Goal: Information Seeking & Learning: Learn about a topic

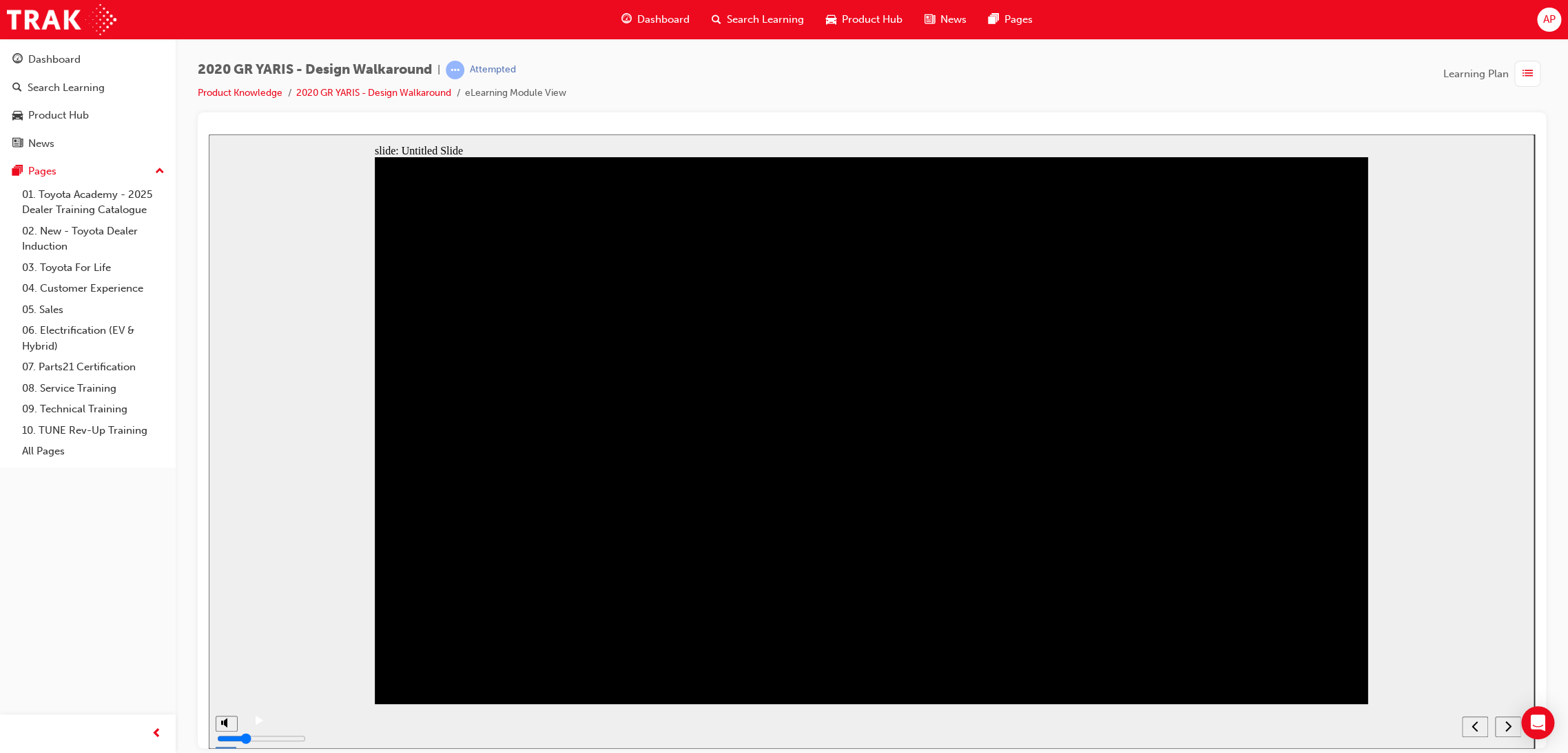
click at [1507, 725] on icon "next" at bounding box center [1508, 725] width 7 height 12
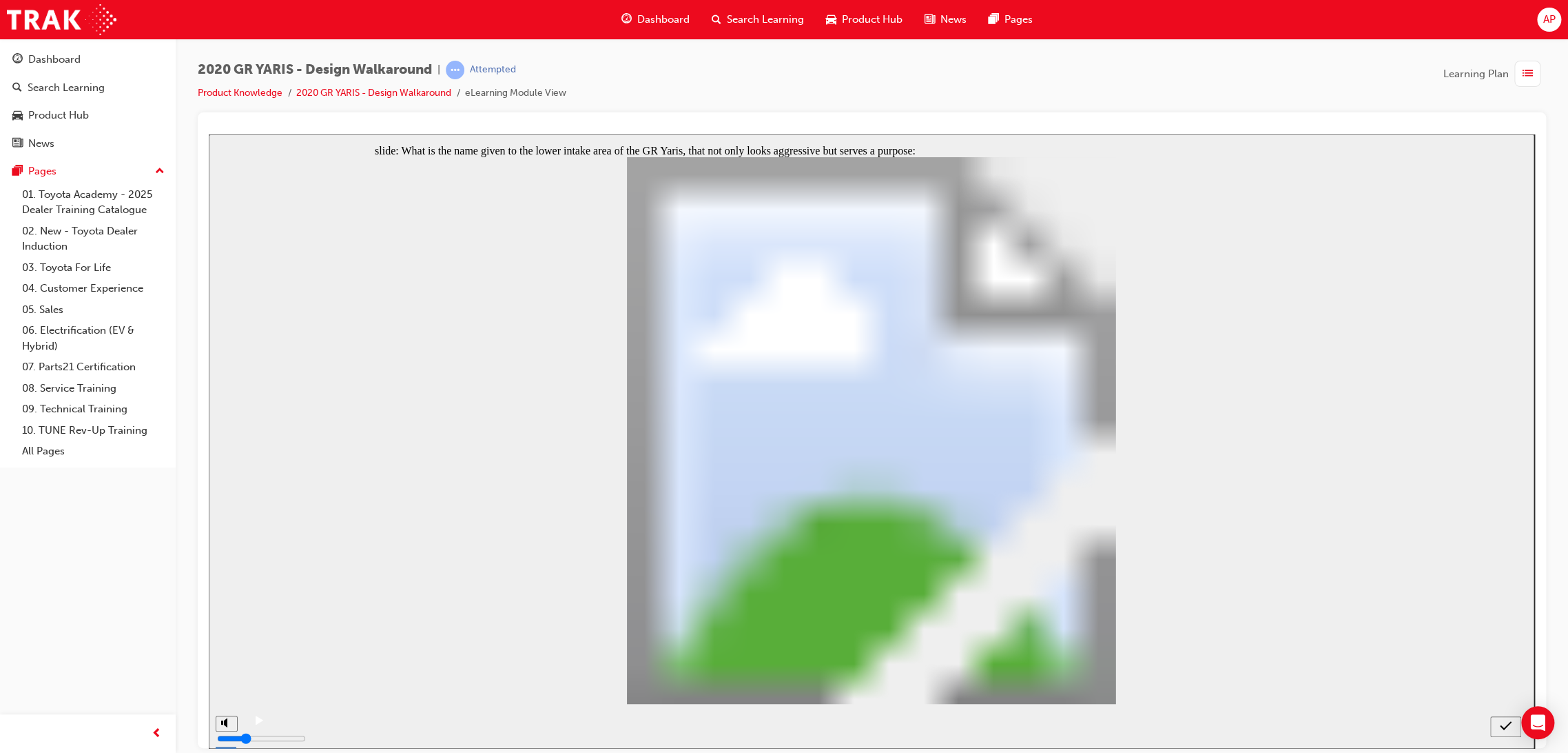
radio input "true"
click at [1505, 731] on icon "submit" at bounding box center [1506, 725] width 12 height 12
drag, startPoint x: 448, startPoint y: 359, endPoint x: 457, endPoint y: 362, distance: 9.5
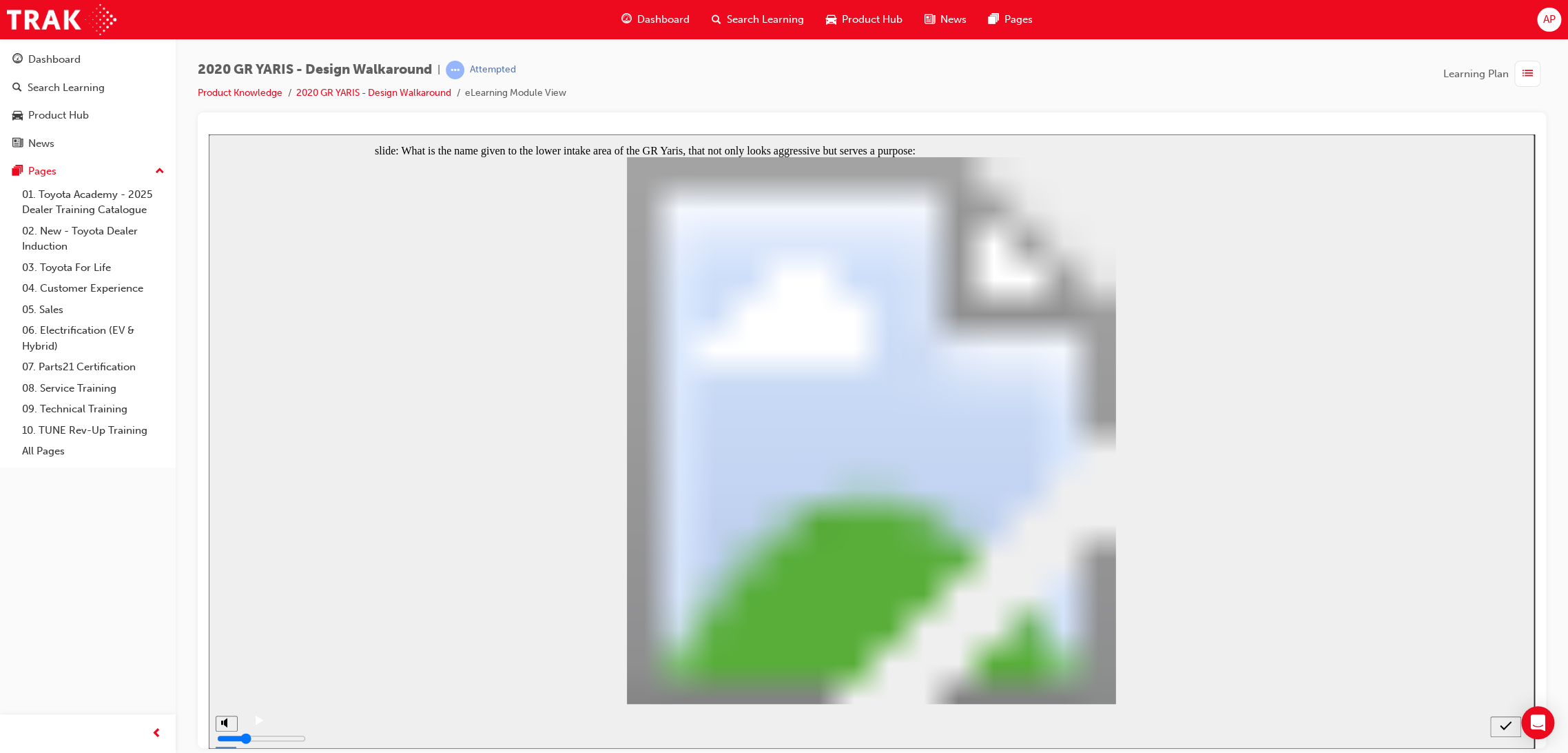
radio input "true"
click at [1507, 728] on icon "submit" at bounding box center [1506, 725] width 12 height 12
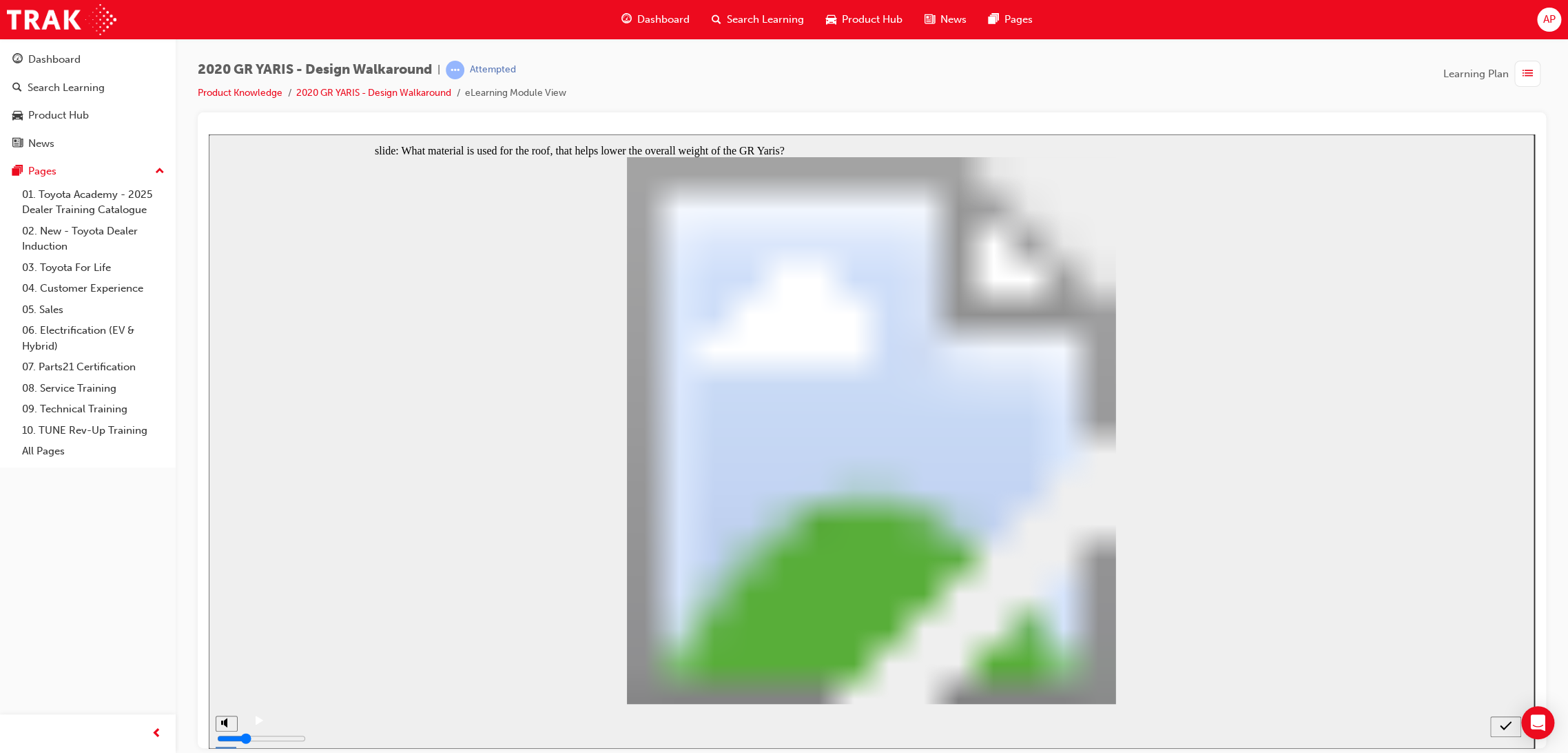
radio input "true"
click at [1502, 724] on icon "submit" at bounding box center [1506, 725] width 12 height 12
radio input "true"
click at [1499, 725] on div "submit" at bounding box center [1506, 726] width 20 height 14
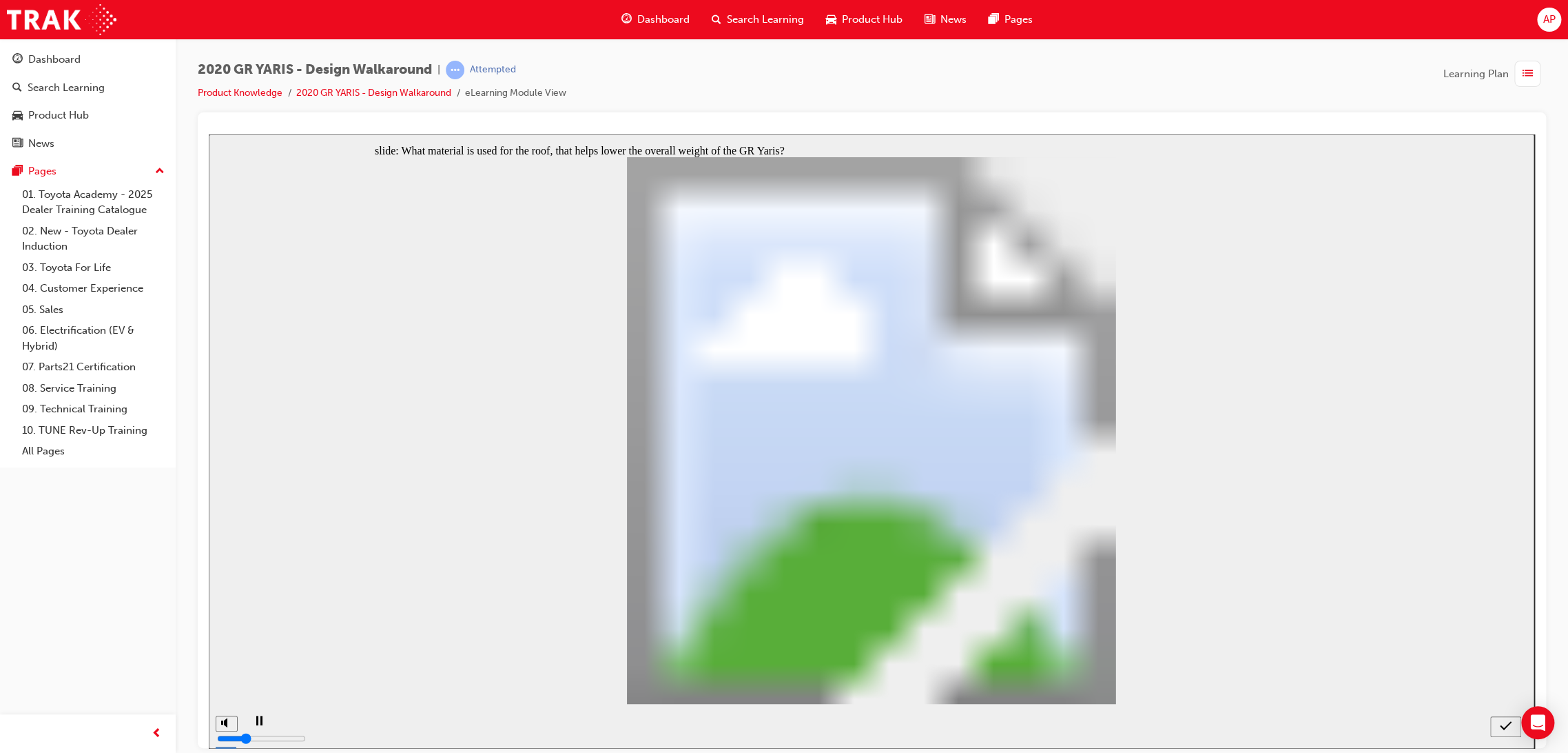
radio input "false"
radio input "true"
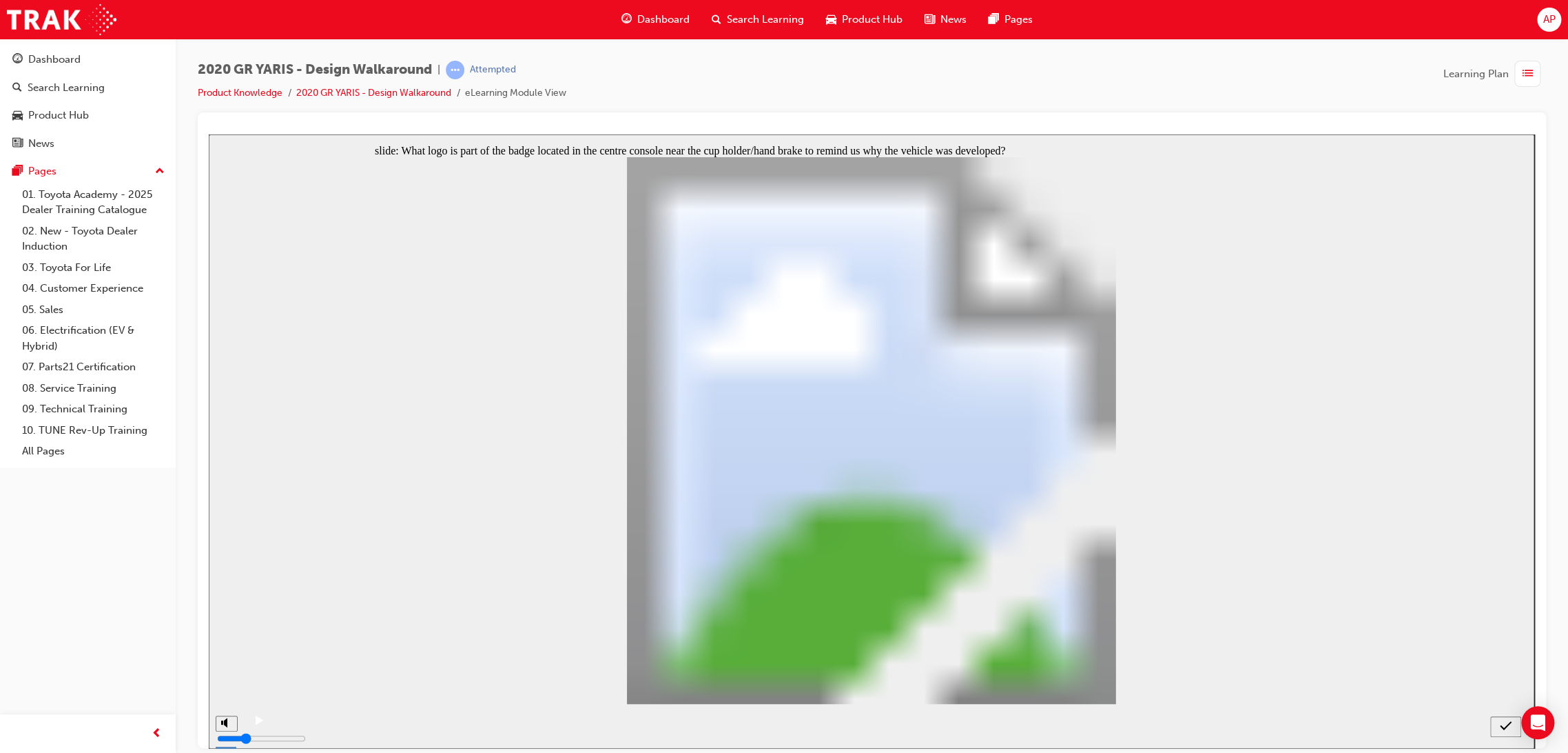
click at [1501, 721] on icon "submit" at bounding box center [1506, 725] width 12 height 12
click at [1505, 731] on icon "submit" at bounding box center [1506, 725] width 12 height 12
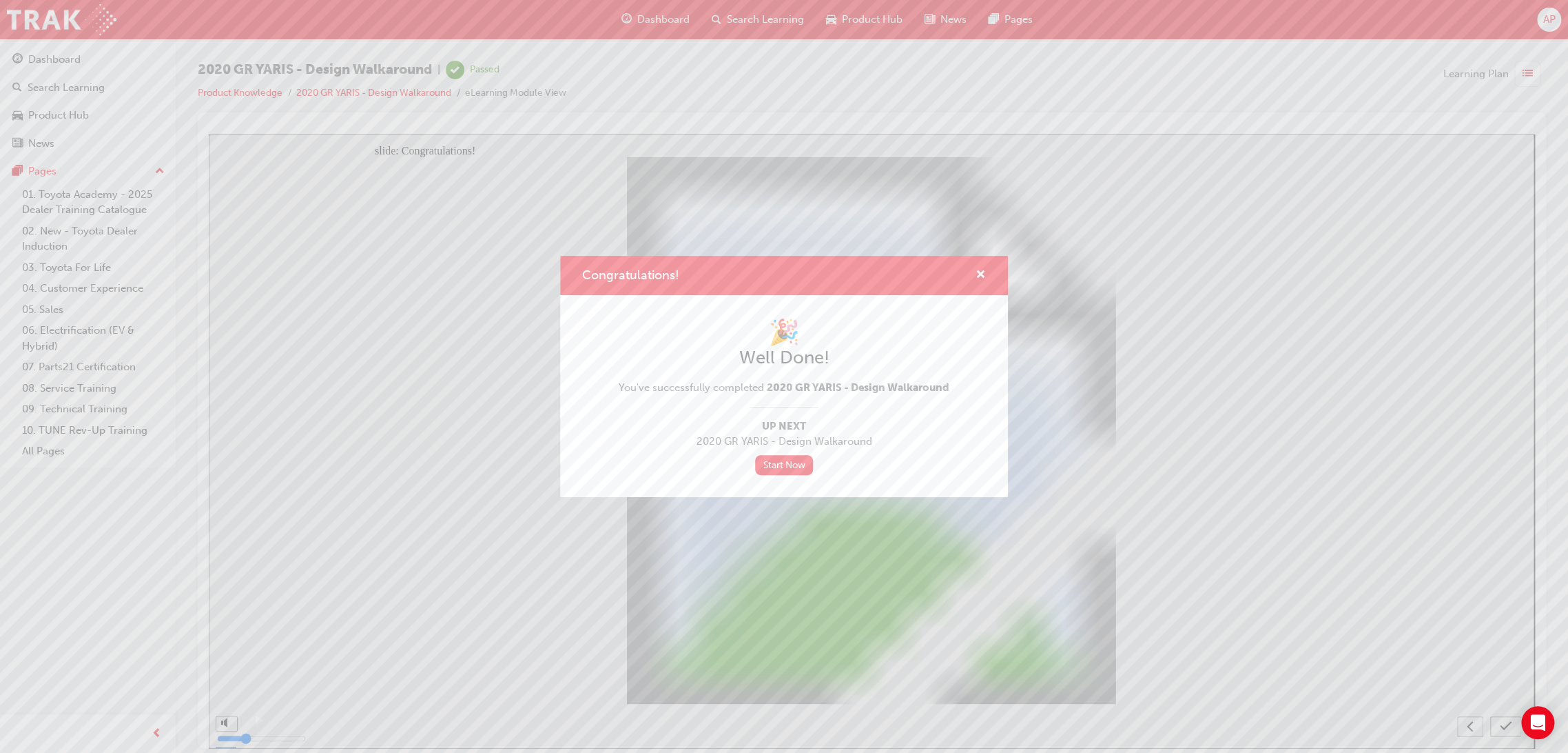
click at [1529, 75] on div "Congratulations! 🎉 Well Done! You've successfully completed 2020 GR YARIS - Des…" at bounding box center [784, 376] width 1568 height 753
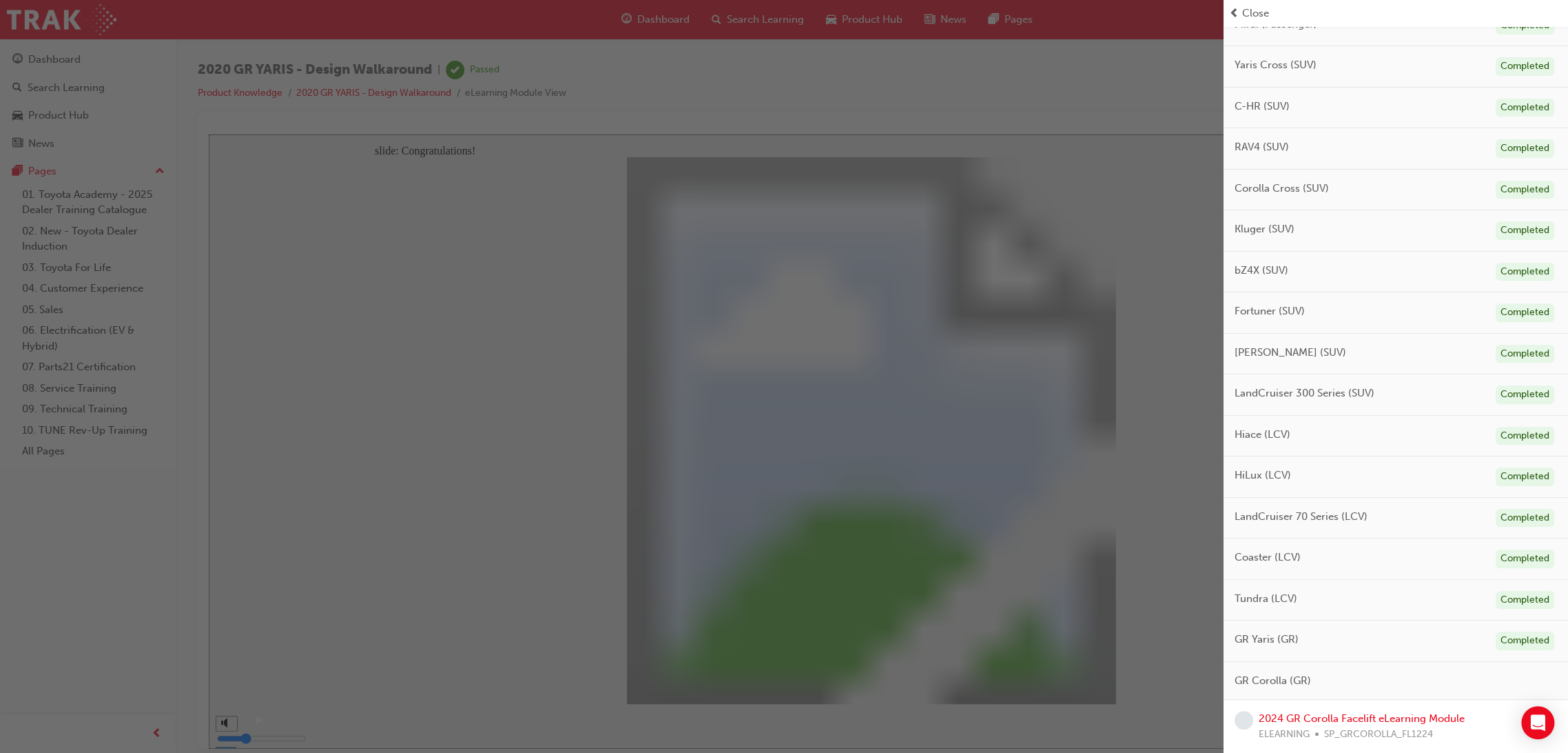
scroll to position [536, 0]
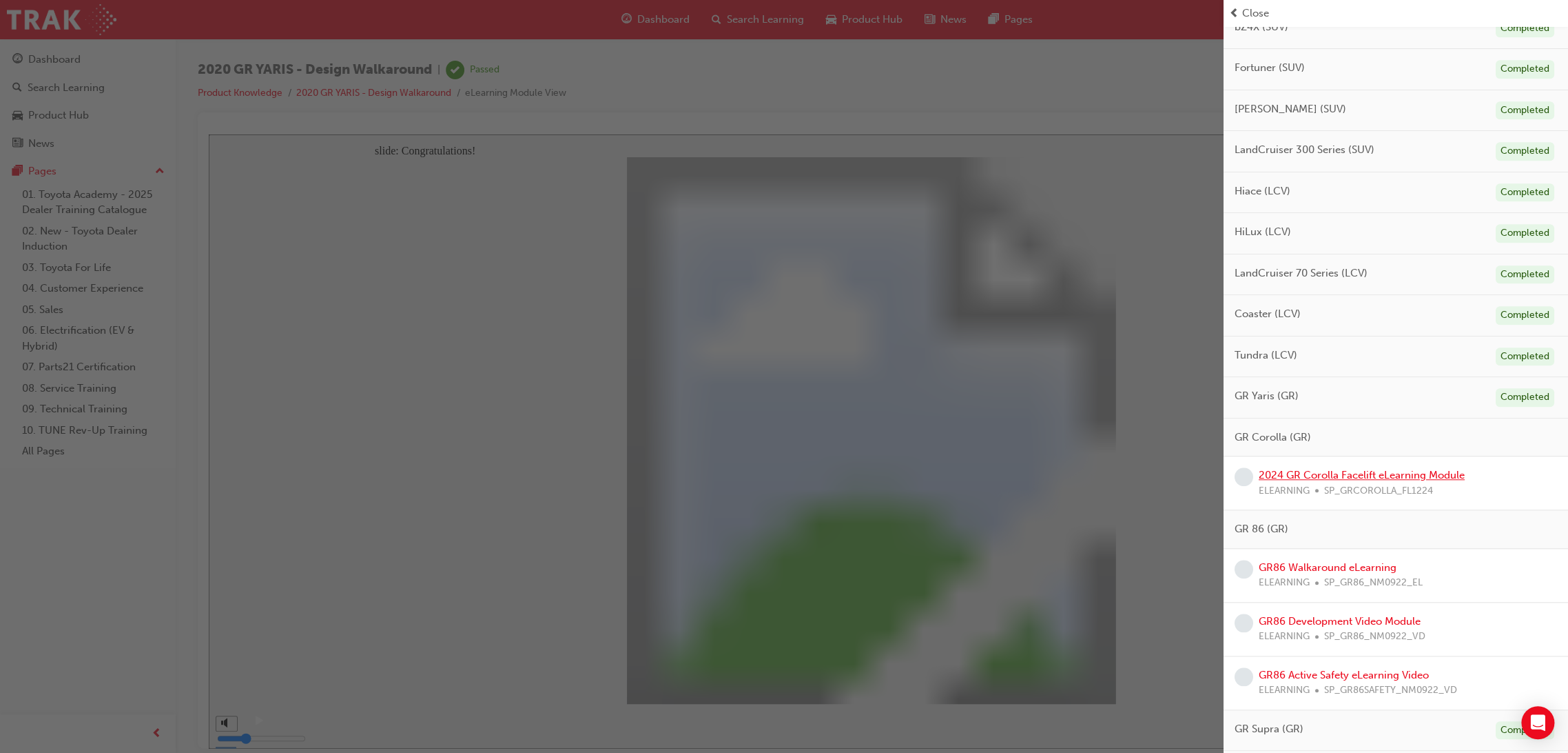
click at [1385, 472] on link "2024 GR Corolla Facelift eLearning Module" at bounding box center [1362, 475] width 206 height 12
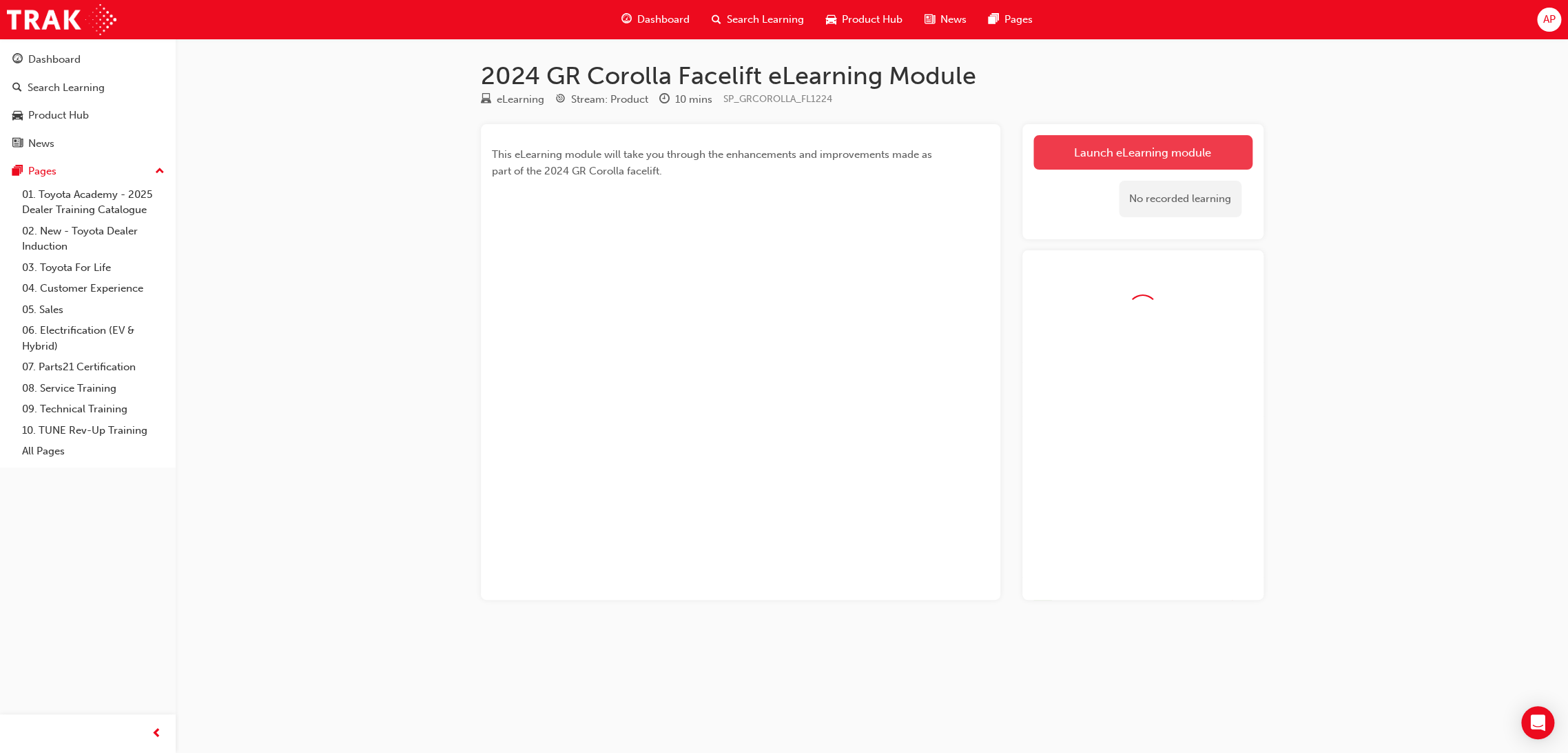
click at [1111, 166] on link "Launch eLearning module" at bounding box center [1144, 152] width 219 height 35
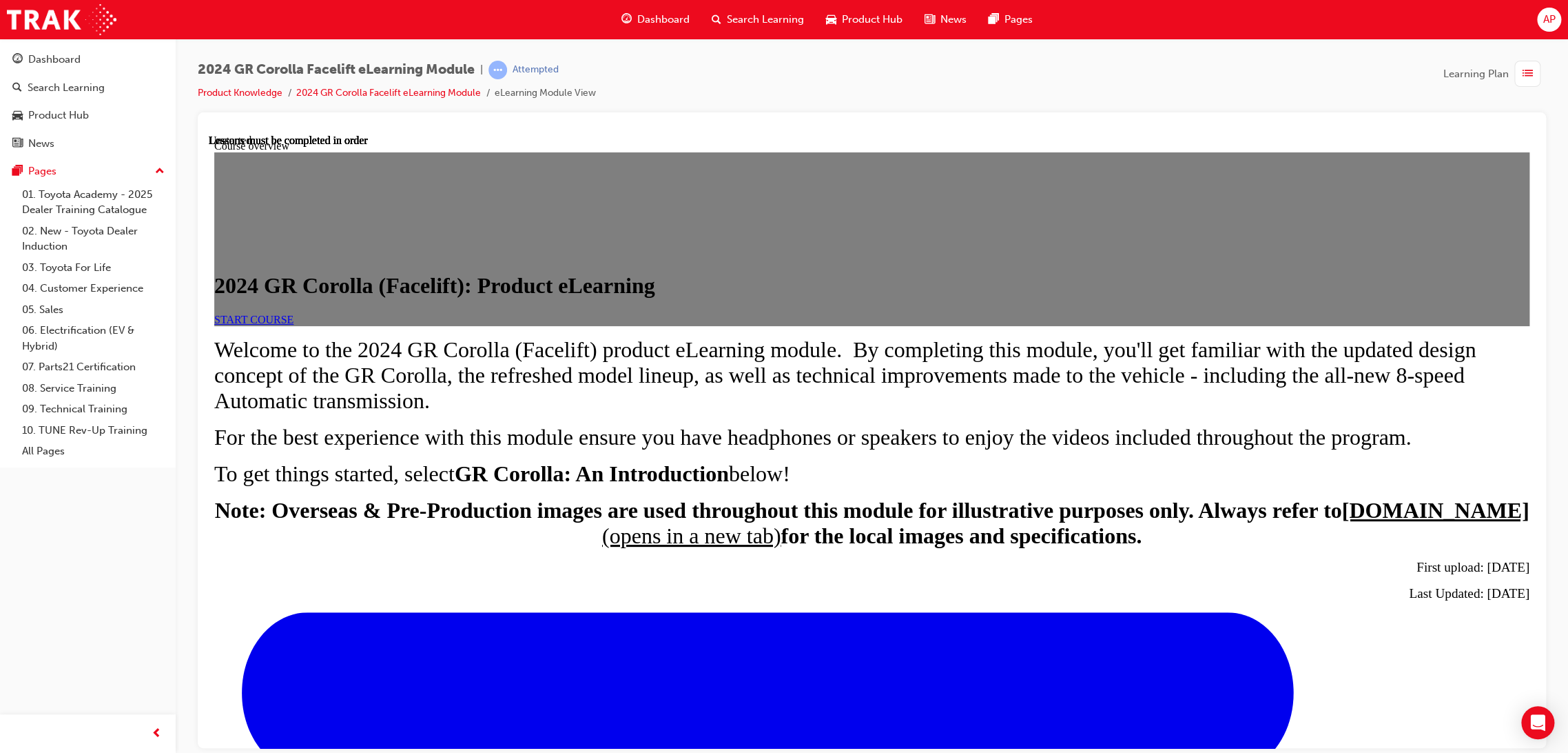
scroll to position [563, 0]
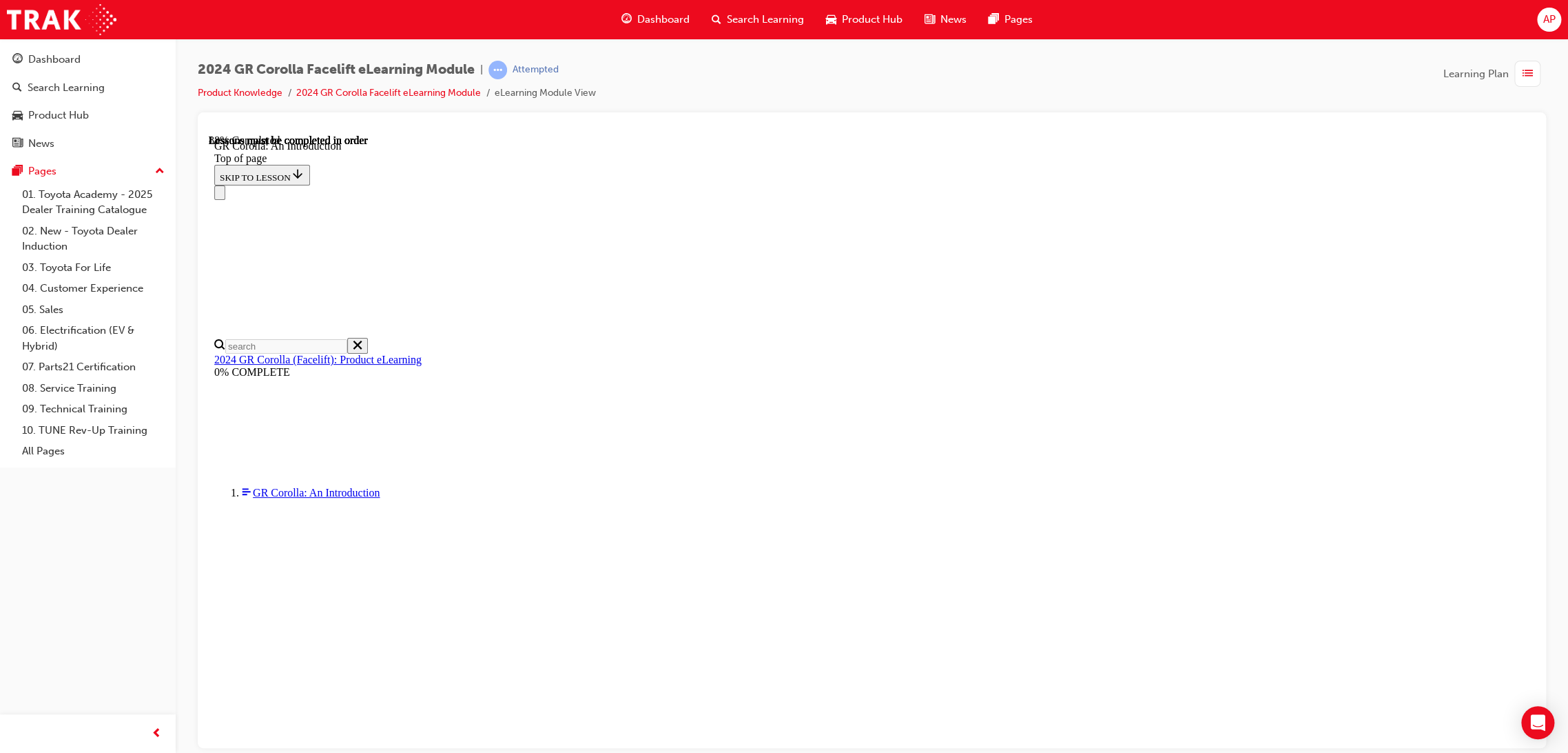
scroll to position [1874, 0]
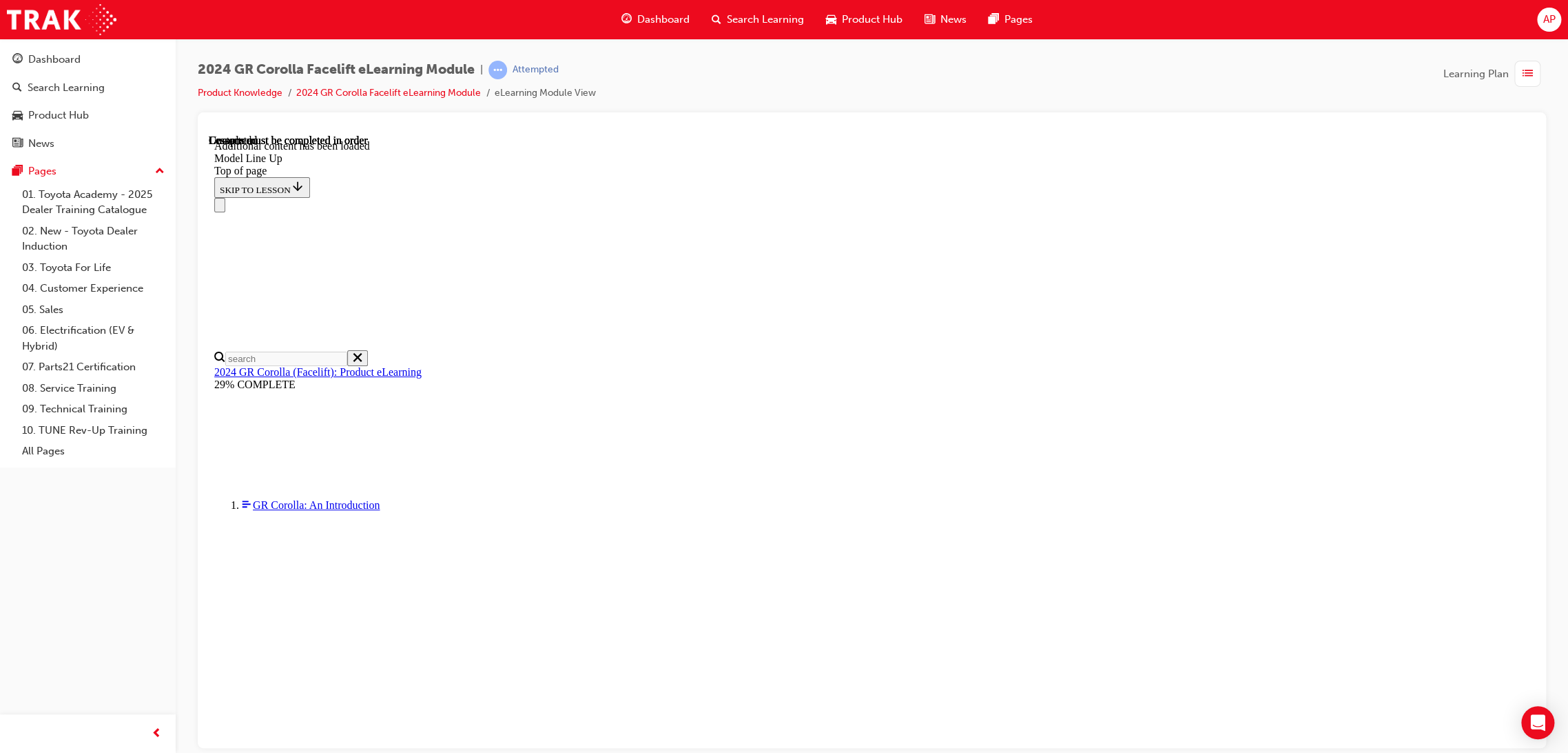
scroll to position [1566, 0]
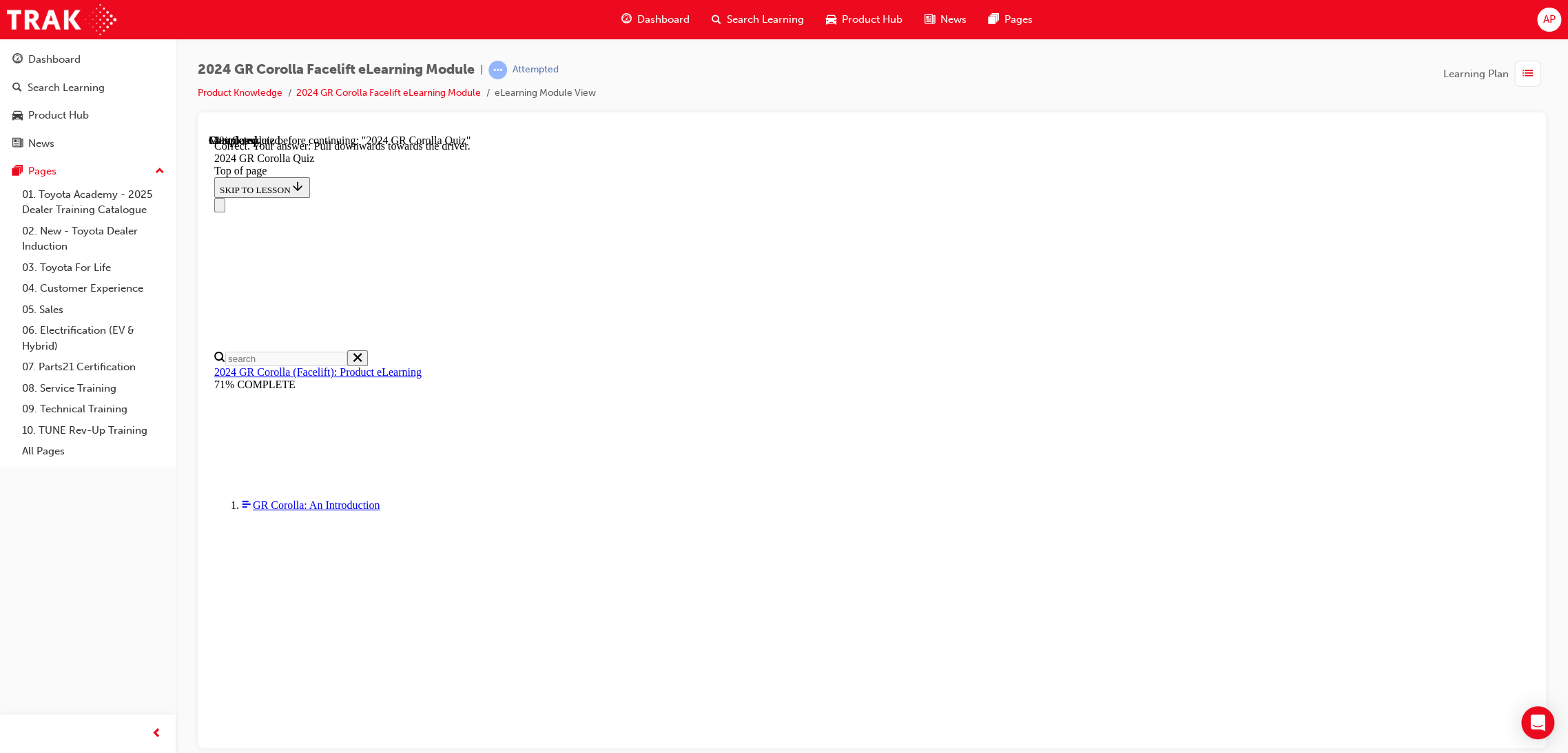
scroll to position [47, 0]
drag, startPoint x: 810, startPoint y: 467, endPoint x: 866, endPoint y: 484, distance: 58.5
drag, startPoint x: 789, startPoint y: 388, endPoint x: 896, endPoint y: 534, distance: 181.0
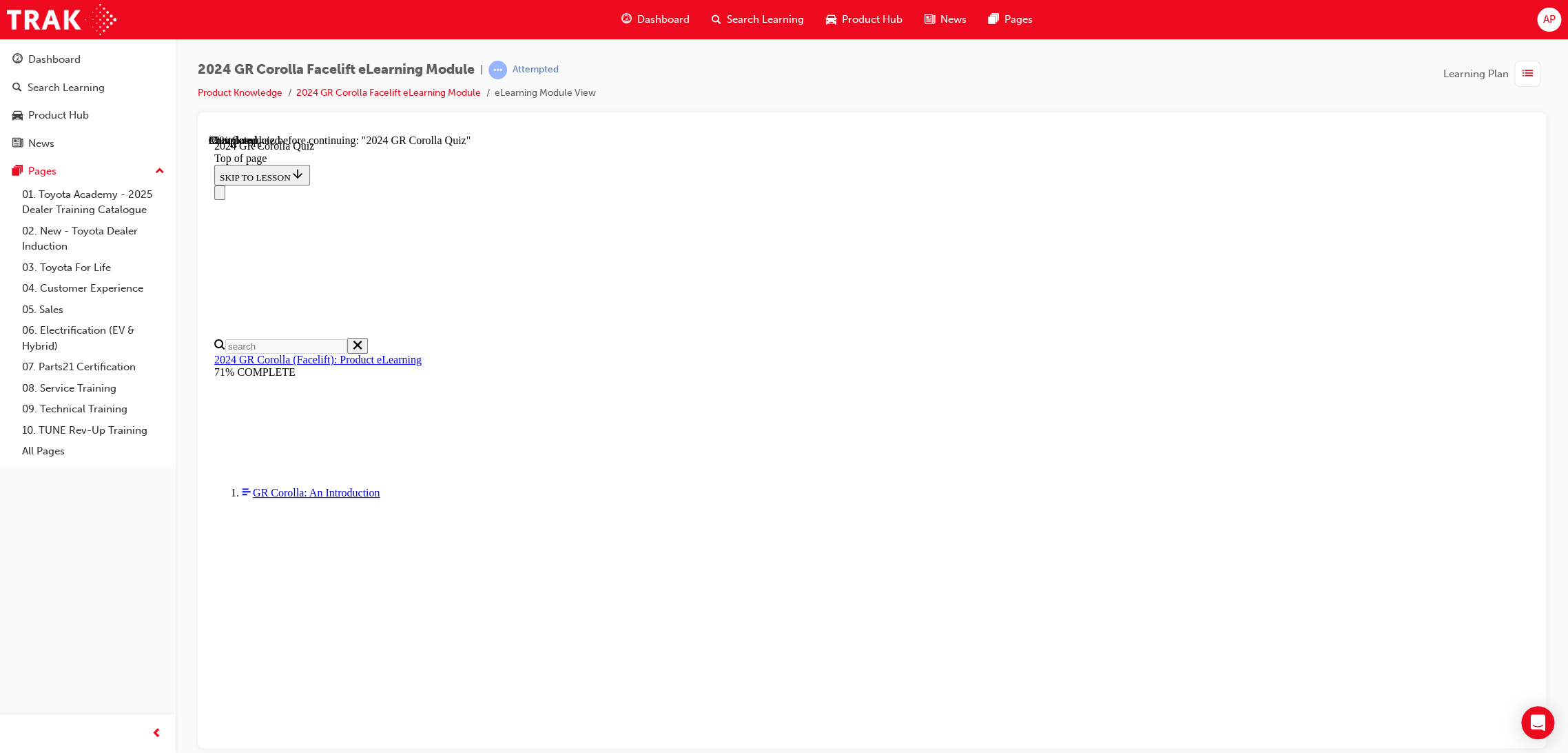
scroll to position [353, 0]
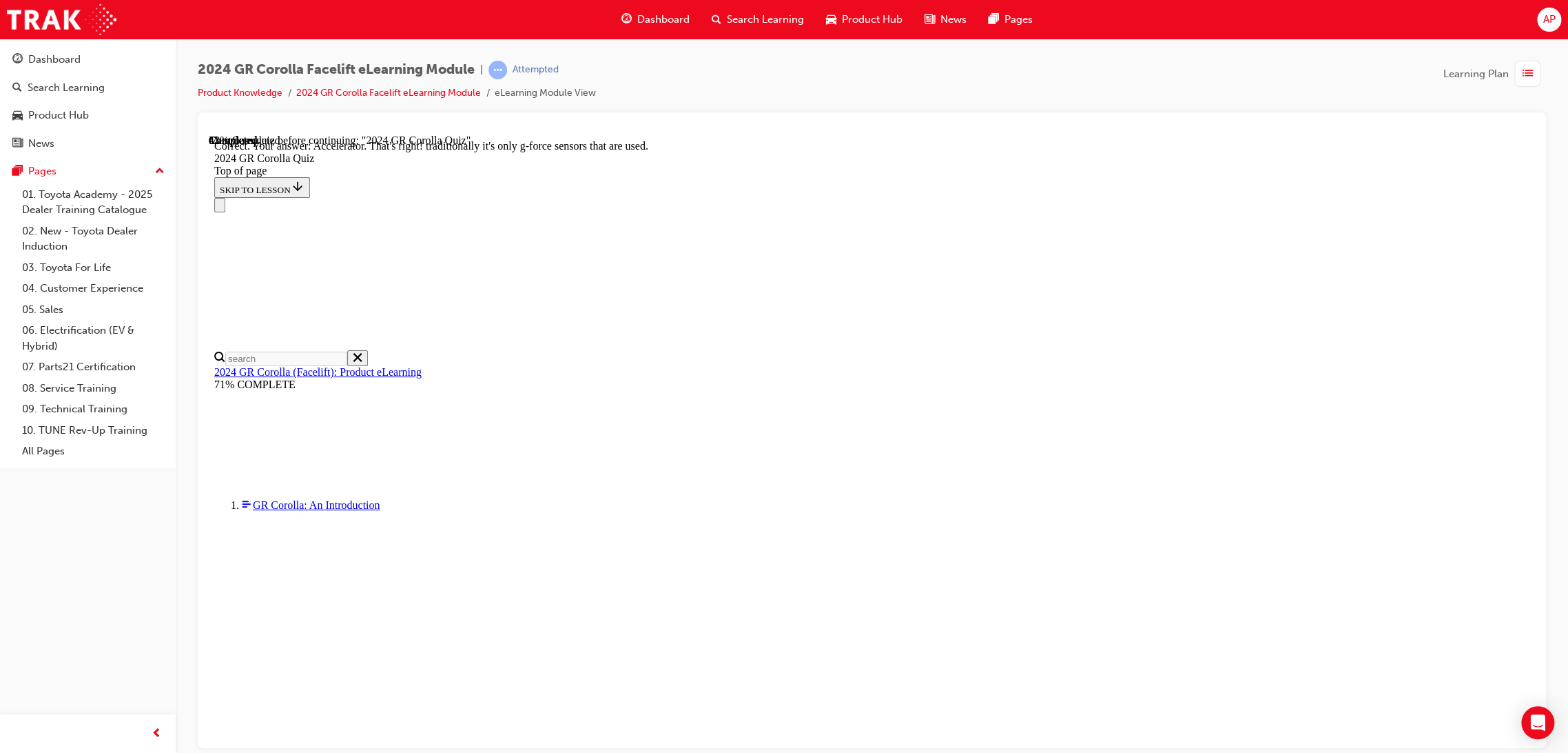
scroll to position [466, 0]
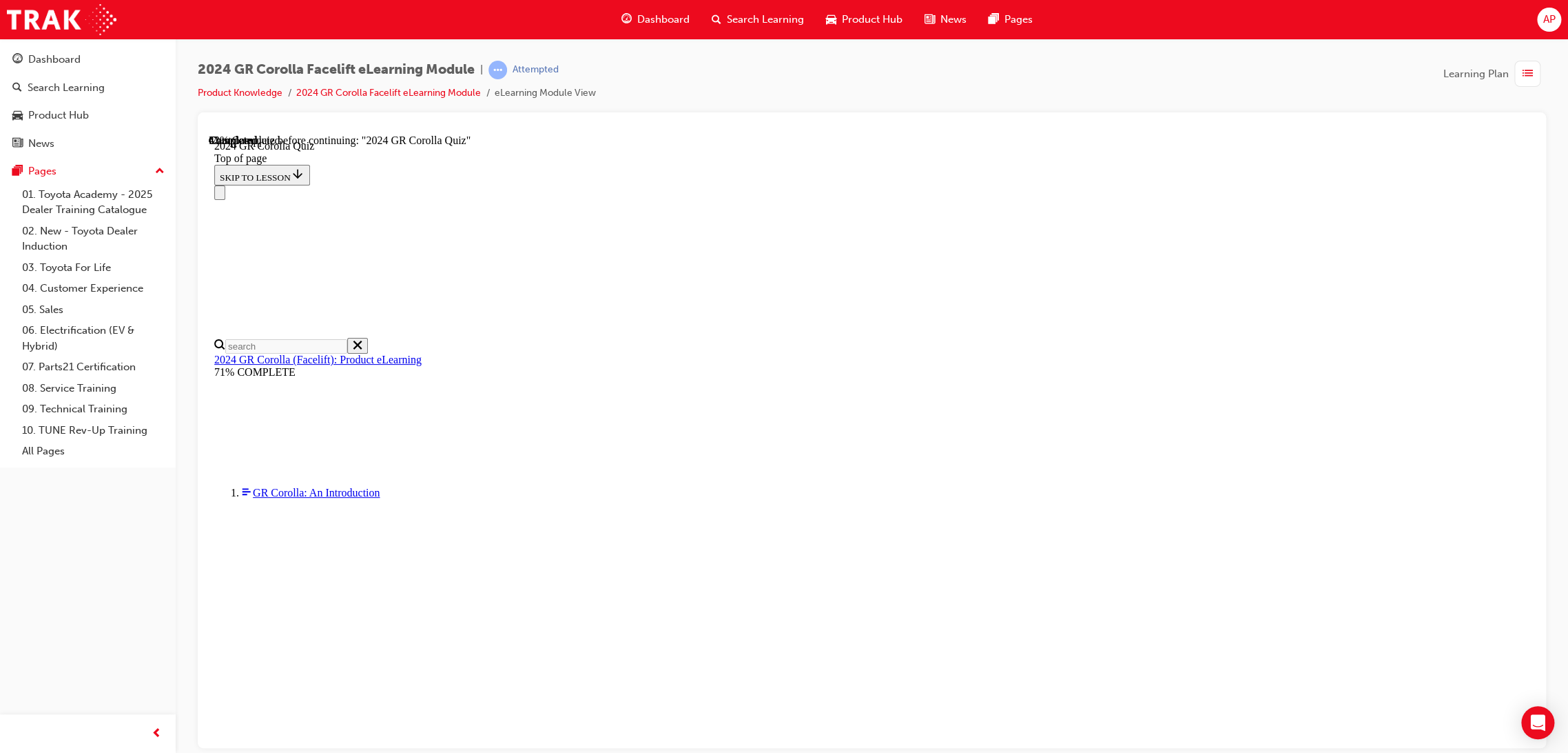
scroll to position [383, 0]
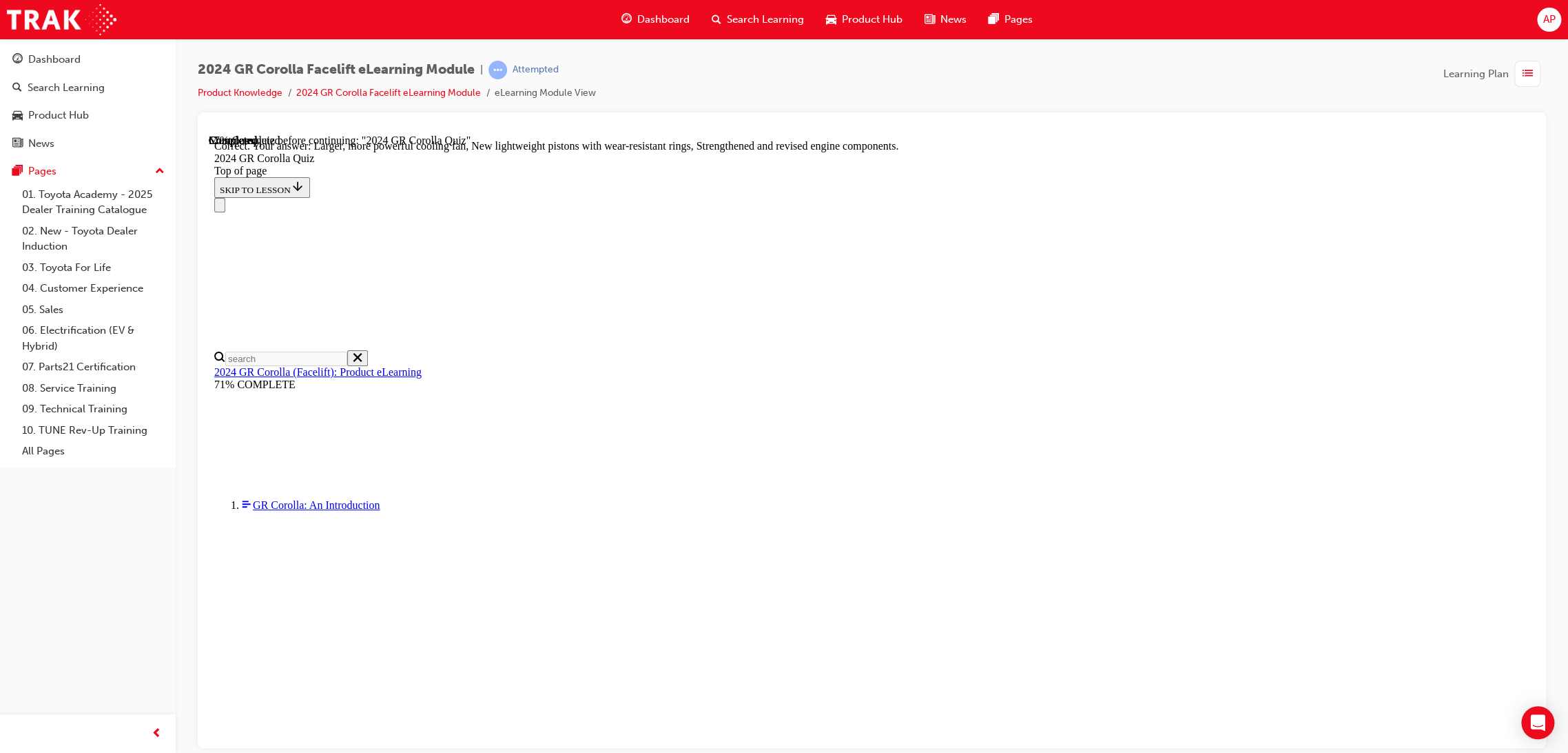
scroll to position [429, 0]
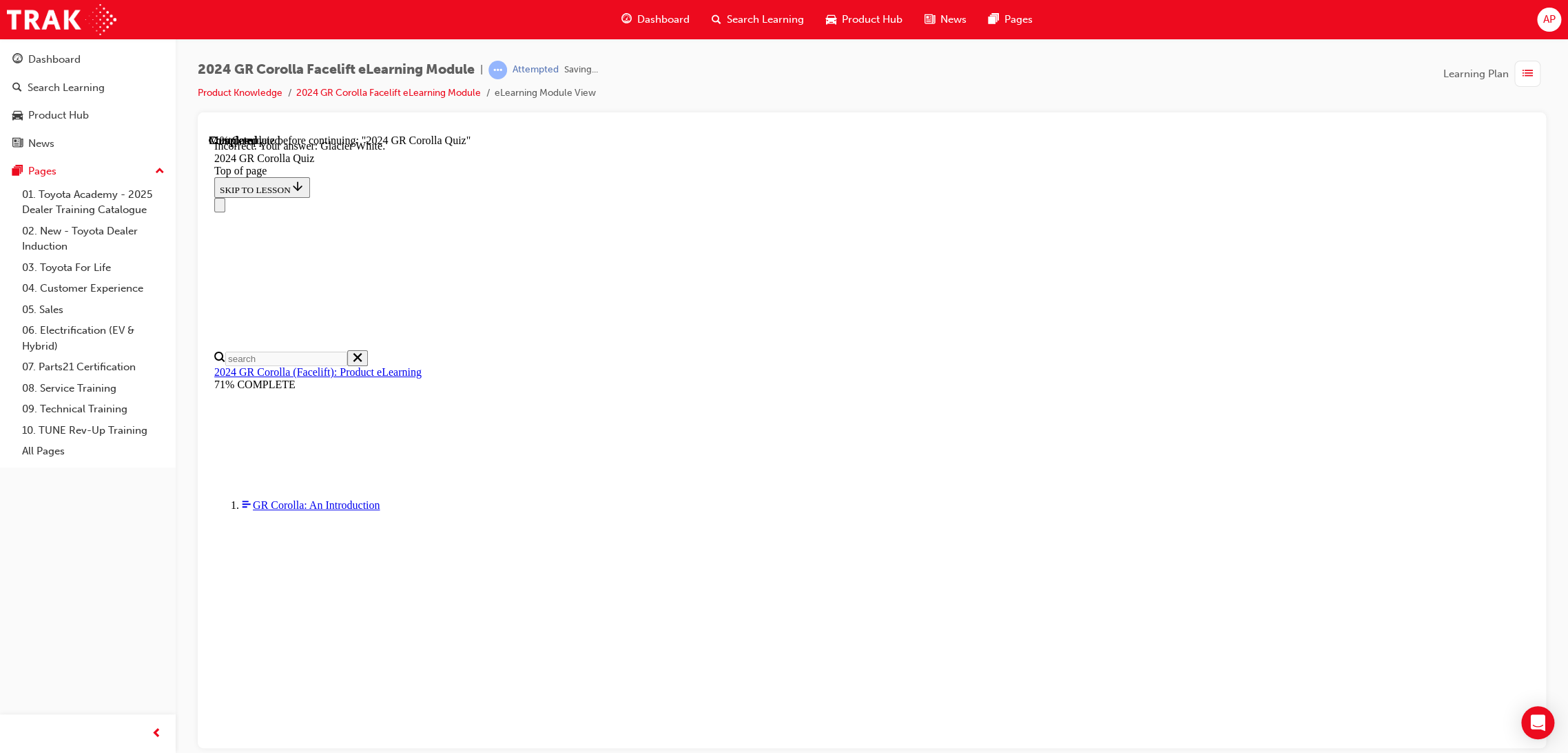
scroll to position [133, 0]
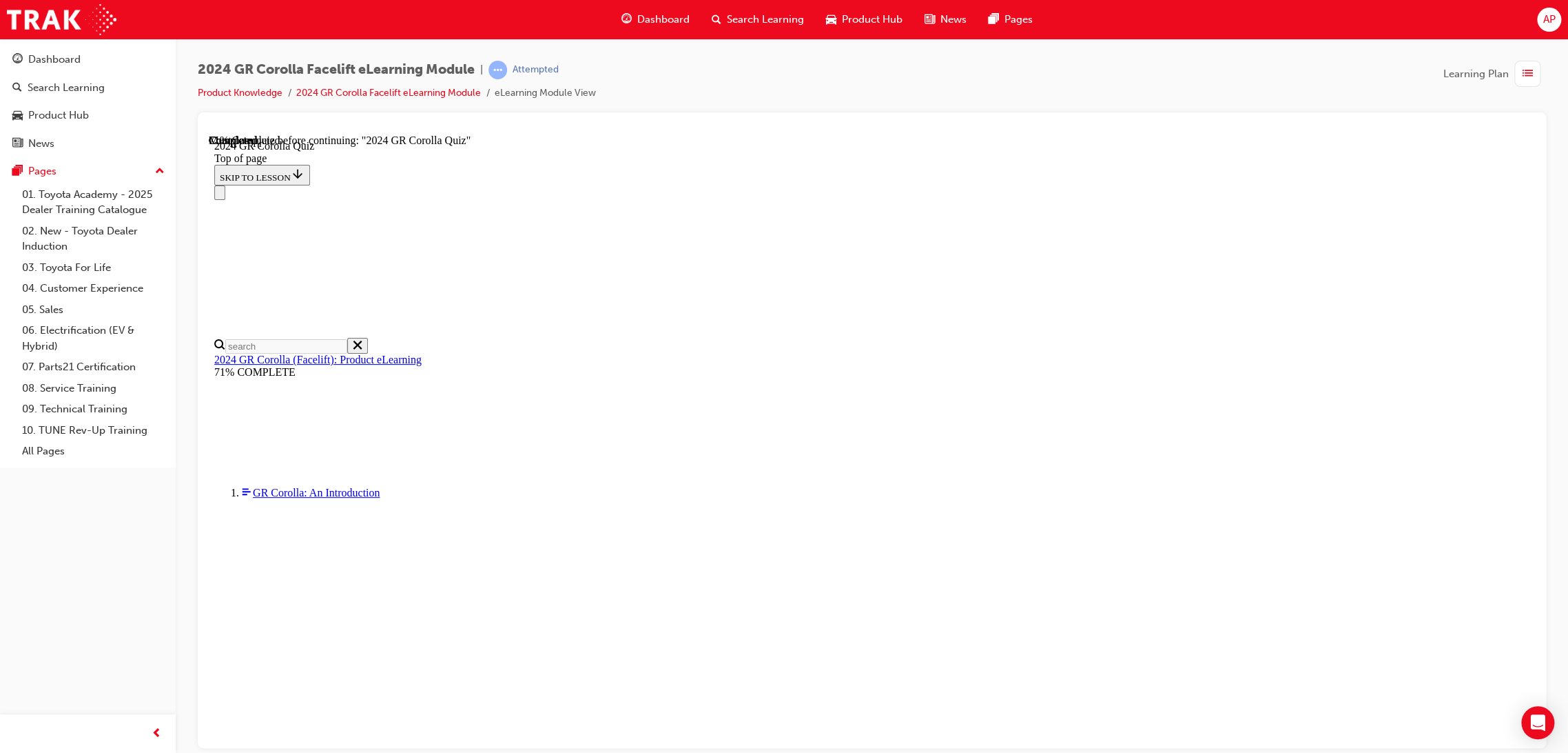
scroll to position [370, 0]
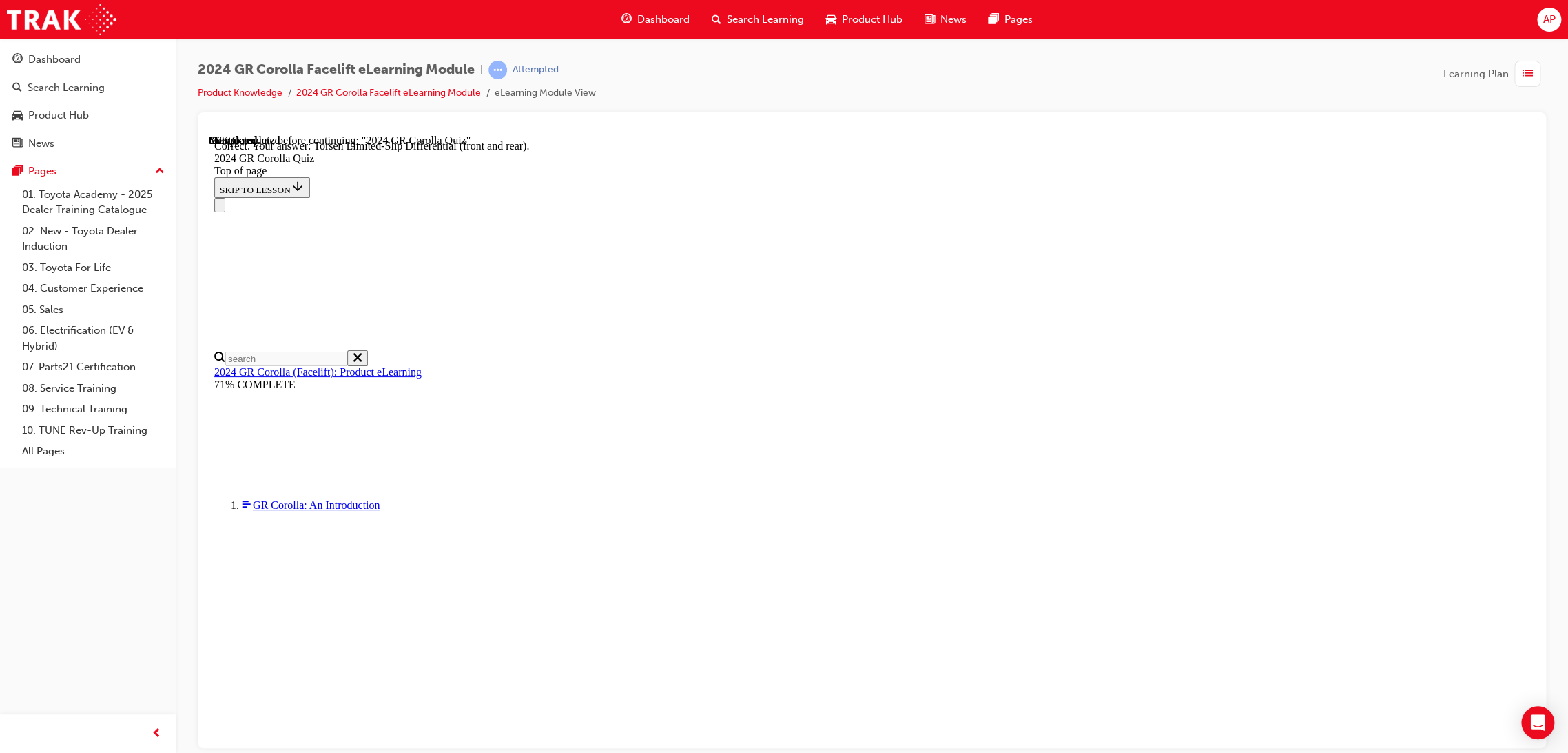
scroll to position [429, 0]
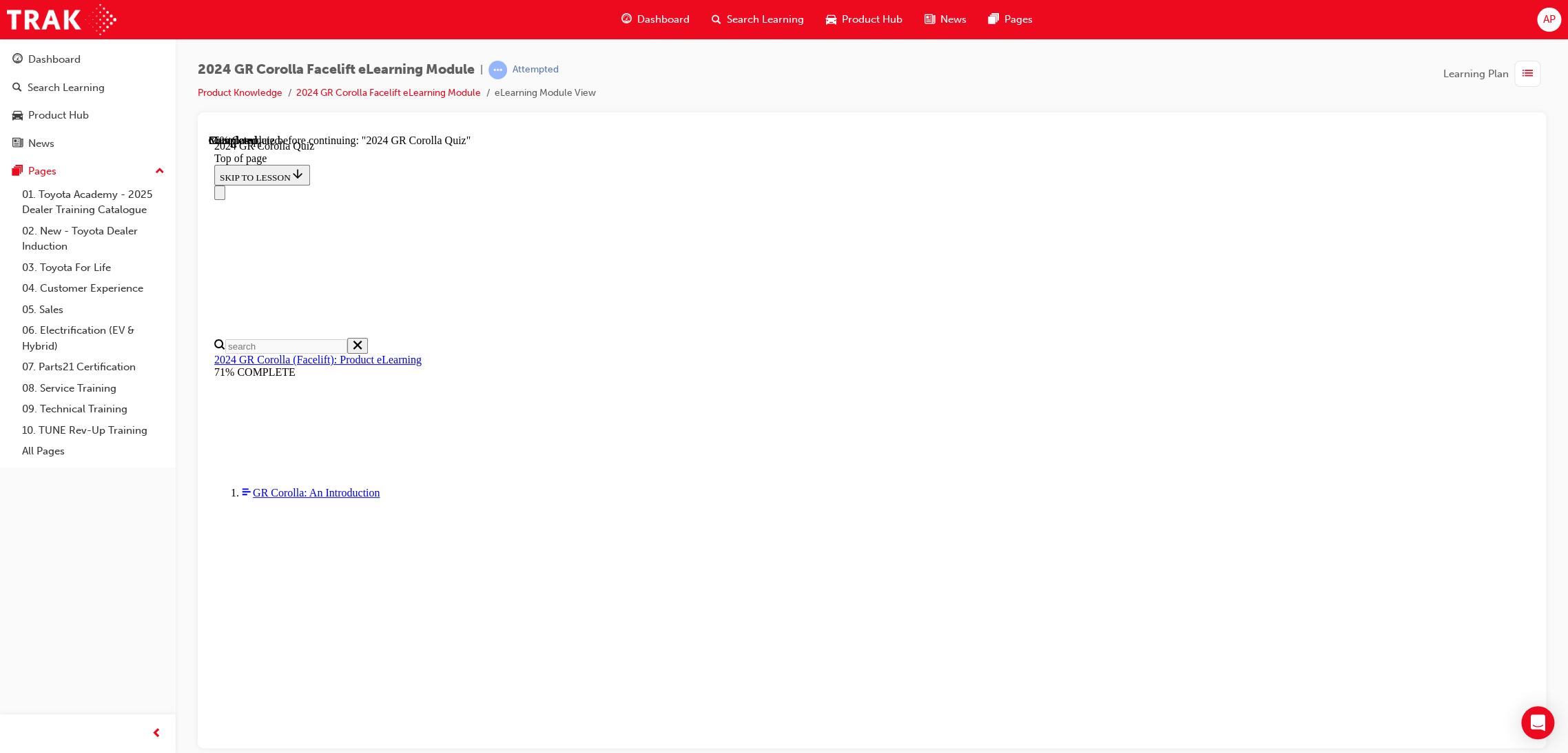
scroll to position [176, 0]
drag, startPoint x: 998, startPoint y: 563, endPoint x: 1009, endPoint y: 567, distance: 11.7
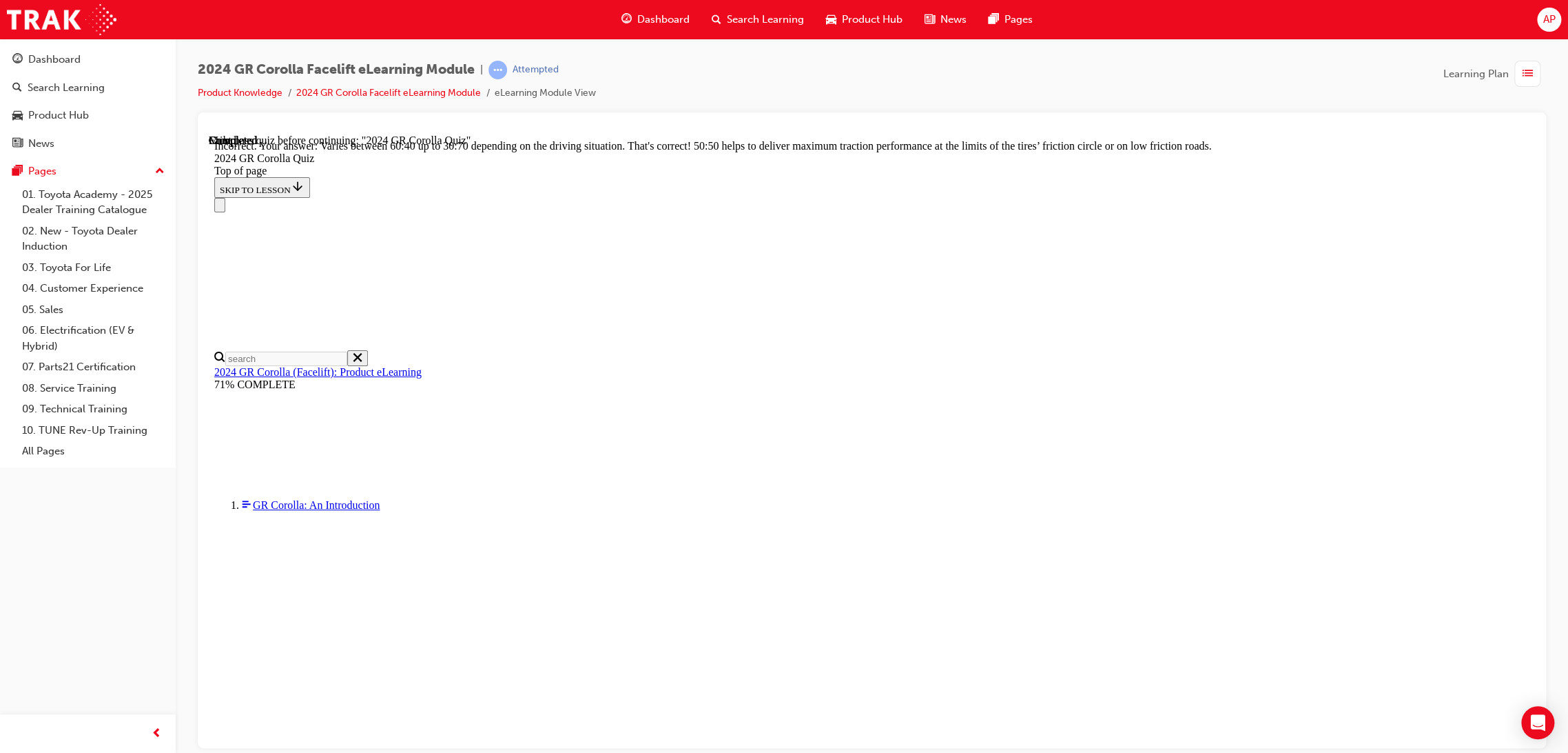
scroll to position [457, 0]
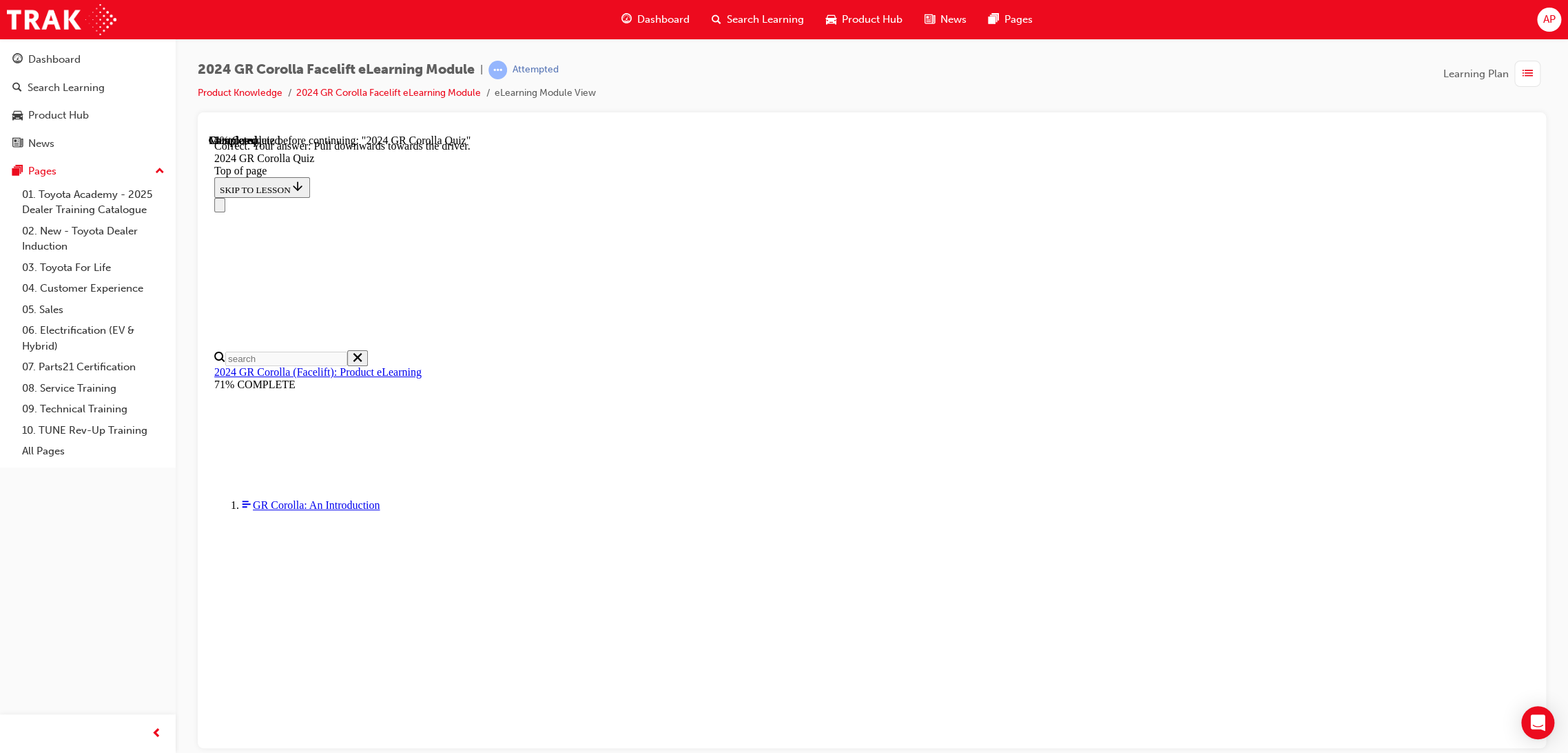
scroll to position [116, 0]
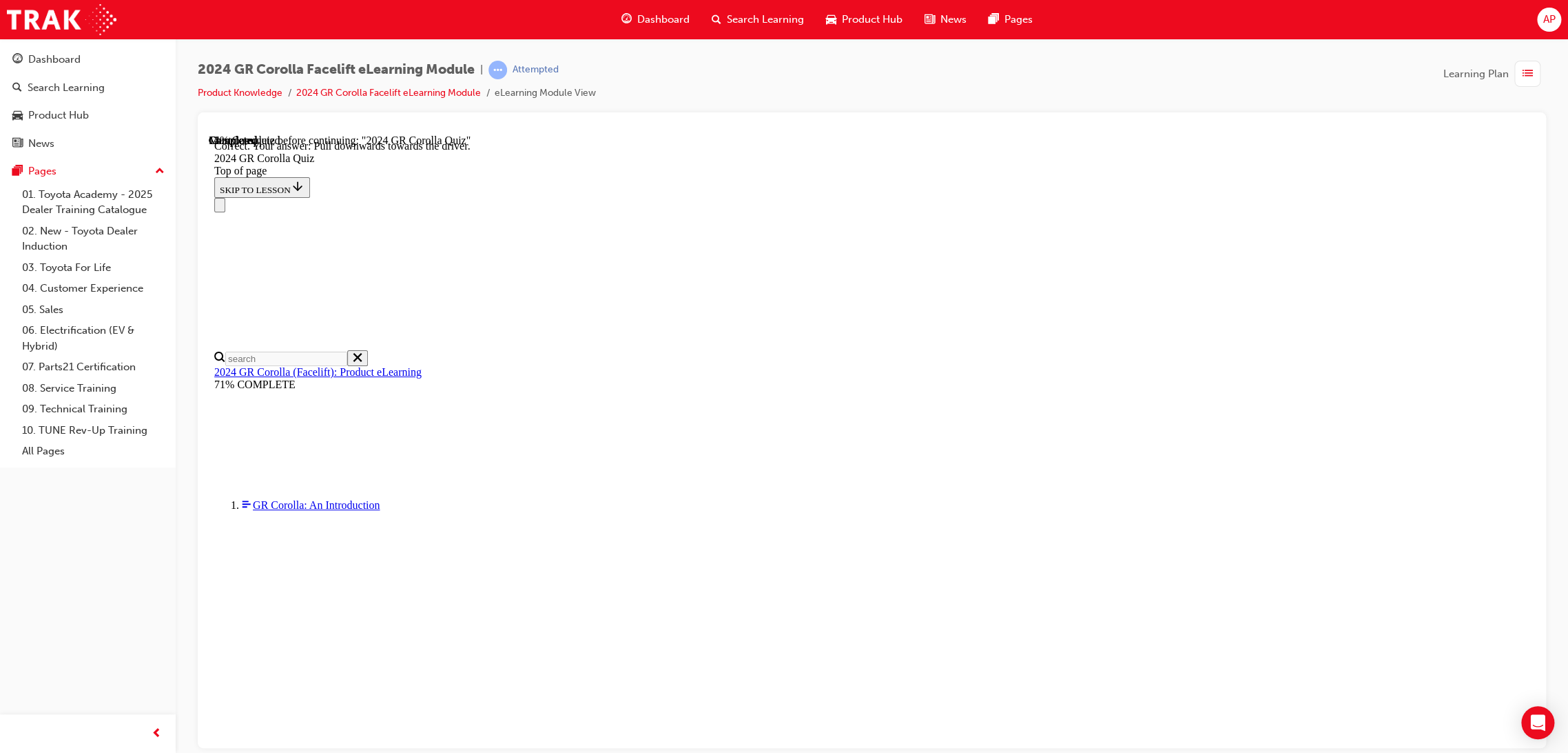
drag, startPoint x: 973, startPoint y: 699, endPoint x: 972, endPoint y: 689, distance: 10.0
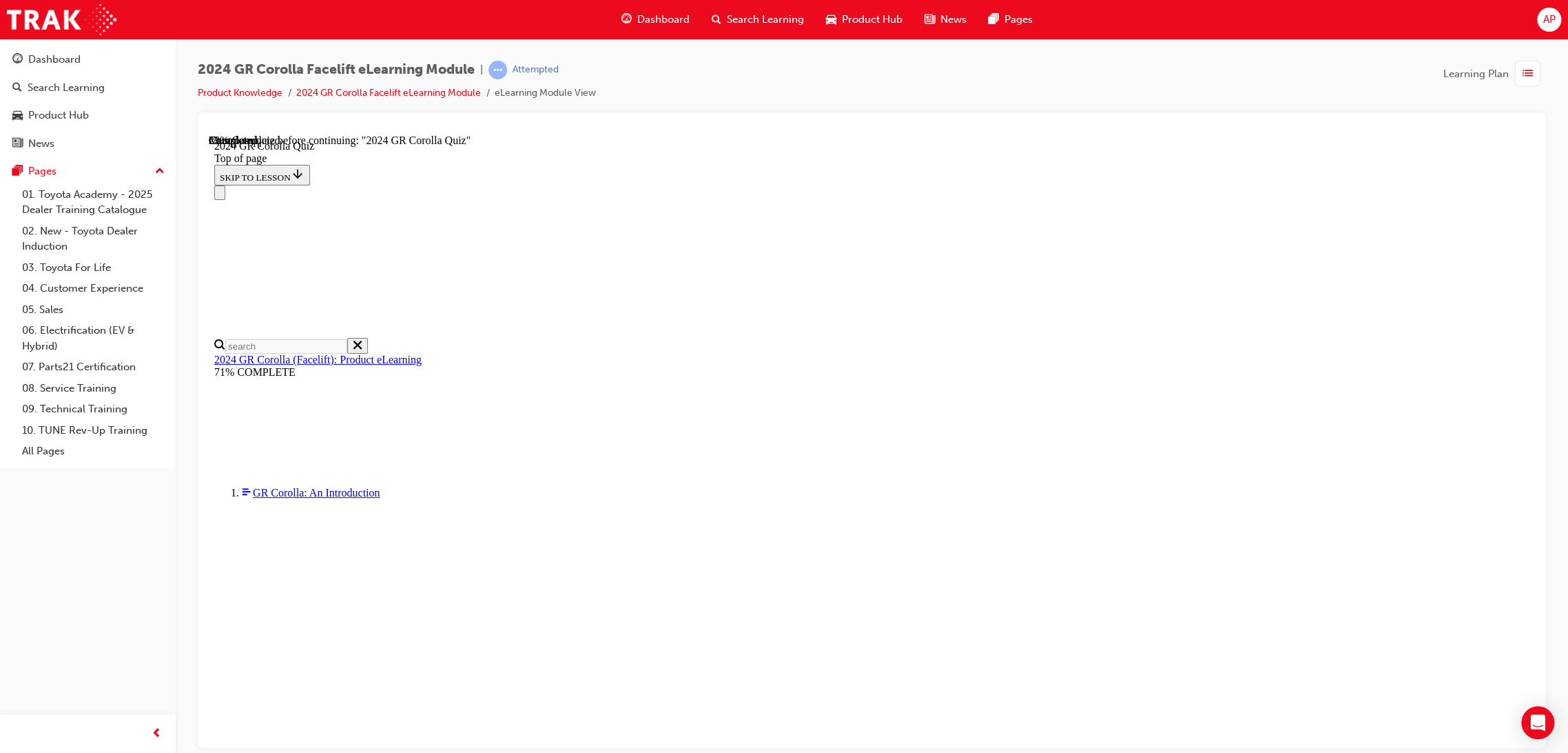
scroll to position [385, 0]
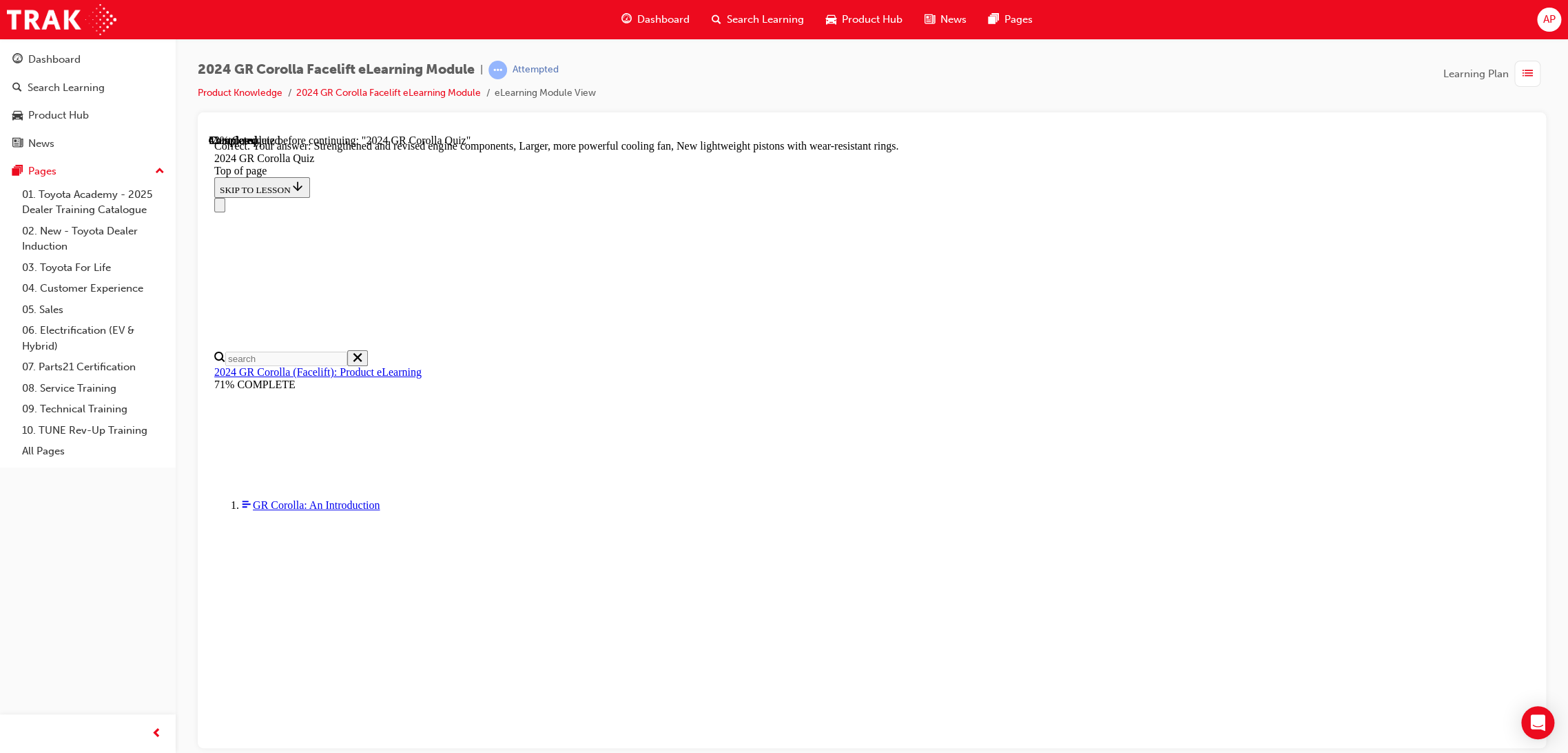
scroll to position [429, 0]
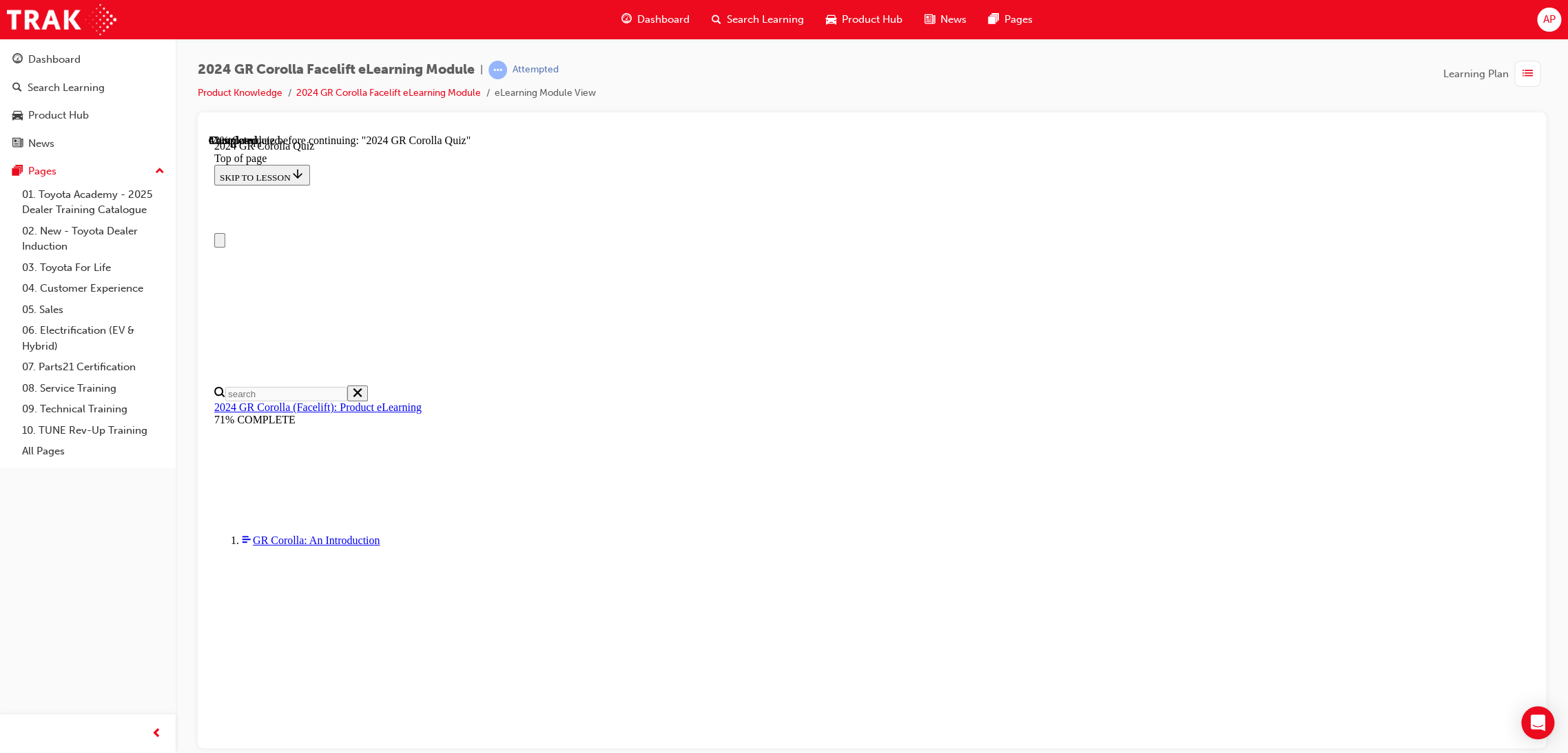
scroll to position [353, 0]
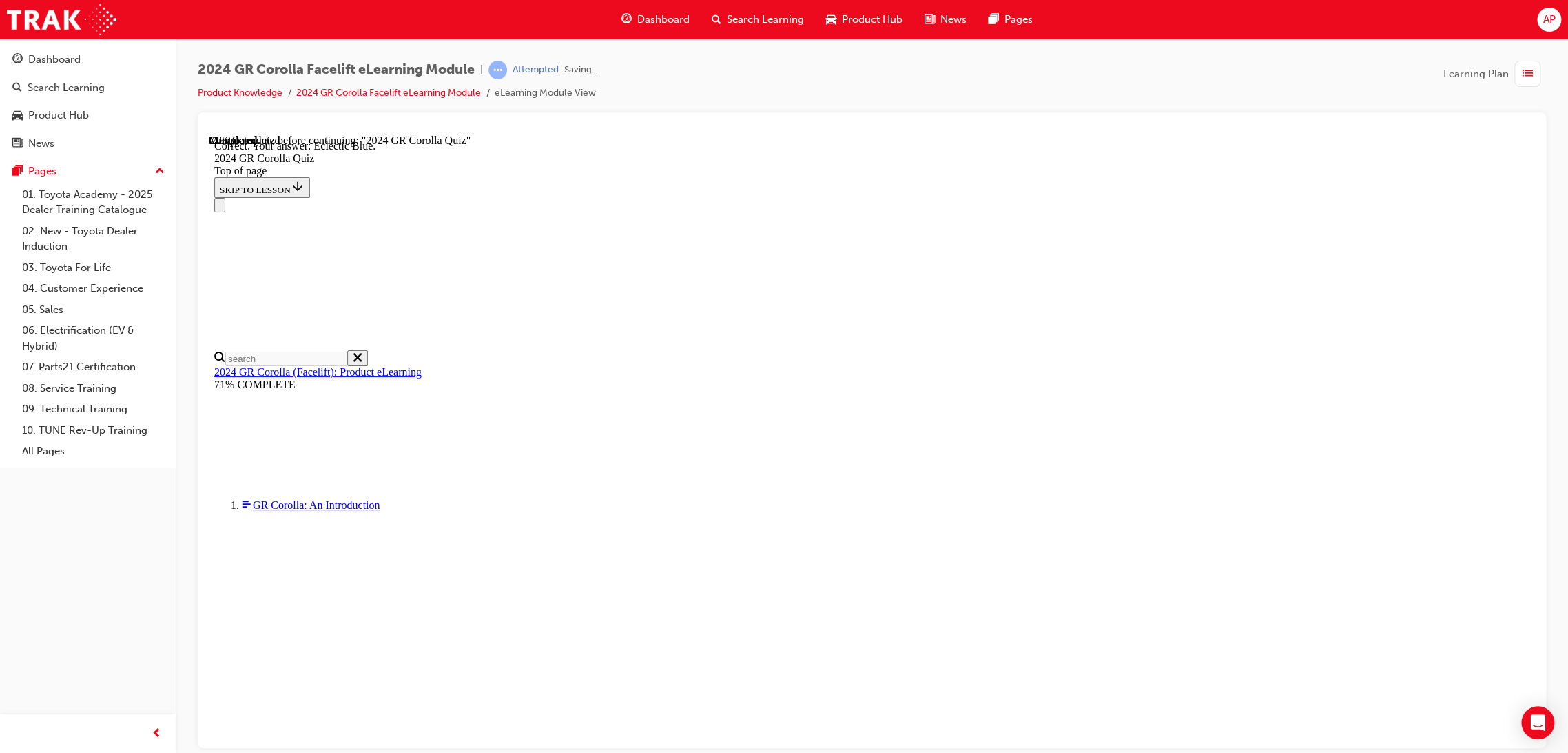
scroll to position [133, 0]
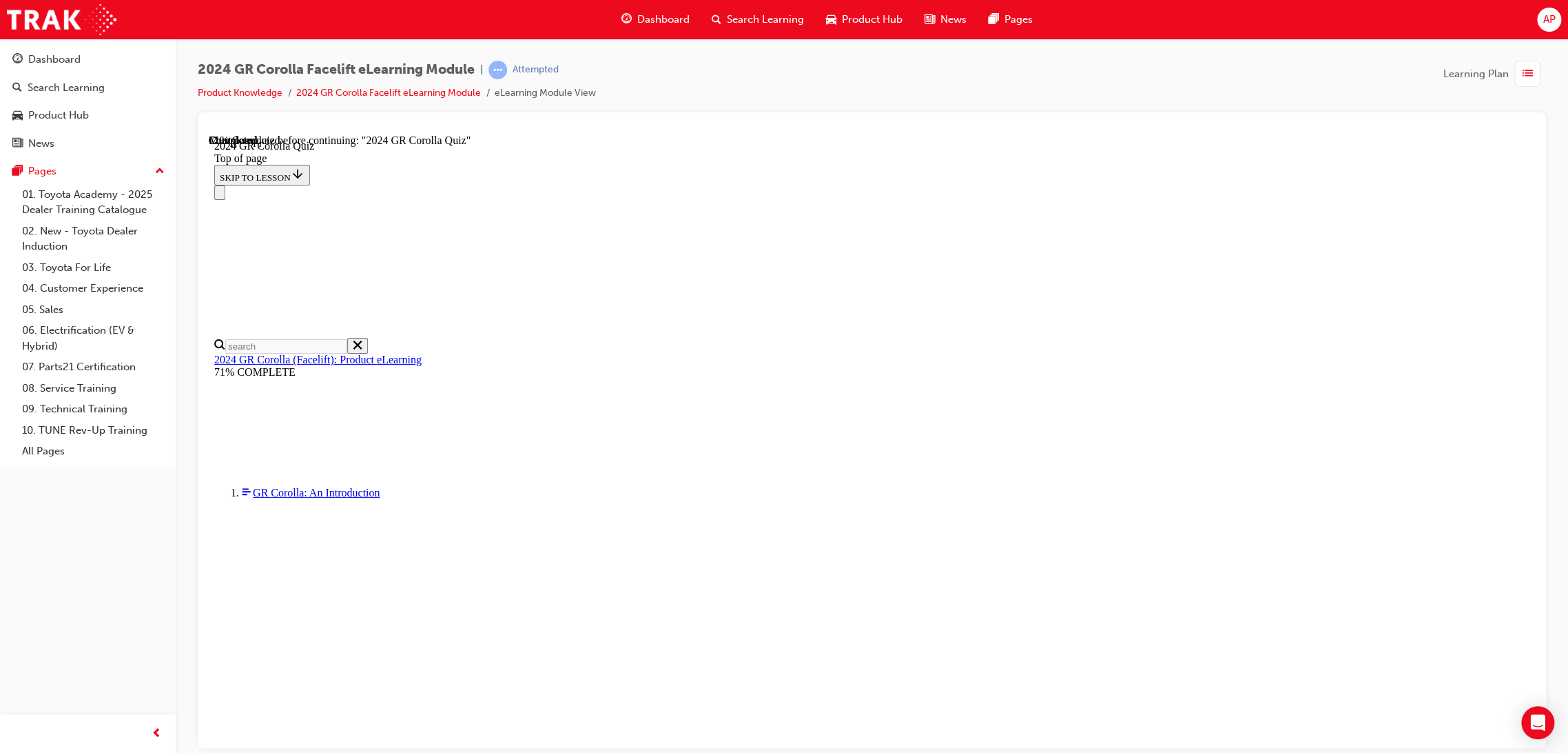
scroll to position [330, 0]
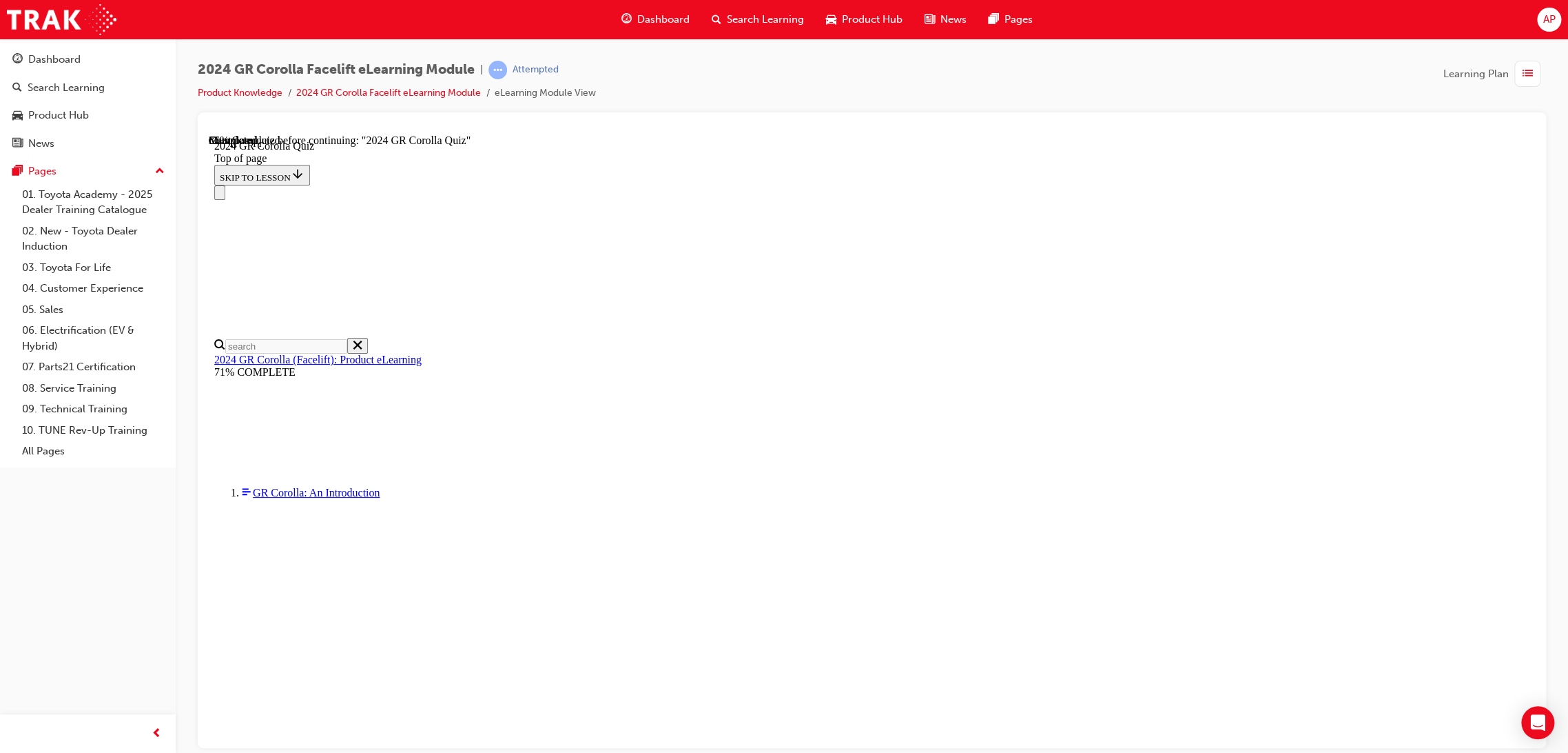
drag, startPoint x: 855, startPoint y: 458, endPoint x: 869, endPoint y: 458, distance: 14.0
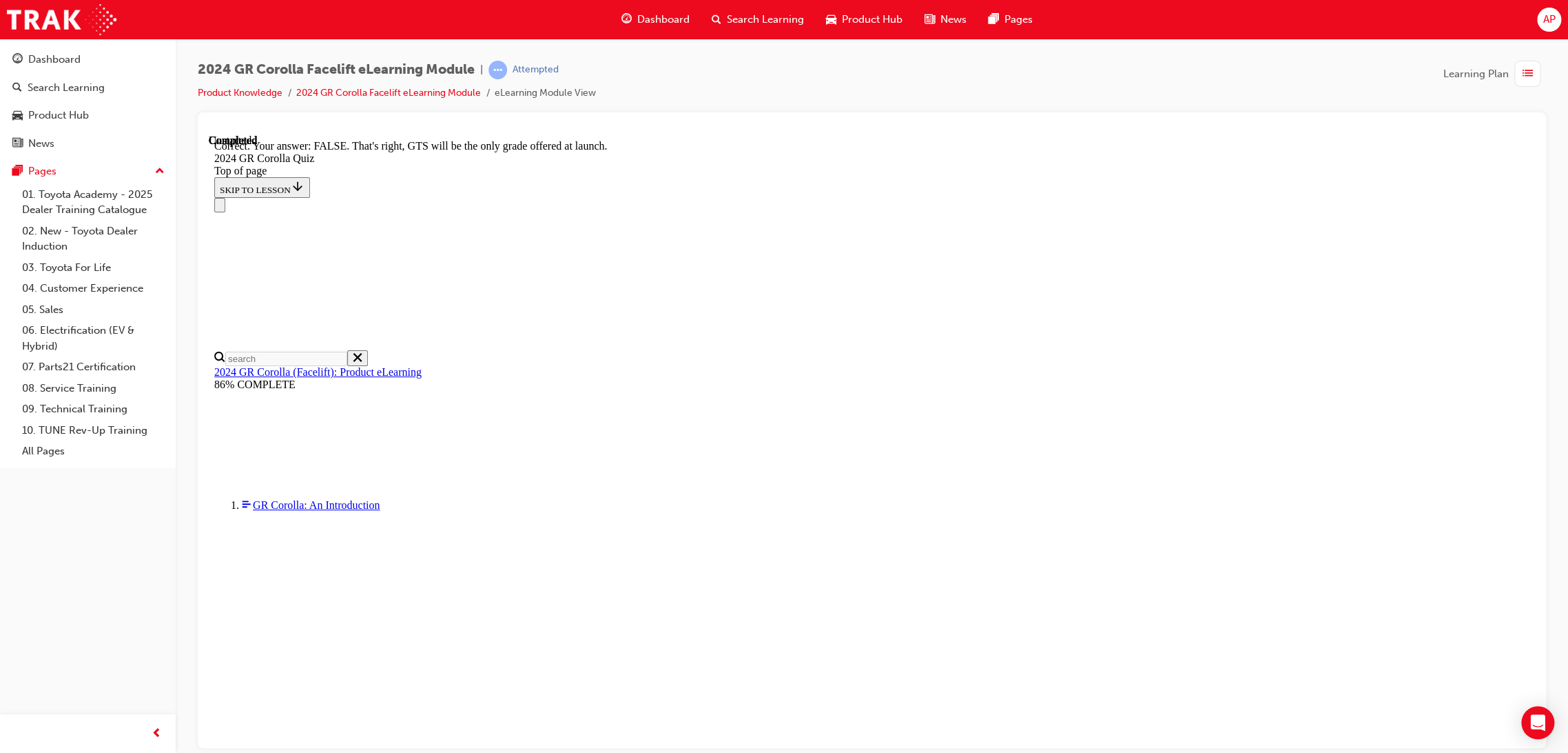
scroll to position [91, 0]
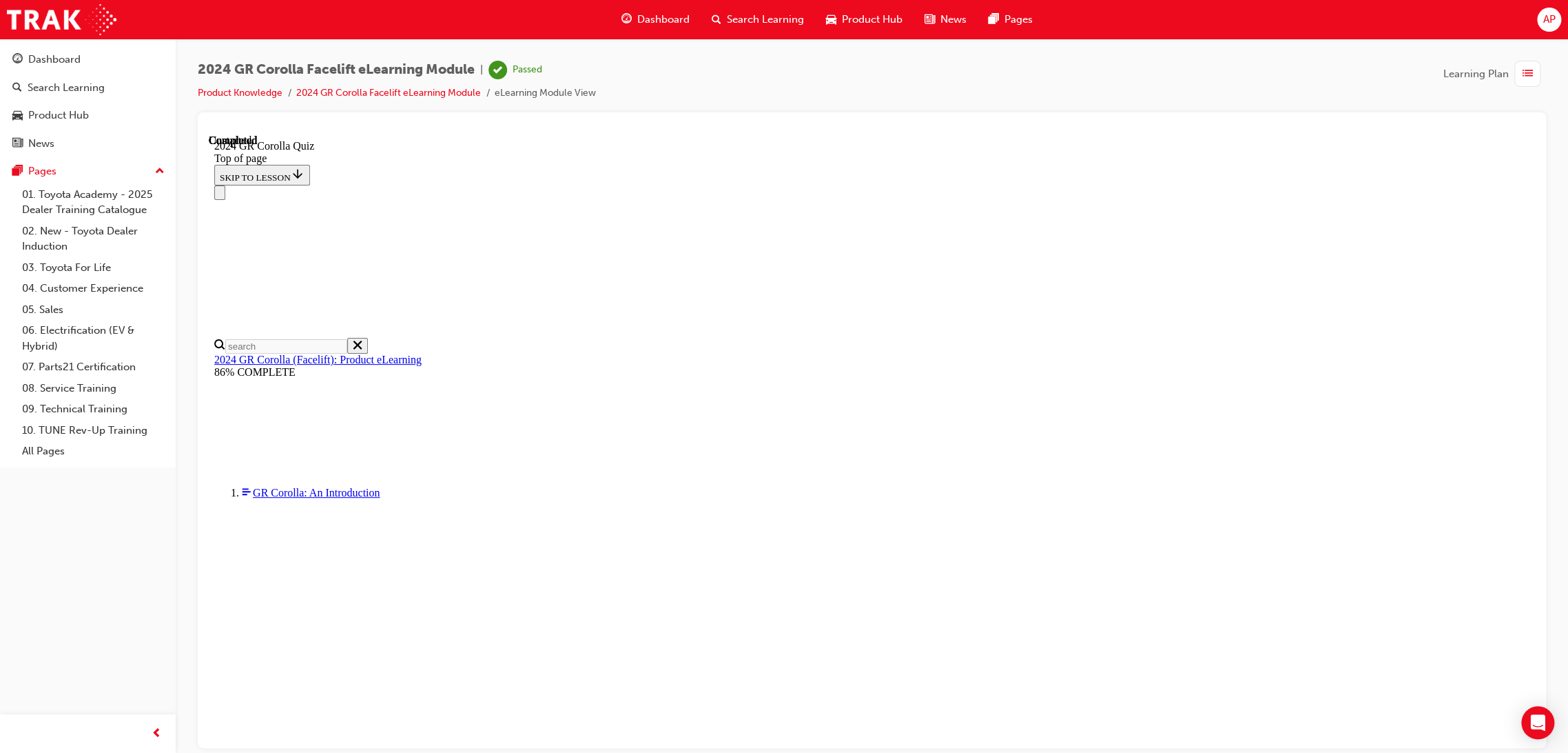
scroll to position [62, 0]
click at [1527, 74] on span "list-icon" at bounding box center [1528, 74] width 11 height 17
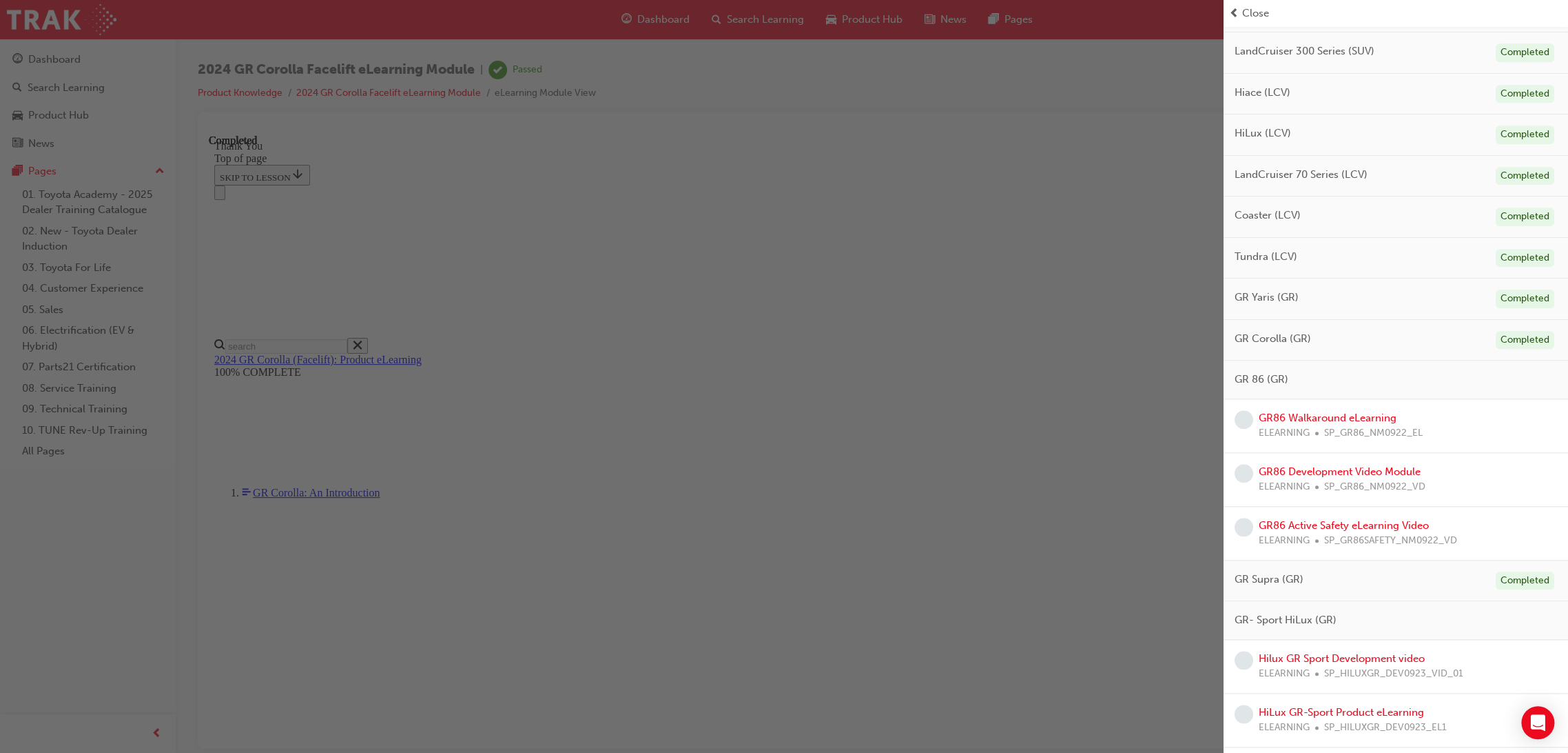
scroll to position [679, 0]
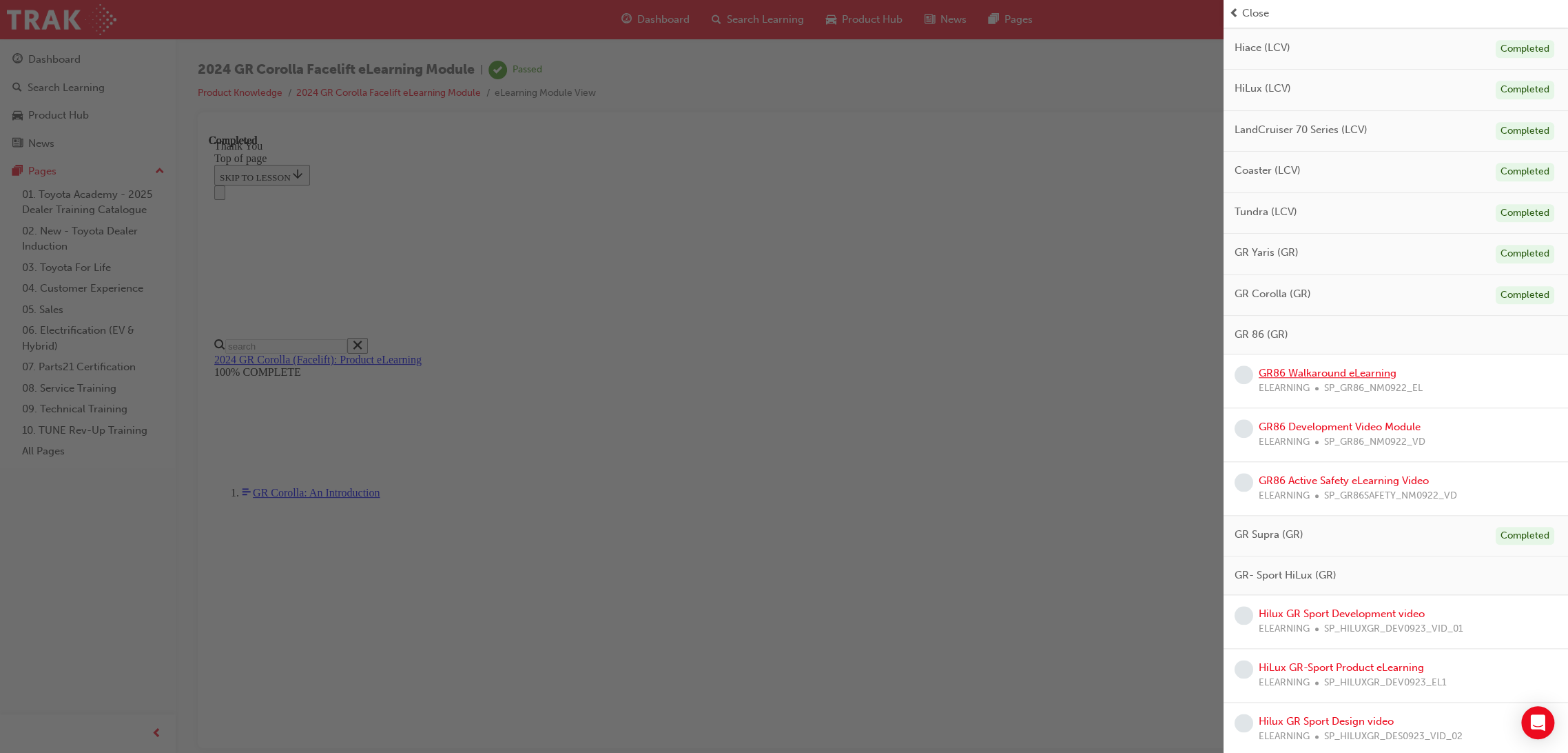
click at [1331, 368] on link "GR86 Walkaround eLearning" at bounding box center [1328, 373] width 138 height 12
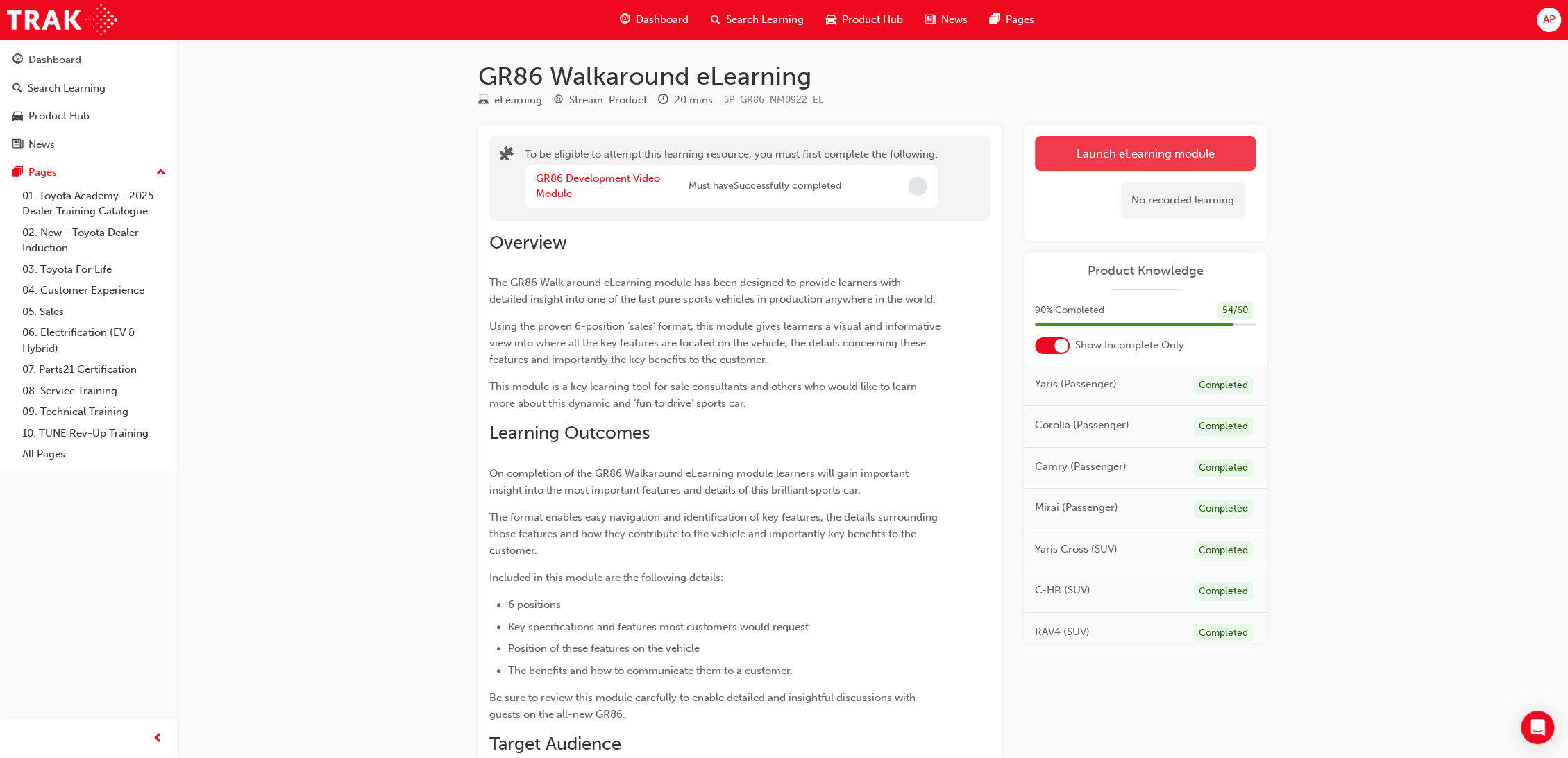
click at [1174, 159] on button "Launch eLearning module" at bounding box center [1146, 153] width 221 height 35
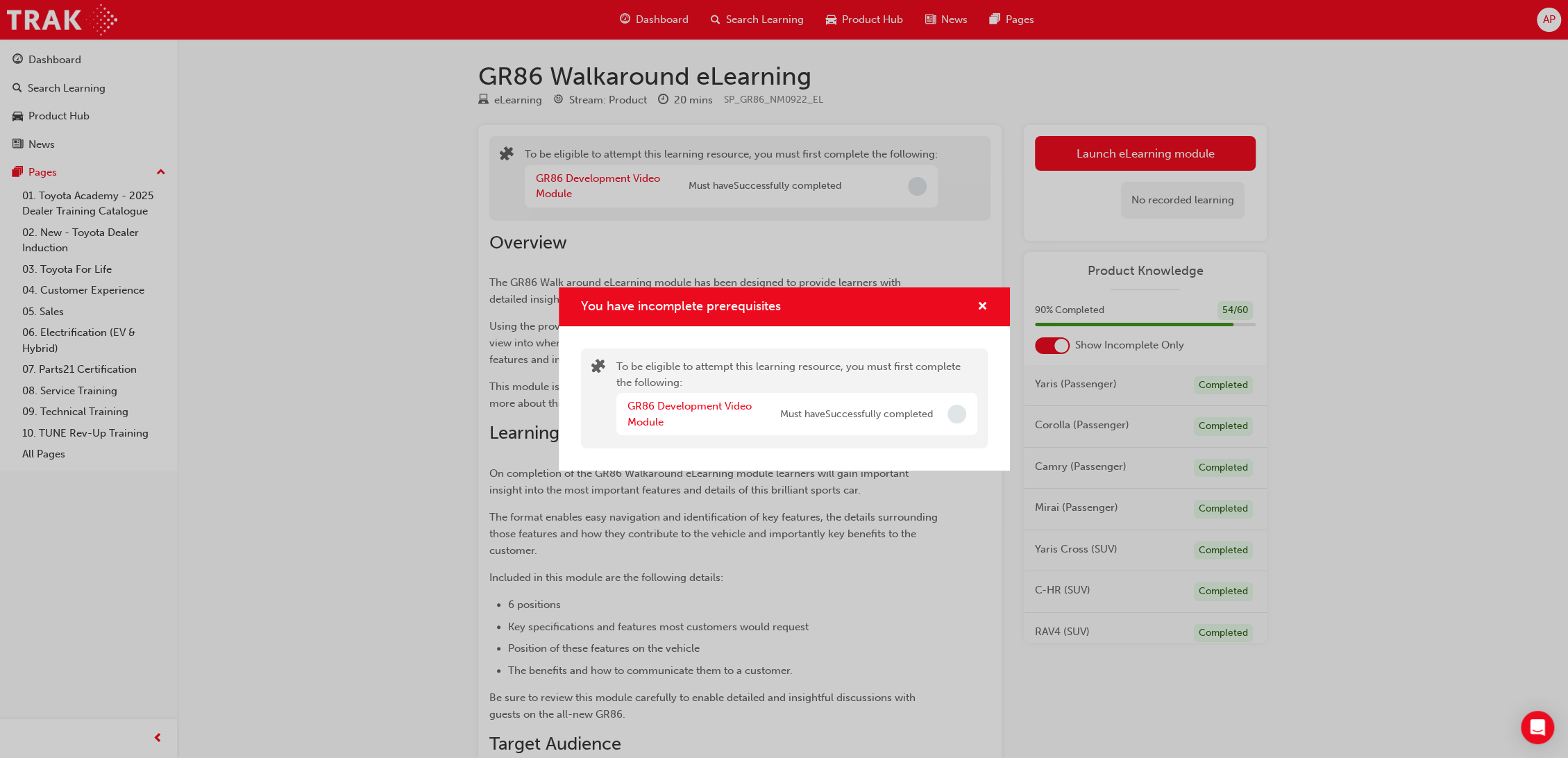
click at [961, 422] on div "You have incomplete prerequisites" at bounding box center [957, 413] width 19 height 19
click at [983, 306] on span "cross-icon" at bounding box center [983, 307] width 11 height 13
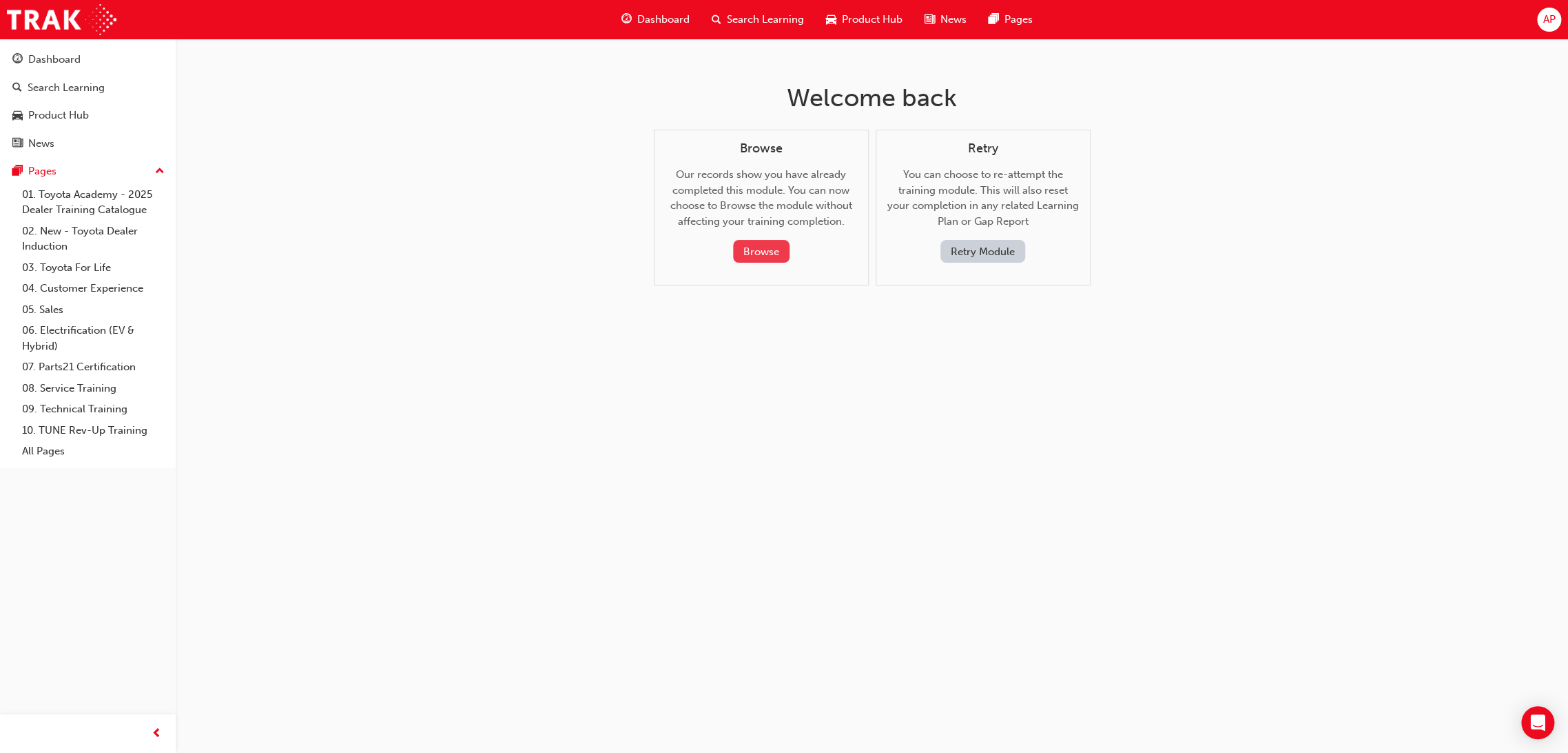
click at [779, 254] on button "Browse" at bounding box center [761, 251] width 56 height 23
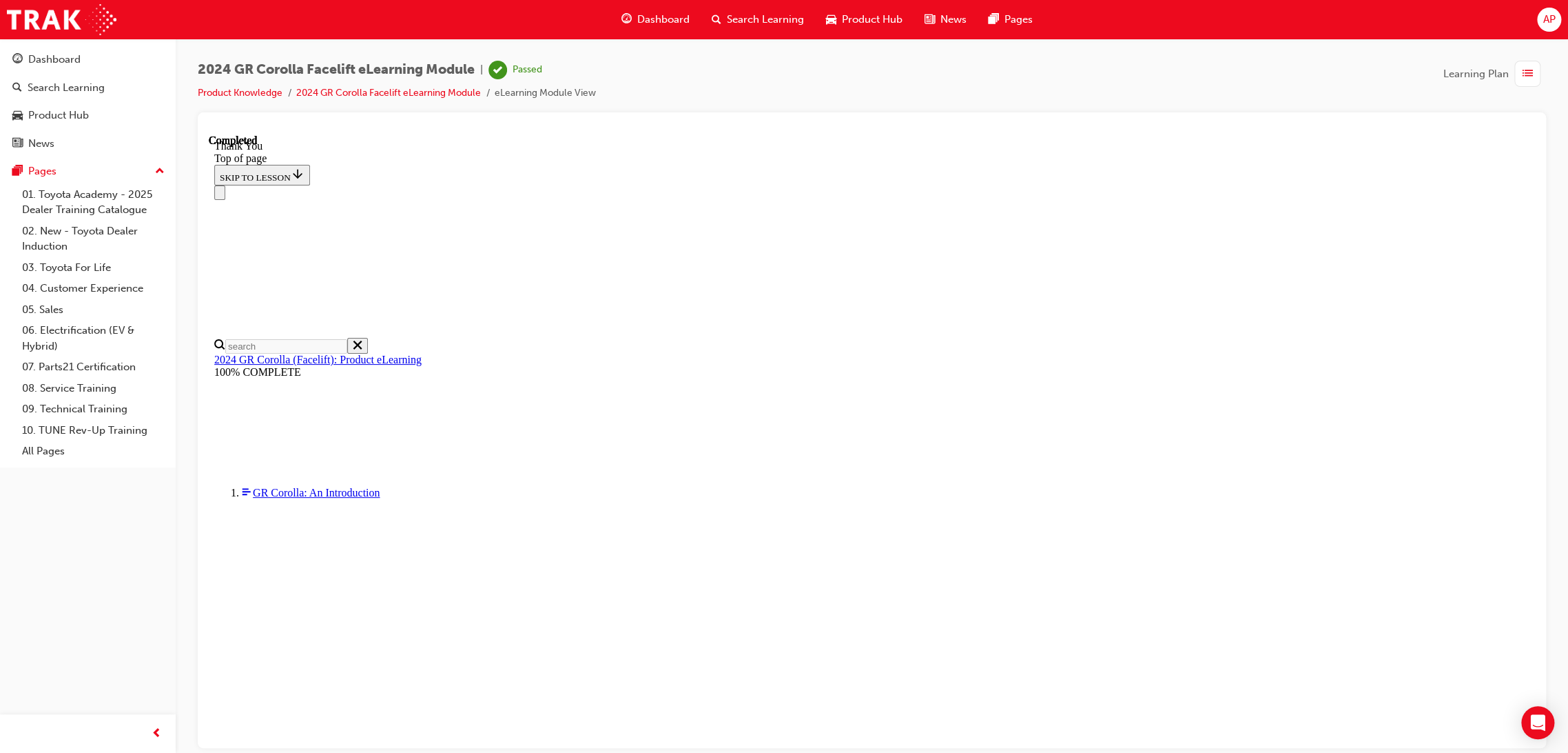
scroll to position [48, 0]
click at [1525, 61] on div "button" at bounding box center [1527, 73] width 26 height 26
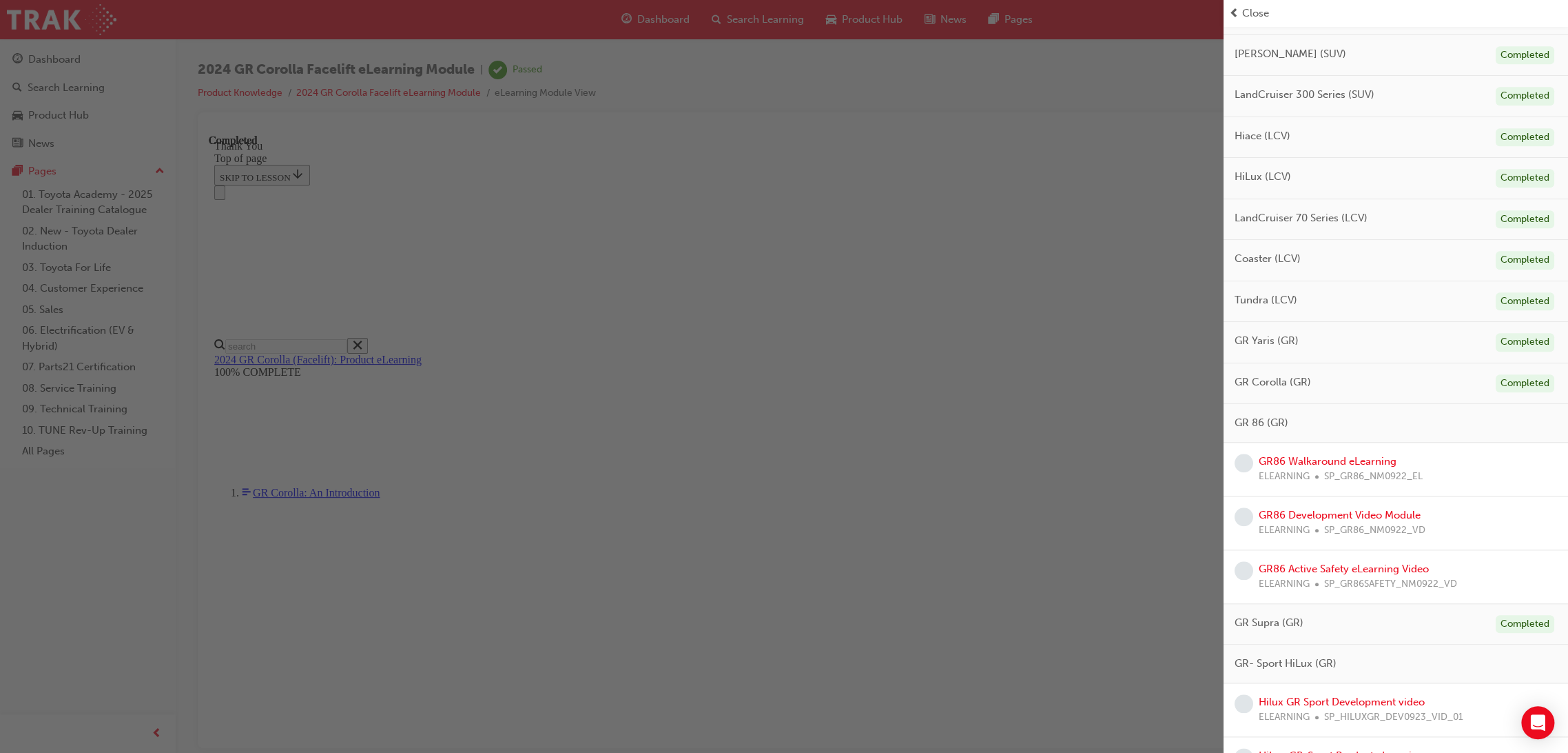
scroll to position [679, 0]
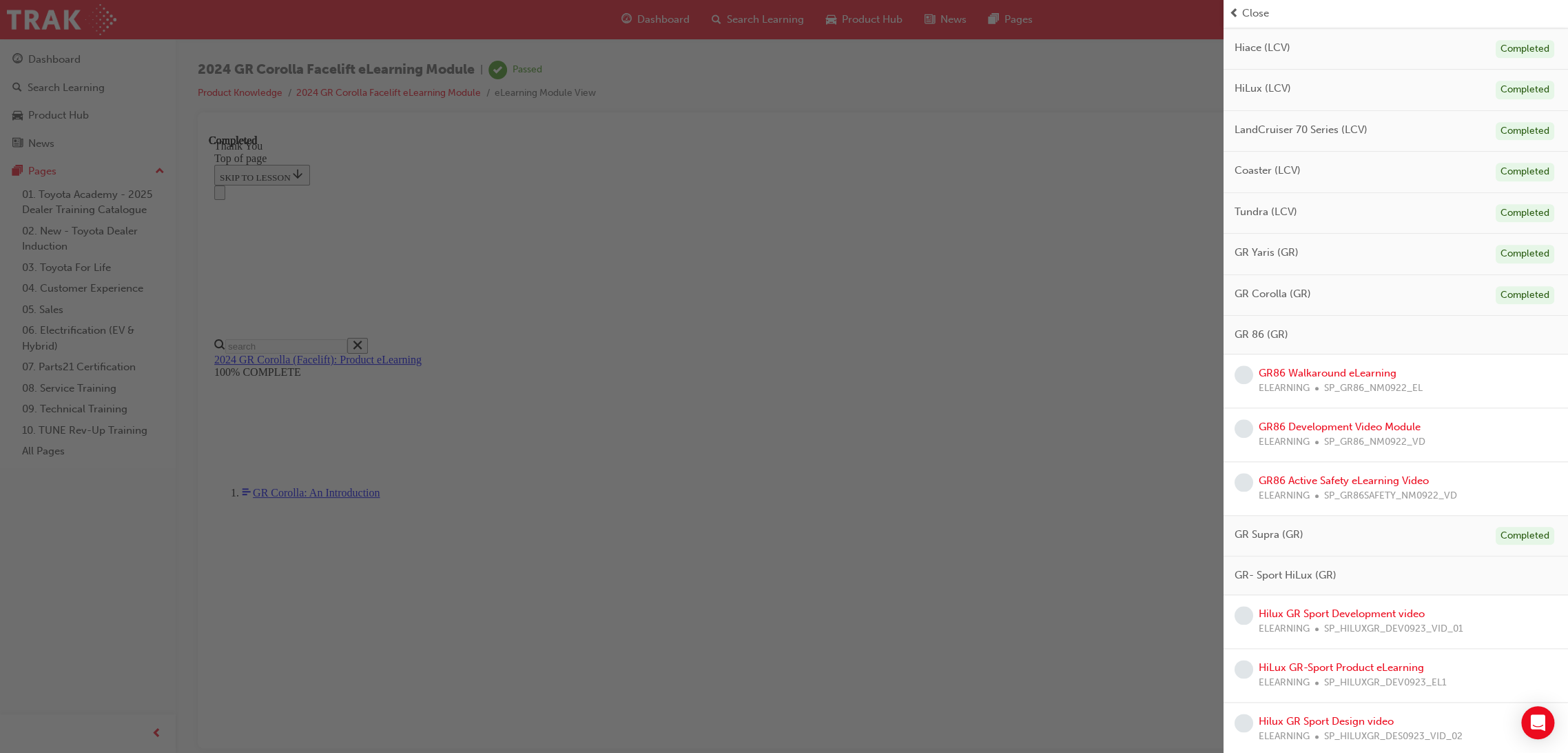
click at [1367, 415] on div "GR86 Development Video Module ELEARNING SP_GR86_NM0922_VD" at bounding box center [1395, 434] width 344 height 53
click at [1367, 424] on link "GR86 Development Video Module" at bounding box center [1340, 426] width 162 height 12
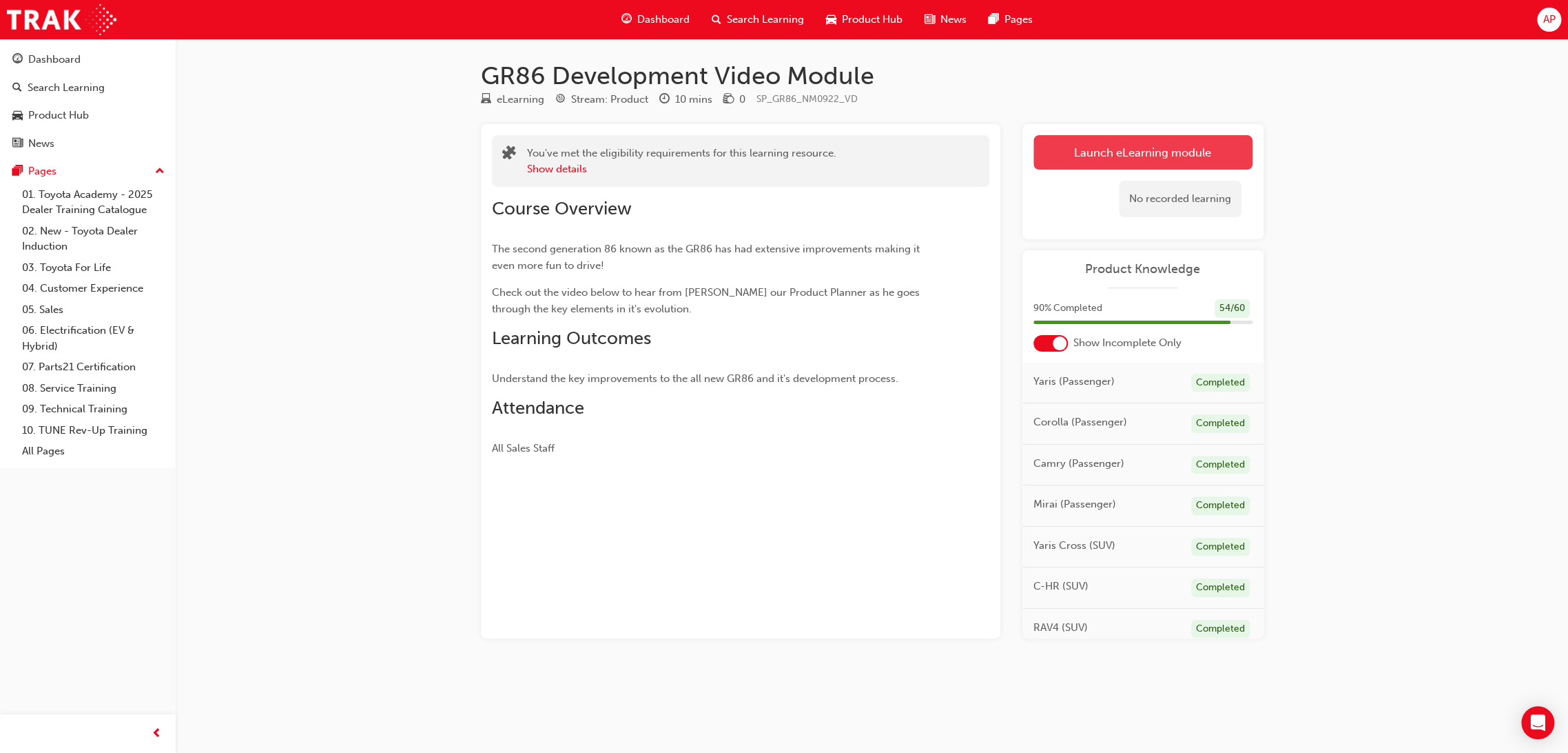
click at [1097, 158] on link "Launch eLearning module" at bounding box center [1144, 152] width 219 height 35
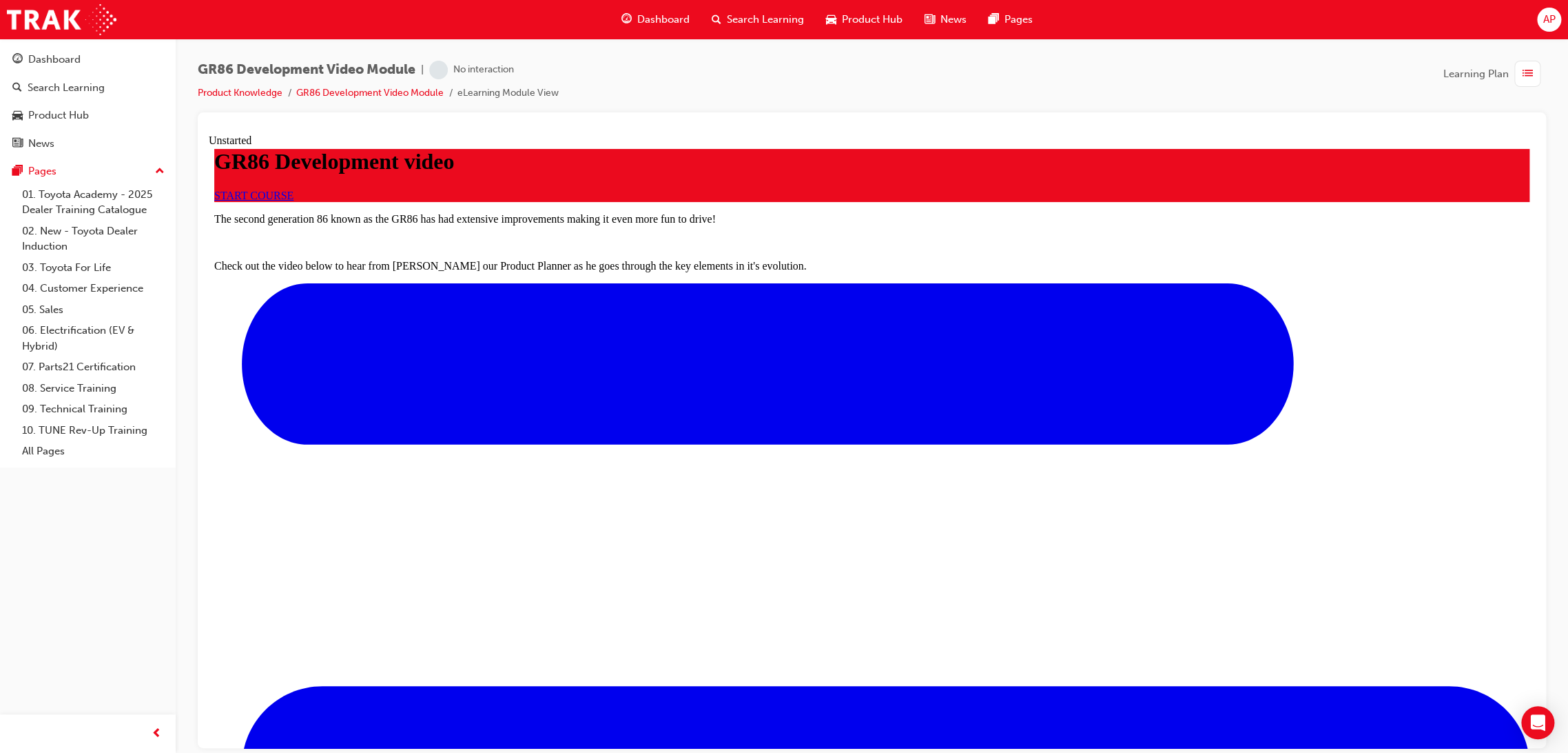
click at [294, 200] on link "START COURSE" at bounding box center [254, 194] width 79 height 12
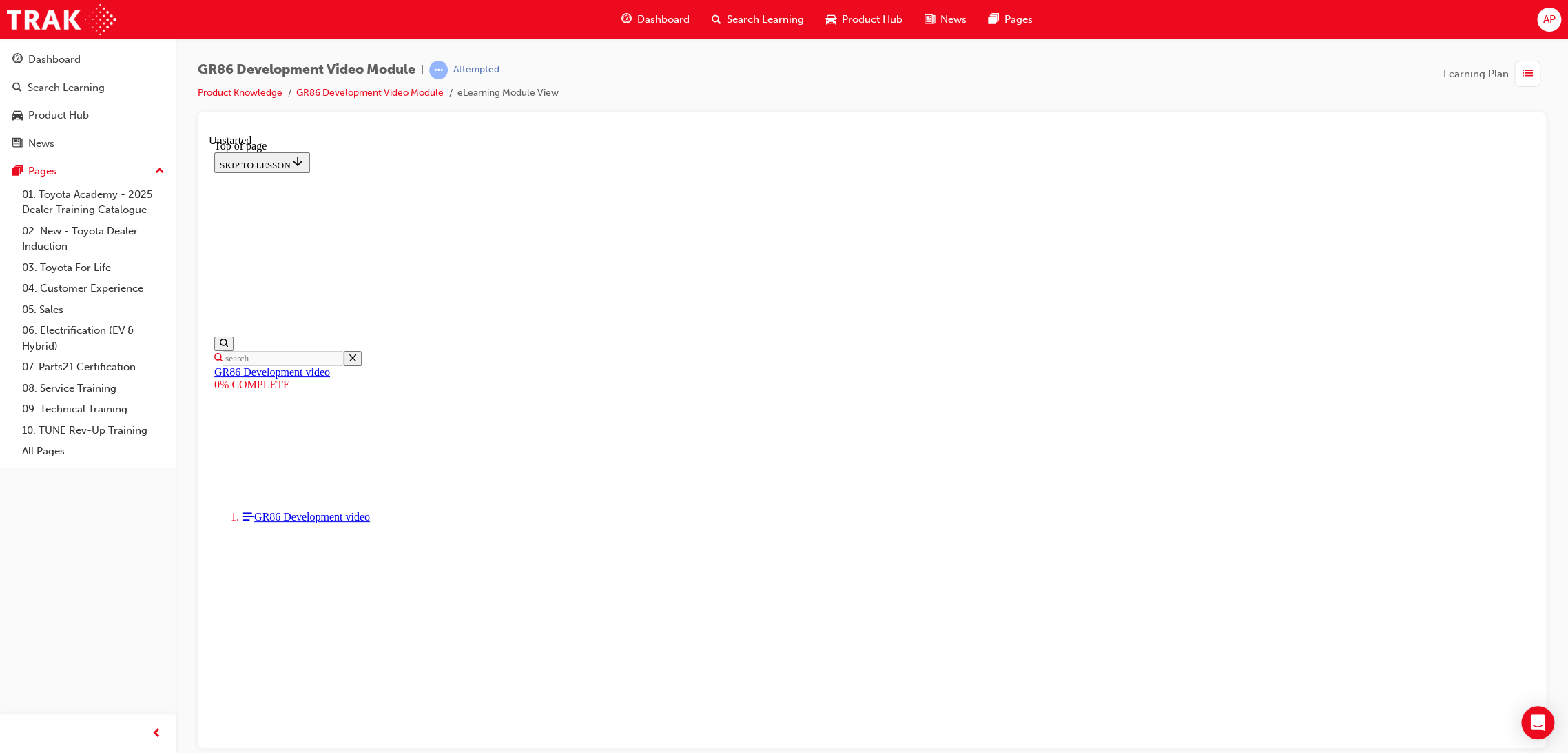
scroll to position [233, 0]
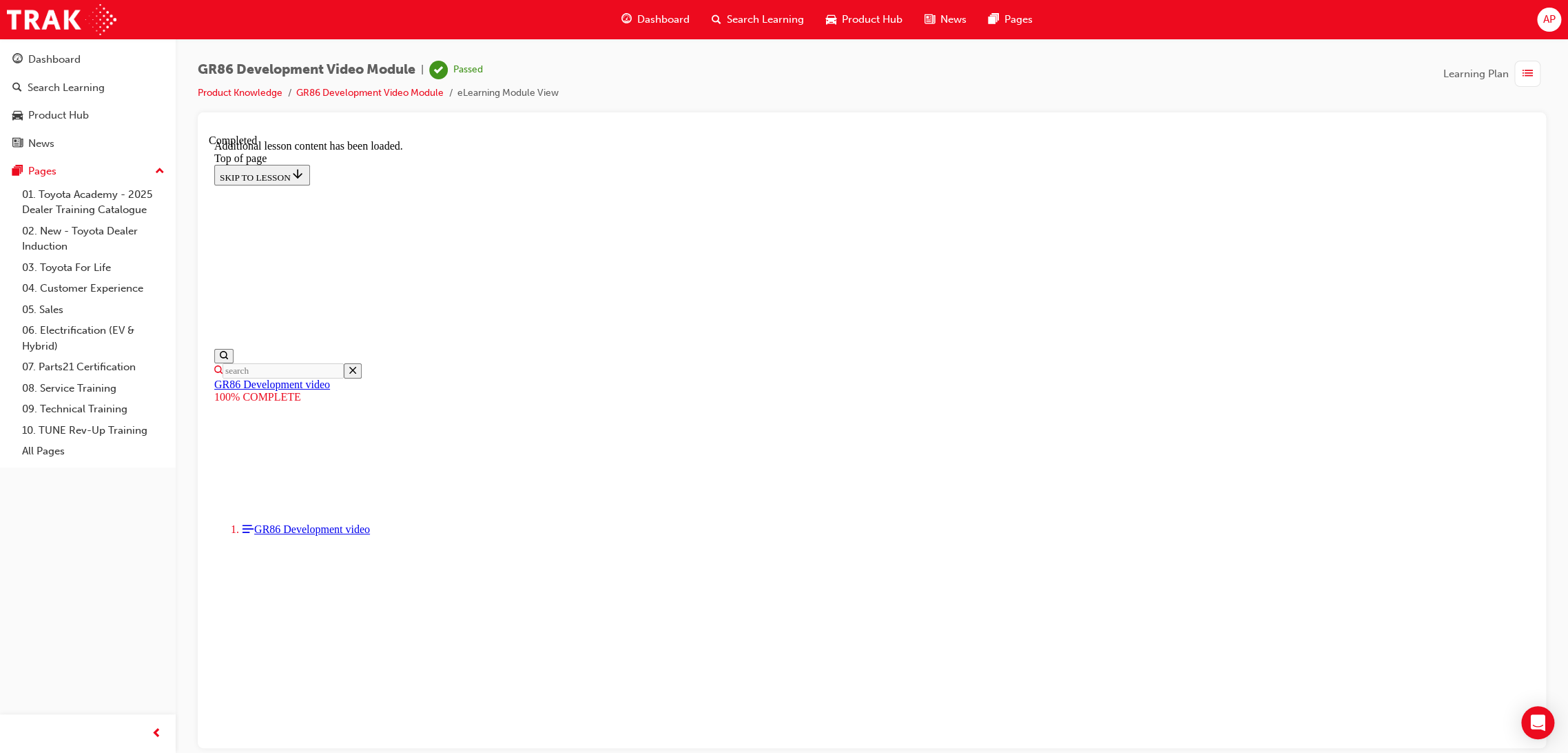
click at [1511, 85] on div "Learning Plan" at bounding box center [1494, 73] width 102 height 26
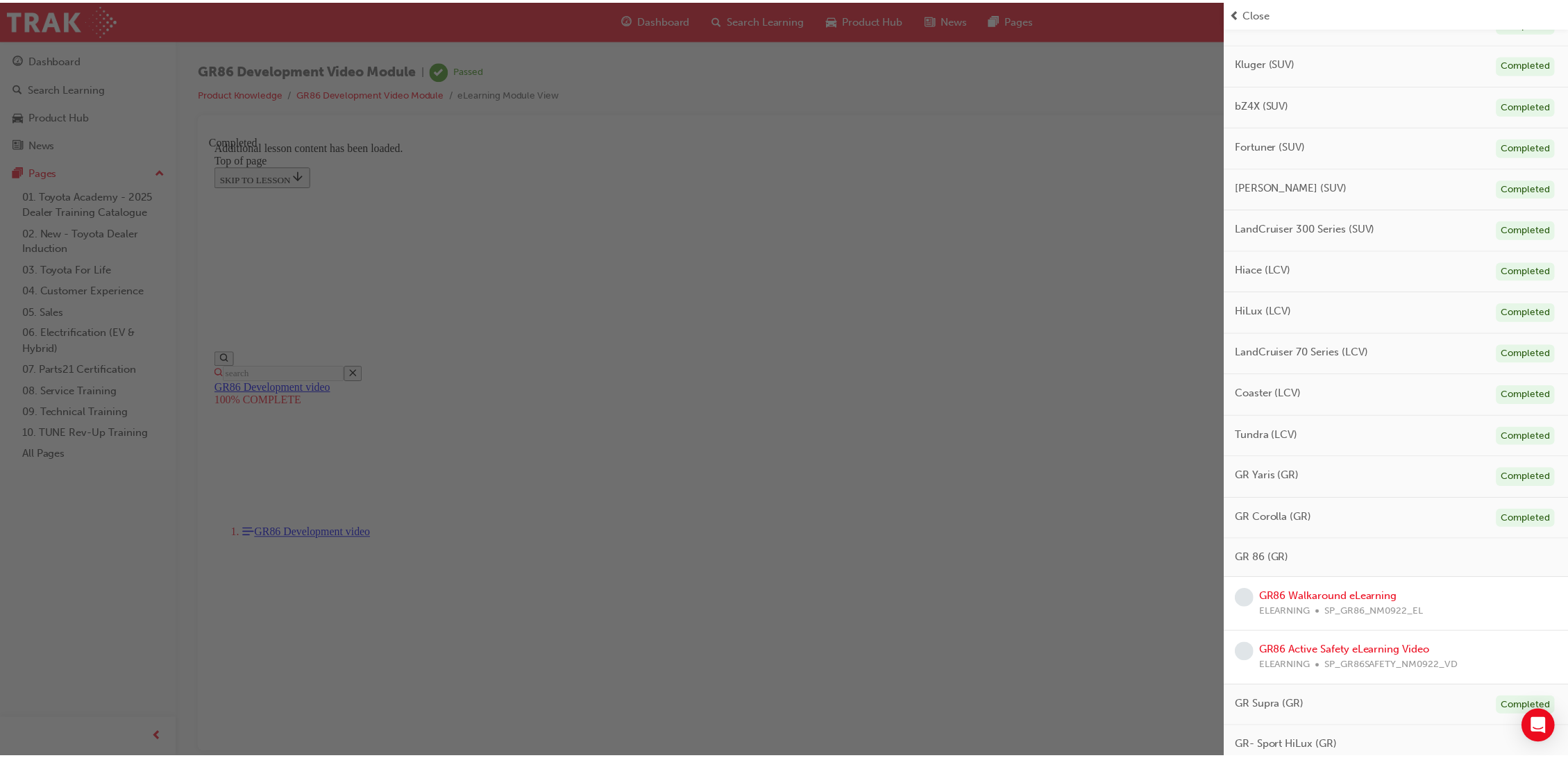
scroll to position [629, 0]
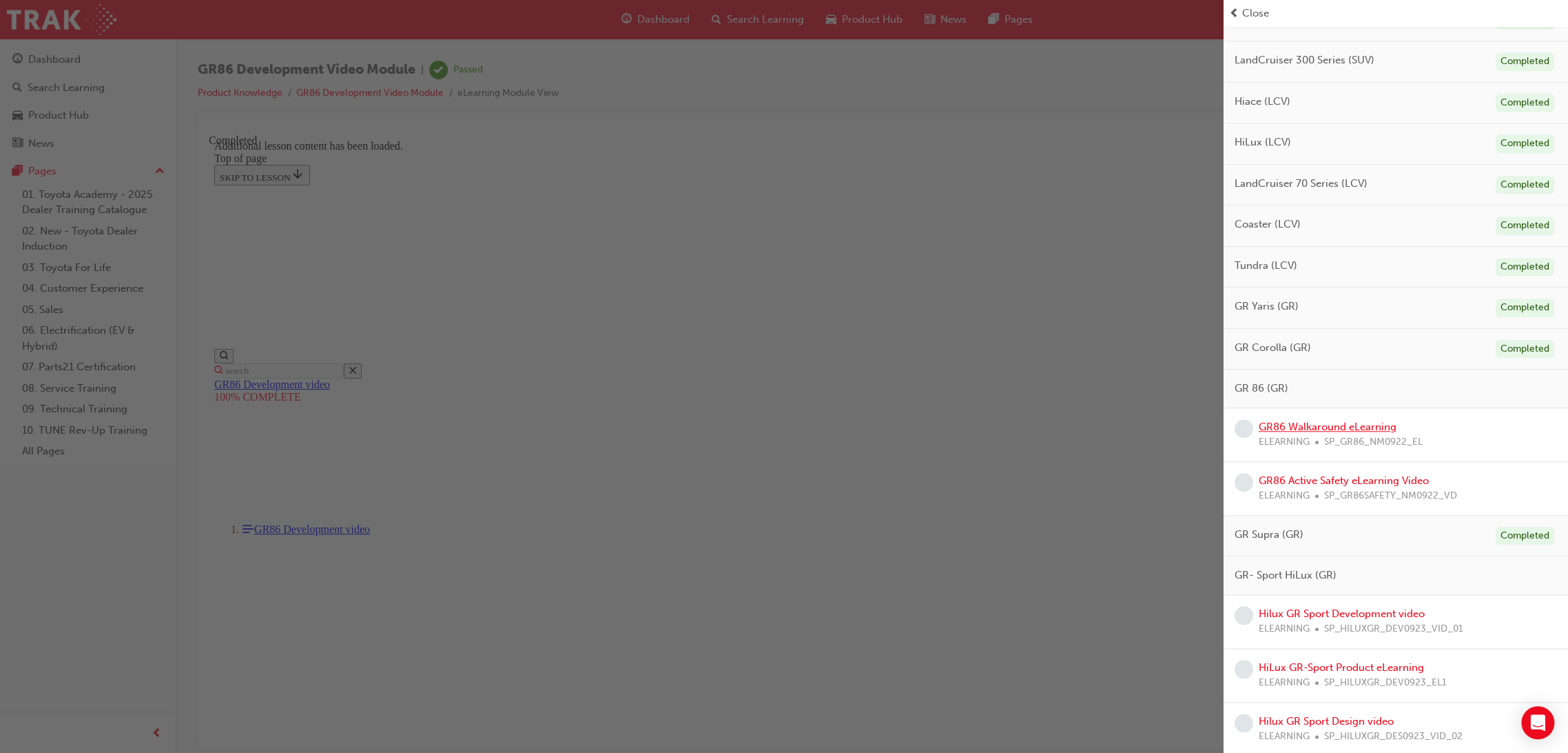
click at [1362, 425] on link "GR86 Walkaround eLearning" at bounding box center [1328, 426] width 138 height 12
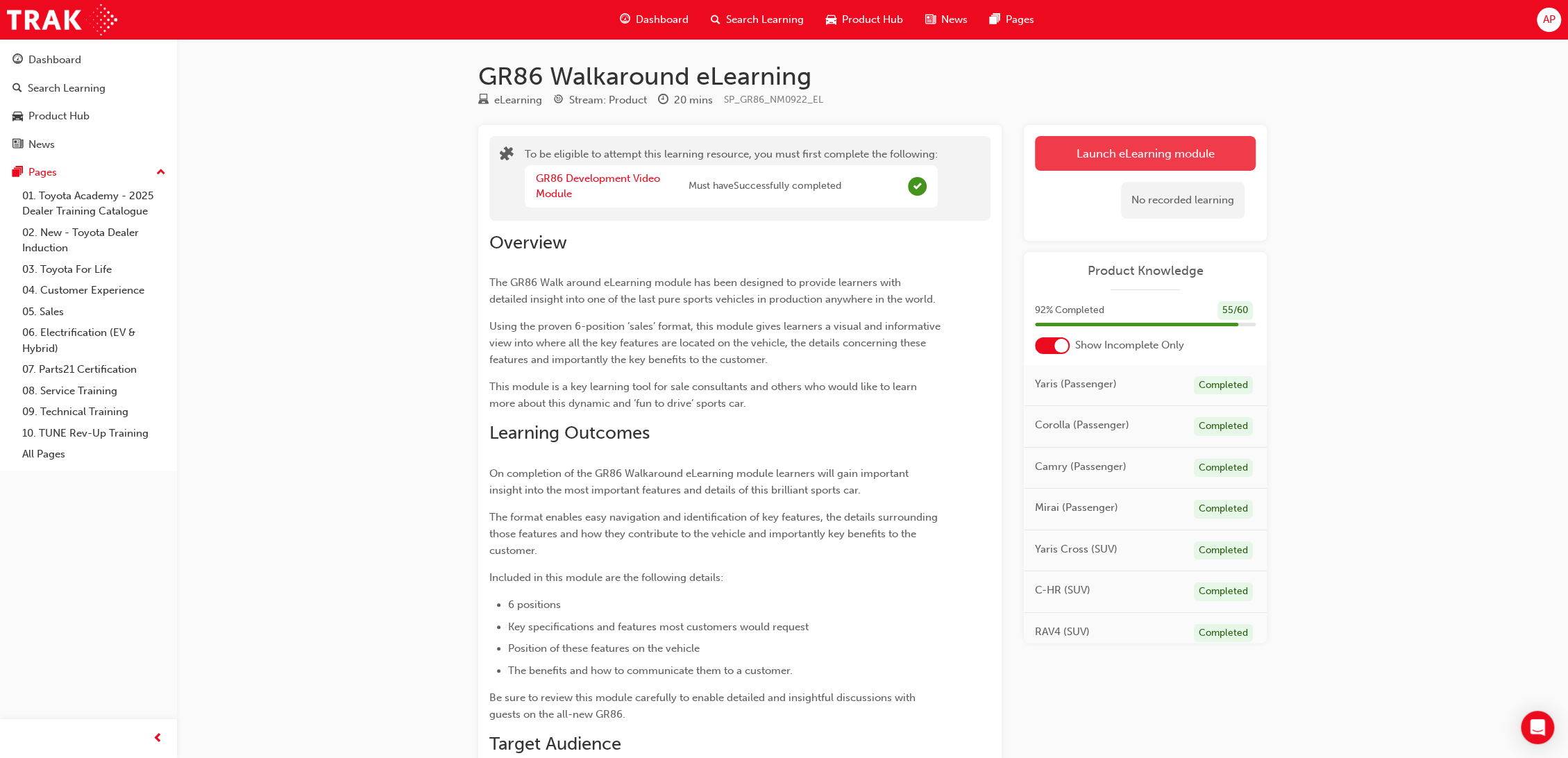
click at [1182, 152] on button "Launch eLearning module" at bounding box center [1146, 153] width 221 height 35
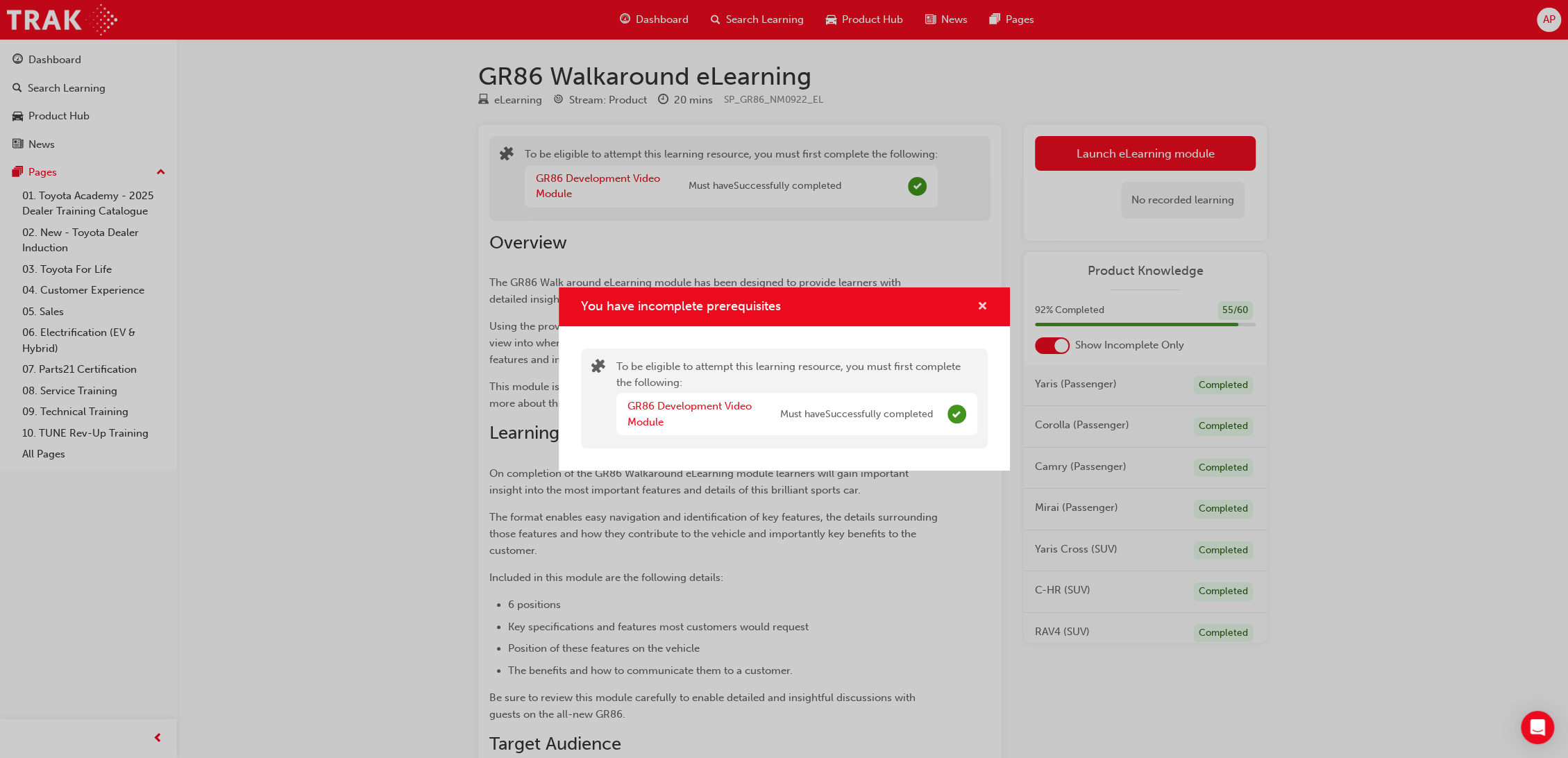
click at [983, 303] on span "cross-icon" at bounding box center [983, 307] width 11 height 13
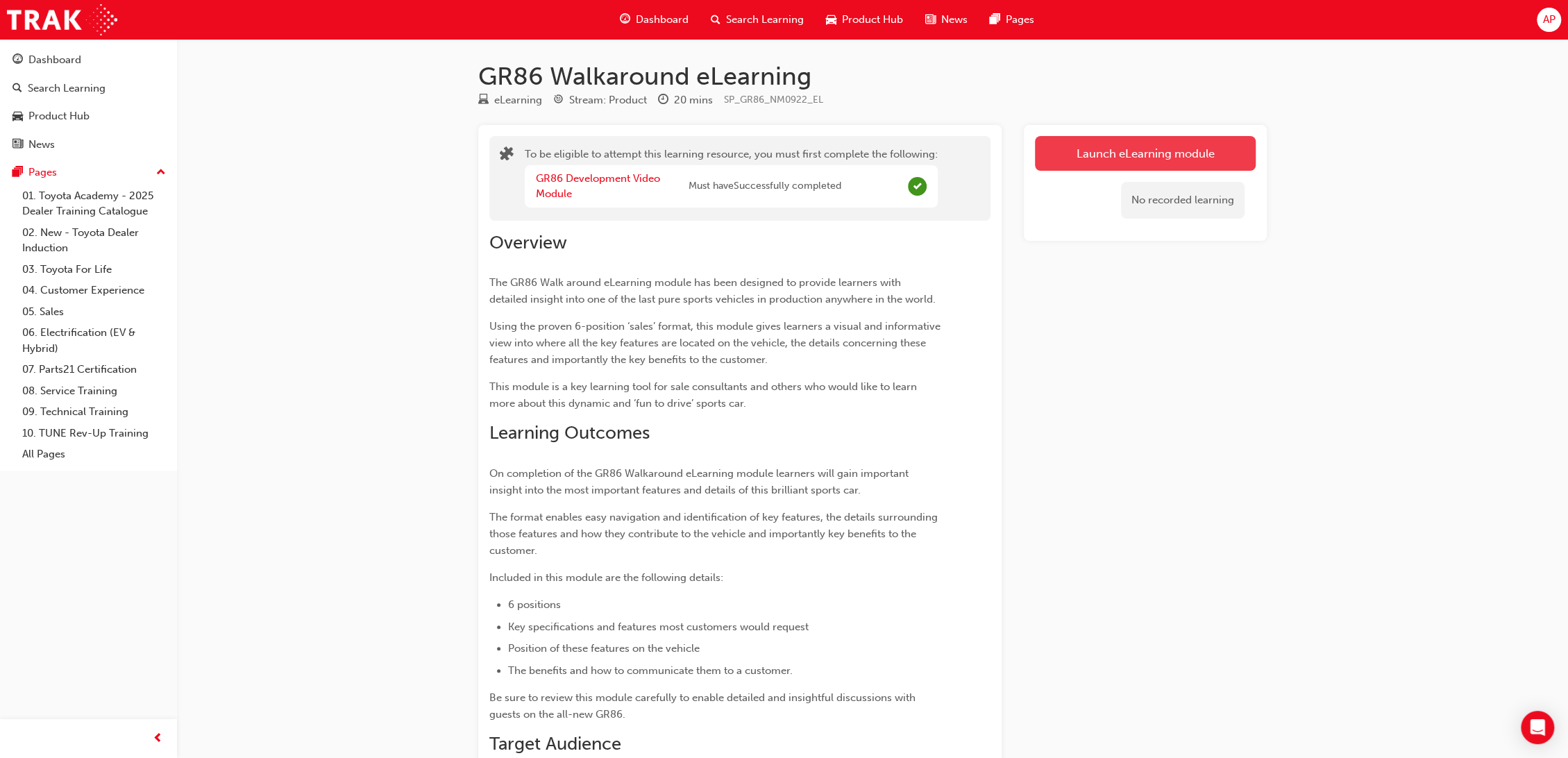
click at [1116, 167] on button "Launch eLearning module" at bounding box center [1146, 153] width 221 height 35
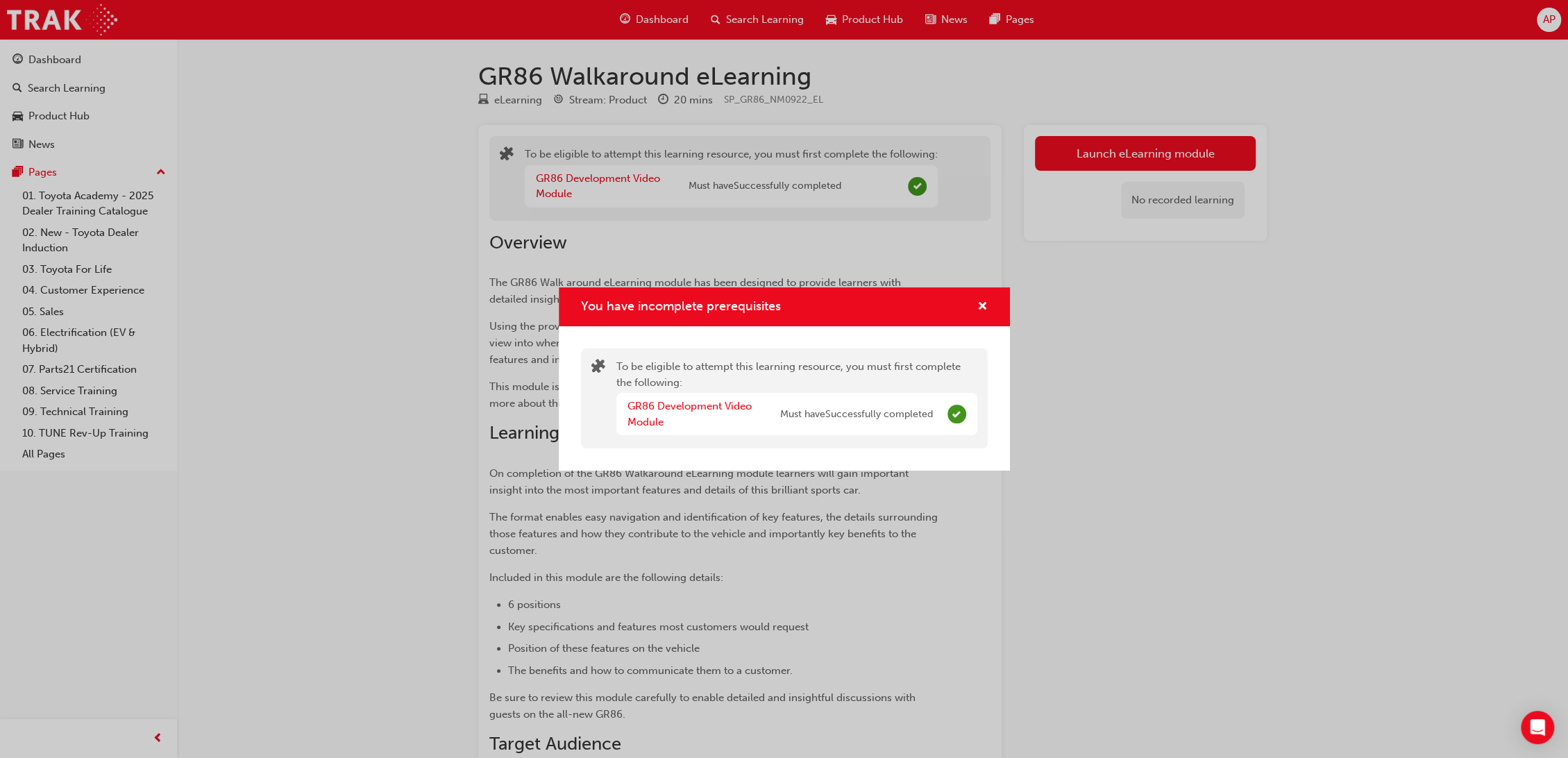
click at [949, 409] on span "Complete" at bounding box center [957, 413] width 19 height 19
click at [988, 296] on div "You have incomplete prerequisites" at bounding box center [784, 307] width 451 height 39
click at [998, 314] on div "You have incomplete prerequisites" at bounding box center [784, 307] width 451 height 39
click at [619, 99] on div "You have incomplete prerequisites To be eligible to attempt this learning resou…" at bounding box center [784, 379] width 1568 height 758
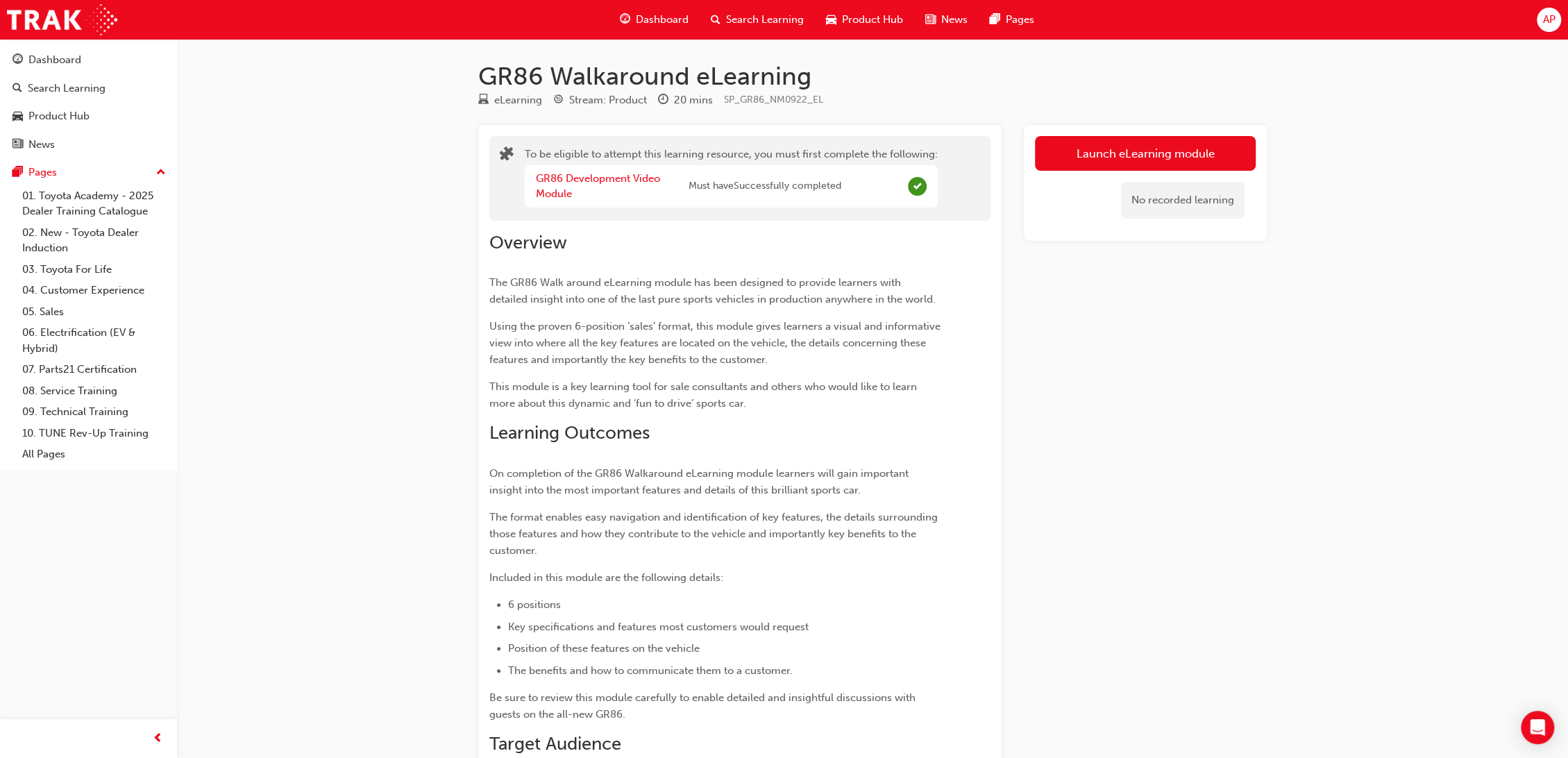
click at [522, 101] on div "eLearning" at bounding box center [517, 100] width 48 height 16
click at [671, 15] on span "Dashboard" at bounding box center [662, 20] width 53 height 16
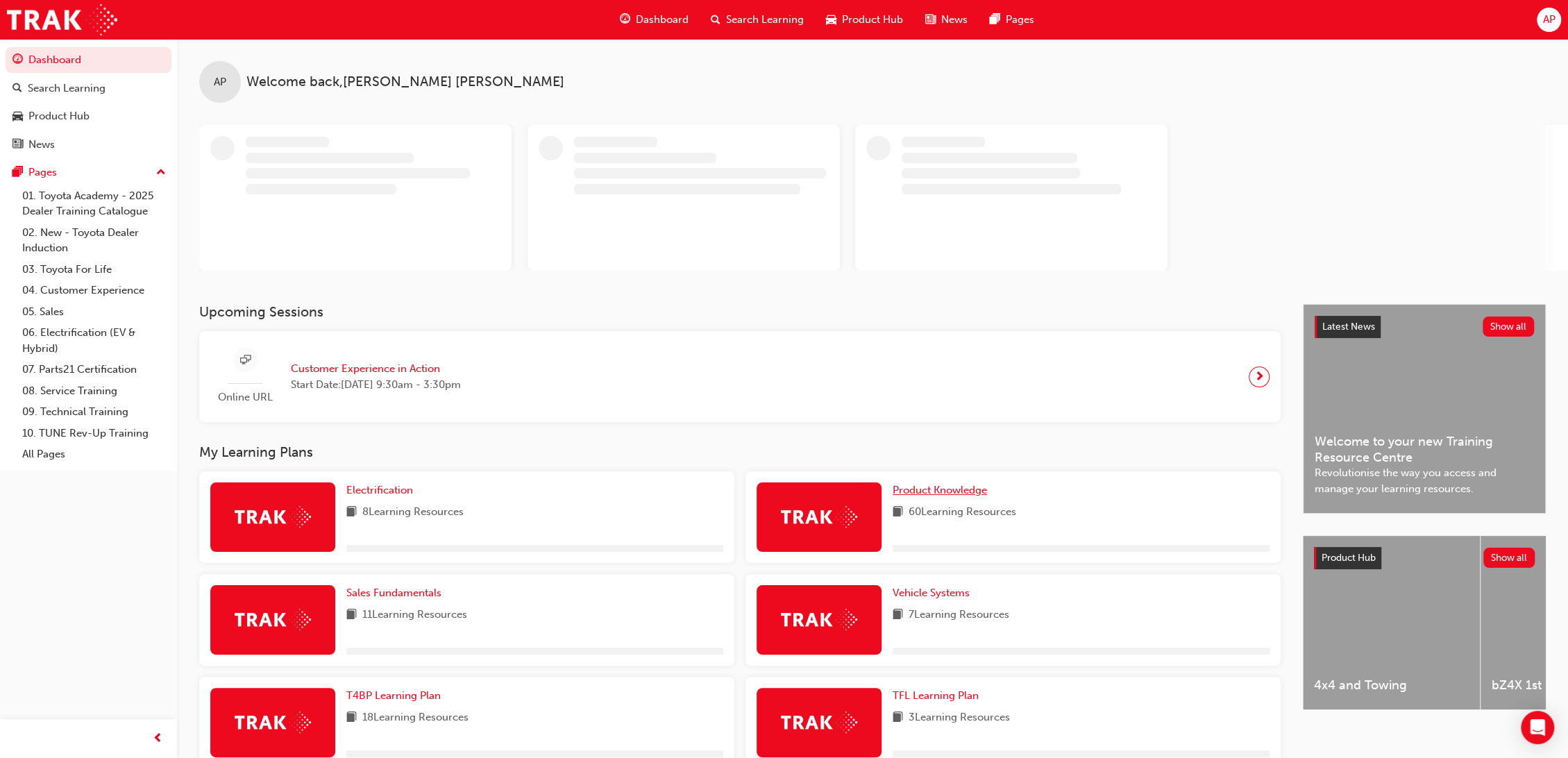
click at [966, 487] on span "Product Knowledge" at bounding box center [940, 490] width 94 height 13
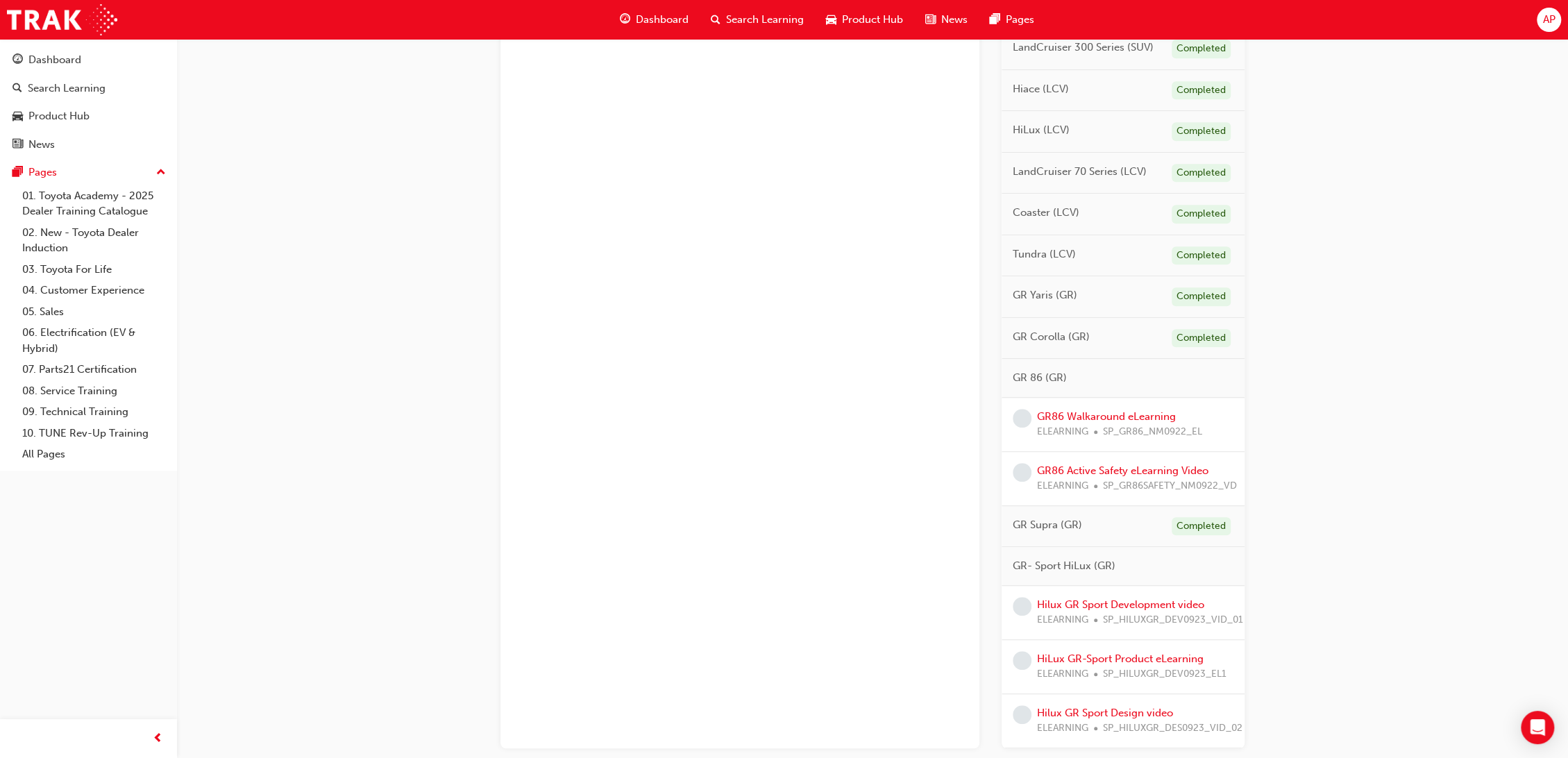
scroll to position [740, 0]
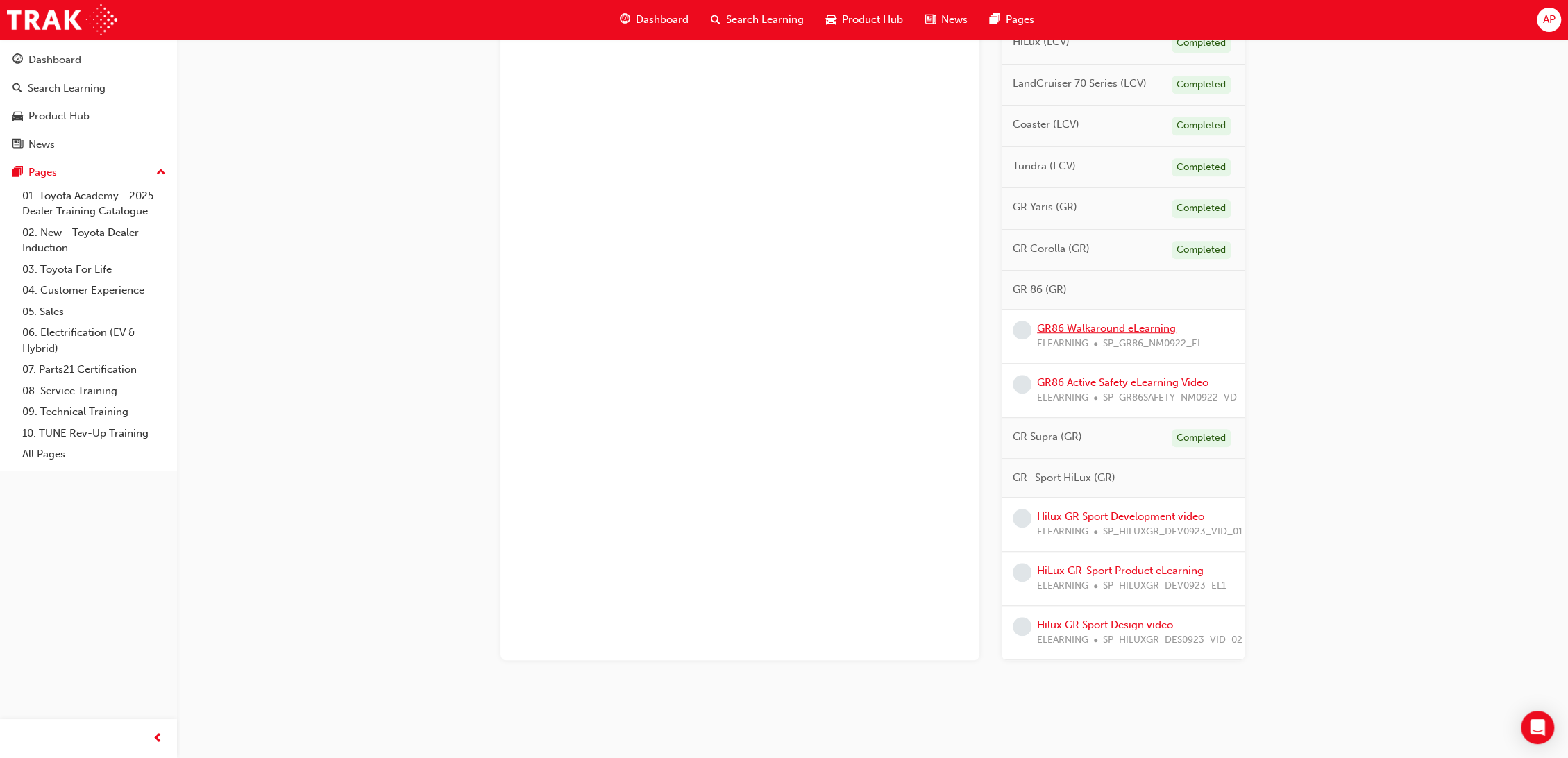
click at [1113, 331] on link "GR86 Walkaround eLearning" at bounding box center [1106, 328] width 139 height 13
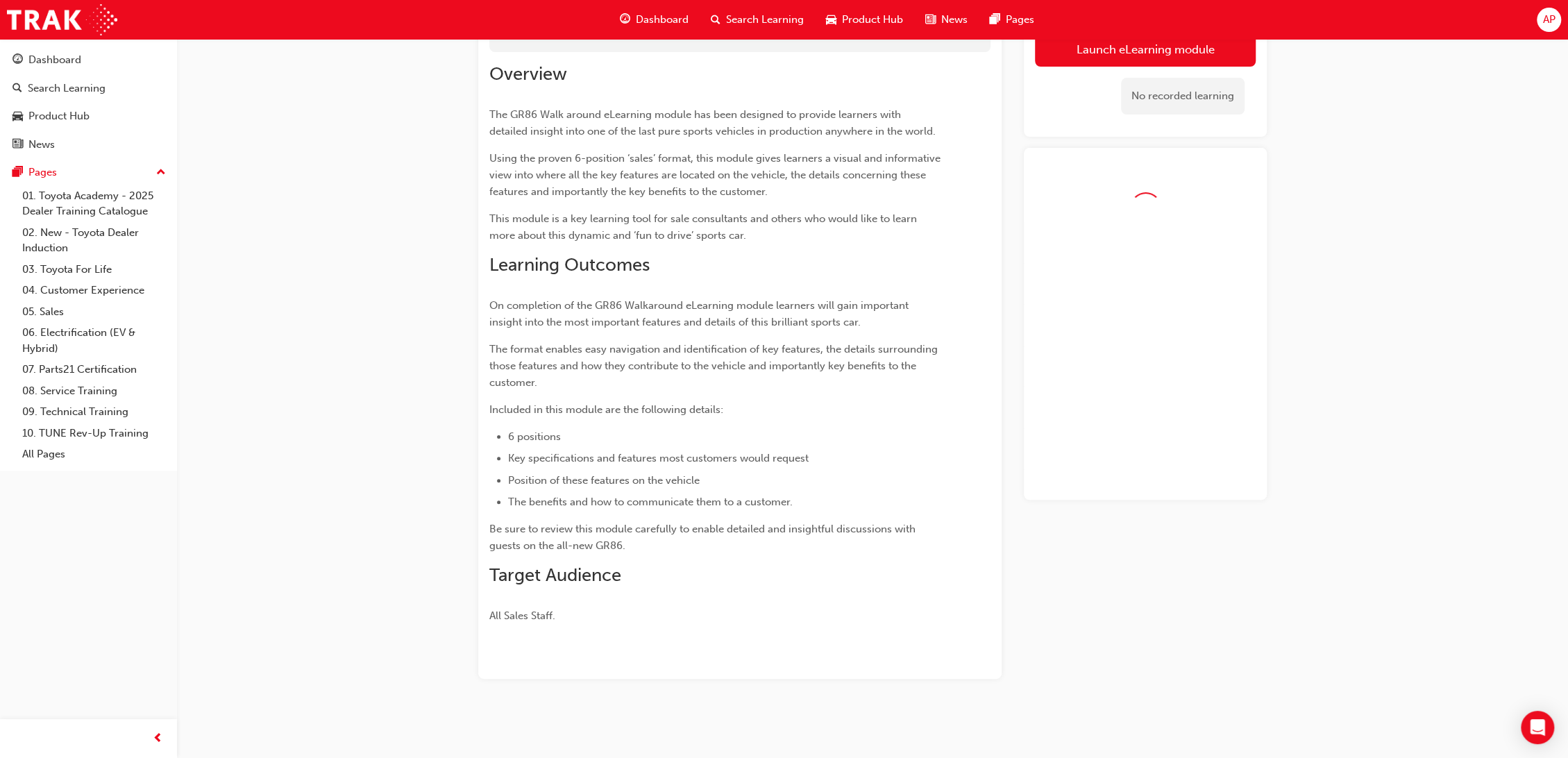
scroll to position [136, 0]
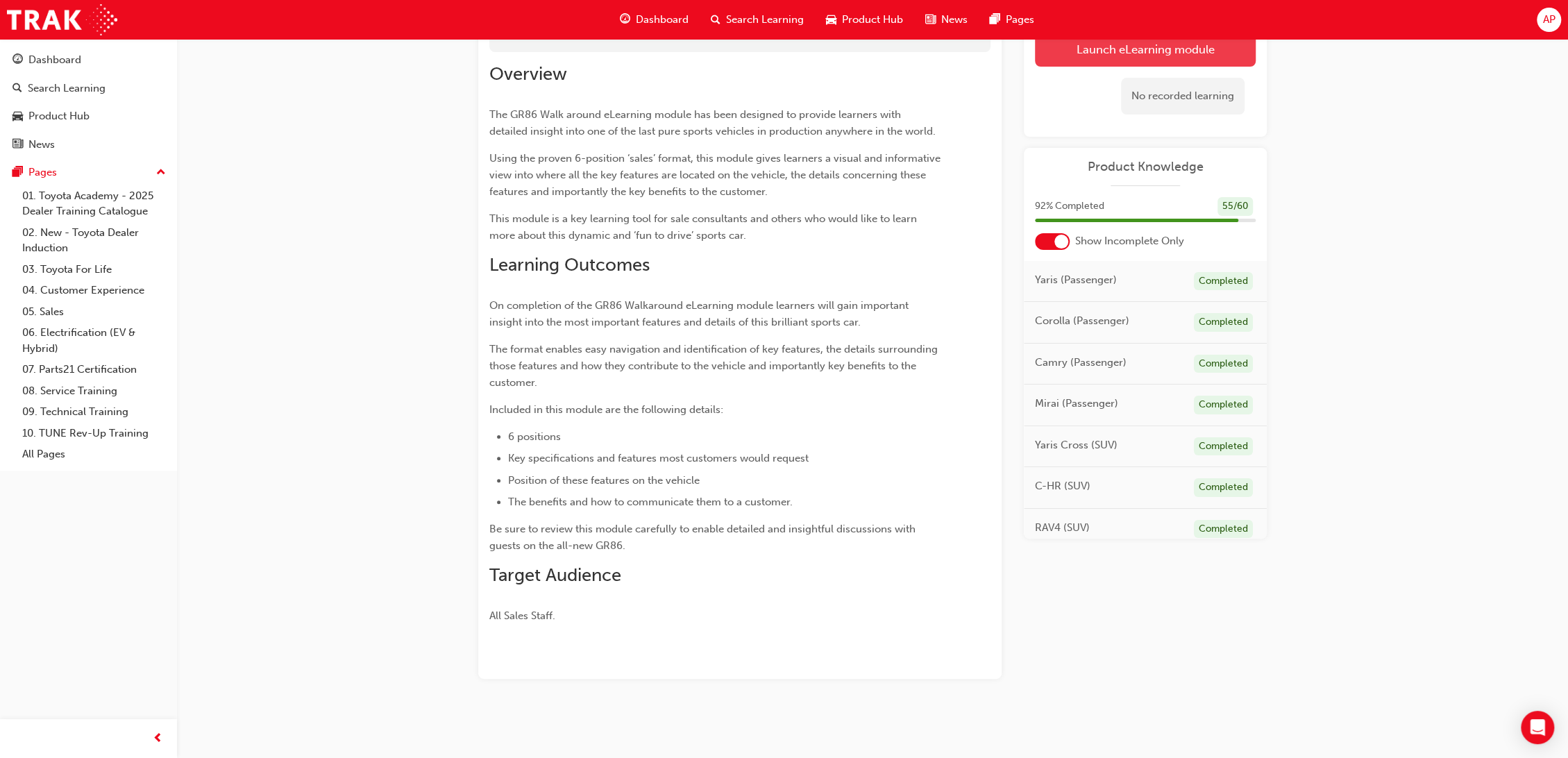
click at [1148, 48] on button "Launch eLearning module" at bounding box center [1146, 49] width 221 height 35
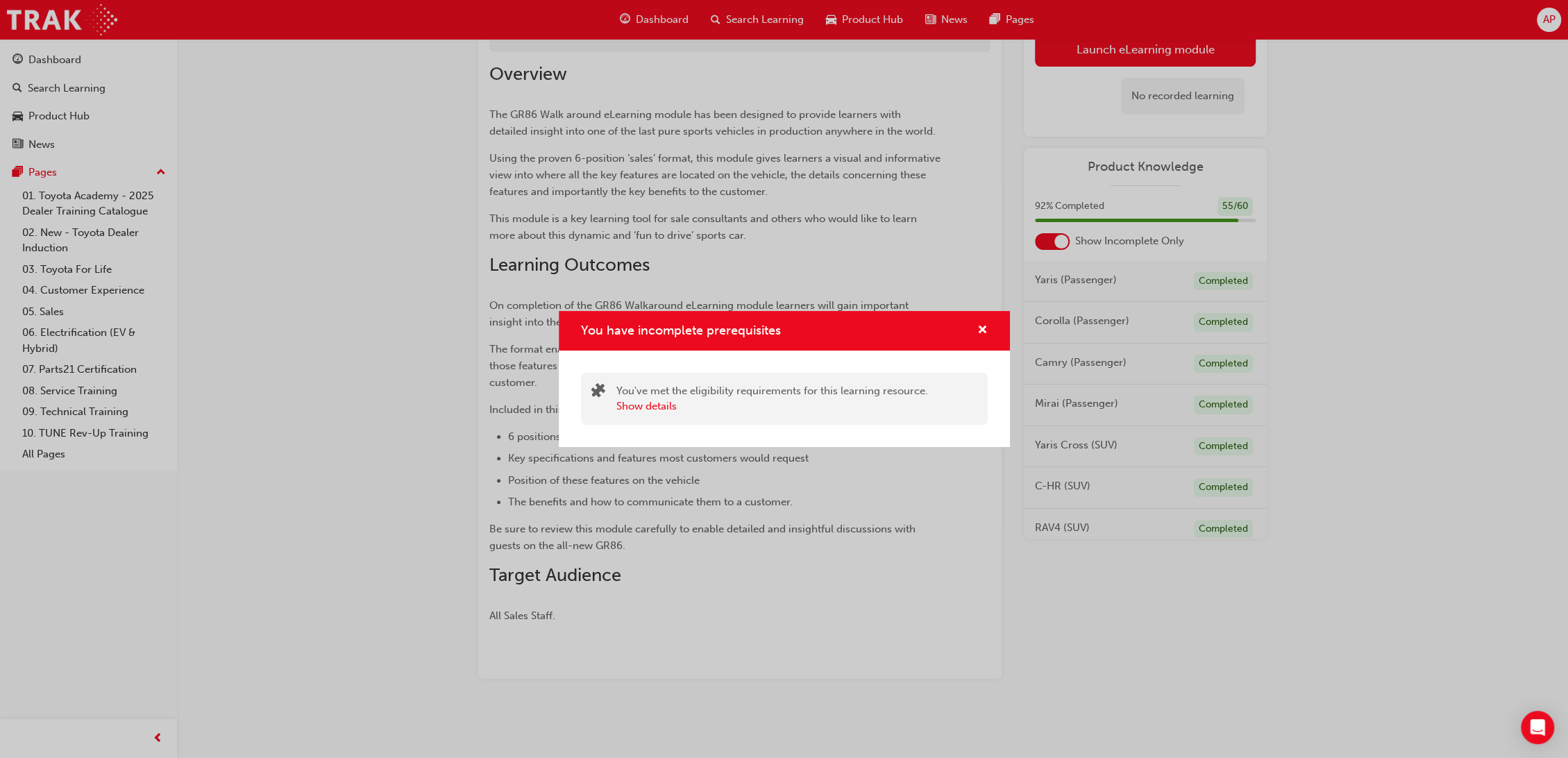
click at [972, 343] on div "You have incomplete prerequisites" at bounding box center [784, 331] width 451 height 39
click at [983, 325] on span "cross-icon" at bounding box center [983, 331] width 11 height 13
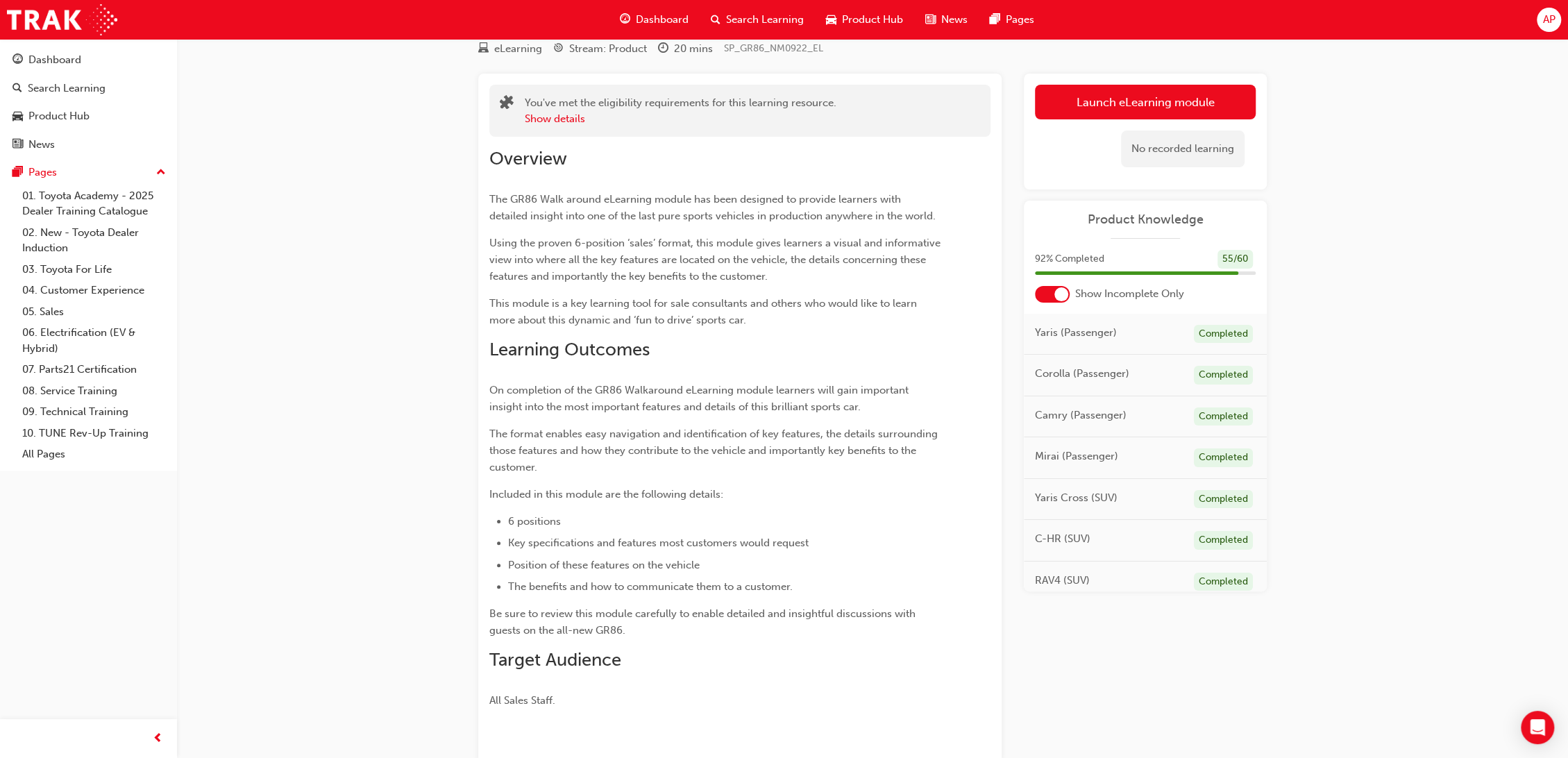
scroll to position [0, 0]
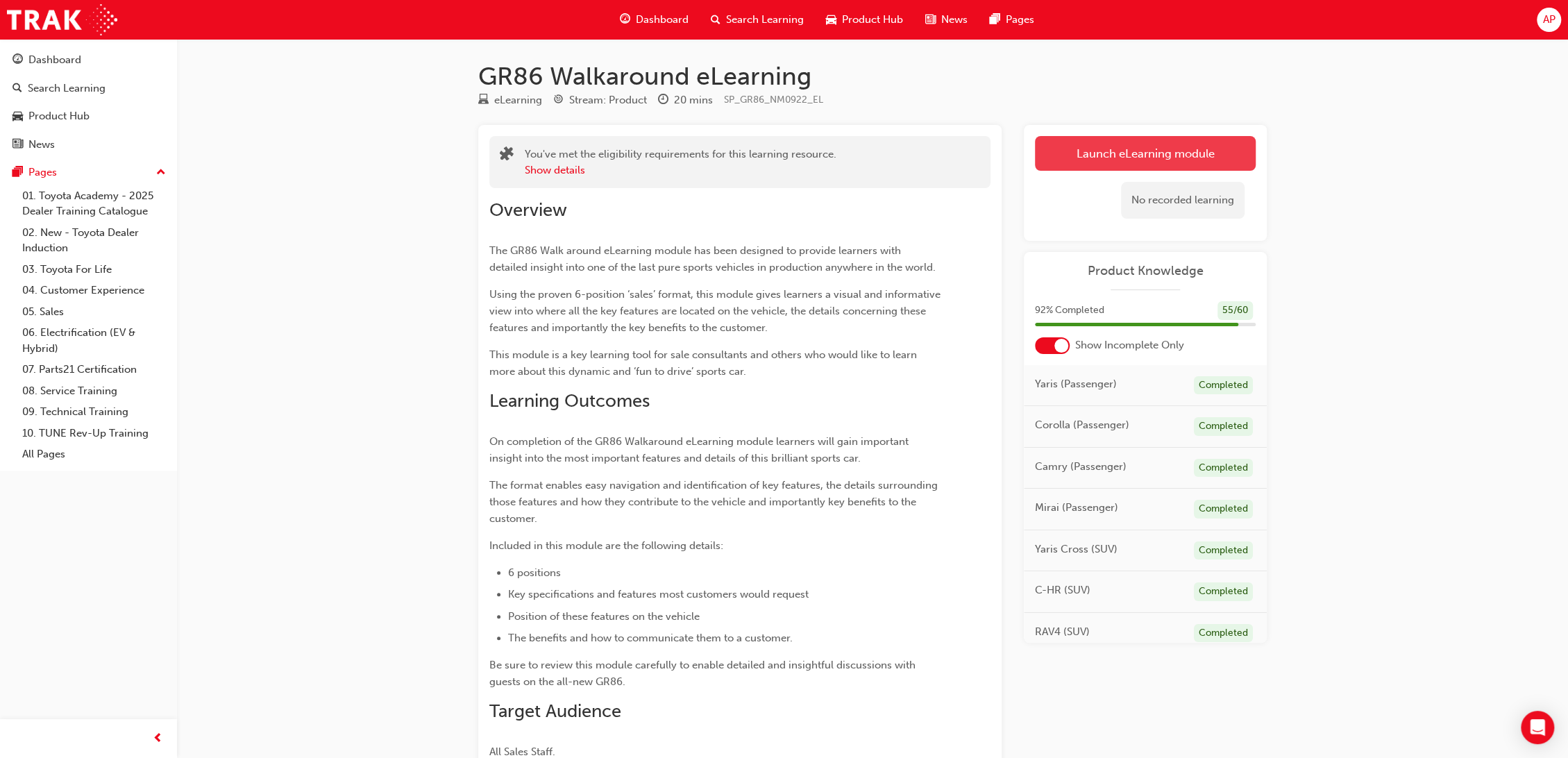
click at [1151, 155] on button "Launch eLearning module" at bounding box center [1146, 153] width 221 height 35
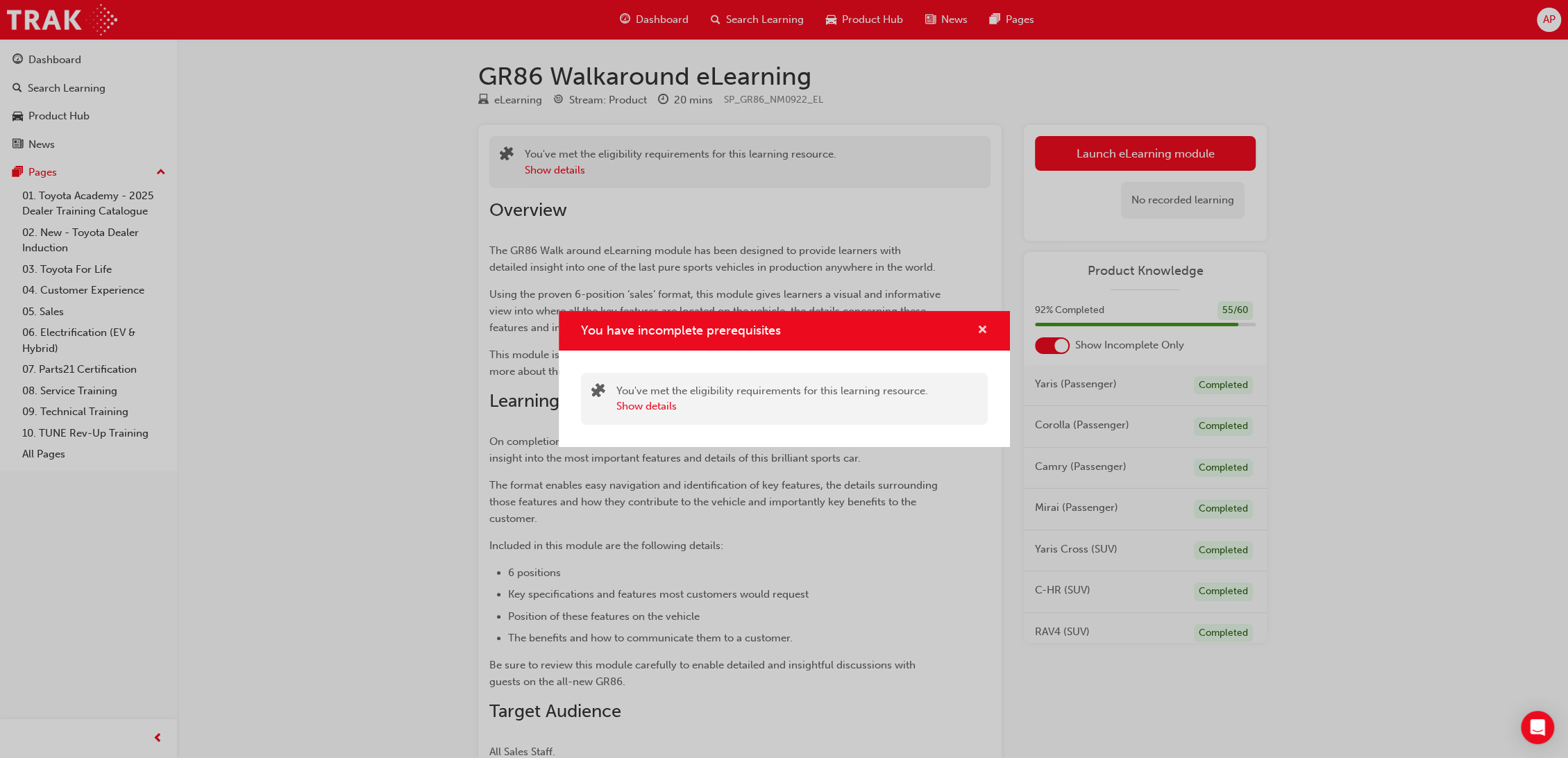
drag, startPoint x: 980, startPoint y: 327, endPoint x: 967, endPoint y: 326, distance: 13.0
click at [978, 327] on span "cross-icon" at bounding box center [983, 331] width 11 height 13
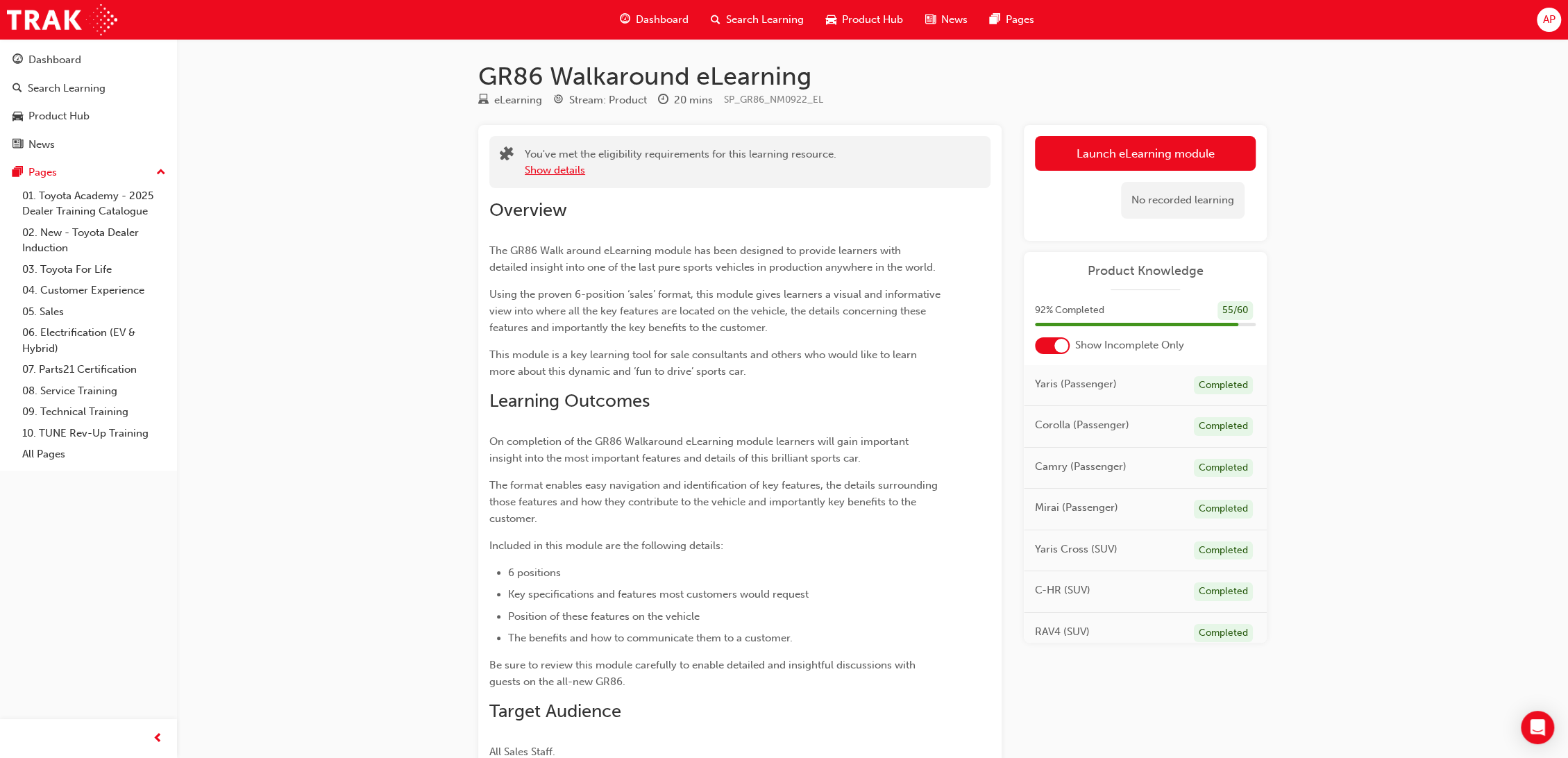
click at [537, 170] on button "Show details" at bounding box center [554, 170] width 60 height 16
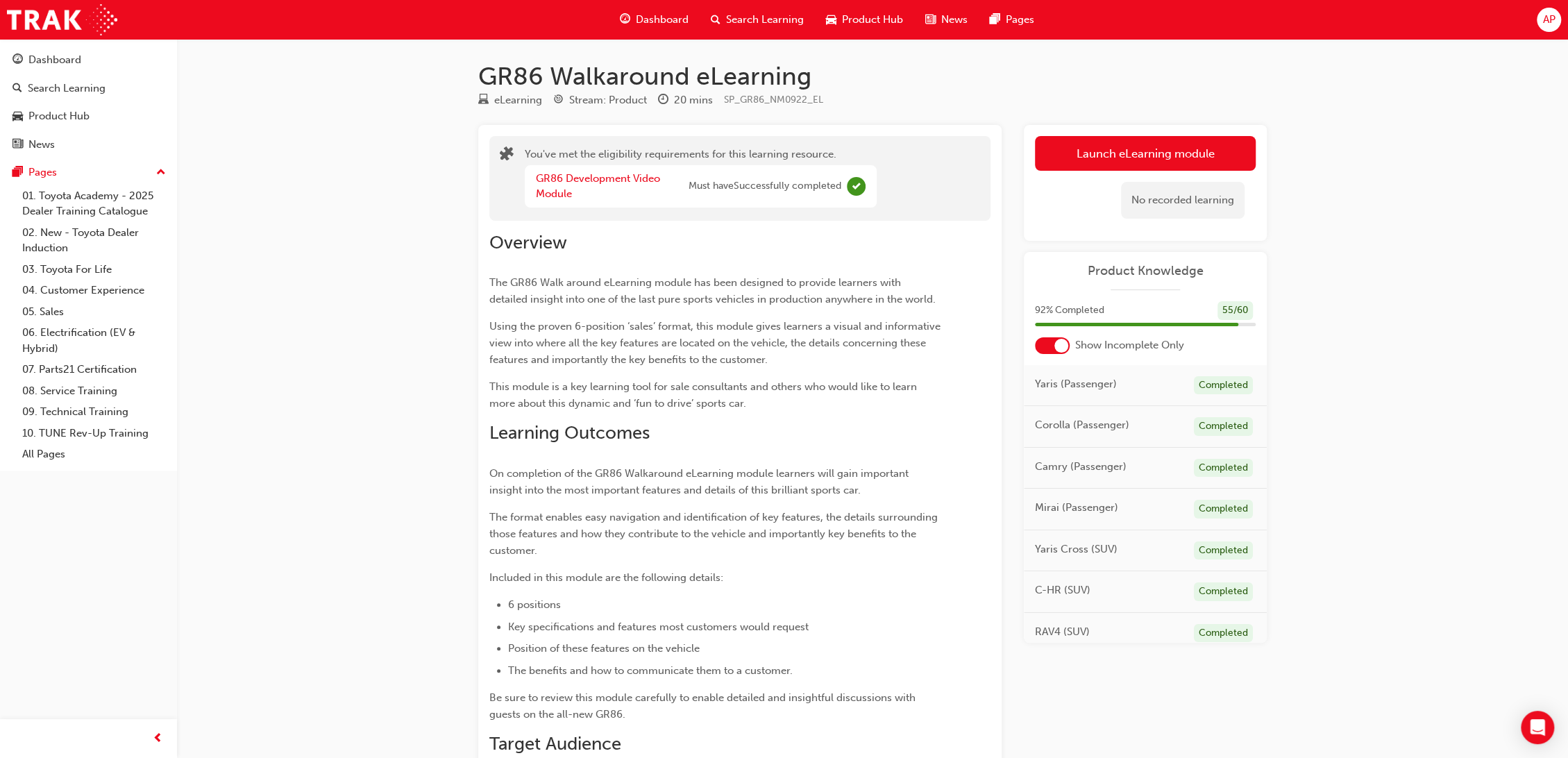
drag, startPoint x: 884, startPoint y: 212, endPoint x: 897, endPoint y: 202, distance: 16.4
click at [888, 210] on div "You've met the eligibility requirements for this learning resource. GR86 Develo…" at bounding box center [740, 178] width 501 height 84
click at [1067, 142] on button "Launch eLearning module" at bounding box center [1146, 153] width 221 height 35
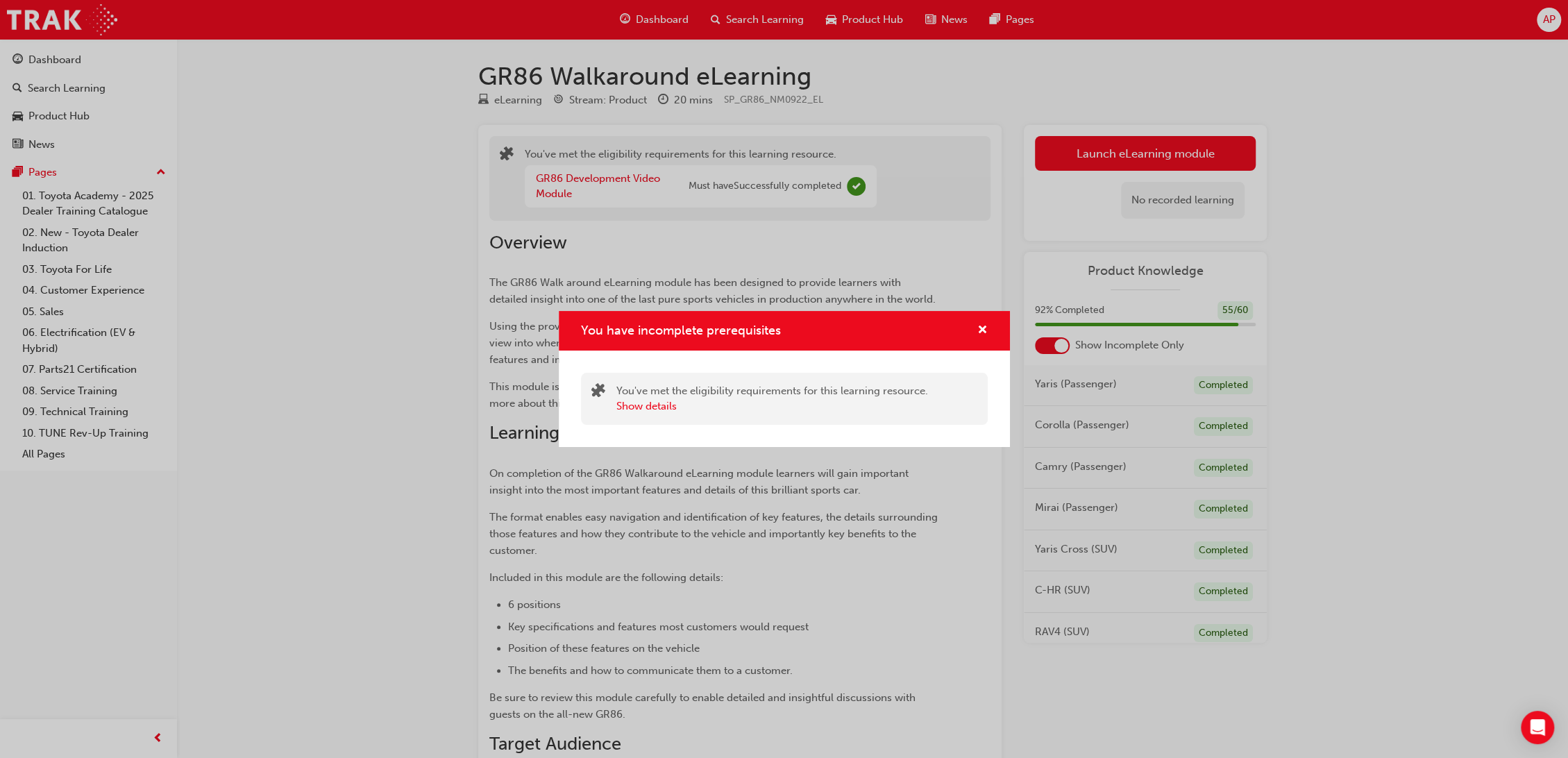
drag, startPoint x: 984, startPoint y: 337, endPoint x: 934, endPoint y: 389, distance: 72.1
click at [927, 359] on div "You have incomplete prerequisites You've met the eligibility requirements for t…" at bounding box center [784, 379] width 1568 height 758
click at [981, 324] on span "cross-icon" at bounding box center [983, 331] width 11 height 13
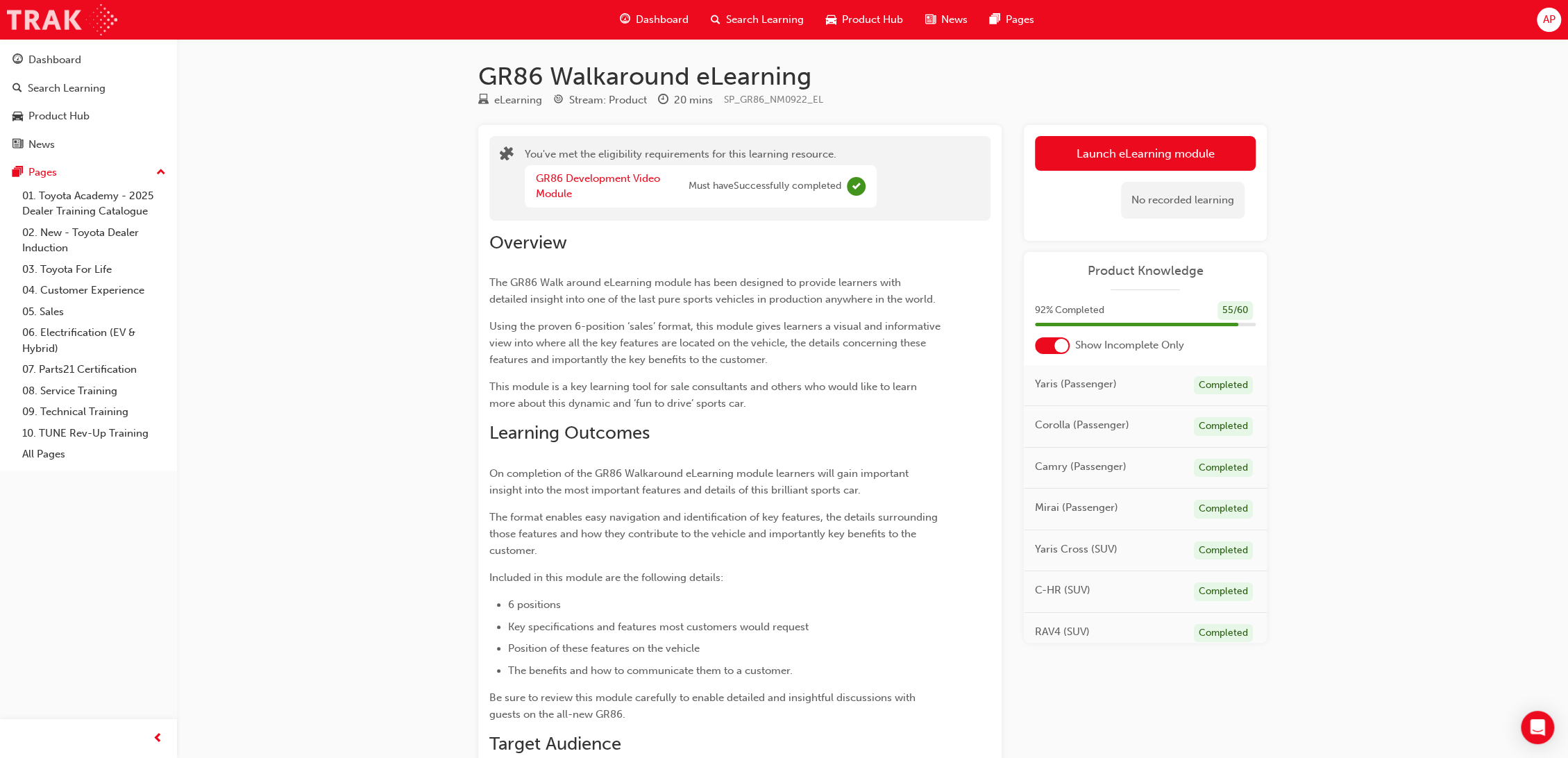
click at [78, 21] on img at bounding box center [62, 20] width 110 height 31
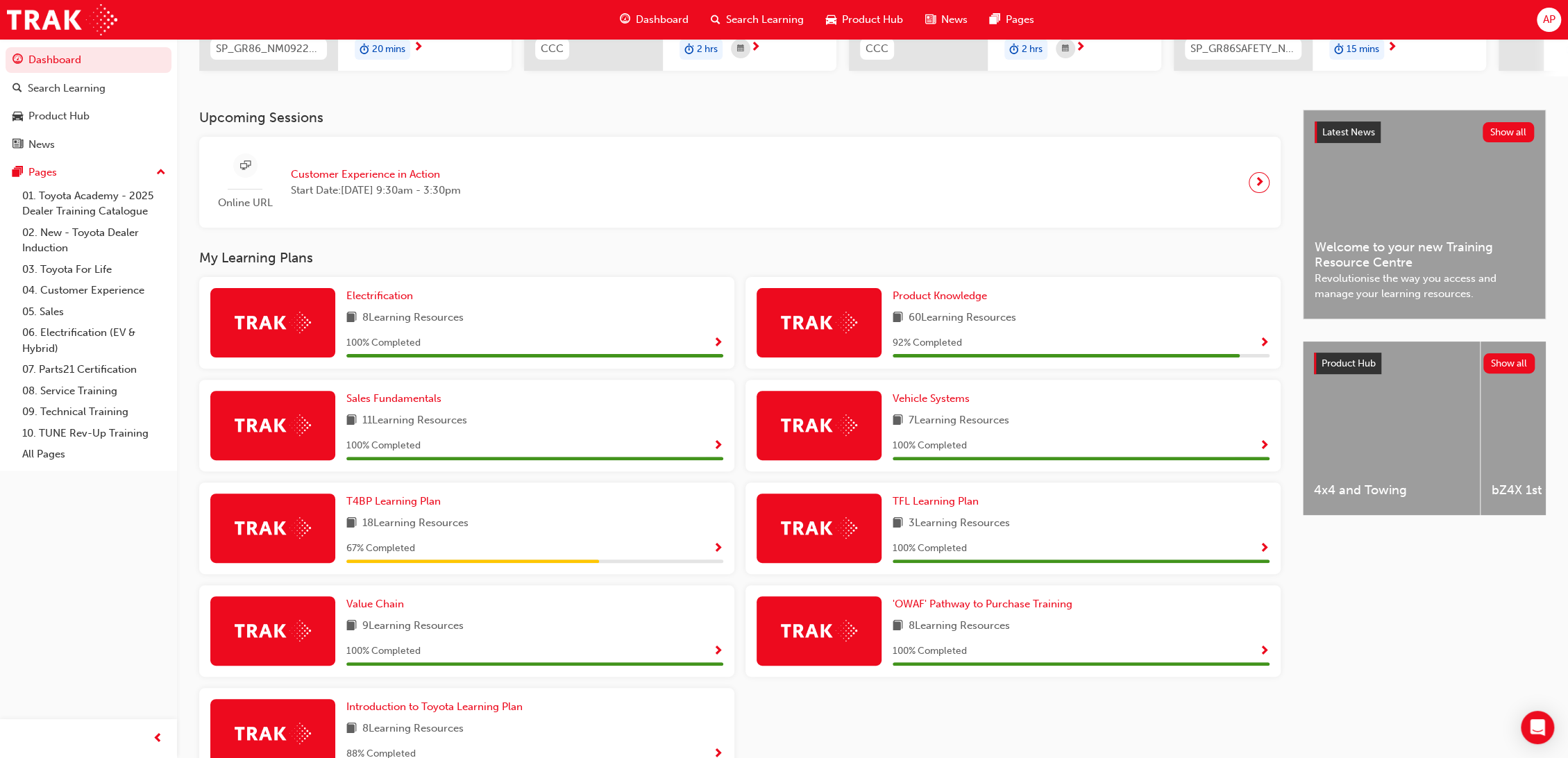
scroll to position [322, 0]
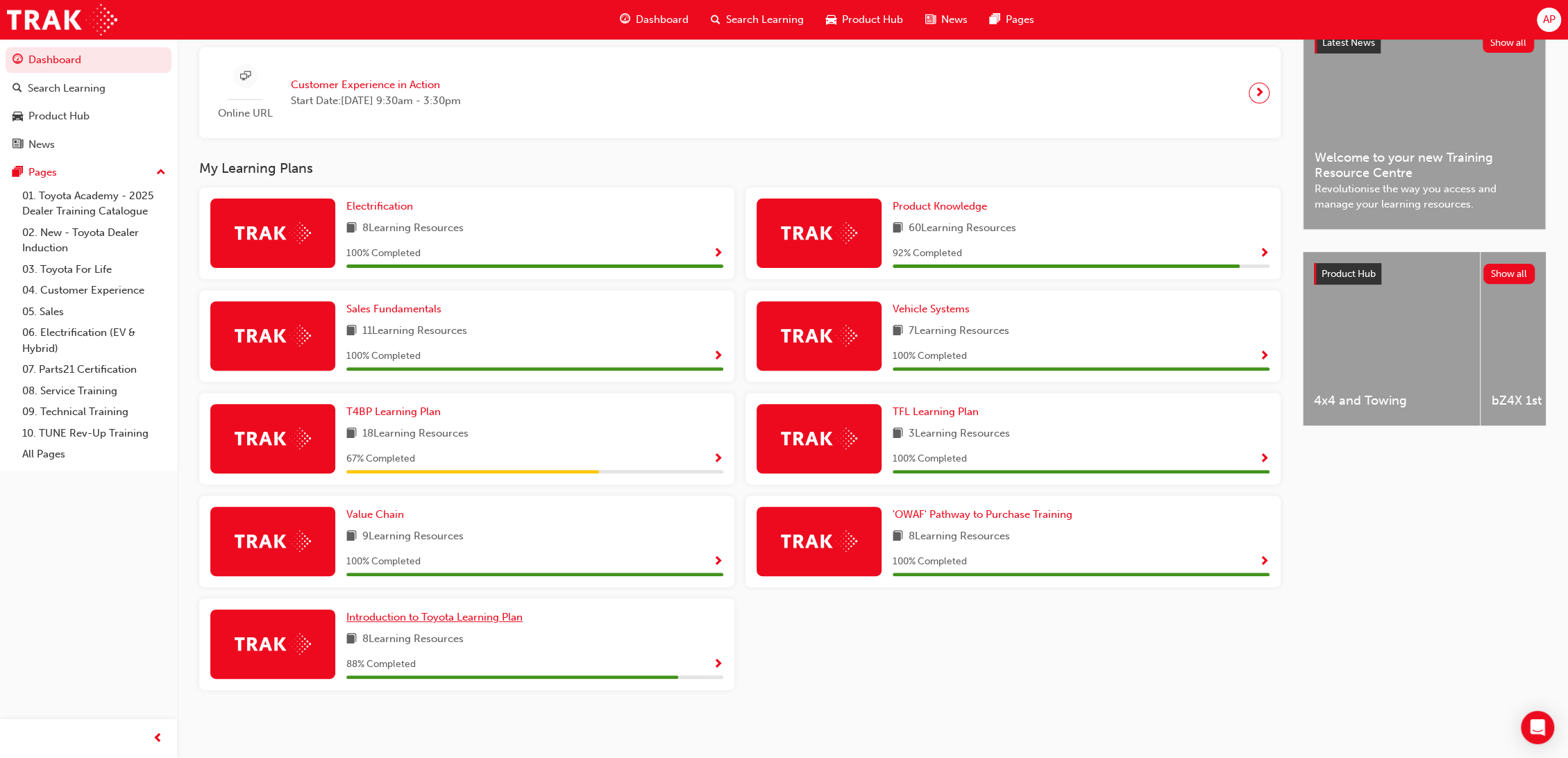
click at [480, 622] on span "Introduction to Toyota Learning Plan" at bounding box center [434, 616] width 177 height 13
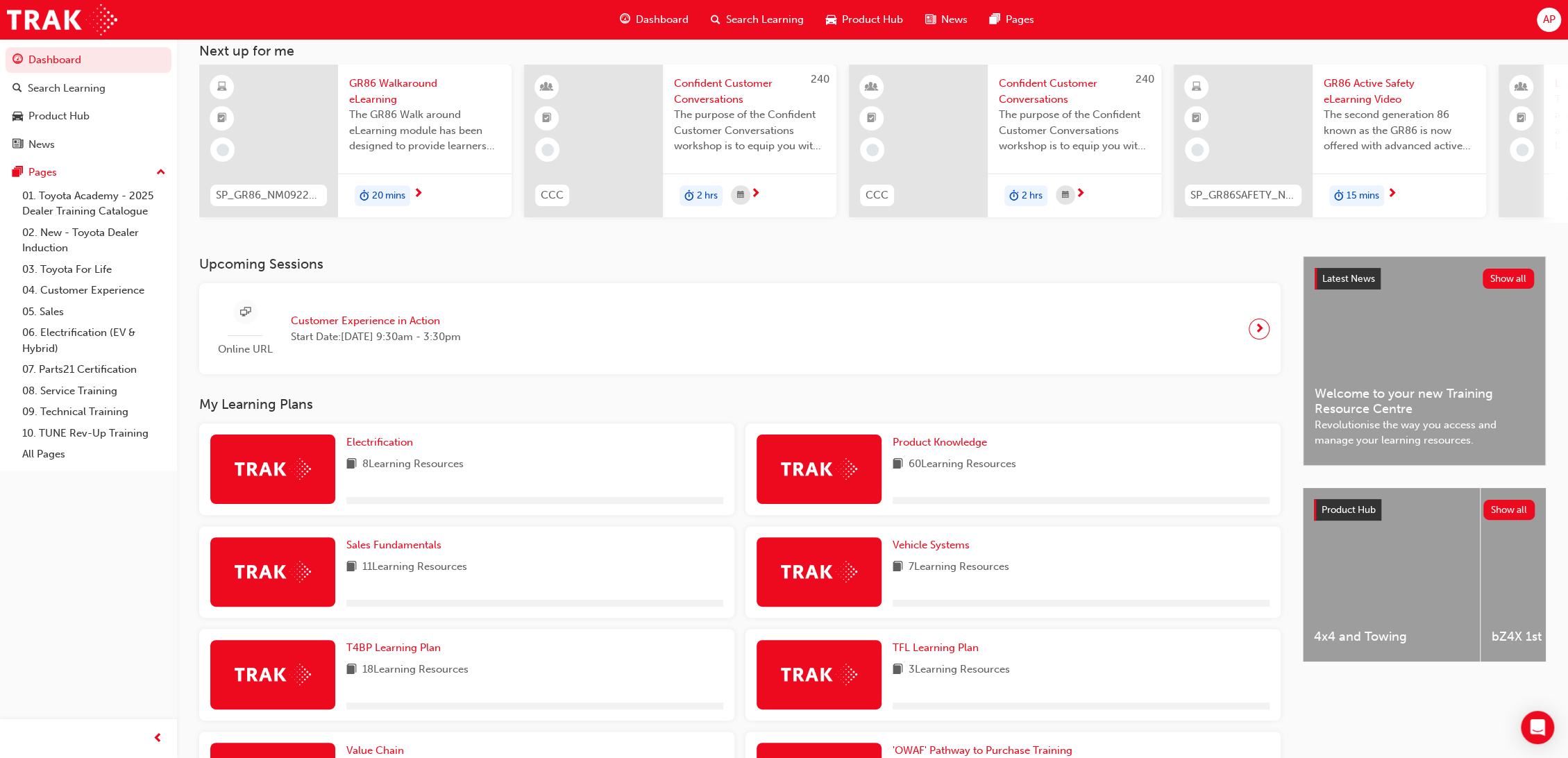
scroll to position [322, 0]
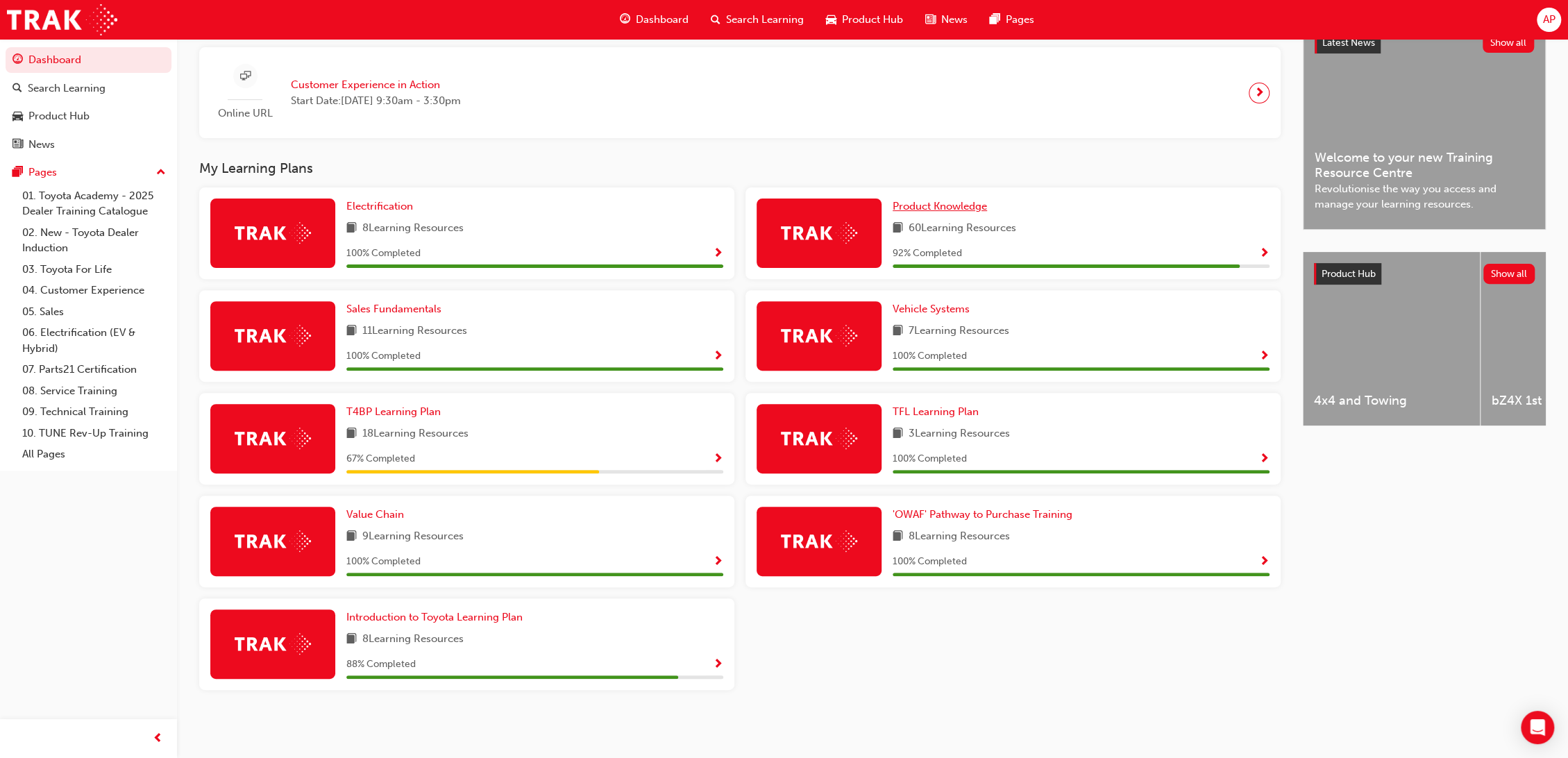
click at [951, 212] on span "Product Knowledge" at bounding box center [940, 206] width 94 height 13
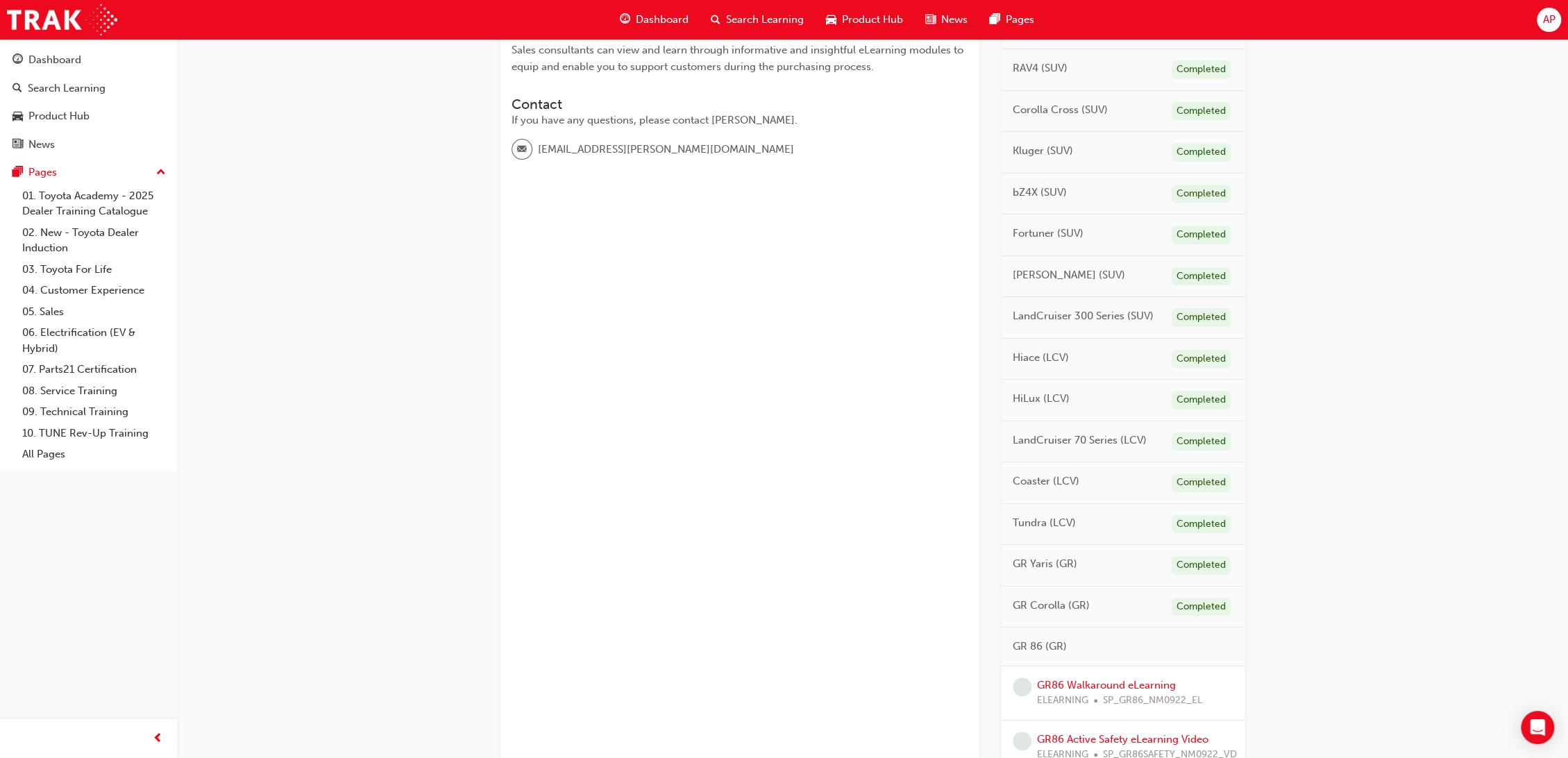
scroll to position [539, 0]
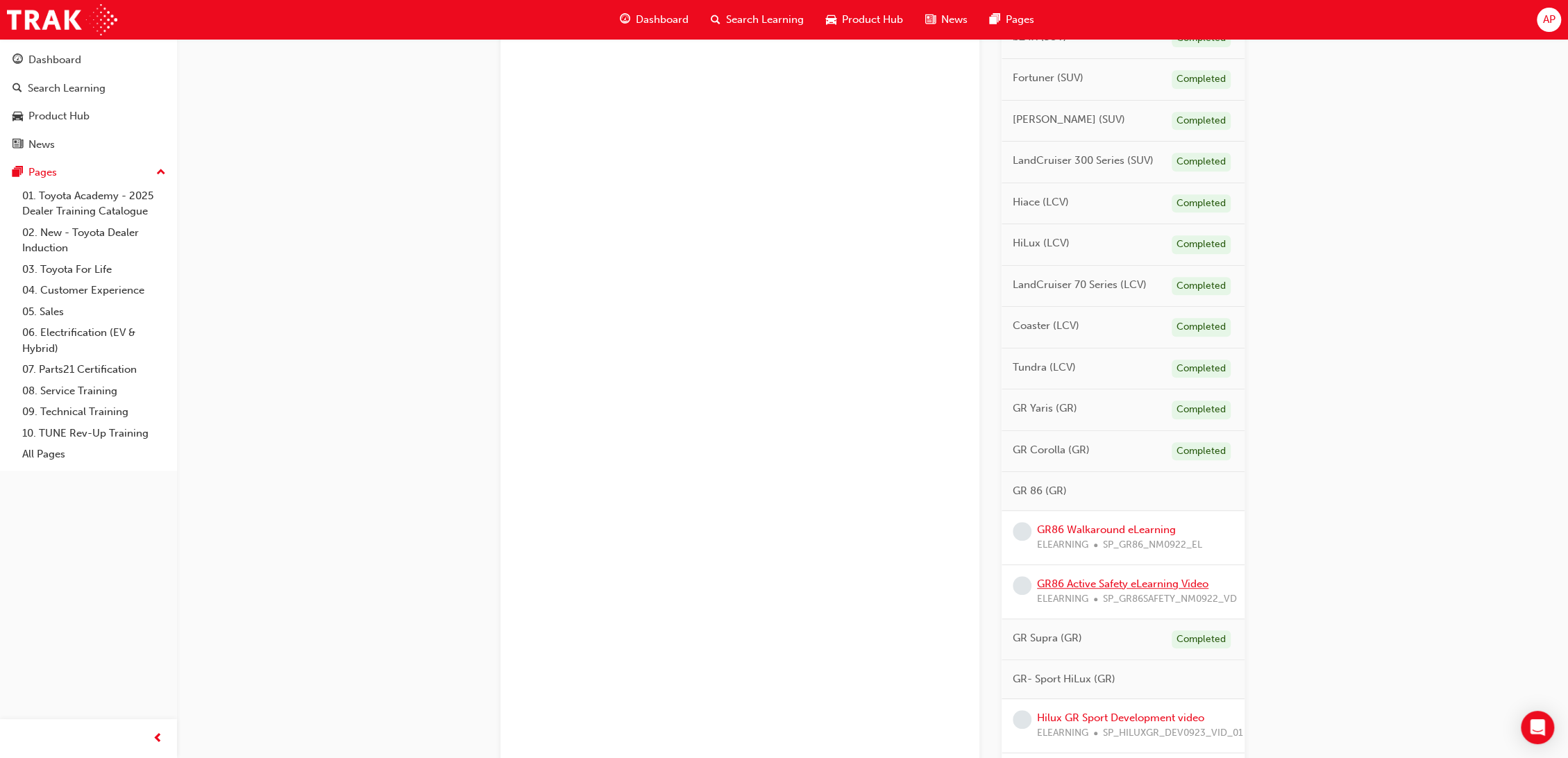
click at [1124, 581] on link "GR86 Active Safety eLearning Video" at bounding box center [1122, 583] width 171 height 13
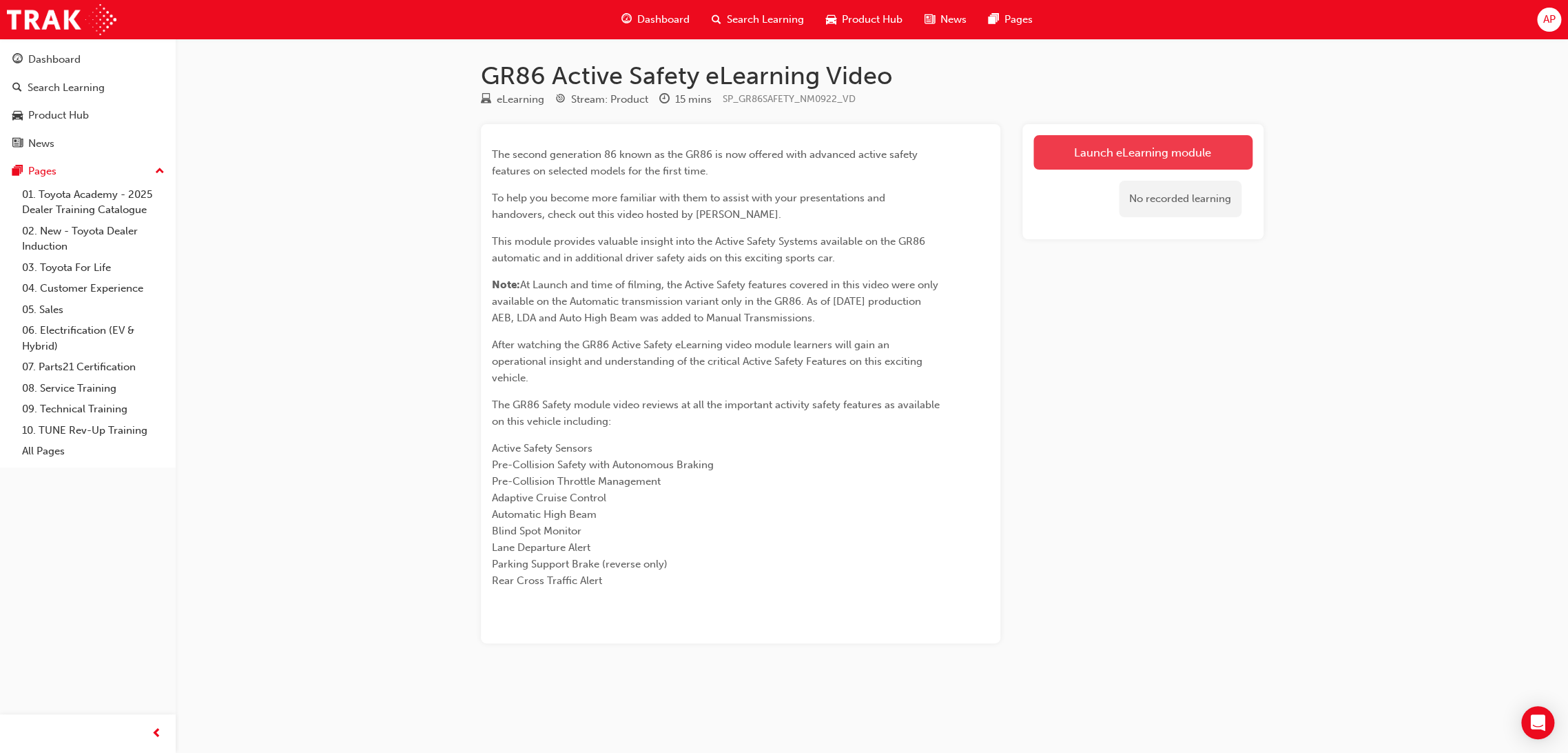
click at [1136, 148] on link "Launch eLearning module" at bounding box center [1144, 152] width 219 height 35
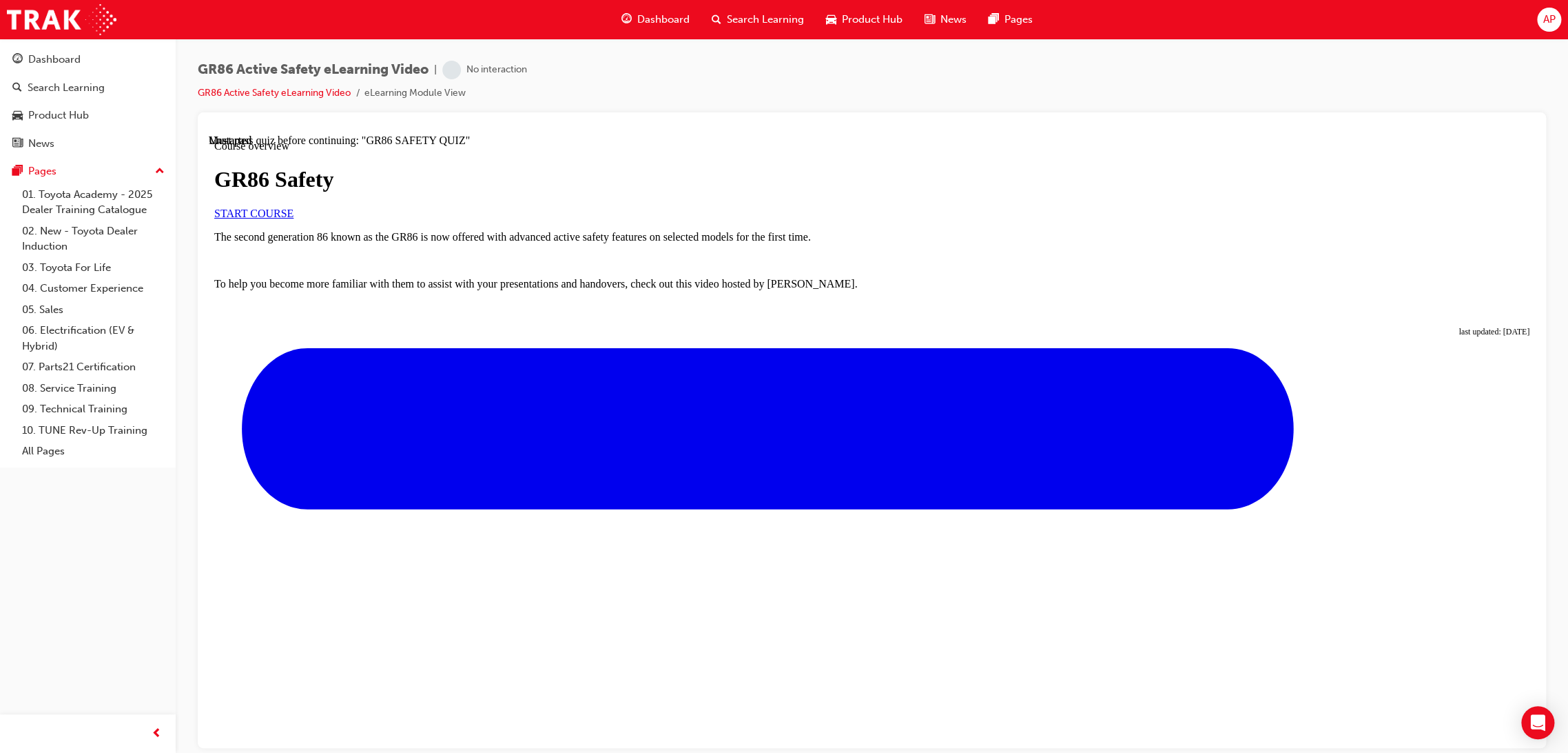
scroll to position [157, 0]
click at [294, 206] on span "START COURSE" at bounding box center [254, 212] width 79 height 12
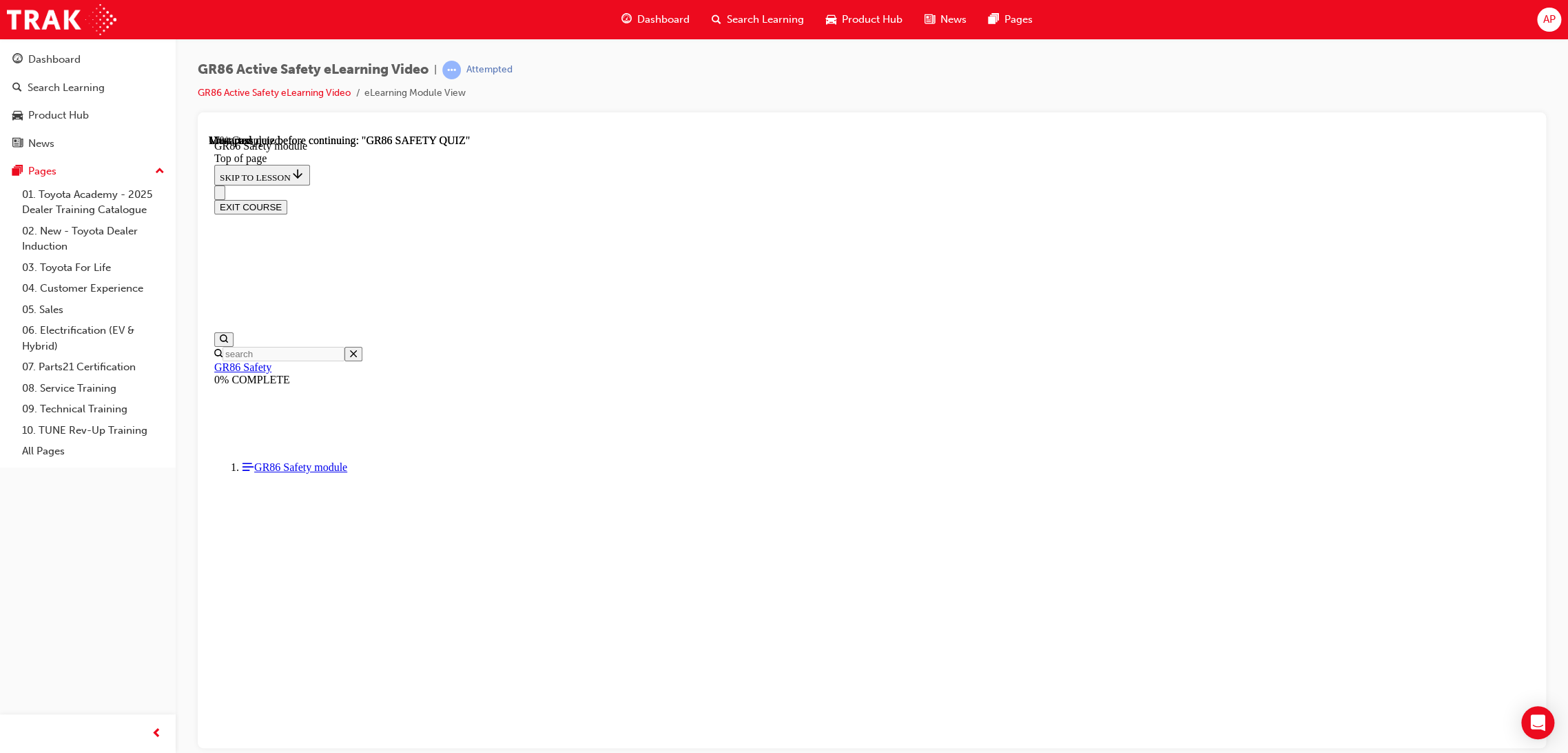
scroll to position [42, 0]
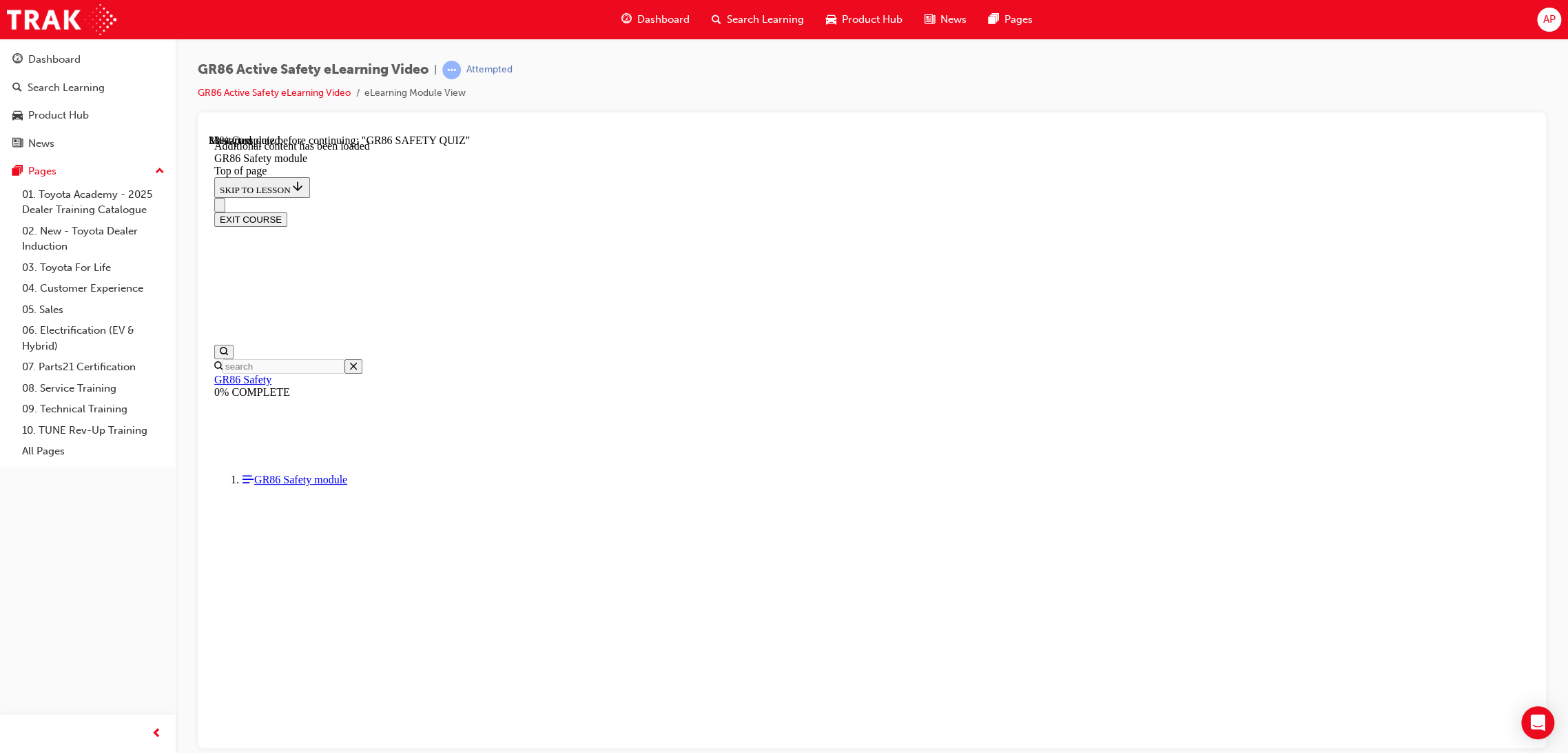
drag, startPoint x: 465, startPoint y: 720, endPoint x: 1055, endPoint y: 692, distance: 590.7
drag, startPoint x: 465, startPoint y: 723, endPoint x: 623, endPoint y: 722, distance: 158.0
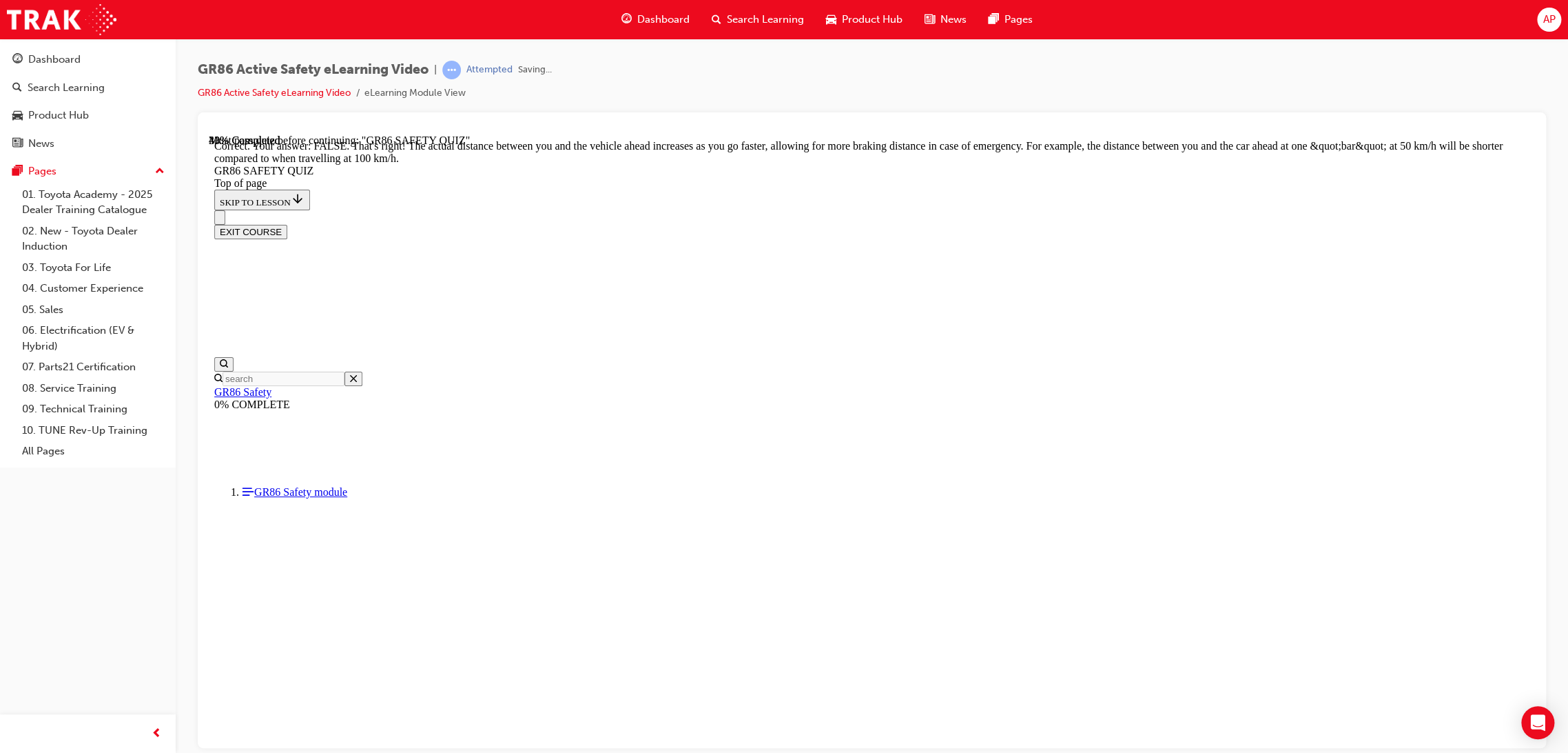
scroll to position [448, 0]
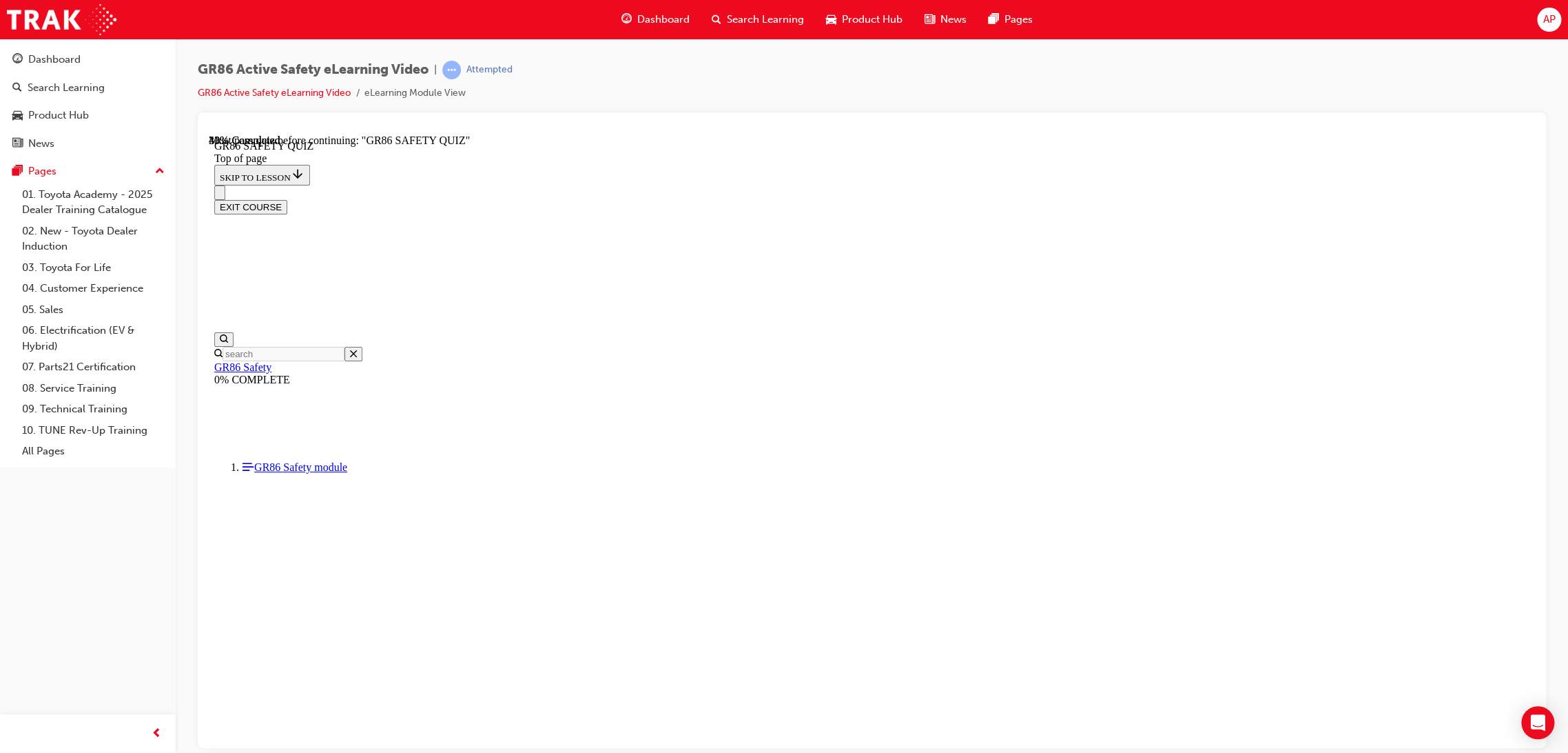
scroll to position [380, 0]
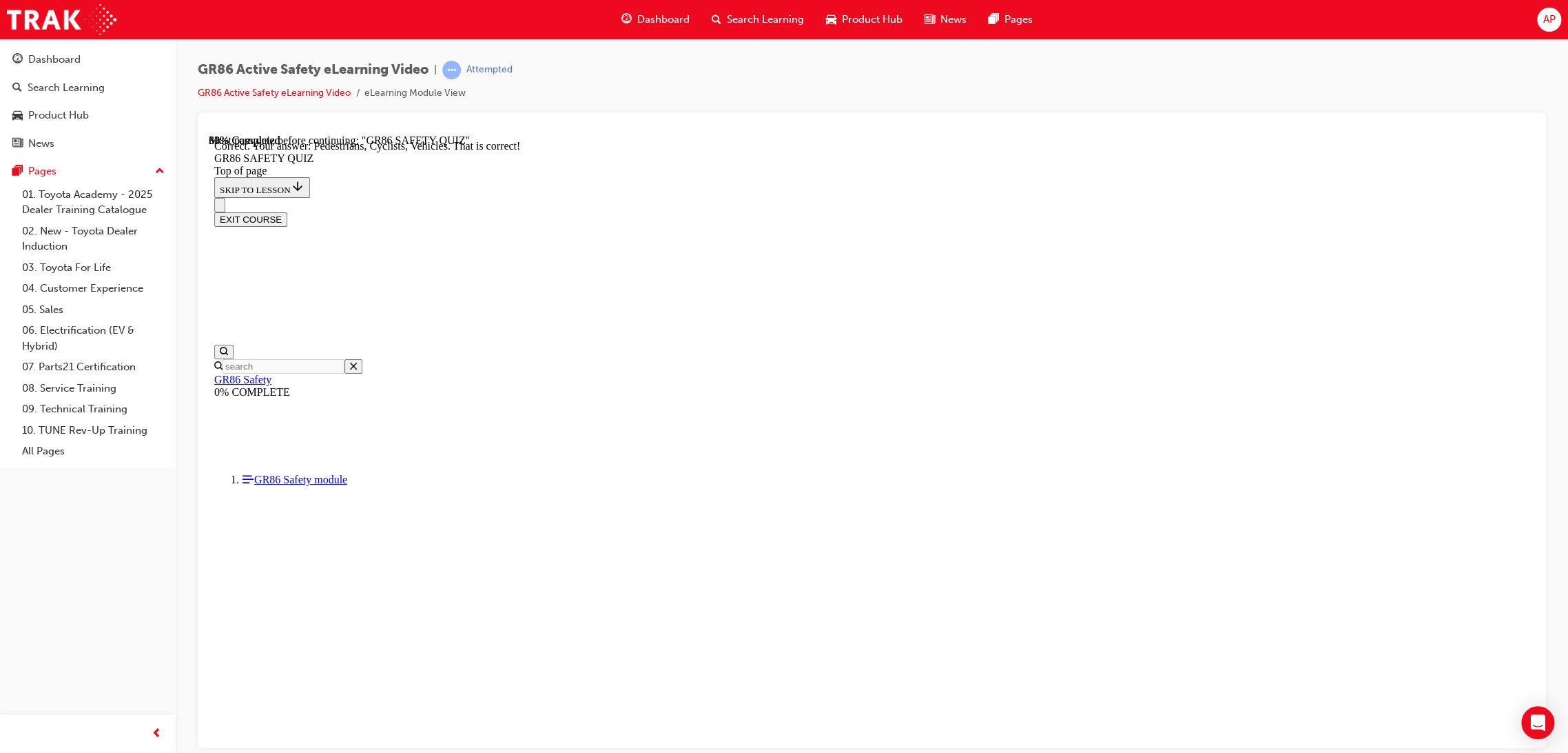
scroll to position [492, 0]
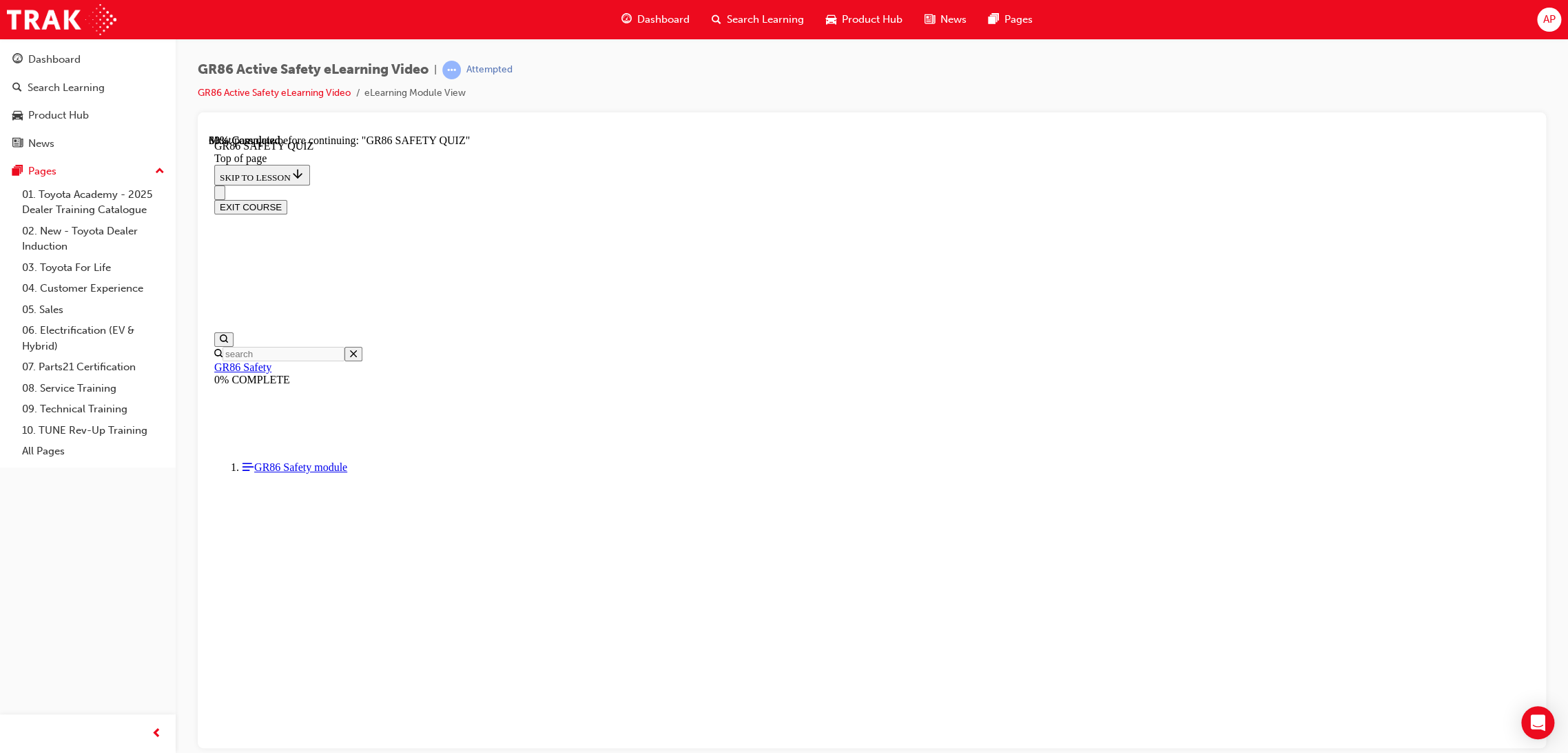
scroll to position [271, 0]
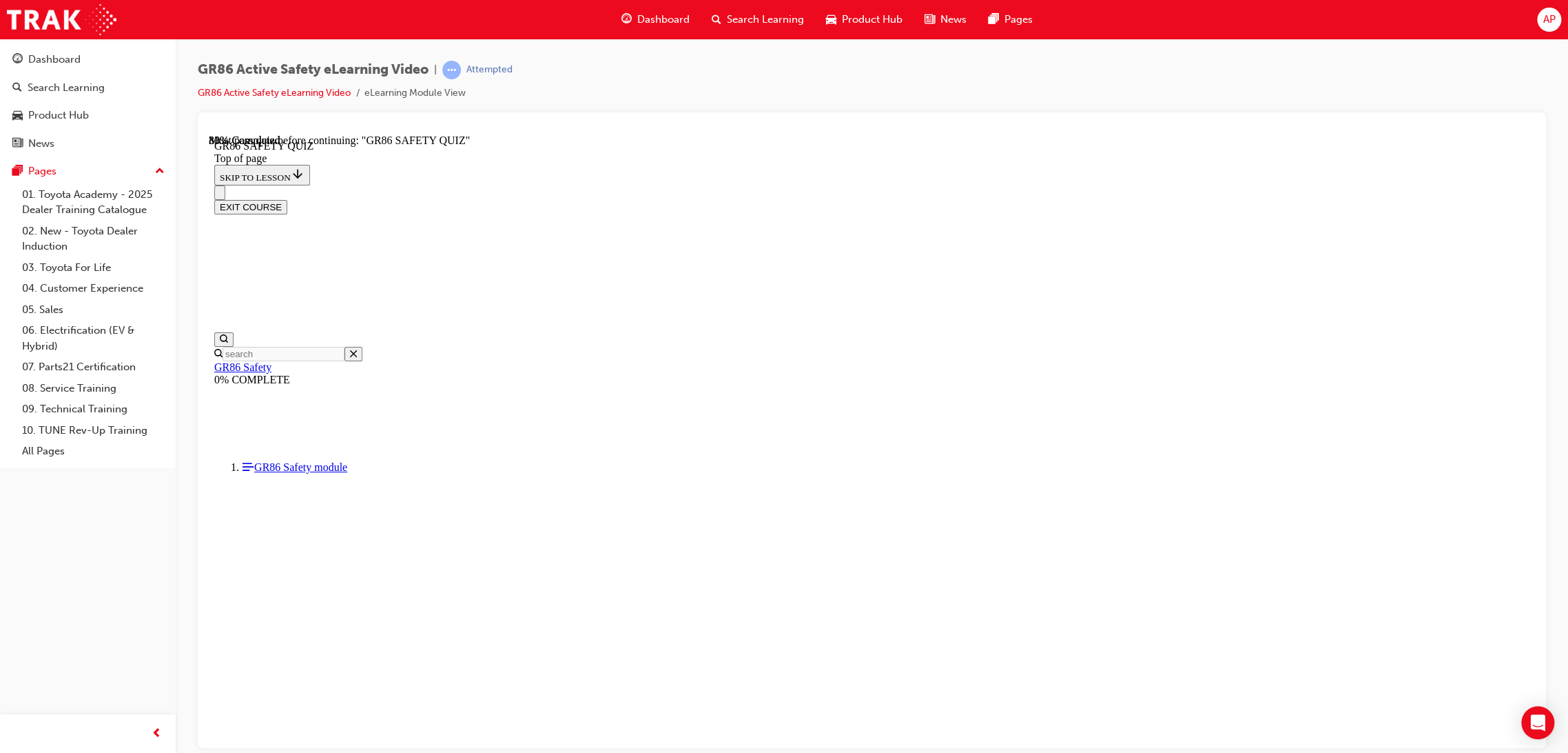
scroll to position [368, 0]
drag, startPoint x: 966, startPoint y: 396, endPoint x: 978, endPoint y: 405, distance: 15.0
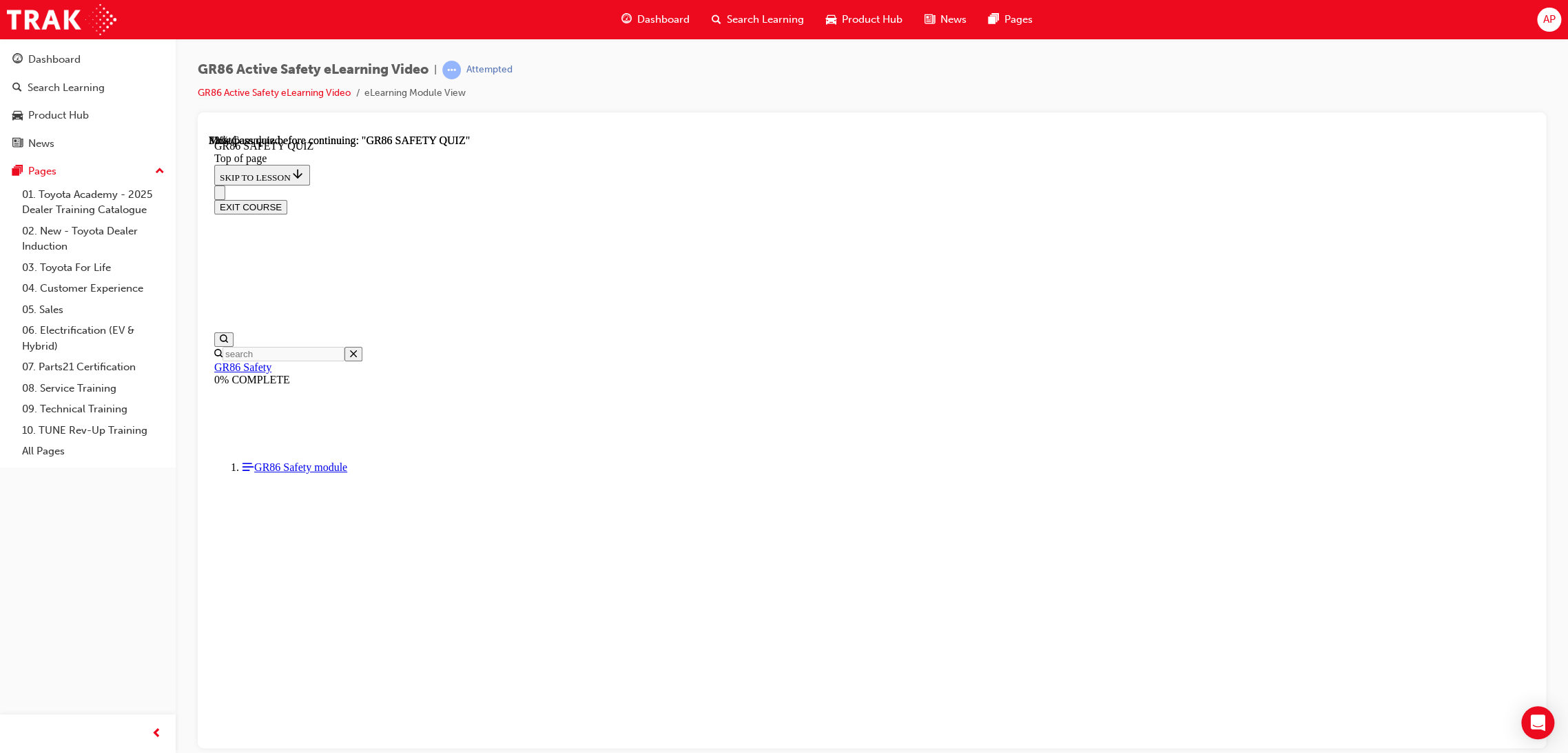
scroll to position [134, 0]
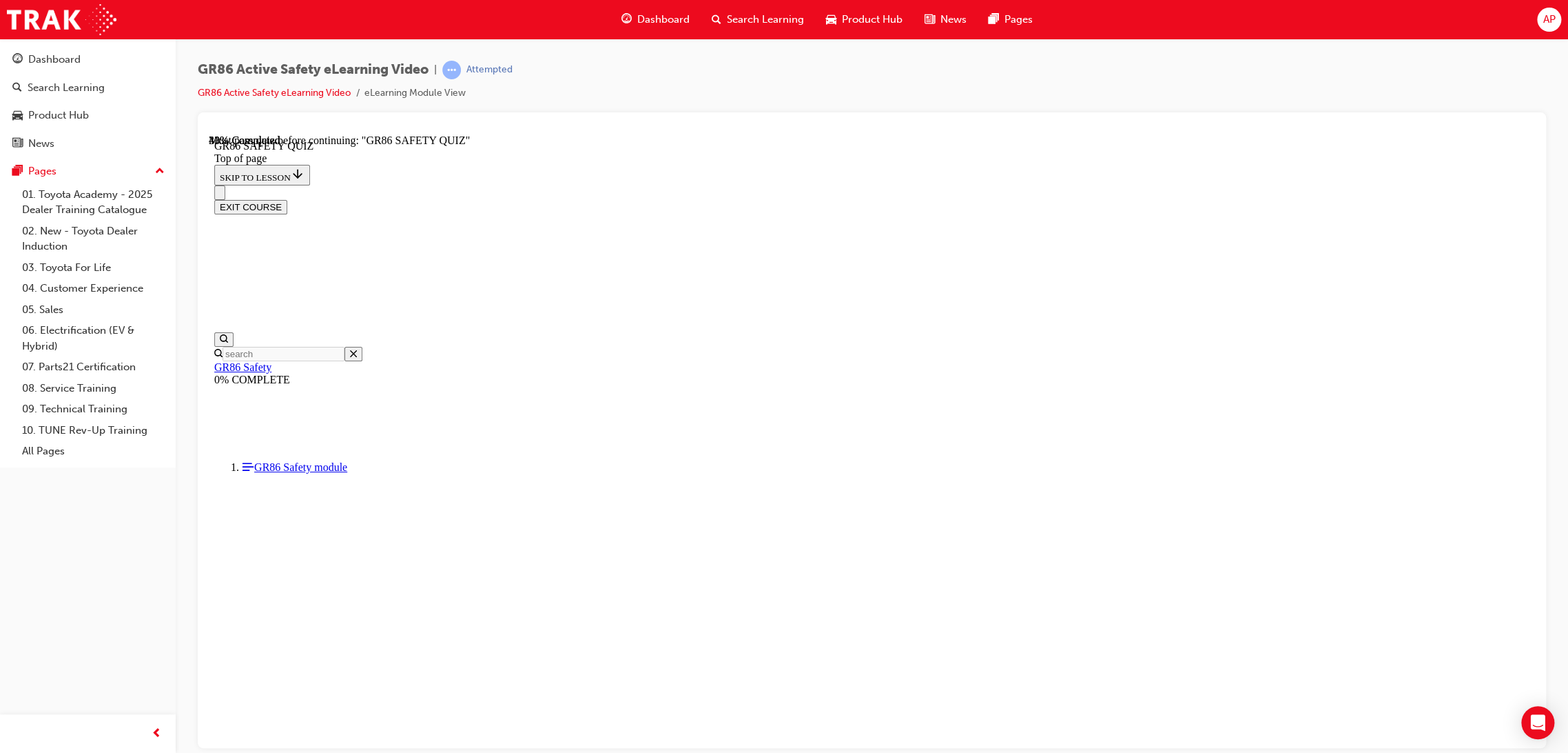
scroll to position [350, 0]
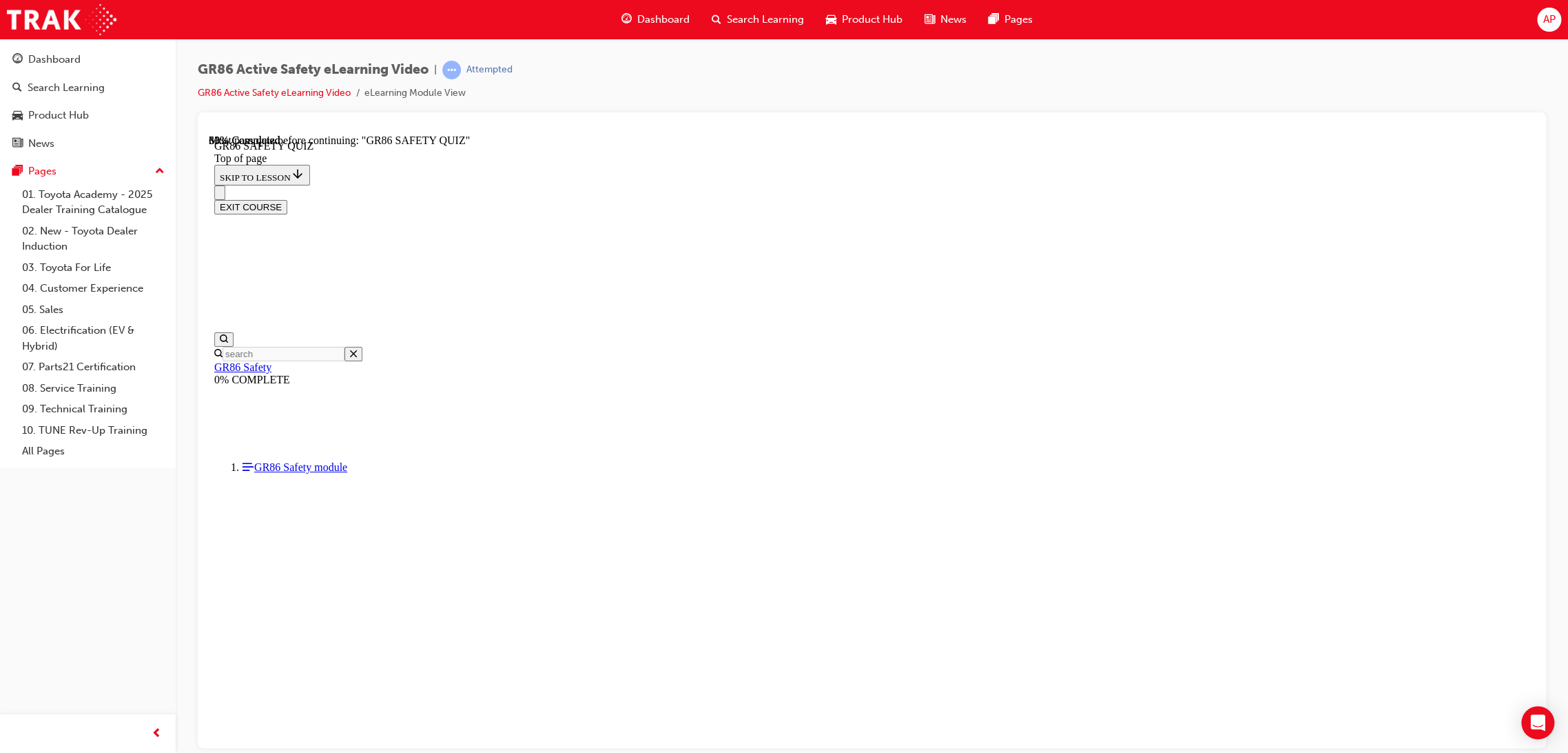
scroll to position [366, 0]
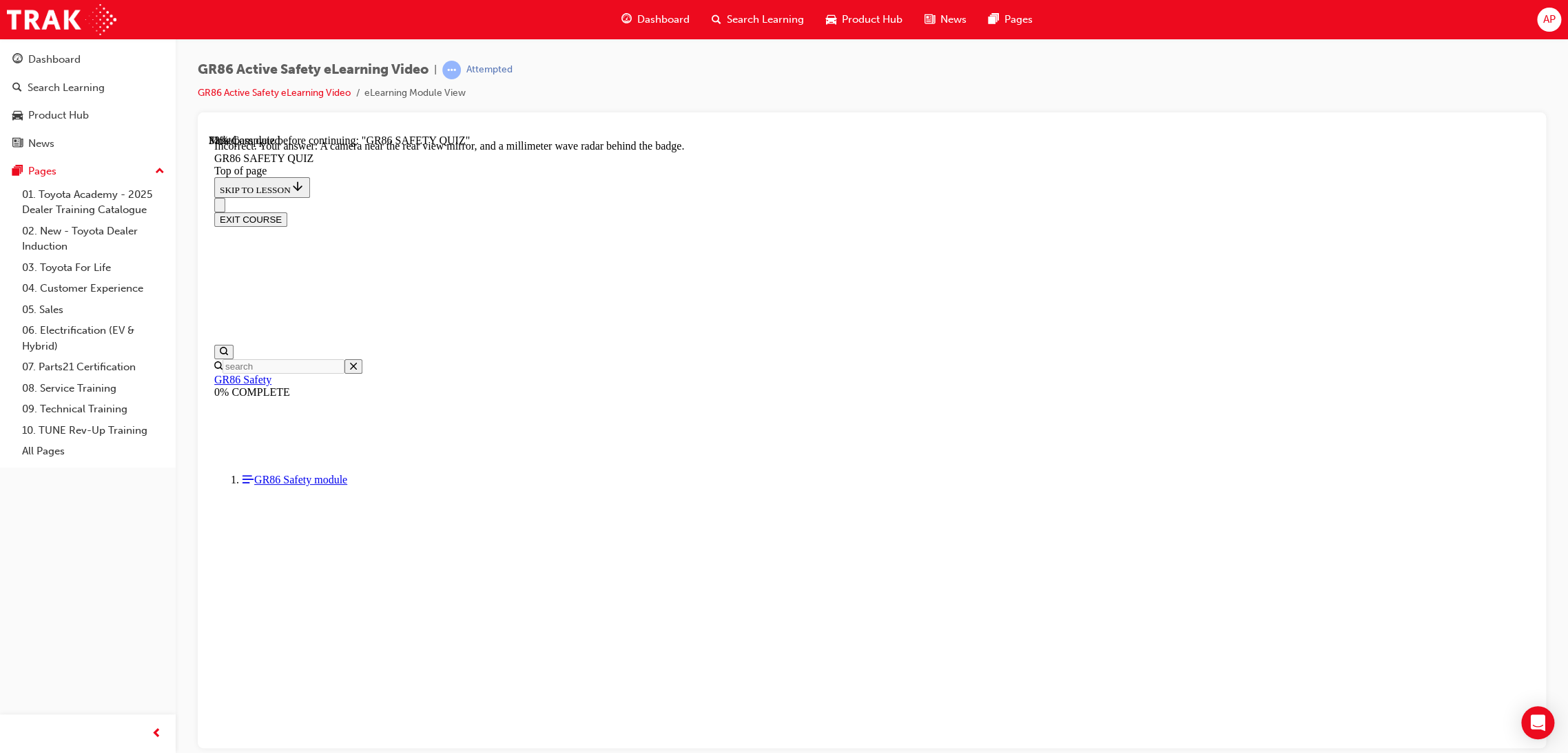
scroll to position [125, 0]
drag, startPoint x: 958, startPoint y: 701, endPoint x: 959, endPoint y: 695, distance: 6.1
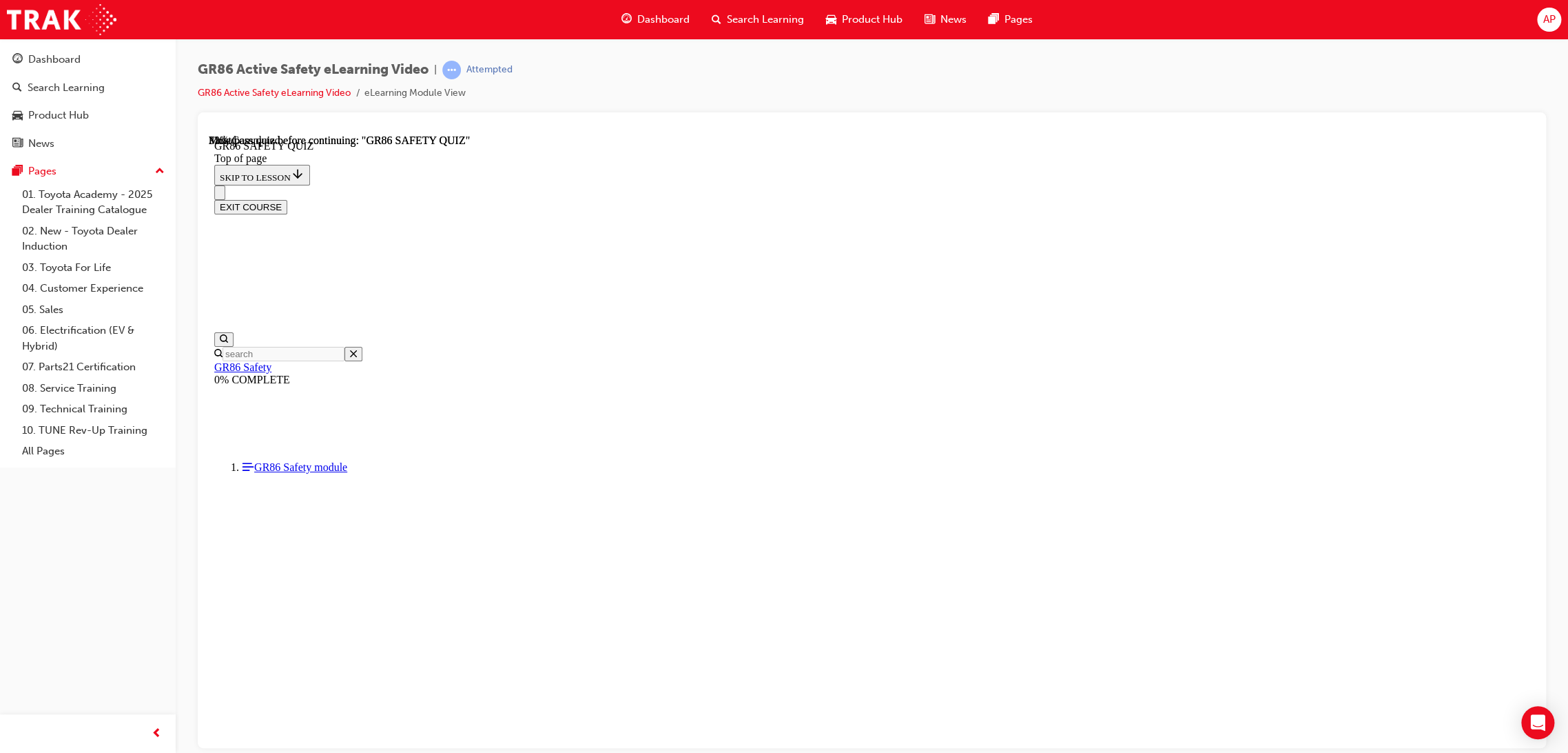
scroll to position [134, 0]
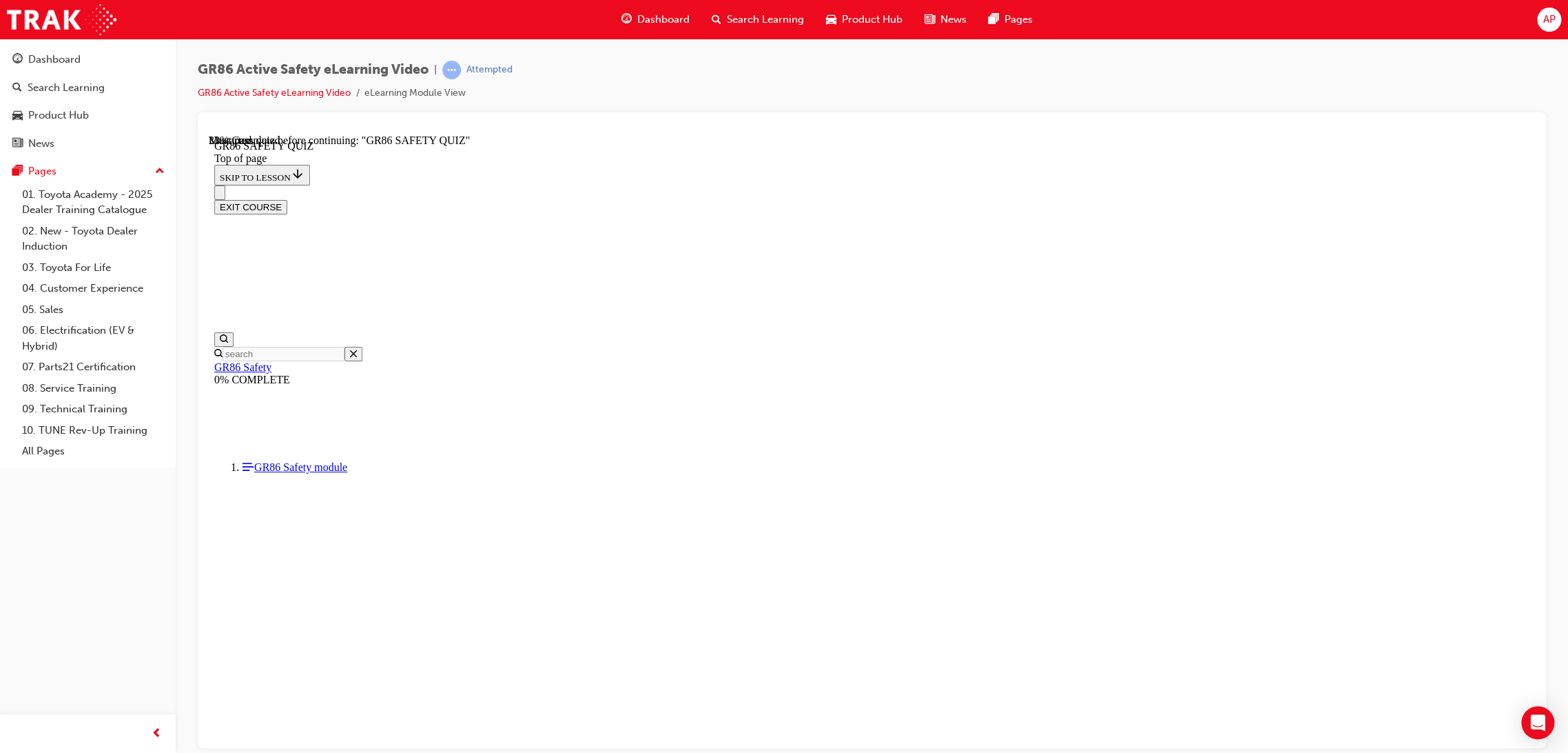
scroll to position [42, 0]
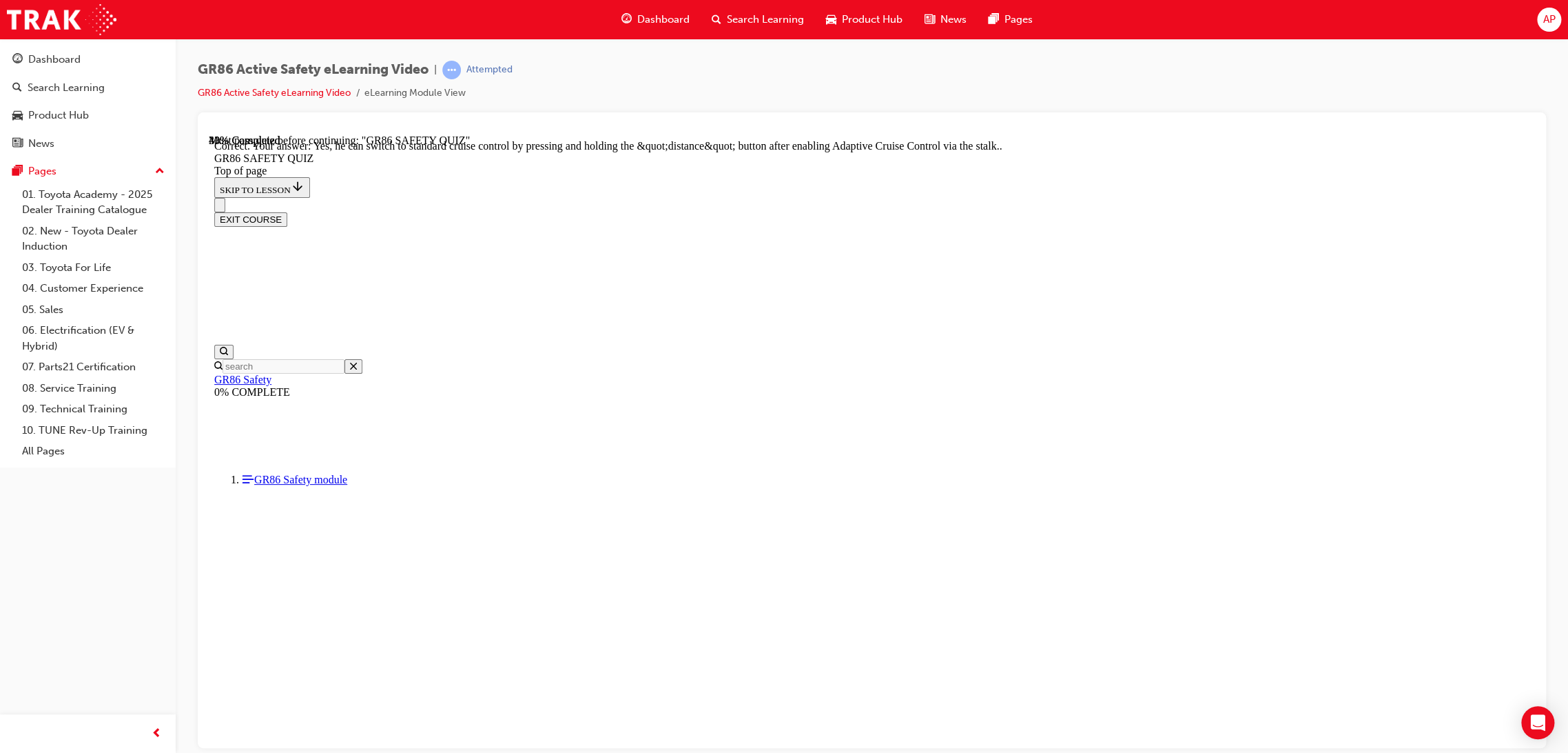
scroll to position [411, 0]
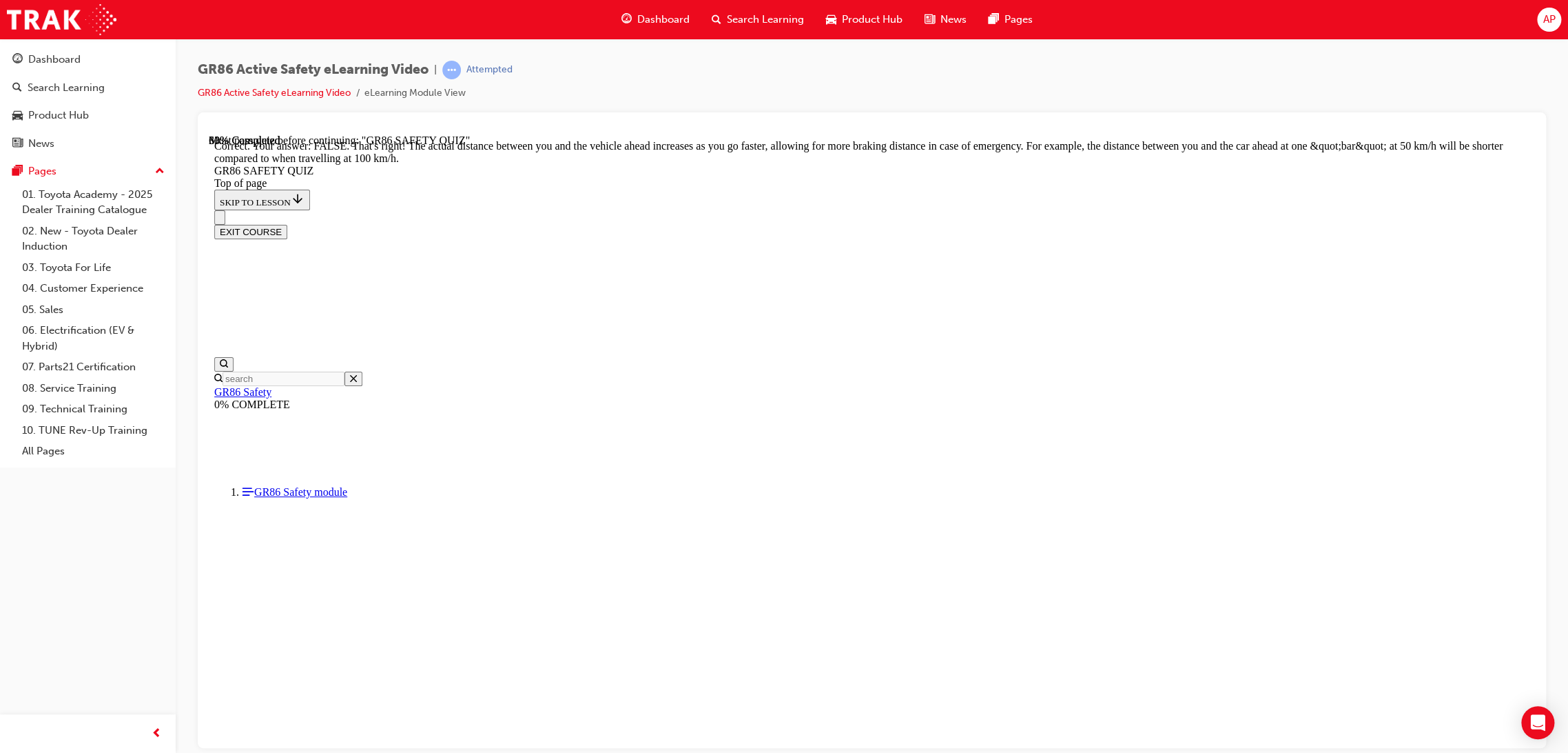
scroll to position [448, 0]
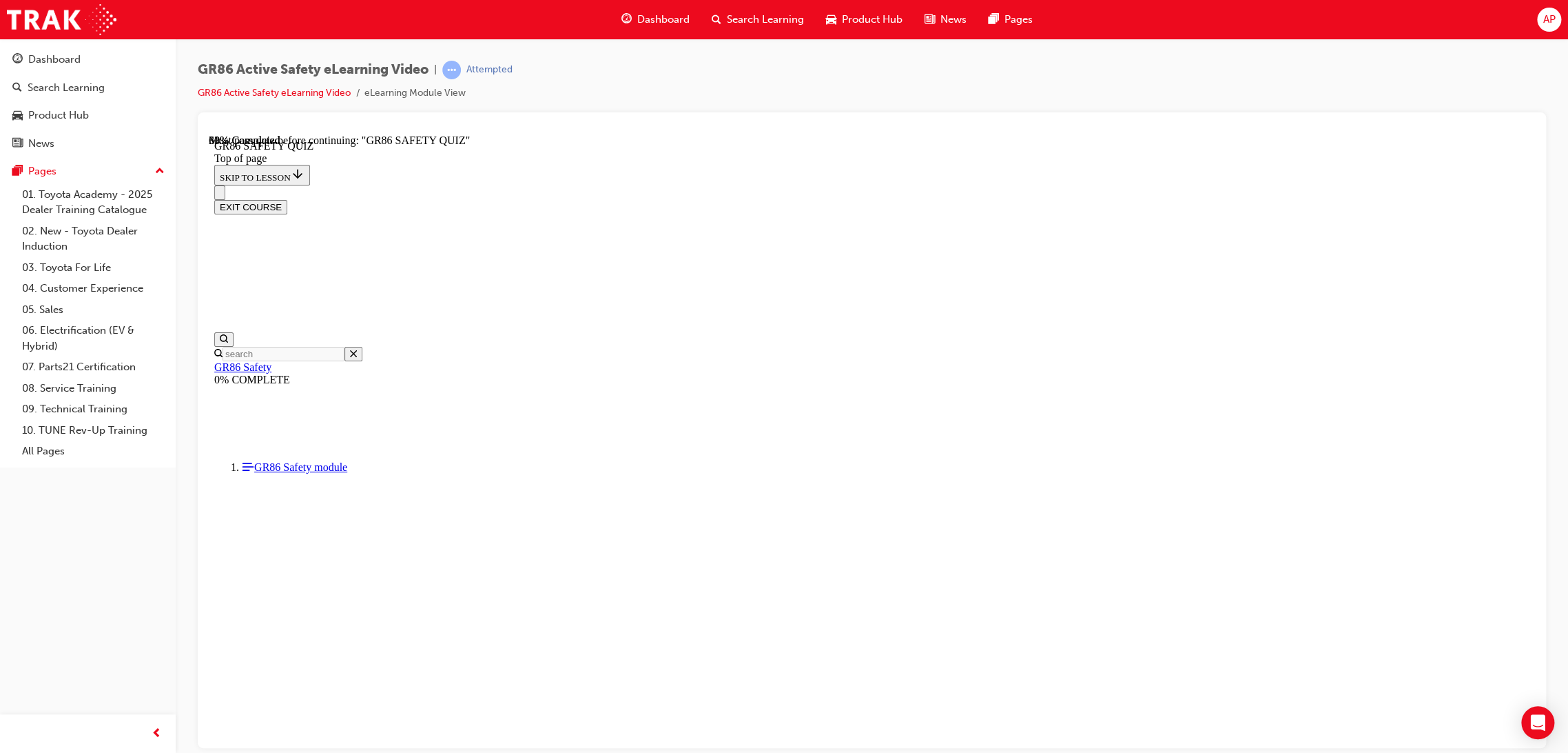
scroll to position [350, 0]
drag, startPoint x: 820, startPoint y: 475, endPoint x: 851, endPoint y: 513, distance: 49.0
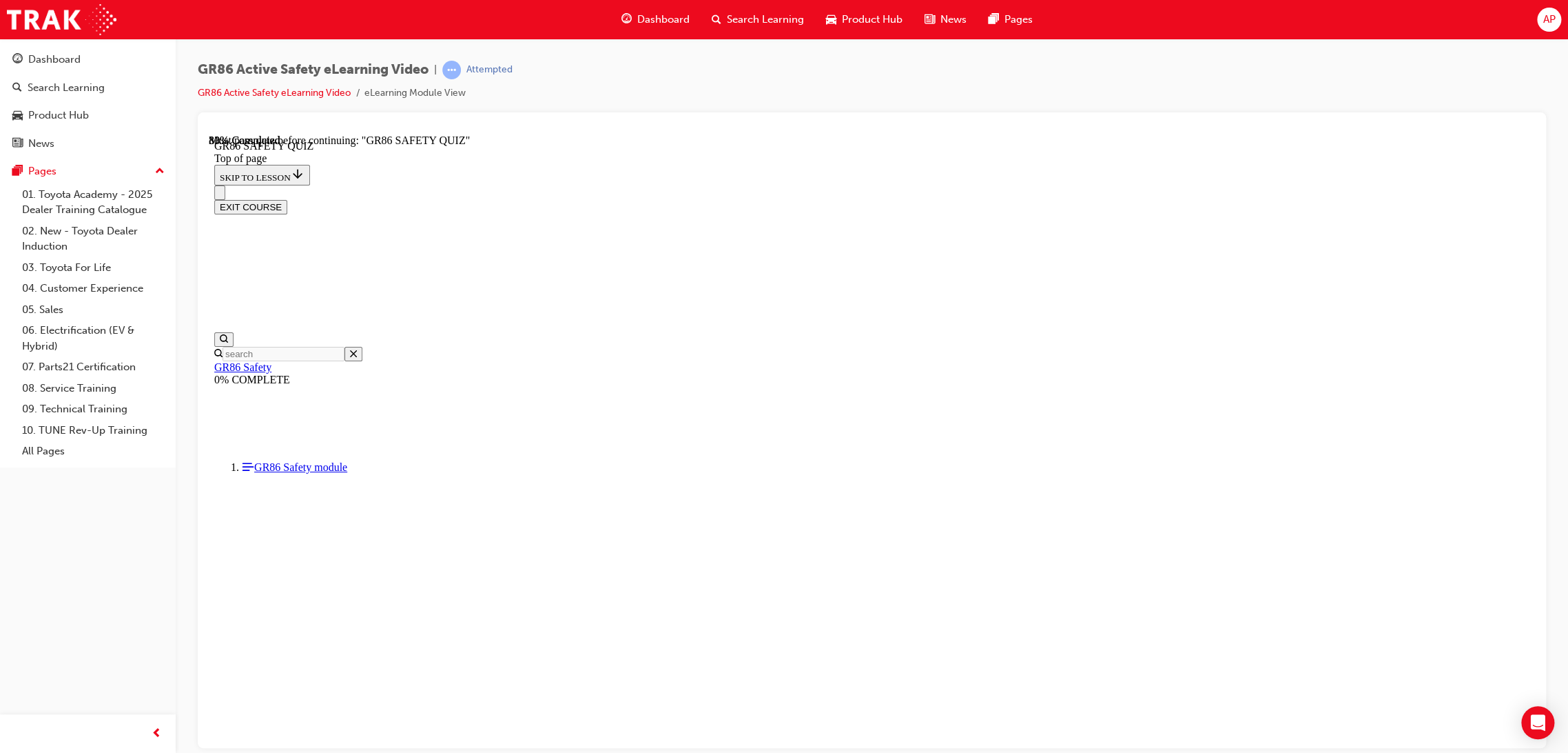
scroll to position [380, 0]
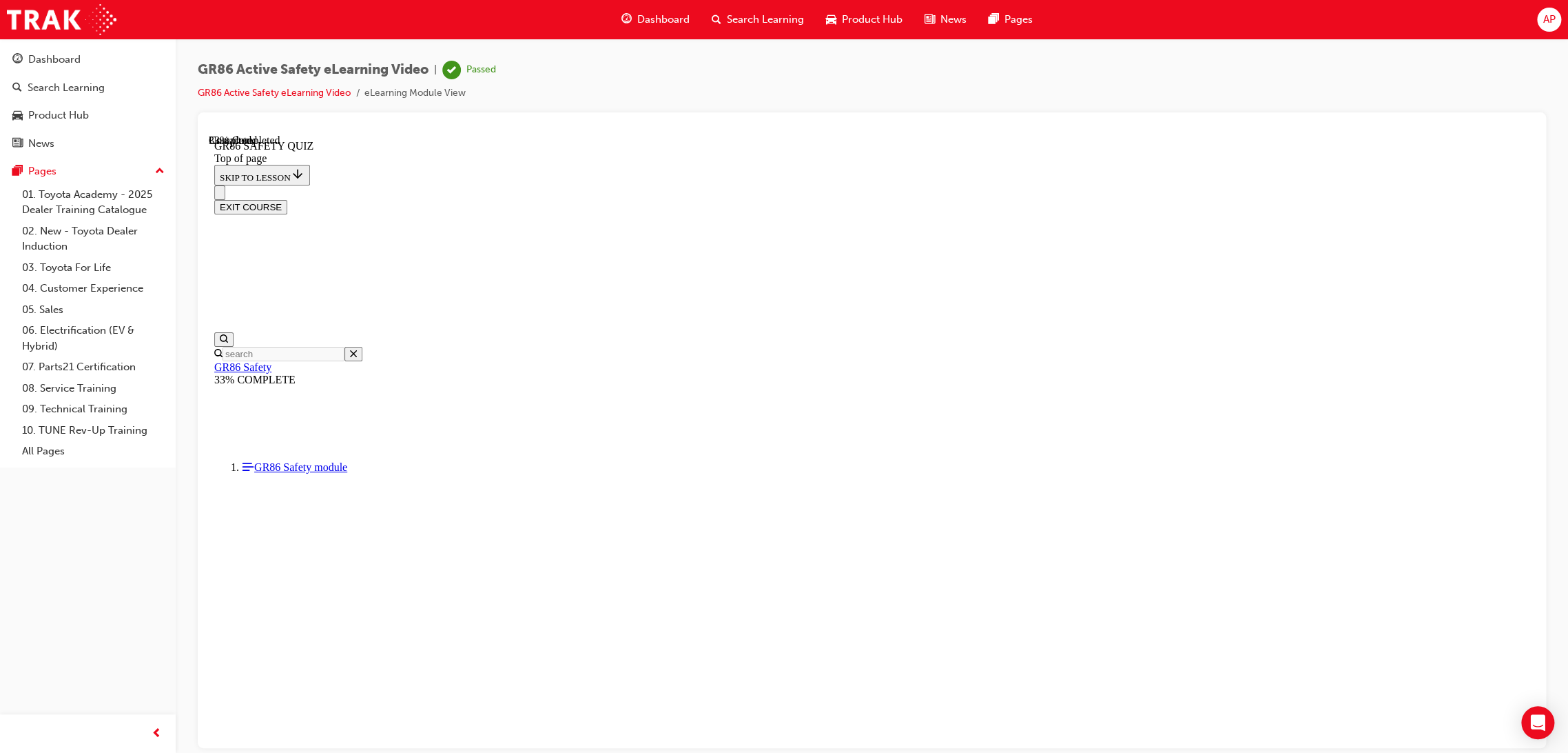
scroll to position [134, 0]
click at [1507, 185] on div "EXIT COURSE" at bounding box center [872, 199] width 1315 height 29
click at [287, 199] on button "EXIT COURSE" at bounding box center [251, 206] width 73 height 14
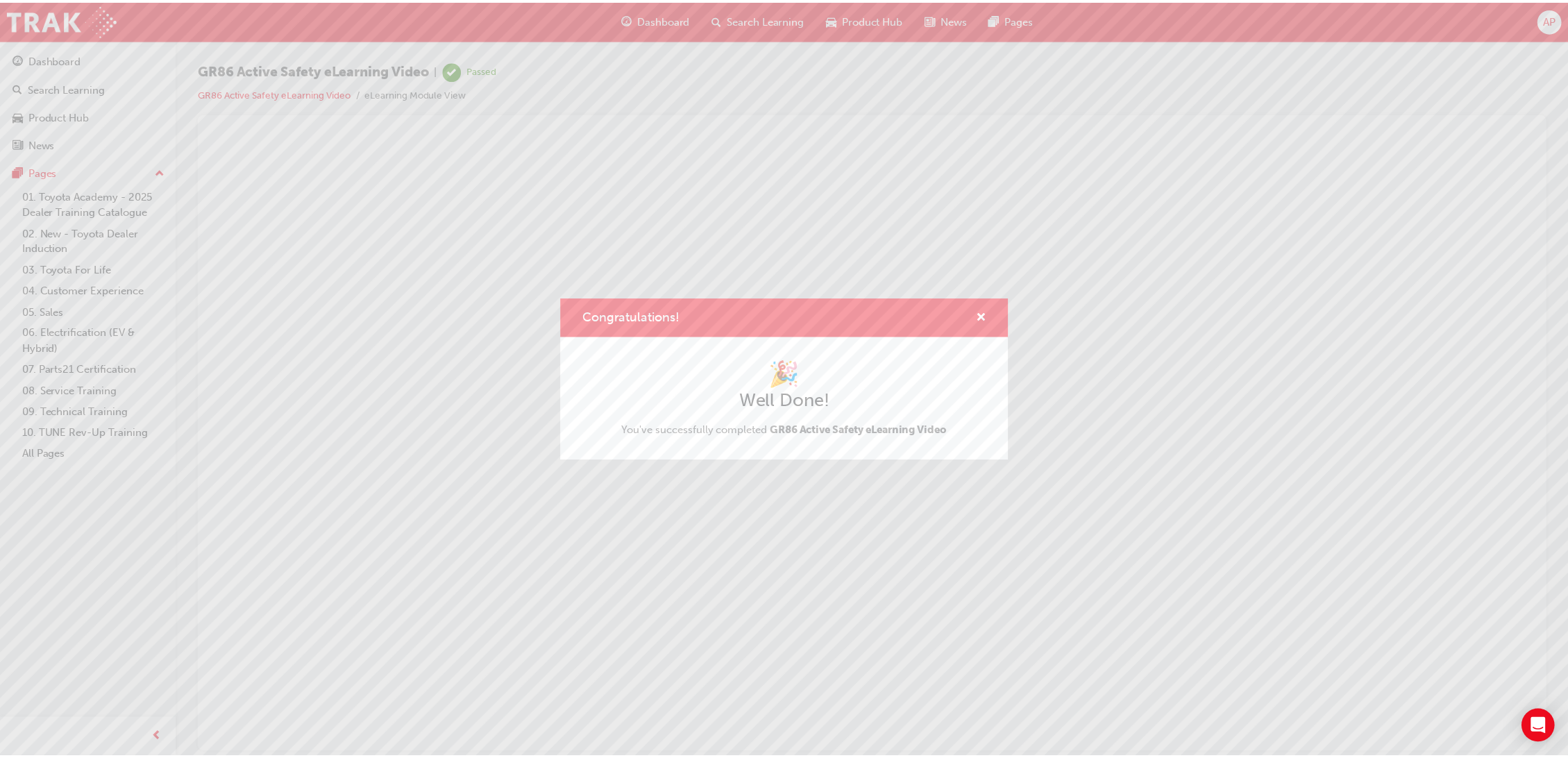
scroll to position [0, 0]
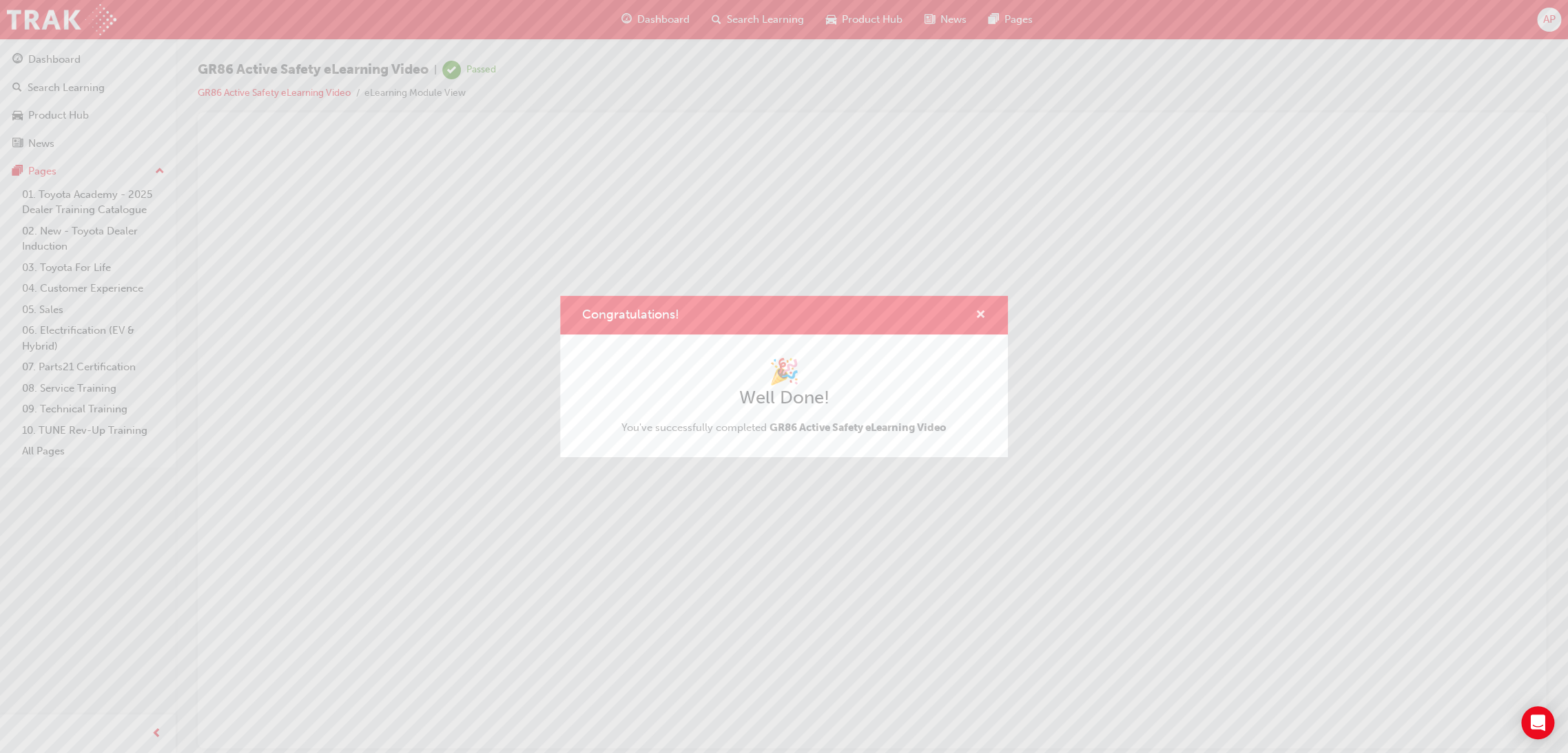
click at [982, 311] on span "cross-icon" at bounding box center [981, 316] width 11 height 12
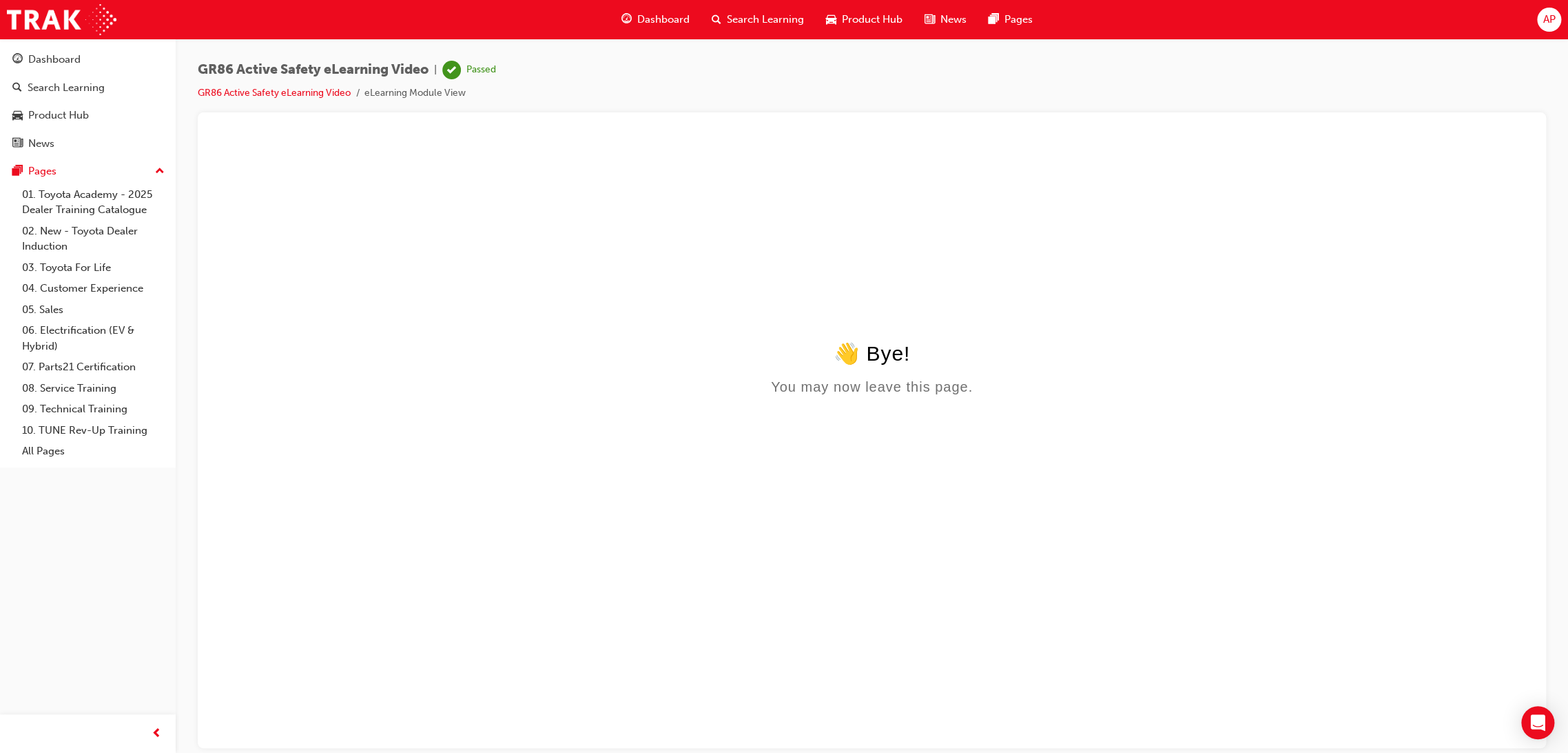
click at [1541, 19] on div "AP" at bounding box center [1549, 20] width 24 height 24
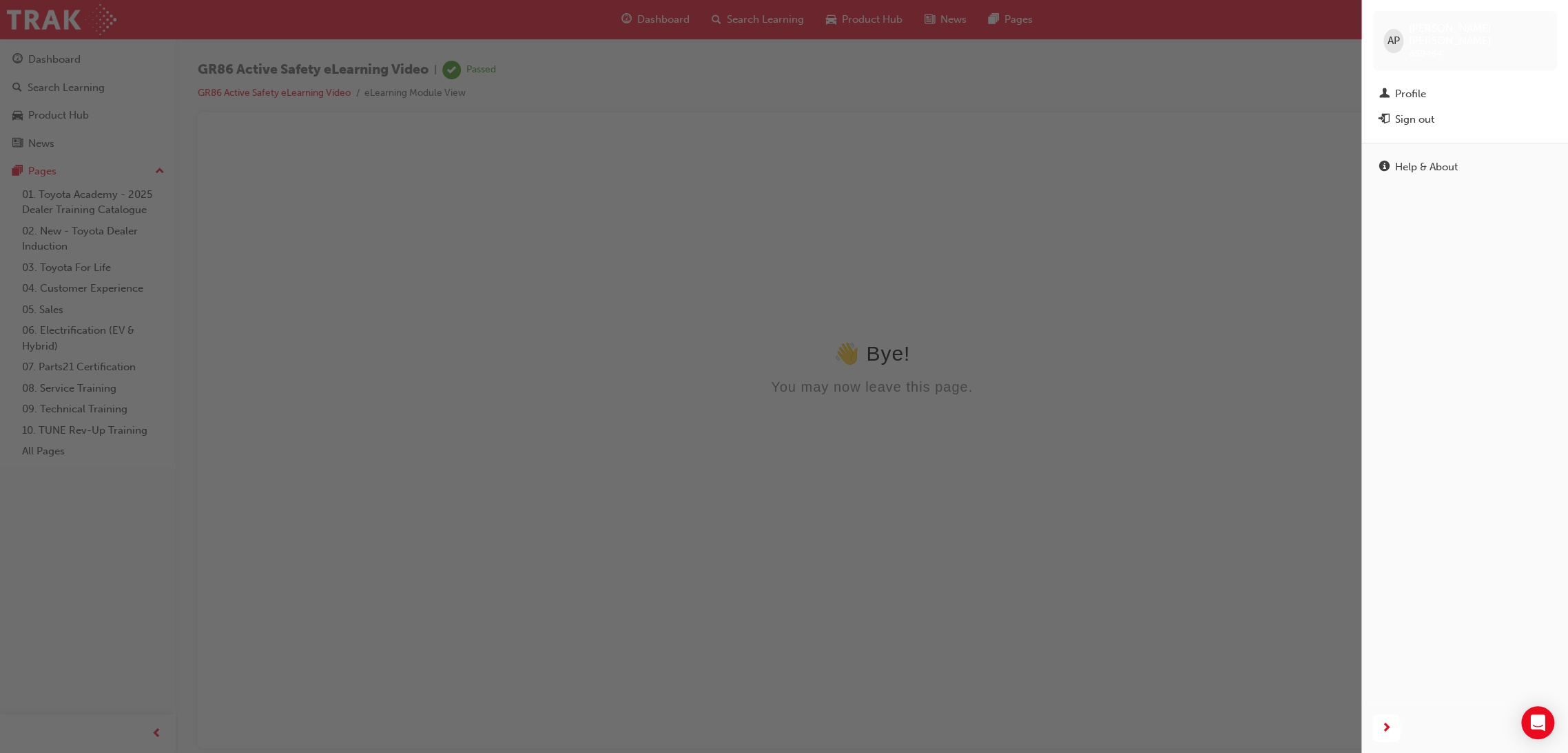
click at [1284, 70] on div "button" at bounding box center [681, 376] width 1362 height 753
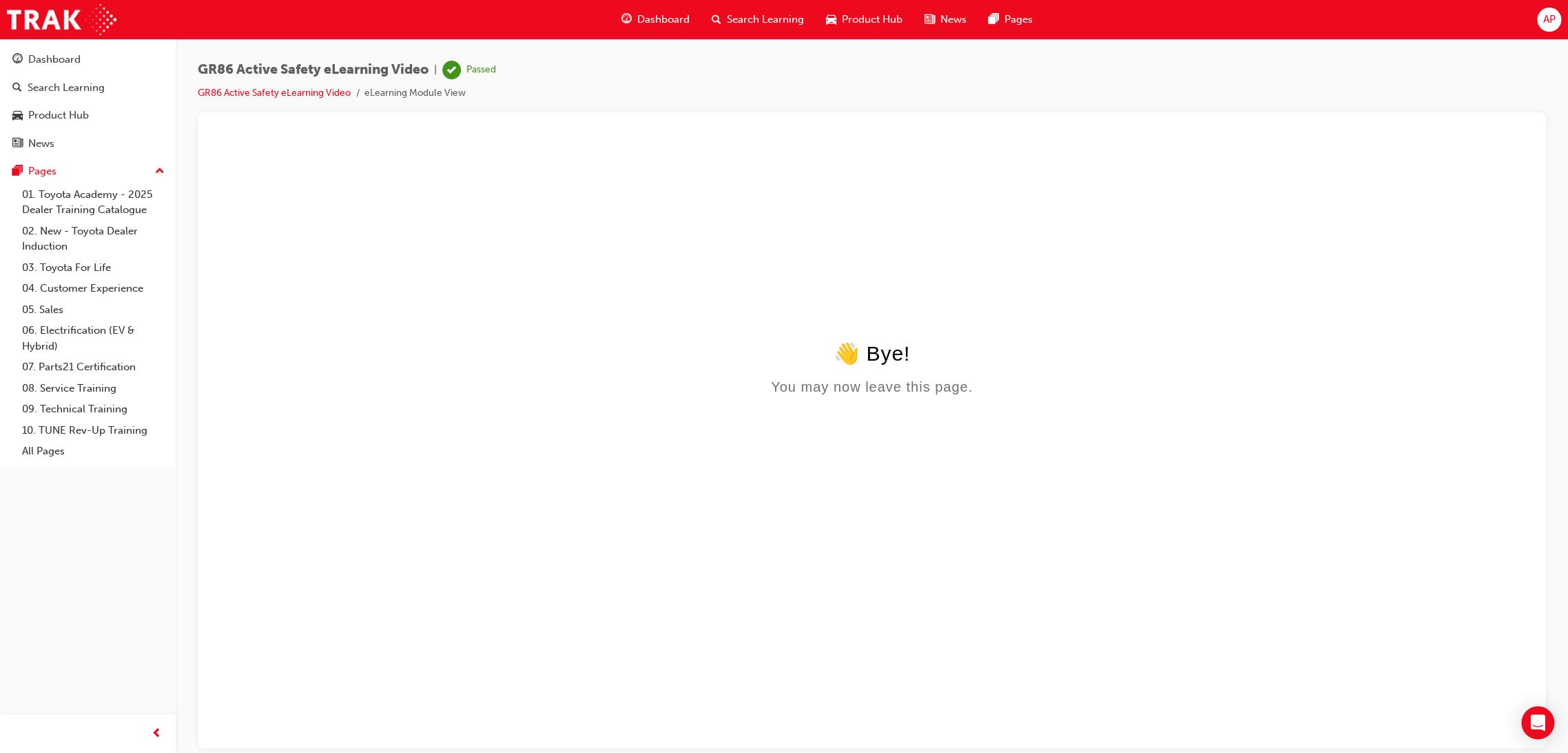
click at [1532, 69] on div "GR86 Active Safety eLearning Video | Passed GR86 Active Safety eLearning Video …" at bounding box center [871, 86] width 1348 height 52
click at [267, 66] on span "GR86 Active Safety eLearning Video" at bounding box center [312, 70] width 230 height 16
click at [59, 59] on div "Dashboard" at bounding box center [54, 60] width 53 height 16
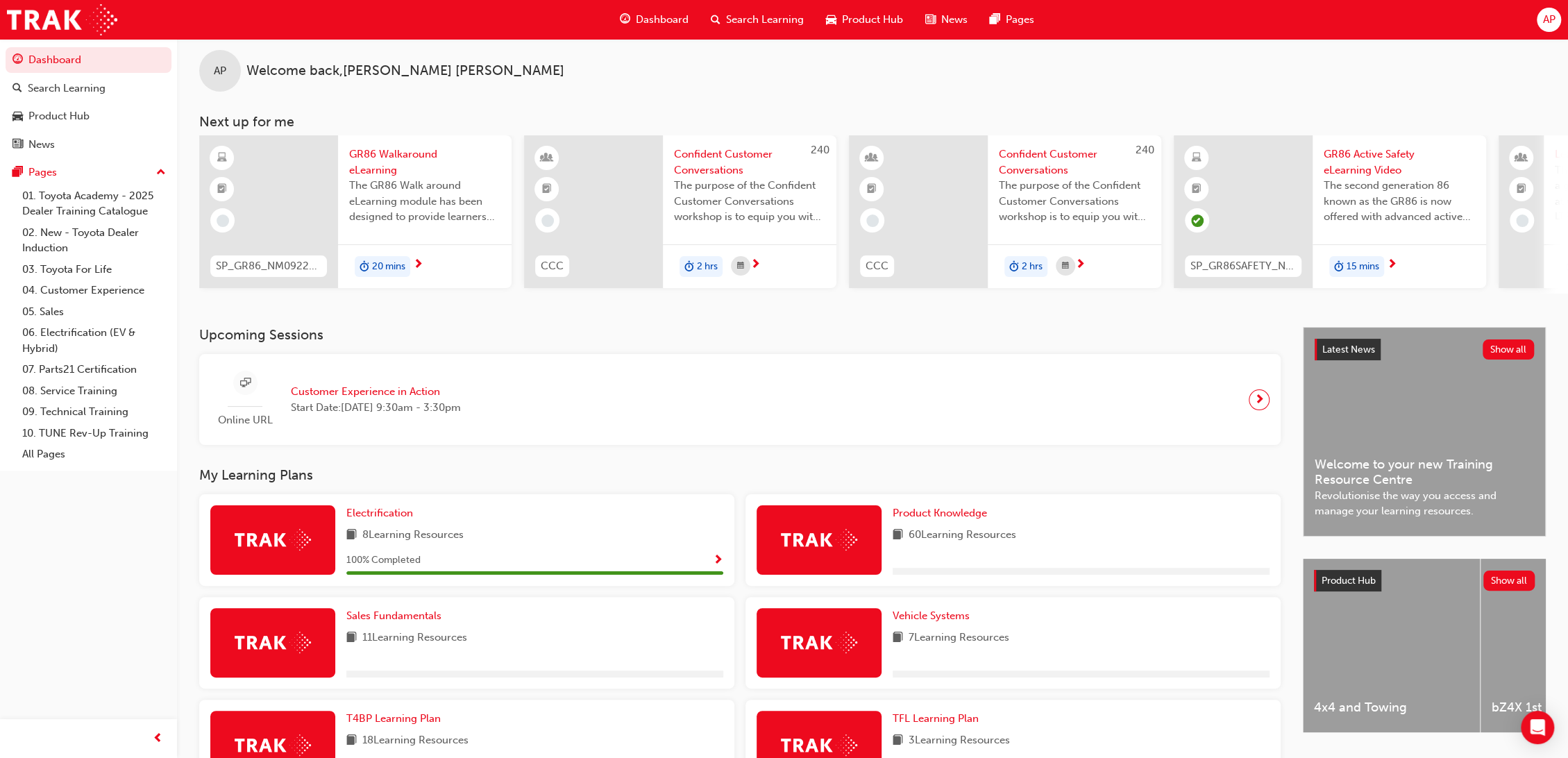
scroll to position [322, 0]
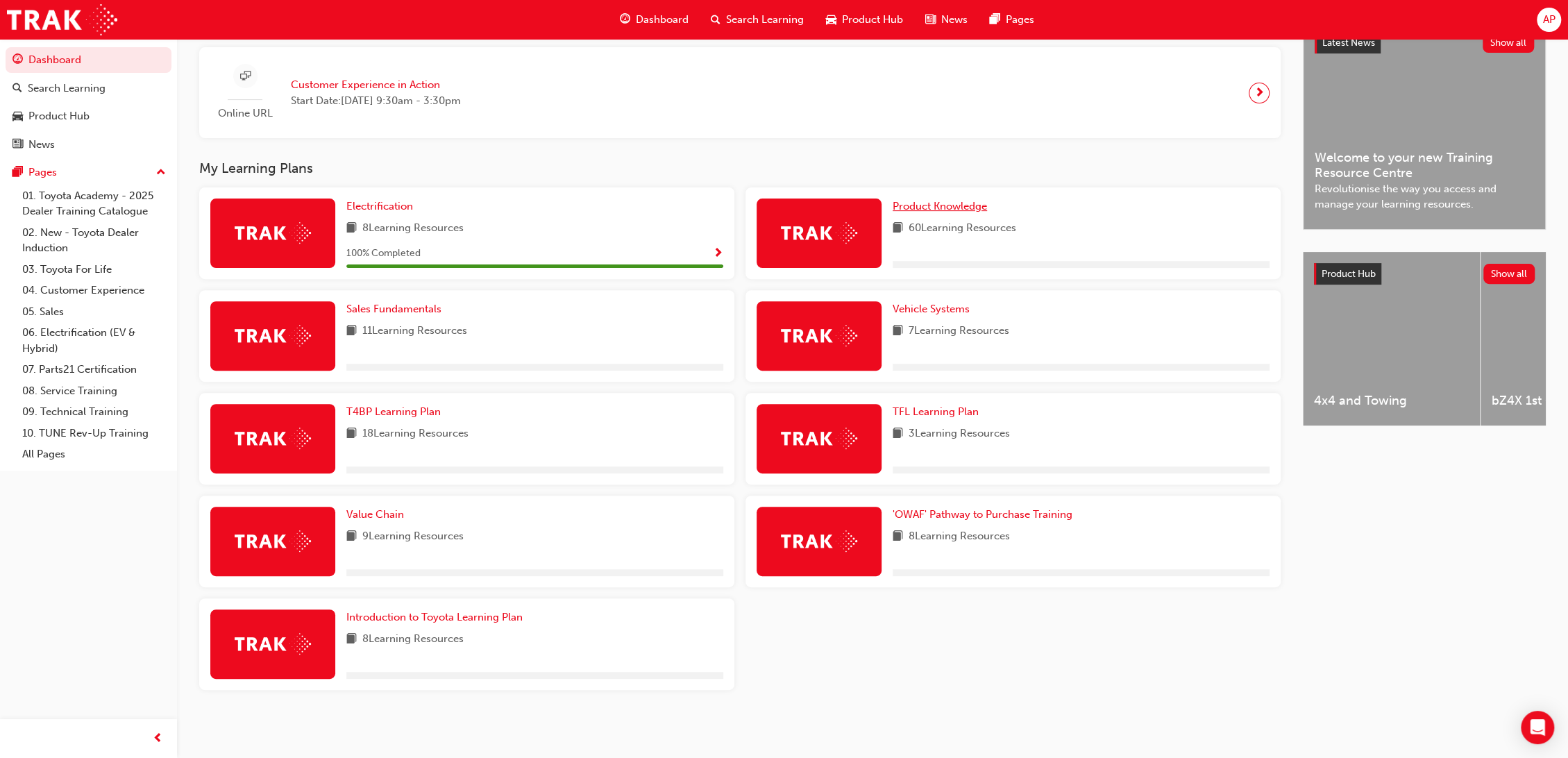
click at [937, 205] on span "Product Knowledge" at bounding box center [940, 206] width 94 height 13
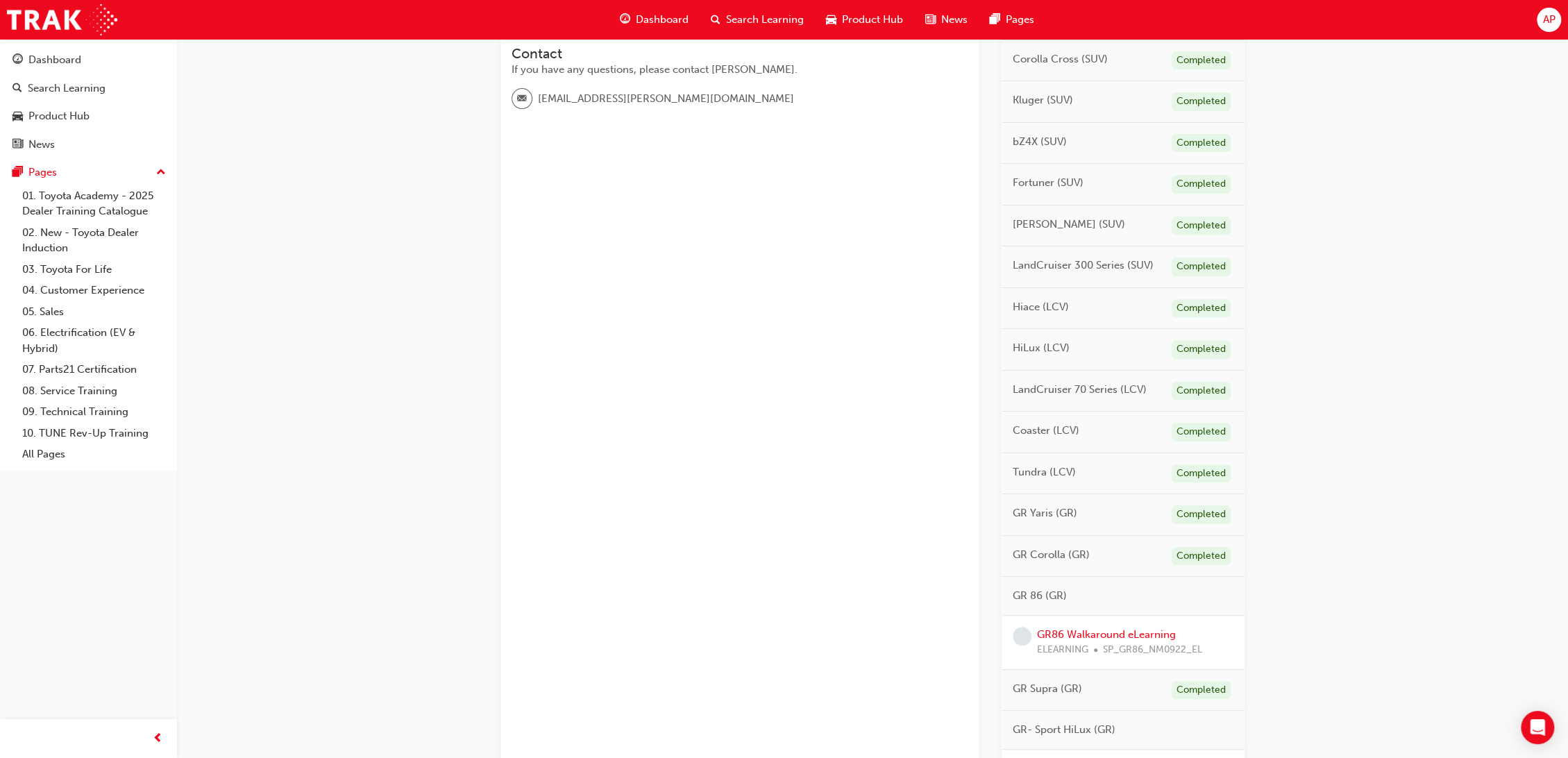
scroll to position [616, 0]
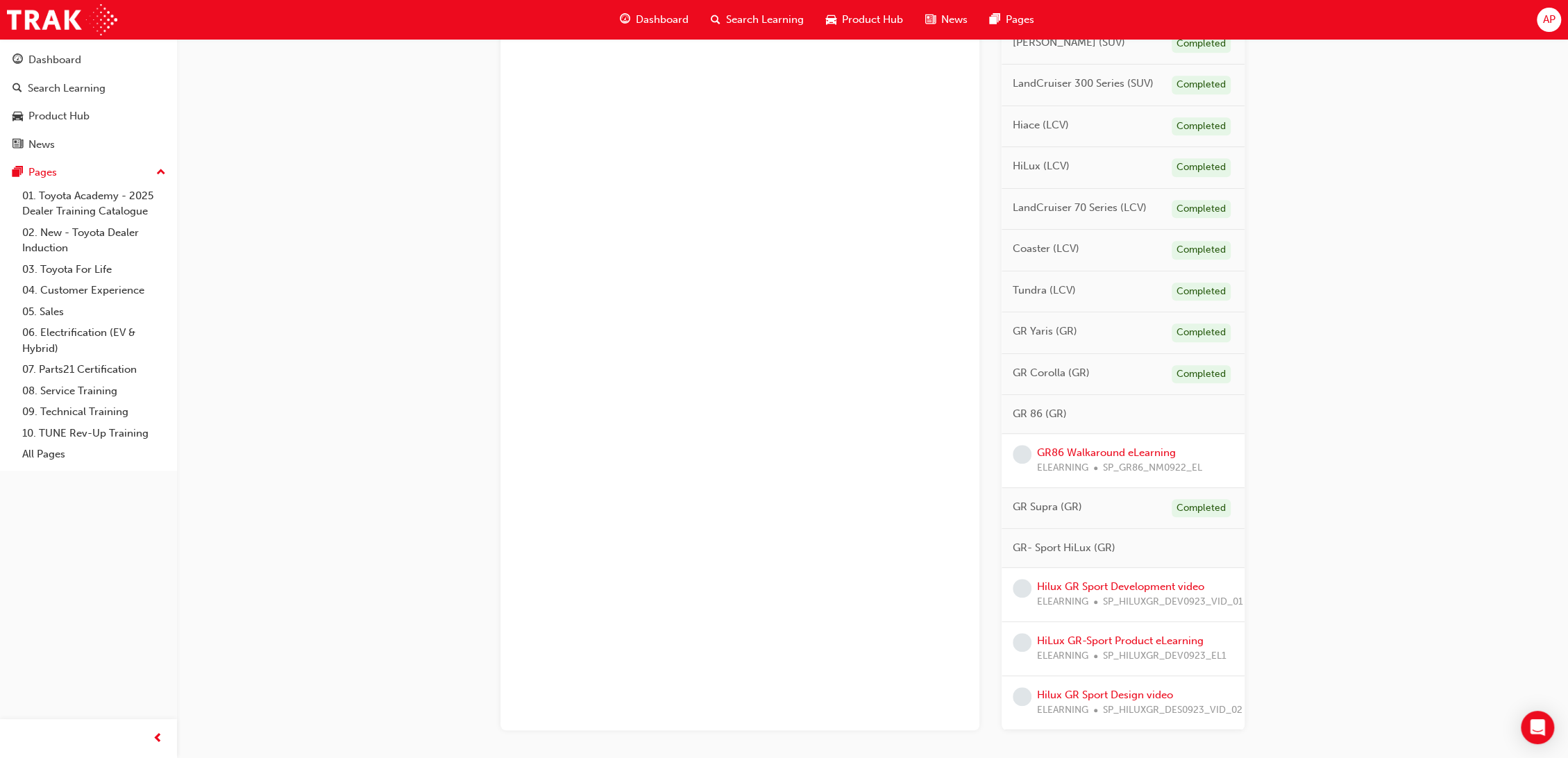
click at [1139, 461] on span "SP_GR86_NM0922_EL" at bounding box center [1152, 468] width 100 height 16
click at [1139, 451] on link "GR86 Walkaround eLearning" at bounding box center [1106, 452] width 139 height 13
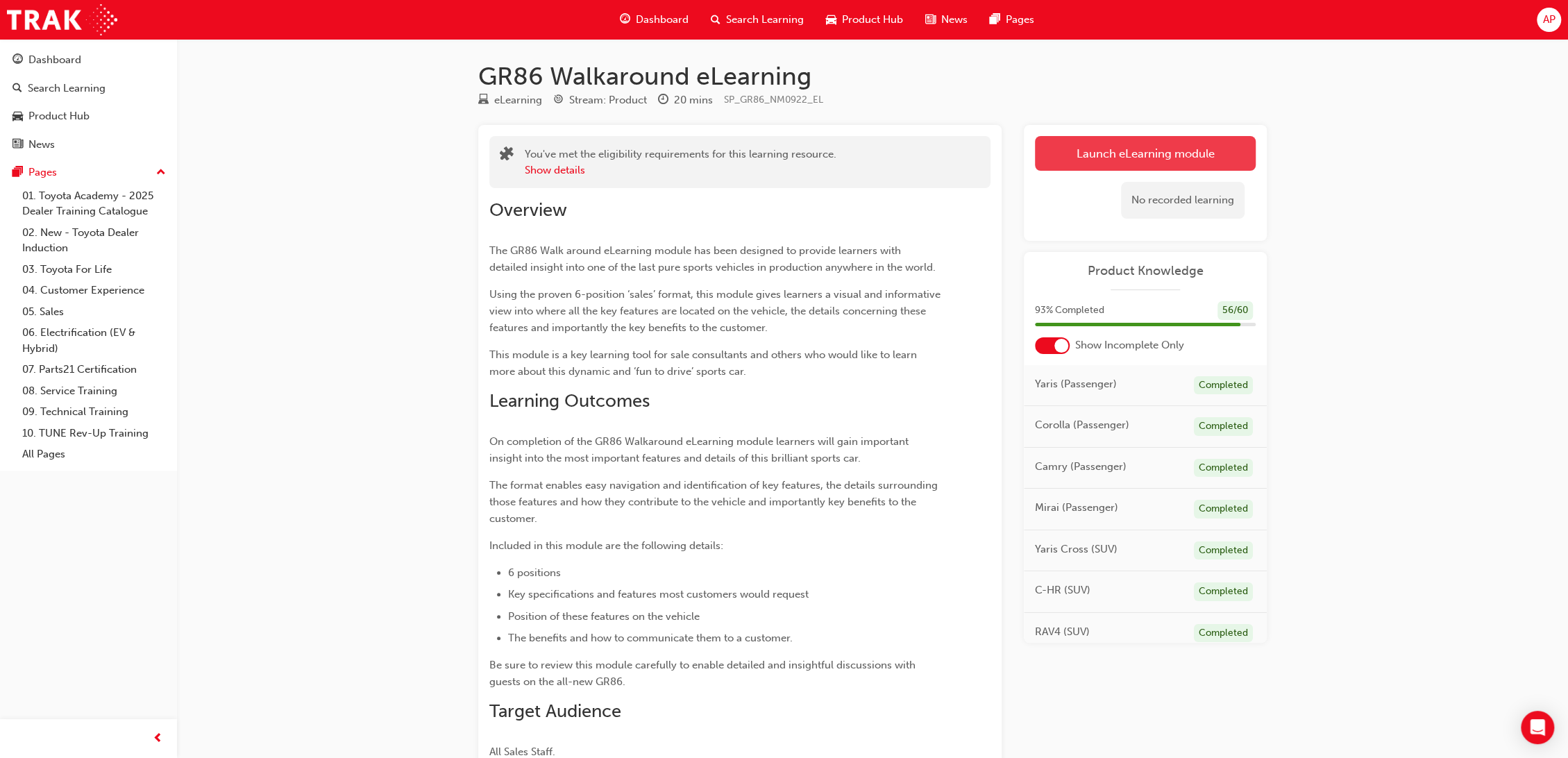
click at [1159, 159] on link "Launch eLearning module" at bounding box center [1146, 153] width 221 height 35
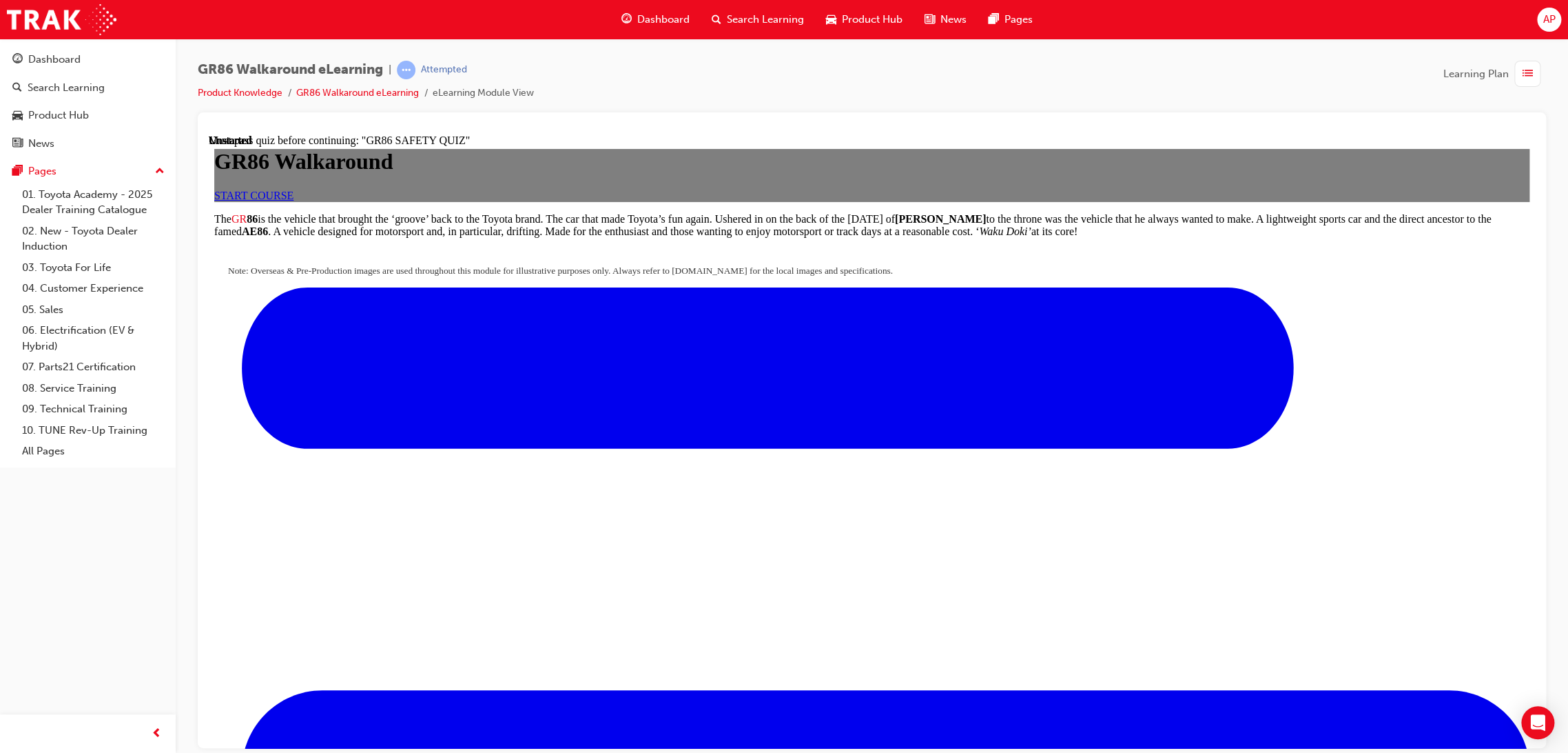
scroll to position [434, 0]
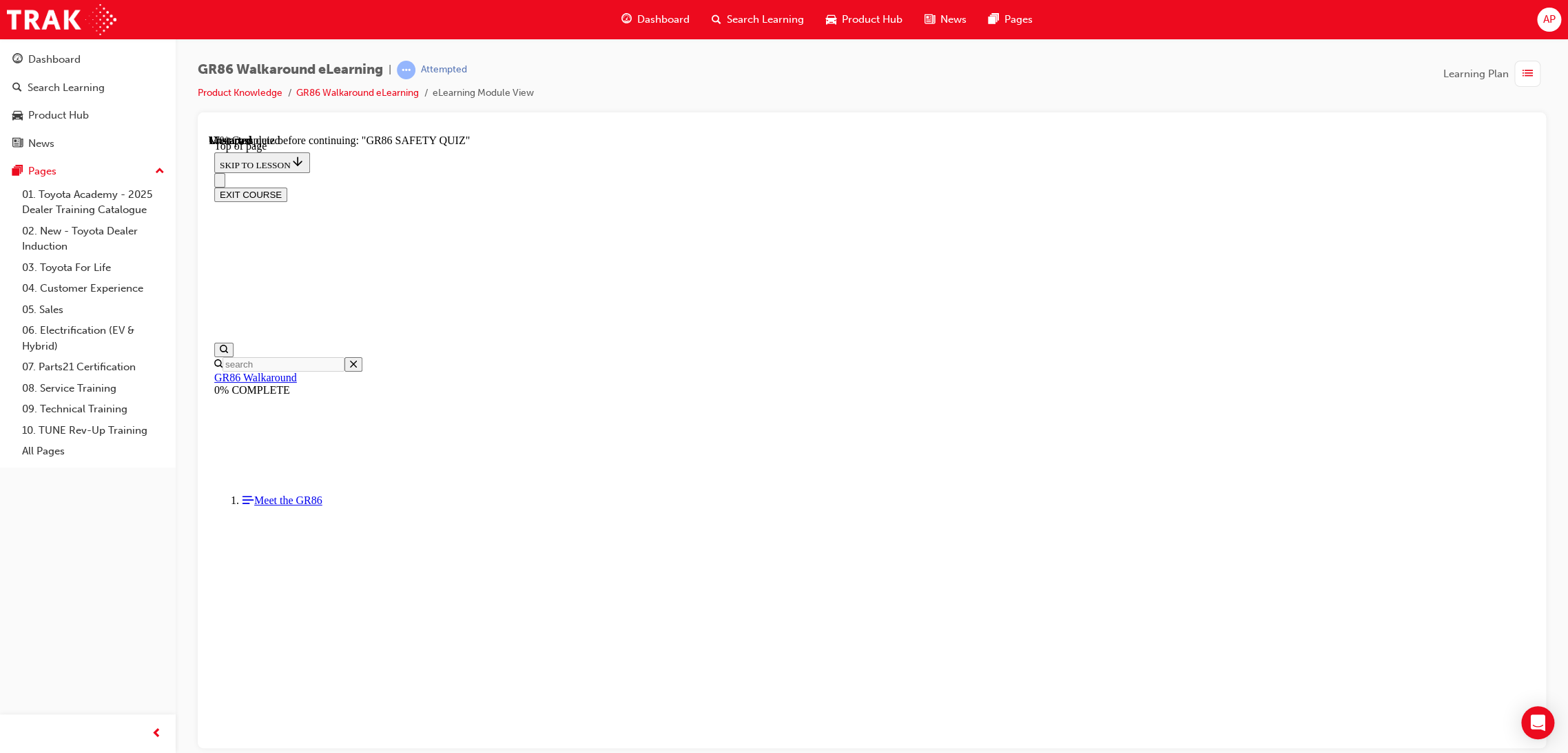
scroll to position [231, 0]
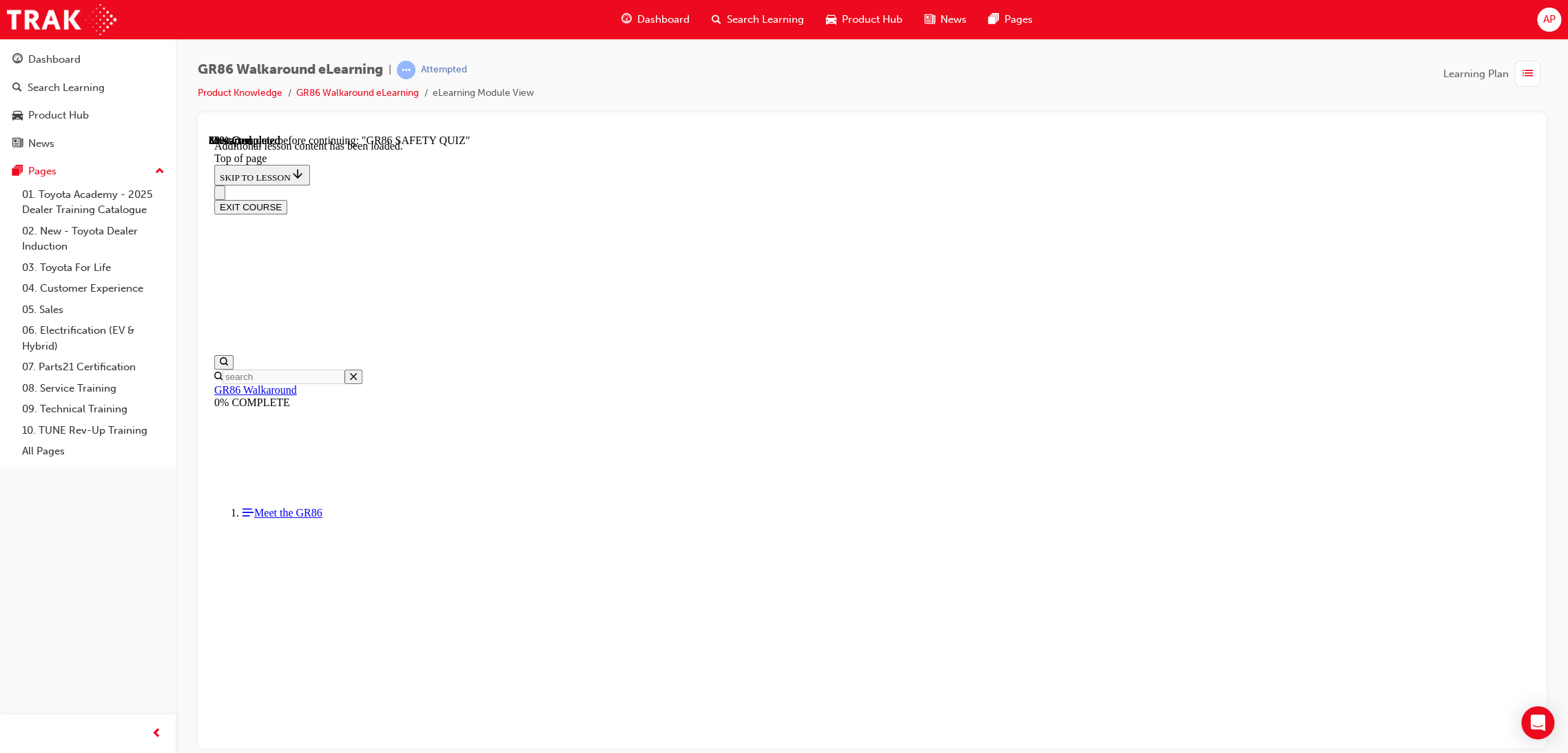
scroll to position [0, 0]
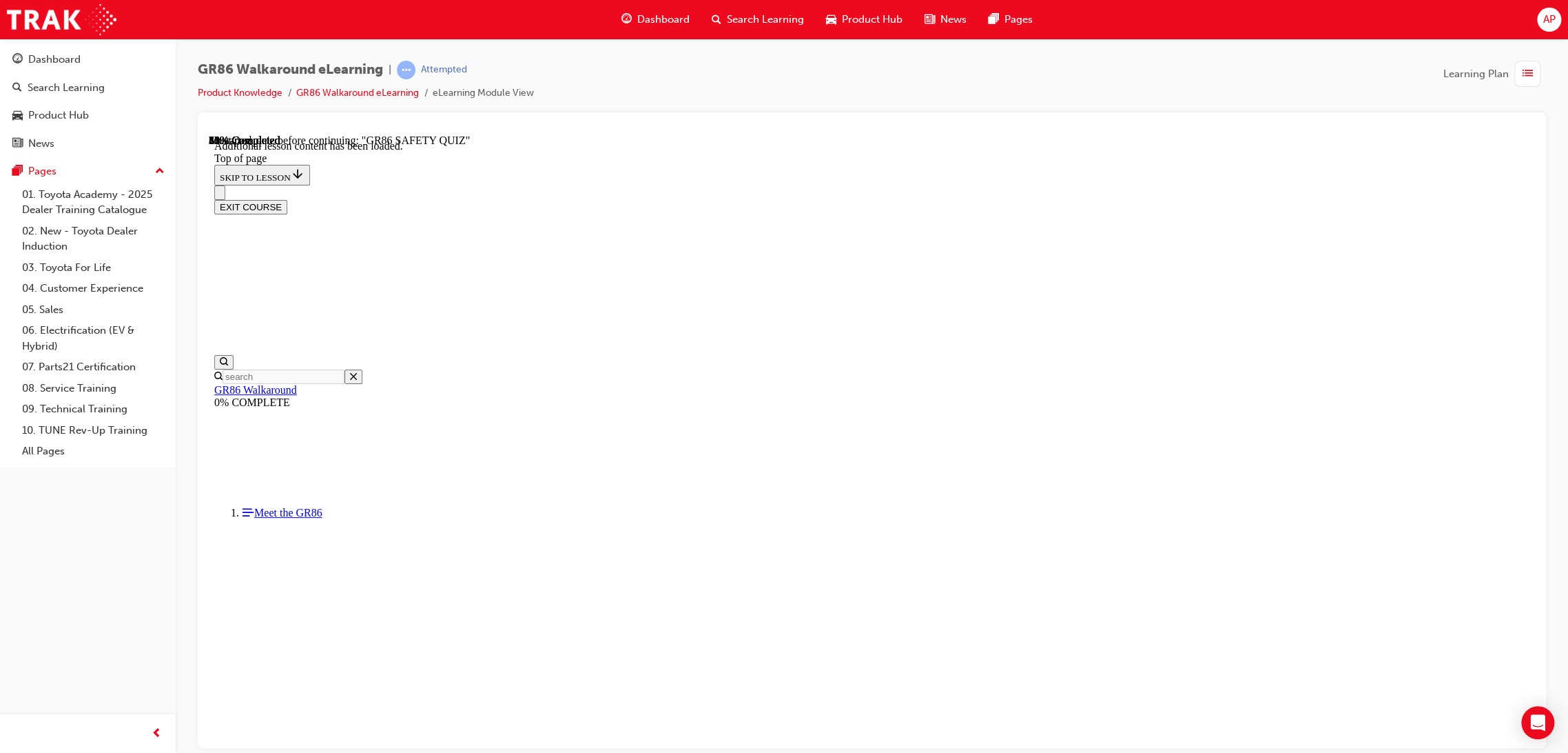
drag, startPoint x: 821, startPoint y: 553, endPoint x: 877, endPoint y: 570, distance: 58.5
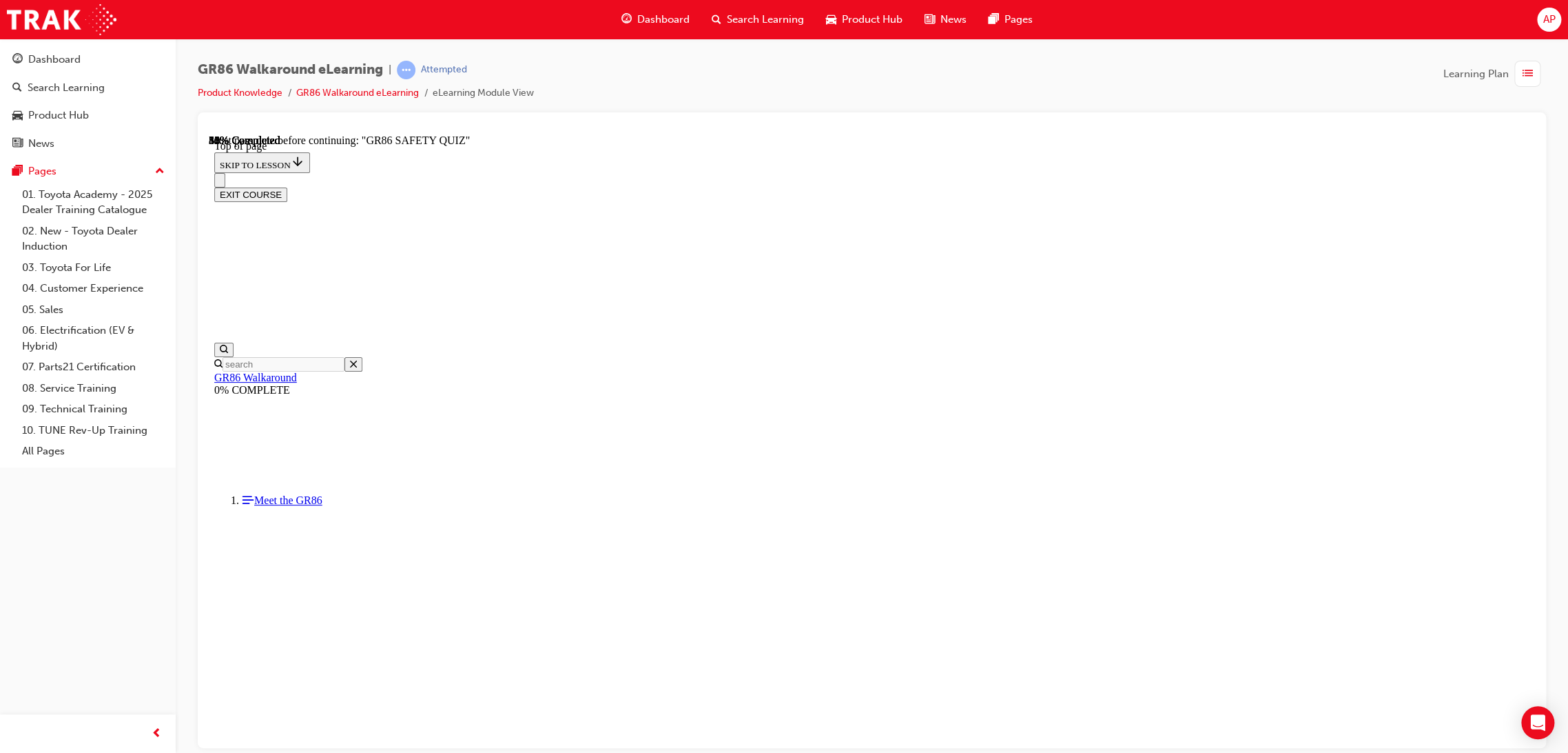
scroll to position [228, 0]
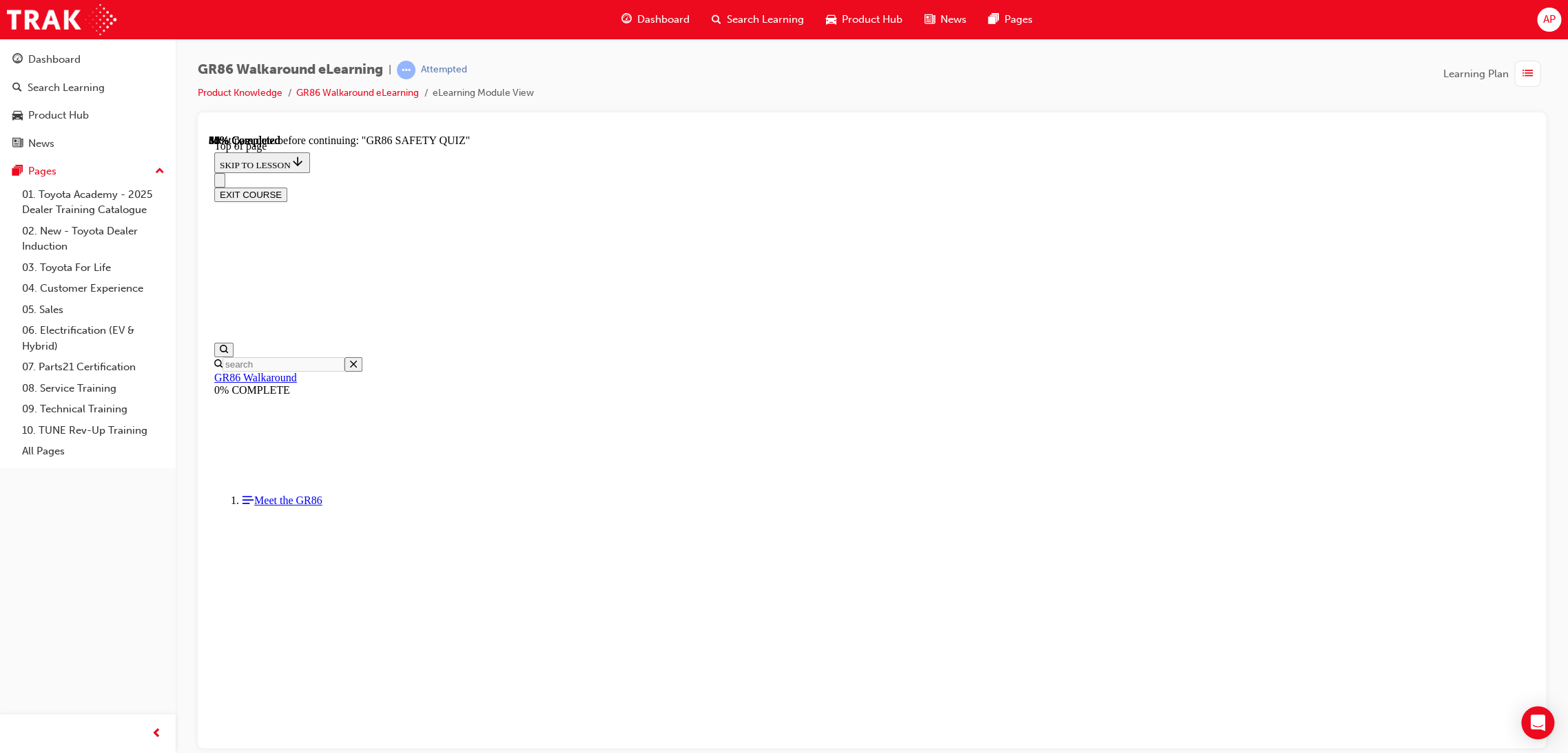
scroll to position [457, 0]
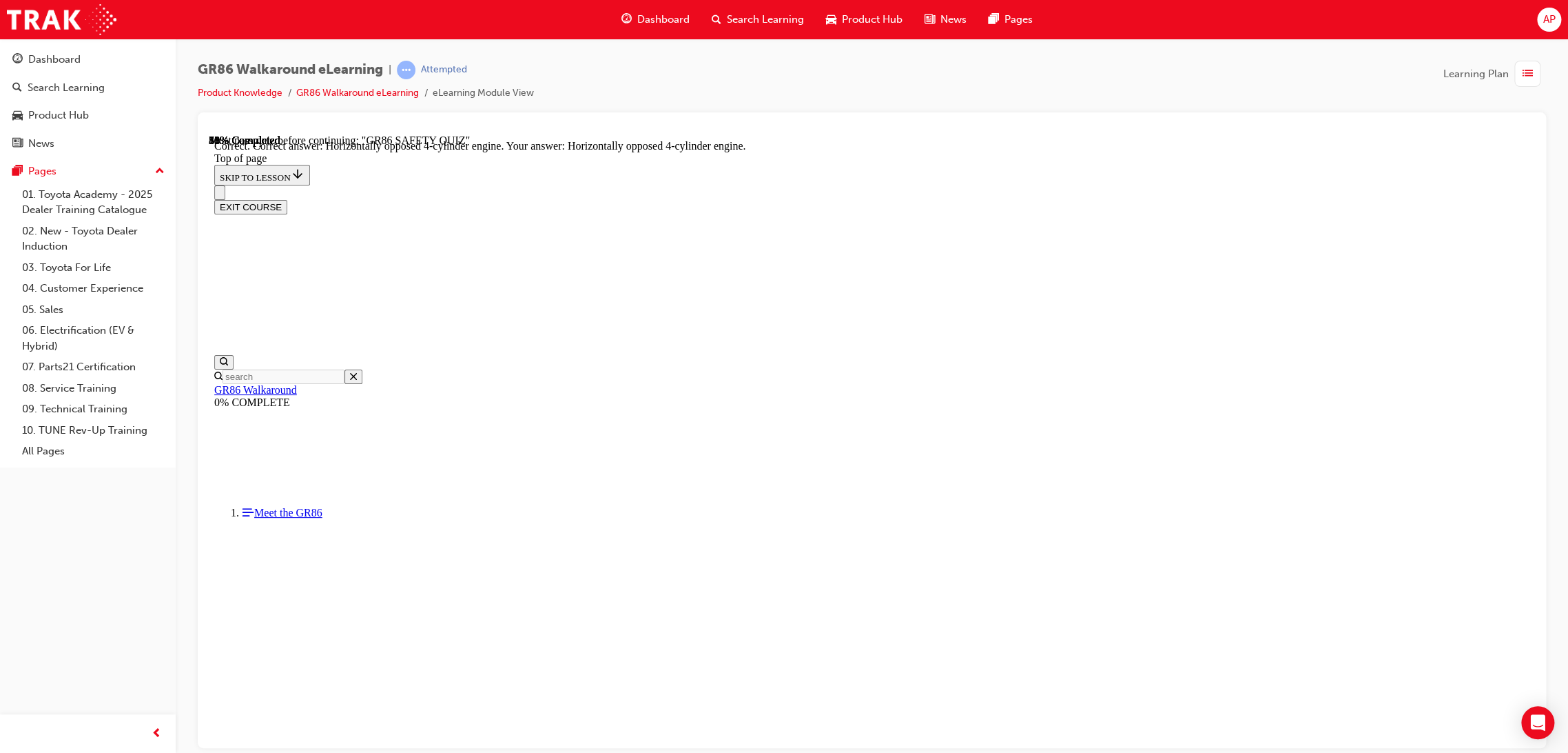
scroll to position [502, 0]
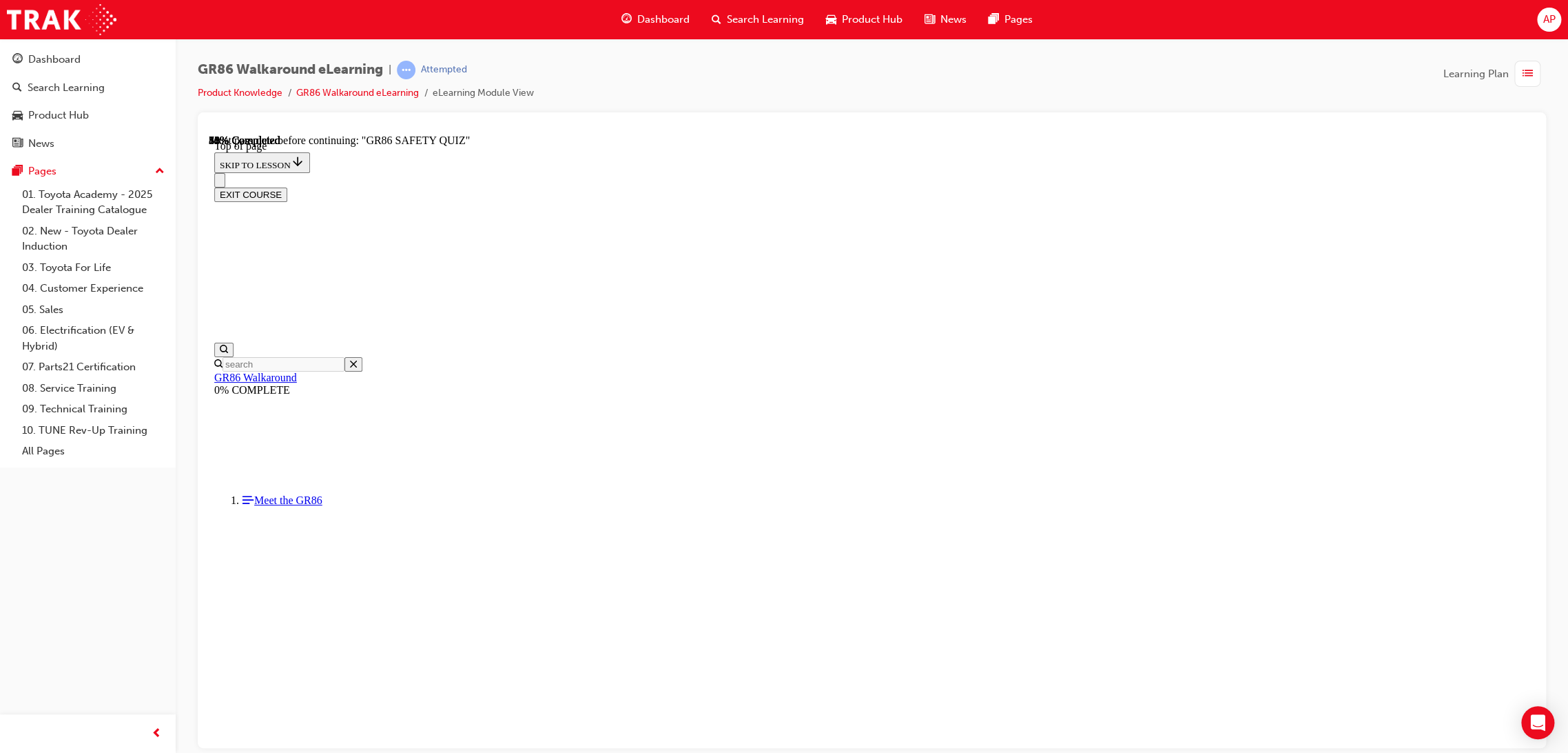
scroll to position [86, 0]
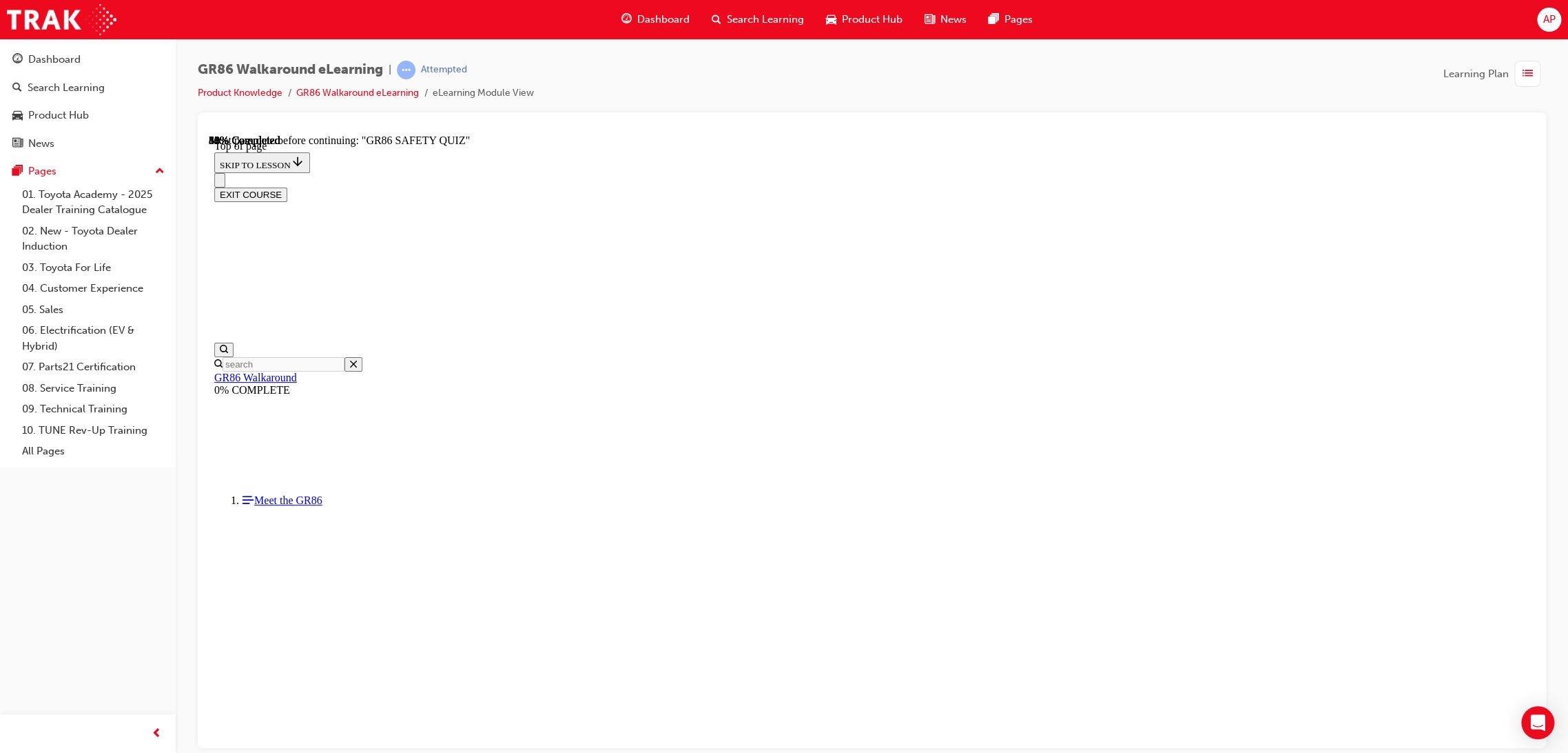
scroll to position [116, 0]
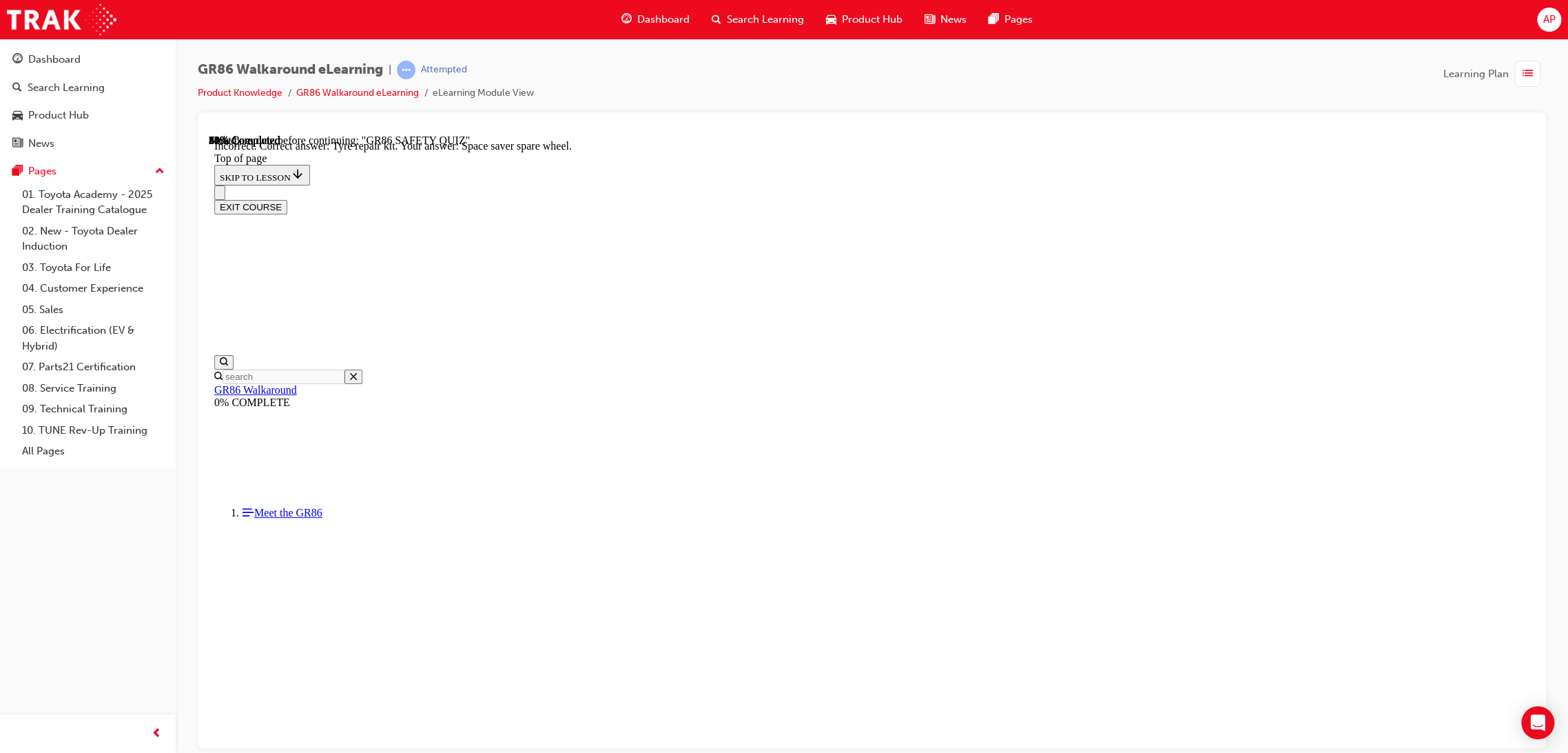
scroll to position [159, 0]
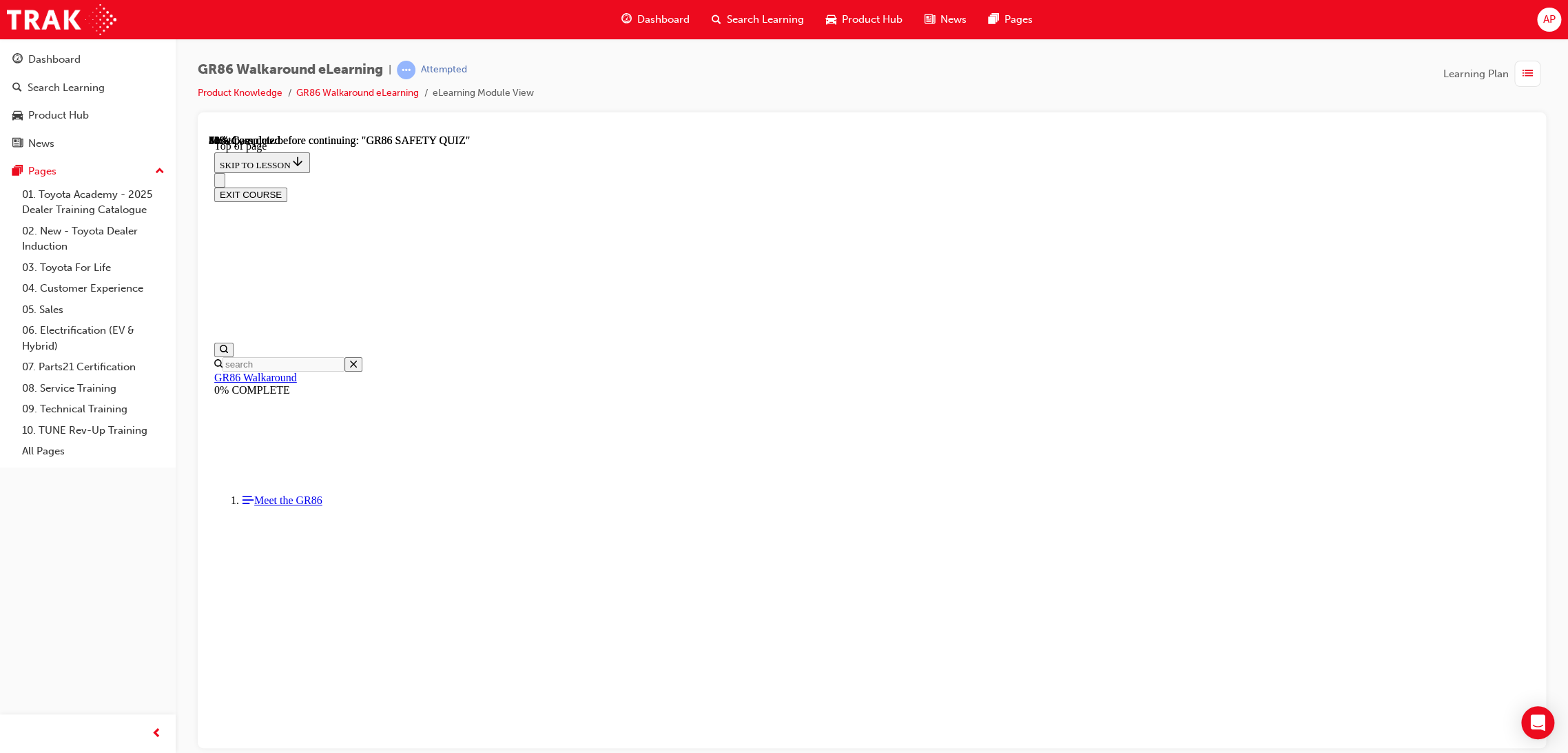
scroll to position [134, 0]
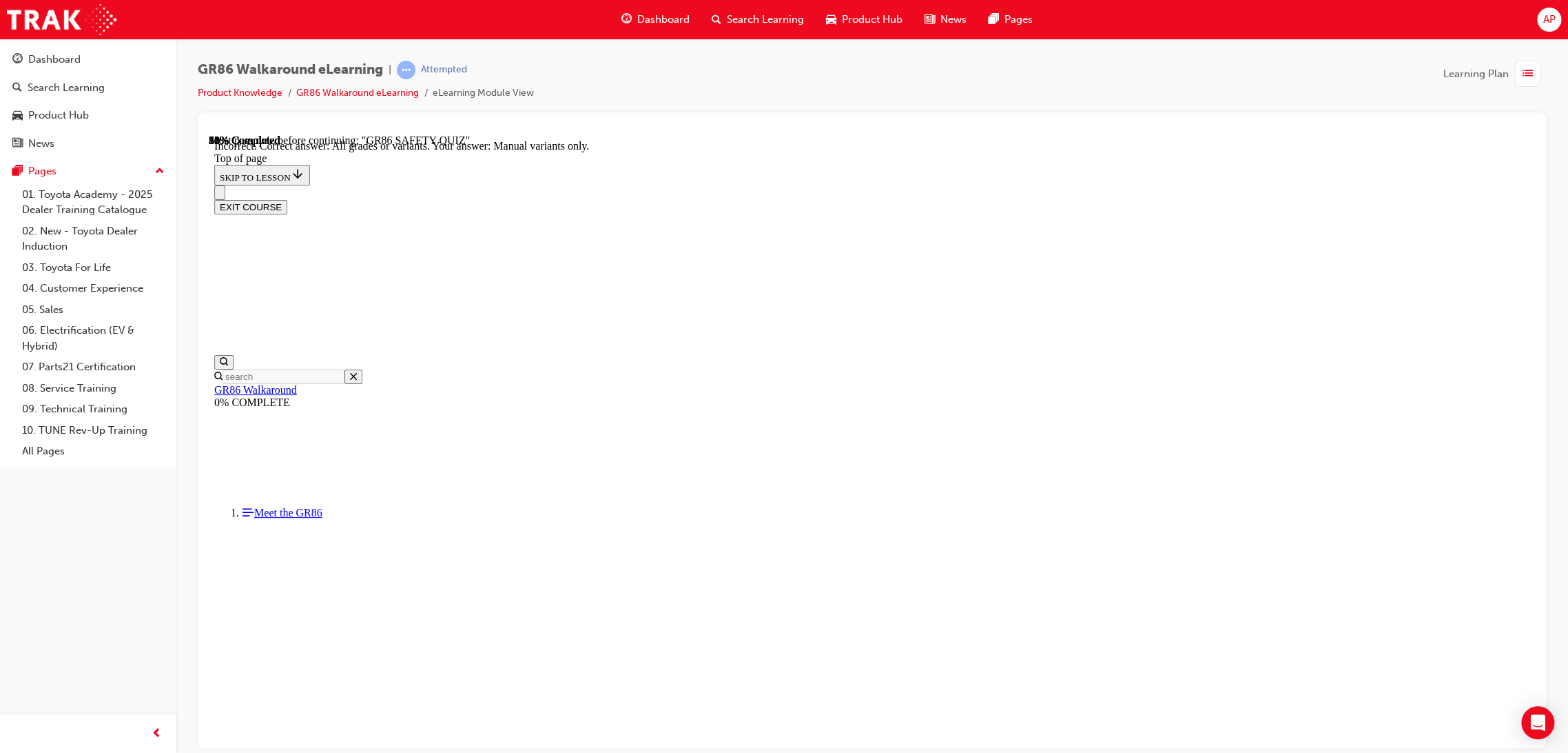
scroll to position [159, 0]
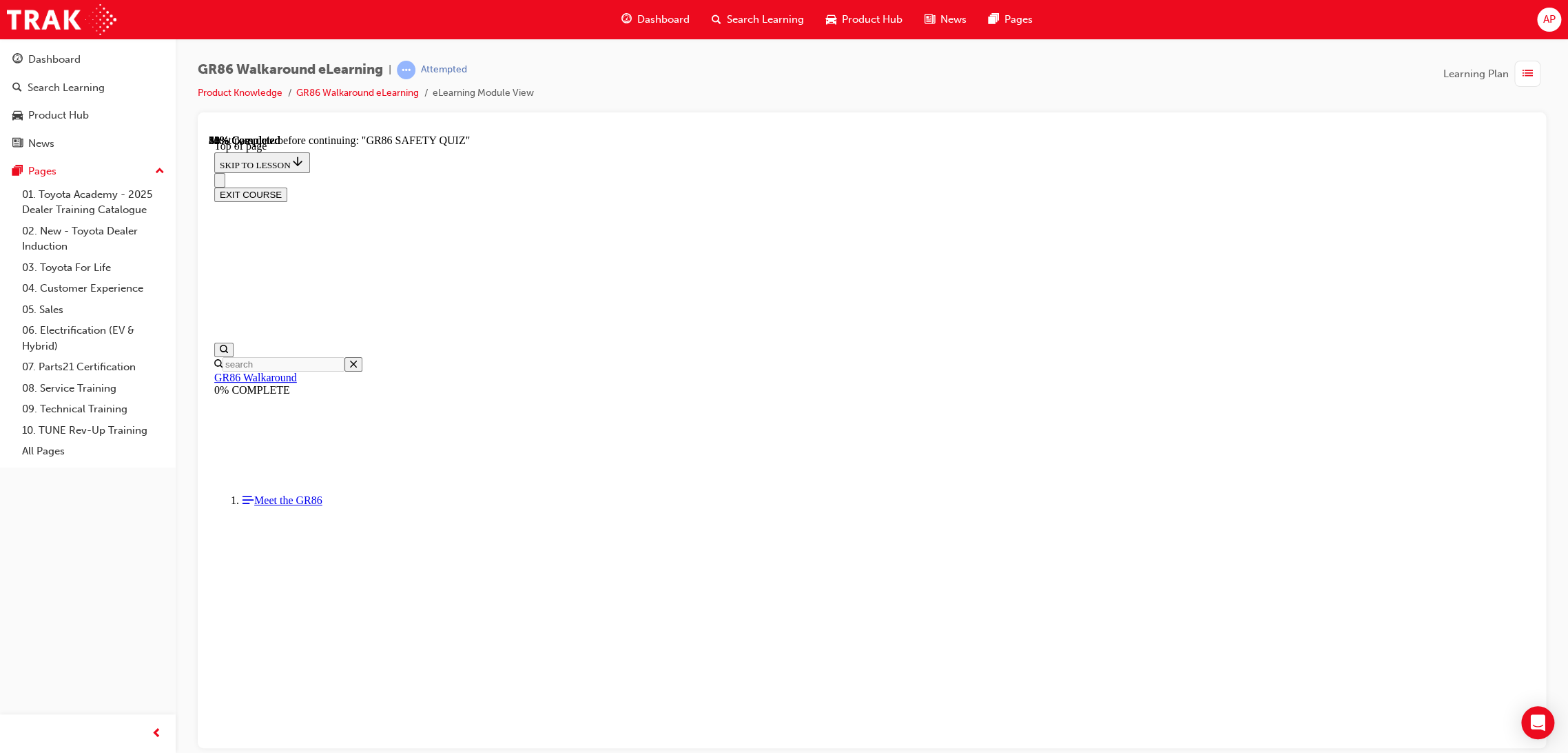
scroll to position [42, 0]
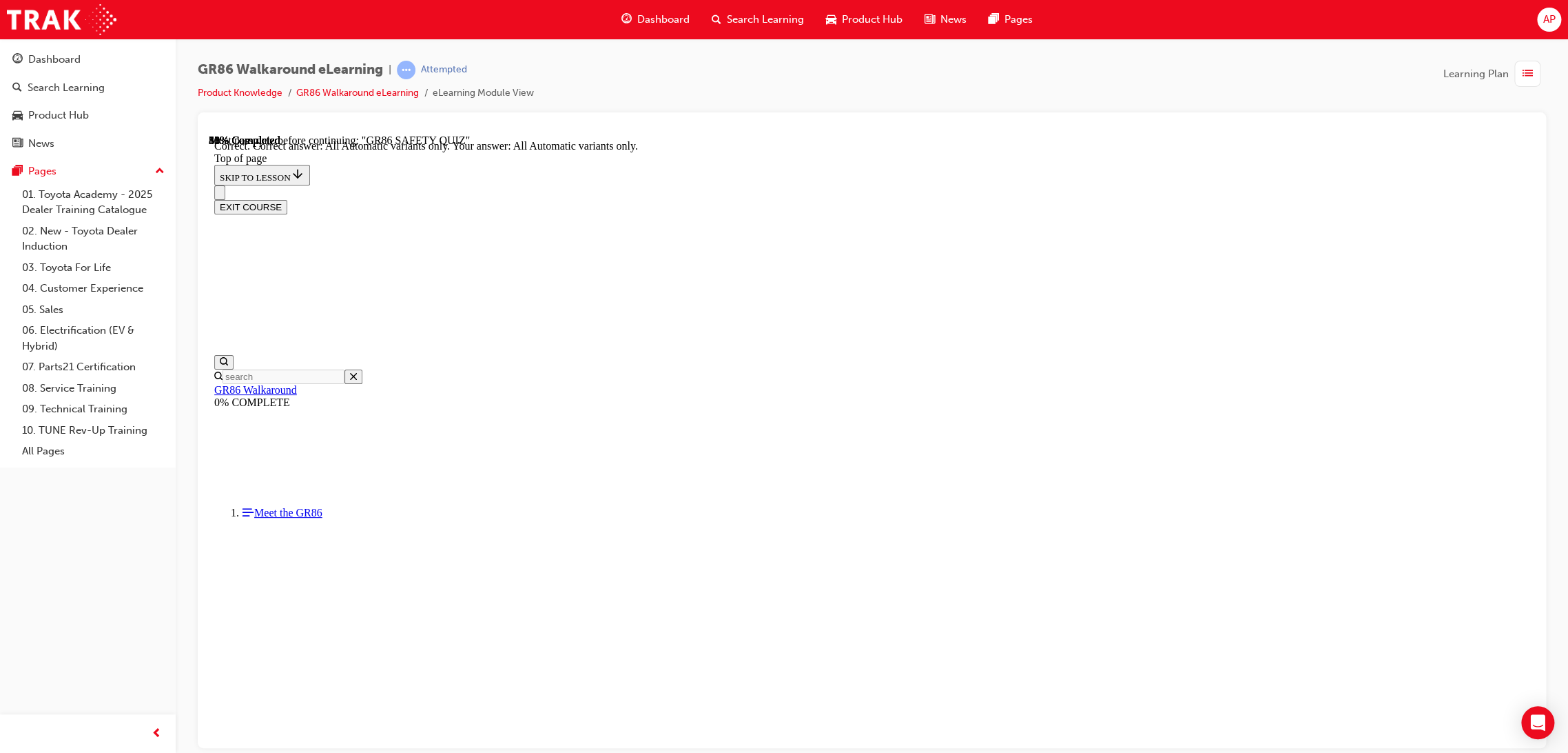
scroll to position [206, 0]
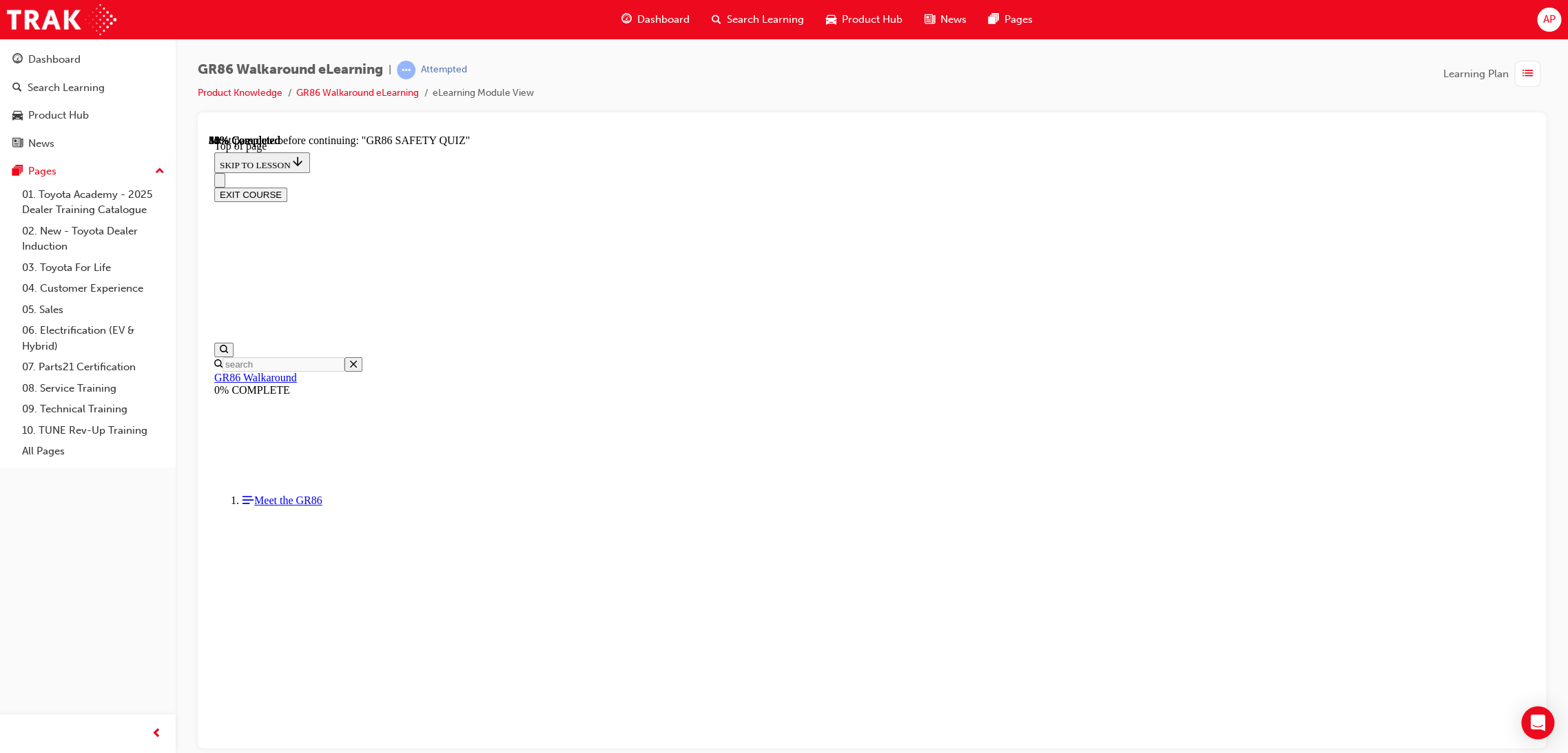
scroll to position [350, 0]
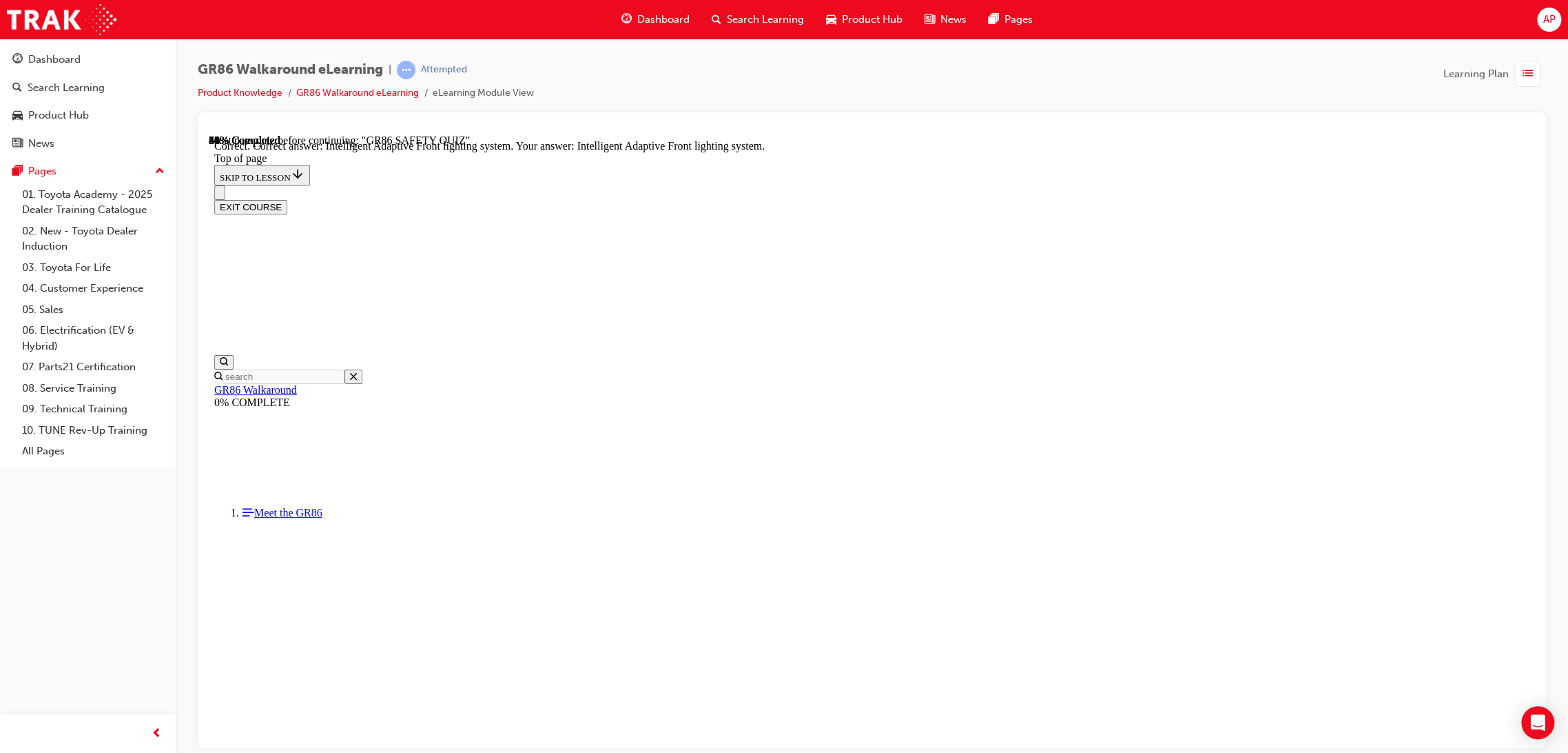
scroll to position [408, 0]
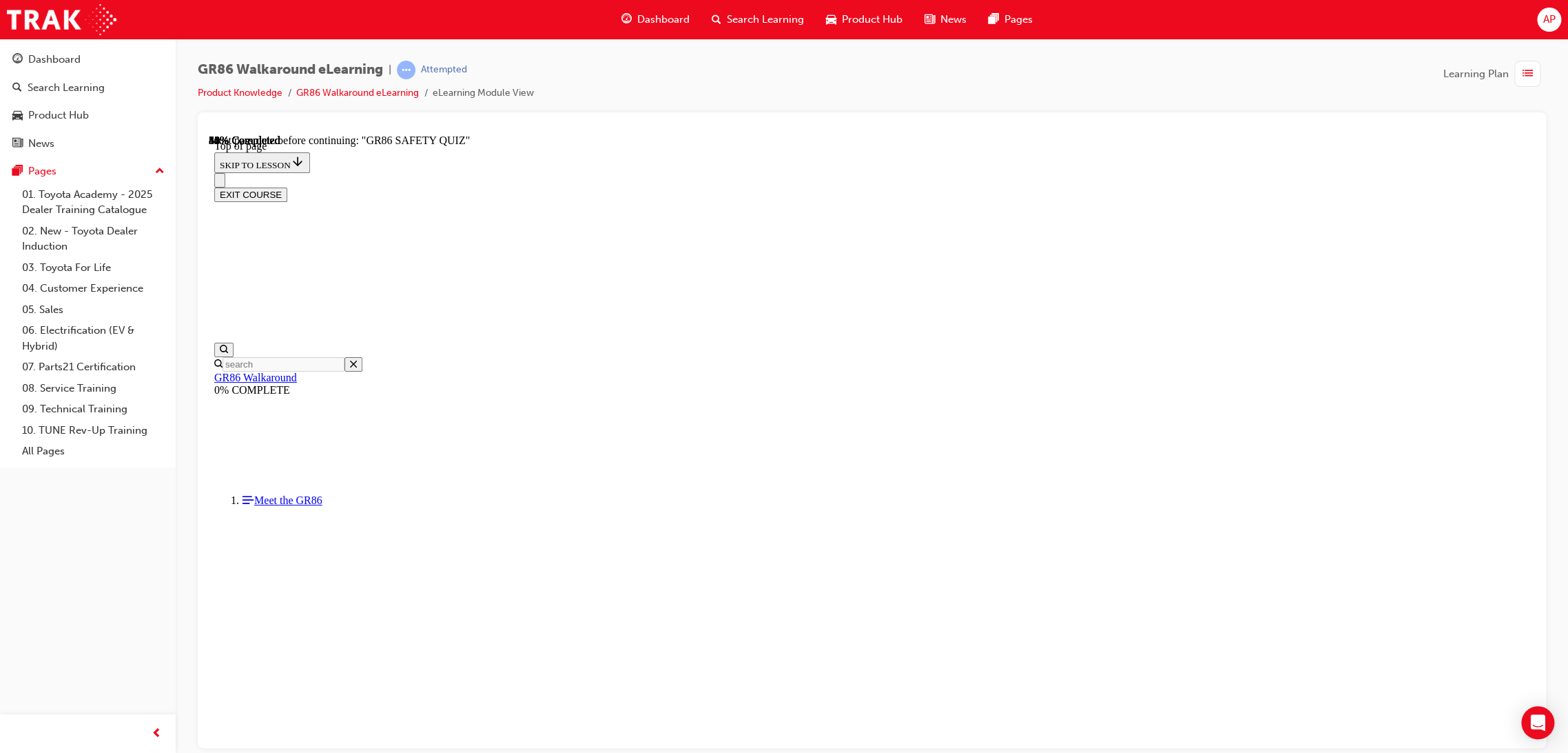
scroll to position [186, 0]
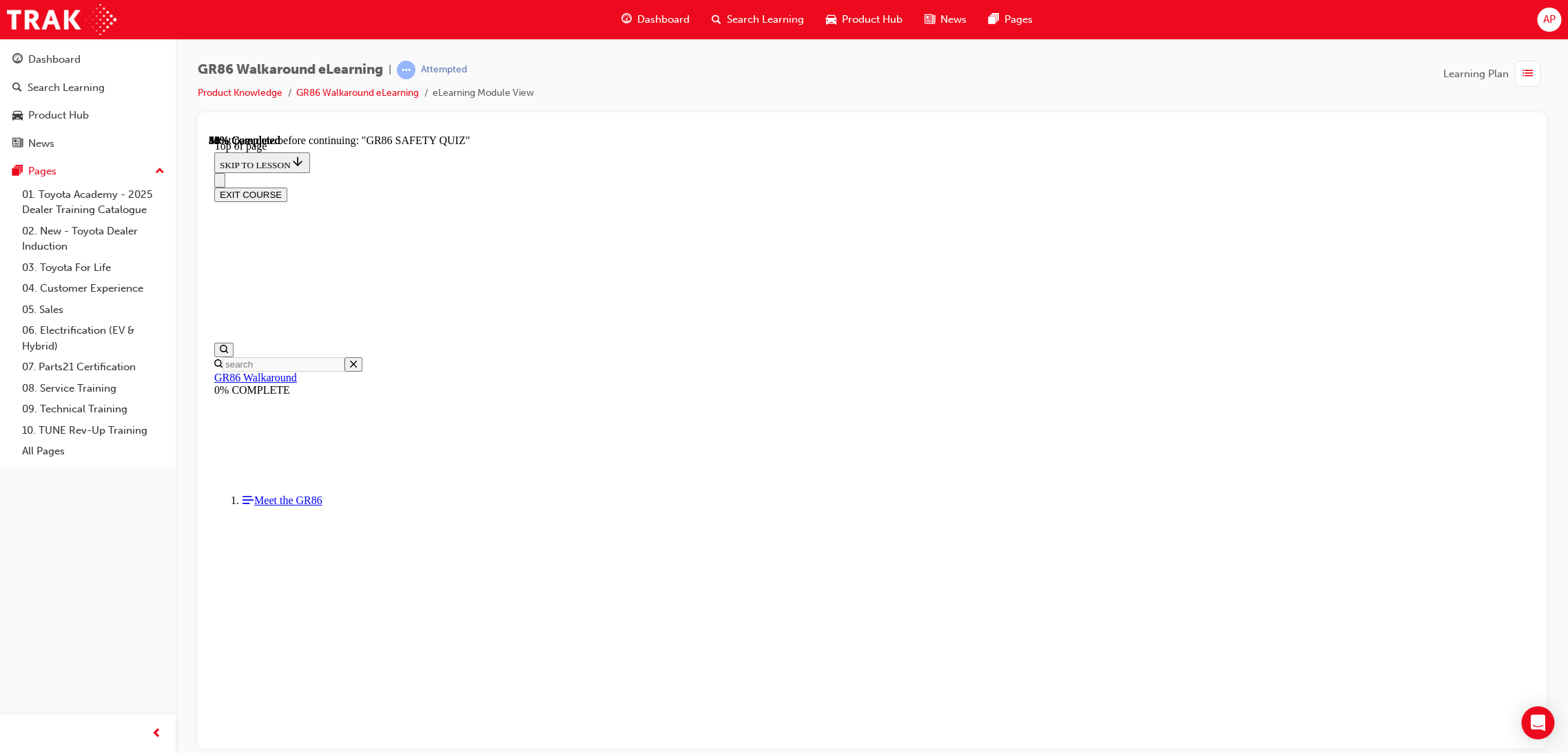
scroll to position [435, 0]
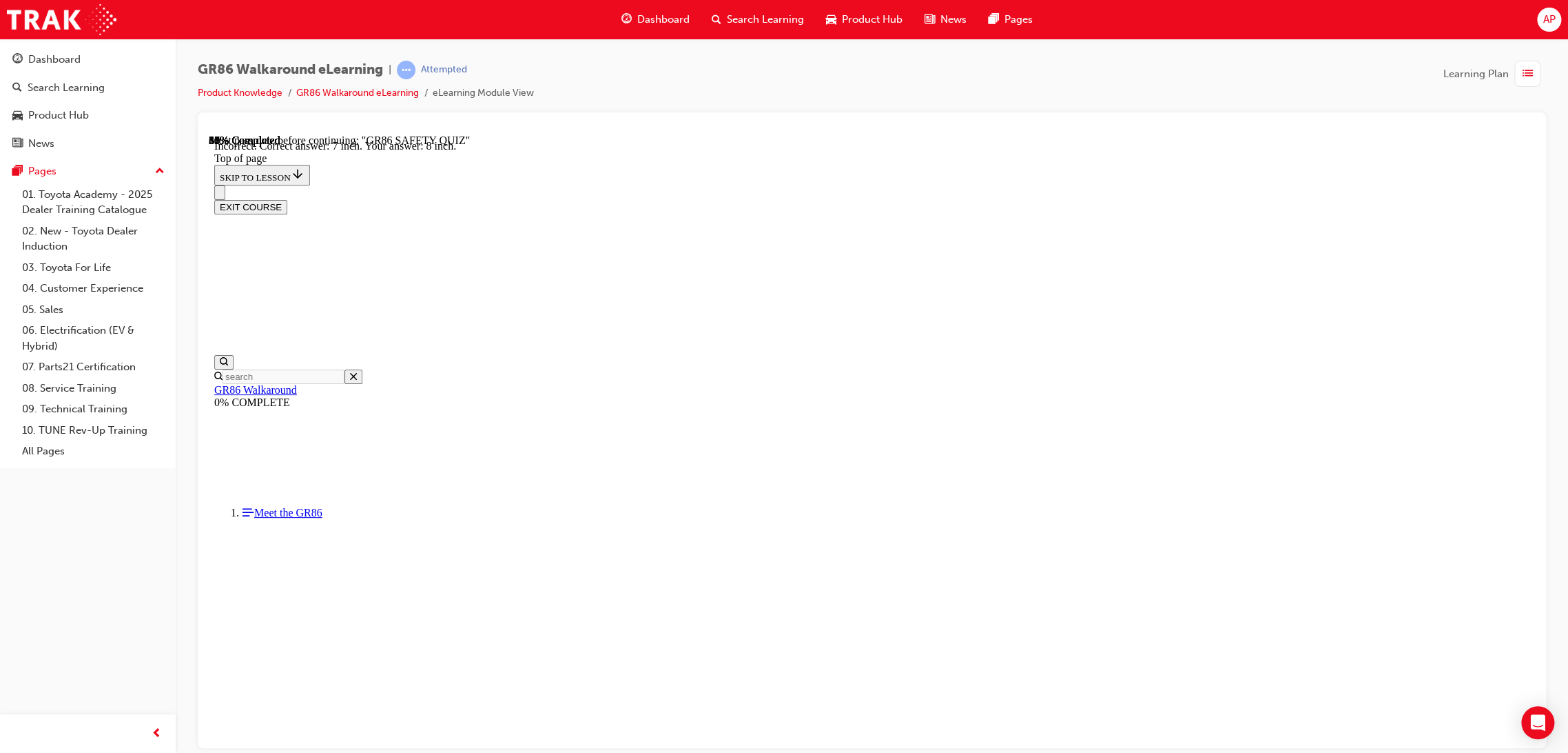
scroll to position [42, 0]
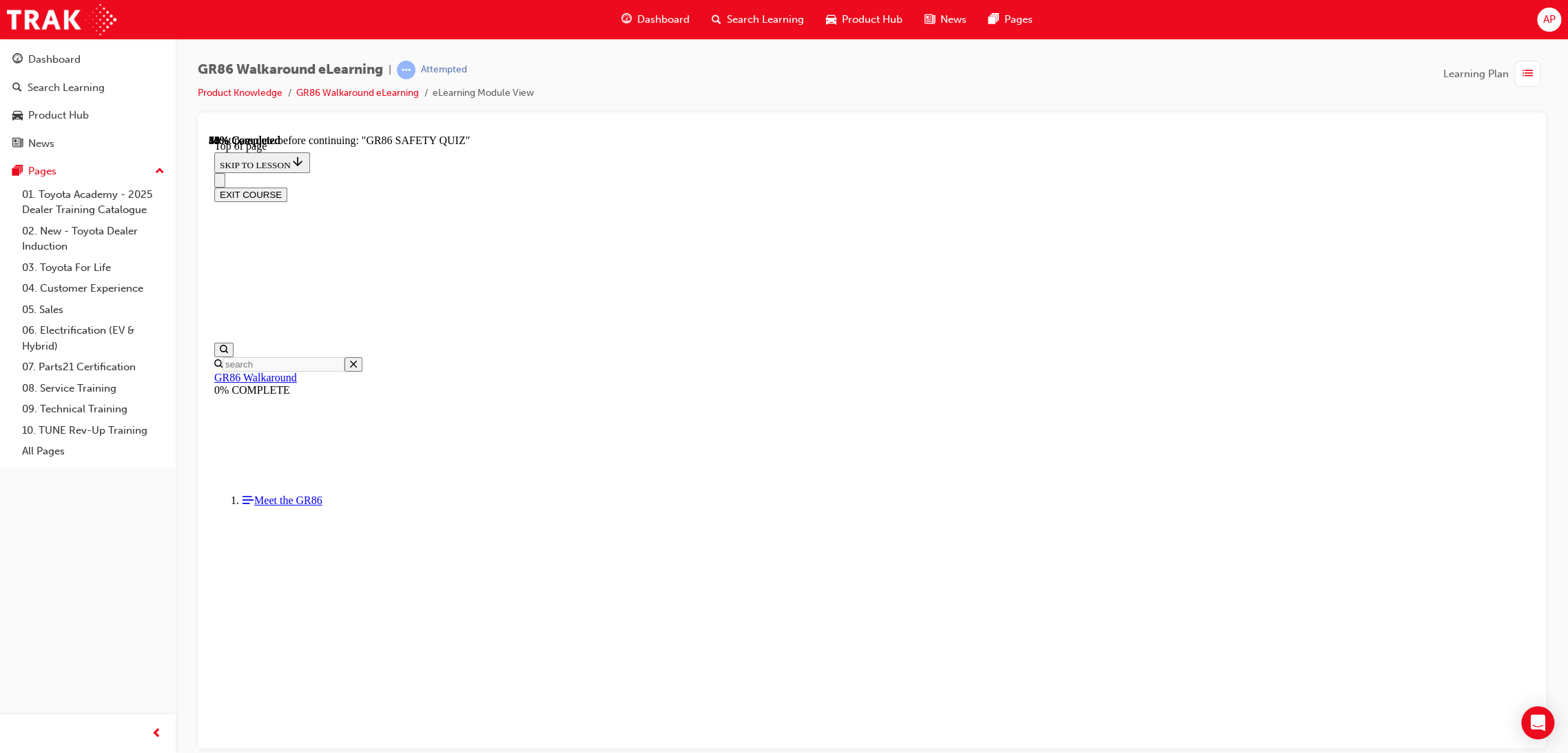
scroll to position [42, 0]
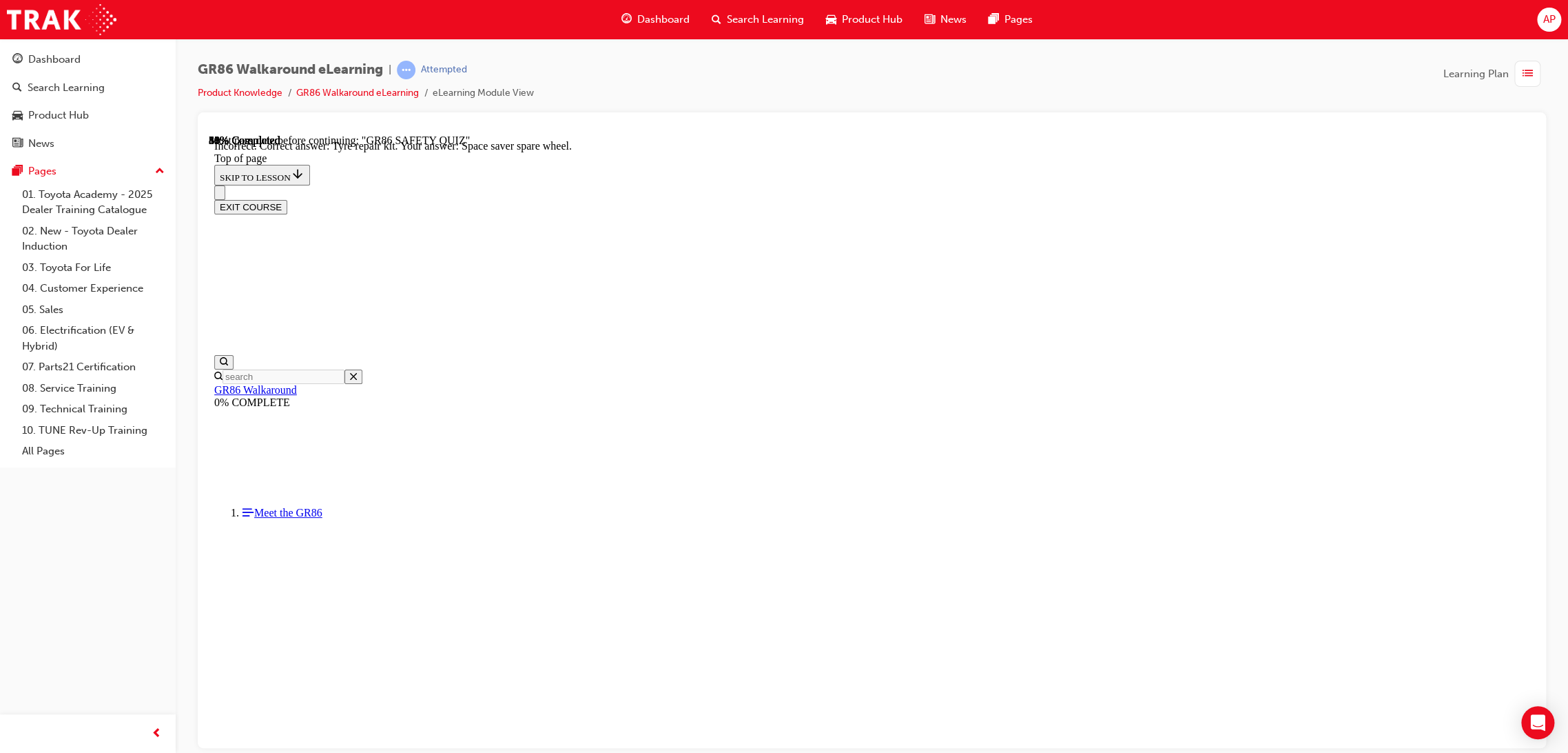
scroll to position [159, 0]
drag, startPoint x: 775, startPoint y: 488, endPoint x: 823, endPoint y: 510, distance: 52.8
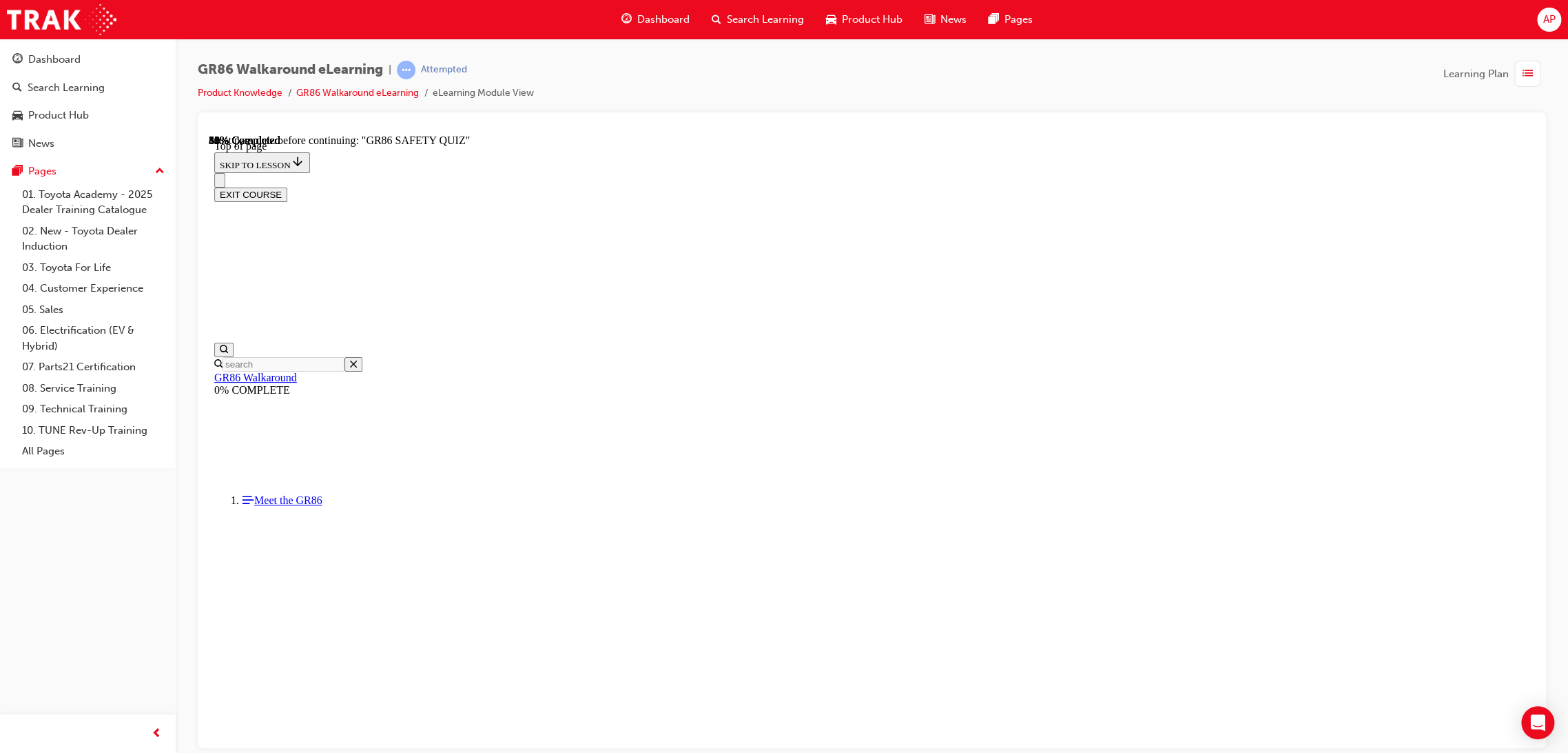
scroll to position [215, 0]
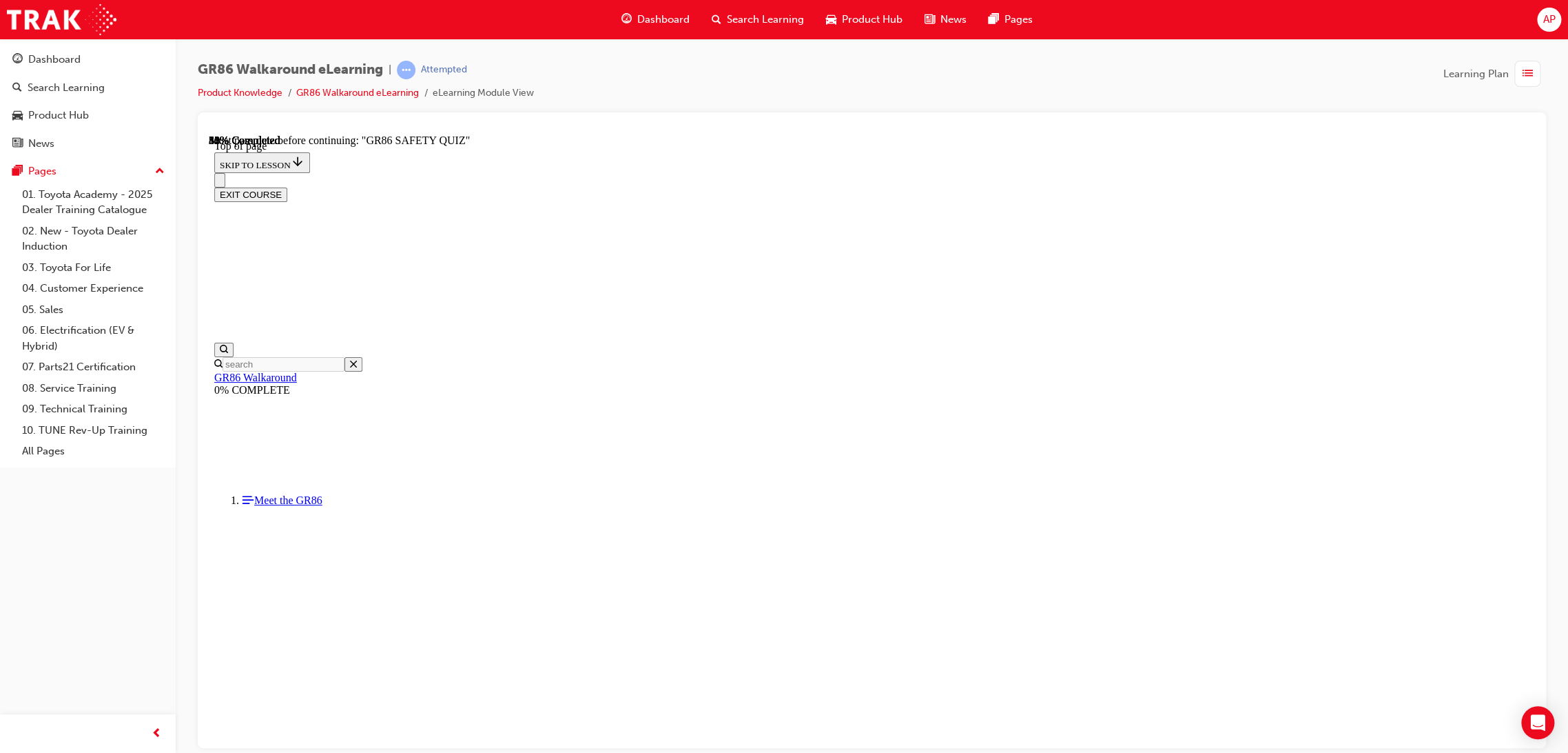
scroll to position [350, 0]
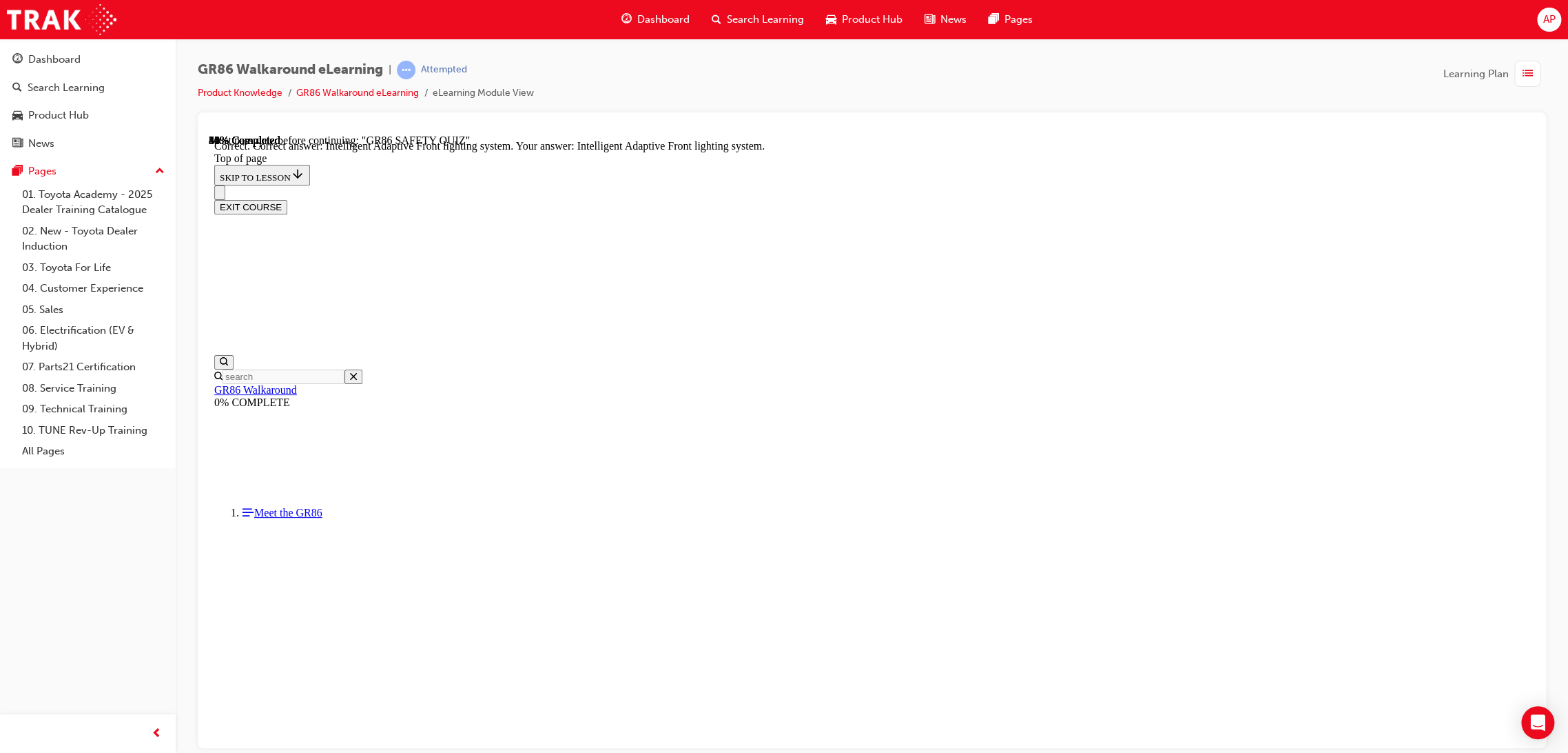
scroll to position [408, 0]
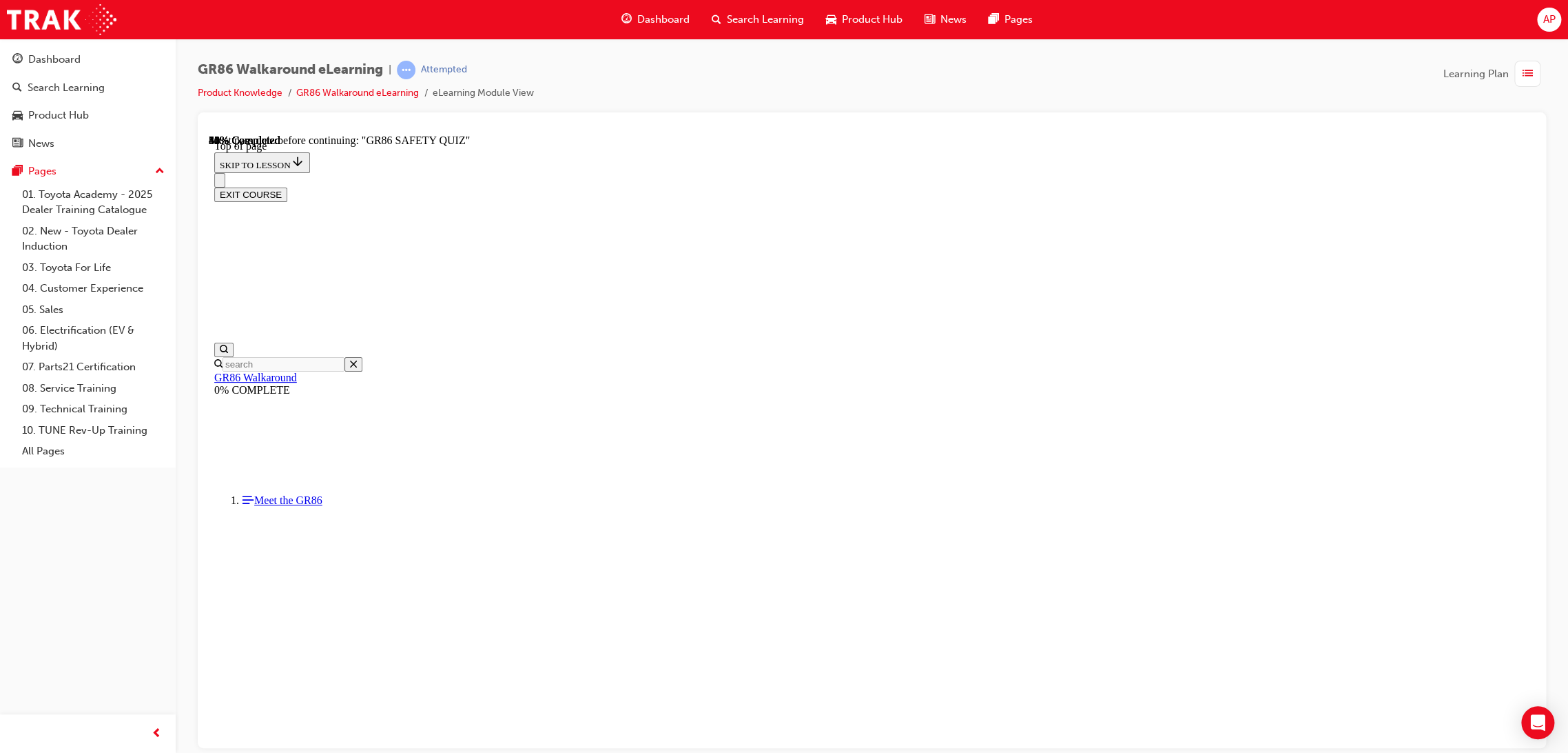
scroll to position [444, 0]
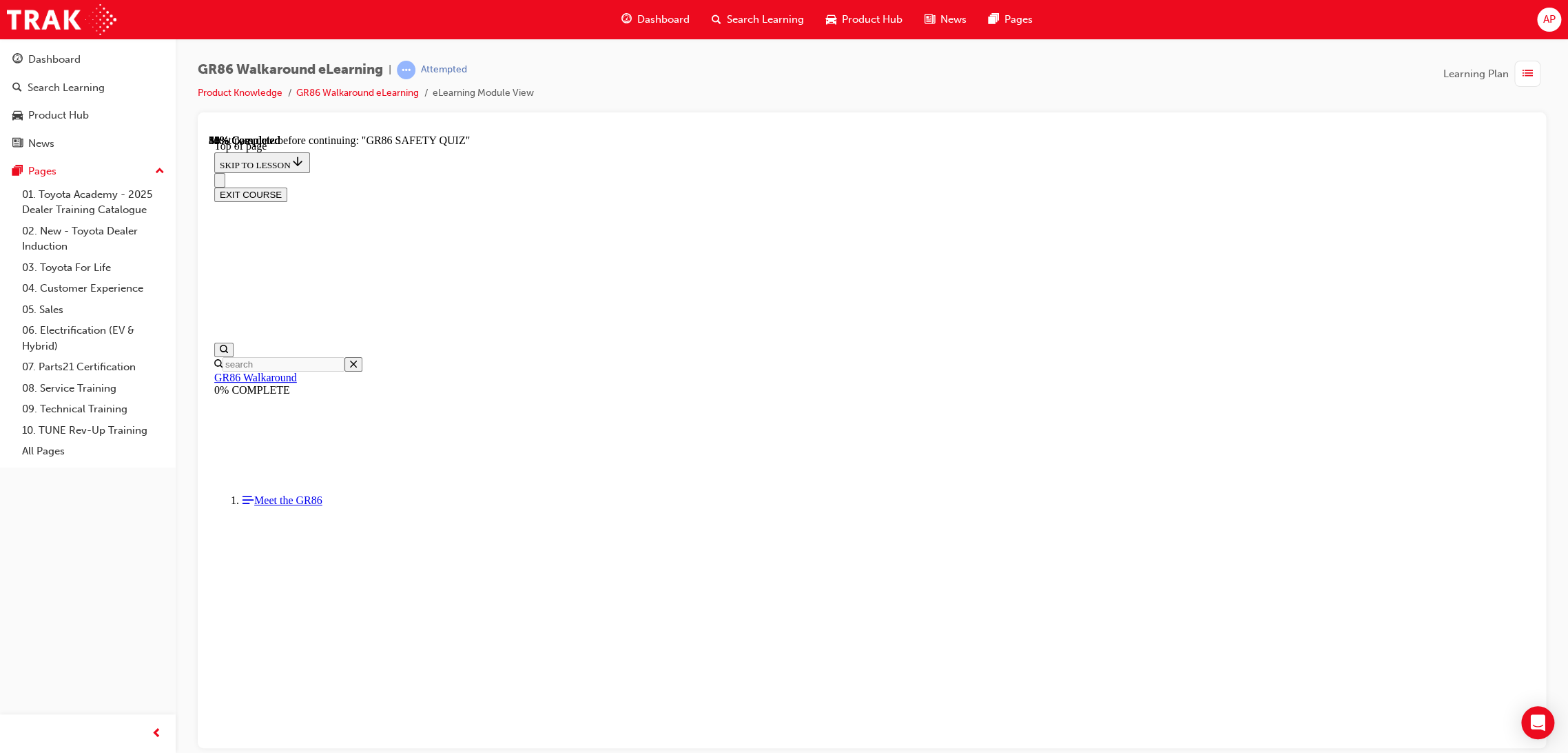
scroll to position [186, 0]
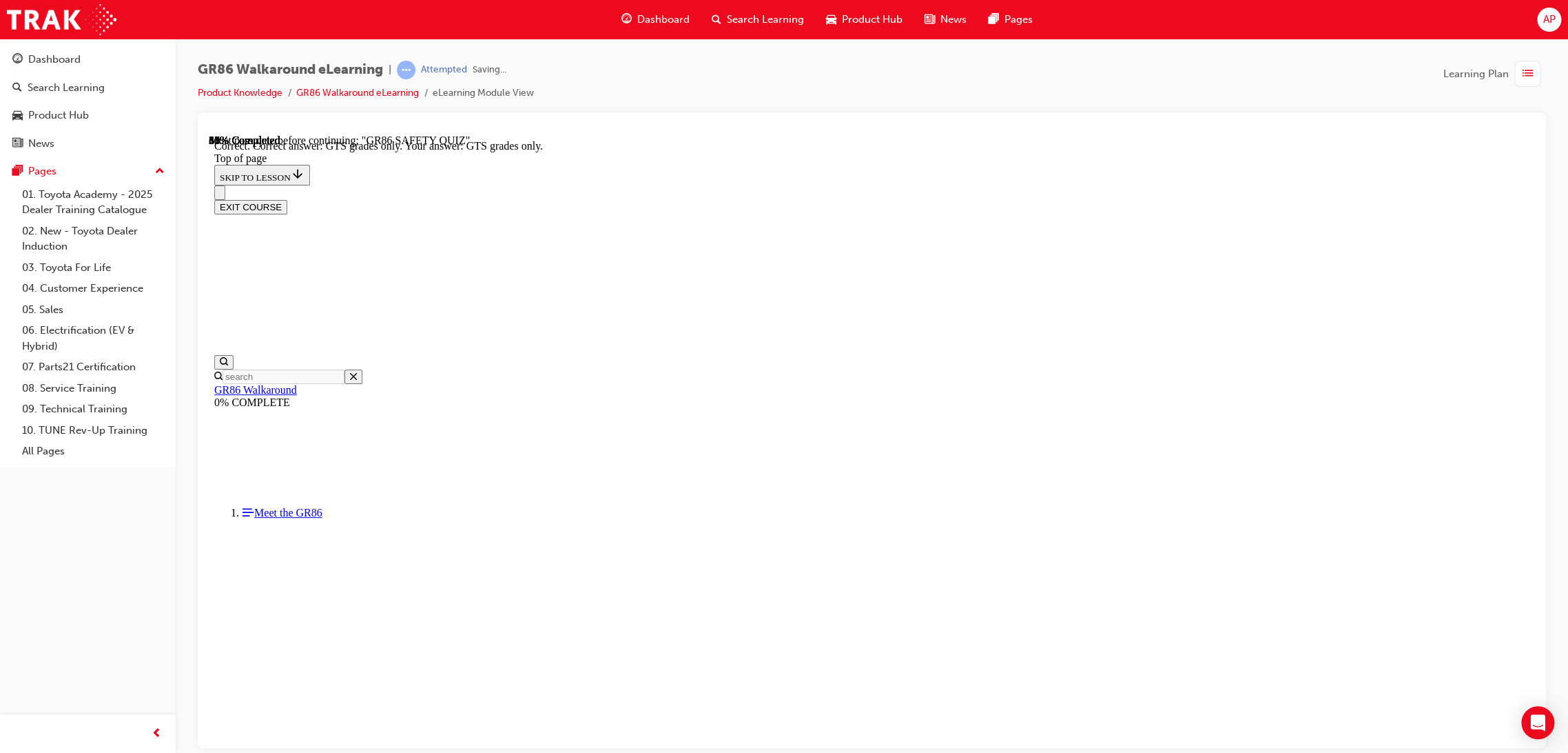
scroll to position [230, 0]
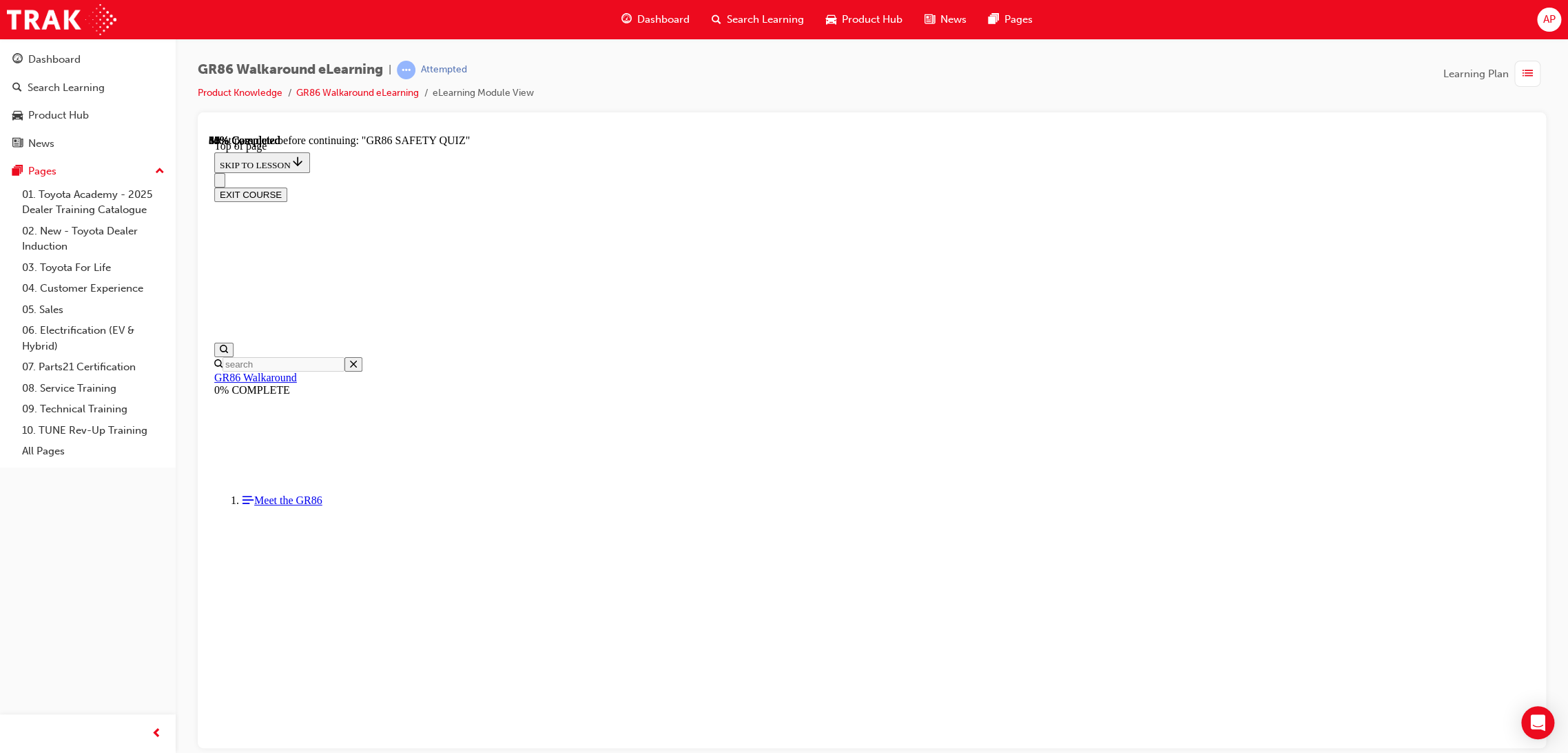
scroll to position [42, 0]
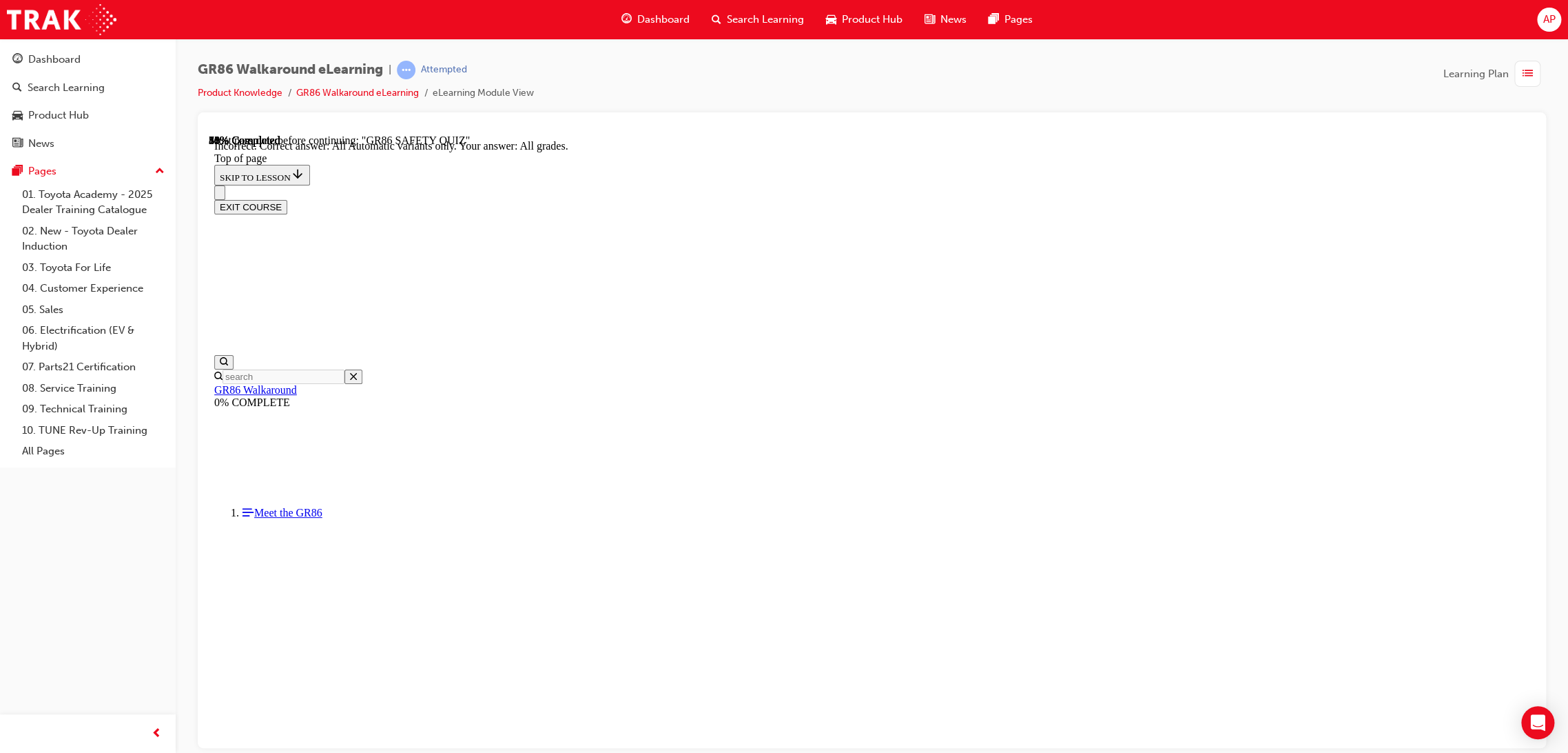
scroll to position [206, 0]
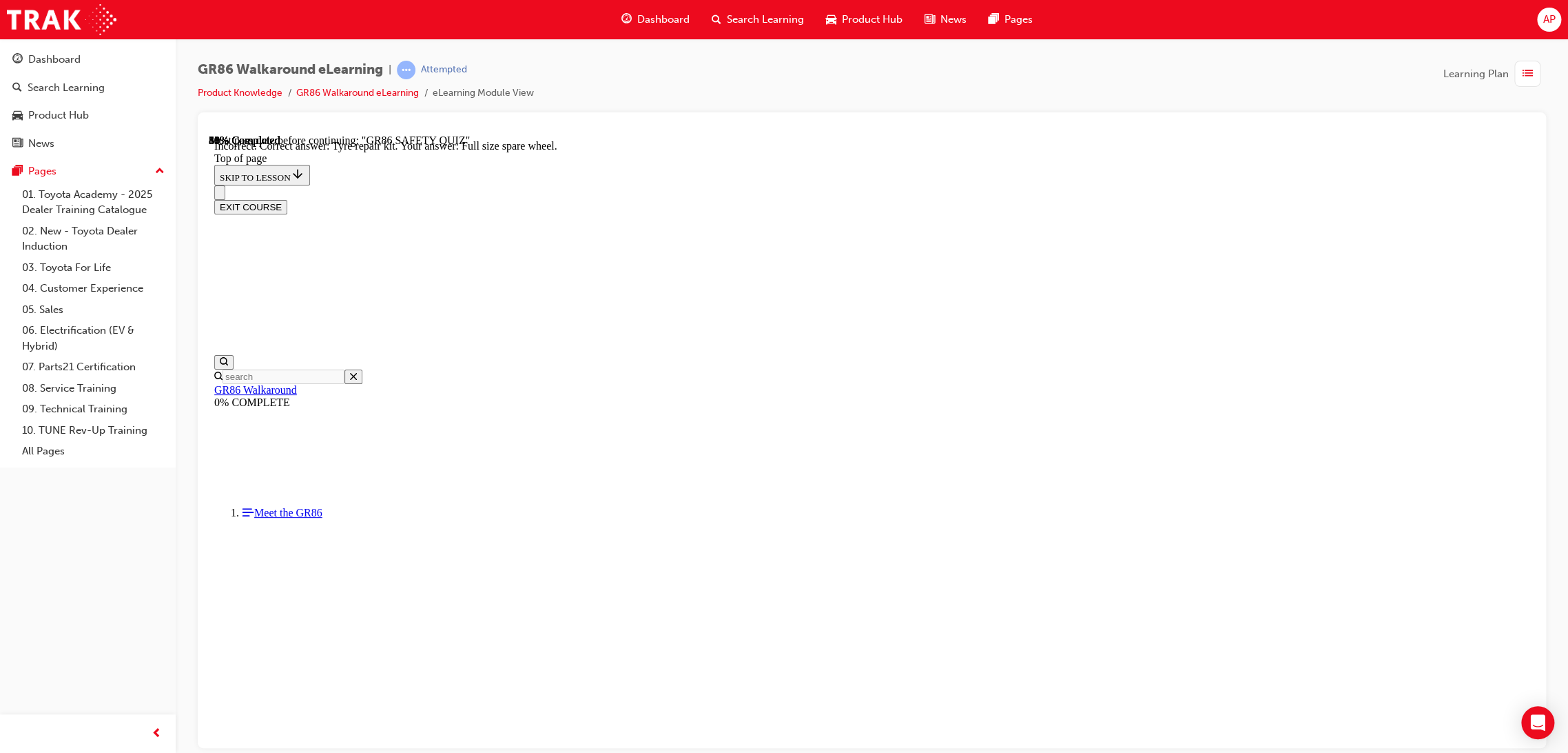
scroll to position [159, 0]
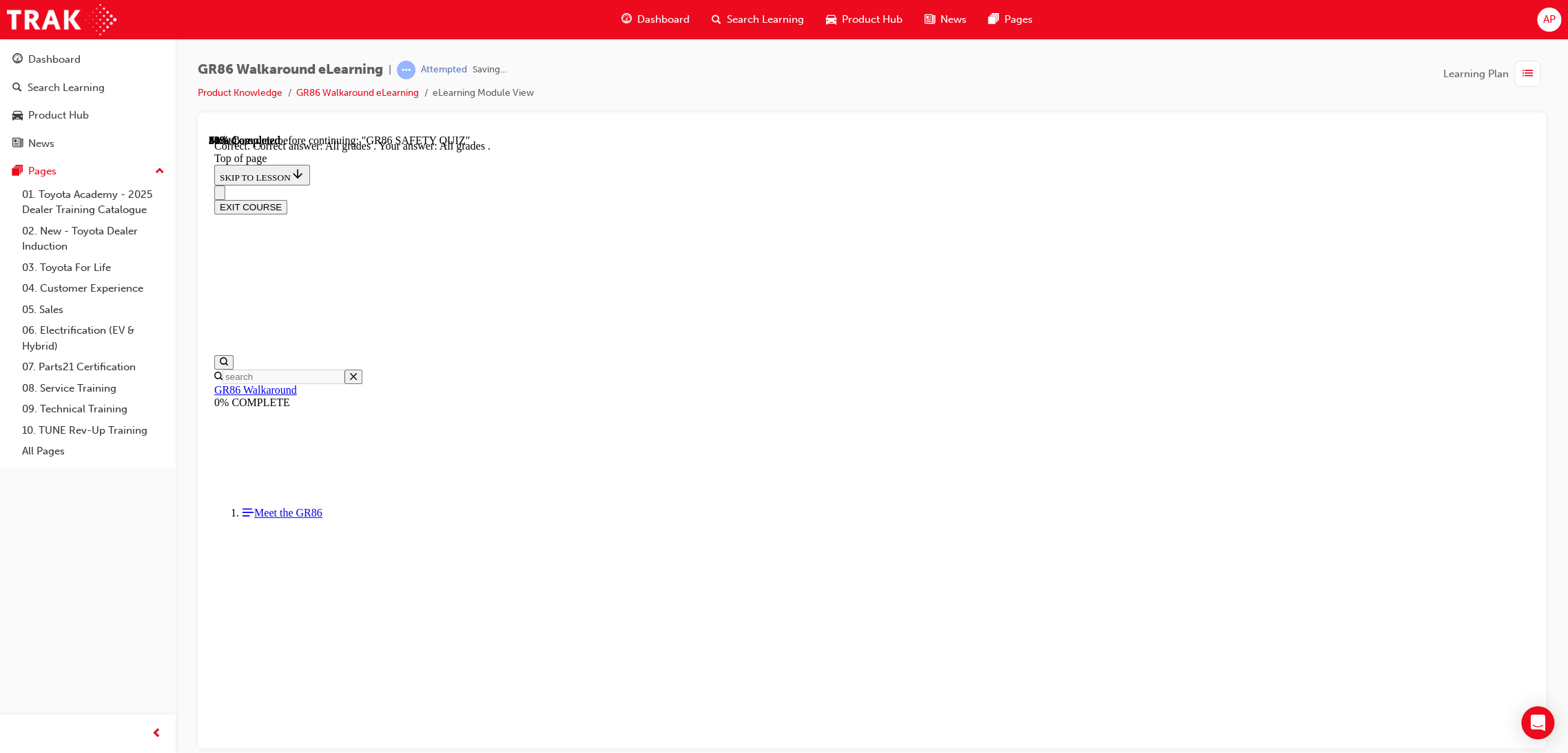
scroll to position [206, 0]
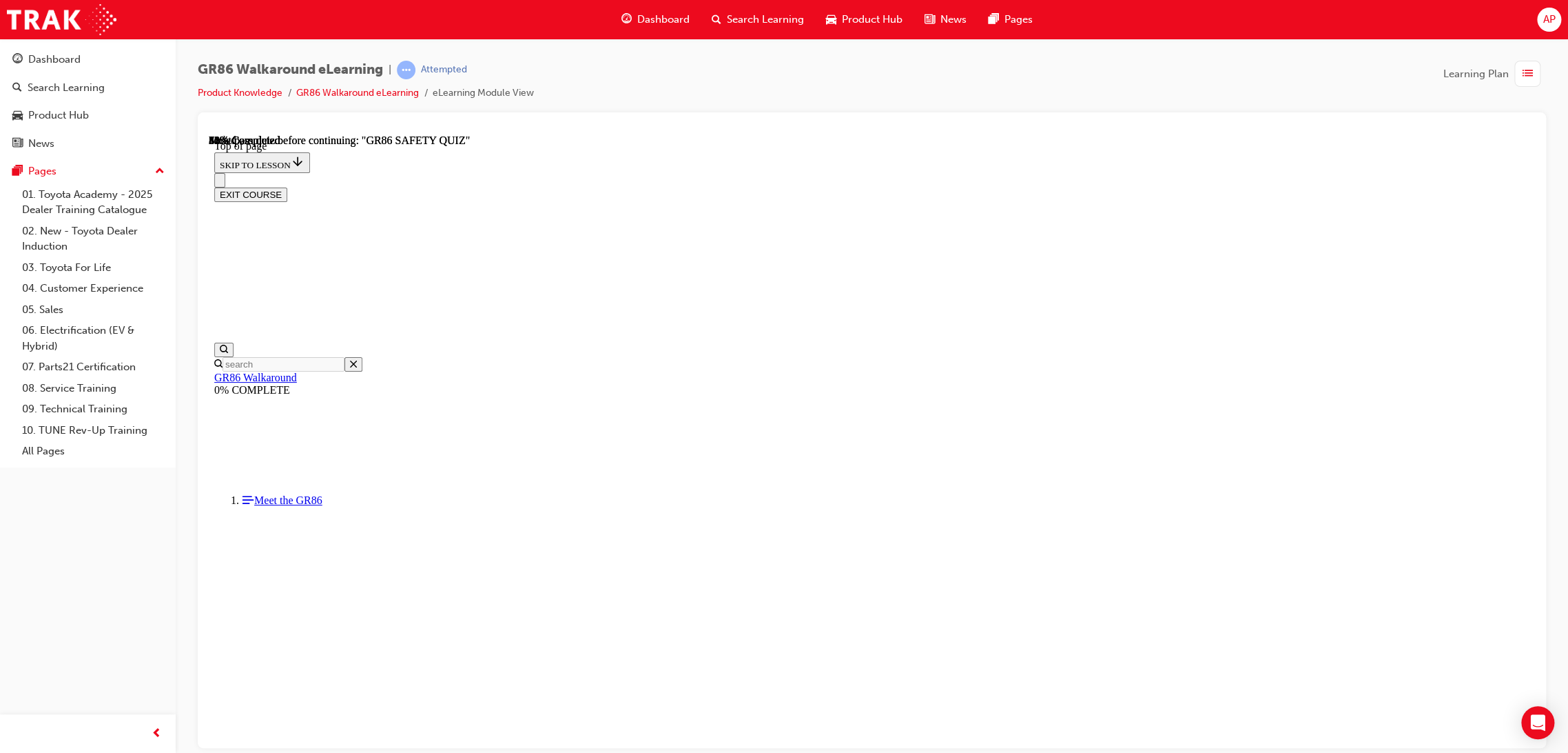
scroll to position [44, 0]
drag, startPoint x: 941, startPoint y: 634, endPoint x: 947, endPoint y: 628, distance: 8.5
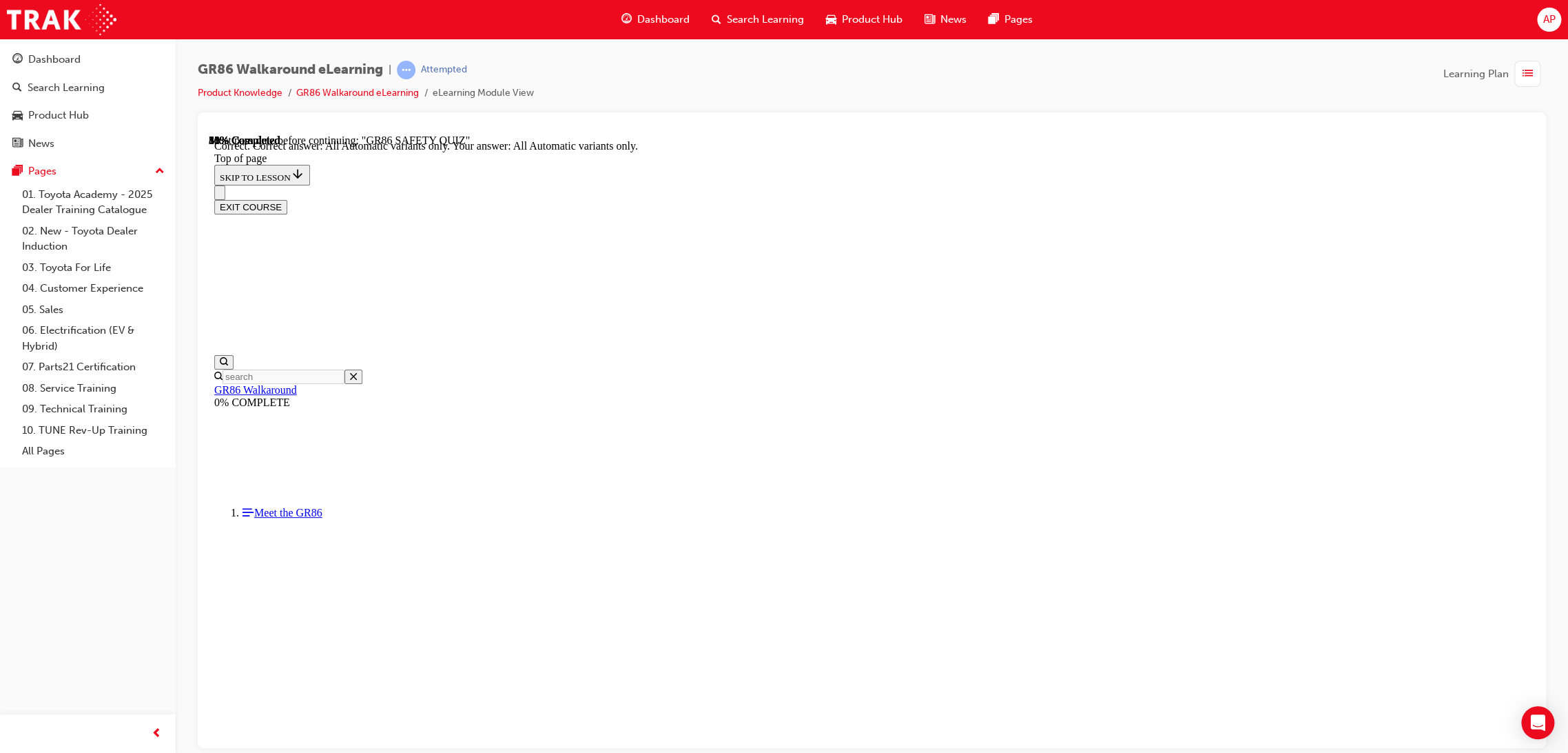
scroll to position [206, 0]
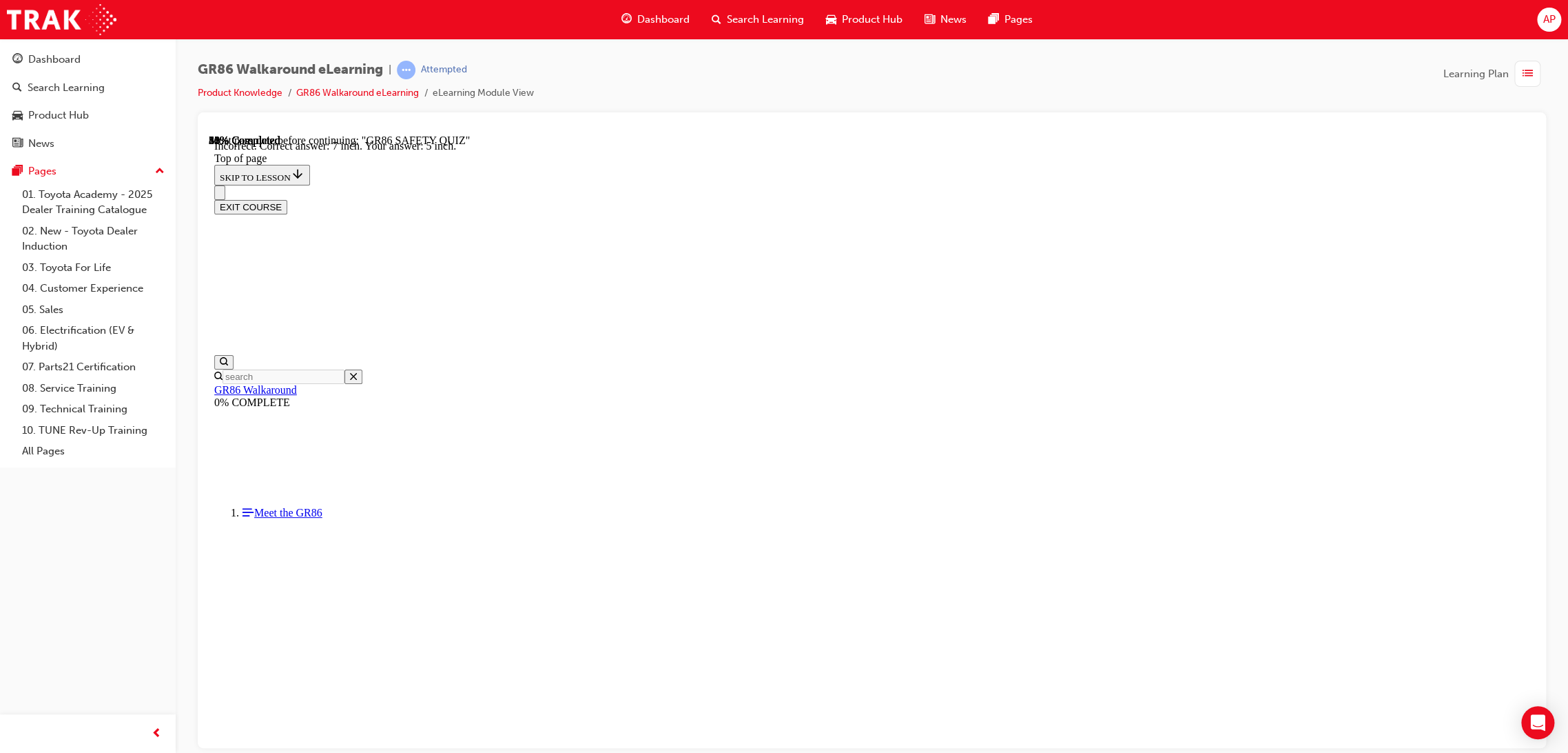
scroll to position [478, 0]
drag, startPoint x: 844, startPoint y: 443, endPoint x: 857, endPoint y: 450, distance: 14.8
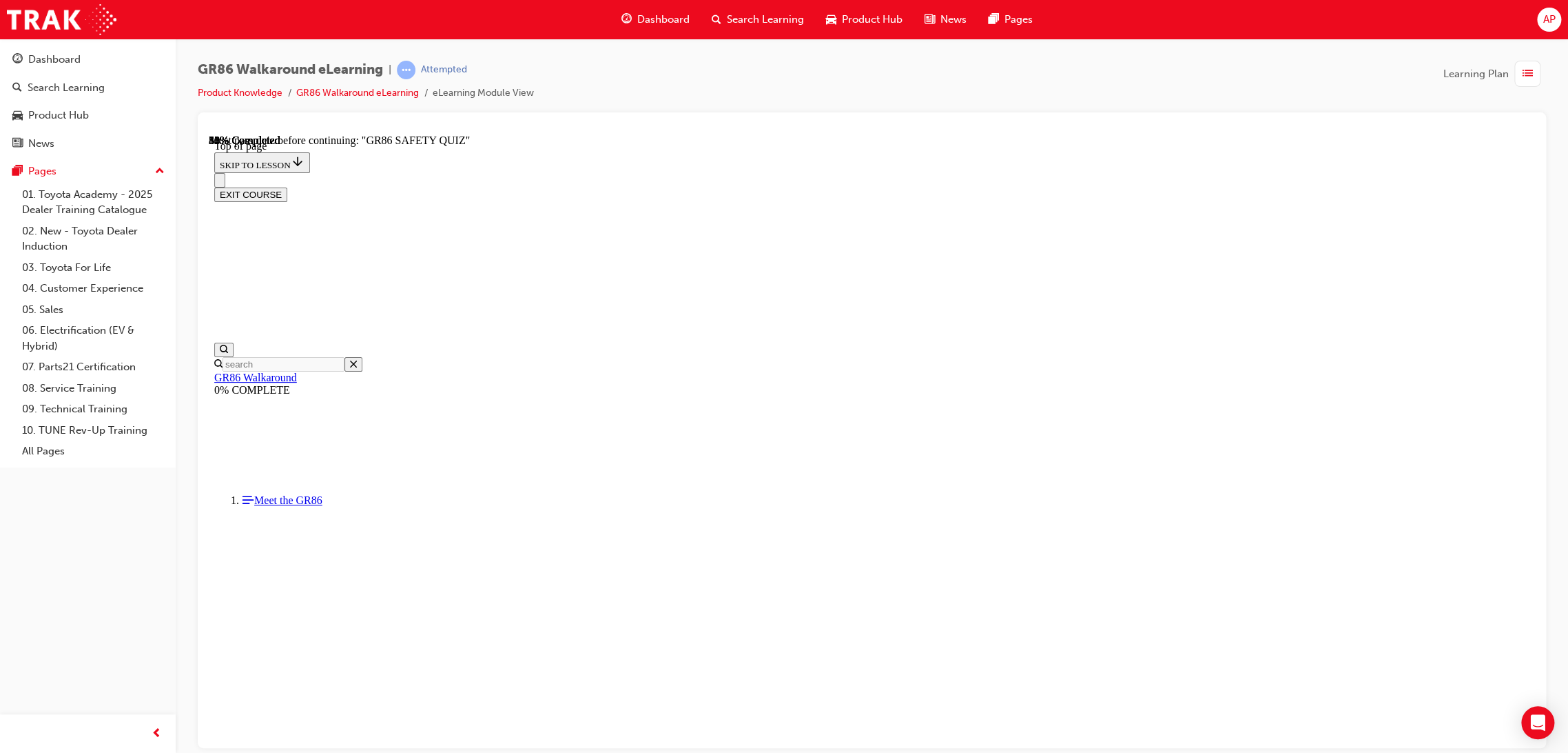
scroll to position [42, 0]
drag, startPoint x: 809, startPoint y: 499, endPoint x: 877, endPoint y: 558, distance: 90.0
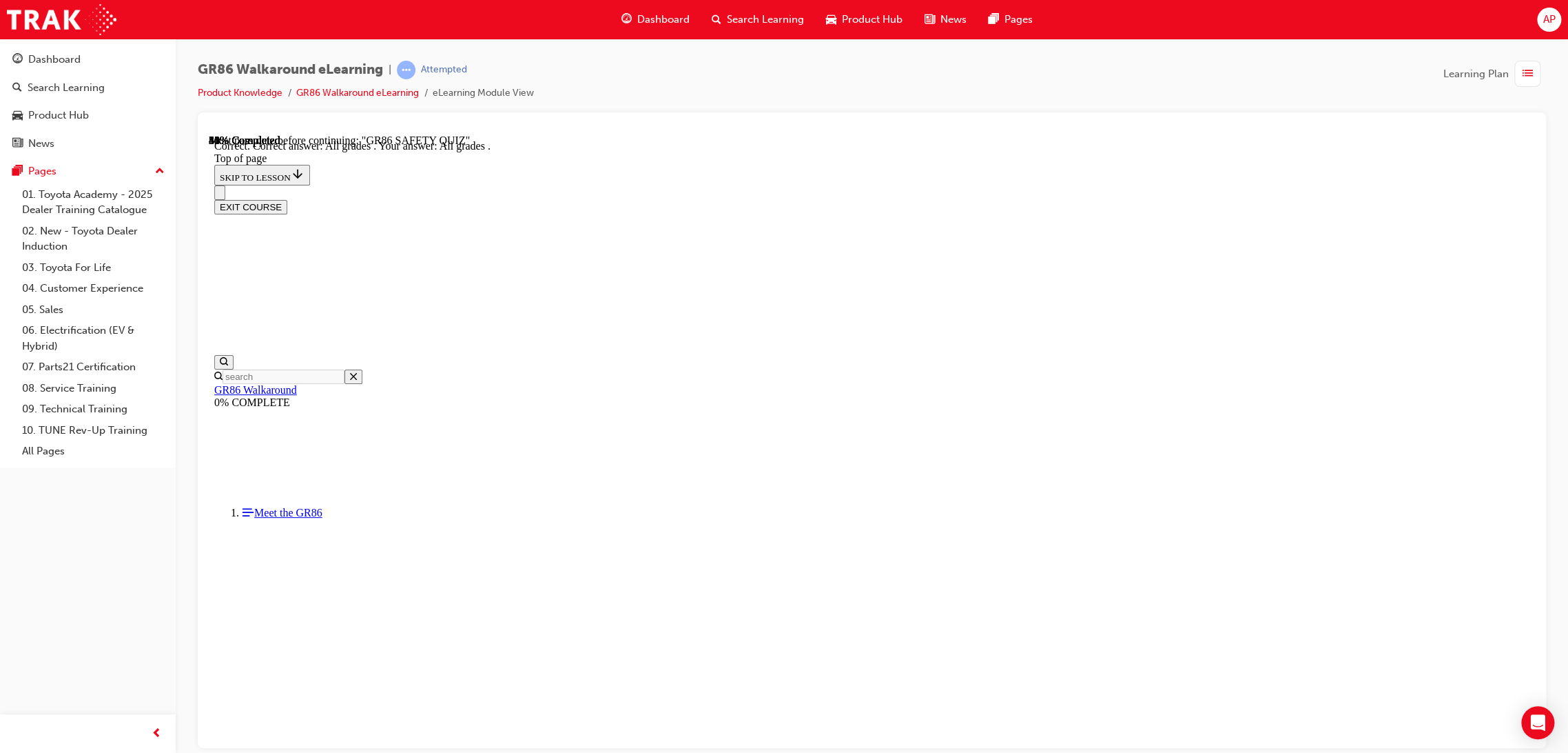
scroll to position [206, 0]
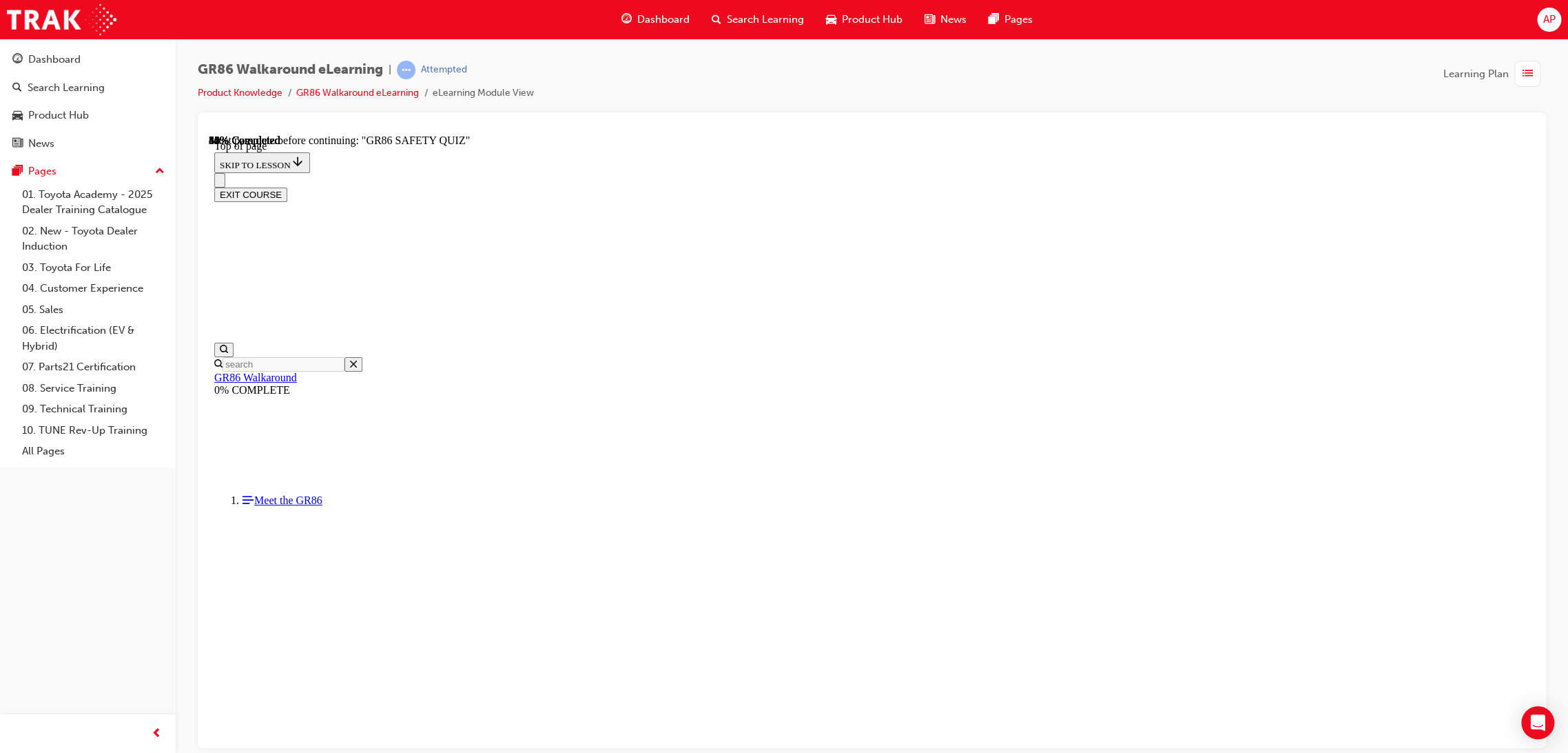
scroll to position [214, 0]
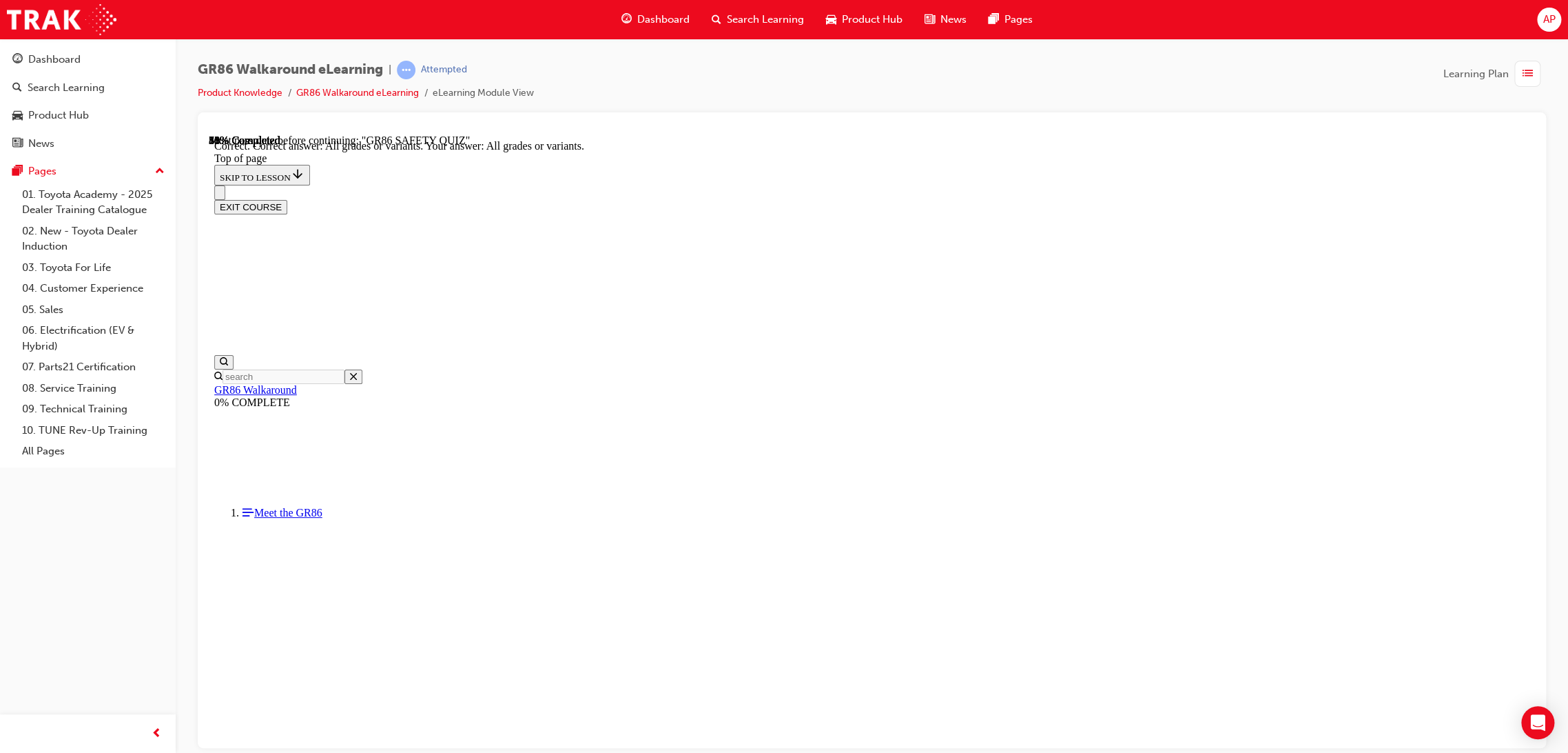
scroll to position [159, 0]
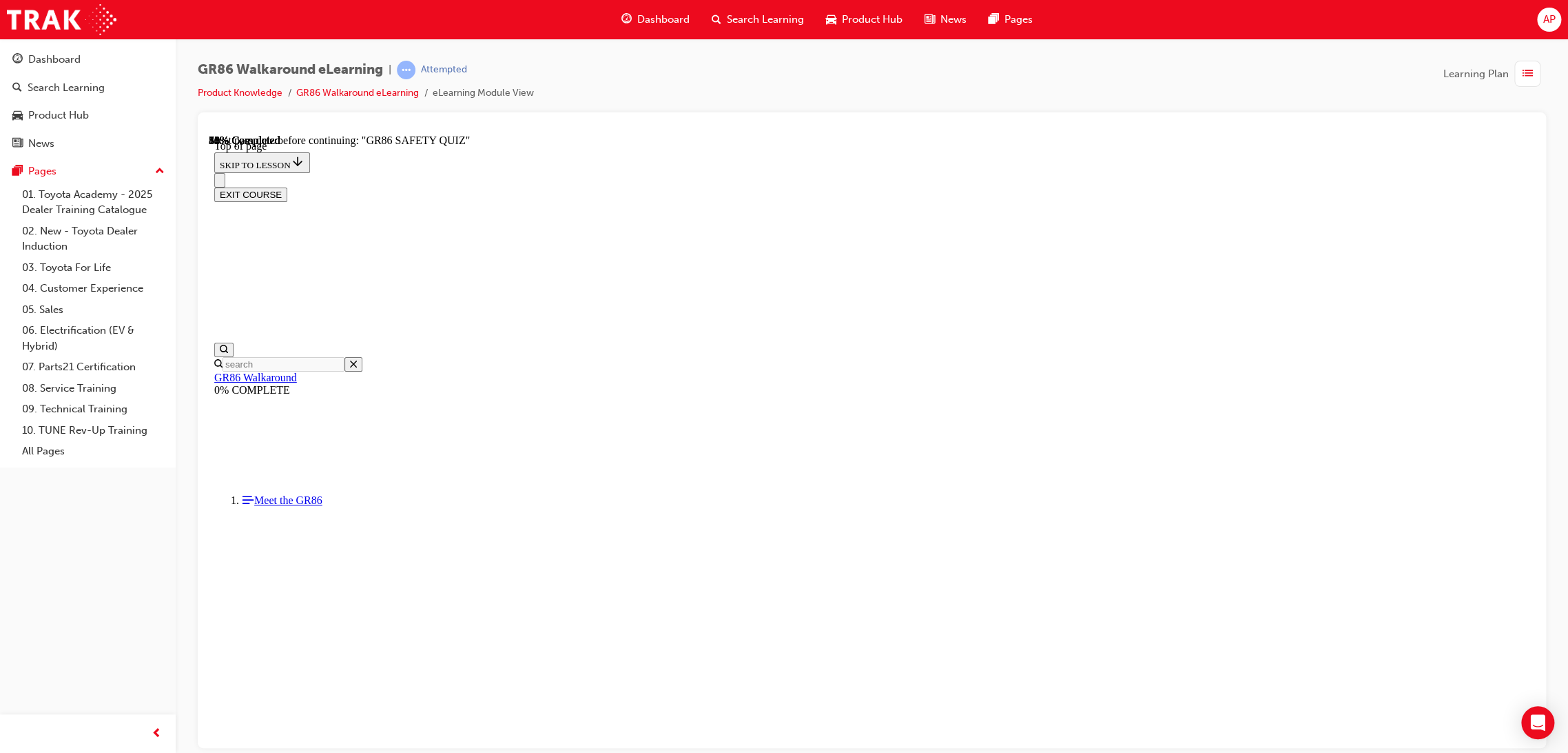
scroll to position [172, 0]
drag, startPoint x: 836, startPoint y: 494, endPoint x: 889, endPoint y: 521, distance: 59.5
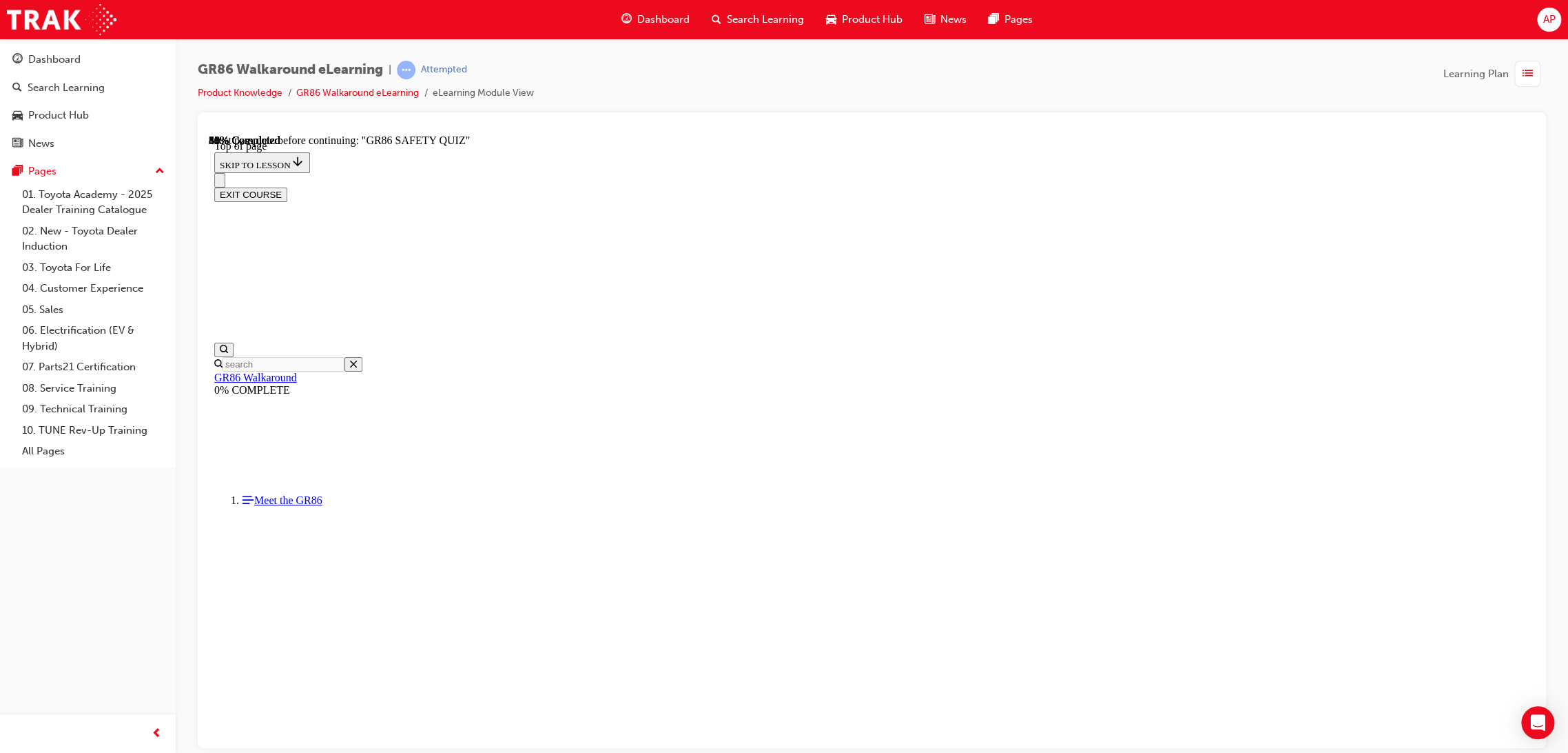
scroll to position [350, 0]
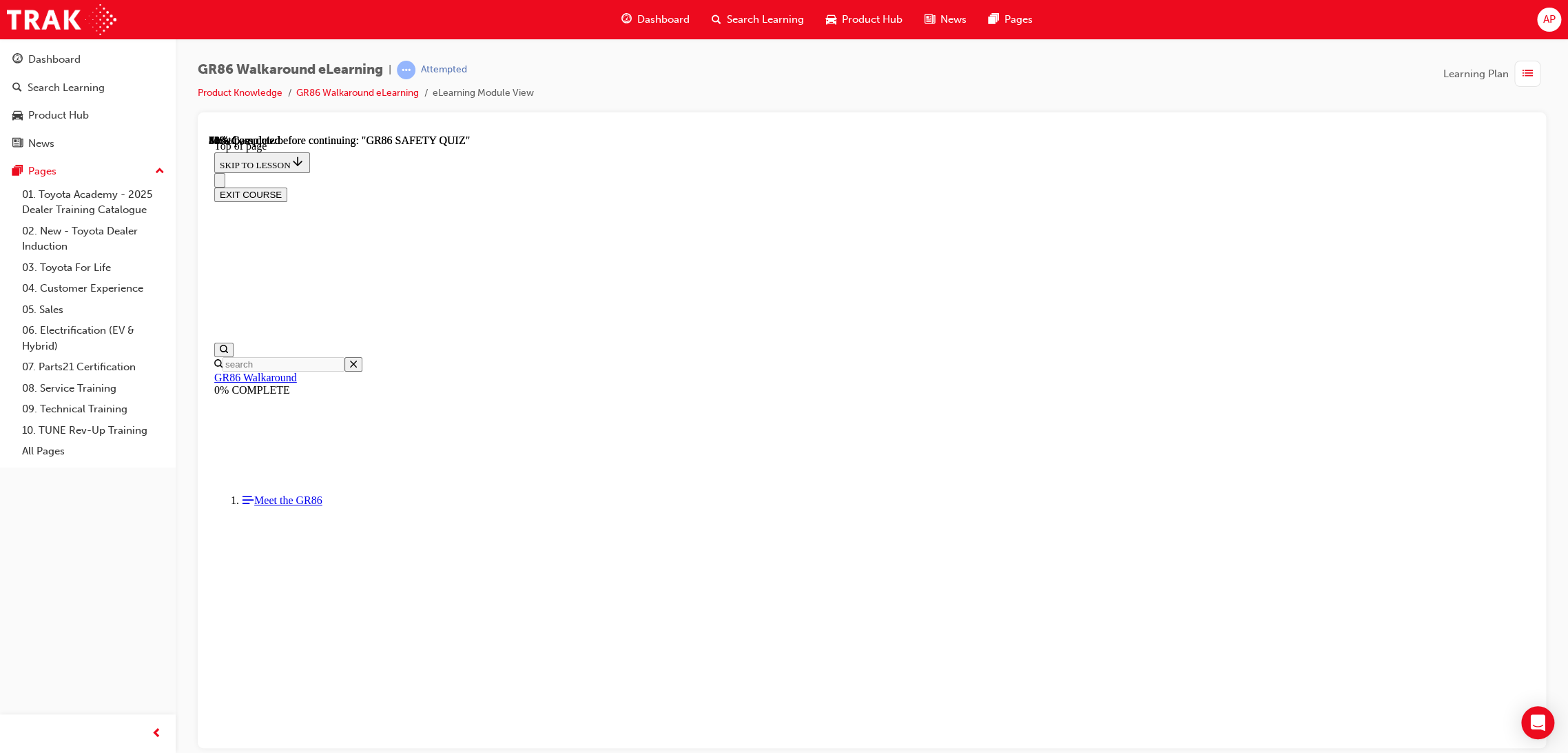
scroll to position [134, 0]
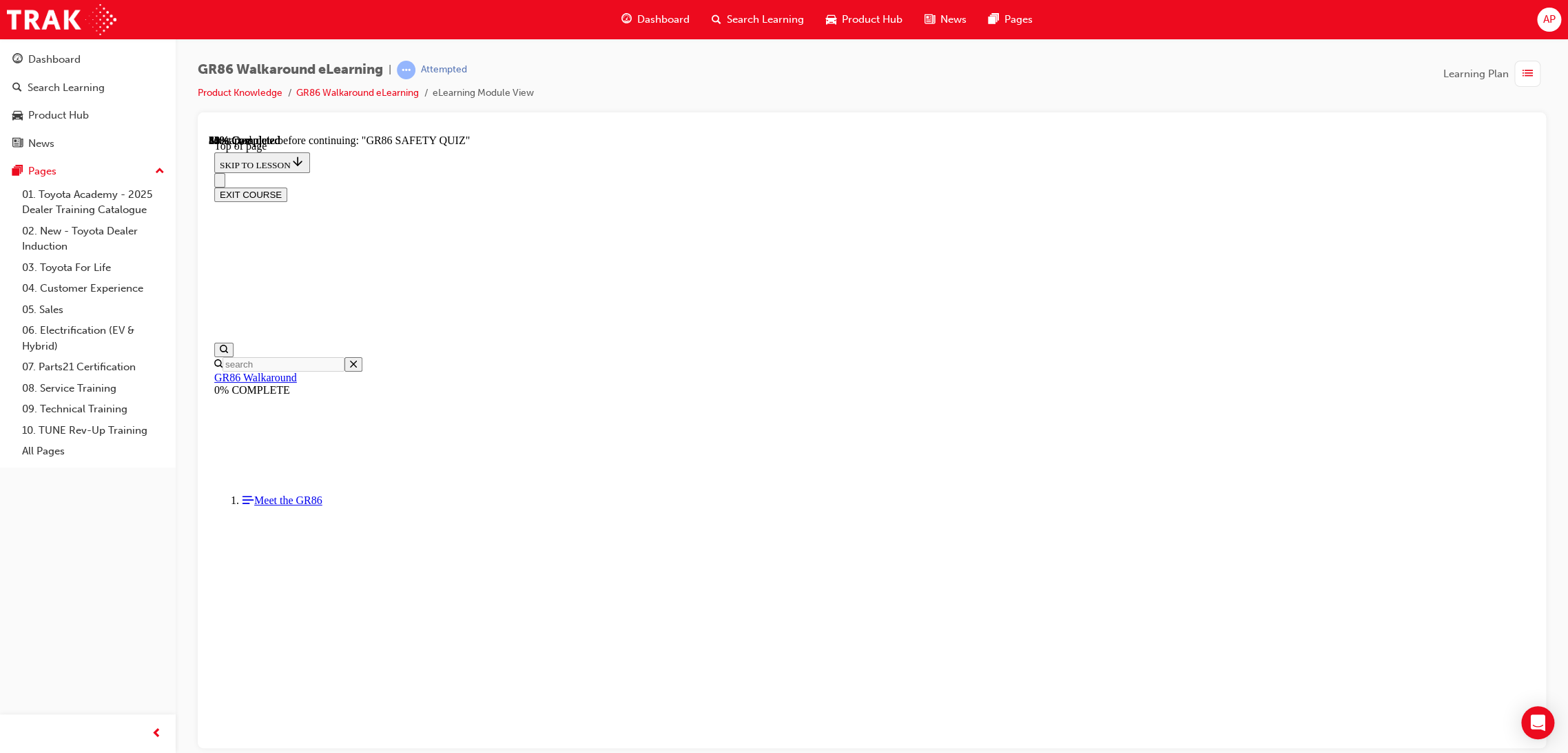
scroll to position [186, 0]
drag, startPoint x: 890, startPoint y: 530, endPoint x: 901, endPoint y: 533, distance: 11.4
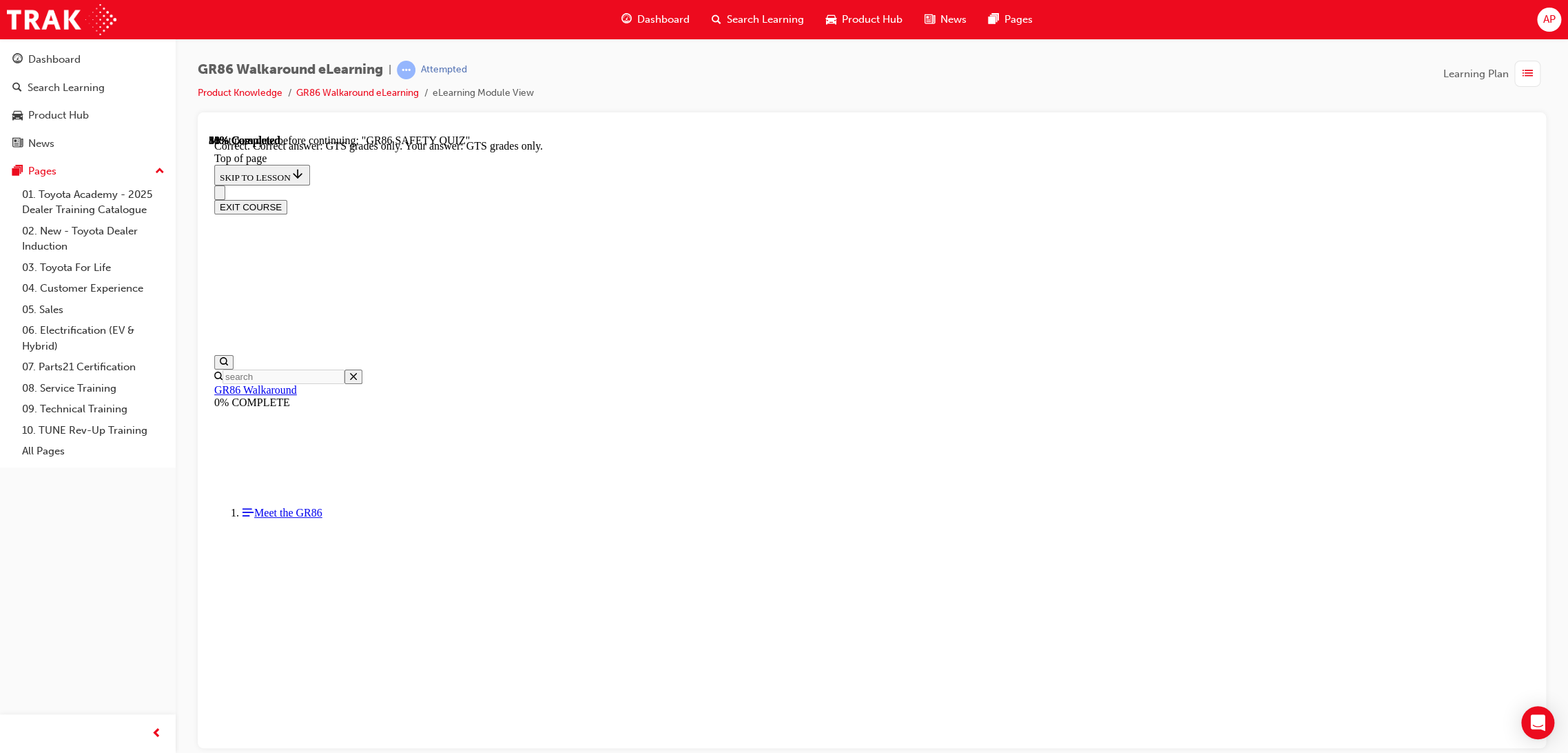
drag, startPoint x: 861, startPoint y: 674, endPoint x: 886, endPoint y: 680, distance: 25.7
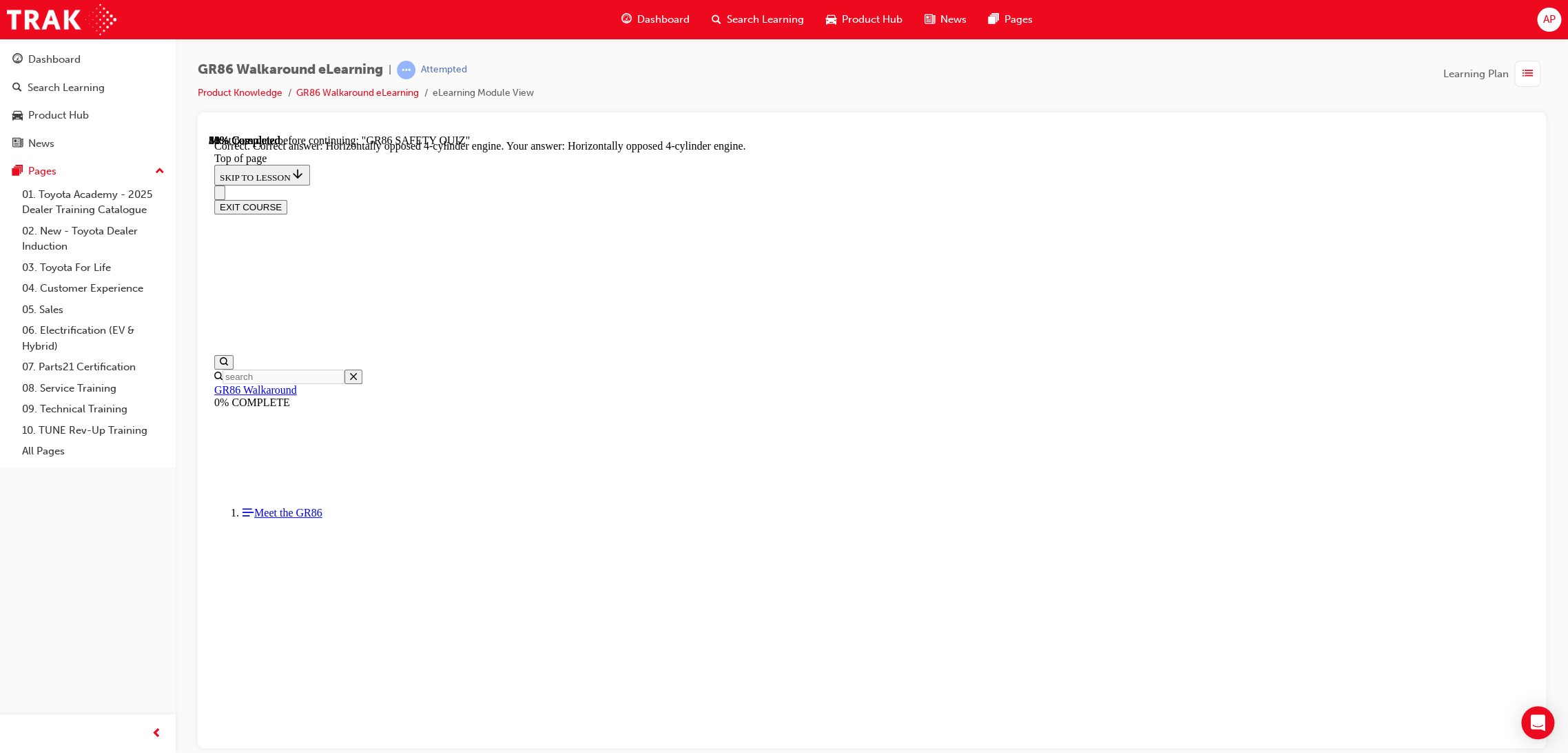
scroll to position [502, 0]
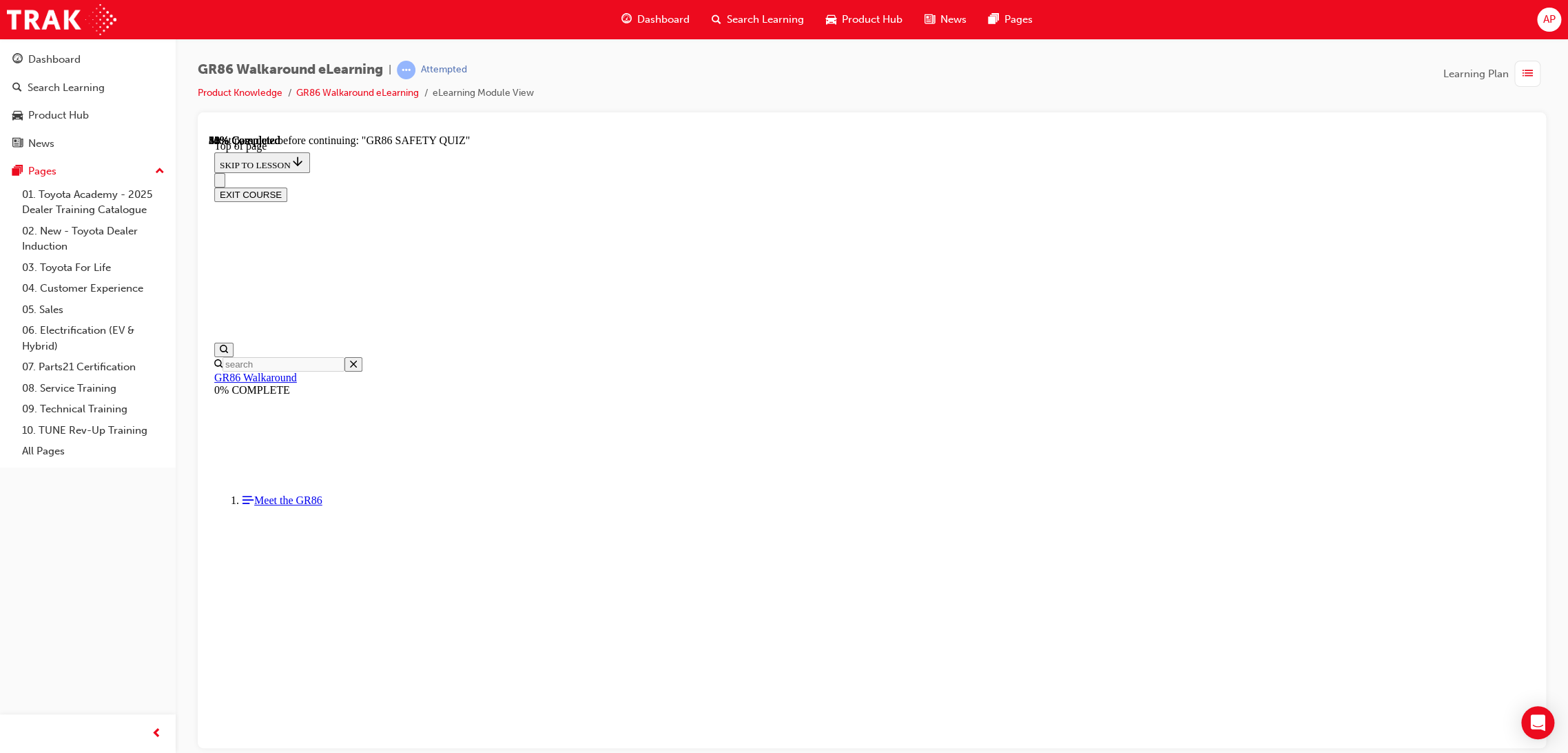
scroll to position [435, 0]
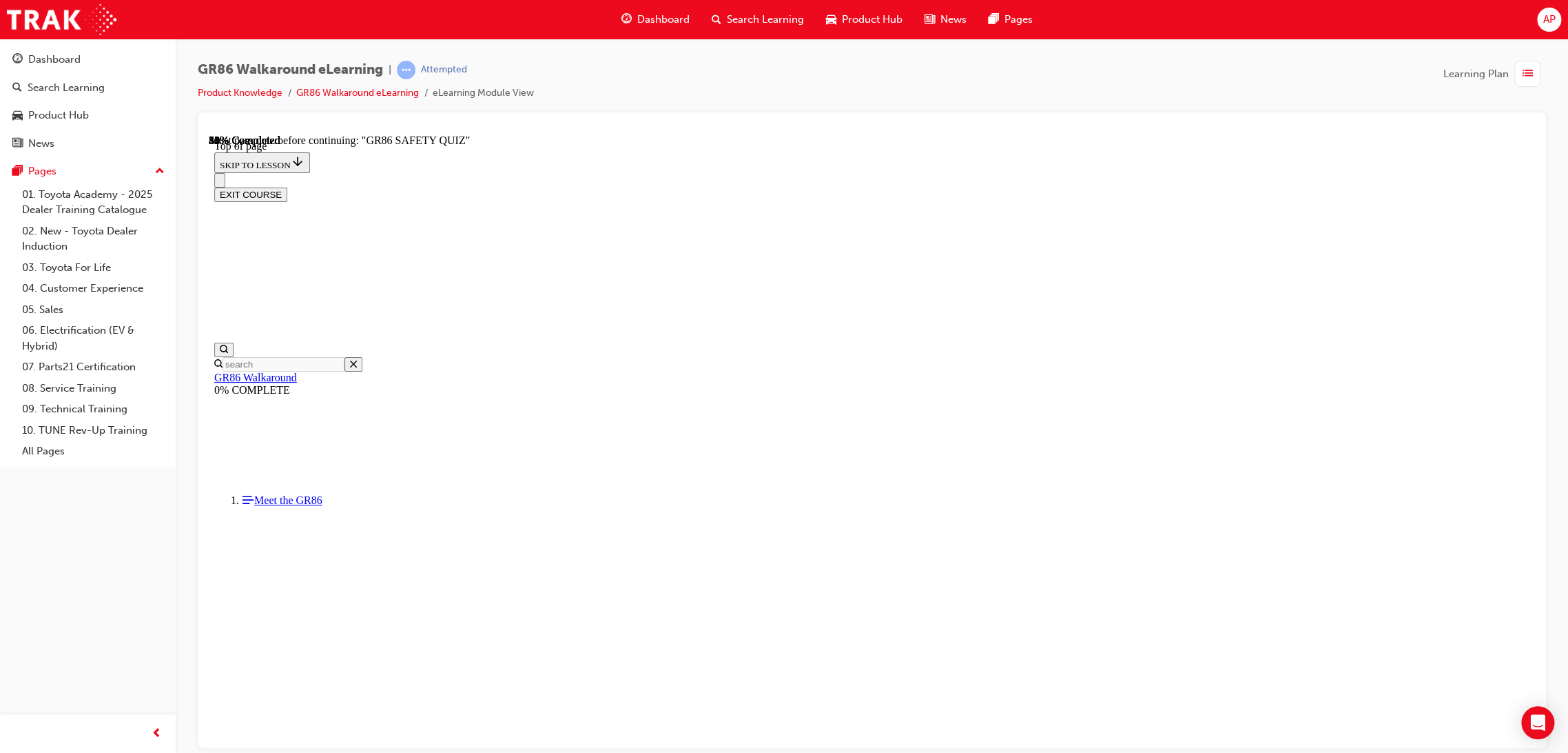
scroll to position [364, 0]
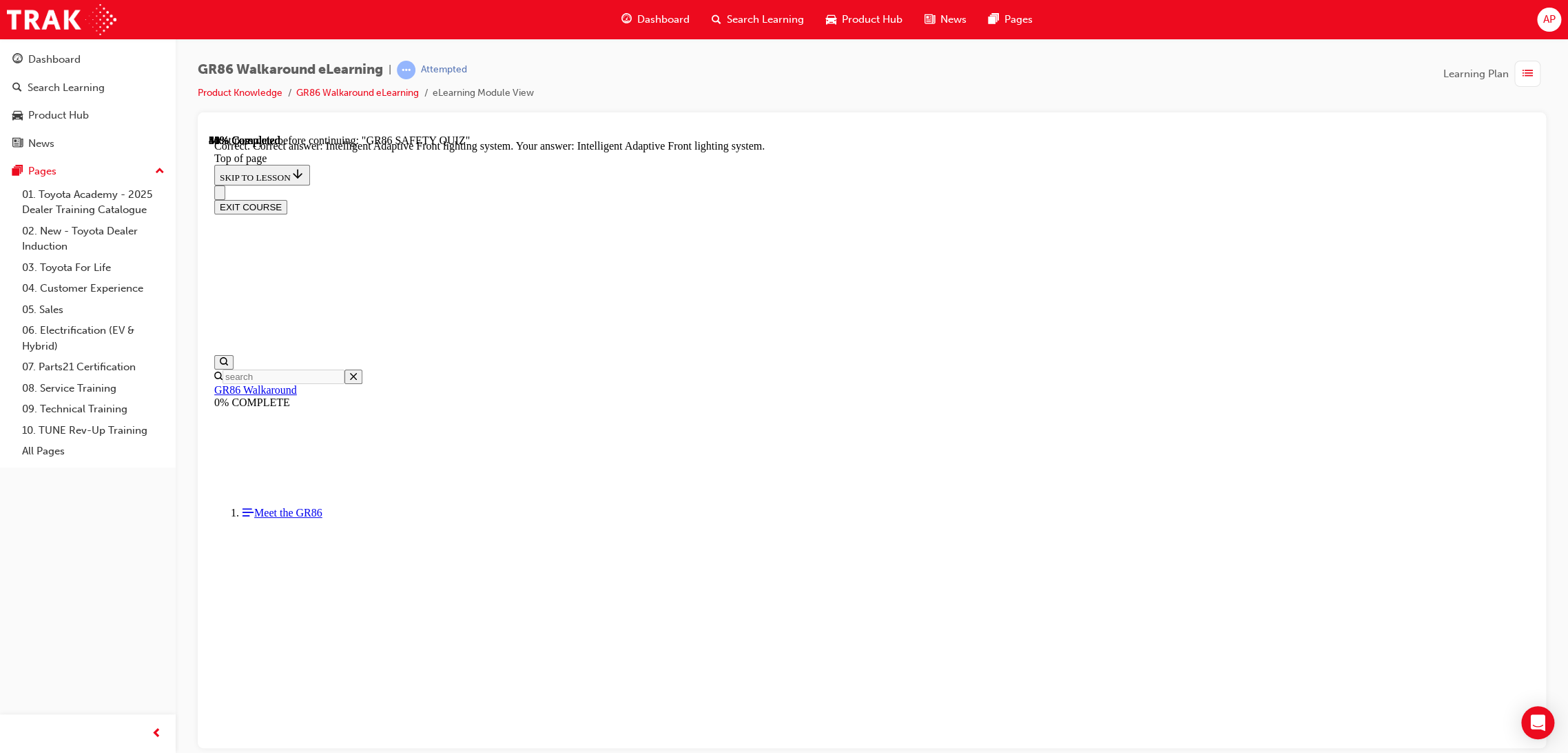
scroll to position [408, 0]
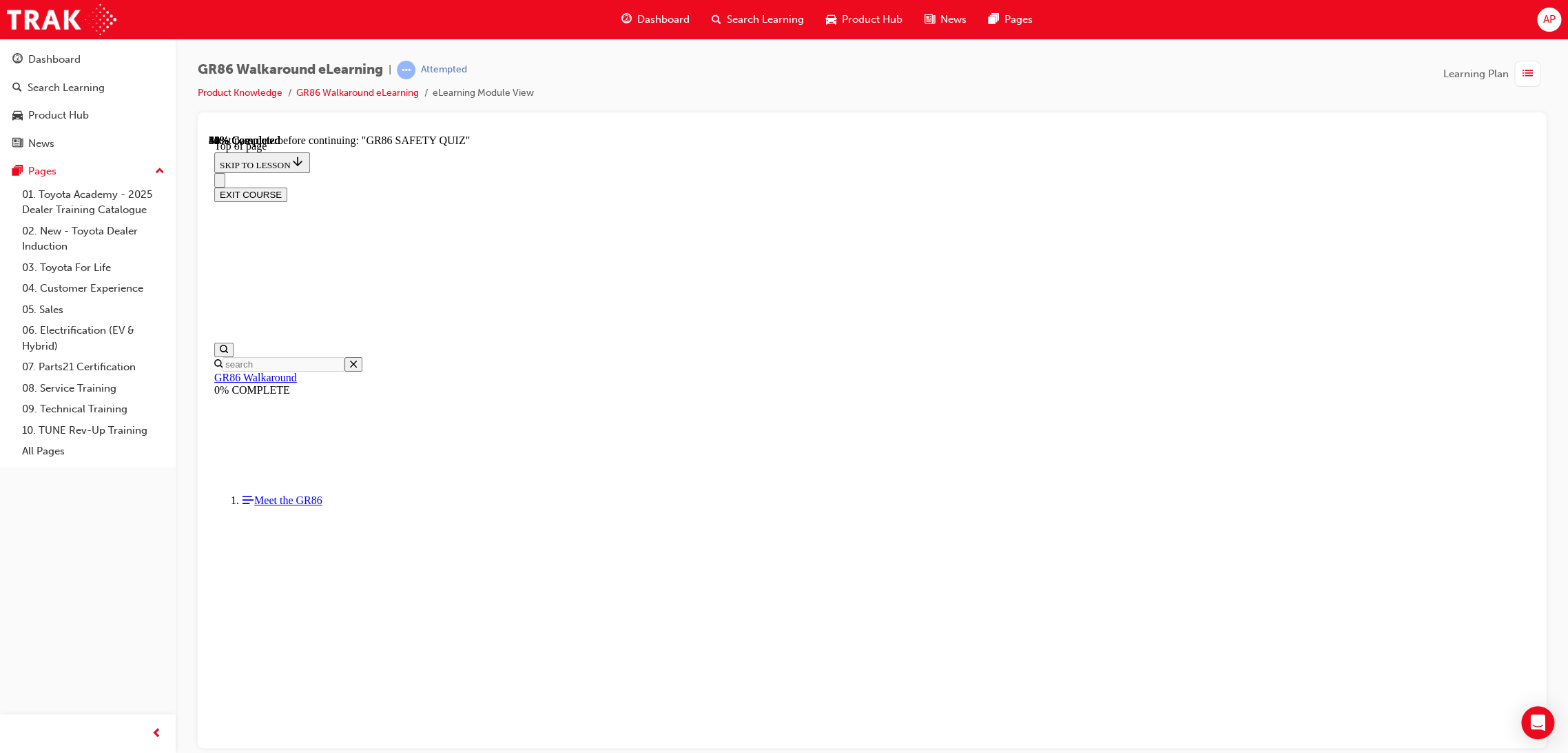
scroll to position [163, 0]
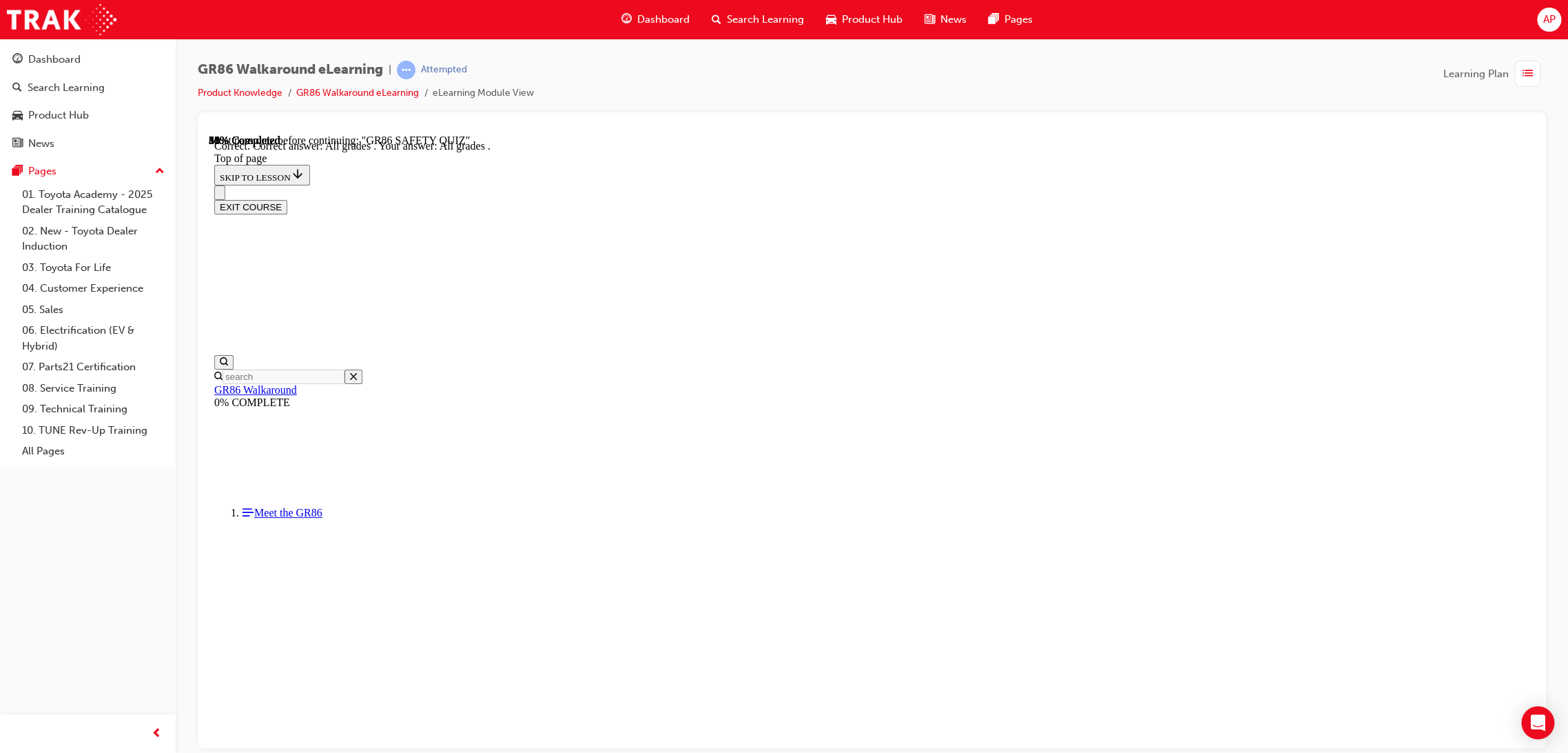
scroll to position [206, 0]
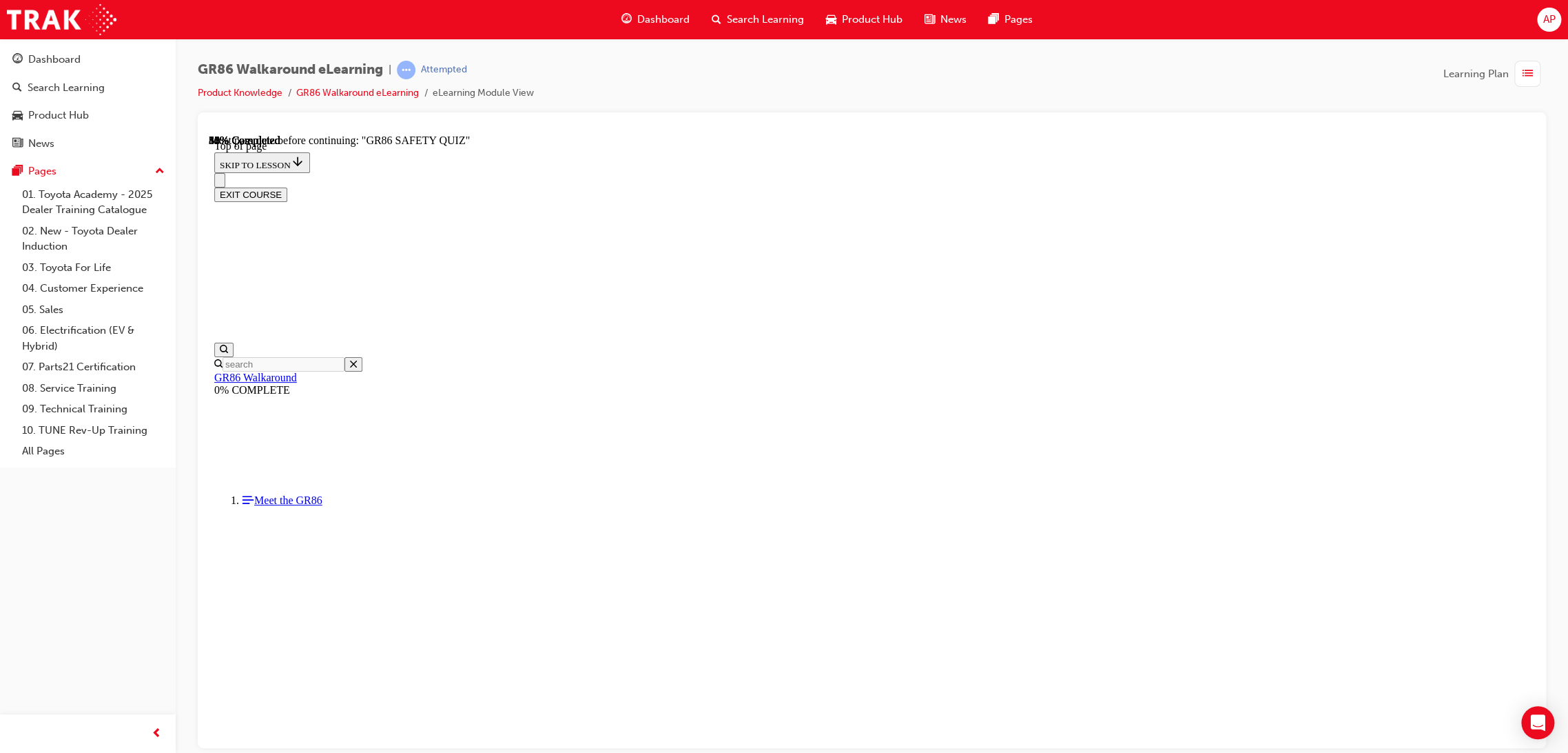
scroll to position [214, 0]
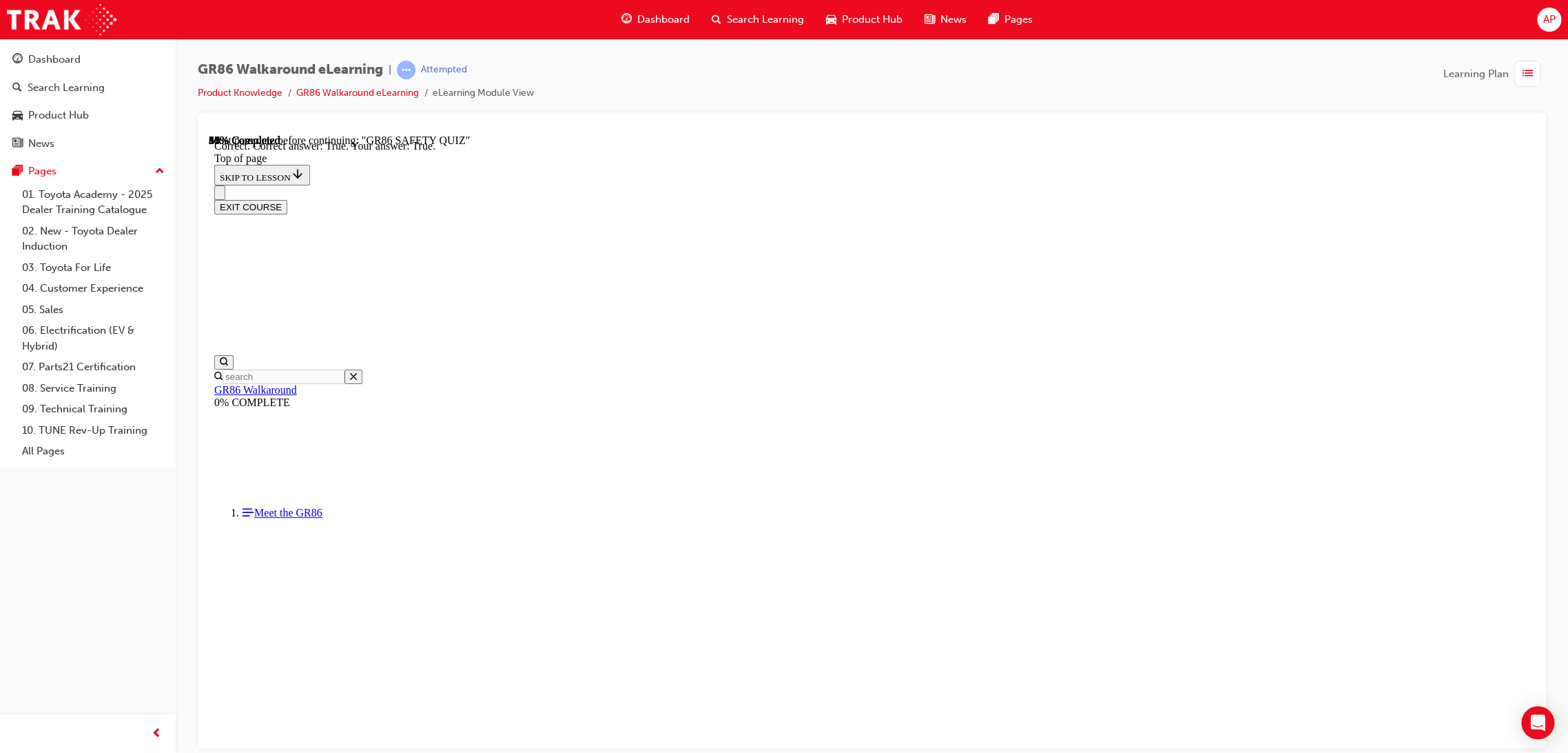
scroll to position [42, 0]
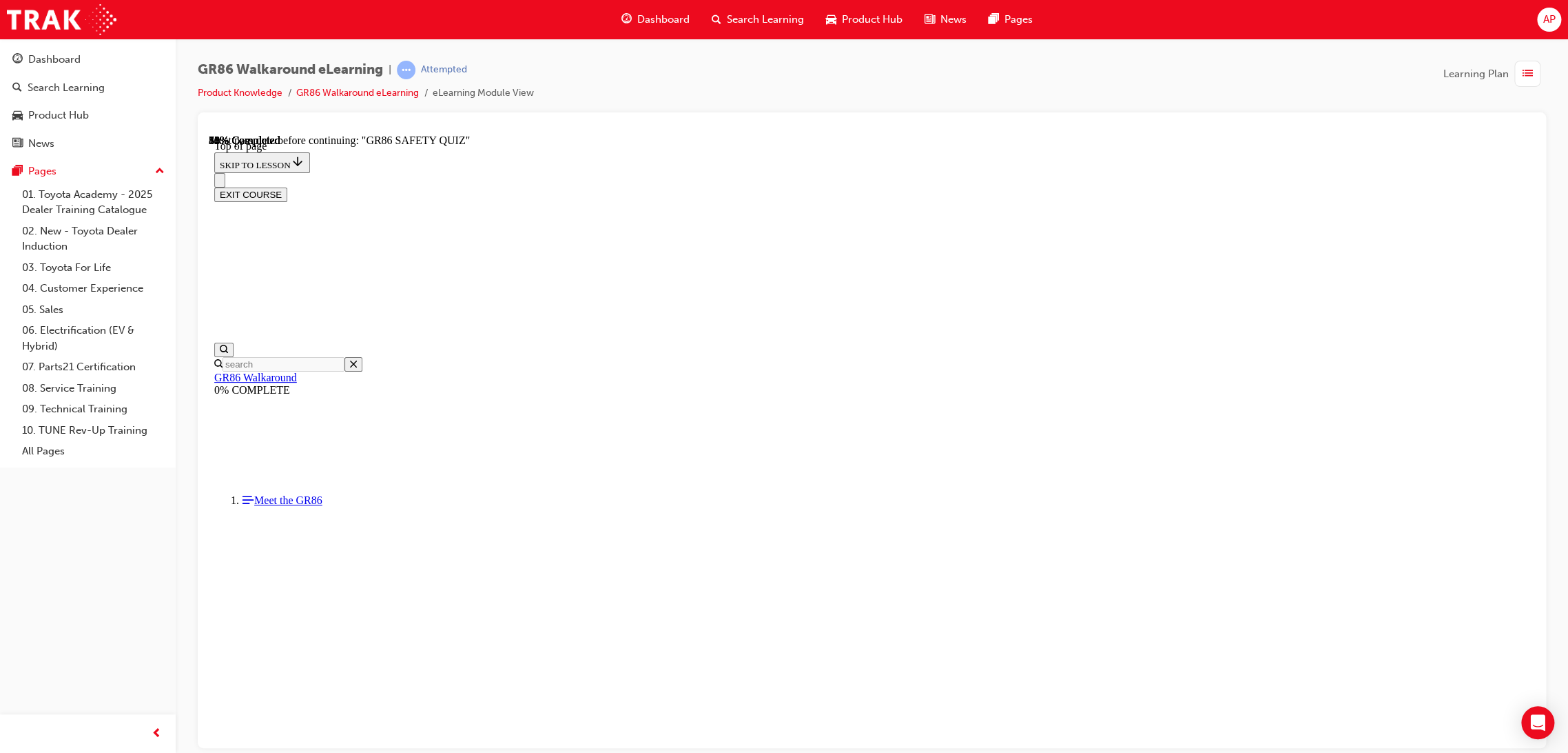
scroll to position [163, 0]
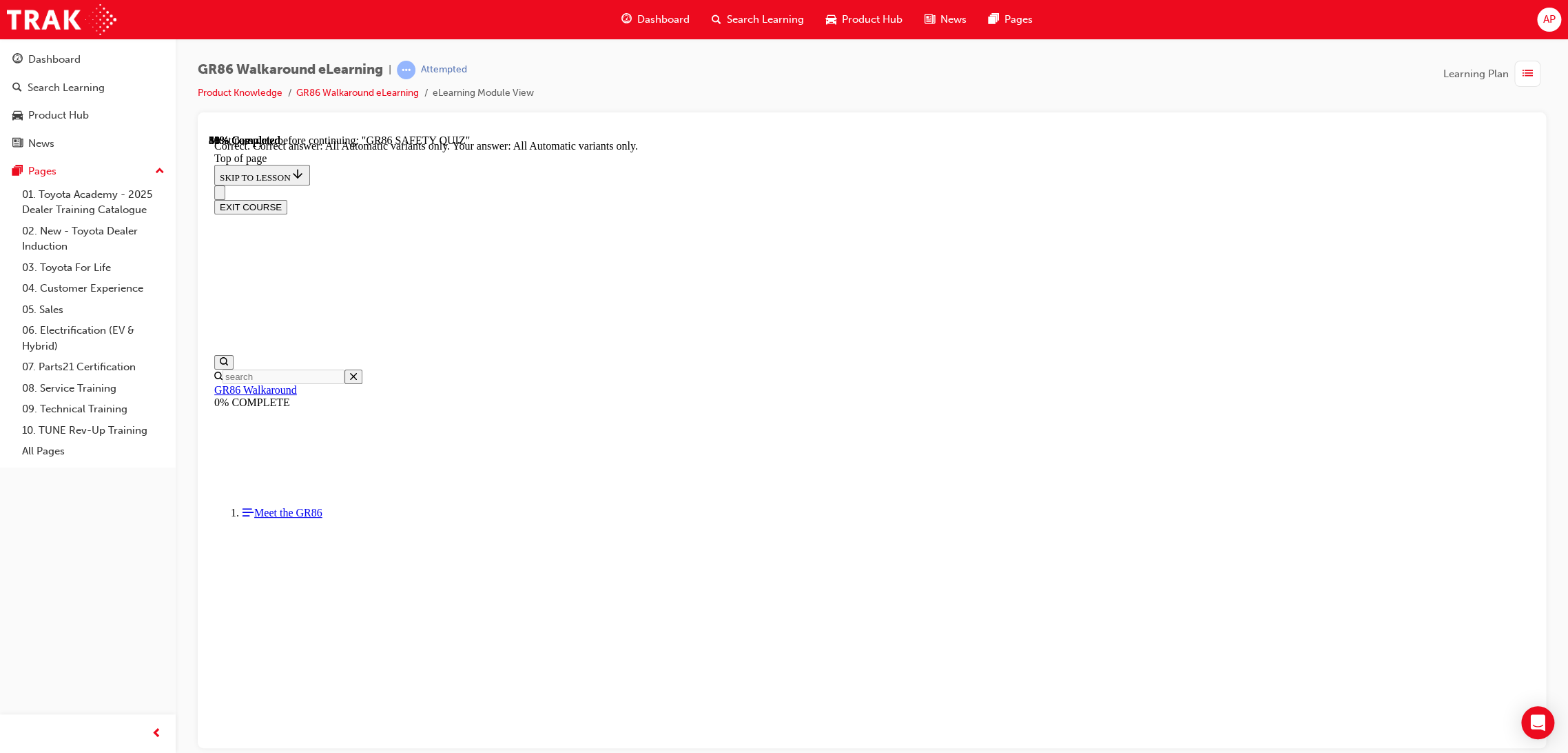
scroll to position [206, 0]
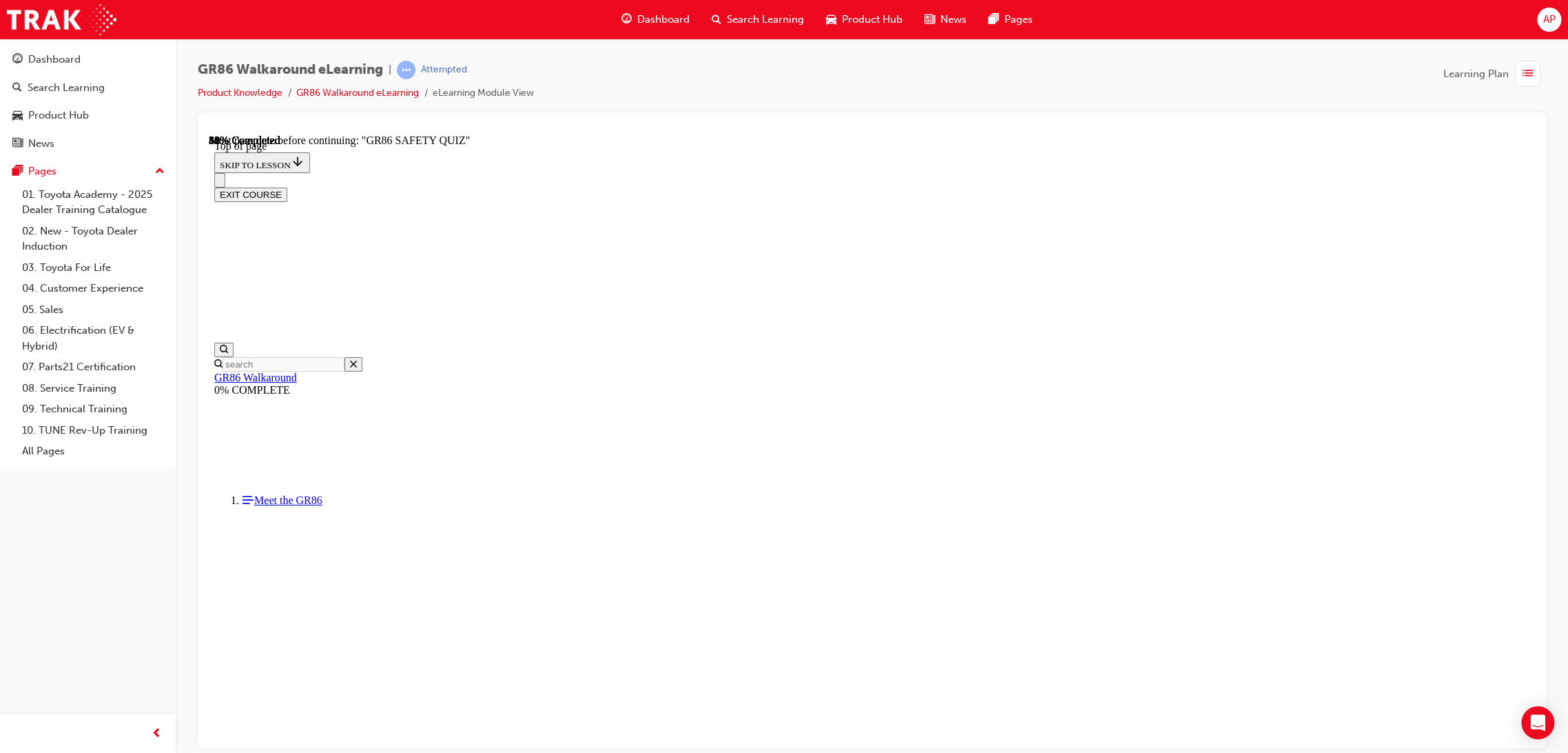
scroll to position [116, 0]
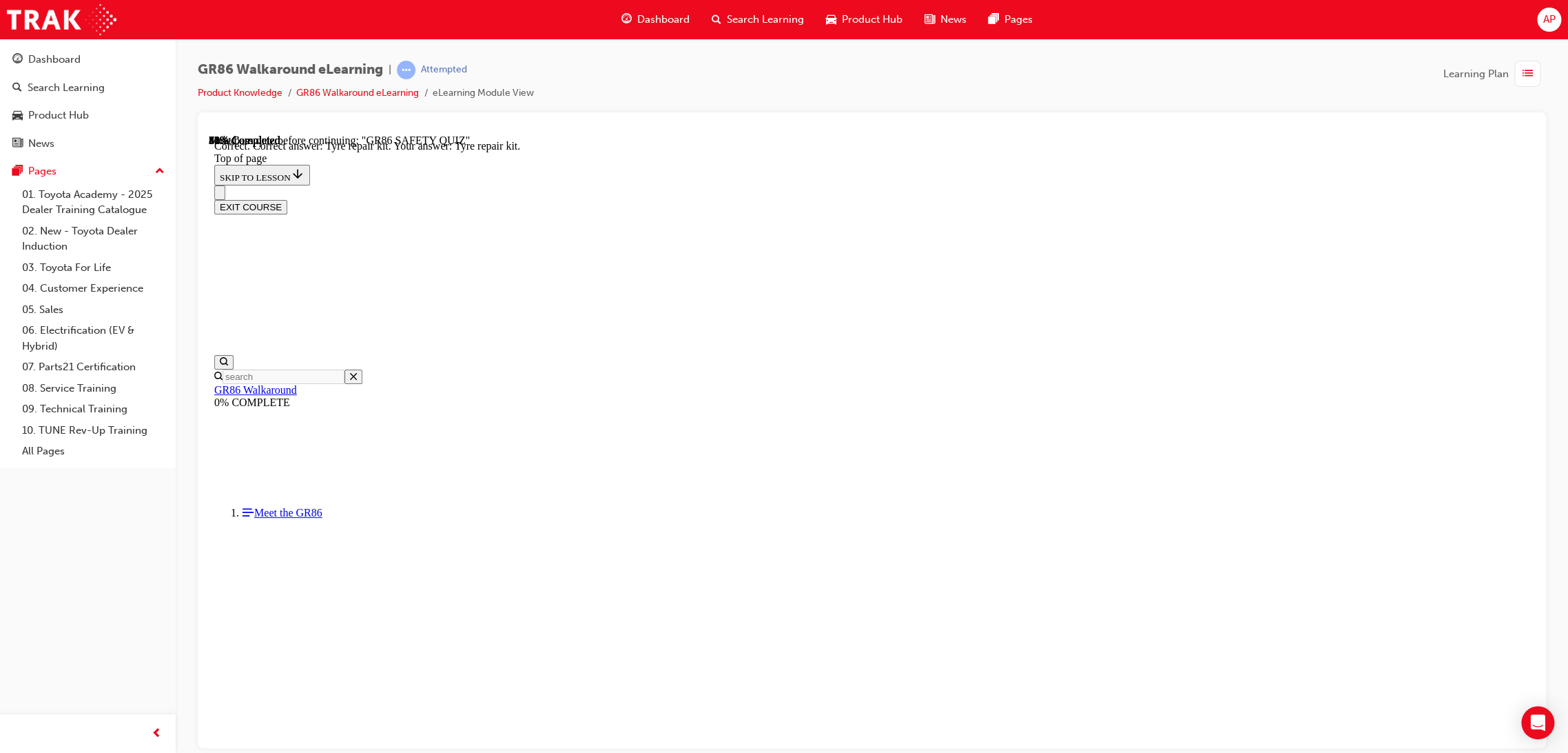
scroll to position [159, 0]
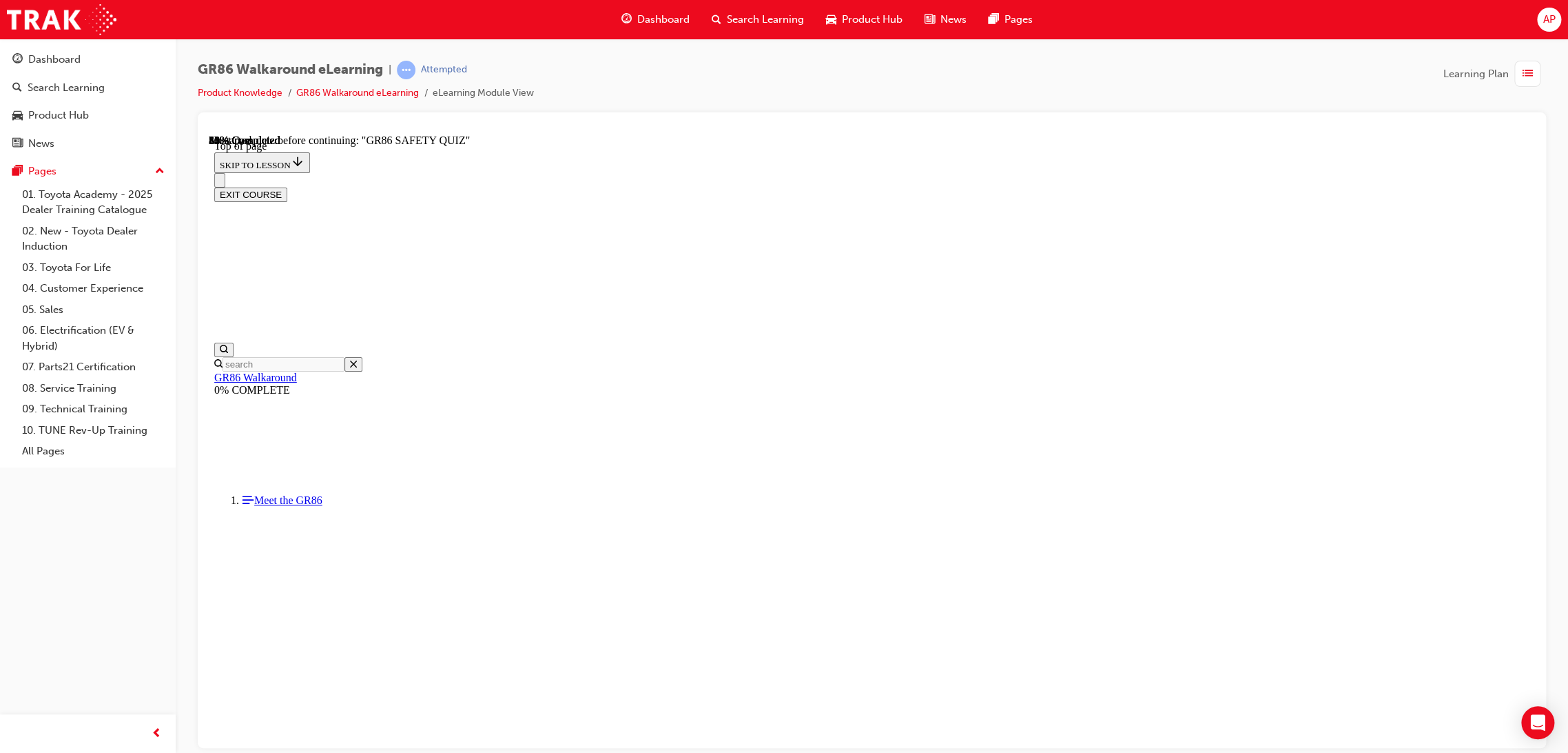
scroll to position [34, 0]
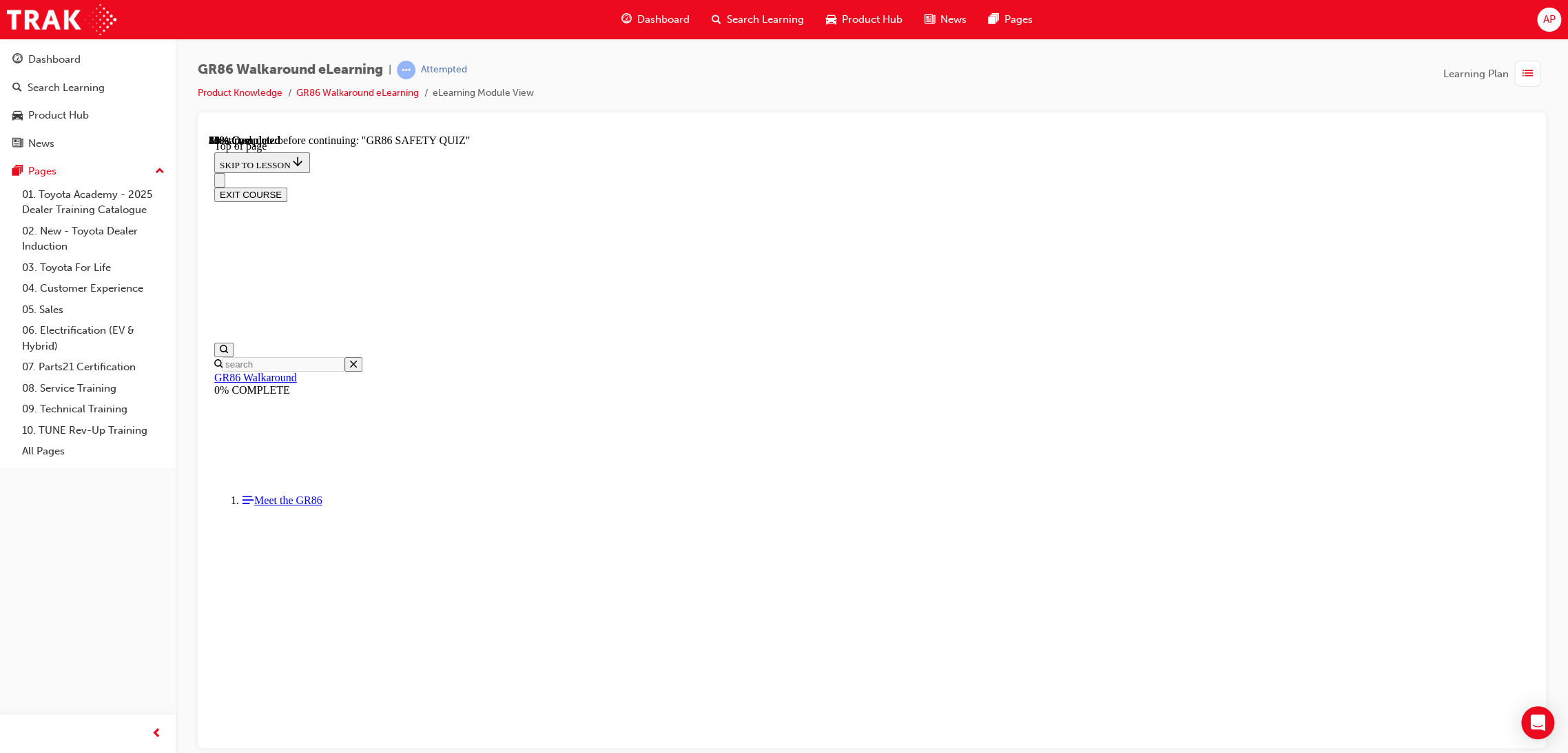
scroll to position [341, 0]
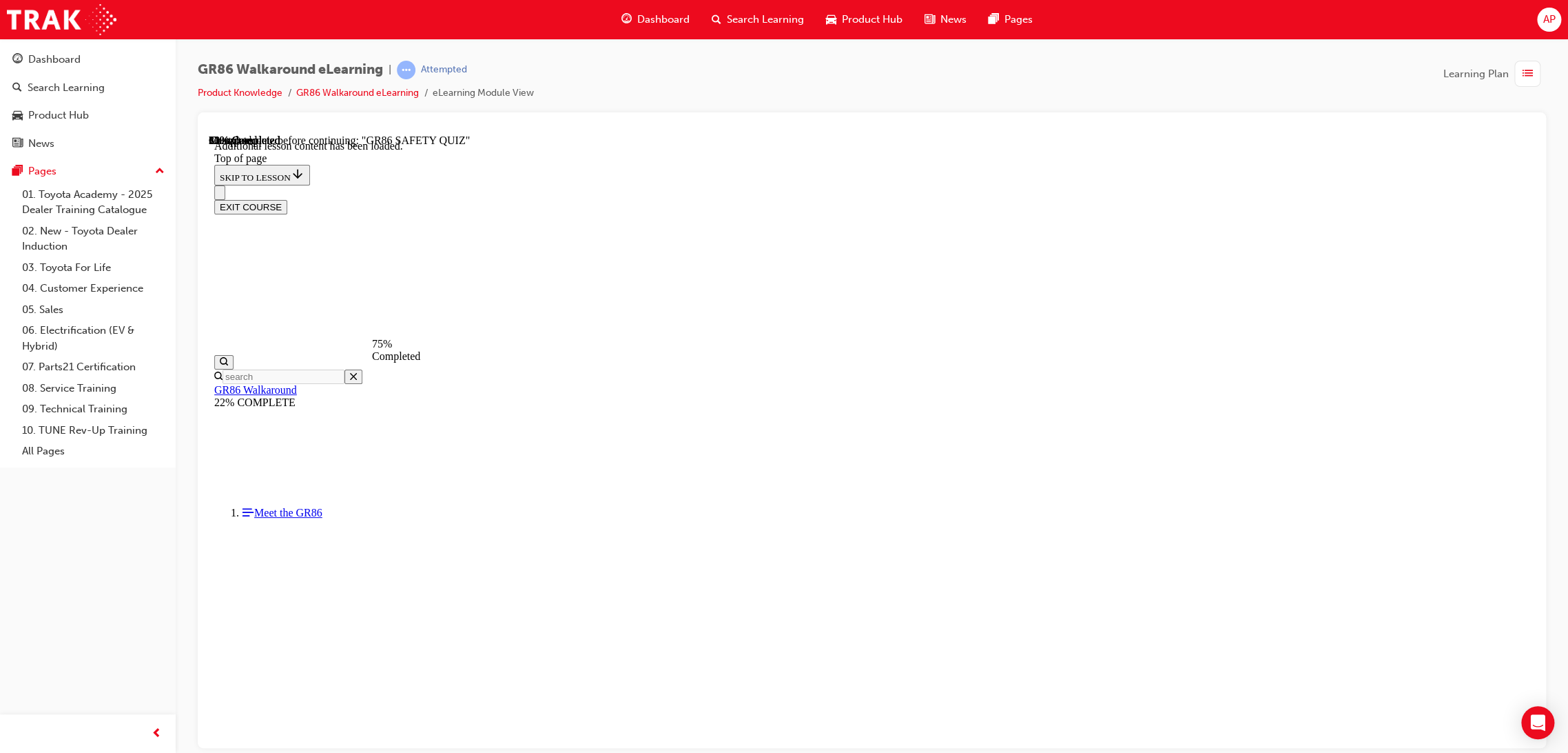
scroll to position [631, 0]
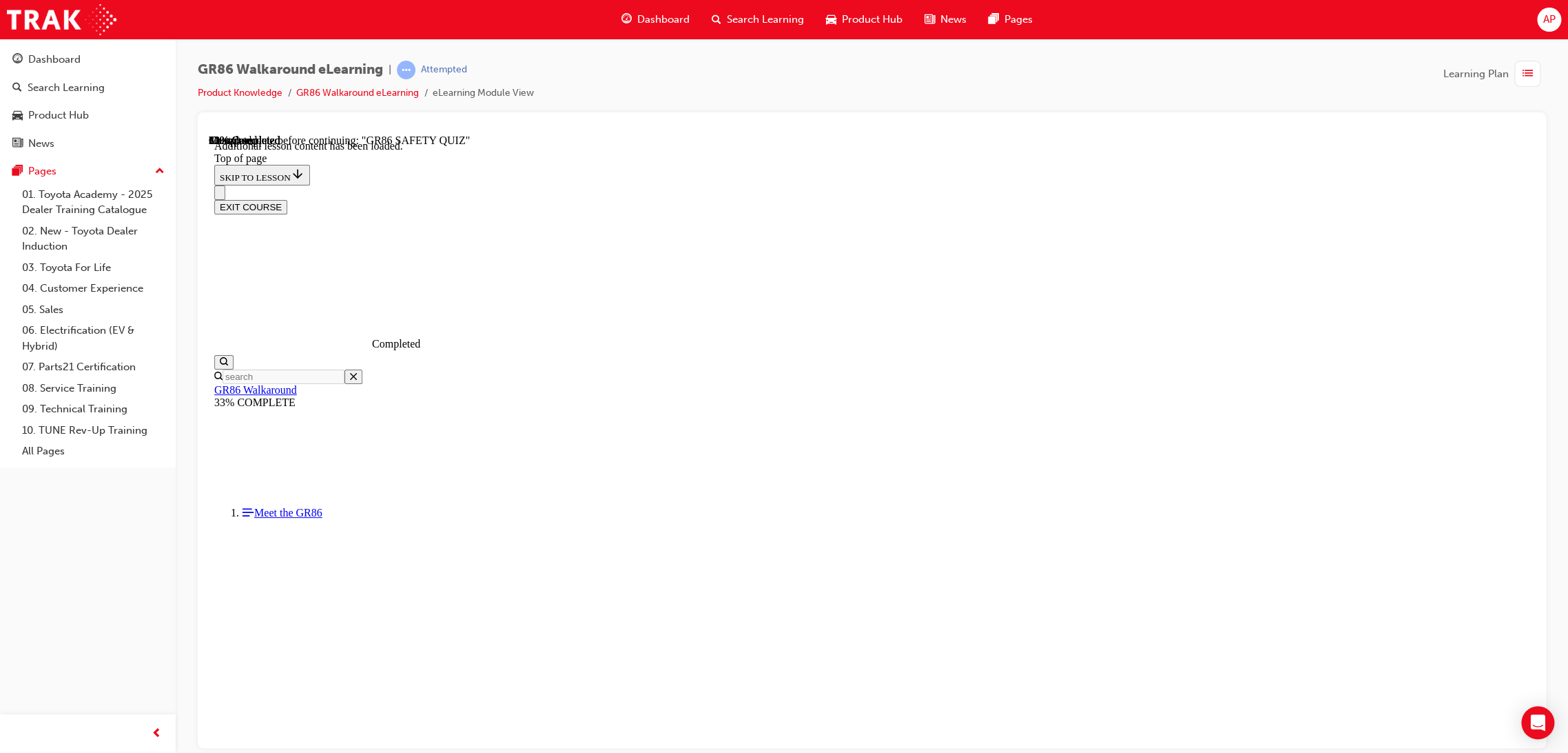
scroll to position [601, 0]
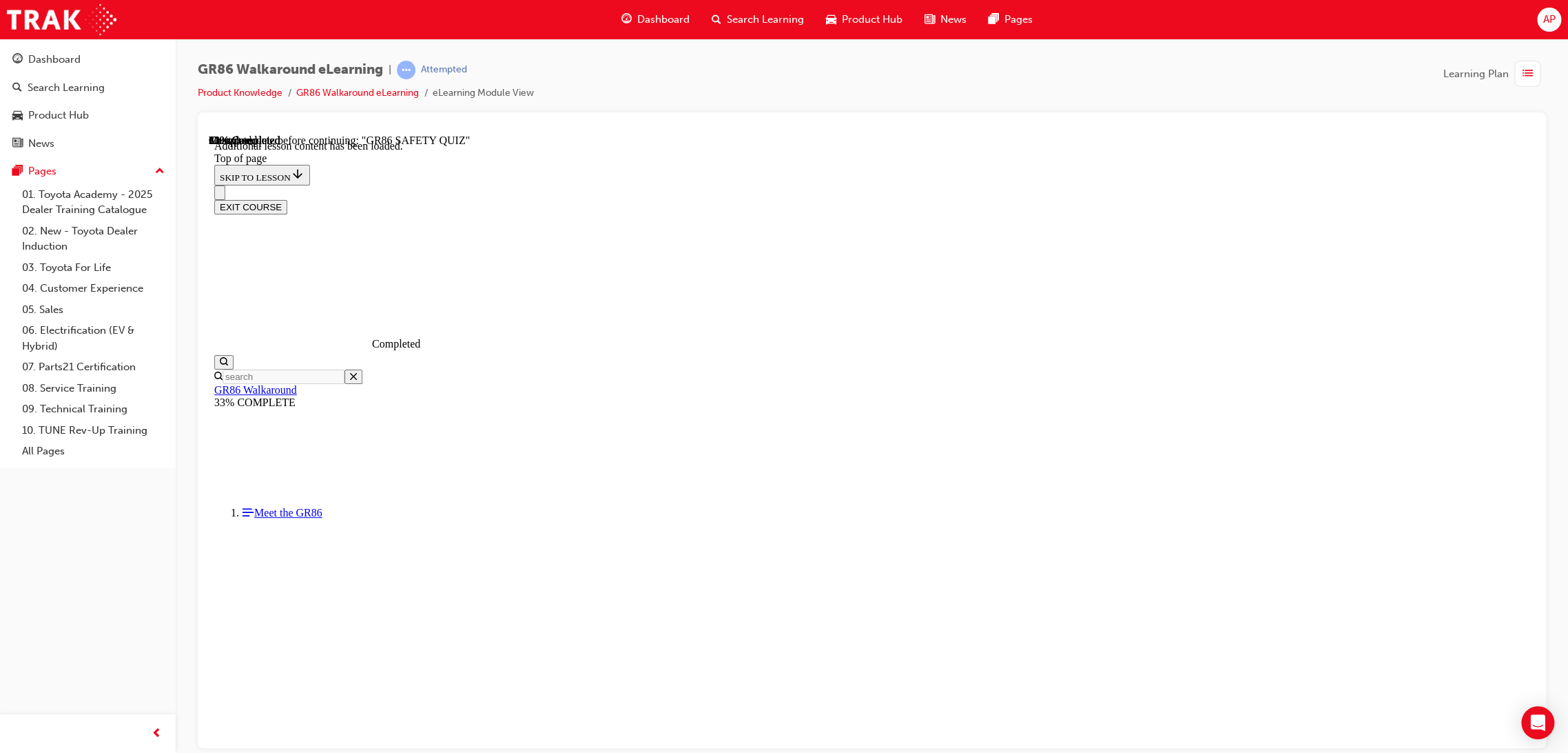
drag, startPoint x: 1023, startPoint y: 634, endPoint x: 1024, endPoint y: 641, distance: 7.1
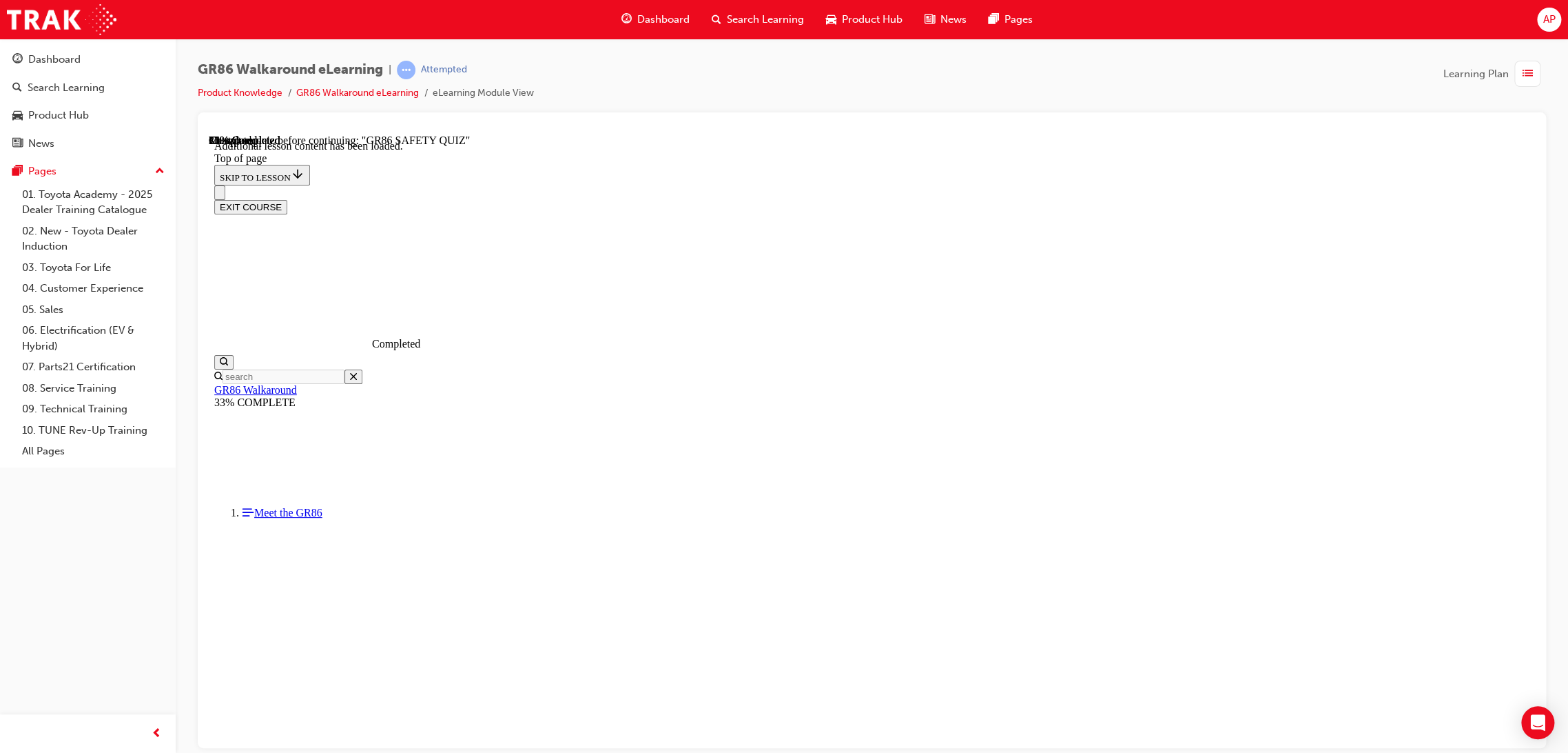
scroll to position [0, 0]
drag, startPoint x: 674, startPoint y: 449, endPoint x: 678, endPoint y: 438, distance: 11.7
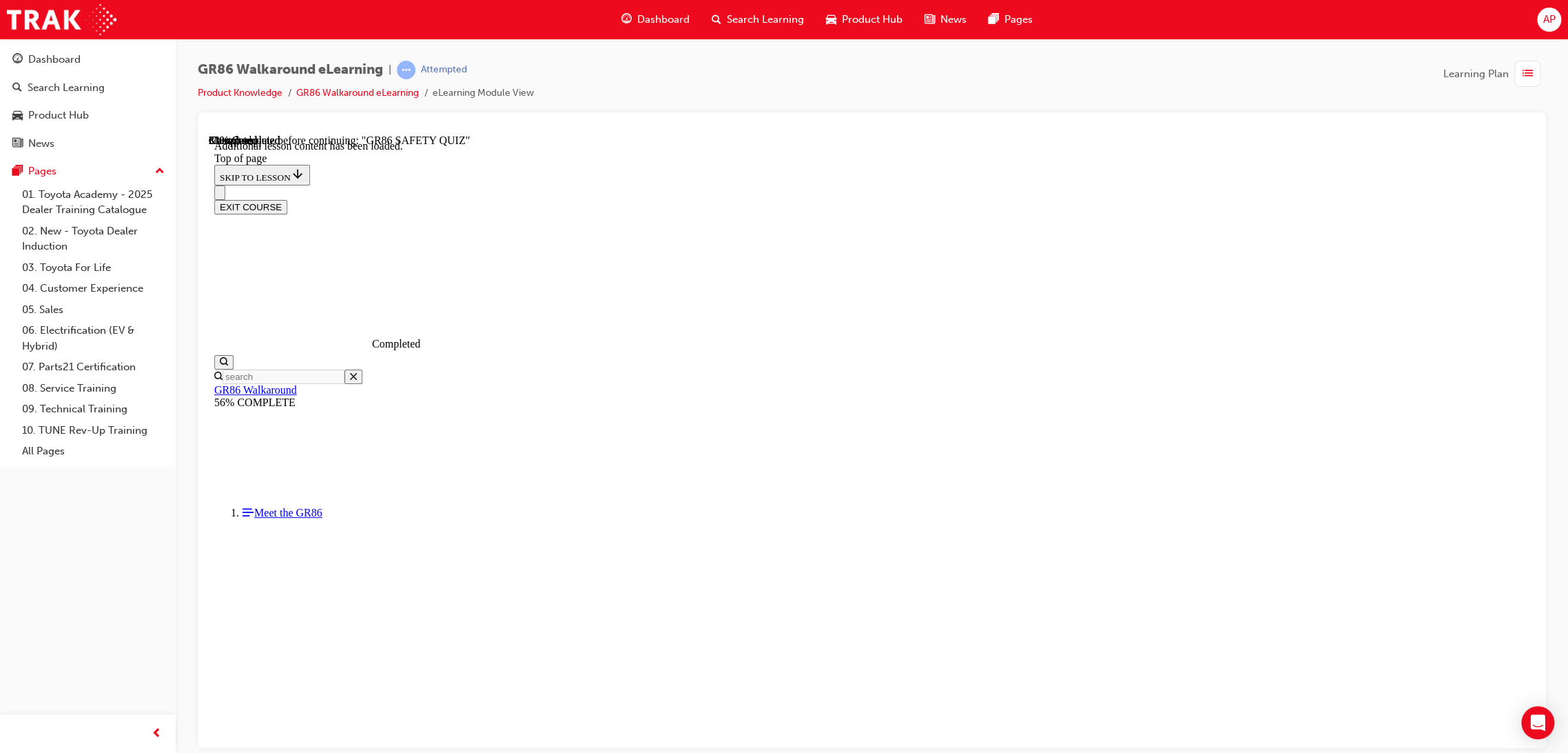
scroll to position [579, 0]
drag, startPoint x: 1108, startPoint y: 595, endPoint x: 1147, endPoint y: 558, distance: 53.8
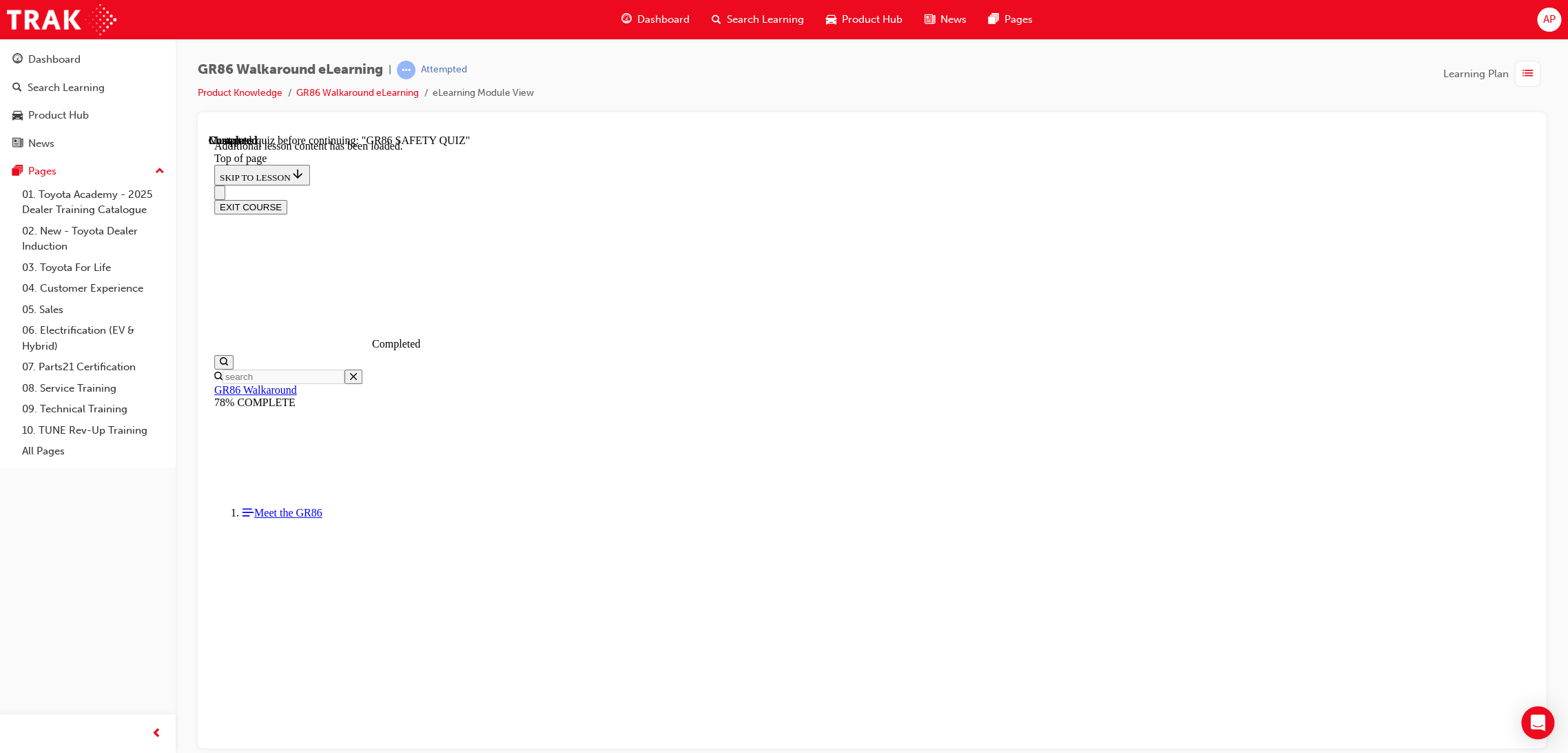
scroll to position [359, 0]
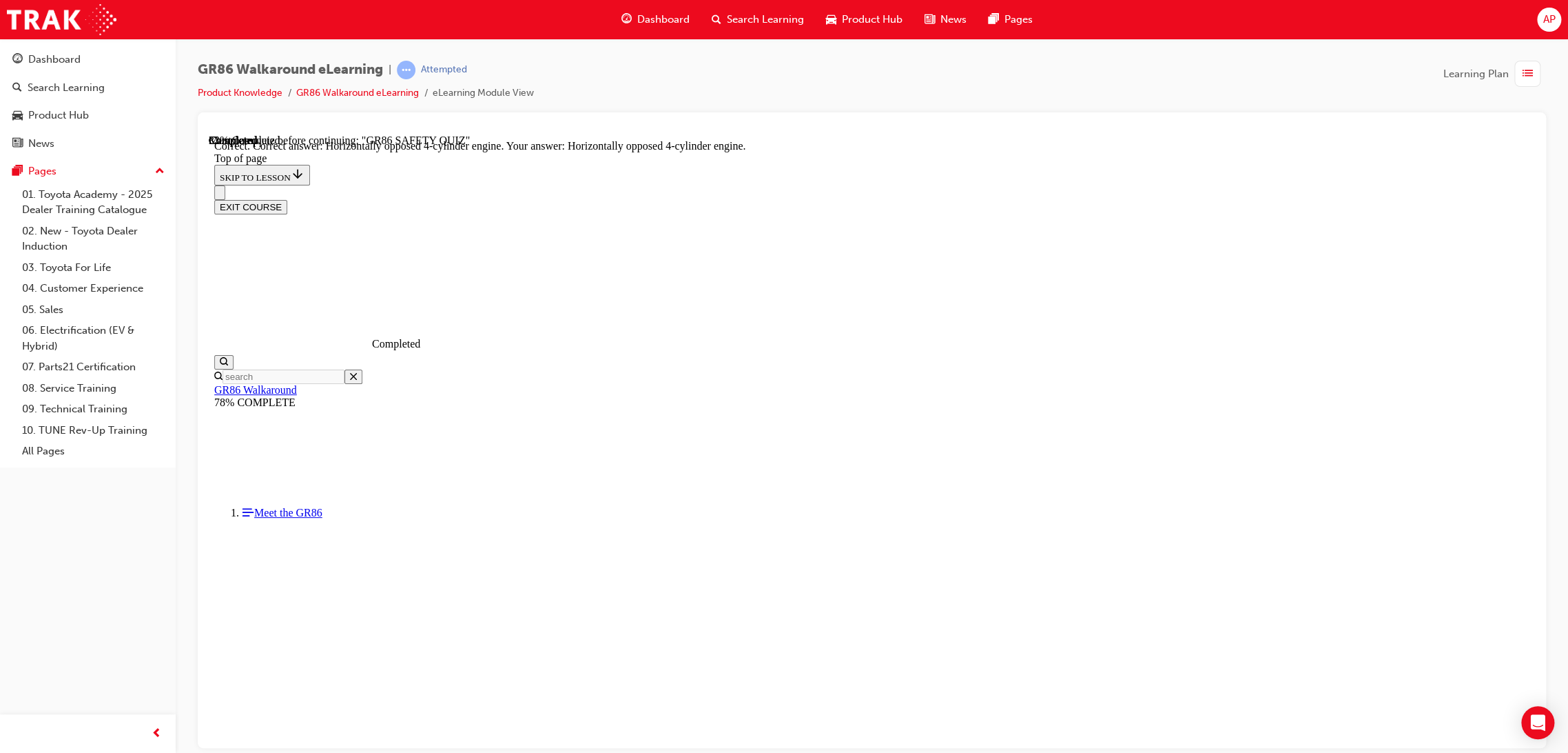
scroll to position [502, 0]
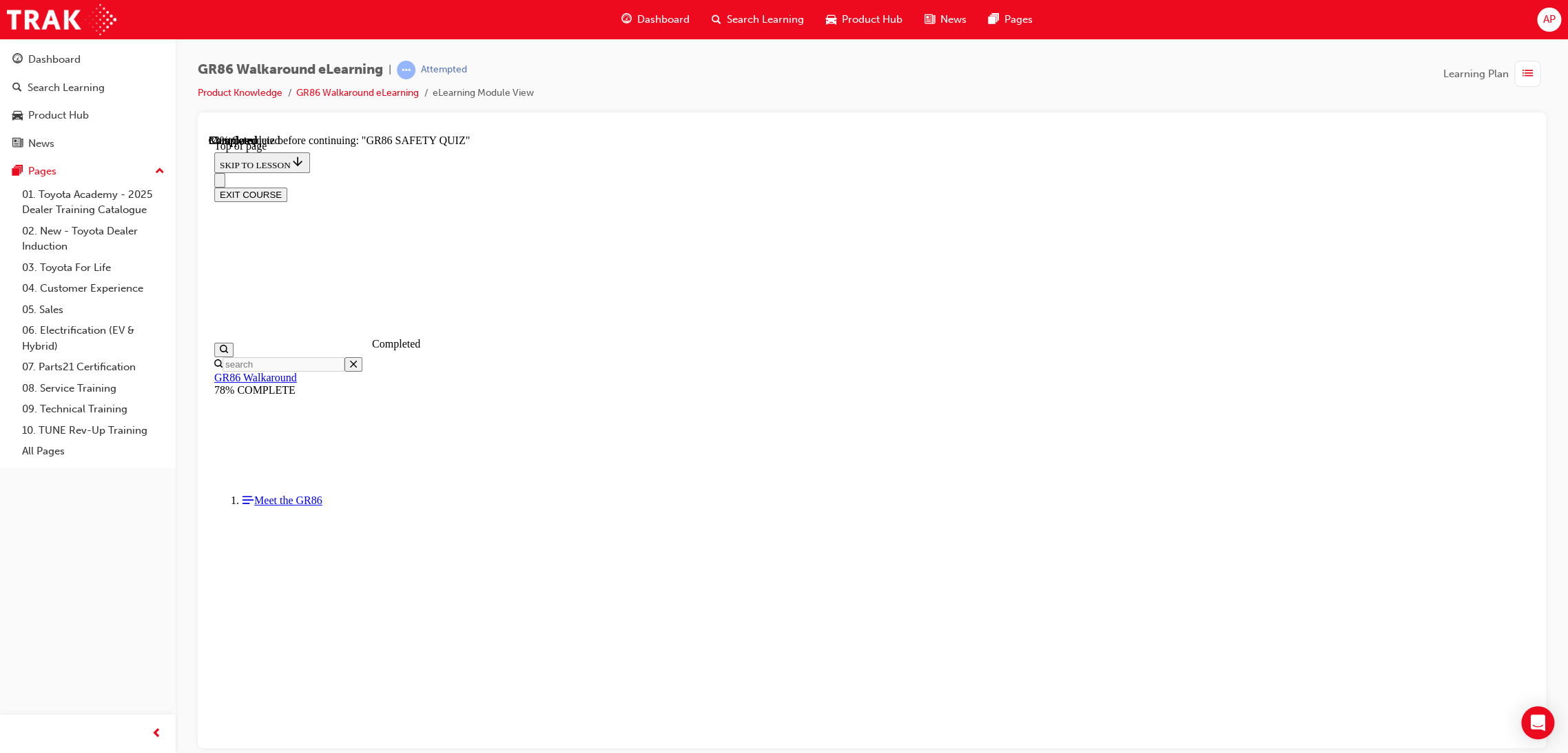
scroll to position [186, 0]
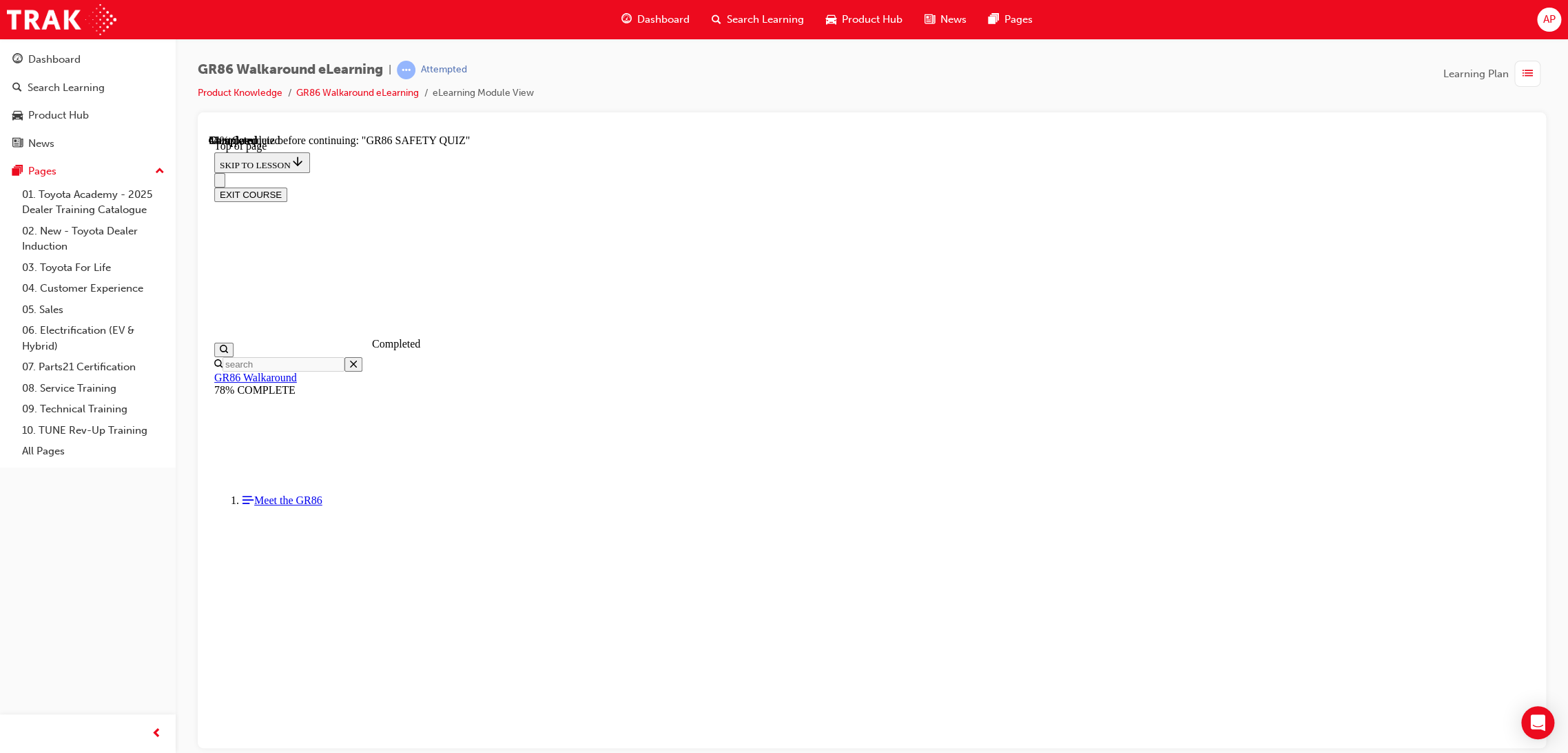
scroll to position [350, 0]
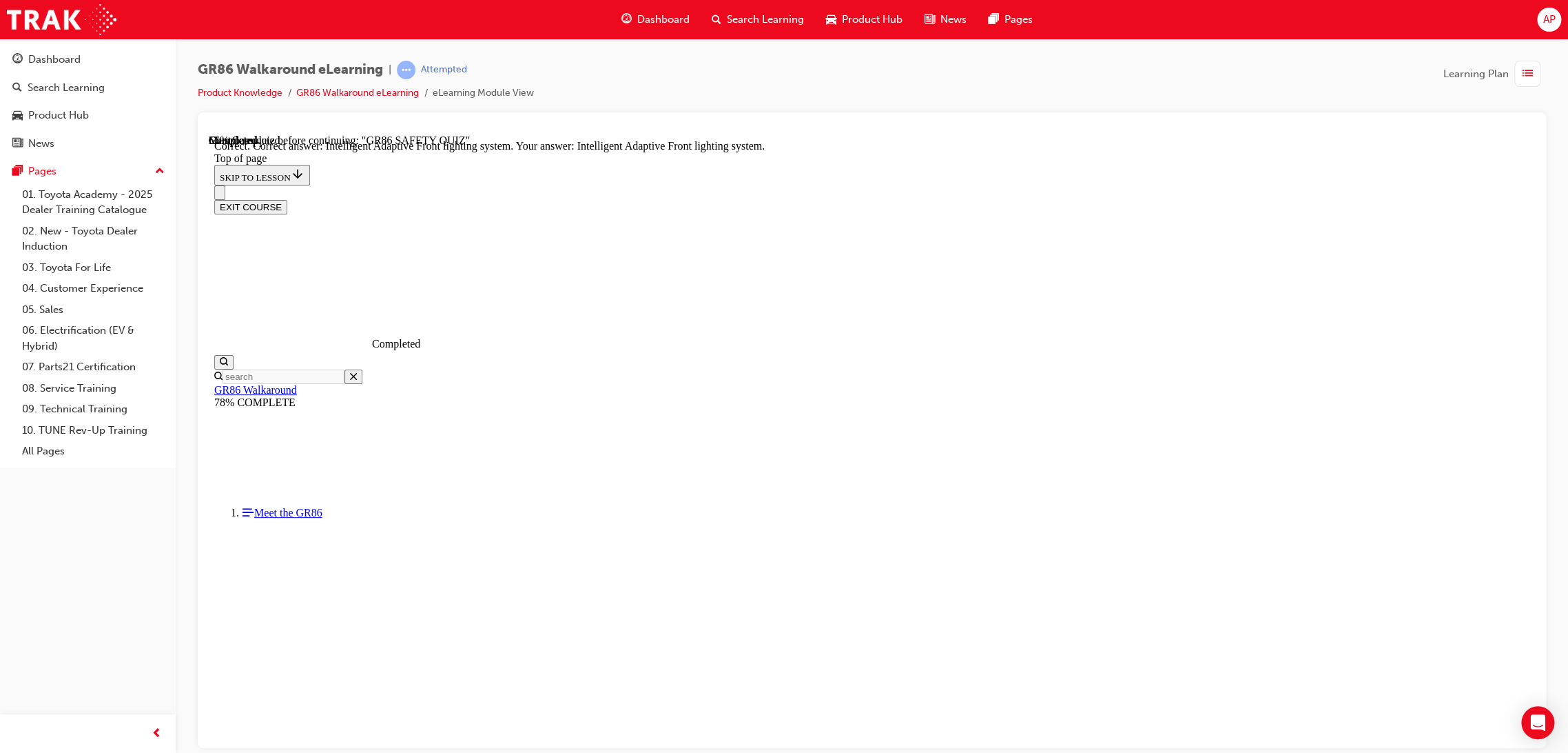
scroll to position [408, 0]
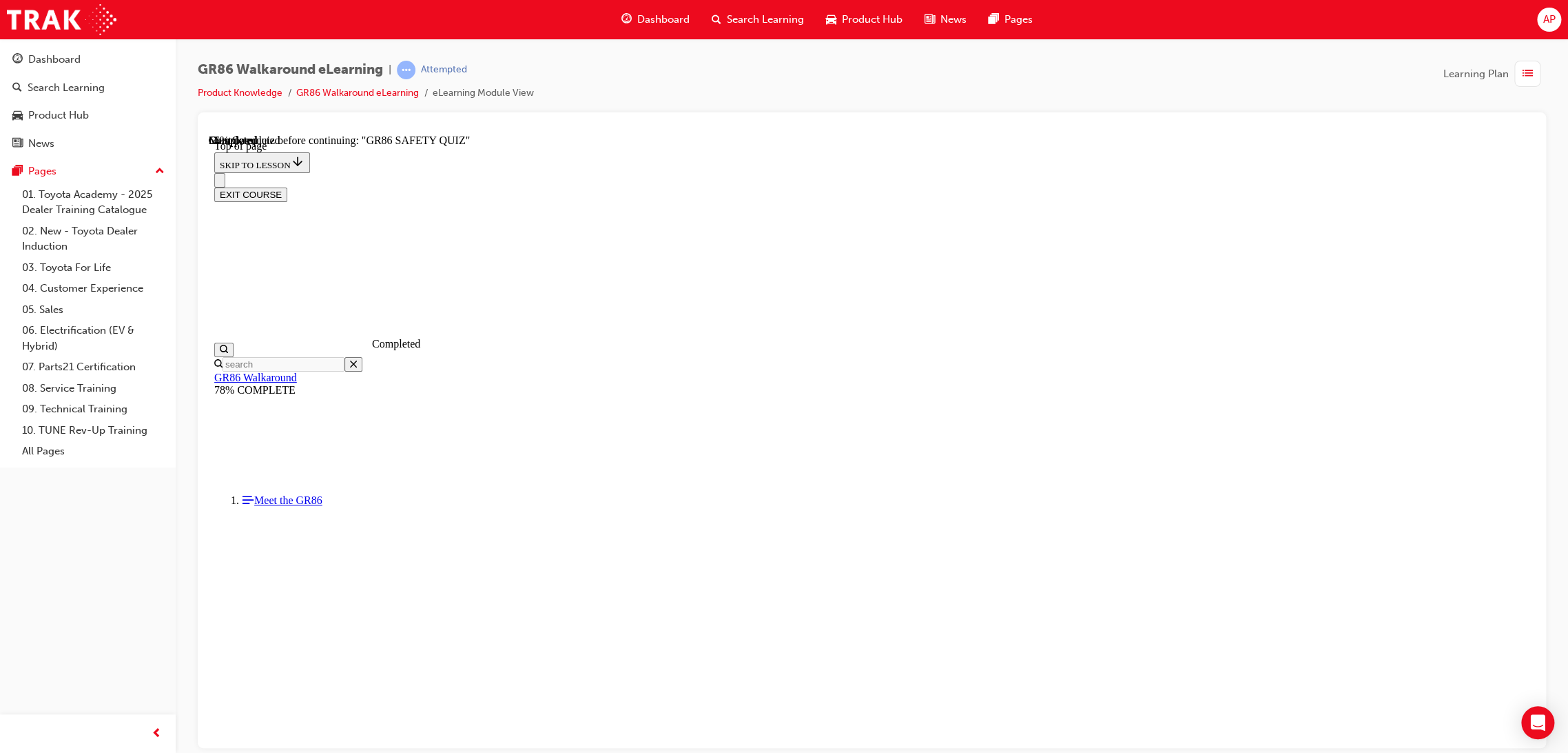
scroll to position [116, 0]
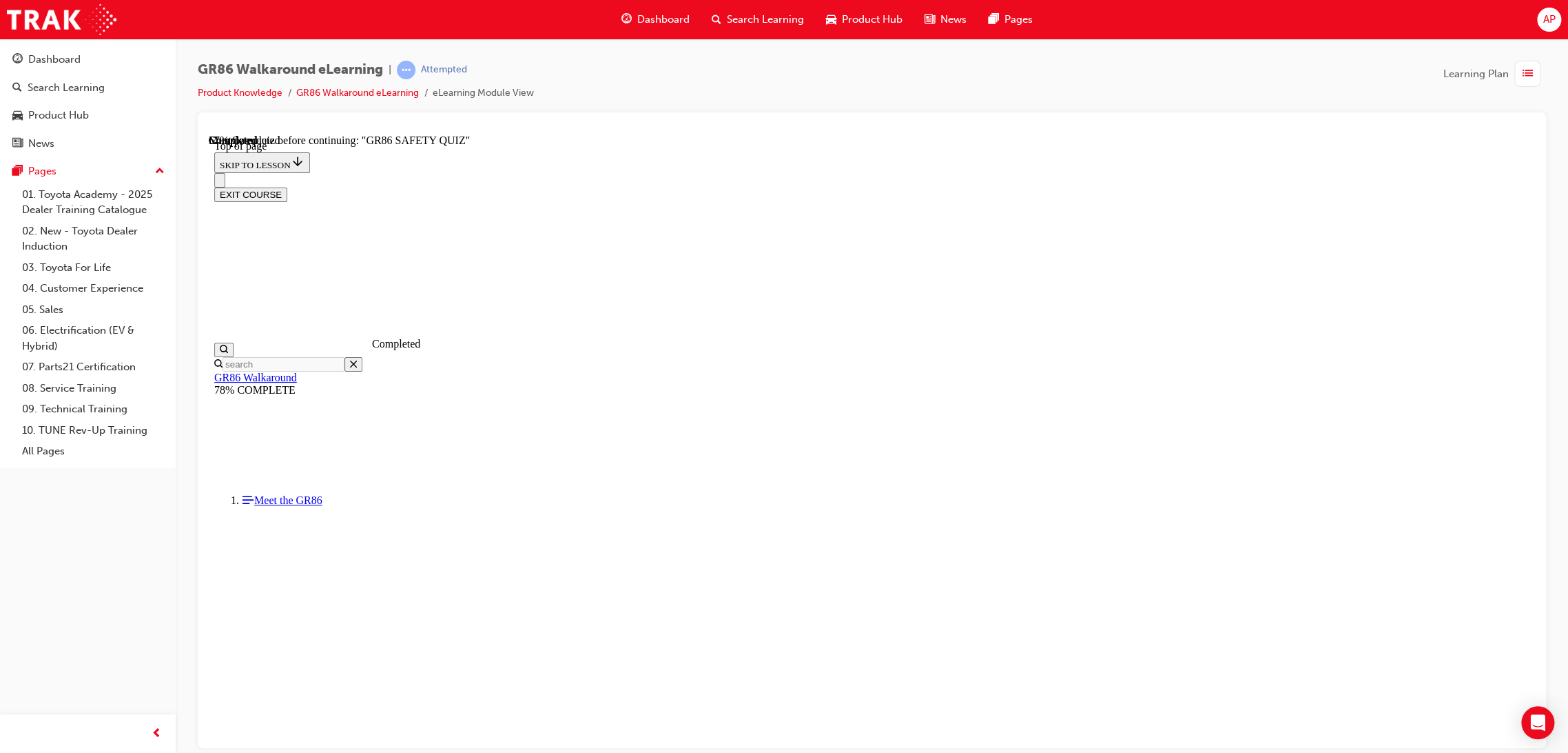
scroll to position [214, 0]
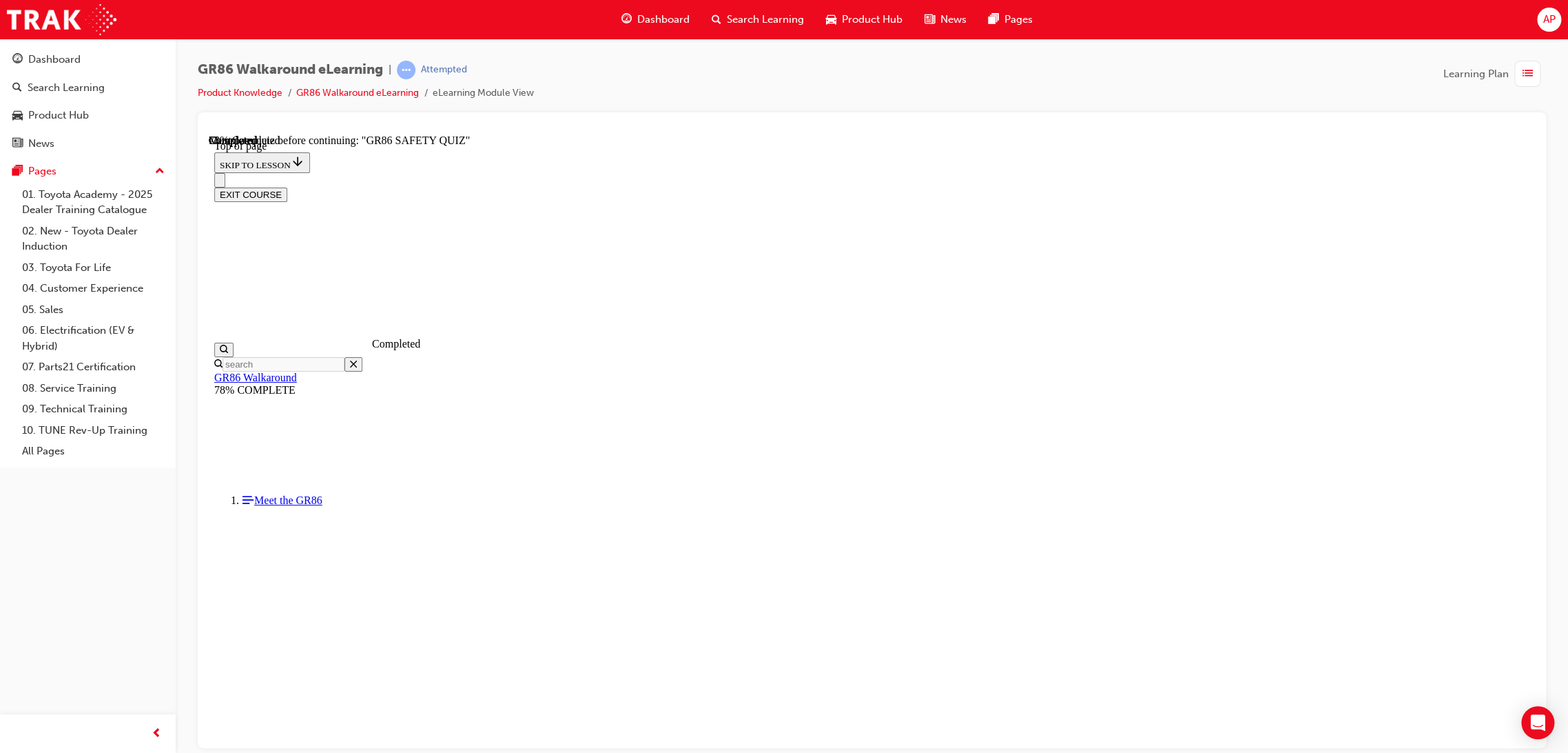
scroll to position [163, 0]
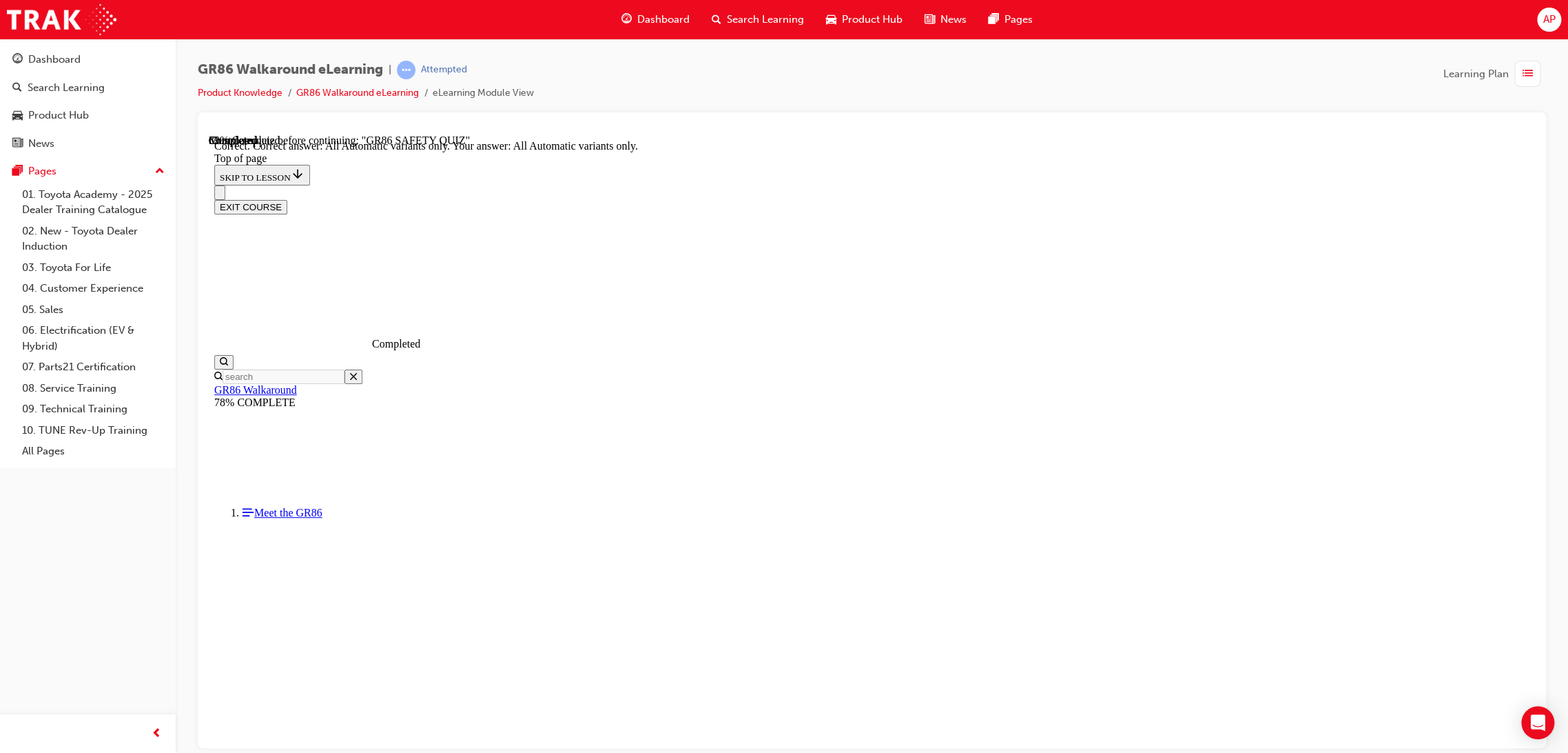
scroll to position [206, 0]
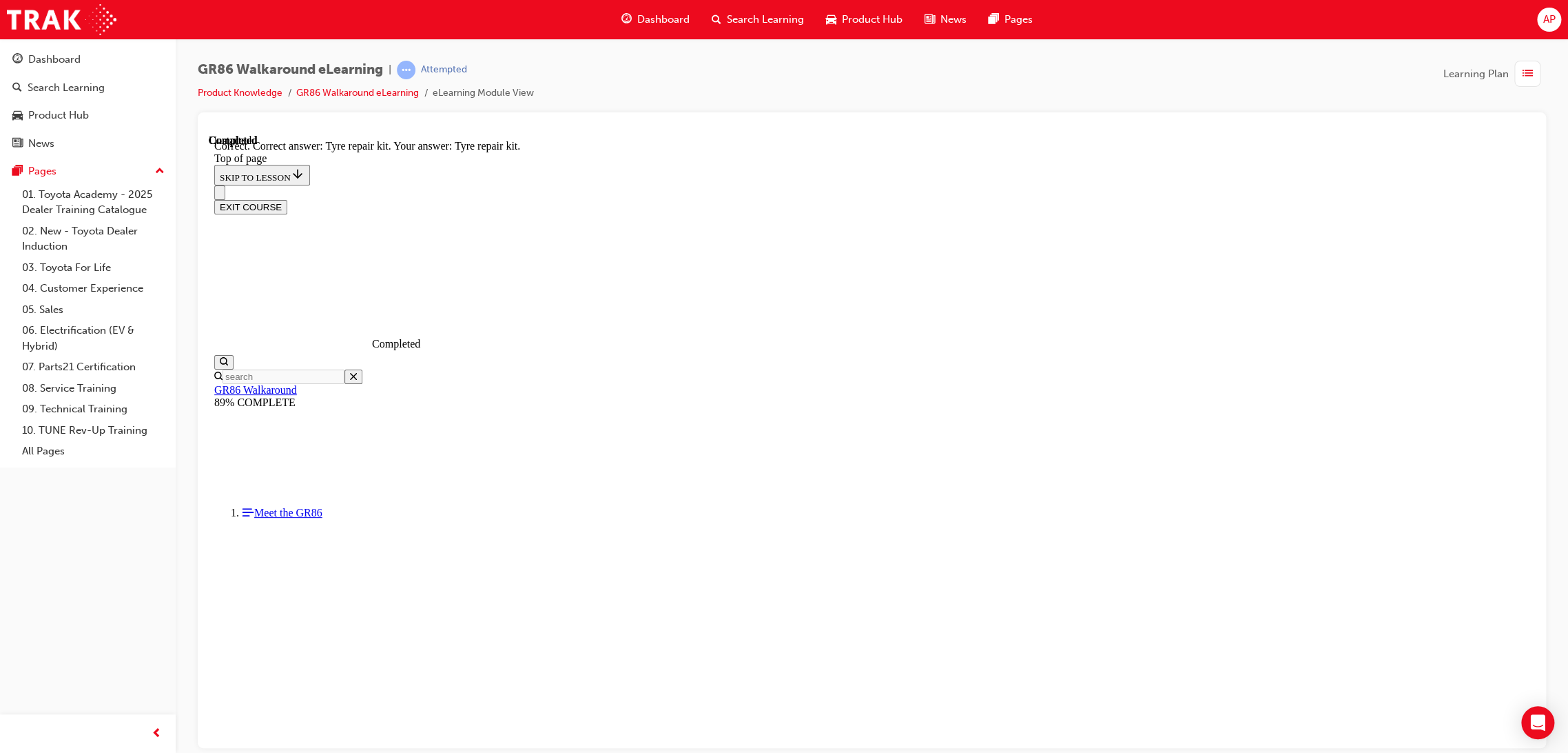
scroll to position [159, 0]
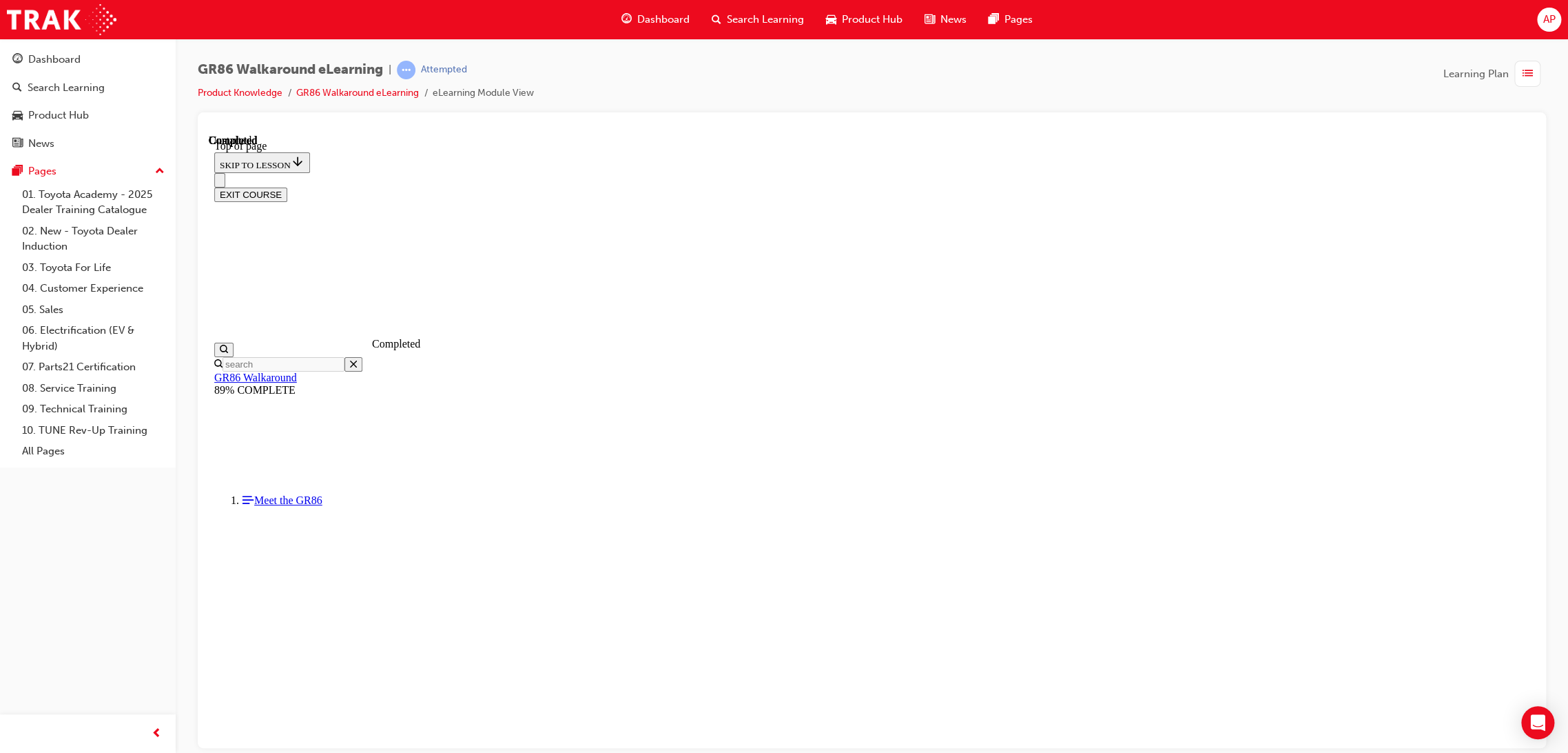
scroll to position [134, 0]
click at [287, 187] on button "EXIT COURSE" at bounding box center [251, 194] width 73 height 14
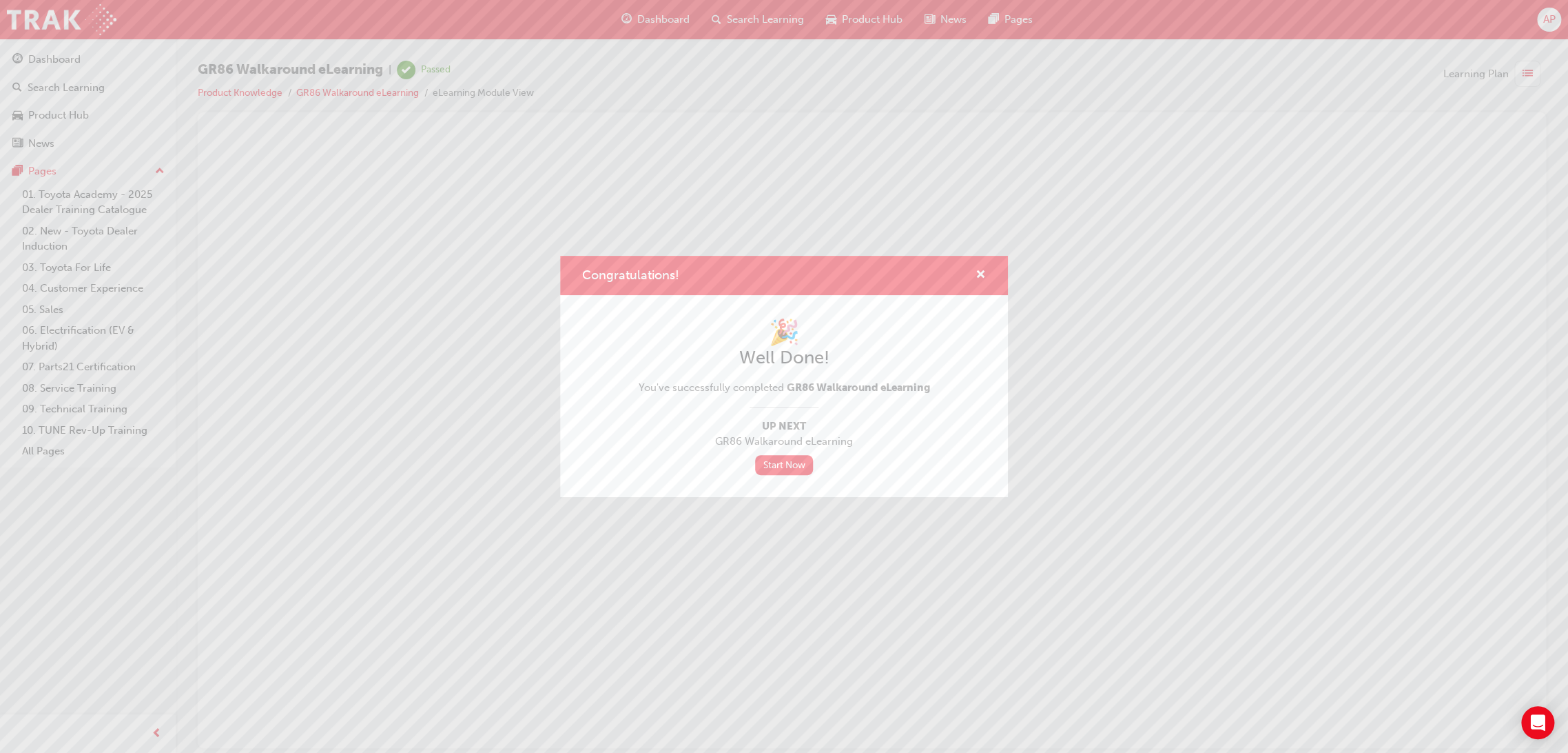
scroll to position [0, 0]
click at [1529, 72] on div "Congratulations! 🎉 Well Done! You've successfully completed GR86 Walkaround eLe…" at bounding box center [784, 376] width 1568 height 753
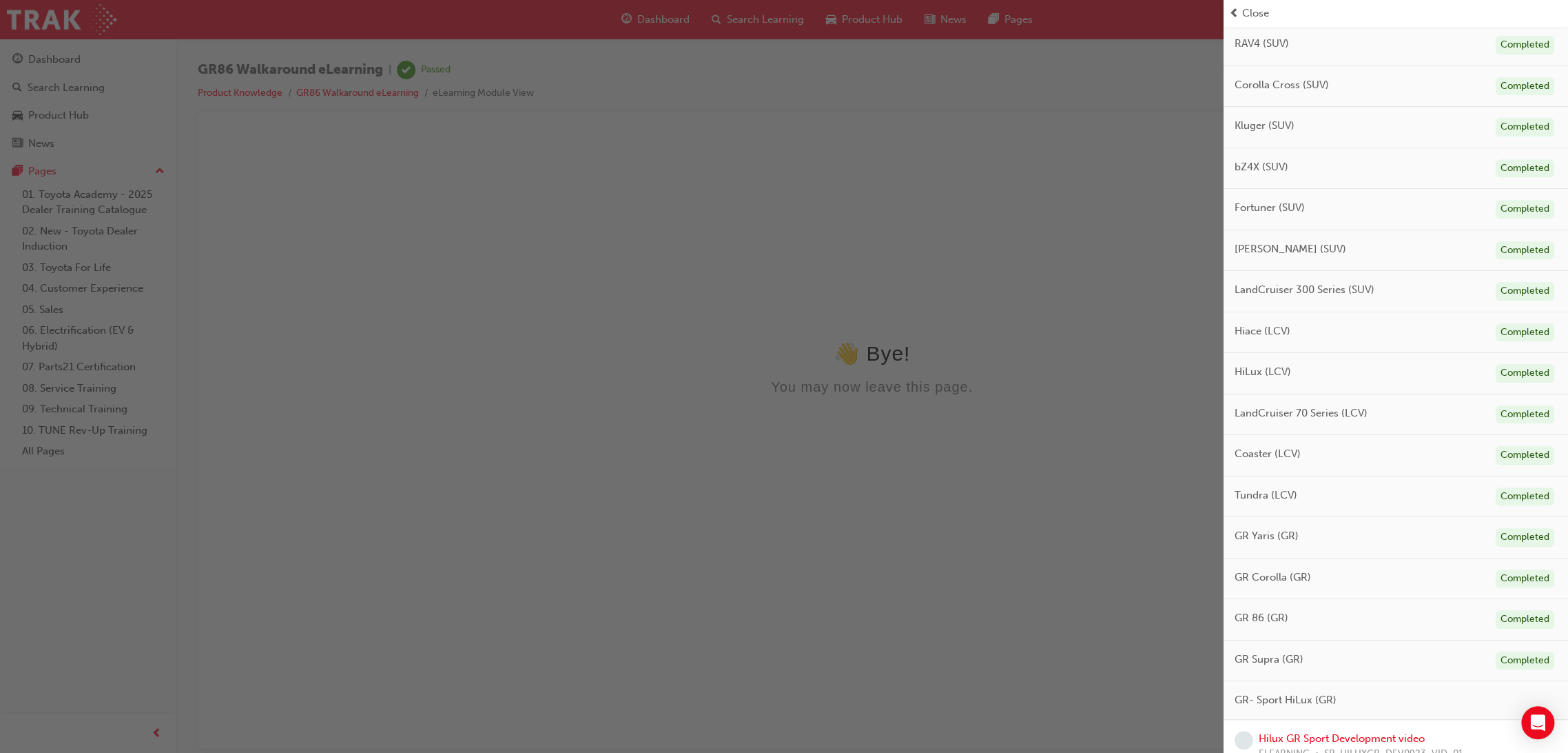
scroll to position [521, 0]
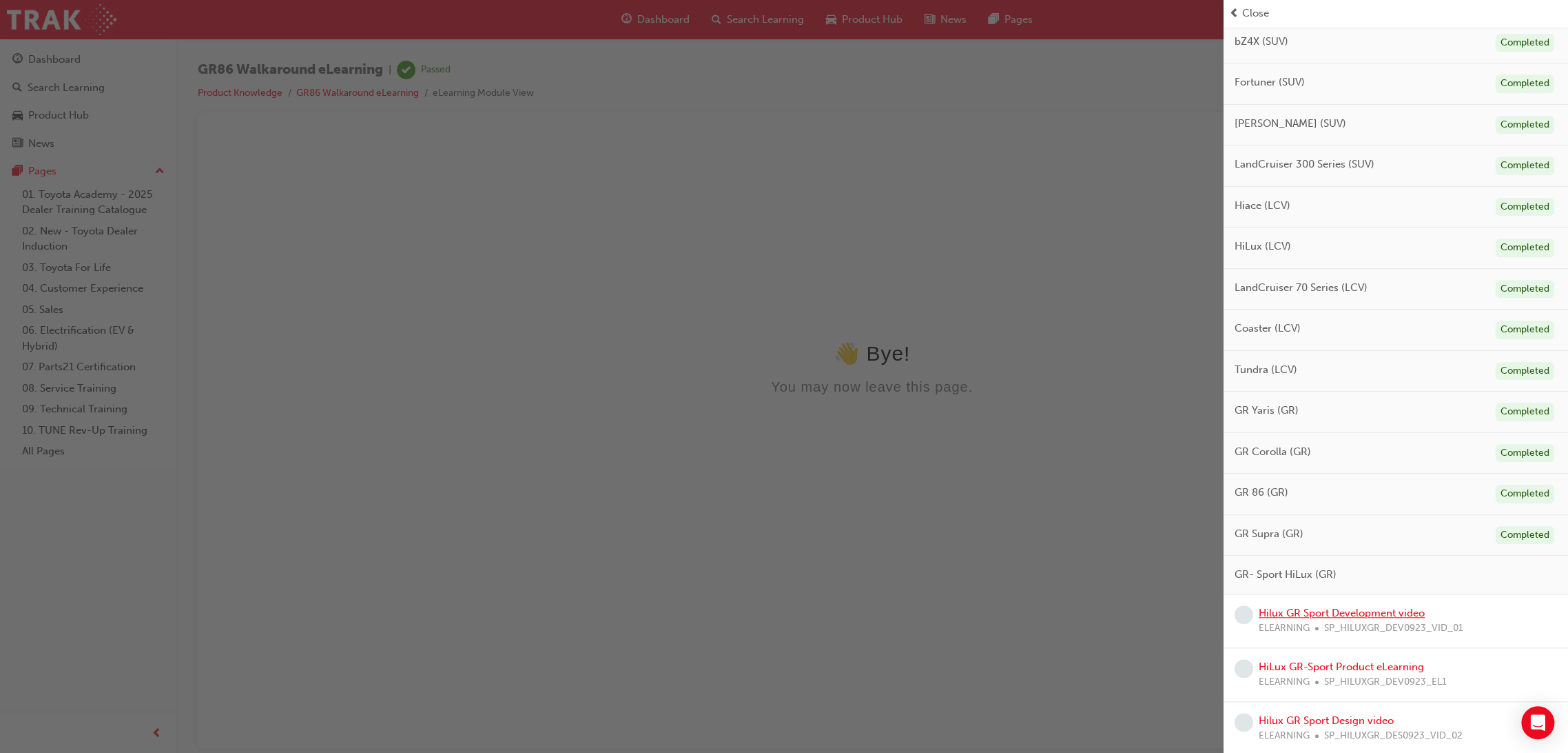
click at [1362, 613] on link "Hilux GR Sport Development video" at bounding box center [1342, 612] width 166 height 12
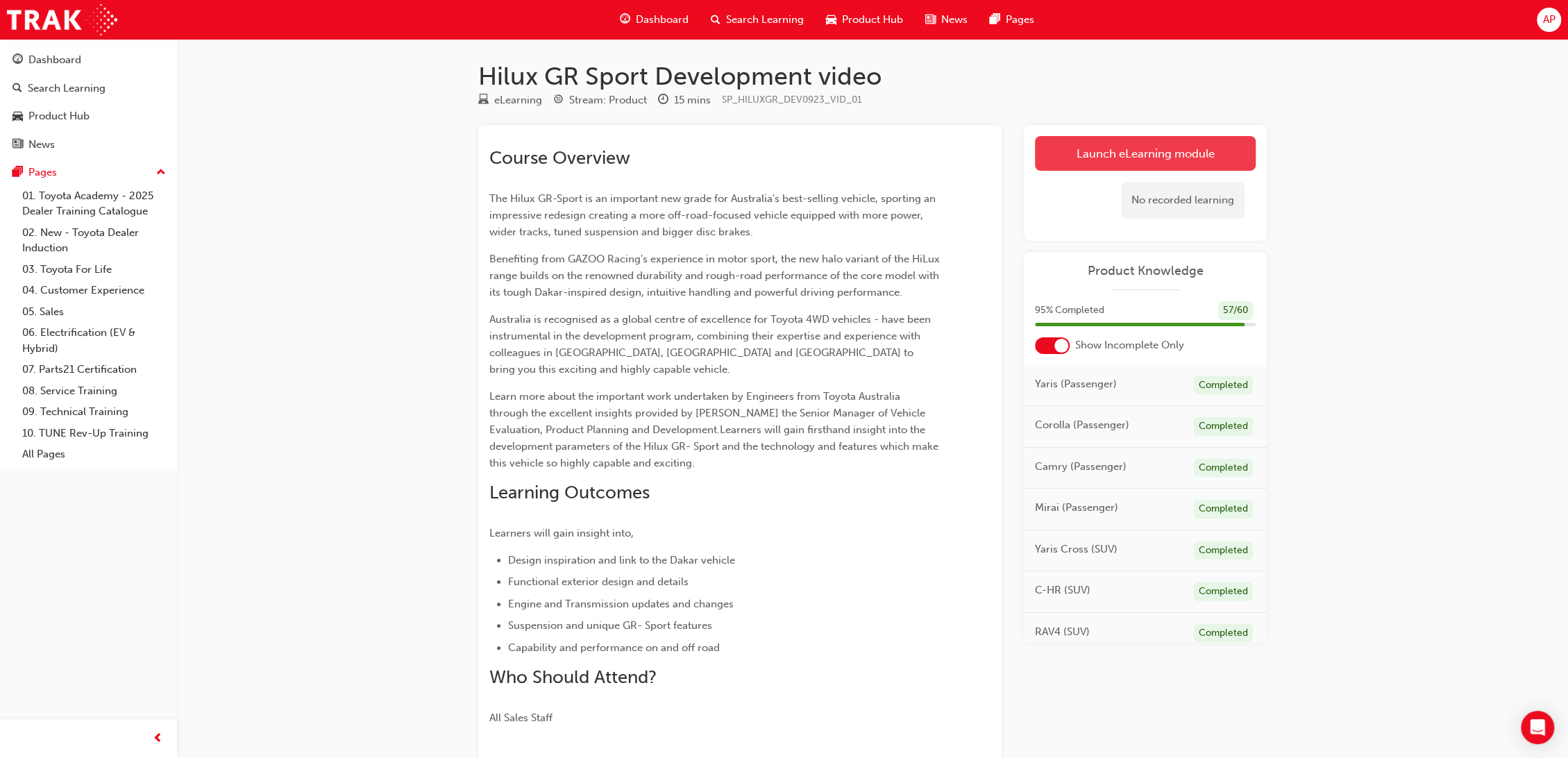
click at [1110, 159] on link "Launch eLearning module" at bounding box center [1146, 153] width 221 height 35
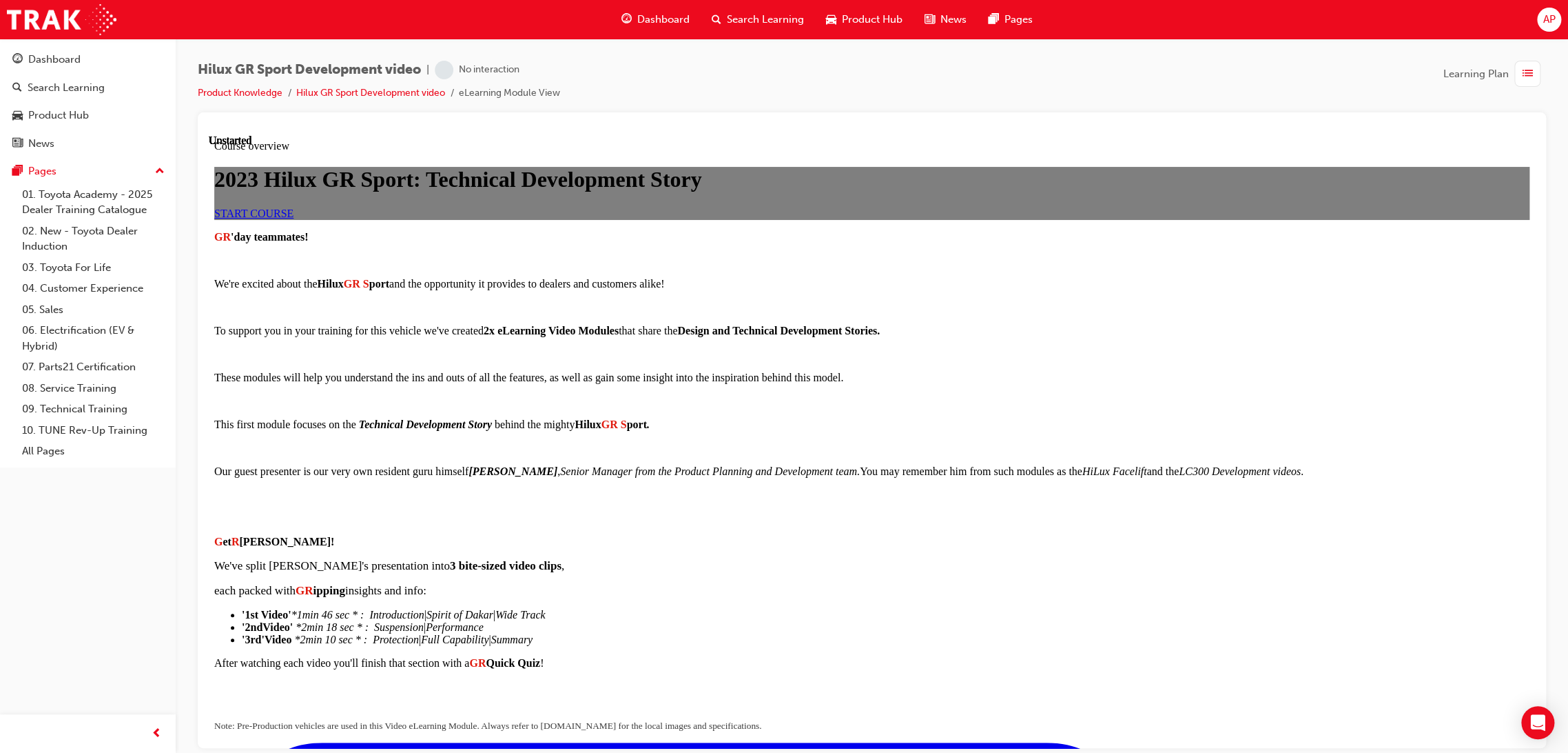
scroll to position [77, 0]
click at [294, 218] on link "START COURSE" at bounding box center [254, 212] width 79 height 12
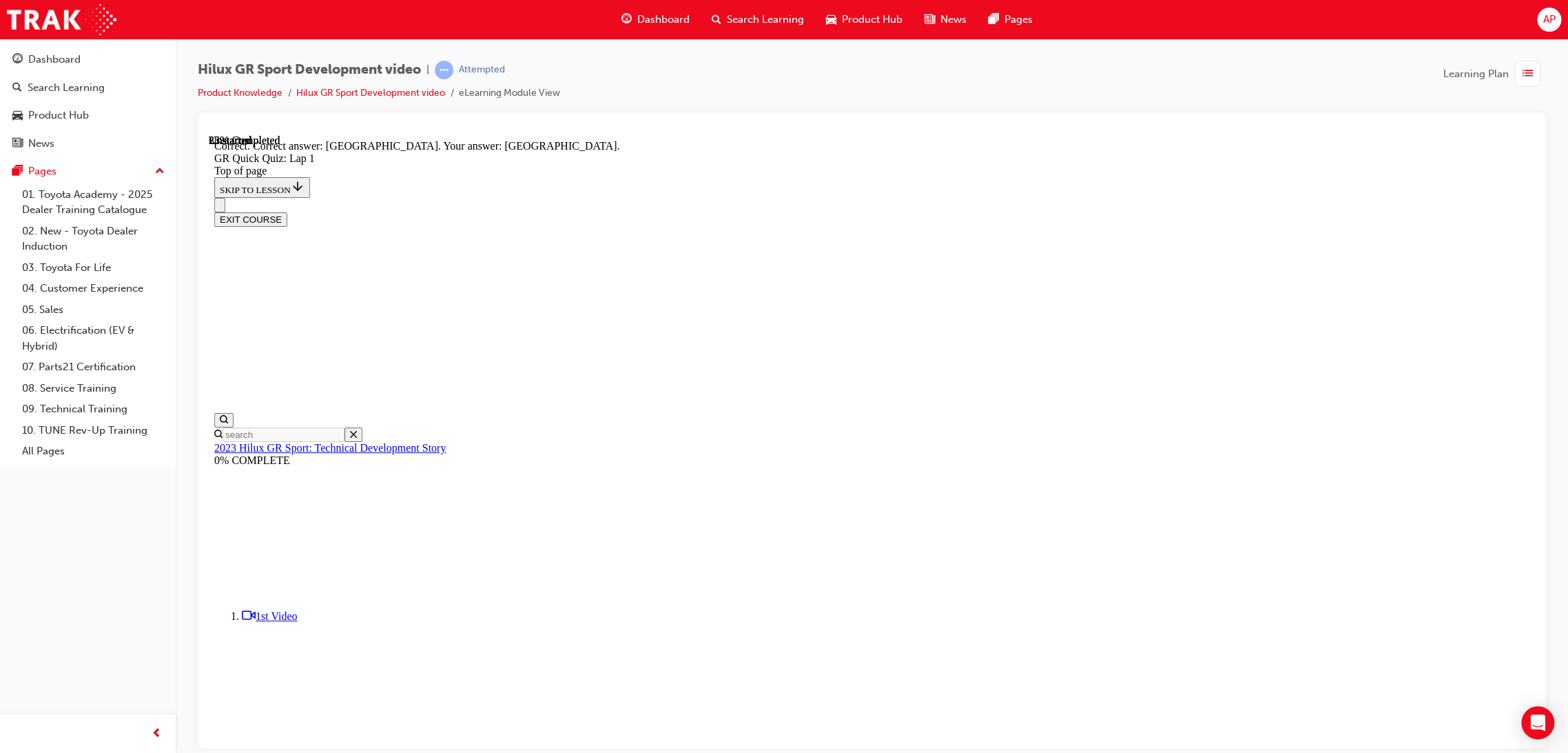
scroll to position [149, 0]
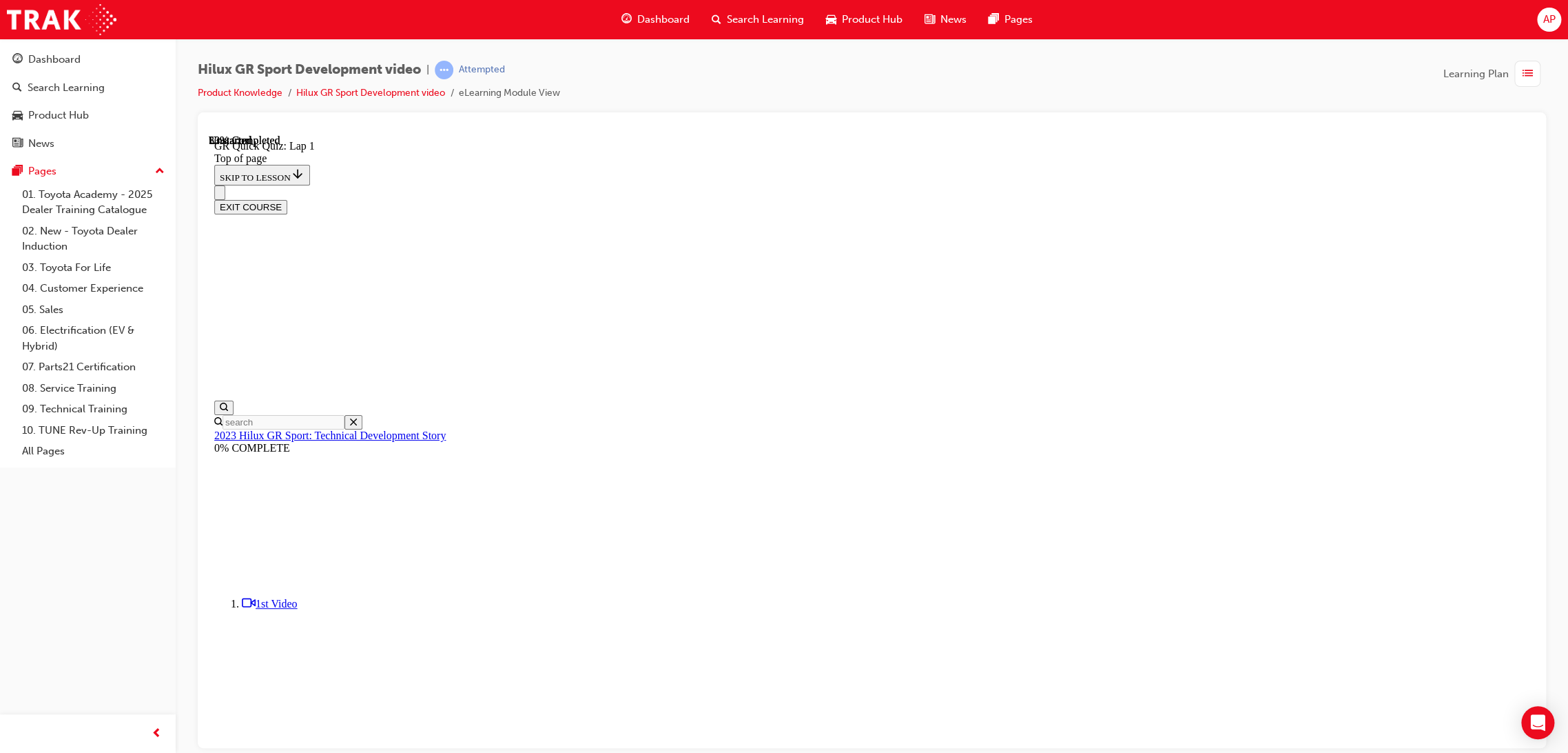
scroll to position [42, 0]
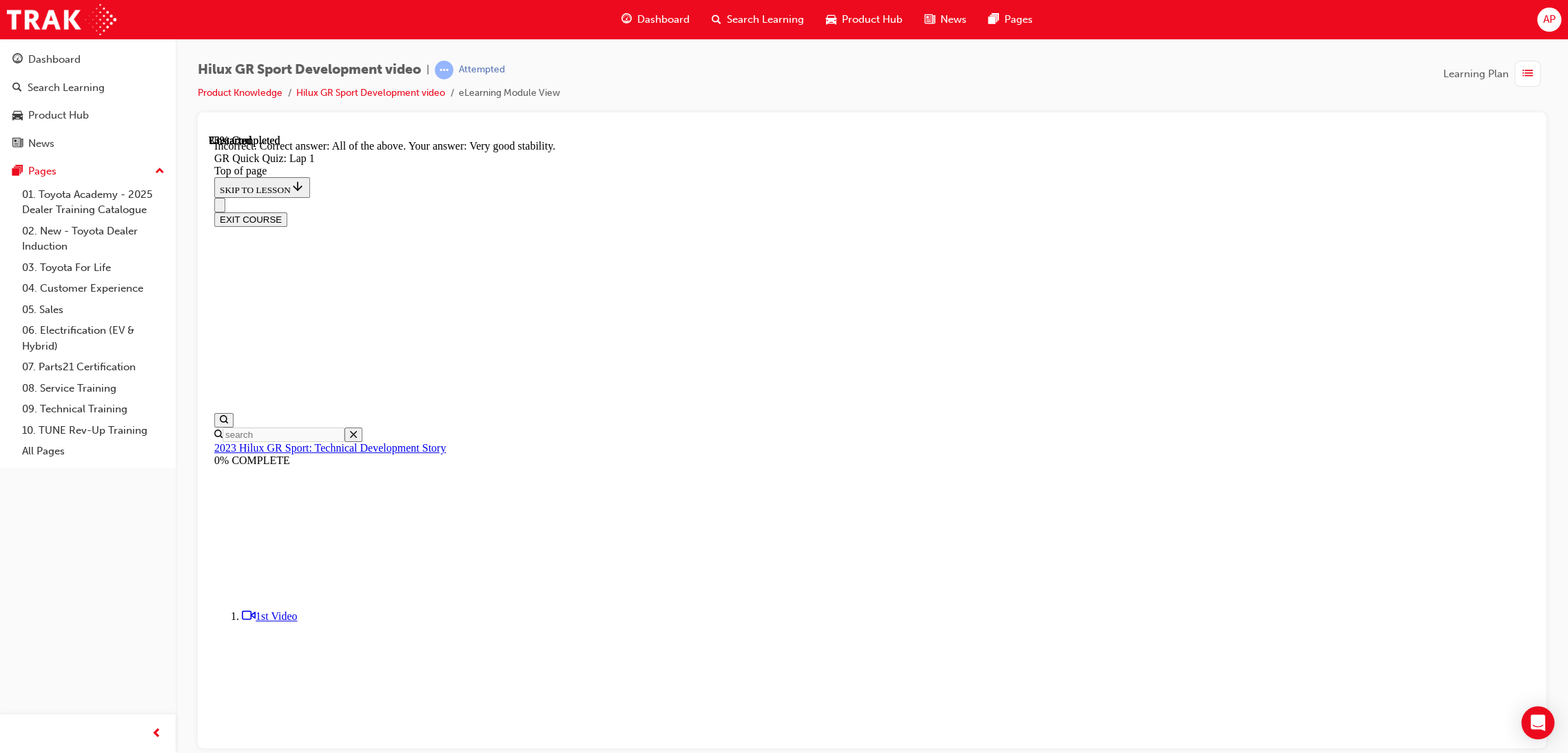
scroll to position [112, 0]
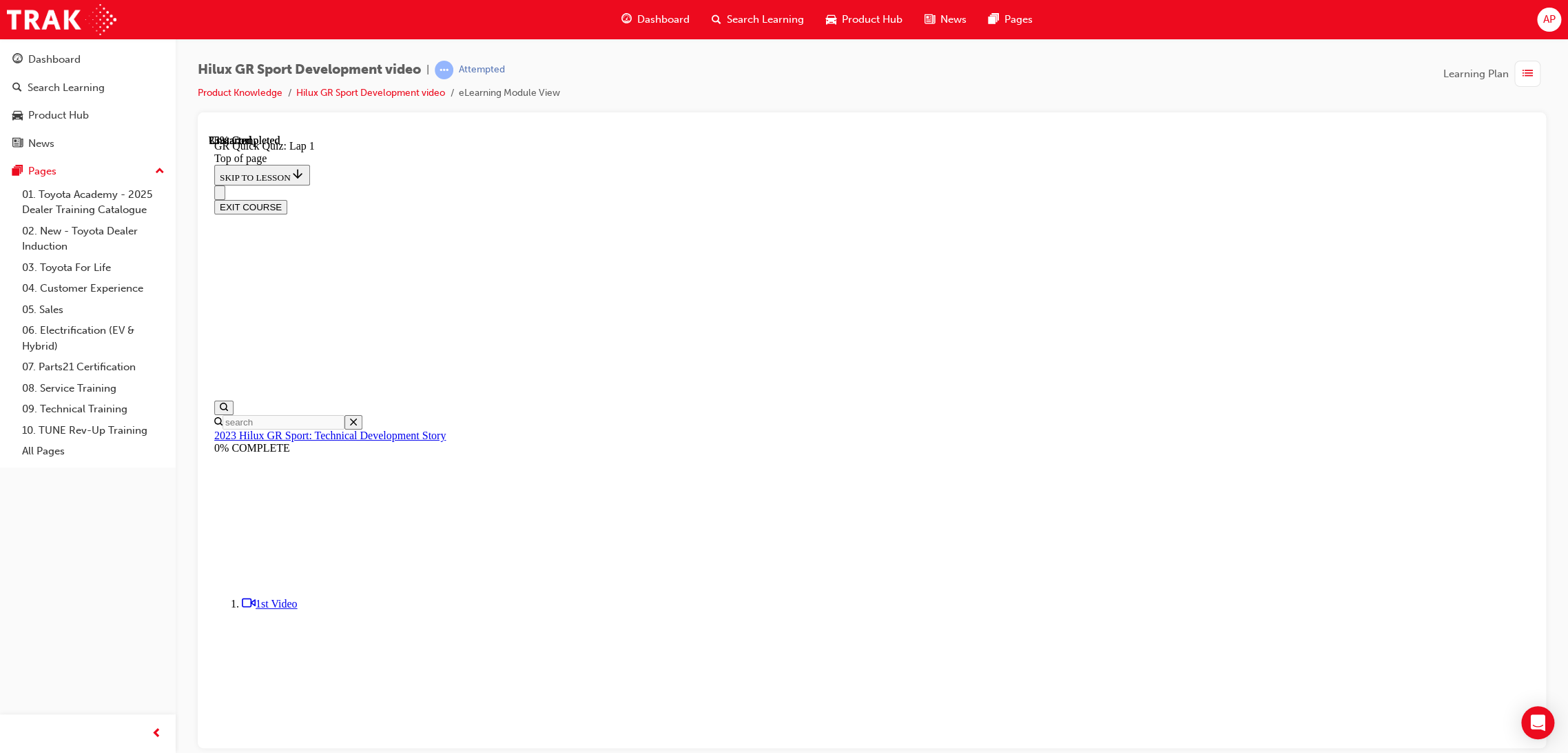
scroll to position [42, 0]
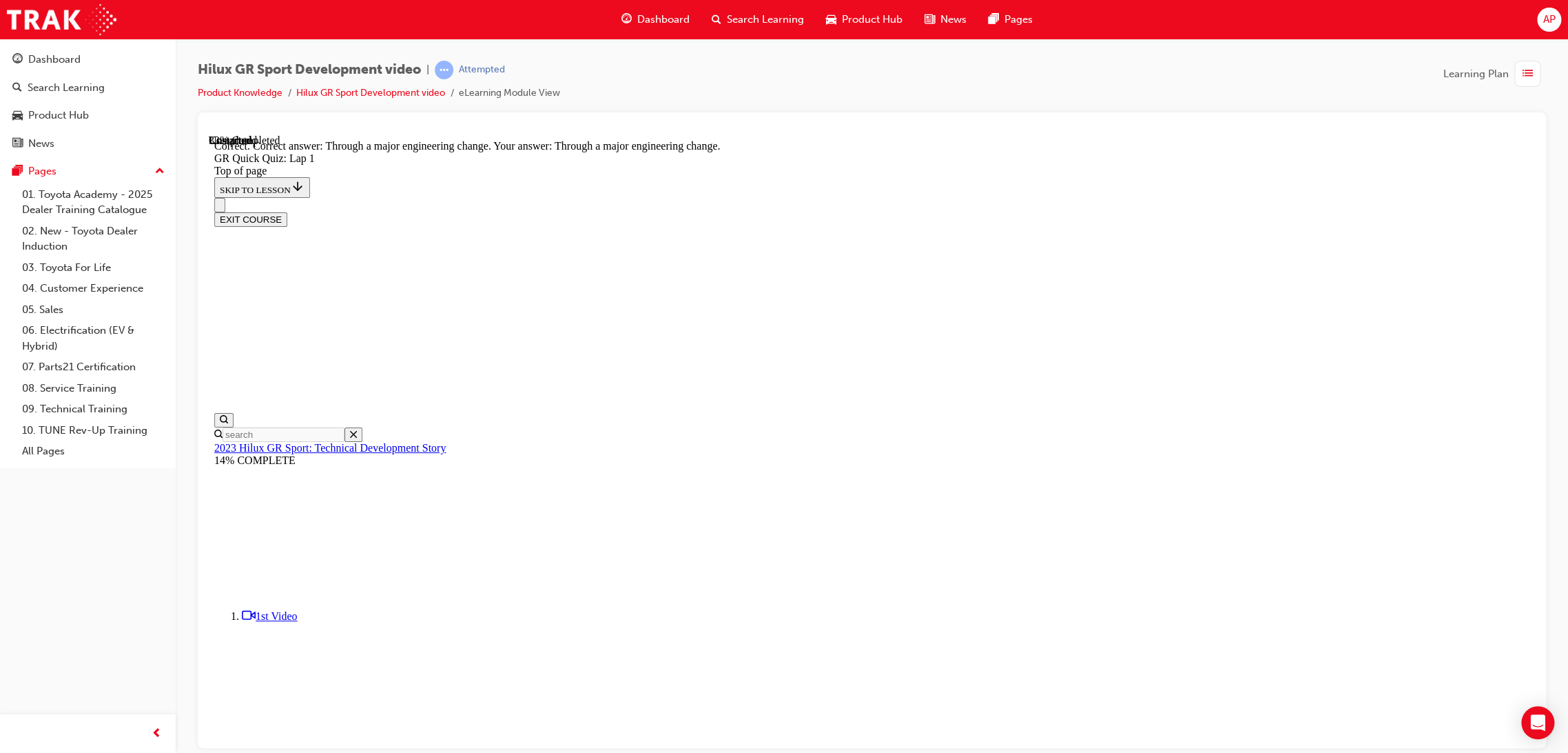
scroll to position [44, 0]
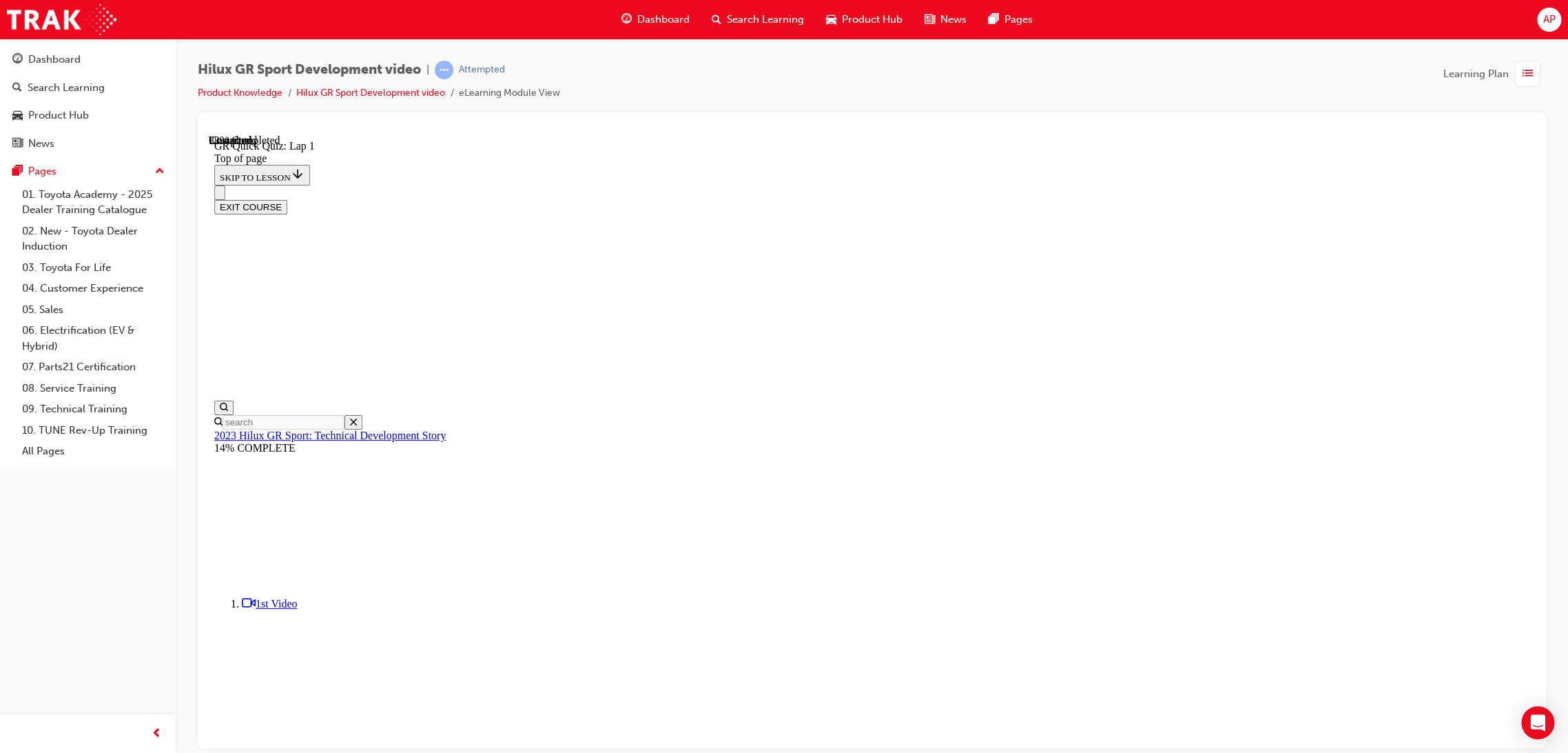
scroll to position [85, 0]
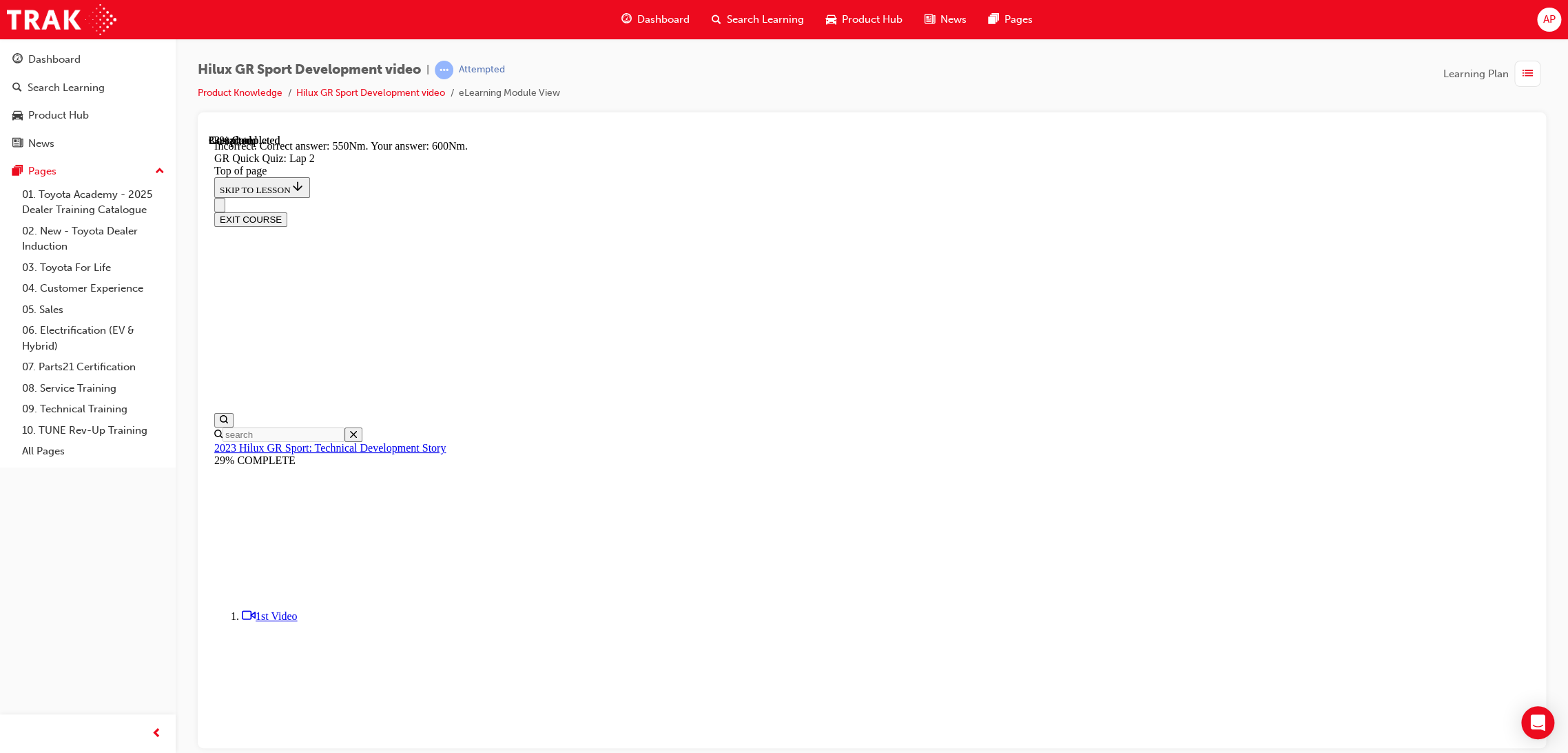
scroll to position [112, 0]
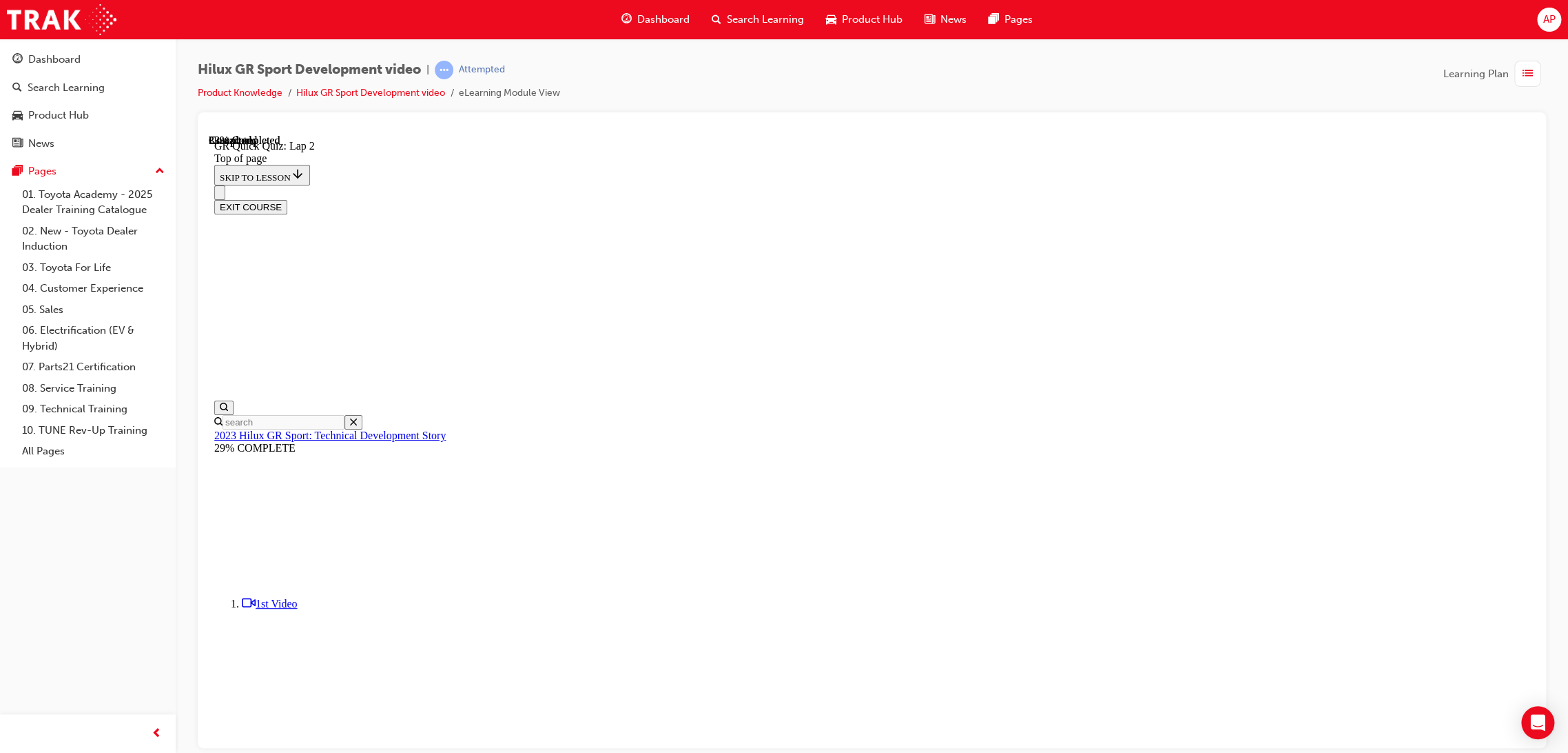
scroll to position [85, 0]
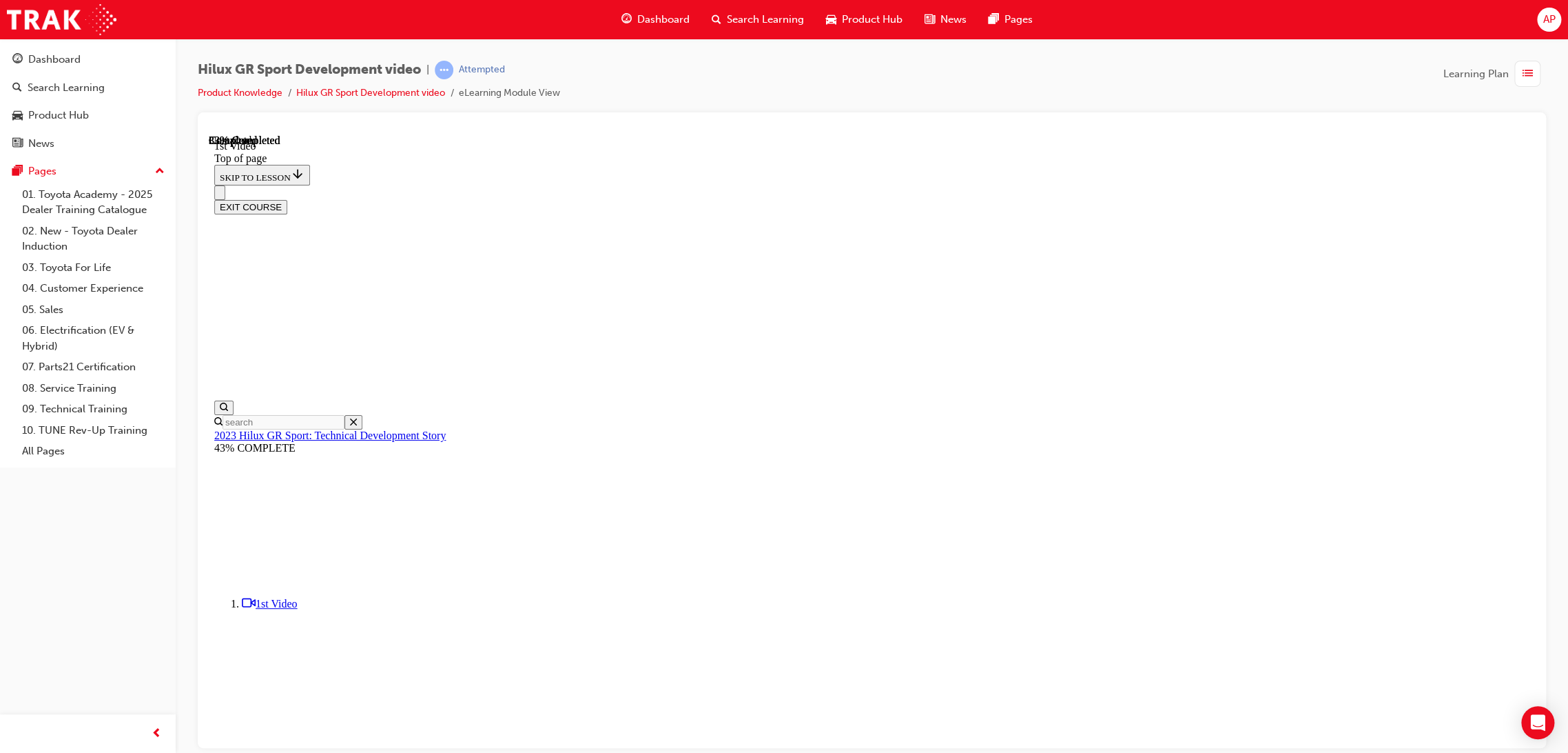
drag, startPoint x: 276, startPoint y: 429, endPoint x: 282, endPoint y: 433, distance: 7.2
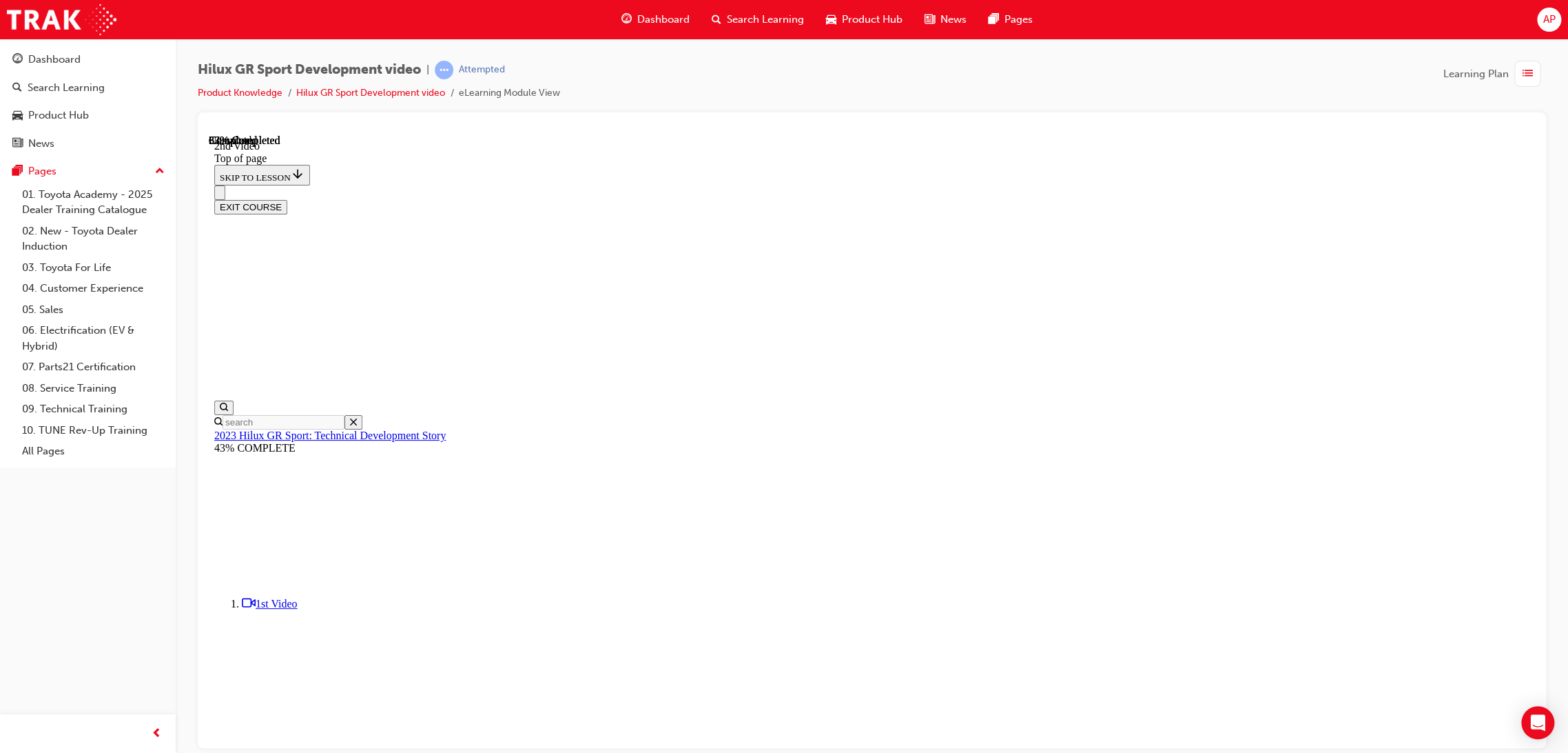
scroll to position [43, 0]
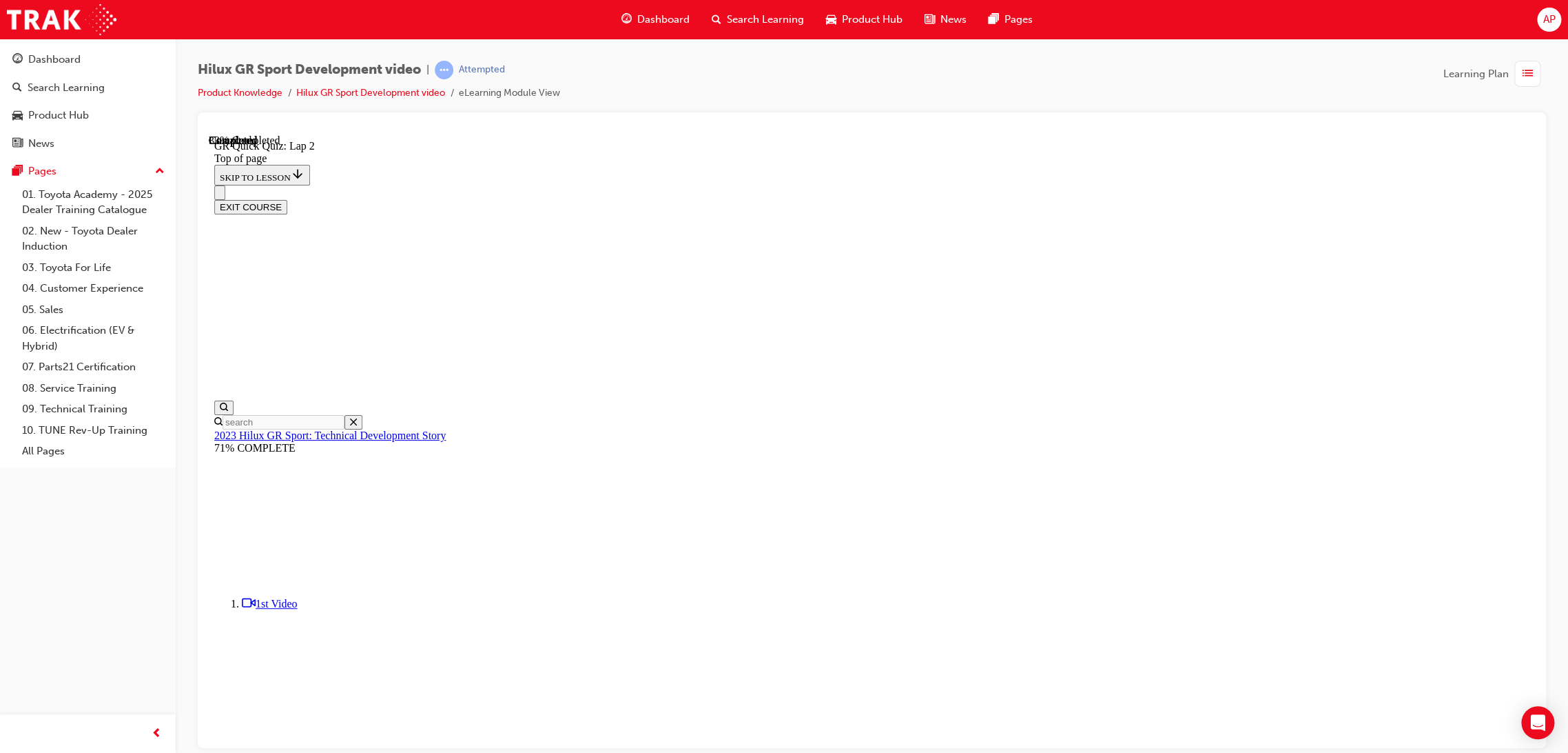
scroll to position [43, 0]
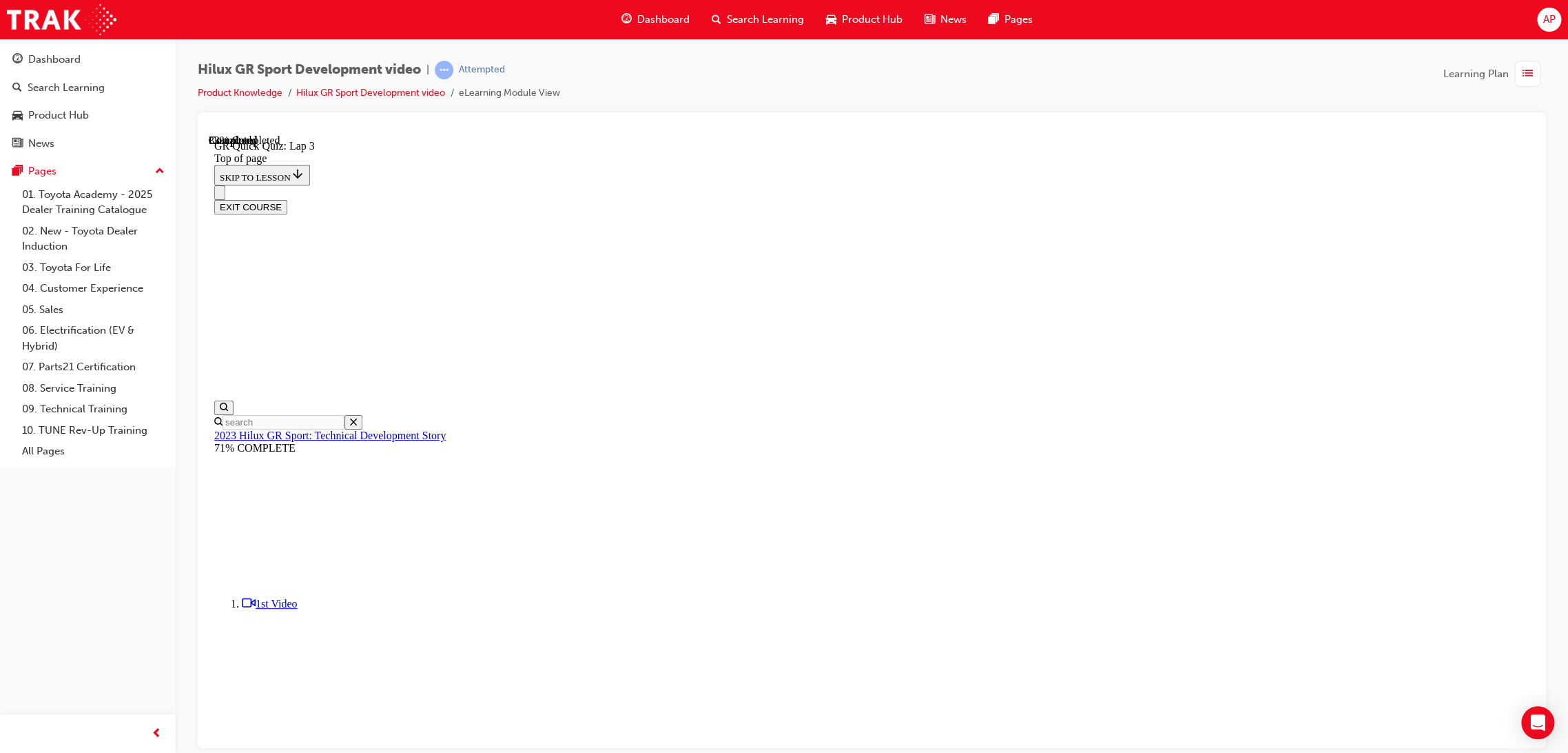
drag, startPoint x: 772, startPoint y: 525, endPoint x: 858, endPoint y: 552, distance: 90.1
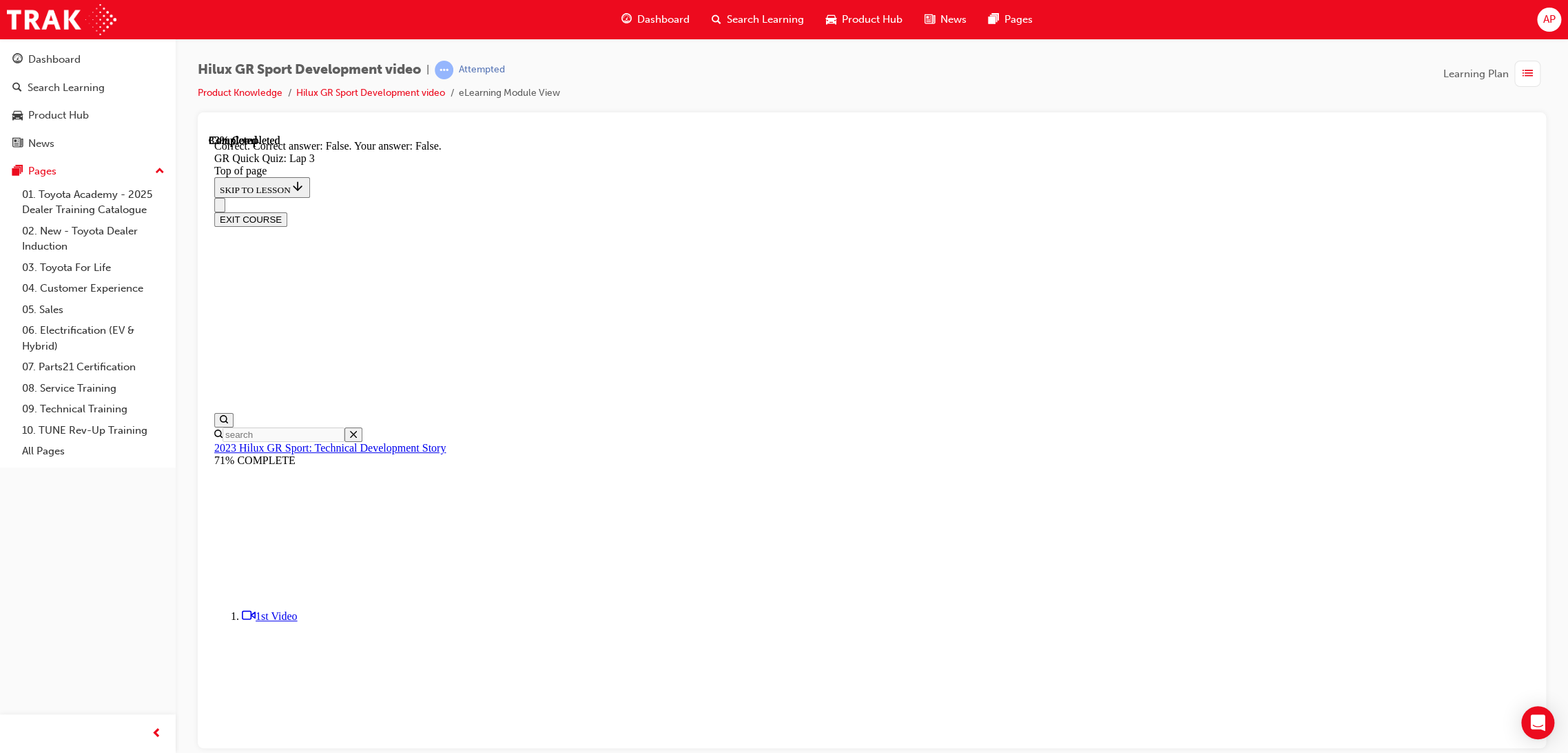
scroll to position [86, 0]
drag, startPoint x: 790, startPoint y: 594, endPoint x: 833, endPoint y: 608, distance: 45.2
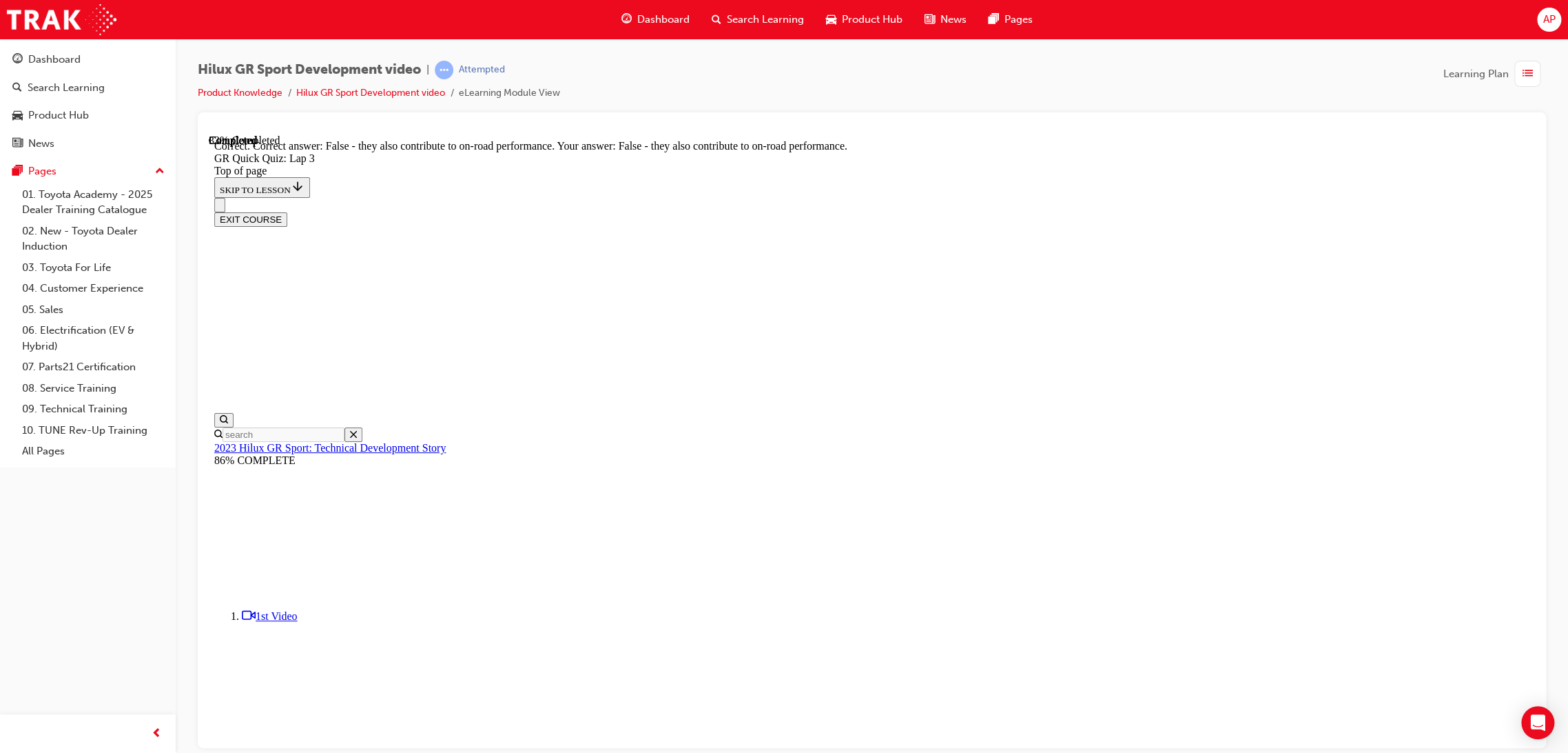
scroll to position [44, 0]
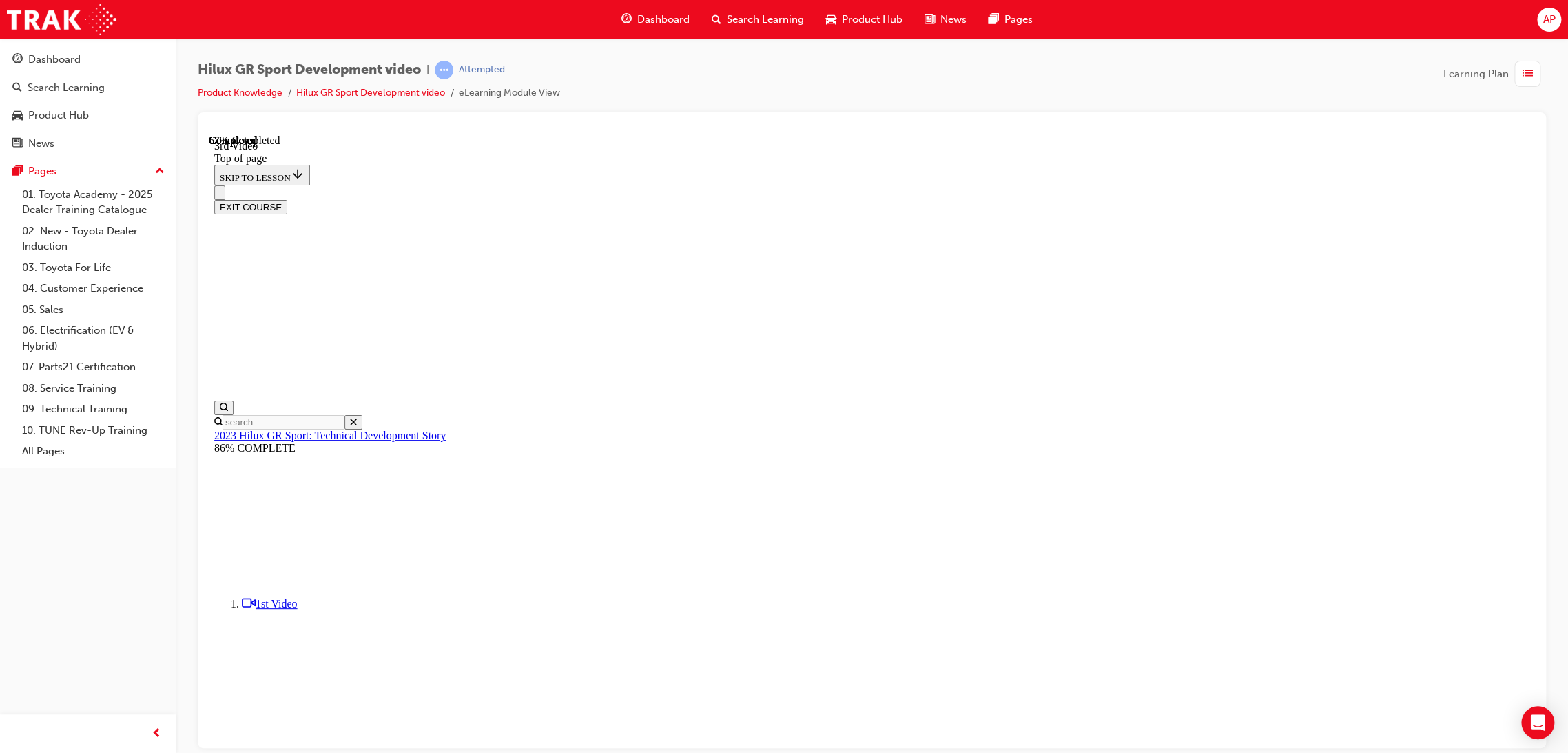
click at [1523, 77] on span "list-icon" at bounding box center [1528, 74] width 11 height 17
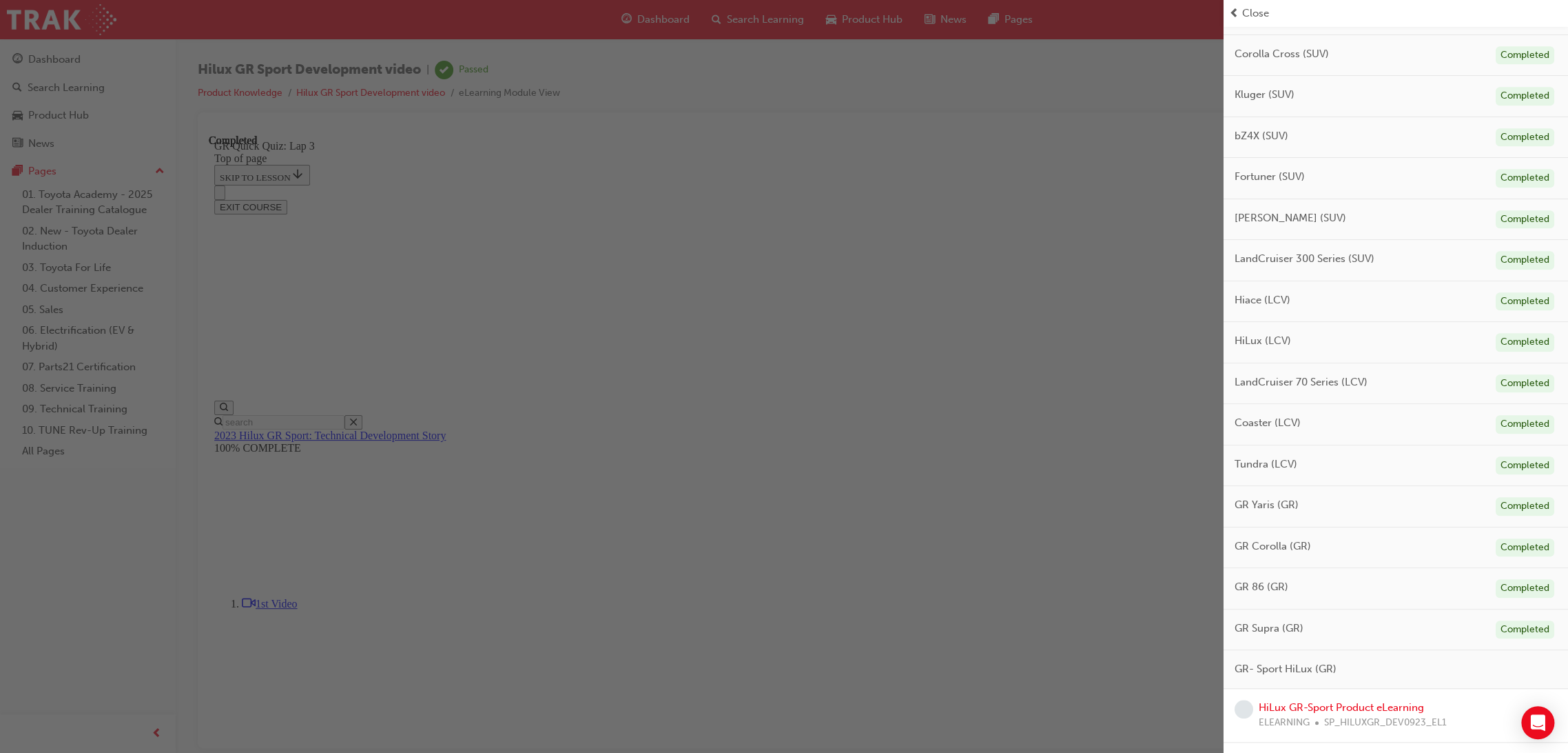
scroll to position [467, 0]
click at [1383, 660] on link "HiLux GR-Sport Product eLearning" at bounding box center [1342, 667] width 166 height 12
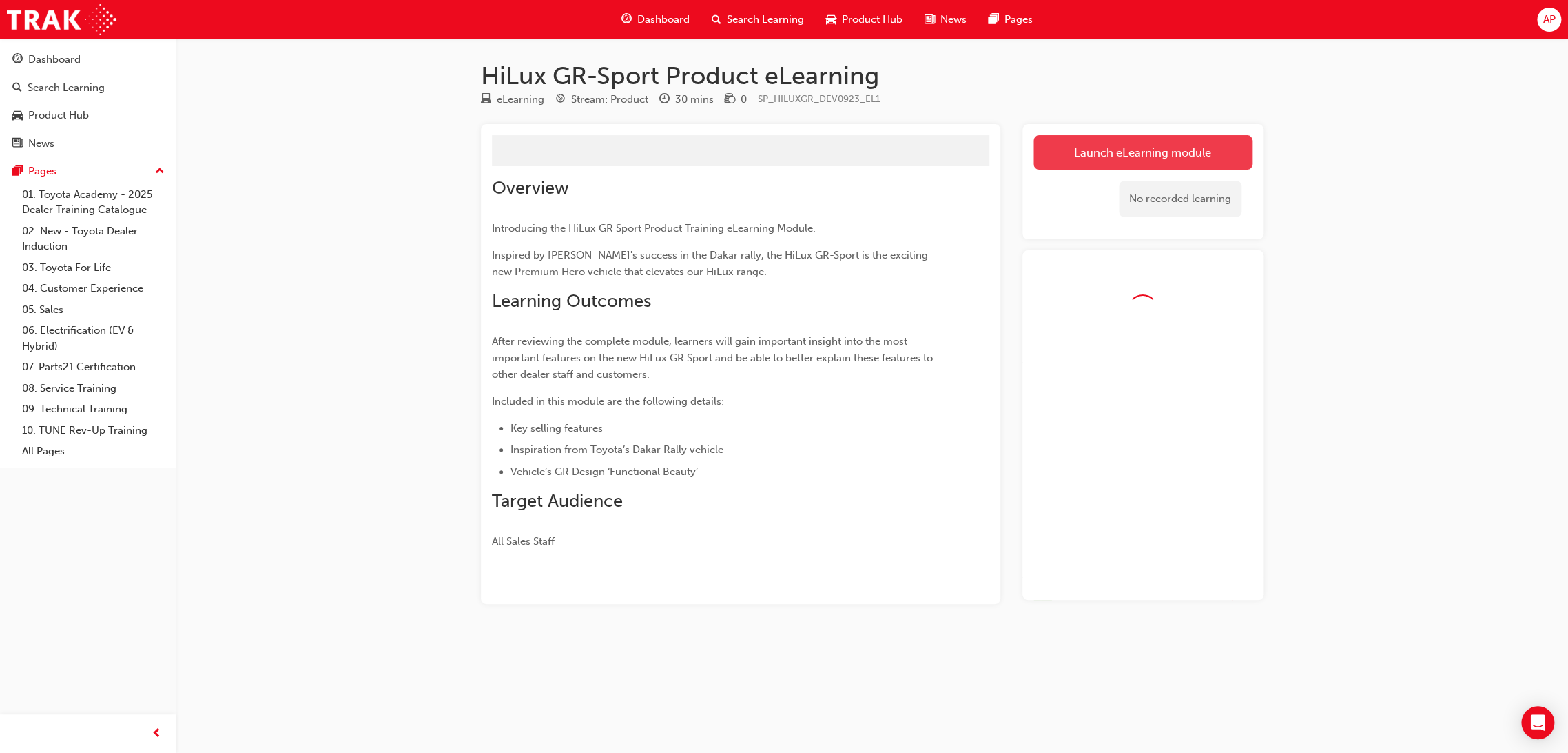
click at [1137, 150] on button "Launch eLearning module" at bounding box center [1144, 152] width 219 height 35
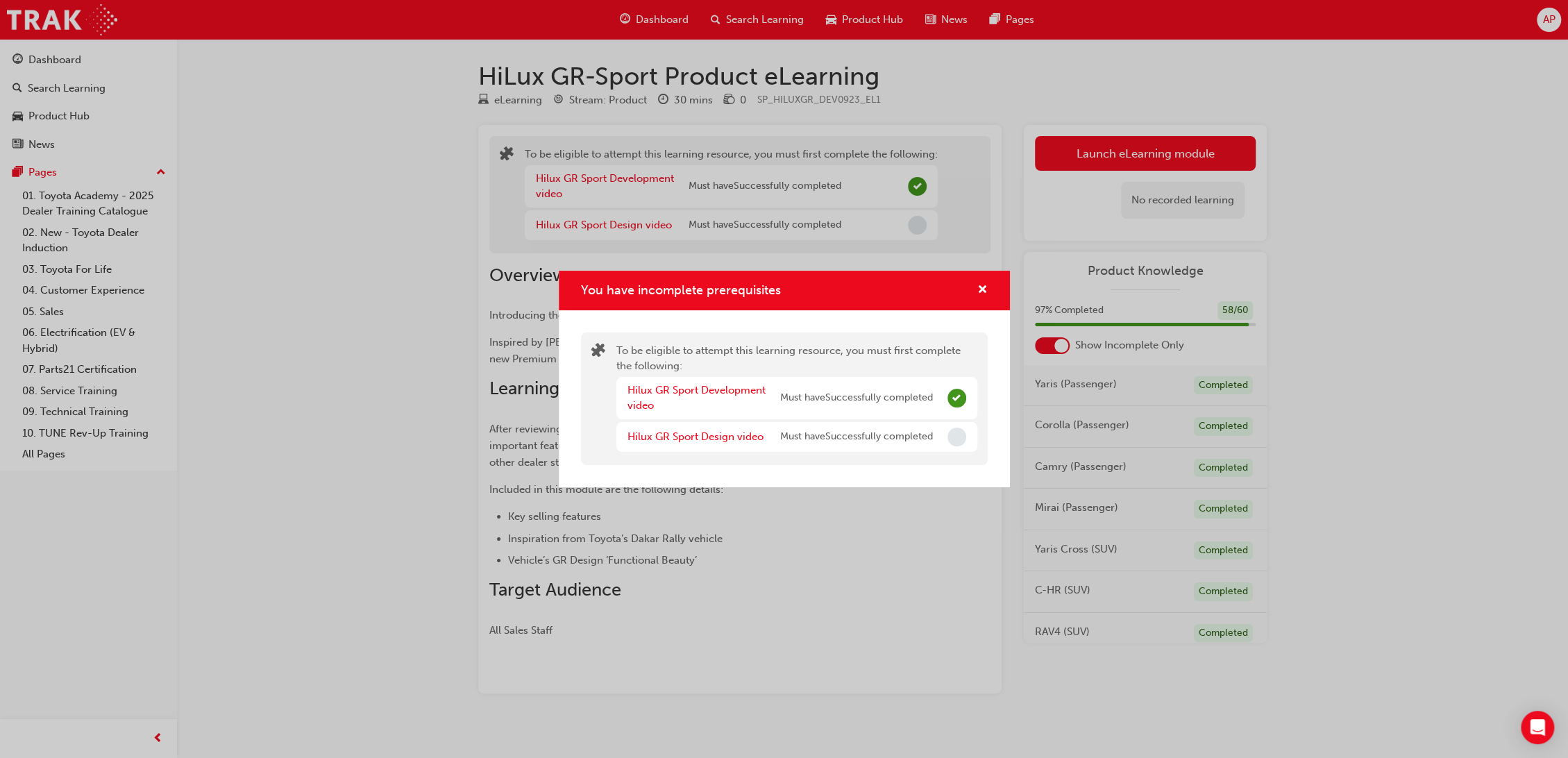
click at [736, 426] on div "Hilux GR Sport Design video Must have Successfully completed" at bounding box center [797, 436] width 361 height 30
click at [726, 438] on link "Hilux GR Sport Design video" at bounding box center [696, 436] width 136 height 13
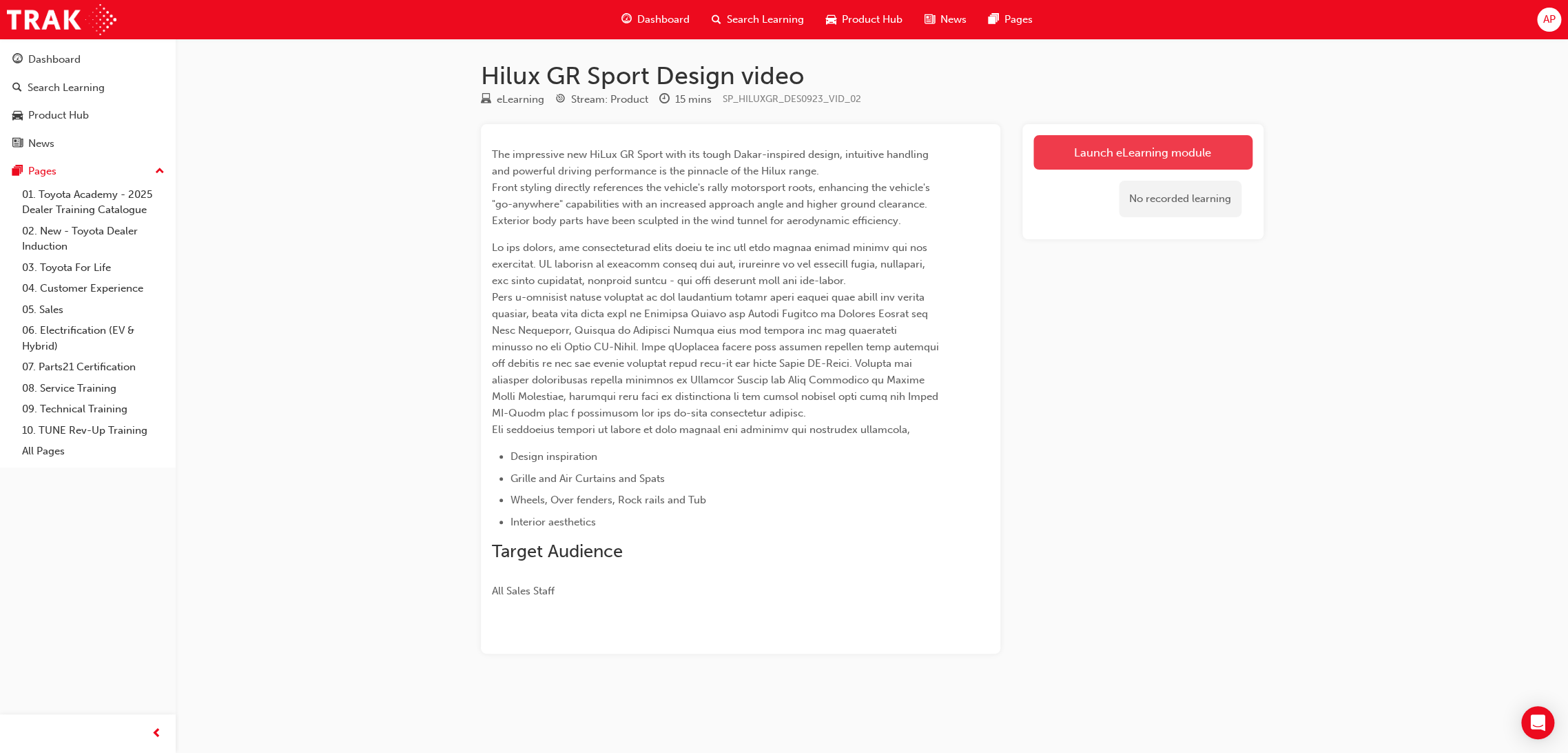
click at [1099, 153] on link "Launch eLearning module" at bounding box center [1144, 152] width 219 height 35
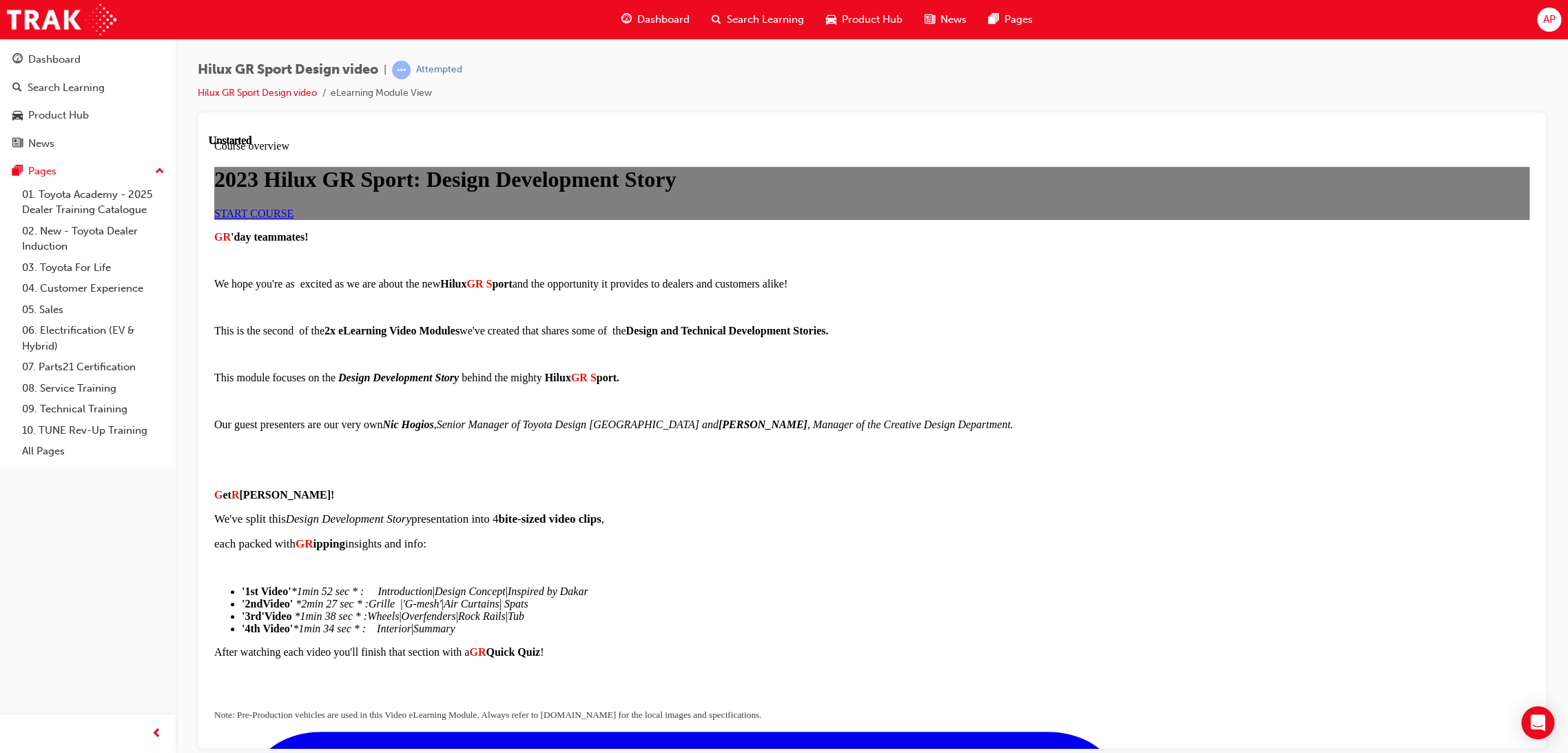
click at [294, 218] on span "START COURSE" at bounding box center [254, 212] width 79 height 12
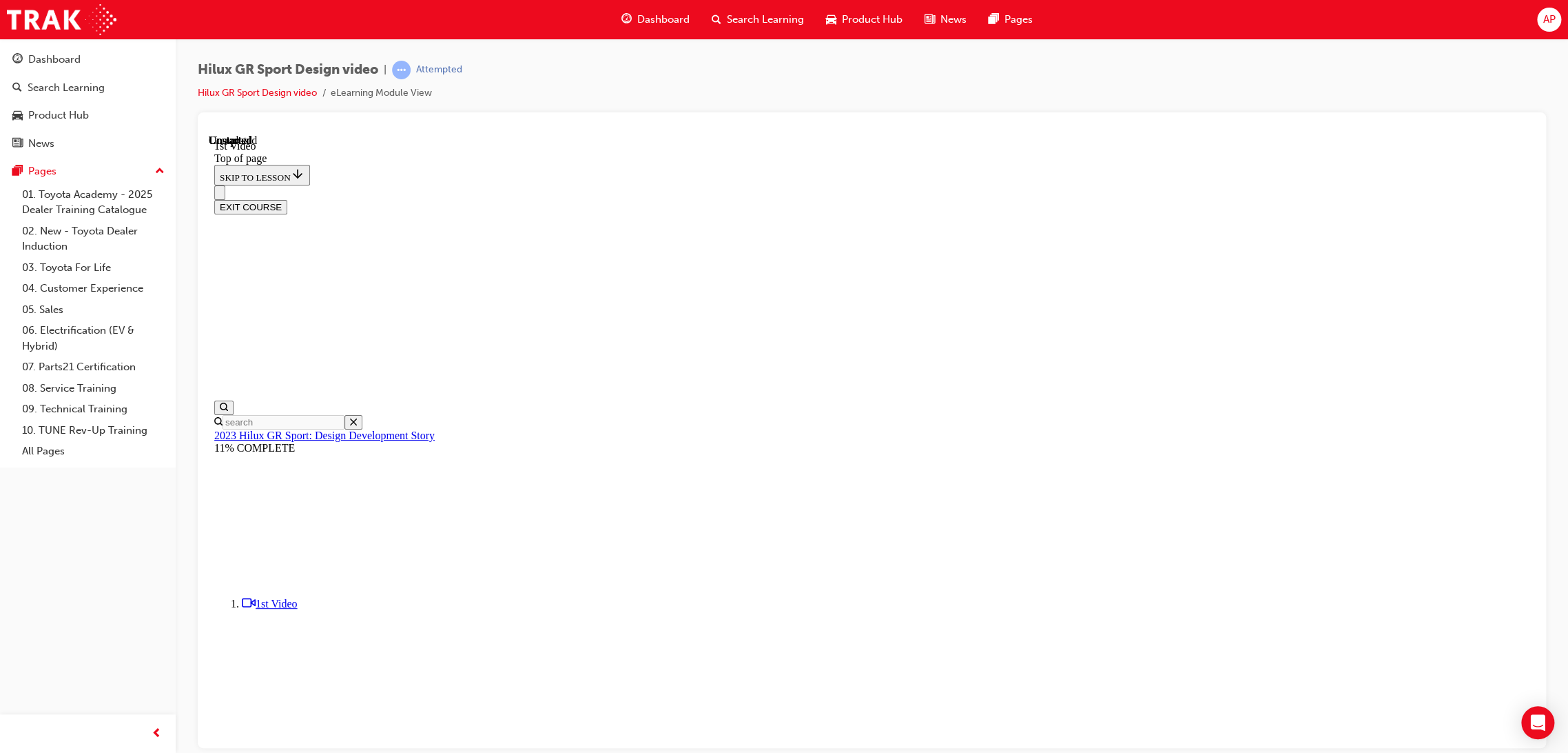
scroll to position [363, 0]
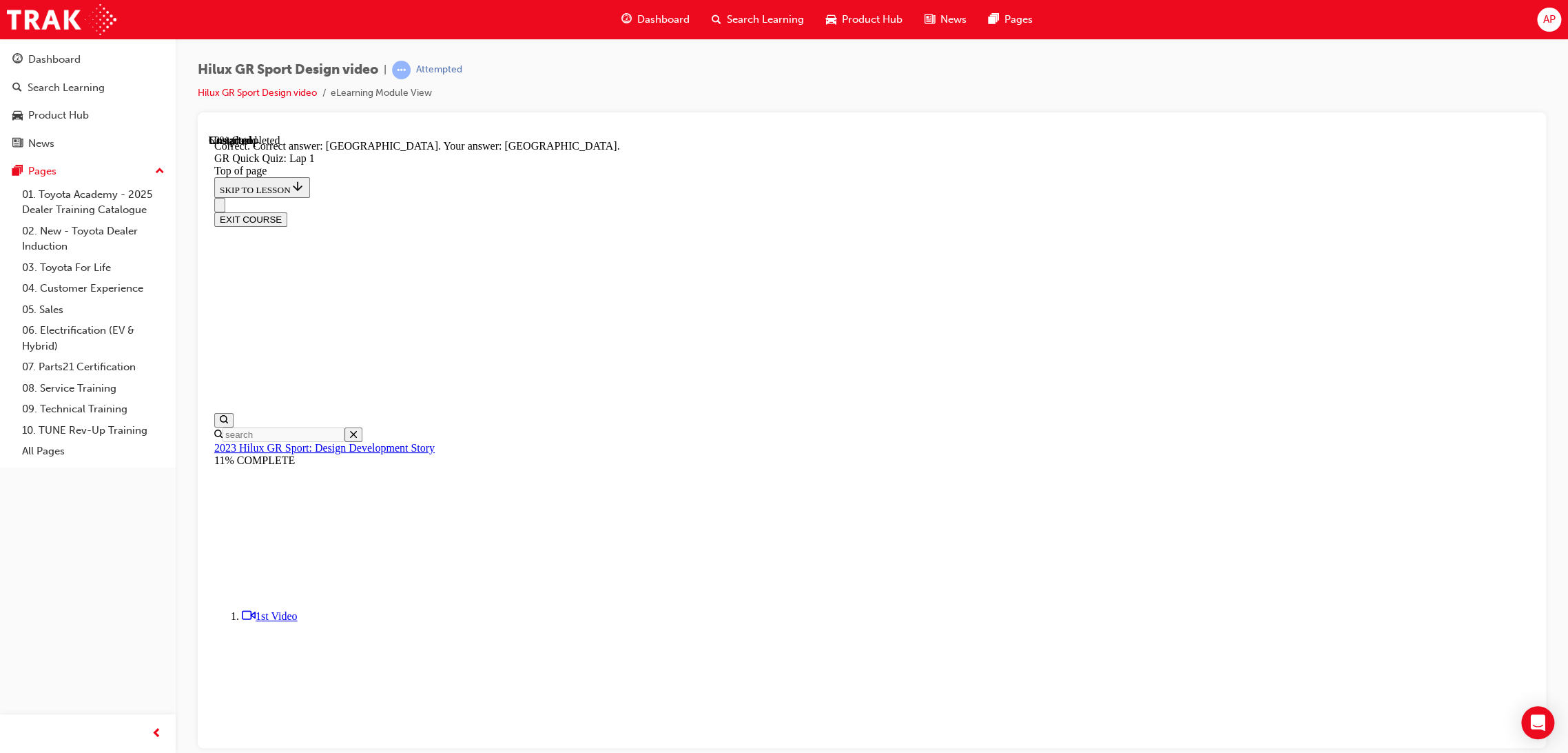
scroll to position [126, 0]
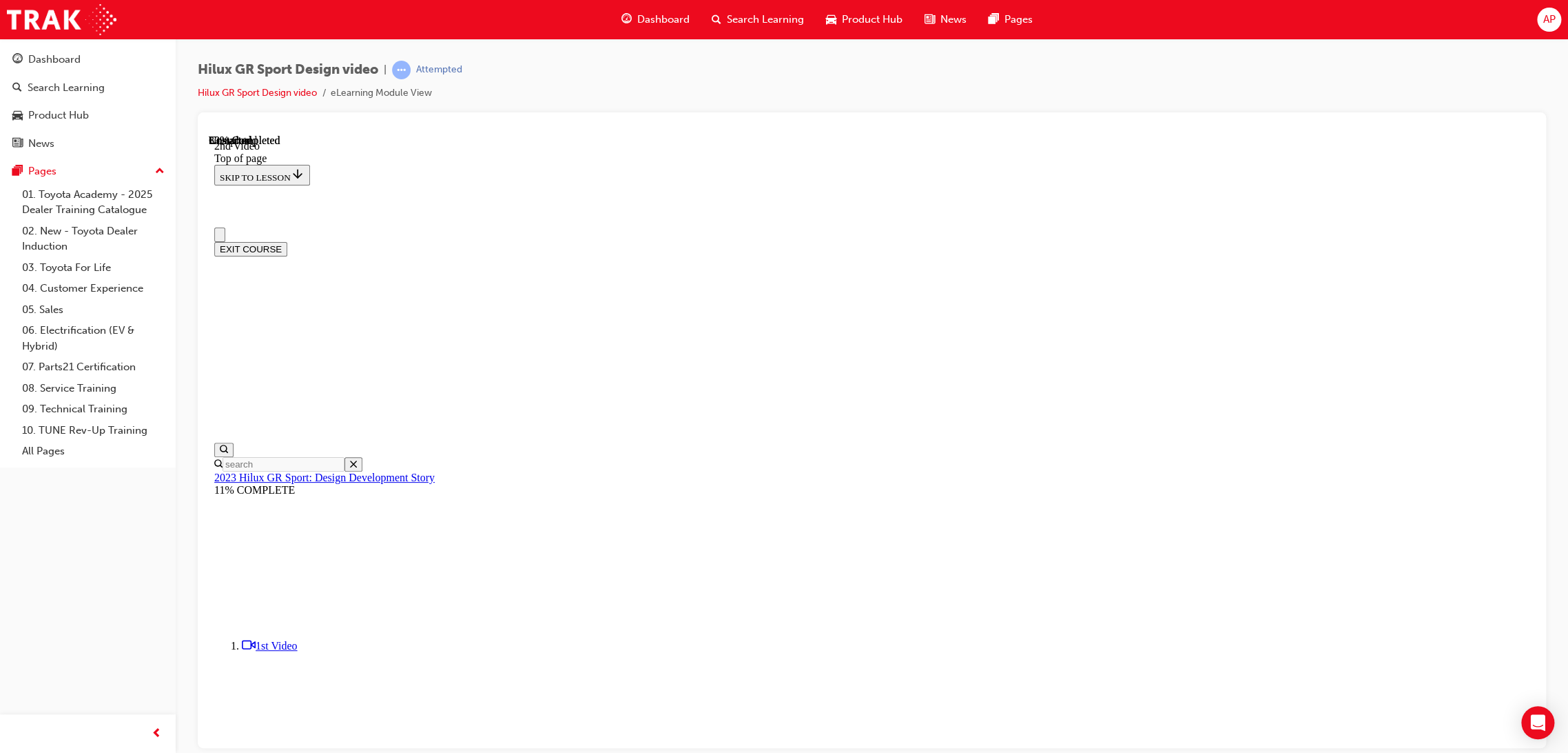
scroll to position [0, 0]
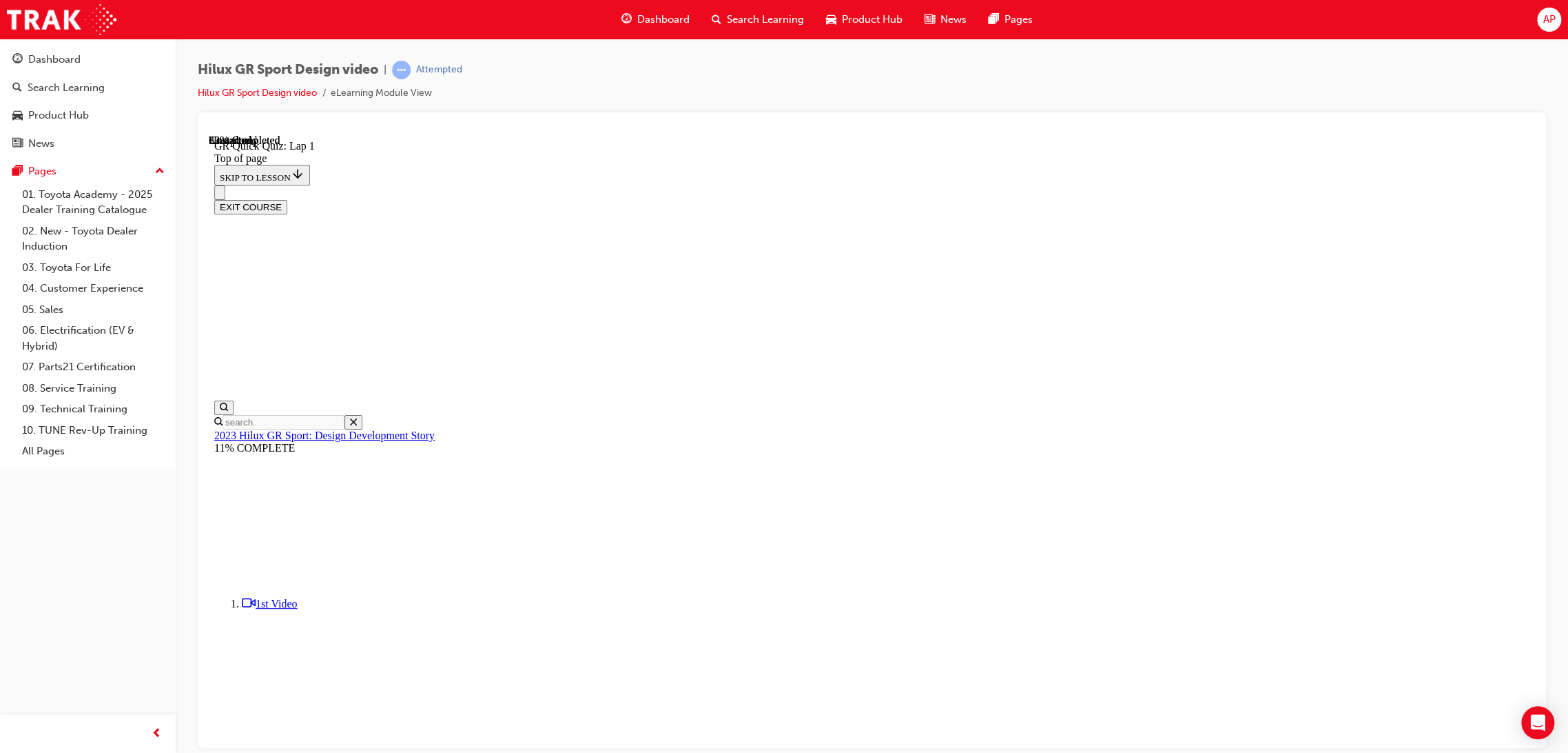
scroll to position [43, 0]
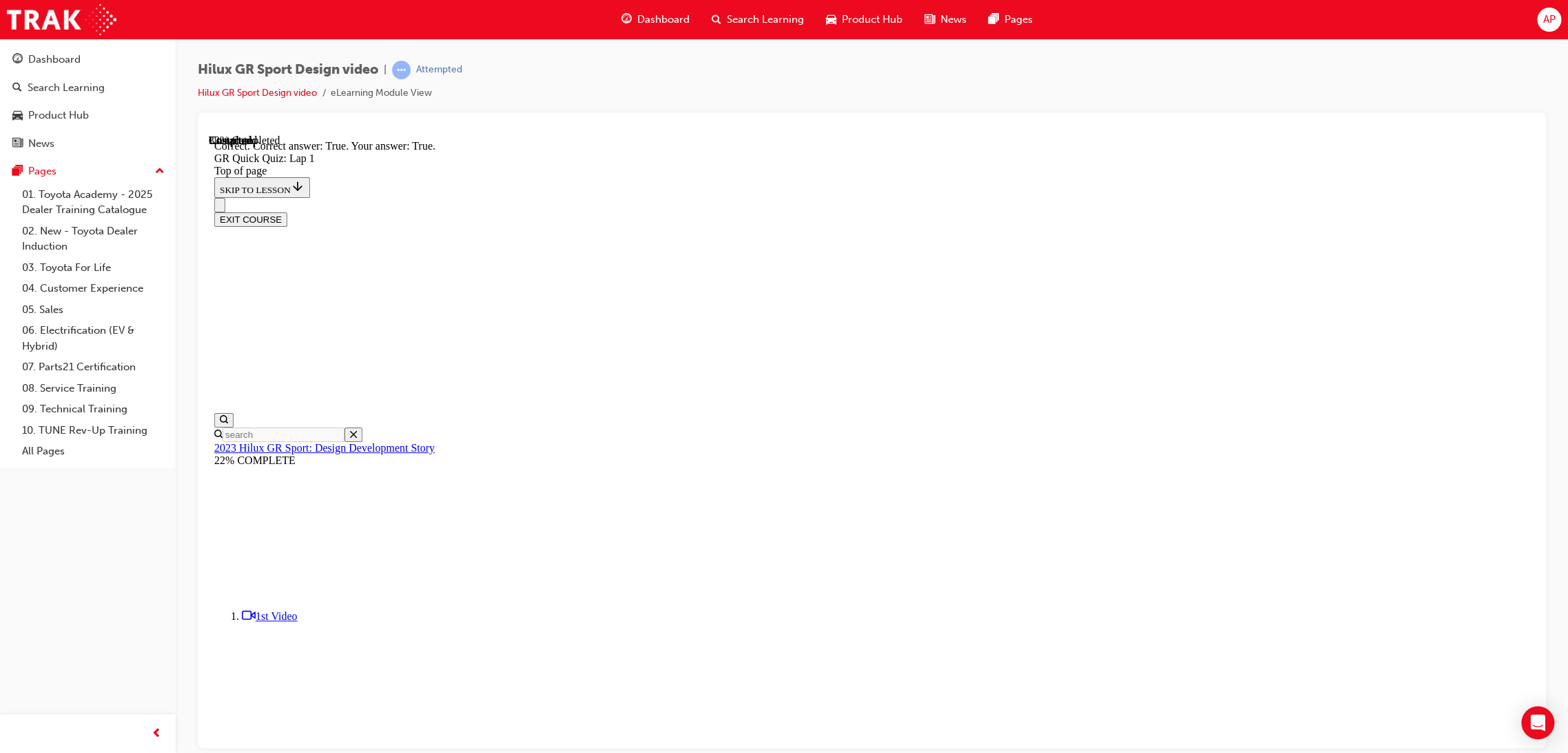
scroll to position [72, 0]
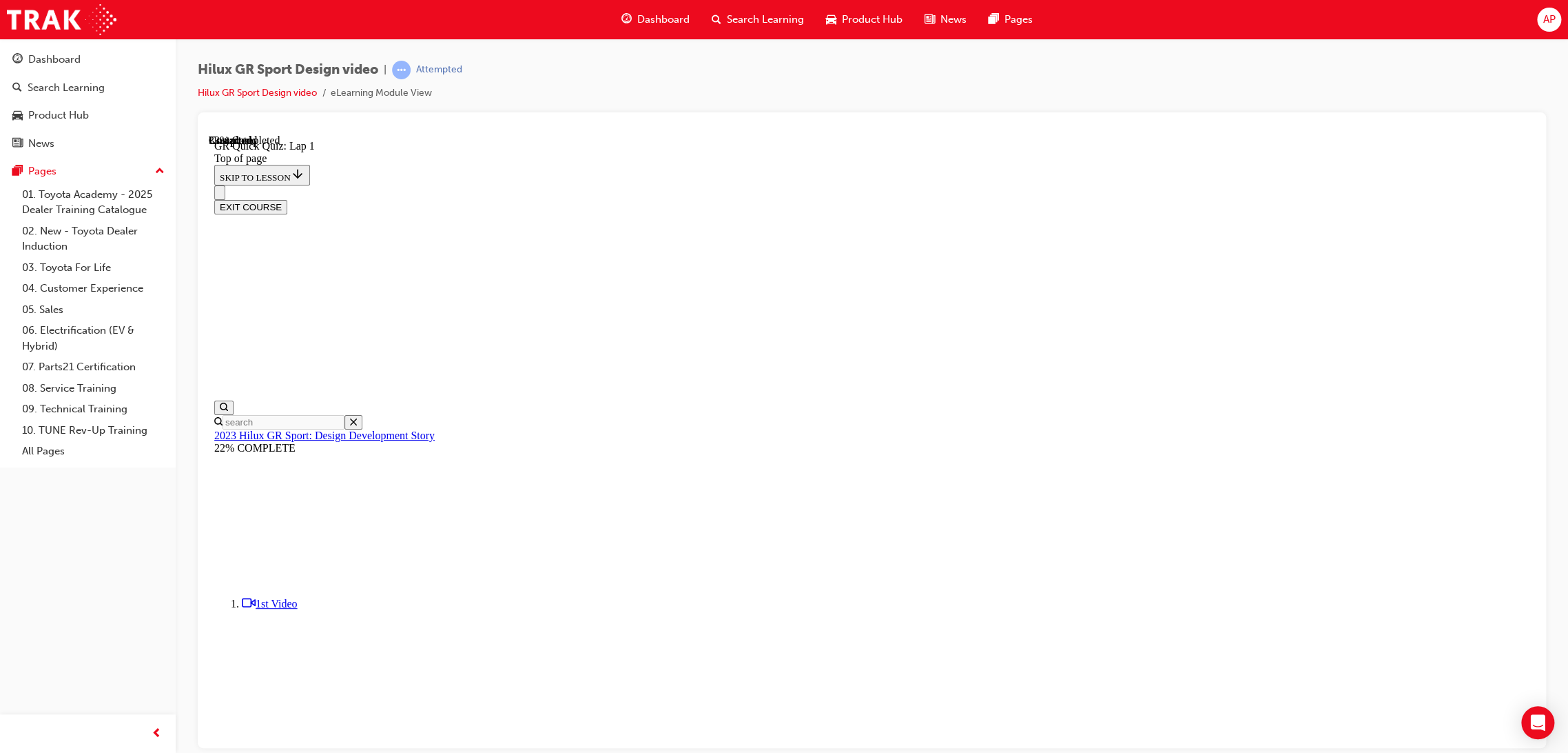
scroll to position [85, 0]
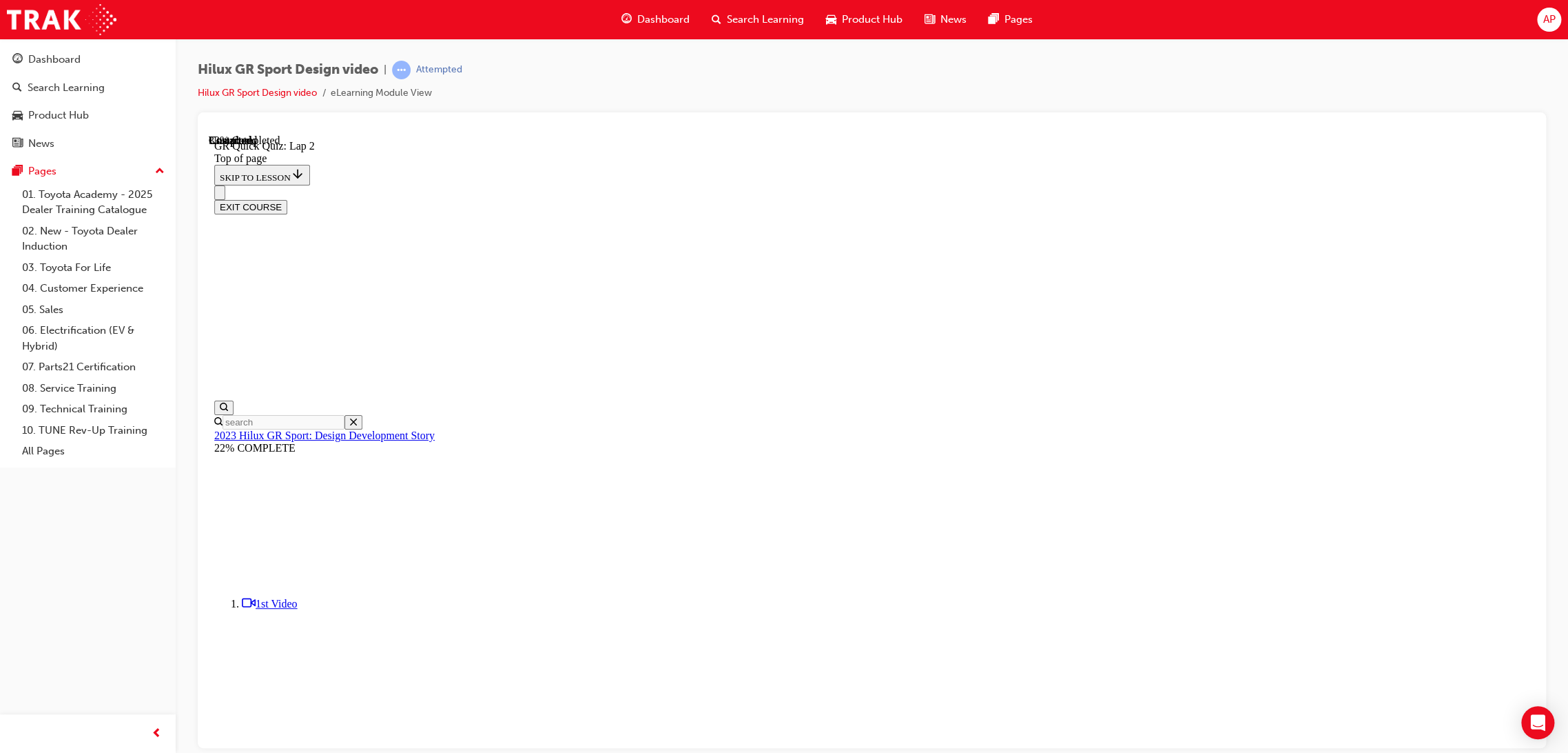
drag, startPoint x: 823, startPoint y: 522, endPoint x: 836, endPoint y: 525, distance: 13.3
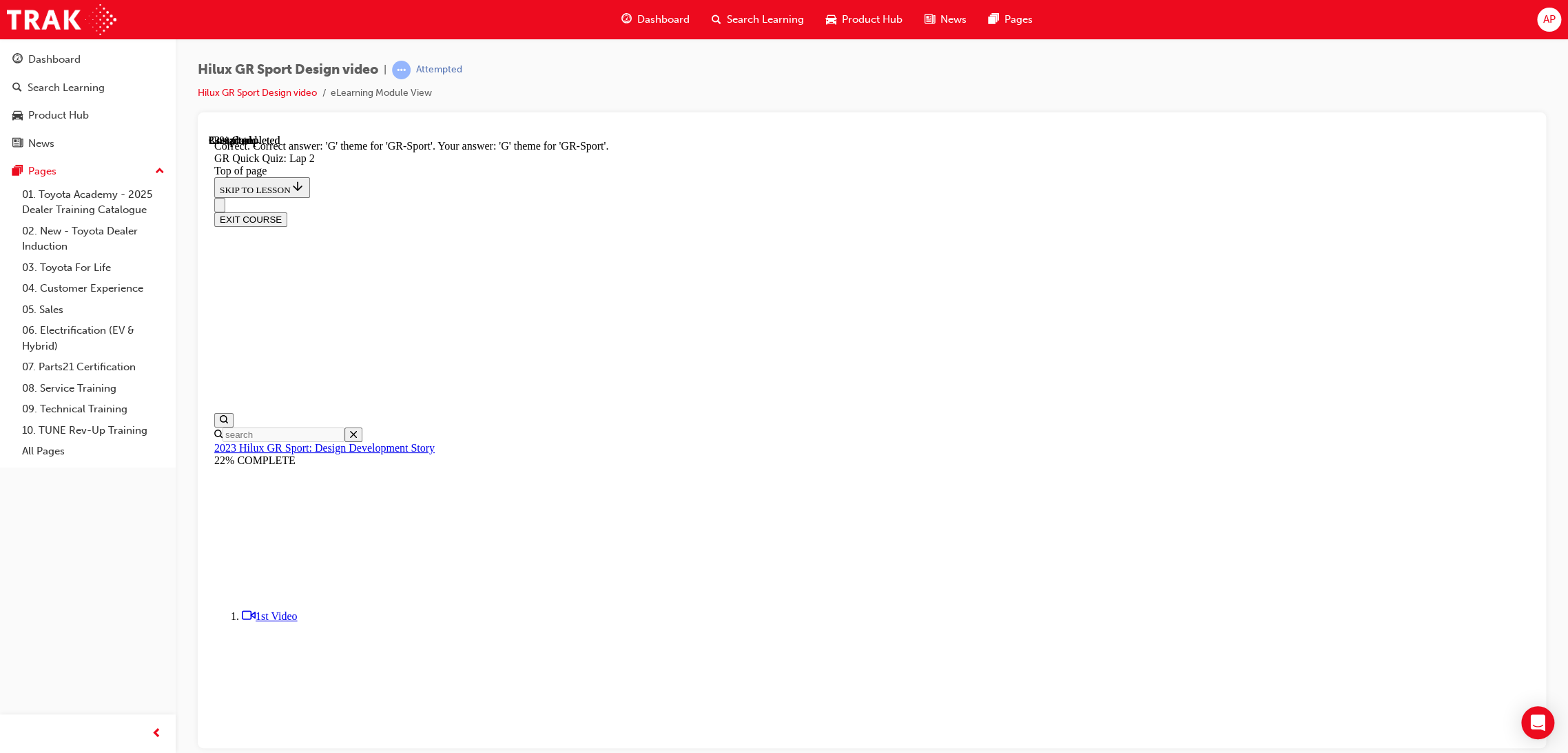
drag, startPoint x: 795, startPoint y: 376, endPoint x: 816, endPoint y: 384, distance: 22.5
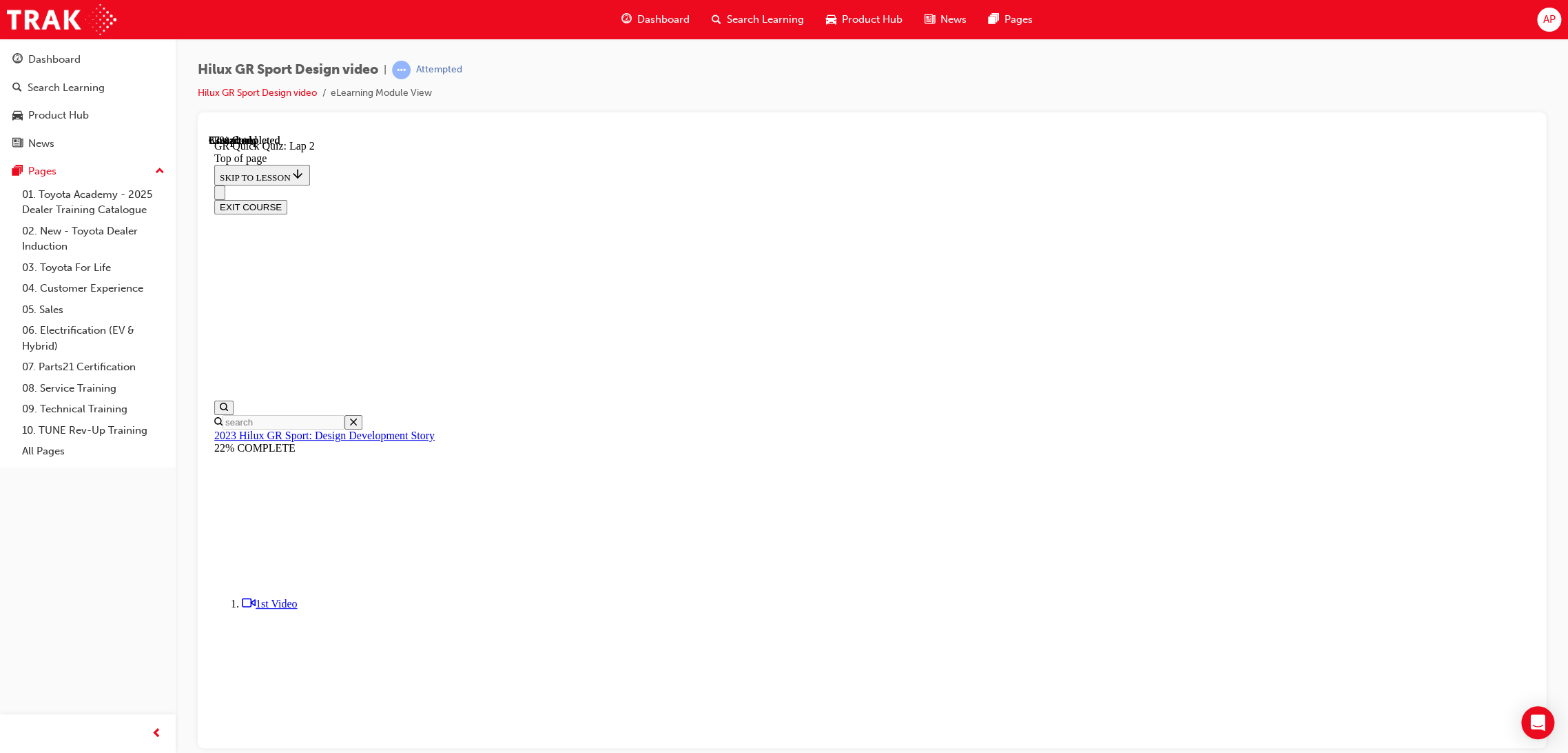
scroll to position [100, 0]
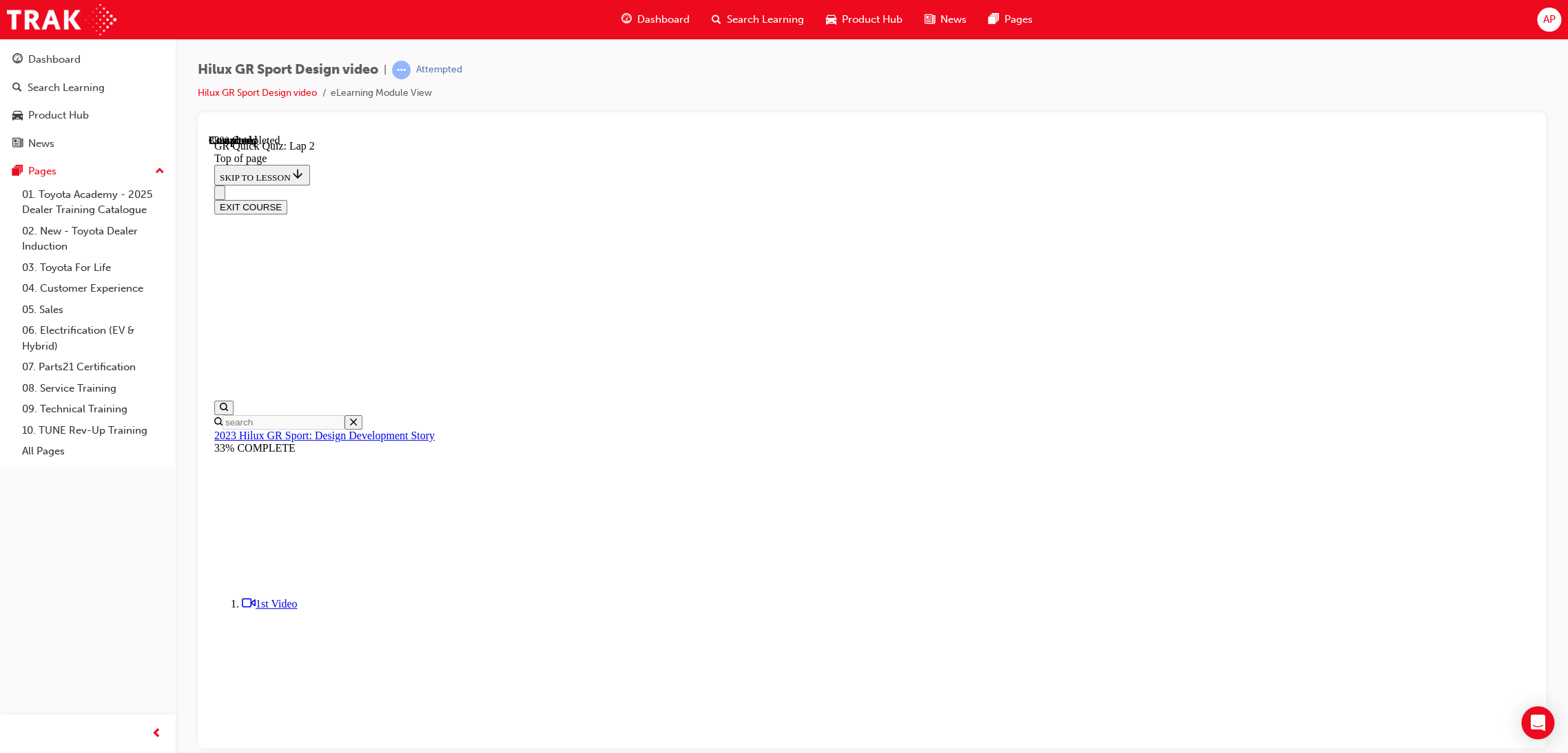
scroll to position [85, 0]
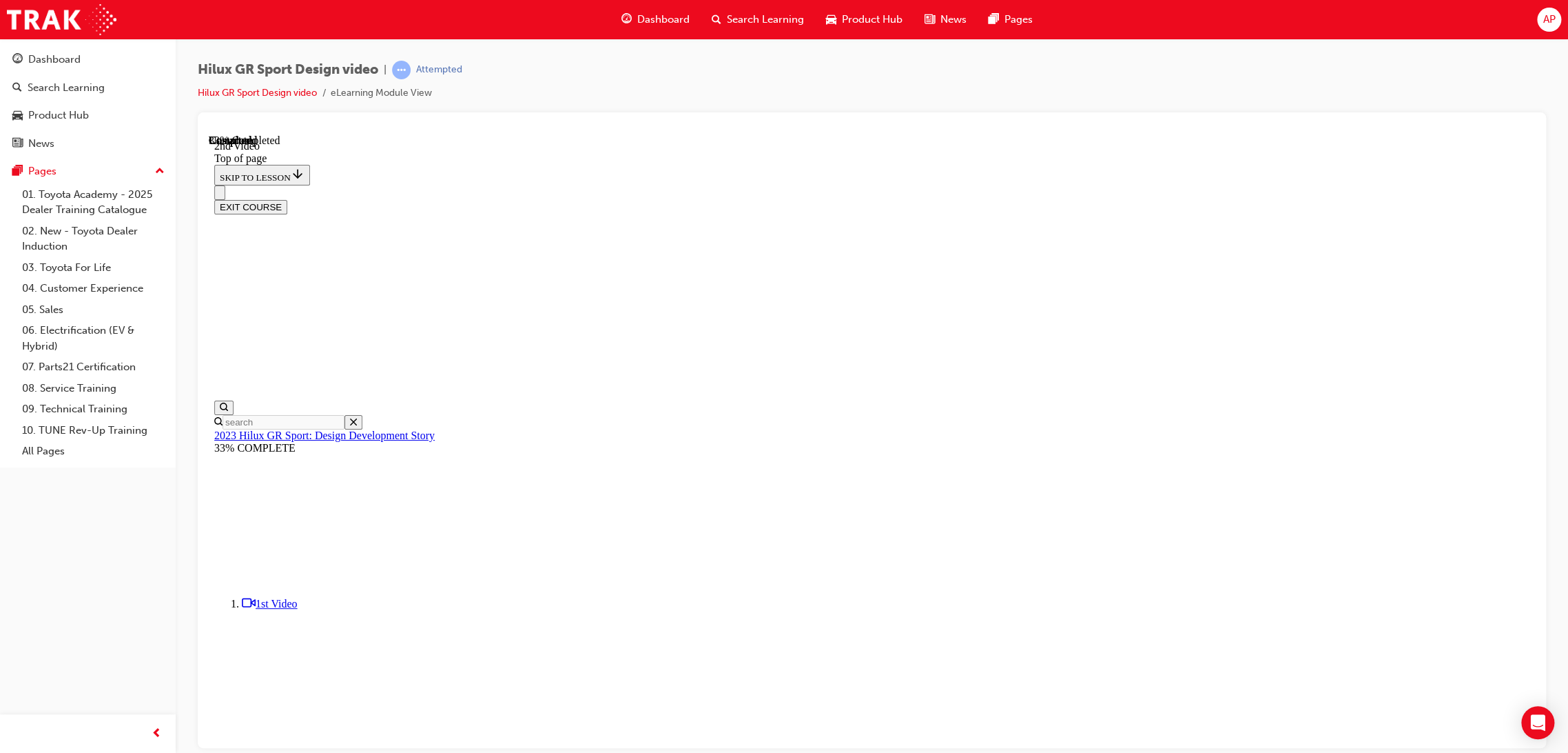
drag, startPoint x: 642, startPoint y: 606, endPoint x: 1103, endPoint y: 608, distance: 461.0
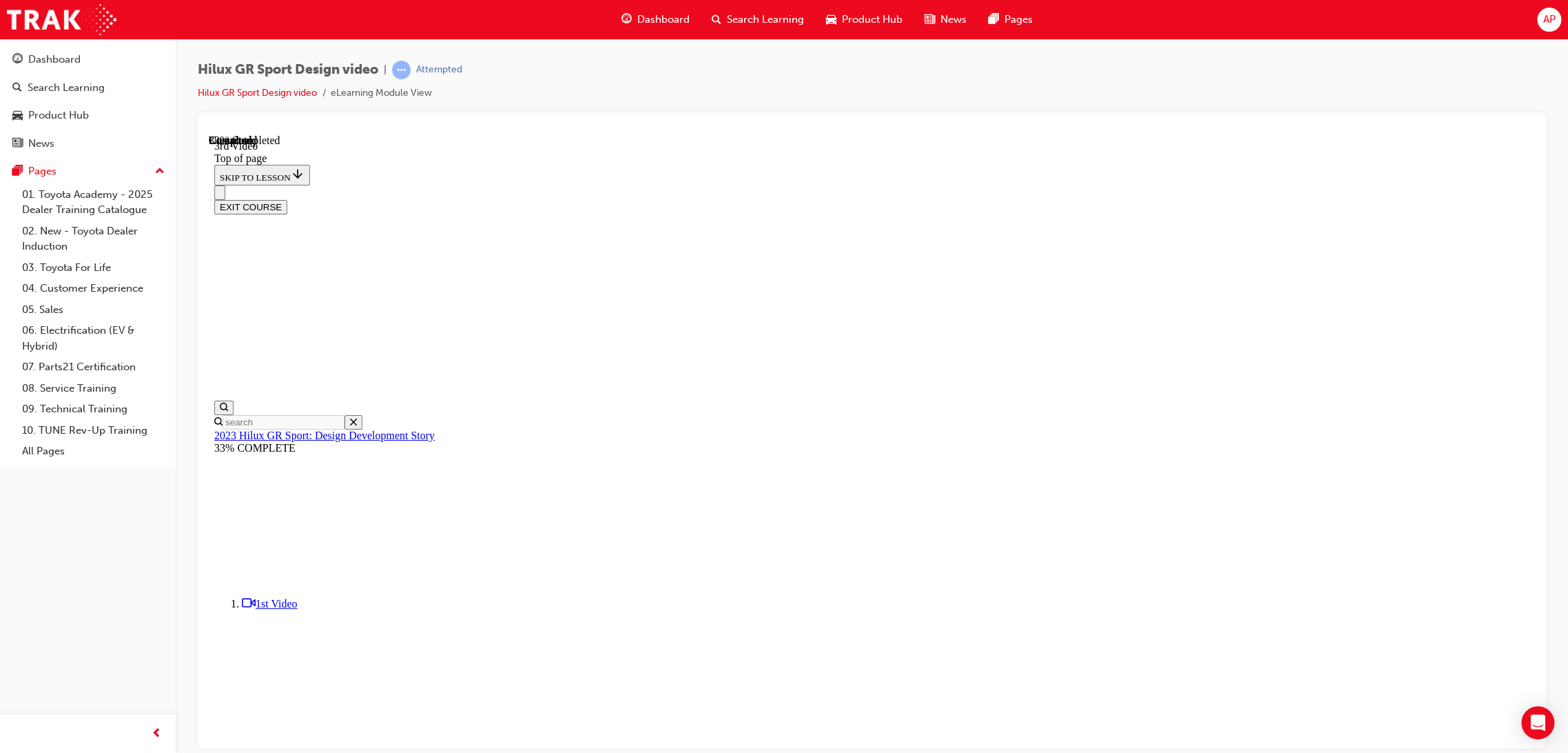
scroll to position [43, 0]
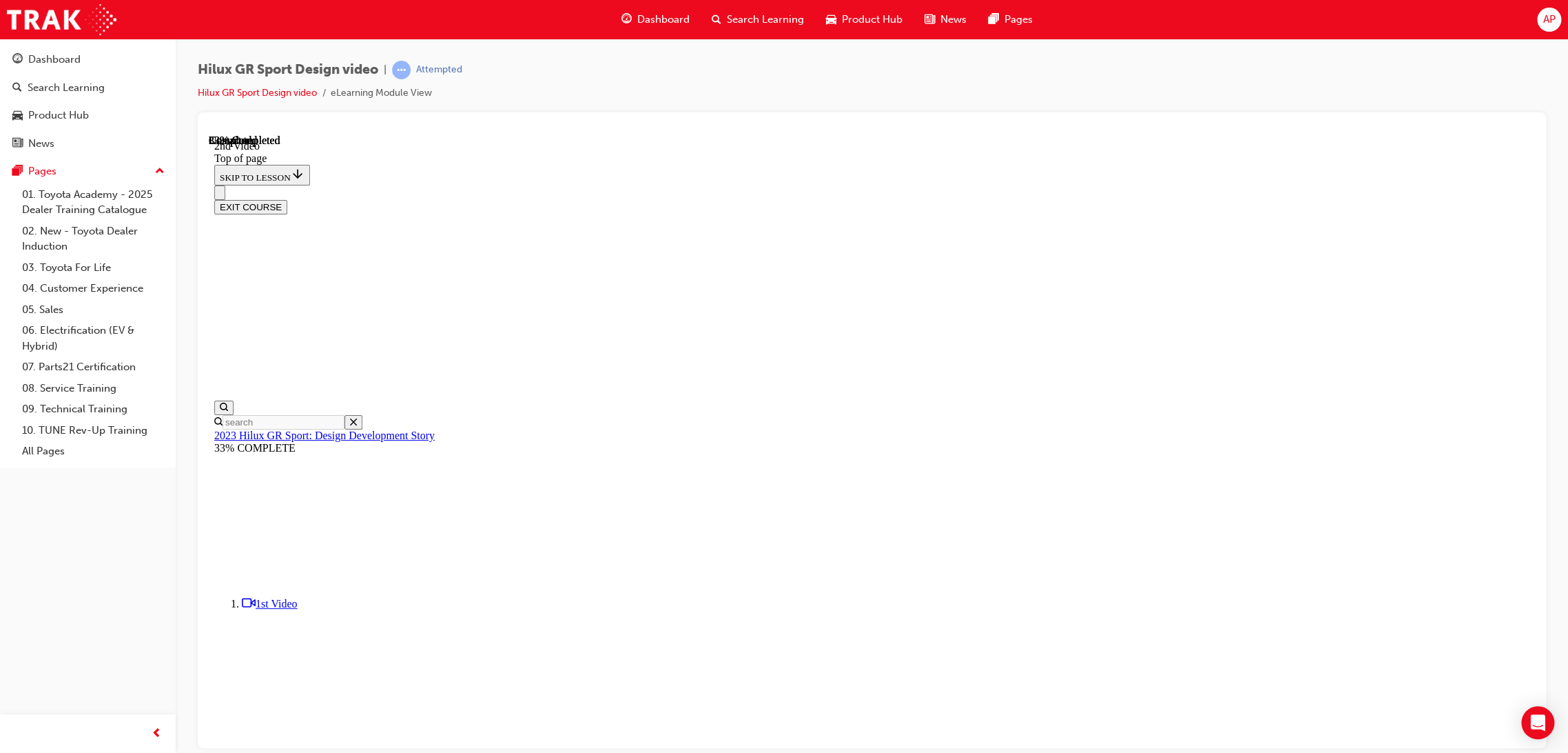
scroll to position [235, 0]
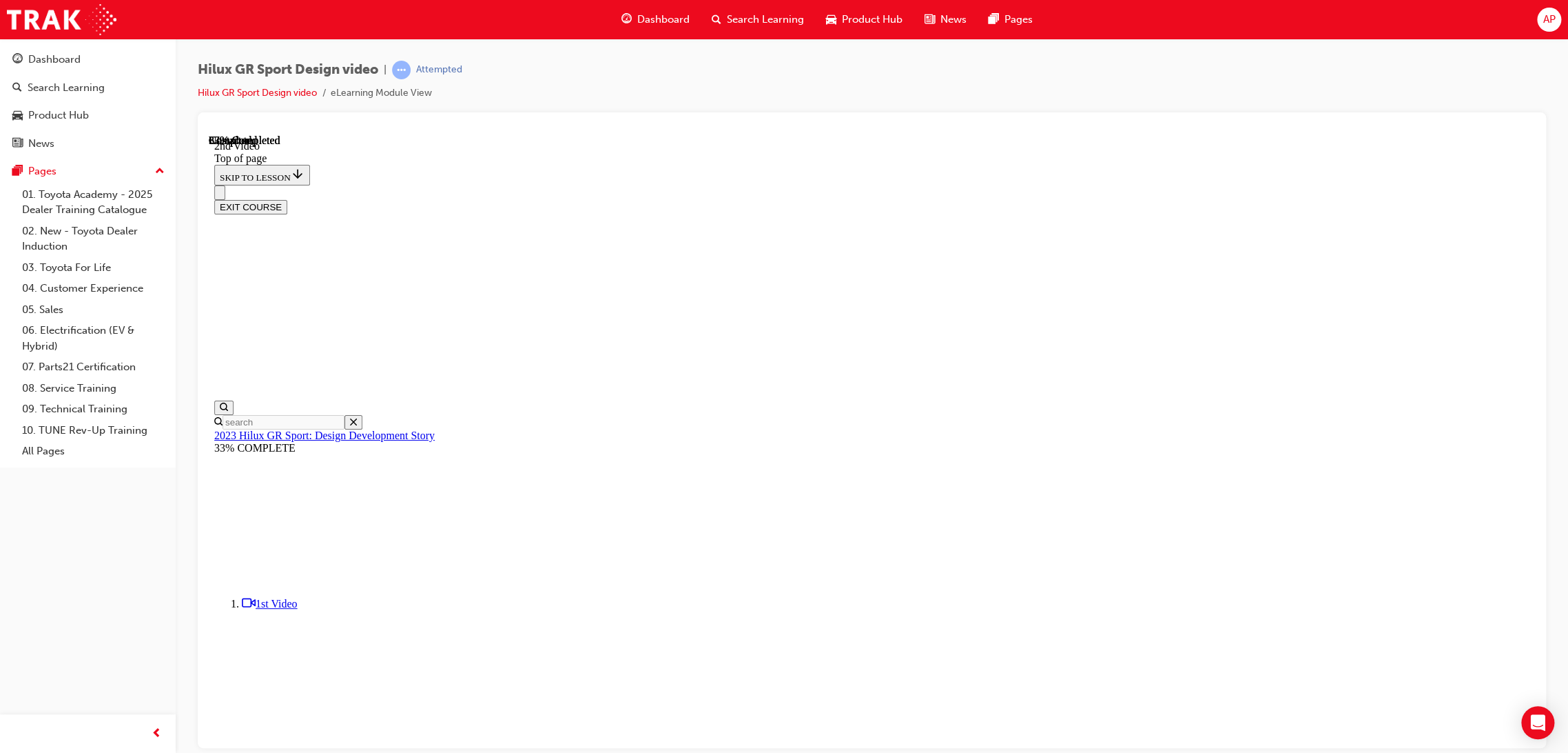
scroll to position [442, 0]
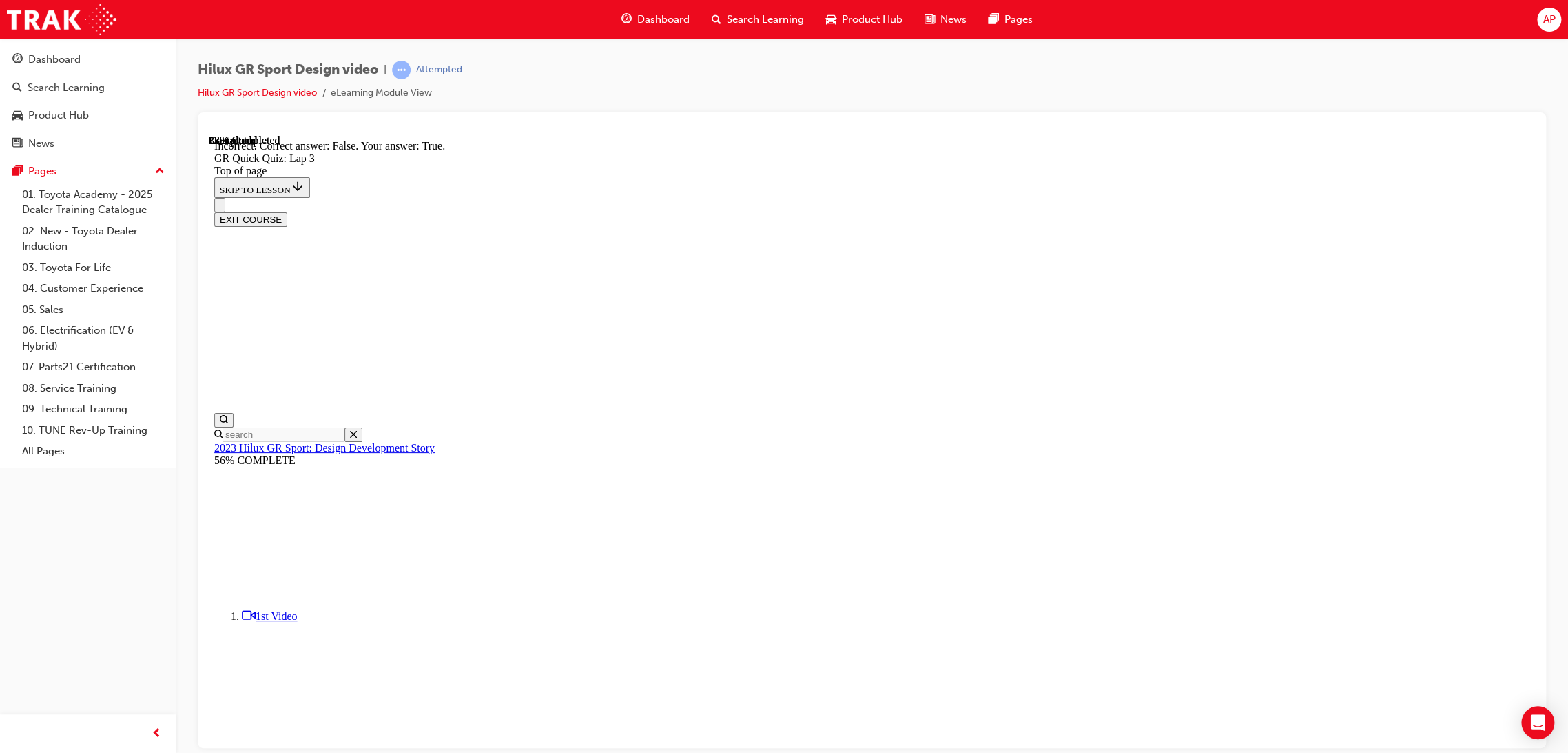
scroll to position [157, 0]
drag, startPoint x: 775, startPoint y: 426, endPoint x: 857, endPoint y: 511, distance: 118.1
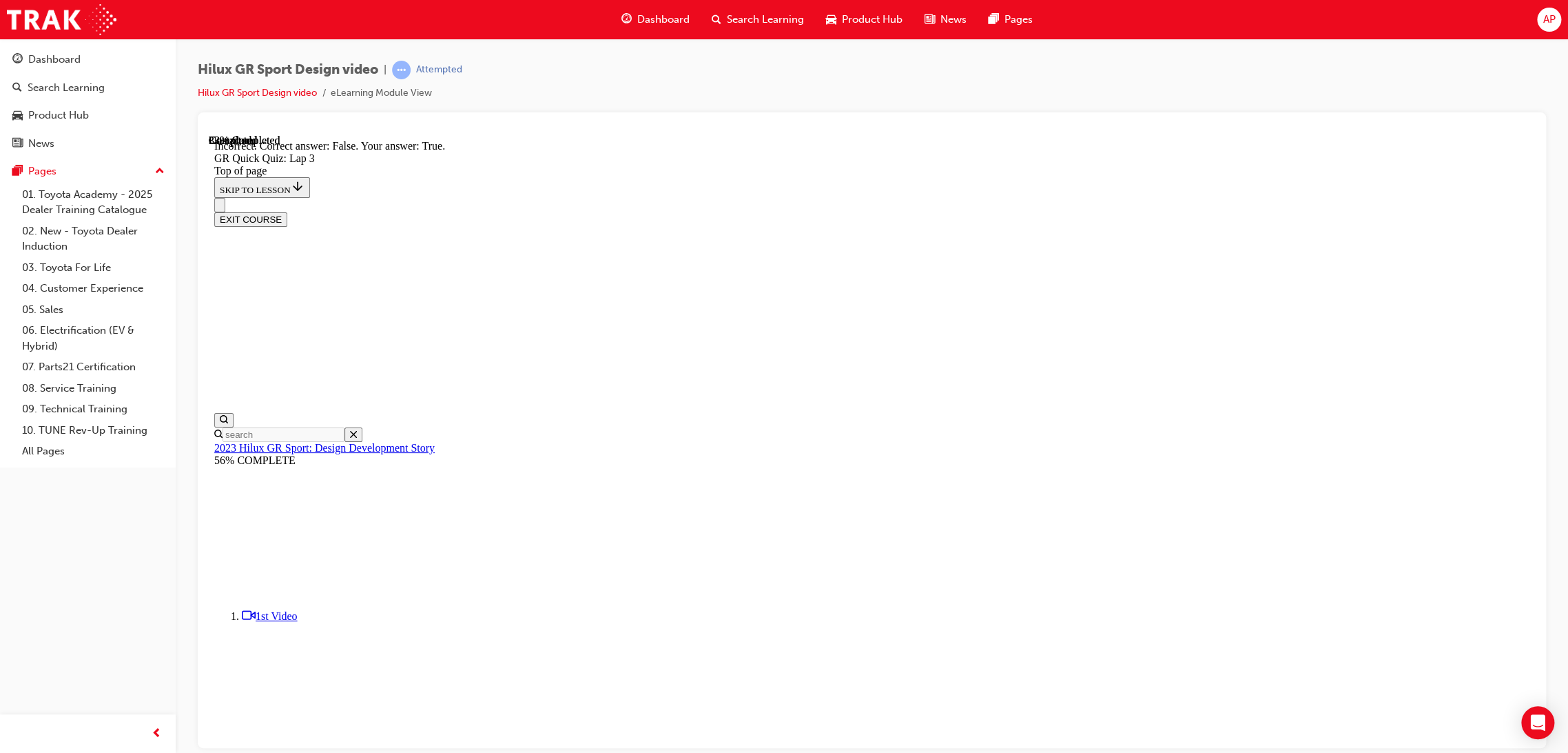
drag, startPoint x: 794, startPoint y: 483, endPoint x: 807, endPoint y: 487, distance: 13.6
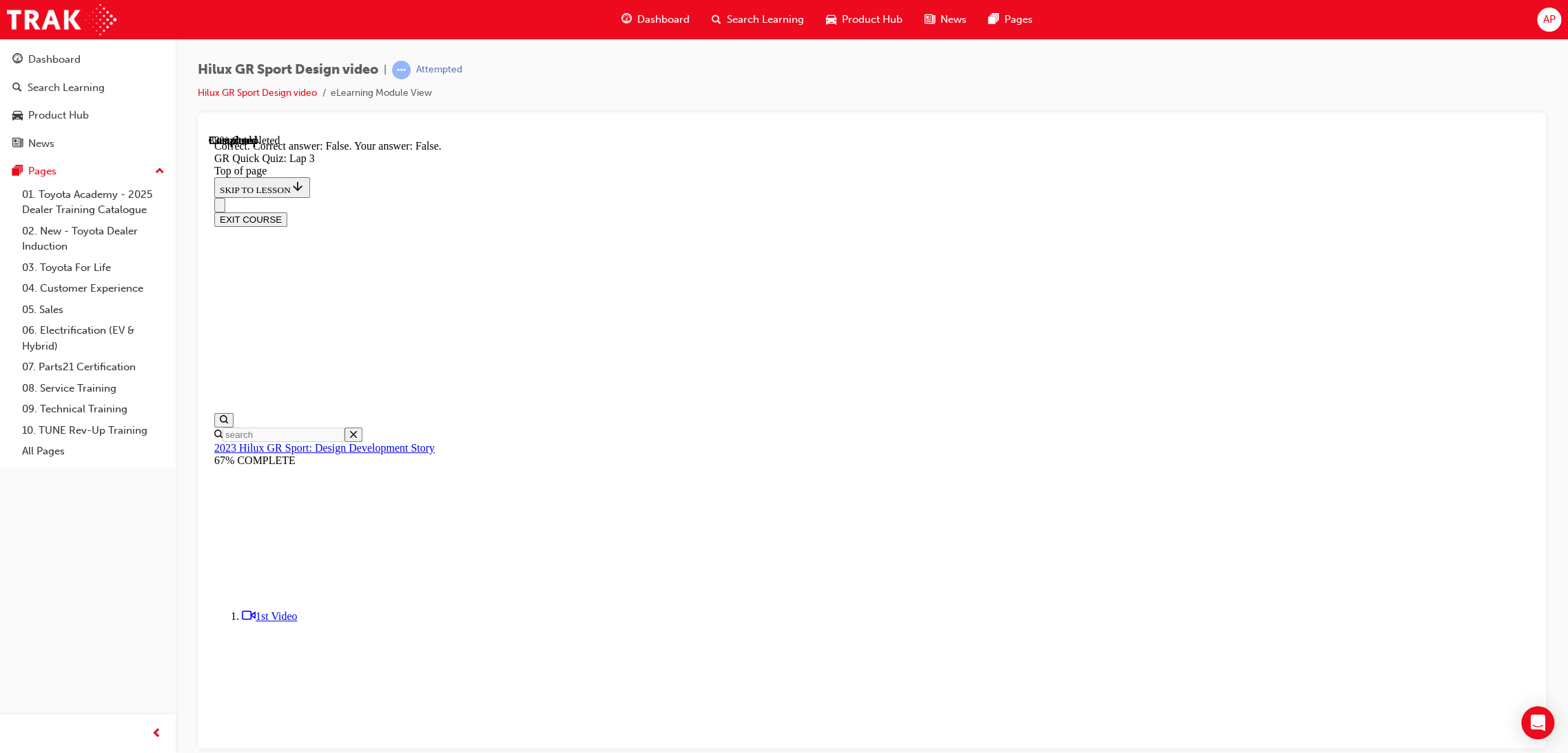
scroll to position [166, 0]
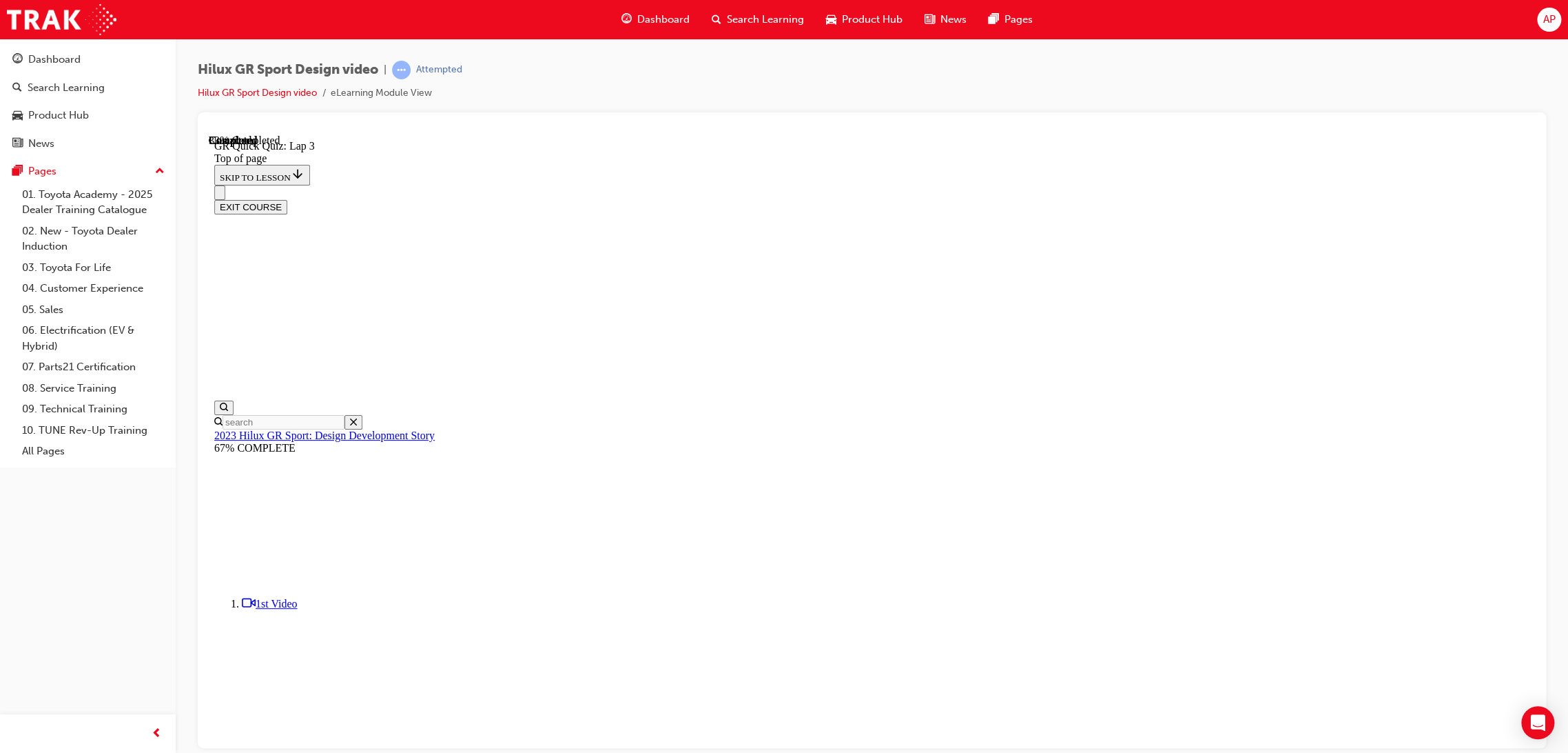
scroll to position [42, 0]
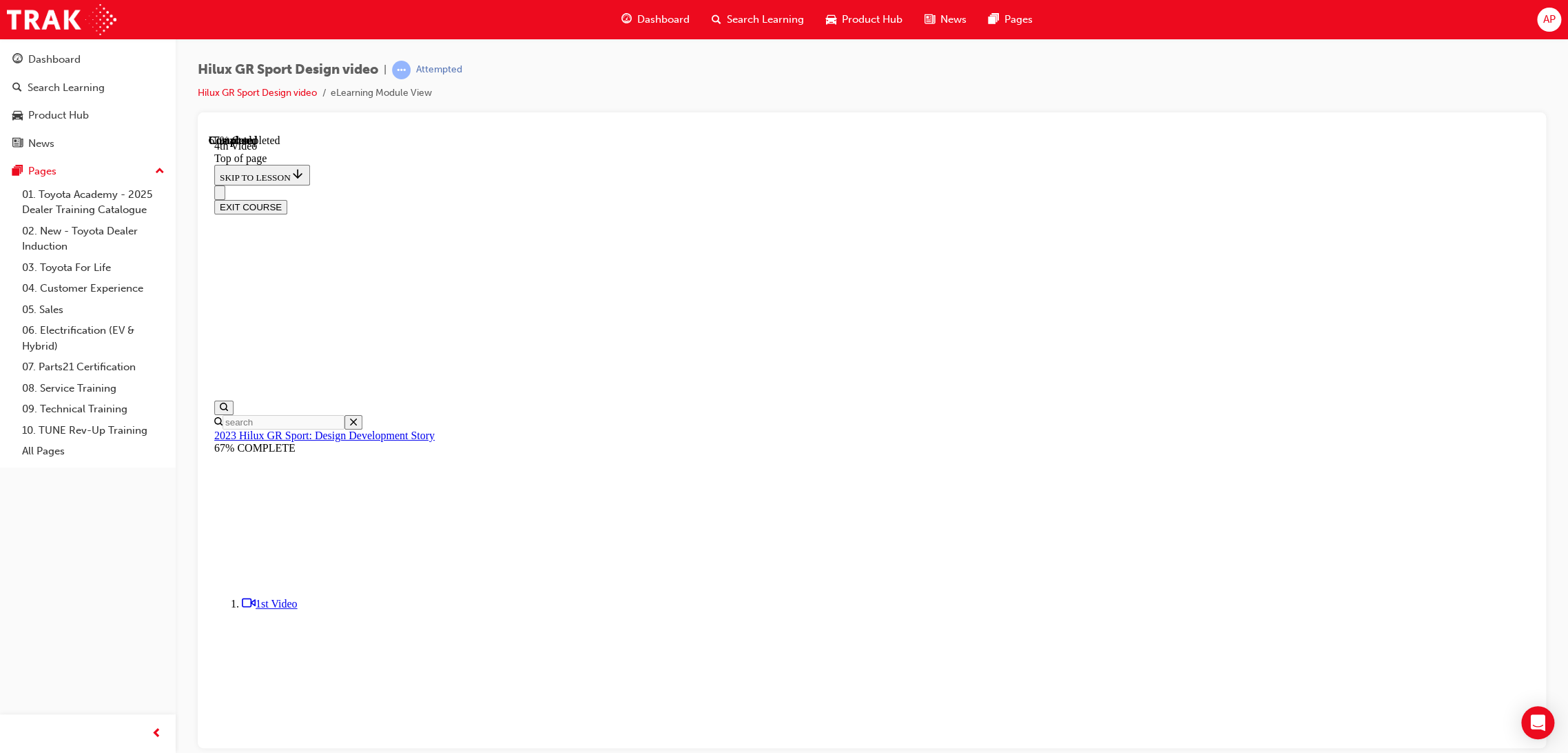
scroll to position [0, 0]
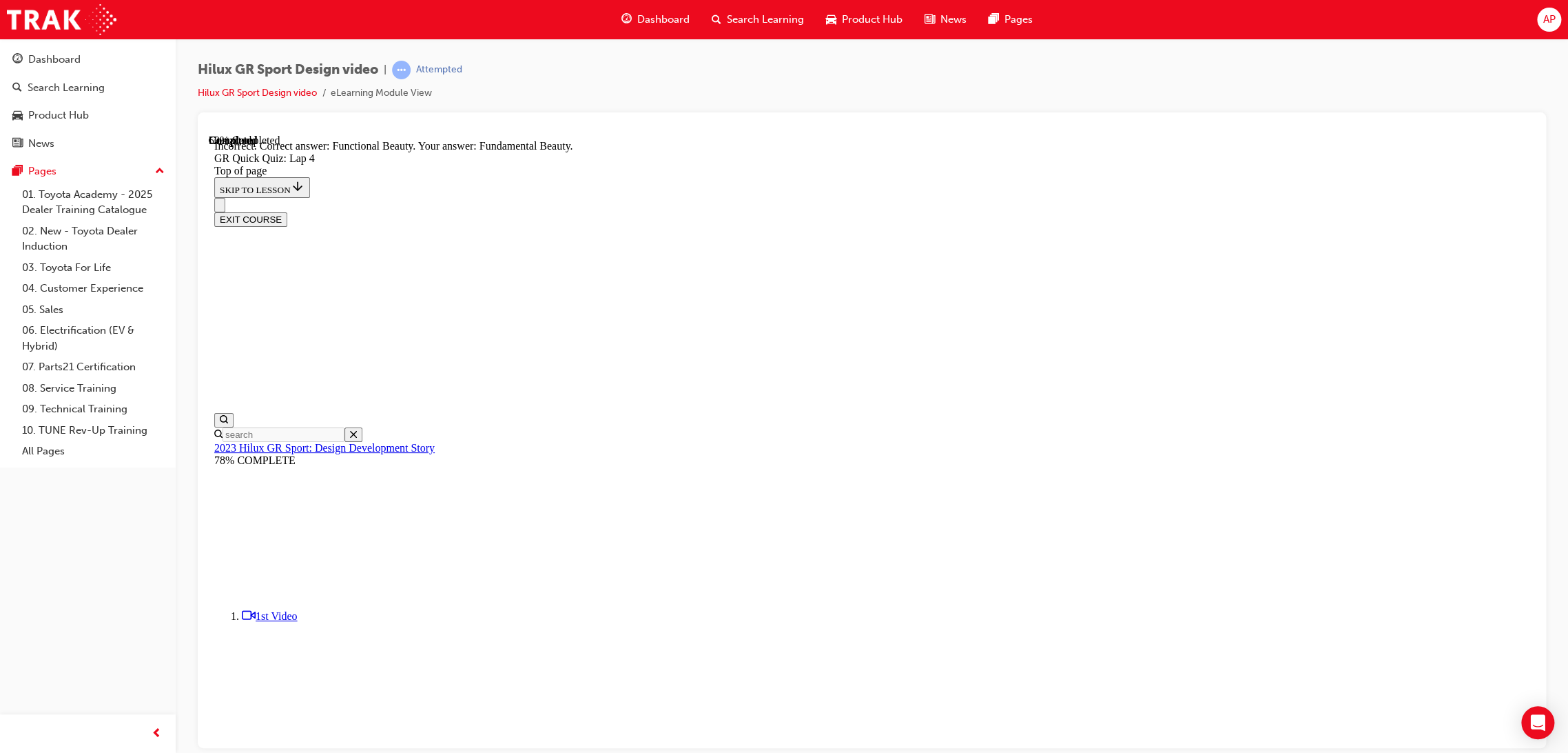
scroll to position [234, 0]
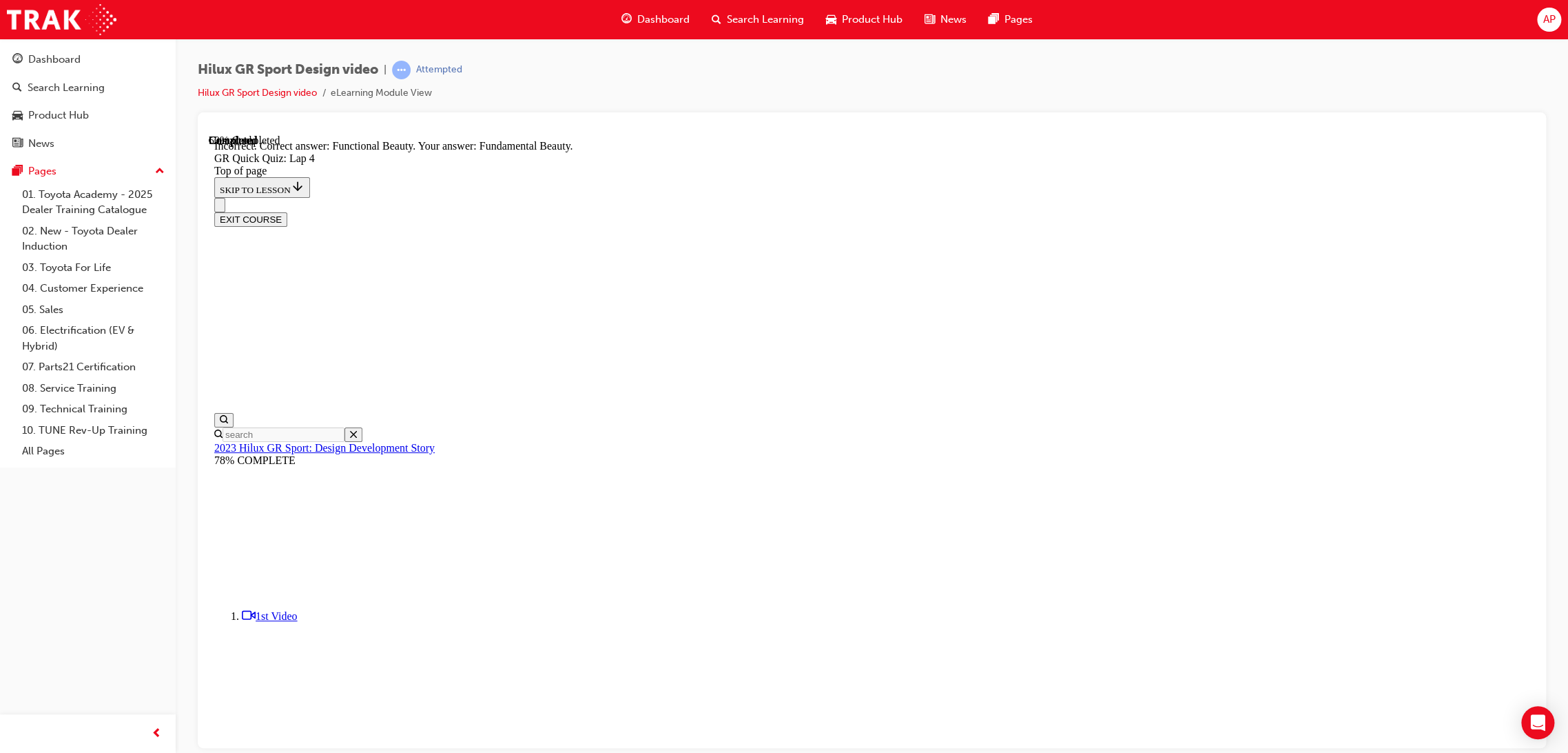
drag, startPoint x: 780, startPoint y: 487, endPoint x: 794, endPoint y: 487, distance: 14.0
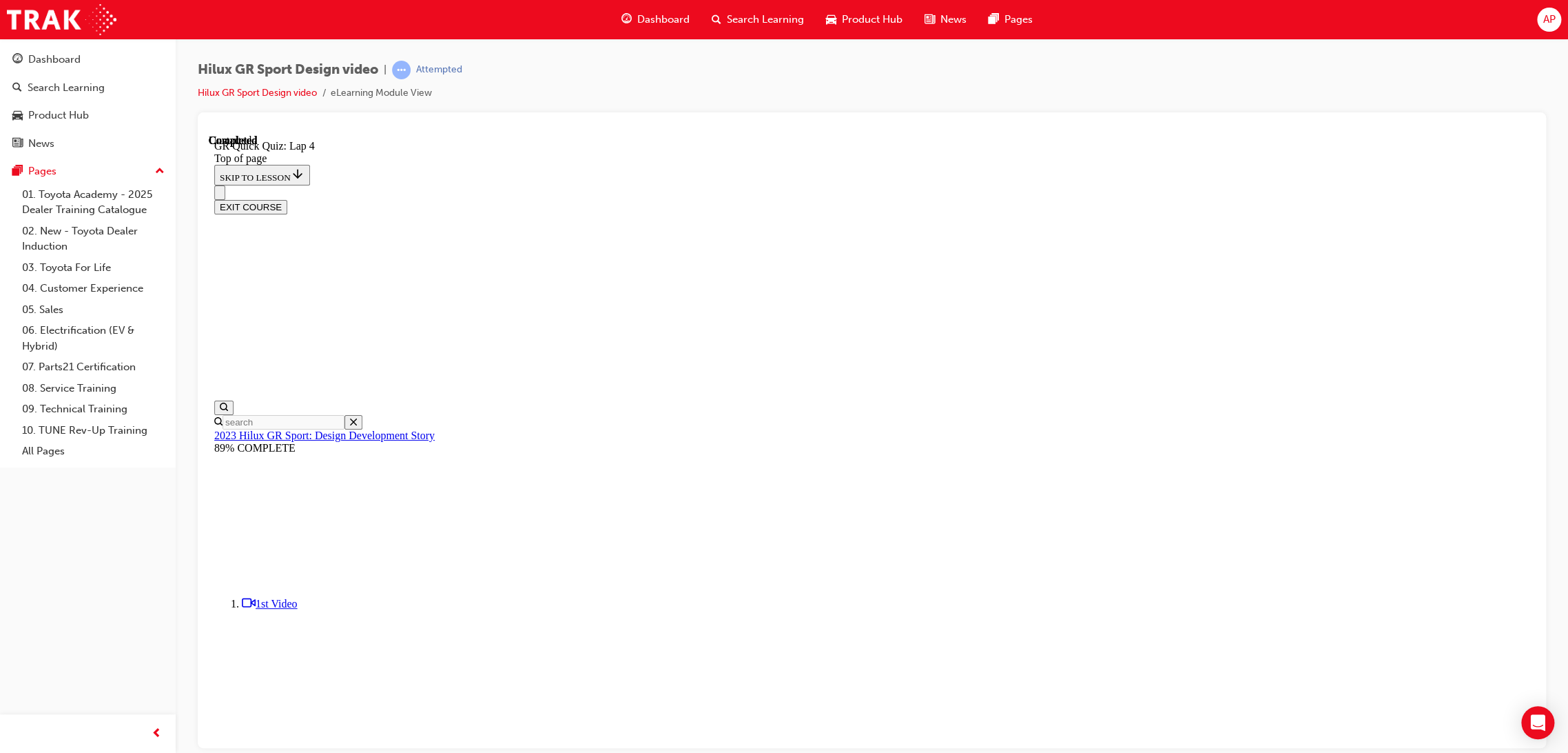
scroll to position [85, 0]
click at [287, 199] on button "EXIT COURSE" at bounding box center [251, 206] width 73 height 14
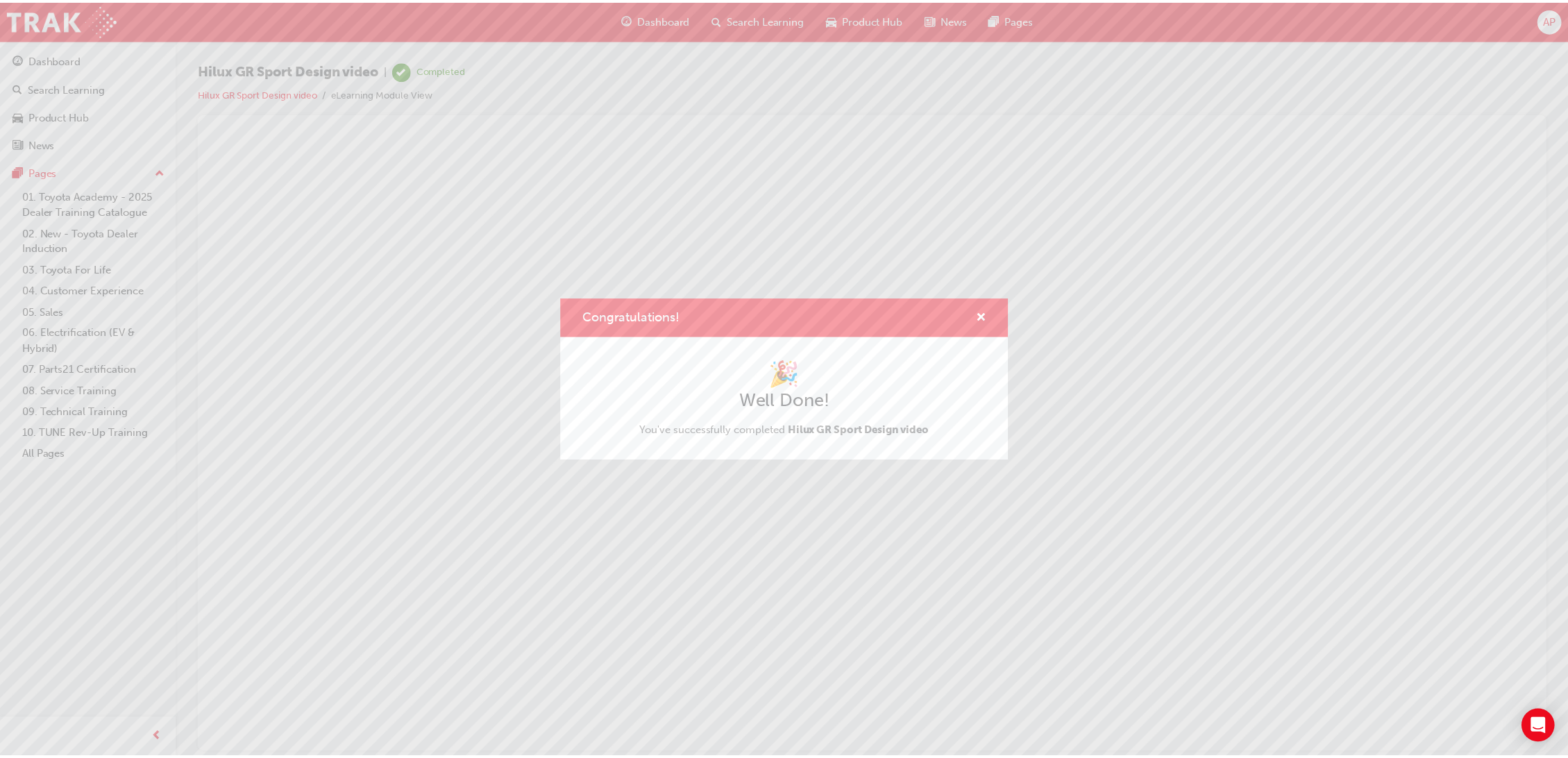
scroll to position [0, 0]
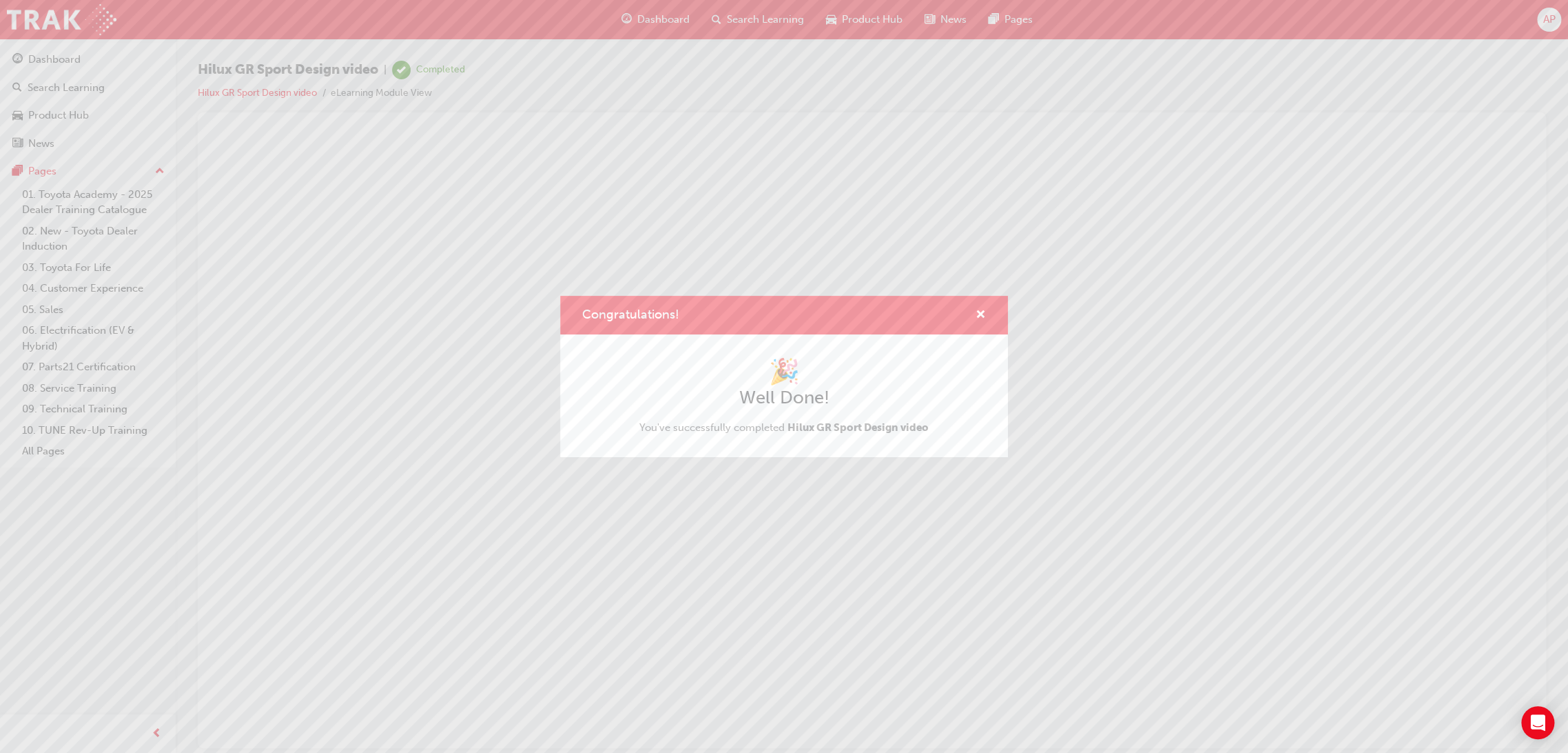
drag, startPoint x: 1416, startPoint y: 158, endPoint x: 1403, endPoint y: 152, distance: 14.3
click at [1403, 152] on div "Congratulations! 🎉 Well Done! You've successfully completed Hilux GR Sport Desi…" at bounding box center [784, 376] width 1568 height 753
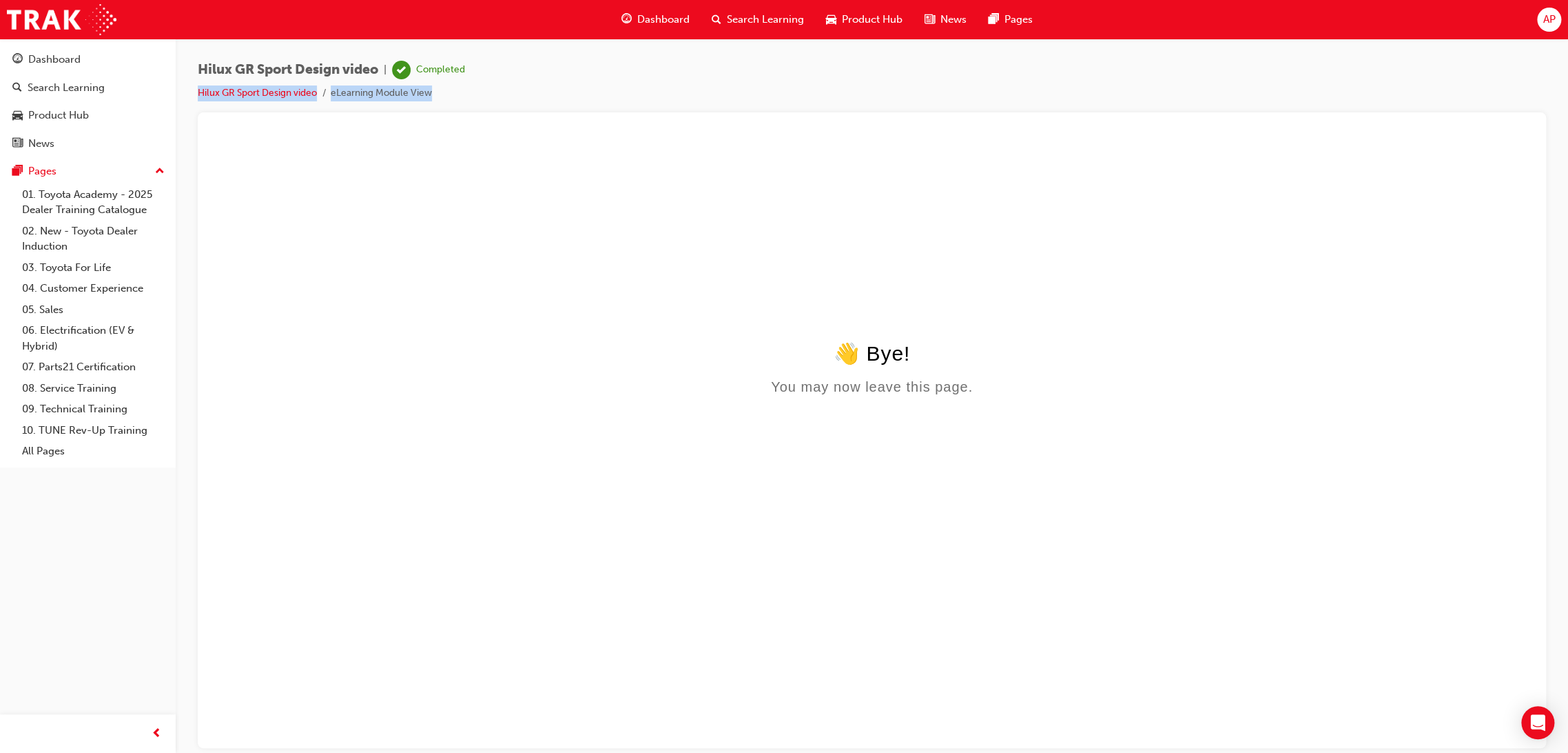
drag, startPoint x: 1561, startPoint y: 47, endPoint x: 1532, endPoint y: 101, distance: 61.3
click at [1532, 101] on div "Hilux GR Sport Design video | Completed Hilux GR Sport Design video eLearning M…" at bounding box center [871, 378] width 1393 height 680
click at [1532, 101] on div "Hilux GR Sport Design video | Completed Hilux GR Sport Design video eLearning M…" at bounding box center [871, 86] width 1348 height 52
click at [1509, 100] on div "Hilux GR Sport Design video | Completed Hilux GR Sport Design video eLearning M…" at bounding box center [871, 86] width 1348 height 52
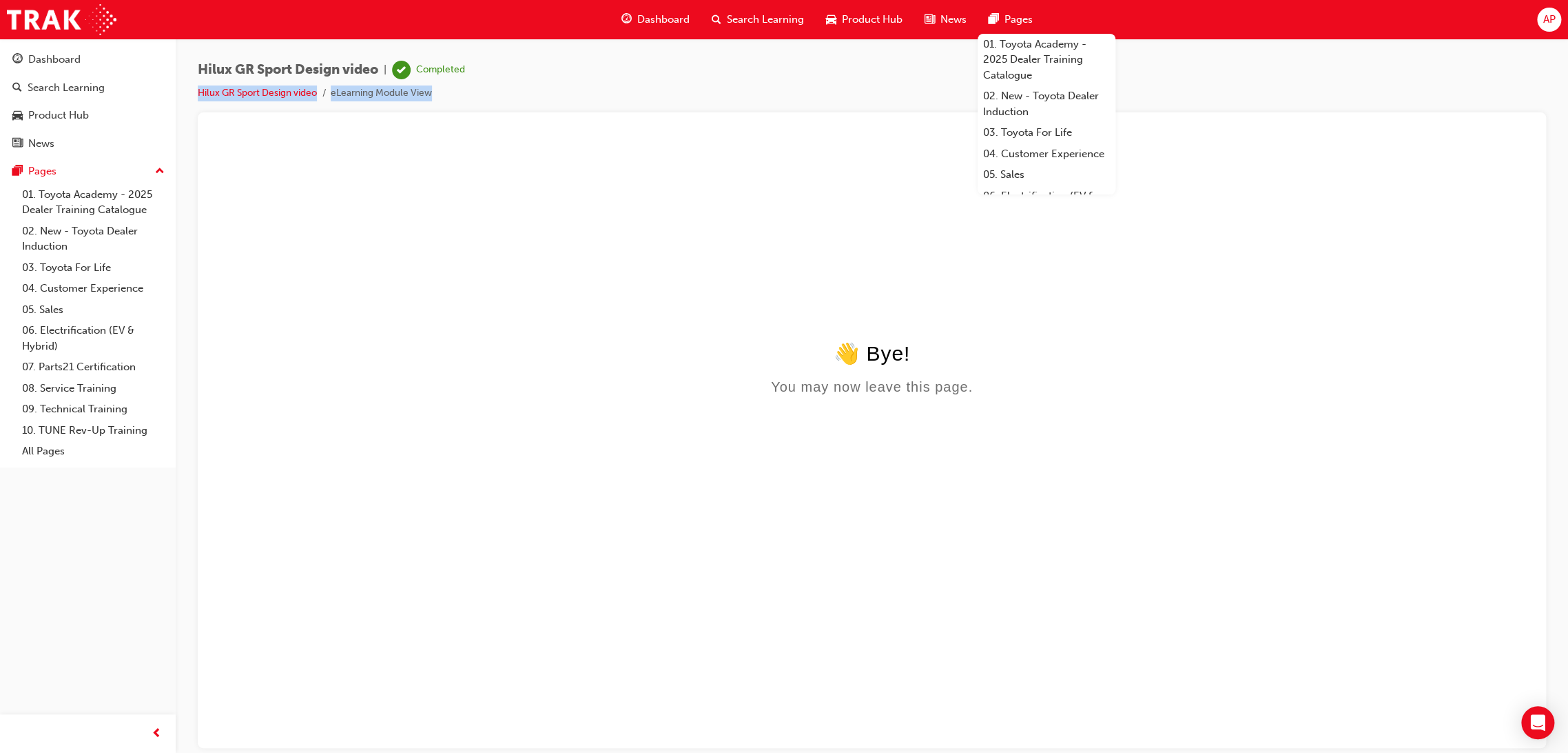
click at [659, 24] on span "Dashboard" at bounding box center [663, 20] width 53 height 16
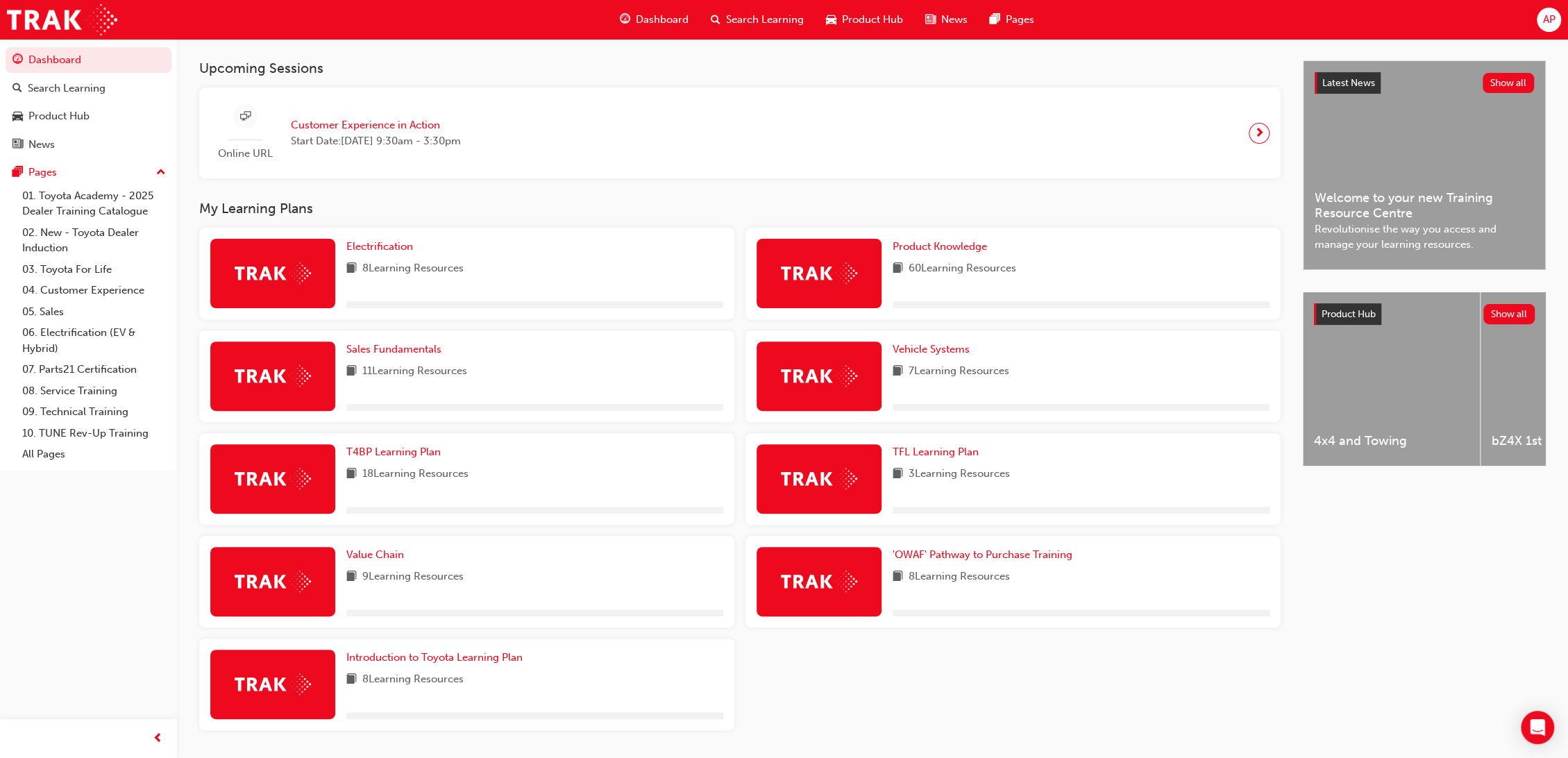
scroll to position [322, 0]
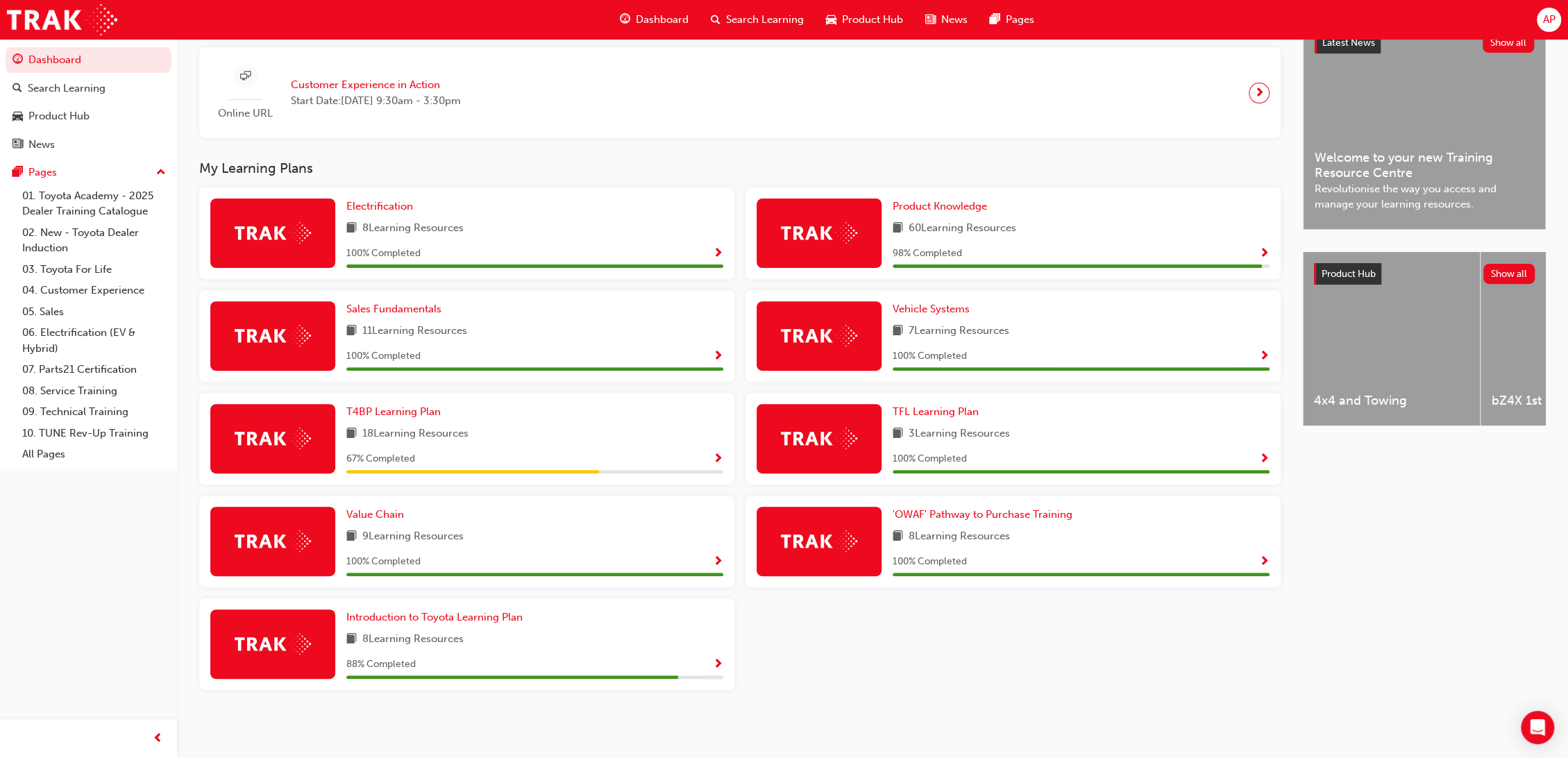
click at [978, 235] on span "60 Learning Resources" at bounding box center [963, 228] width 108 height 17
click at [956, 206] on span "Product Knowledge" at bounding box center [940, 206] width 94 height 13
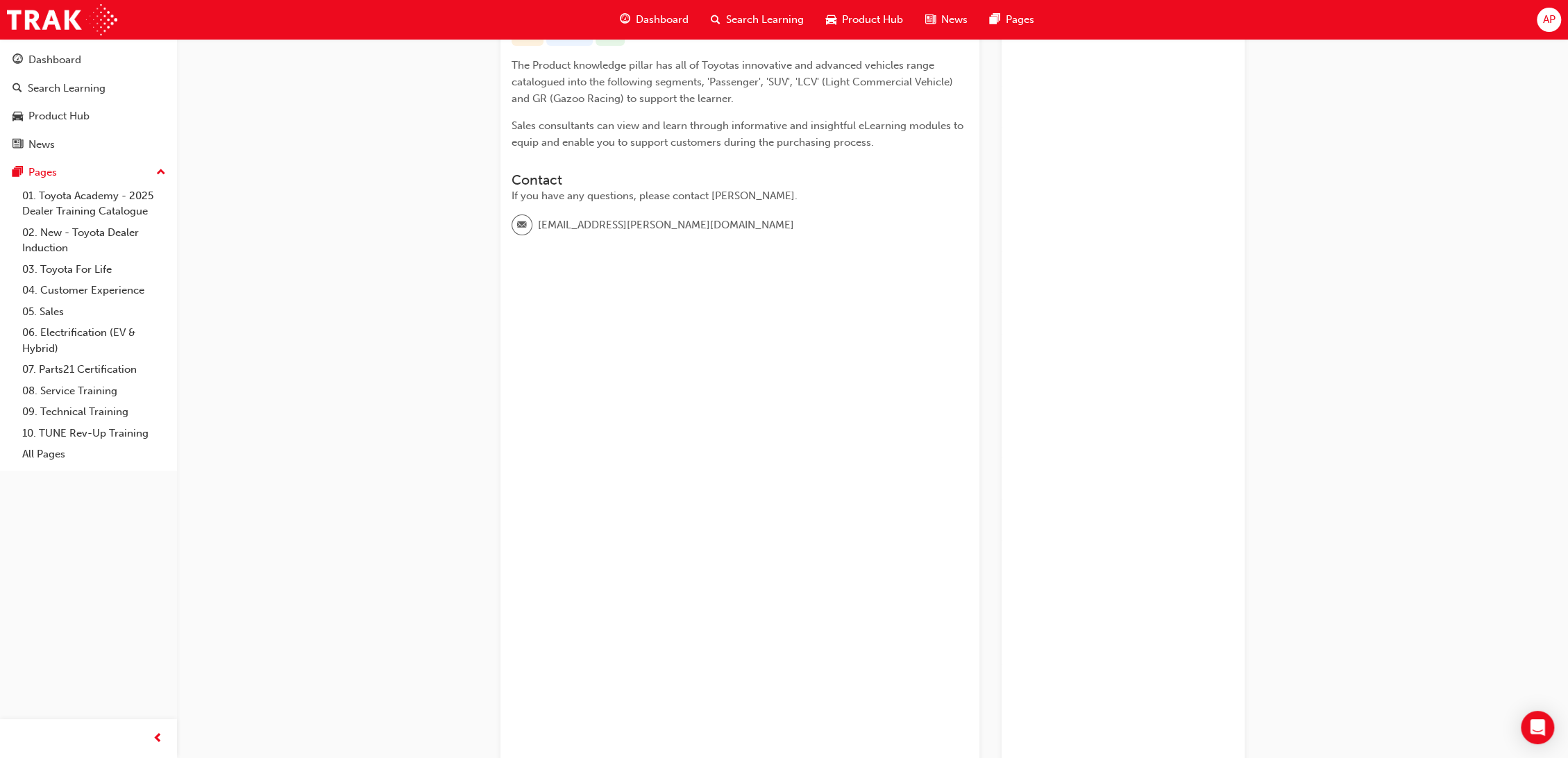
scroll to position [527, 0]
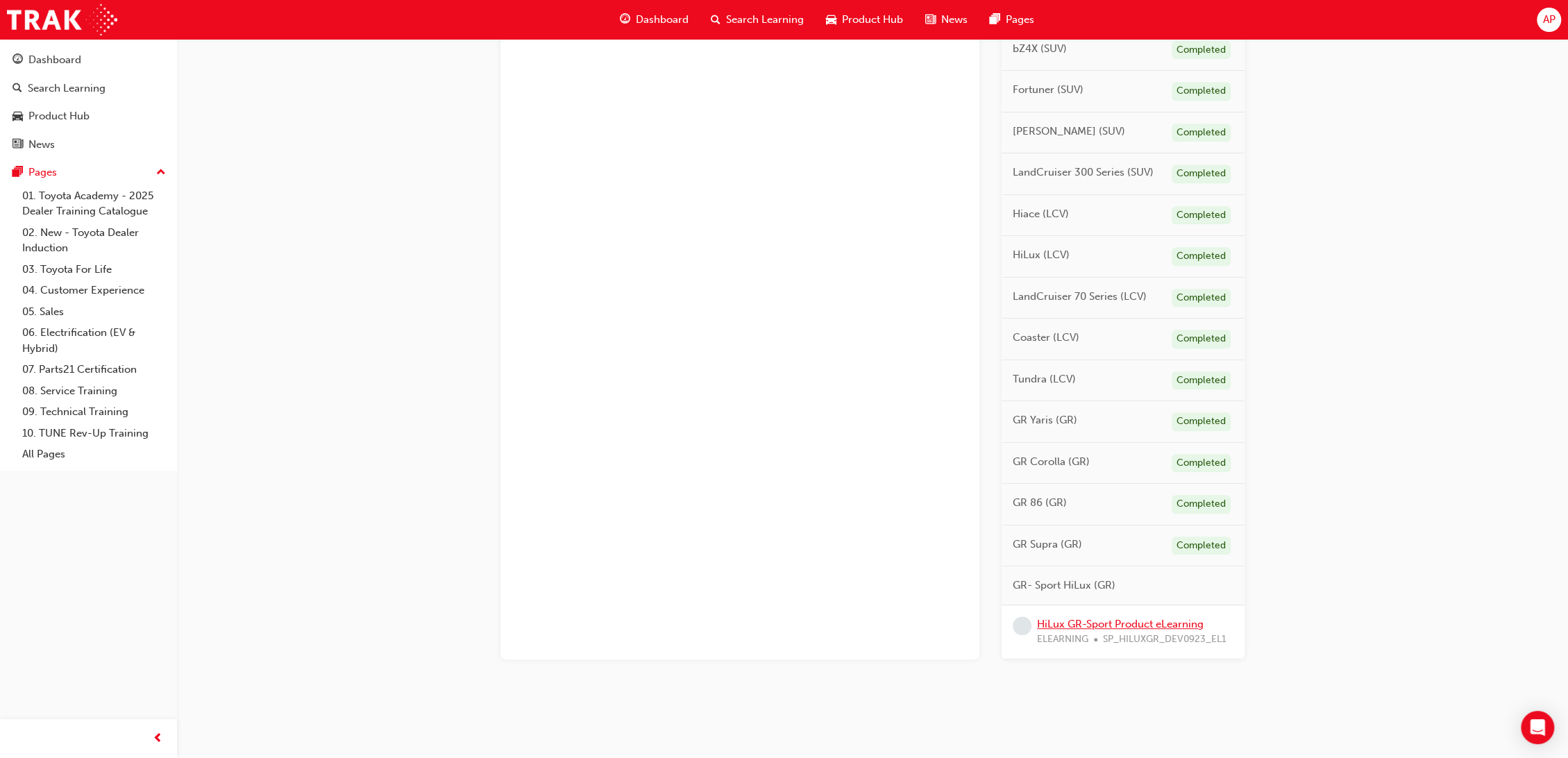
click at [1139, 624] on link "HiLux GR-Sport Product eLearning" at bounding box center [1121, 624] width 167 height 13
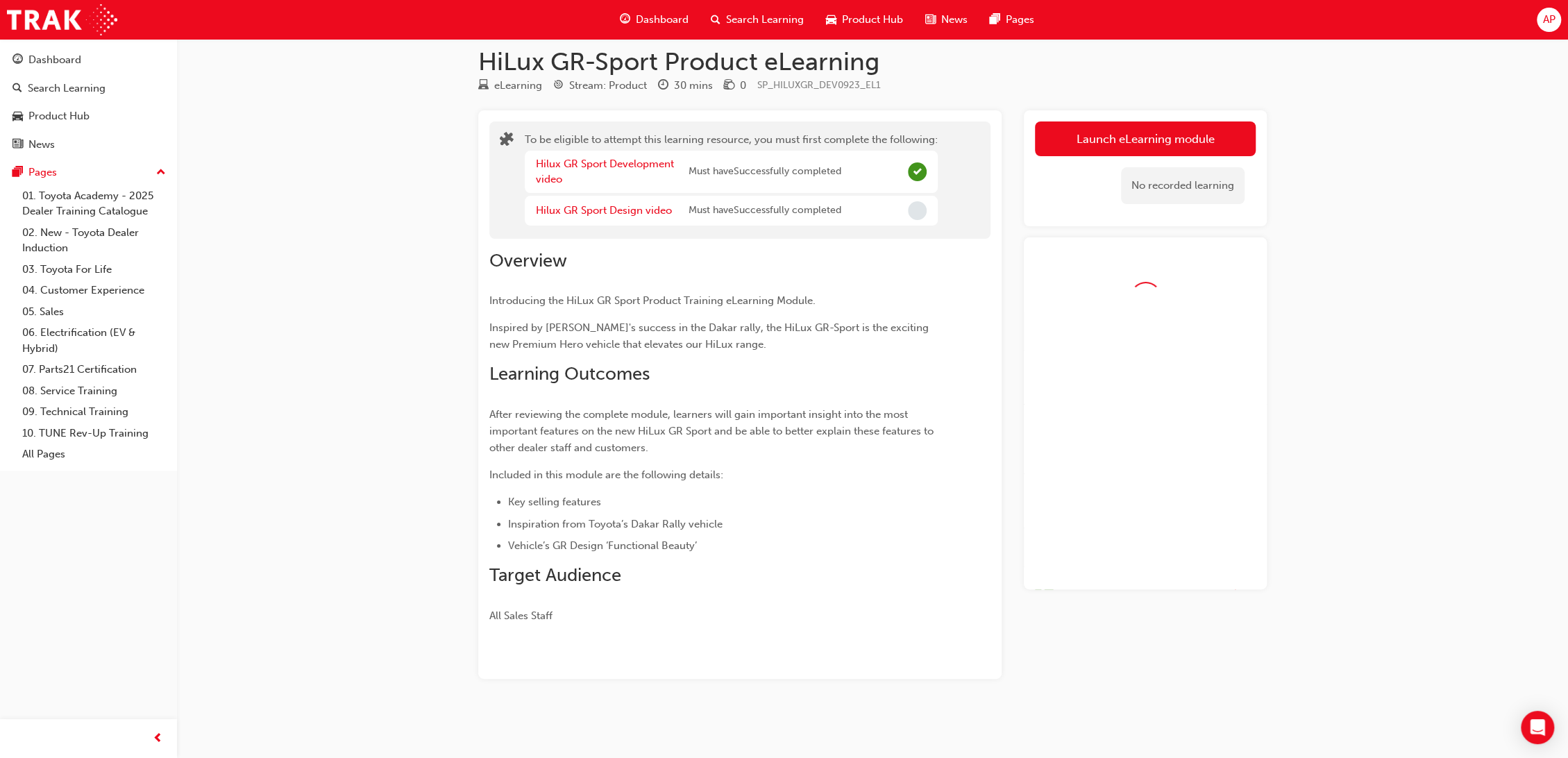
scroll to position [14, 0]
click at [1095, 140] on link "Launch eLearning module" at bounding box center [1146, 139] width 221 height 35
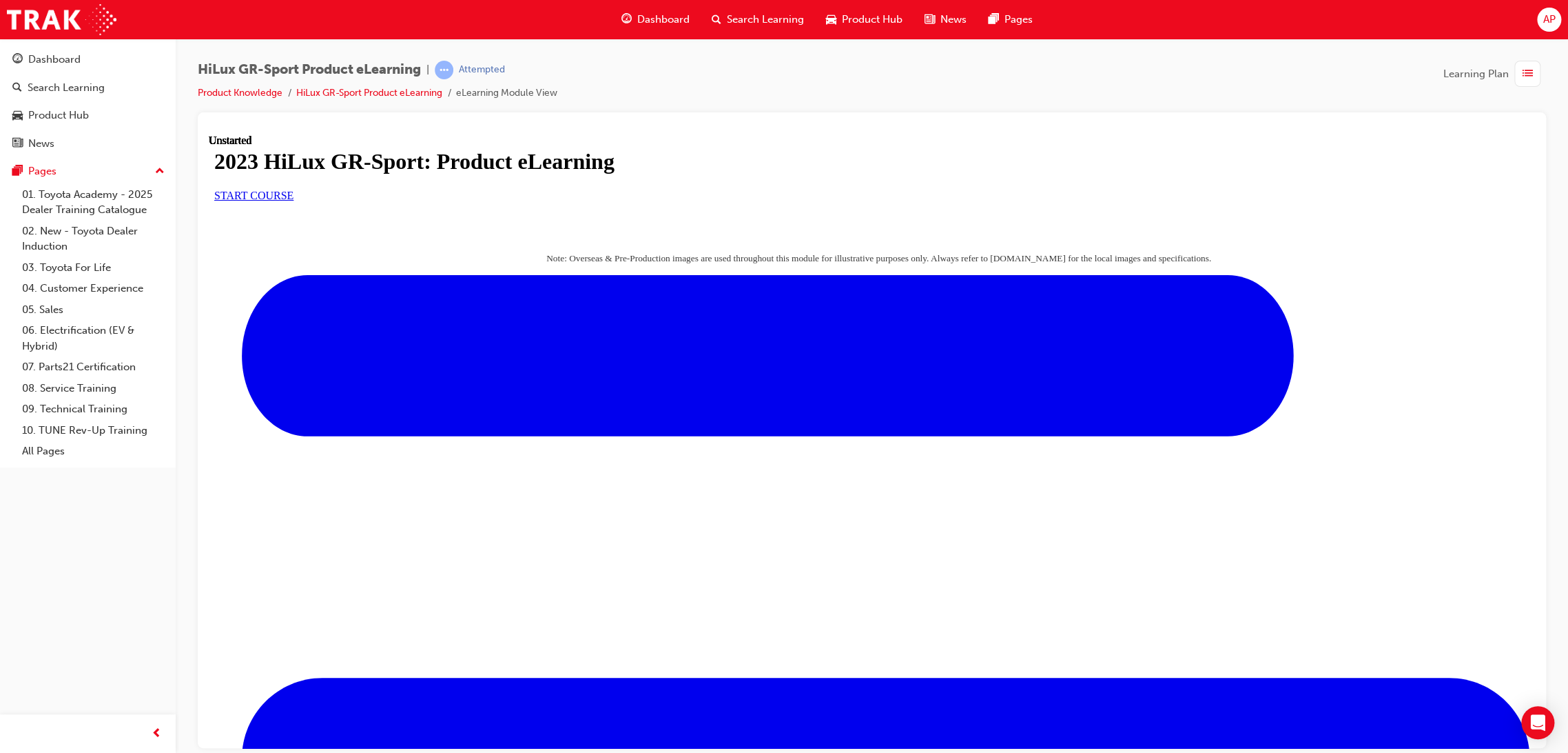
scroll to position [281, 0]
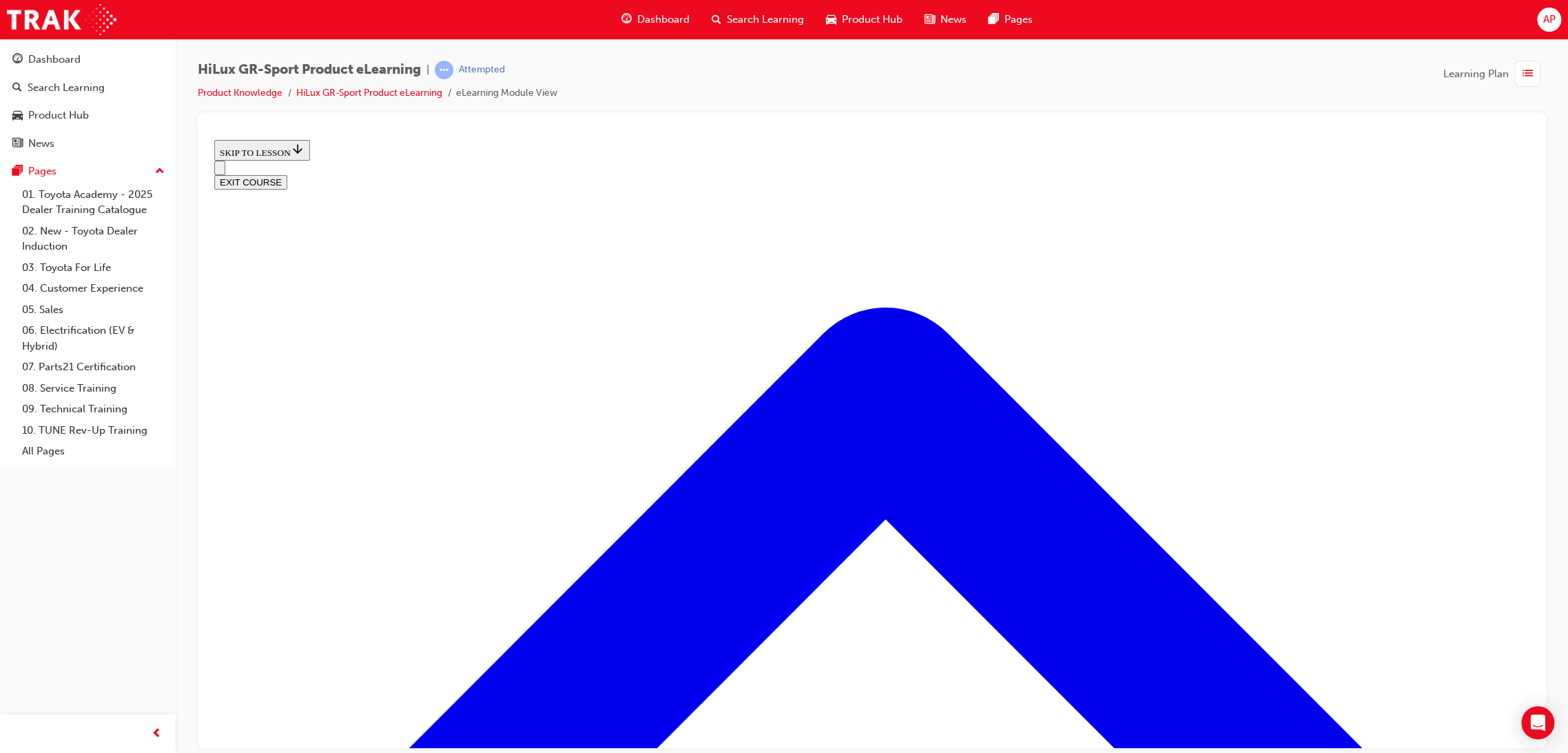
scroll to position [518, 0]
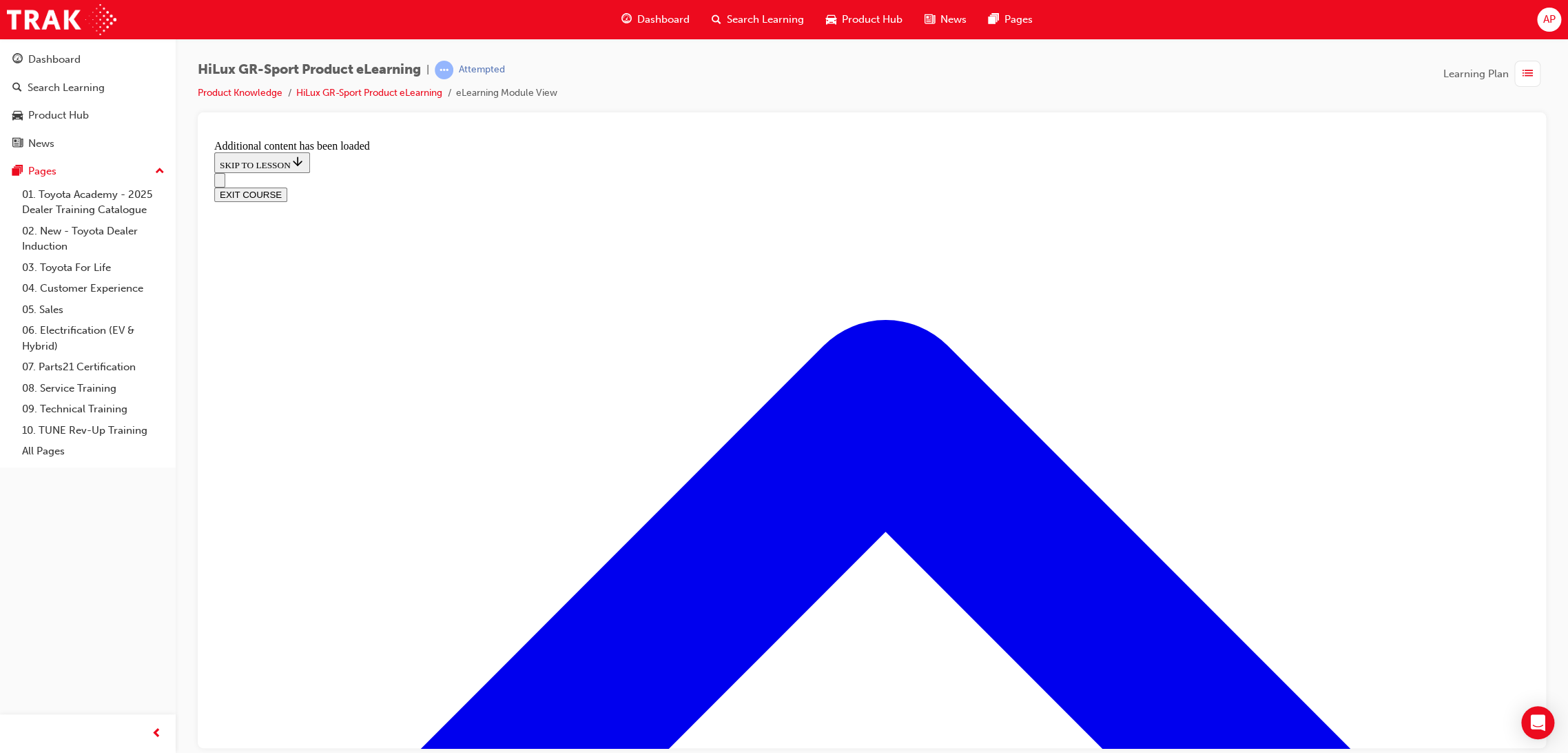
scroll to position [1368, 0]
click at [222, 173] on button "Open navigation menu" at bounding box center [220, 180] width 11 height 14
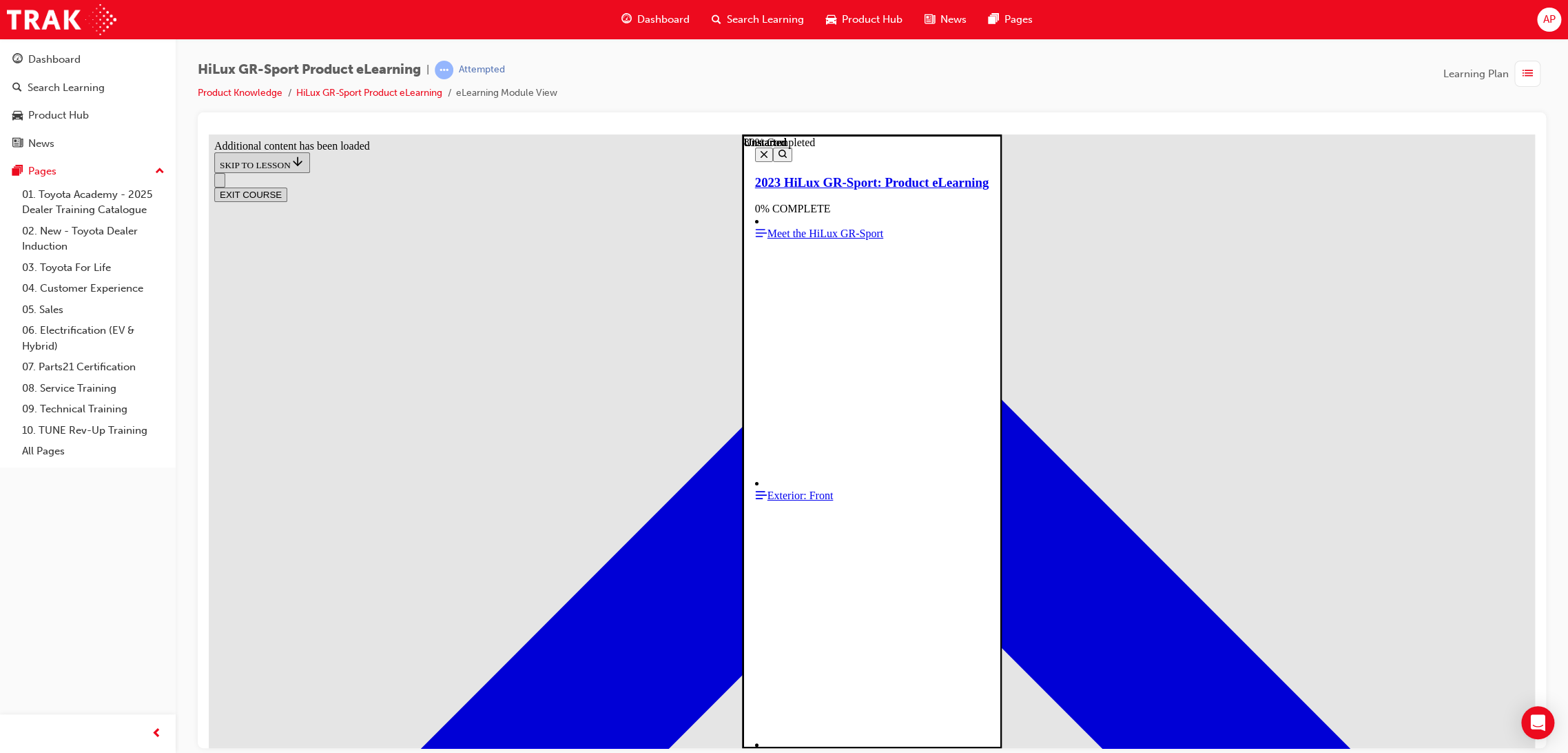
click at [756, 160] on button "Close navigation menu" at bounding box center [764, 154] width 18 height 14
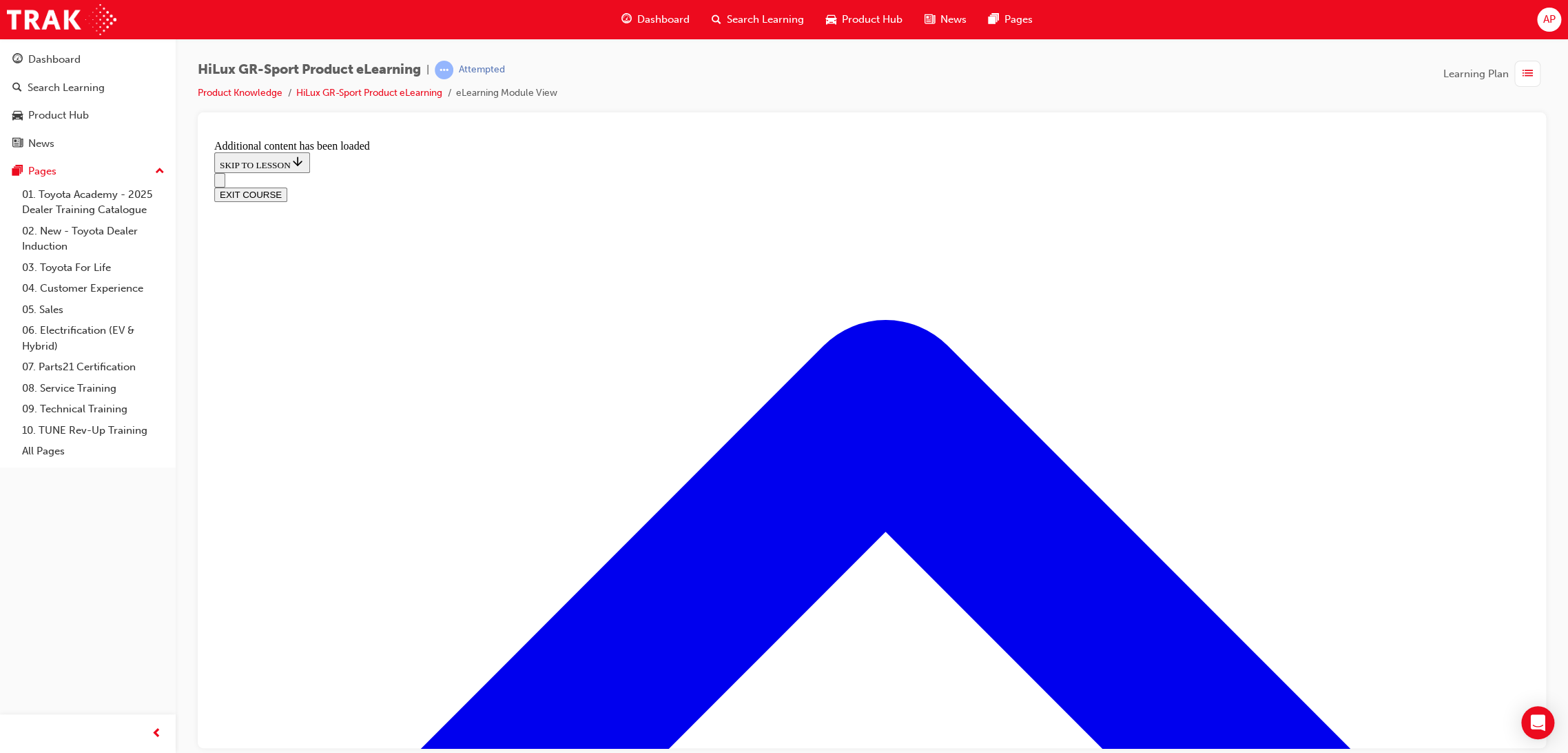
drag, startPoint x: 982, startPoint y: 357, endPoint x: 948, endPoint y: 384, distance: 43.4
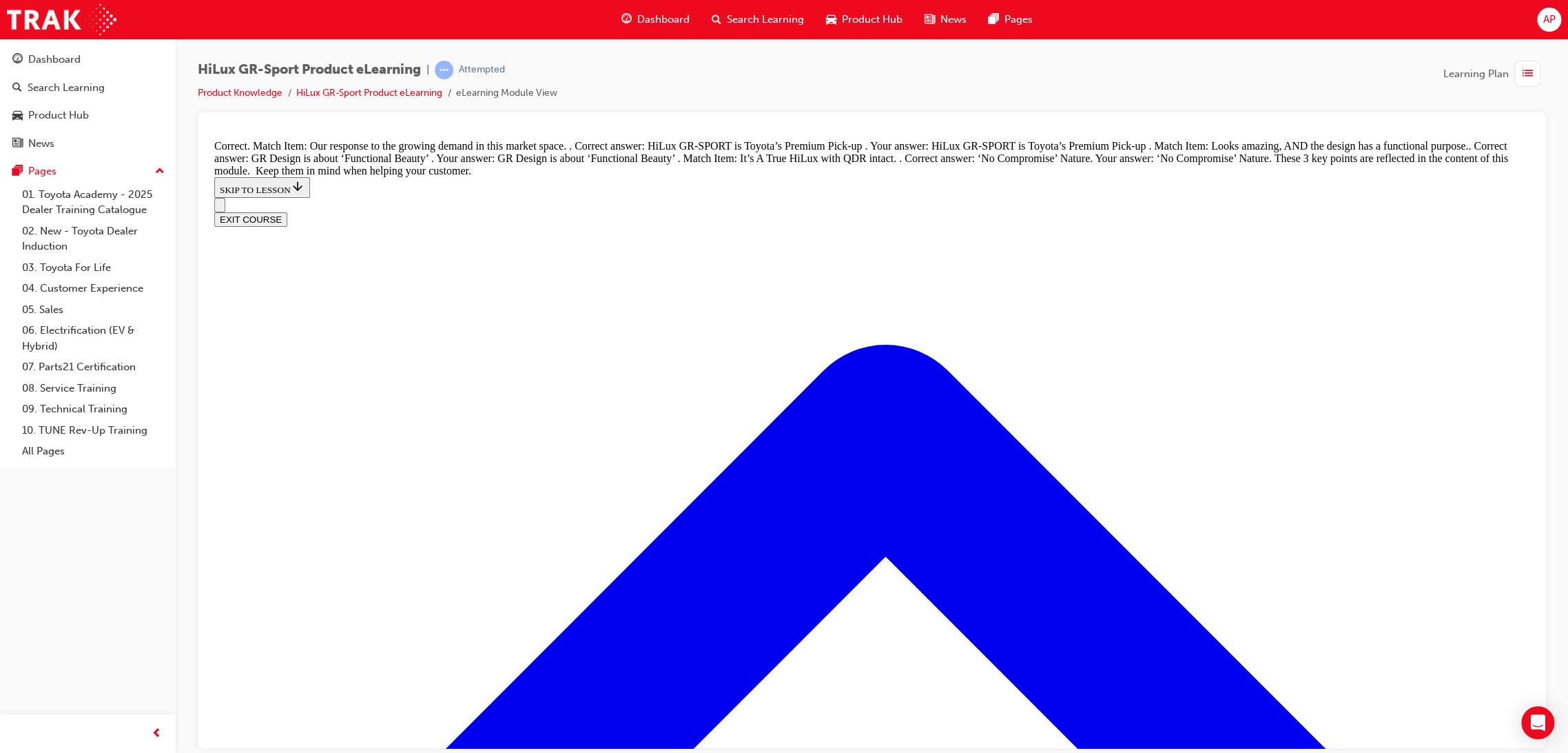
scroll to position [1507, 0]
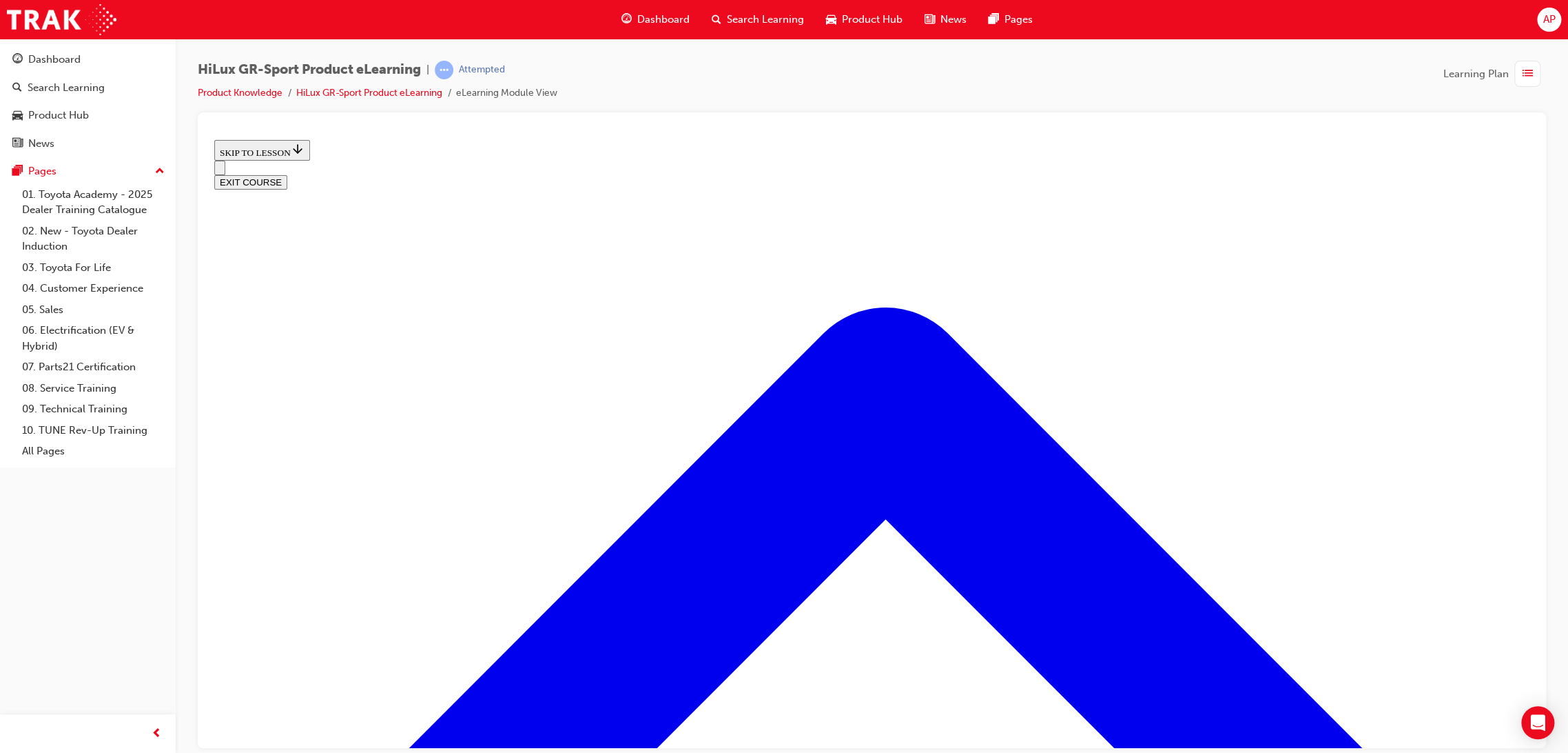
scroll to position [425, 0]
drag, startPoint x: 459, startPoint y: 579, endPoint x: 479, endPoint y: 579, distance: 20.0
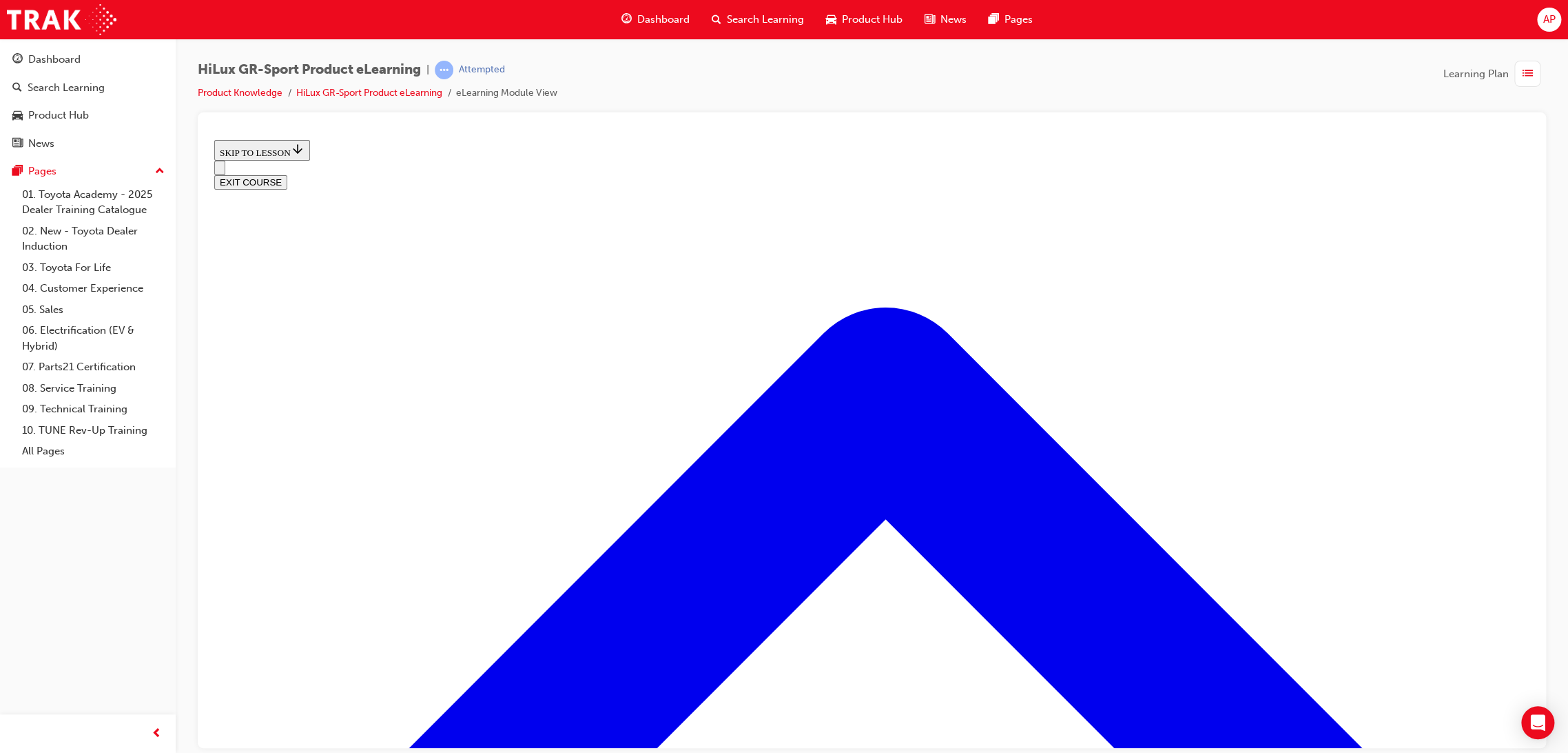
drag, startPoint x: 885, startPoint y: 424, endPoint x: 792, endPoint y: 420, distance: 93.1
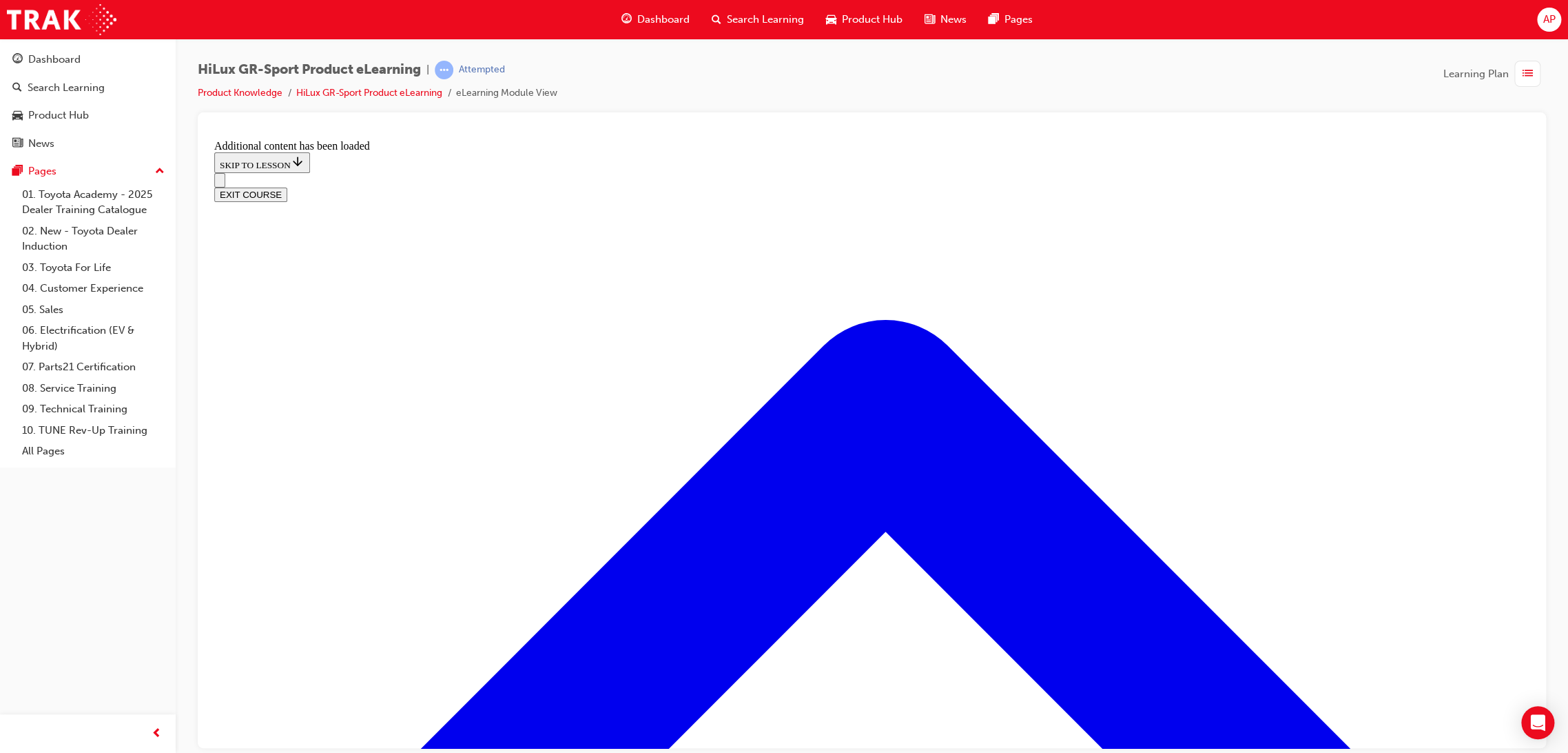
scroll to position [1305, 0]
radio input "true"
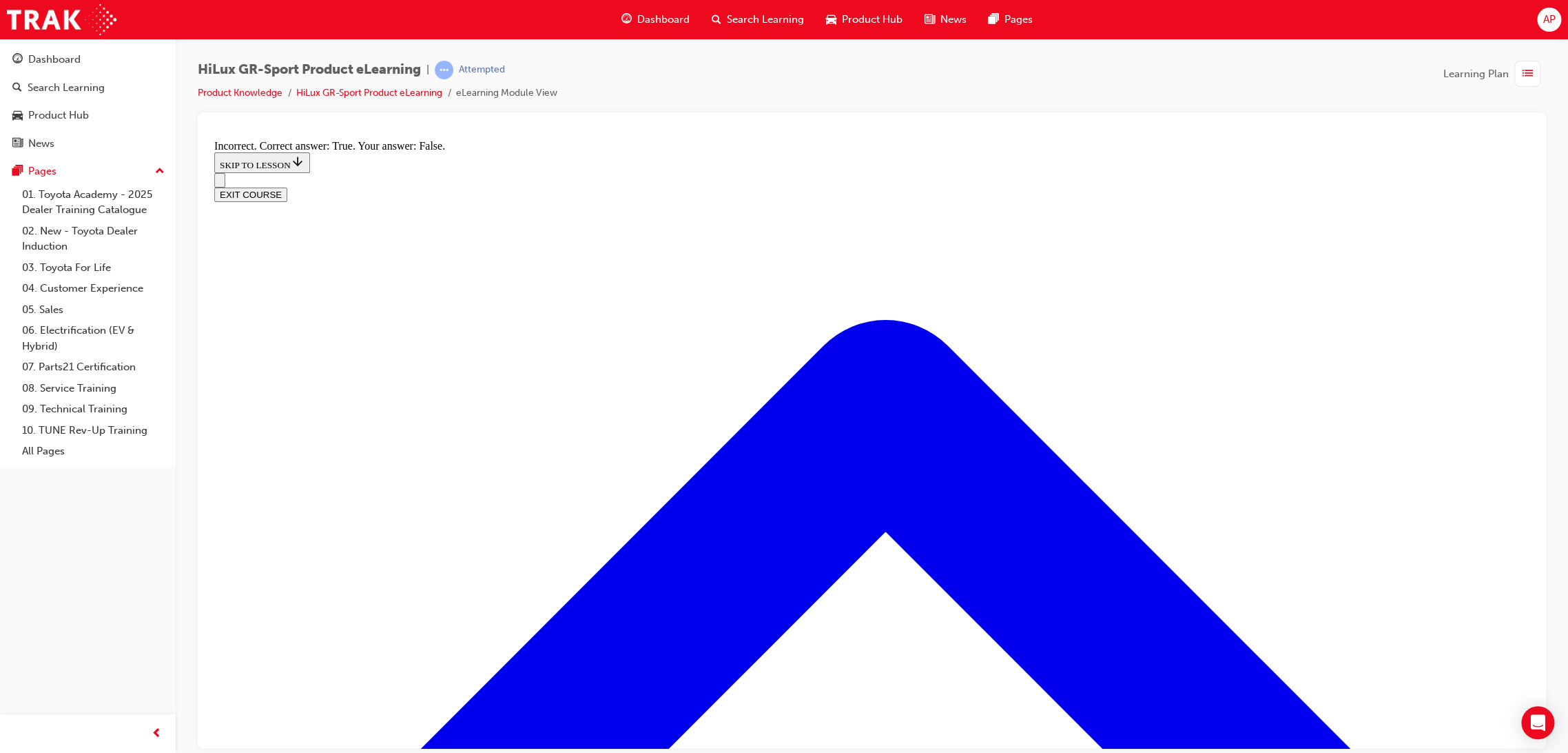
scroll to position [1841, 0]
drag, startPoint x: 735, startPoint y: 498, endPoint x: 745, endPoint y: 486, distance: 15.6
radio input "true"
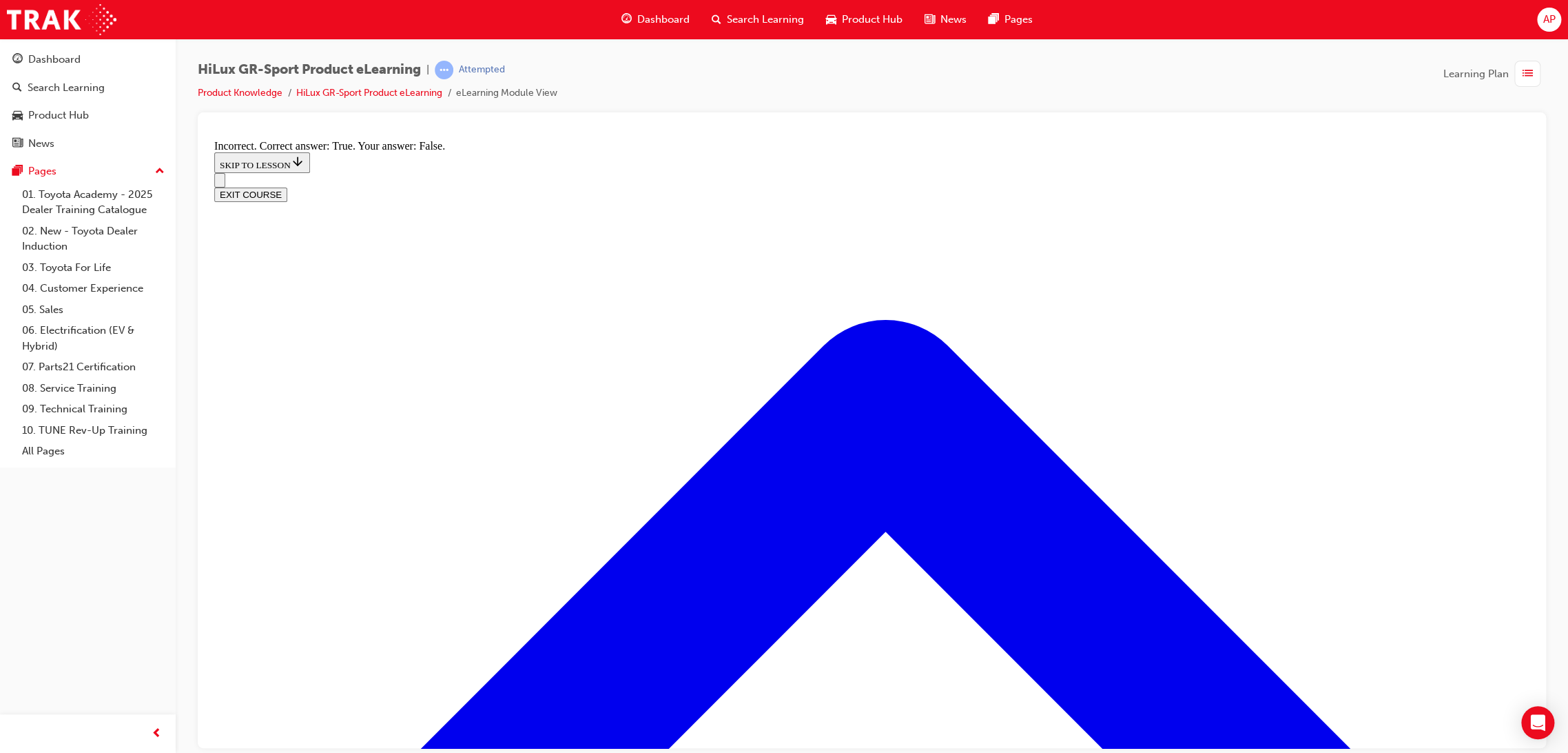
radio input "true"
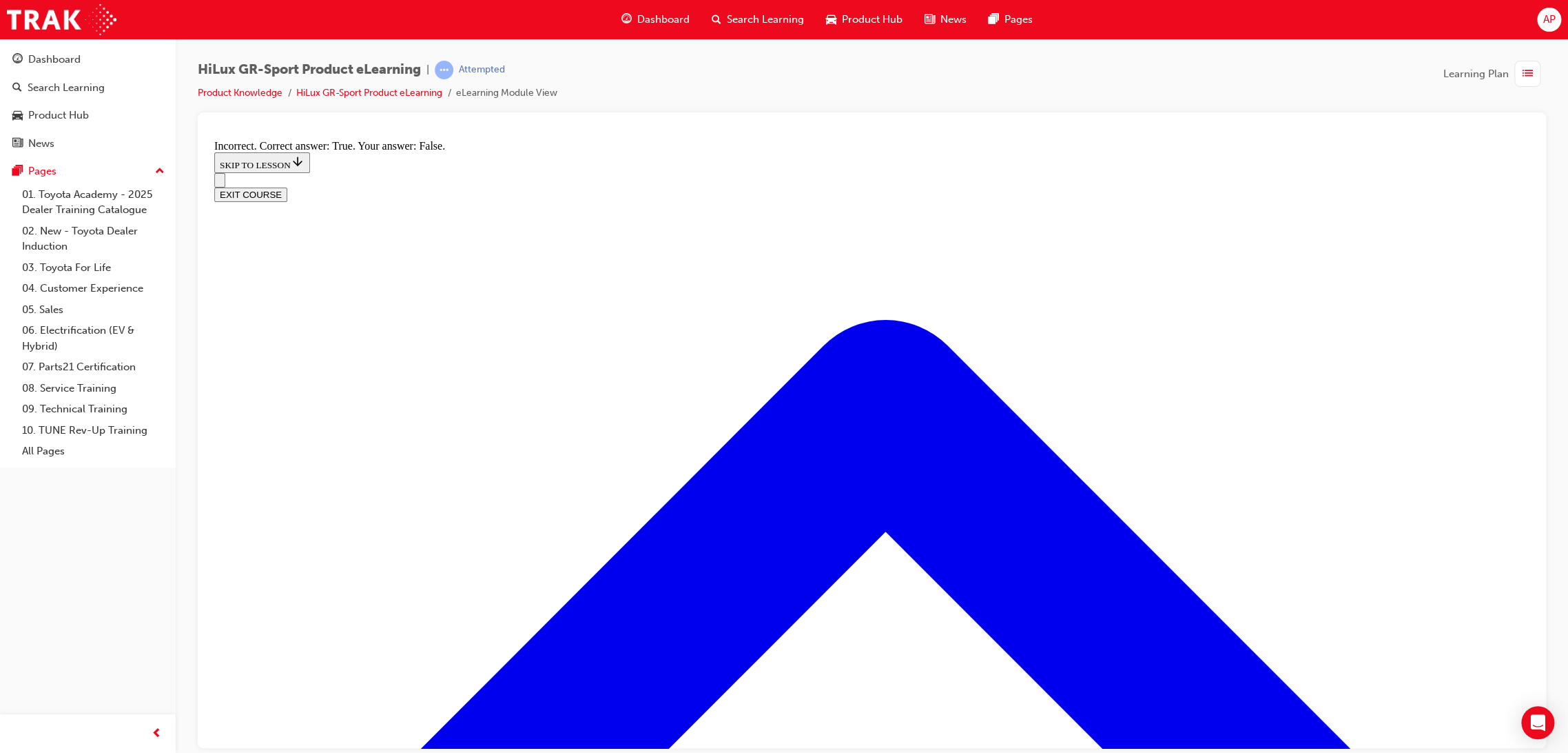
radio input "true"
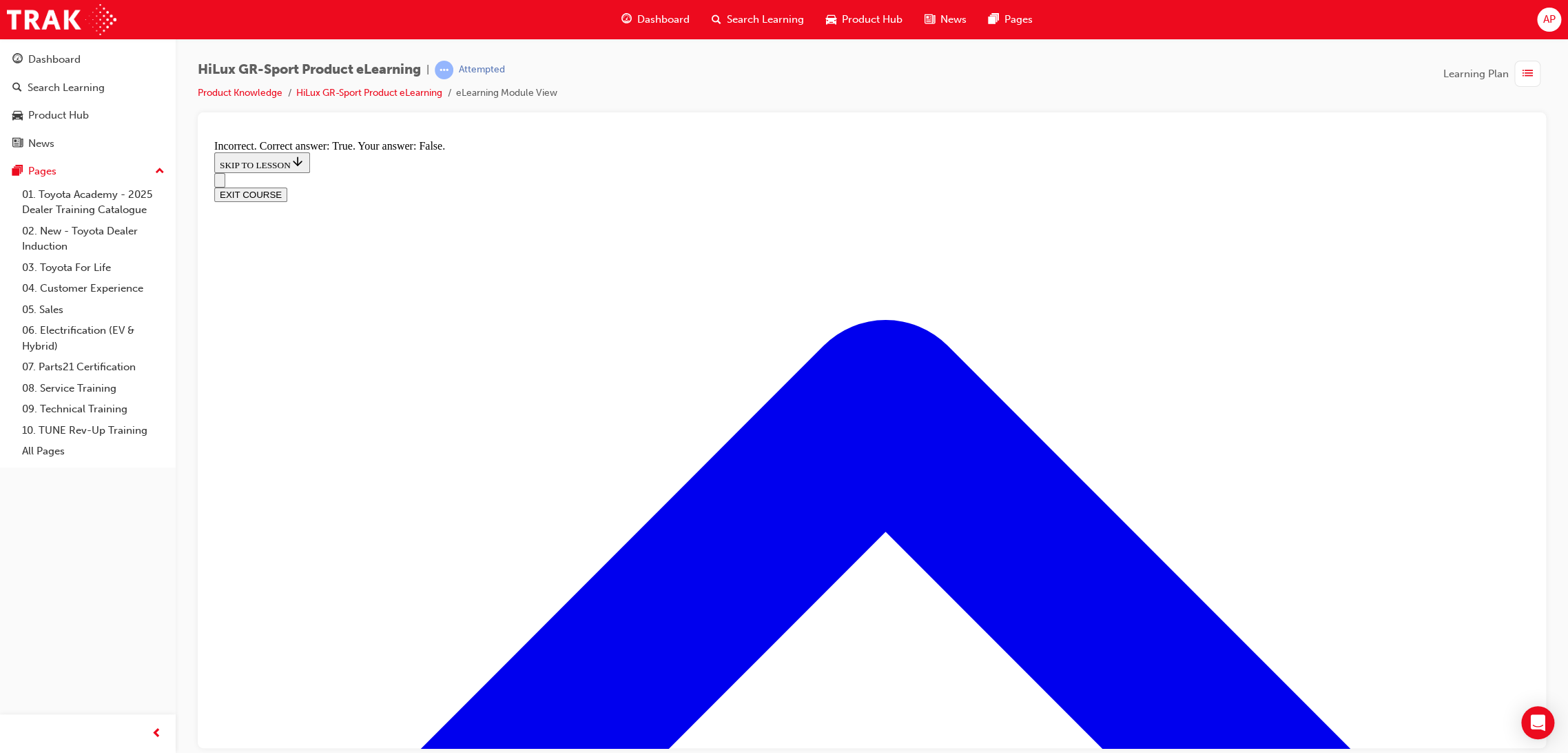
radio input "true"
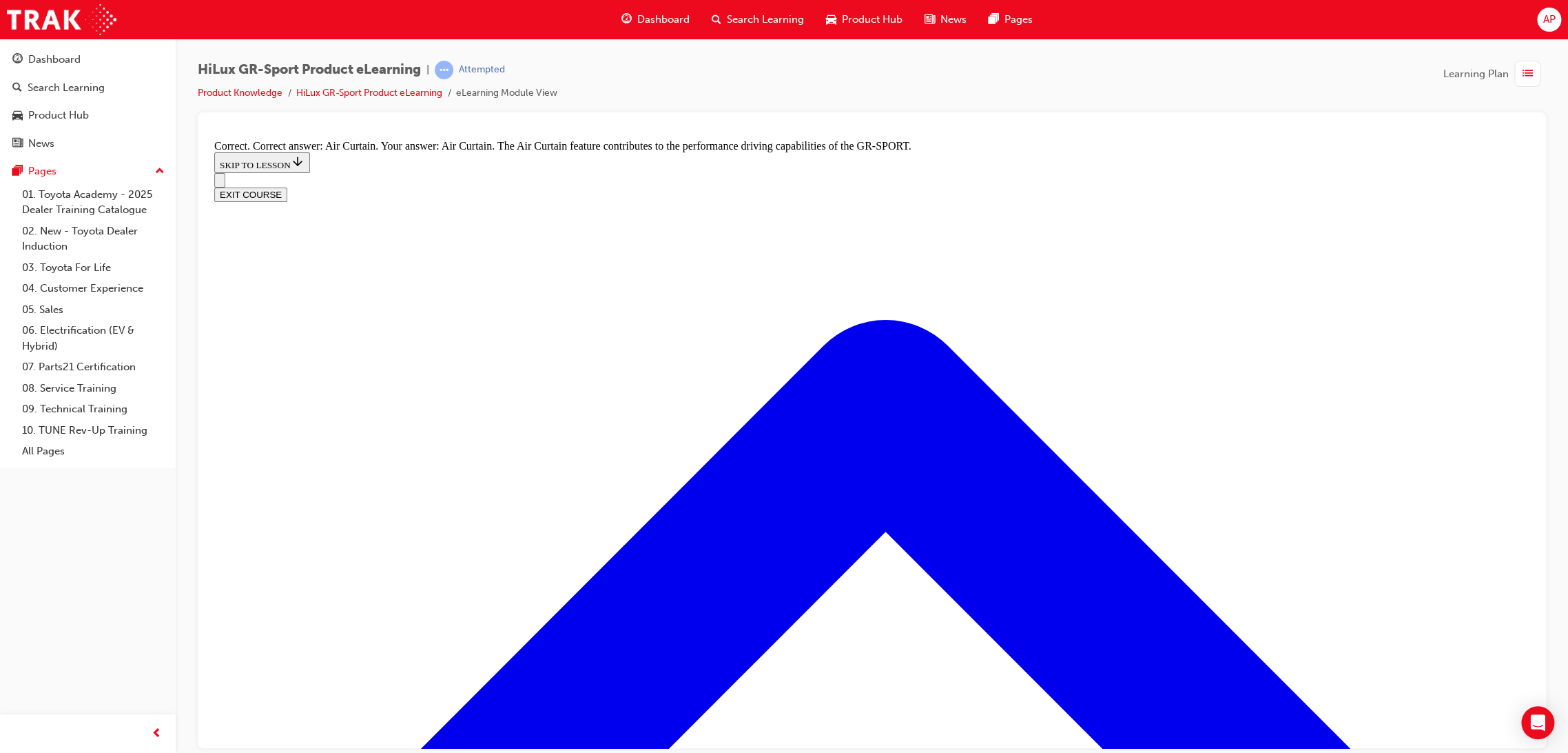
radio input "true"
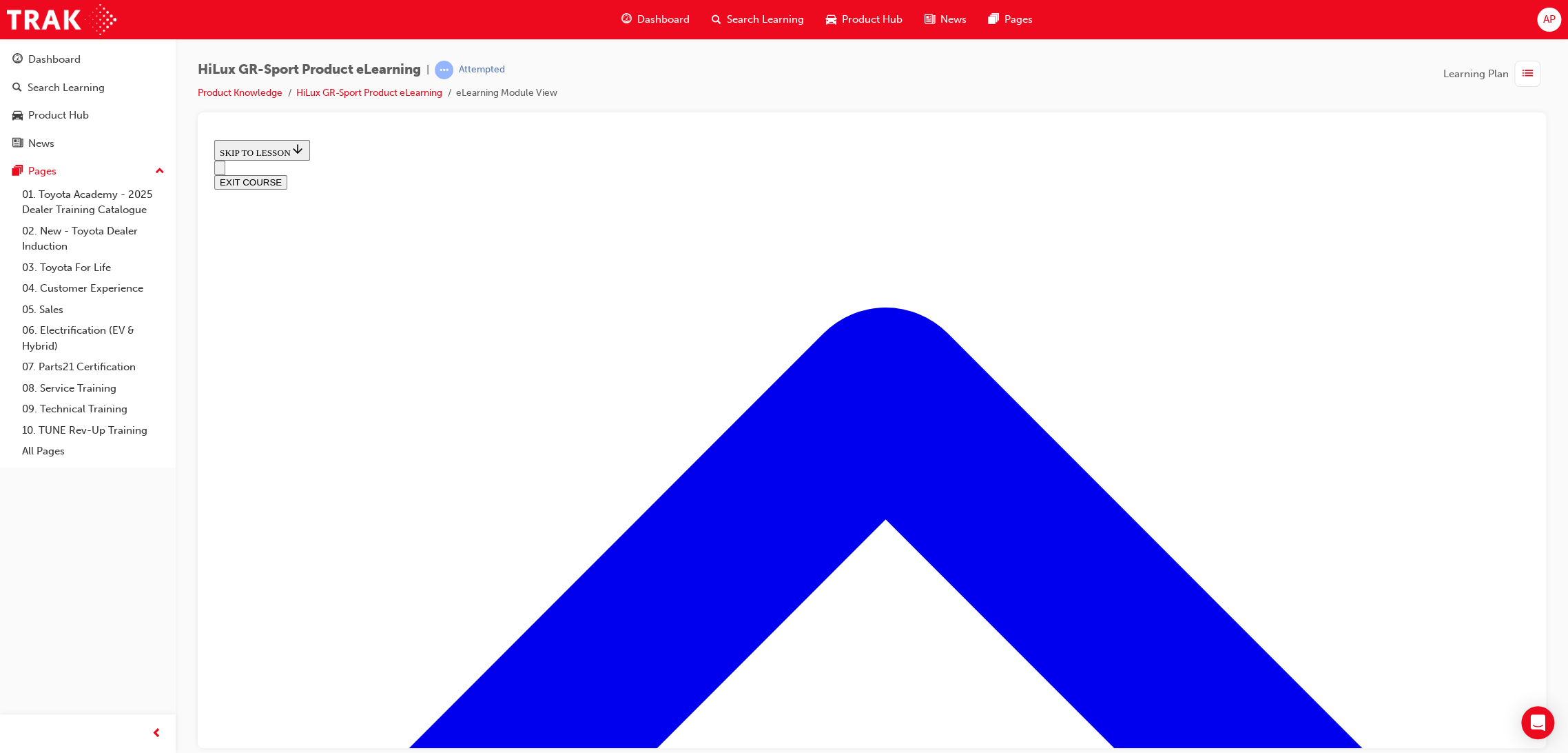
scroll to position [119, 0]
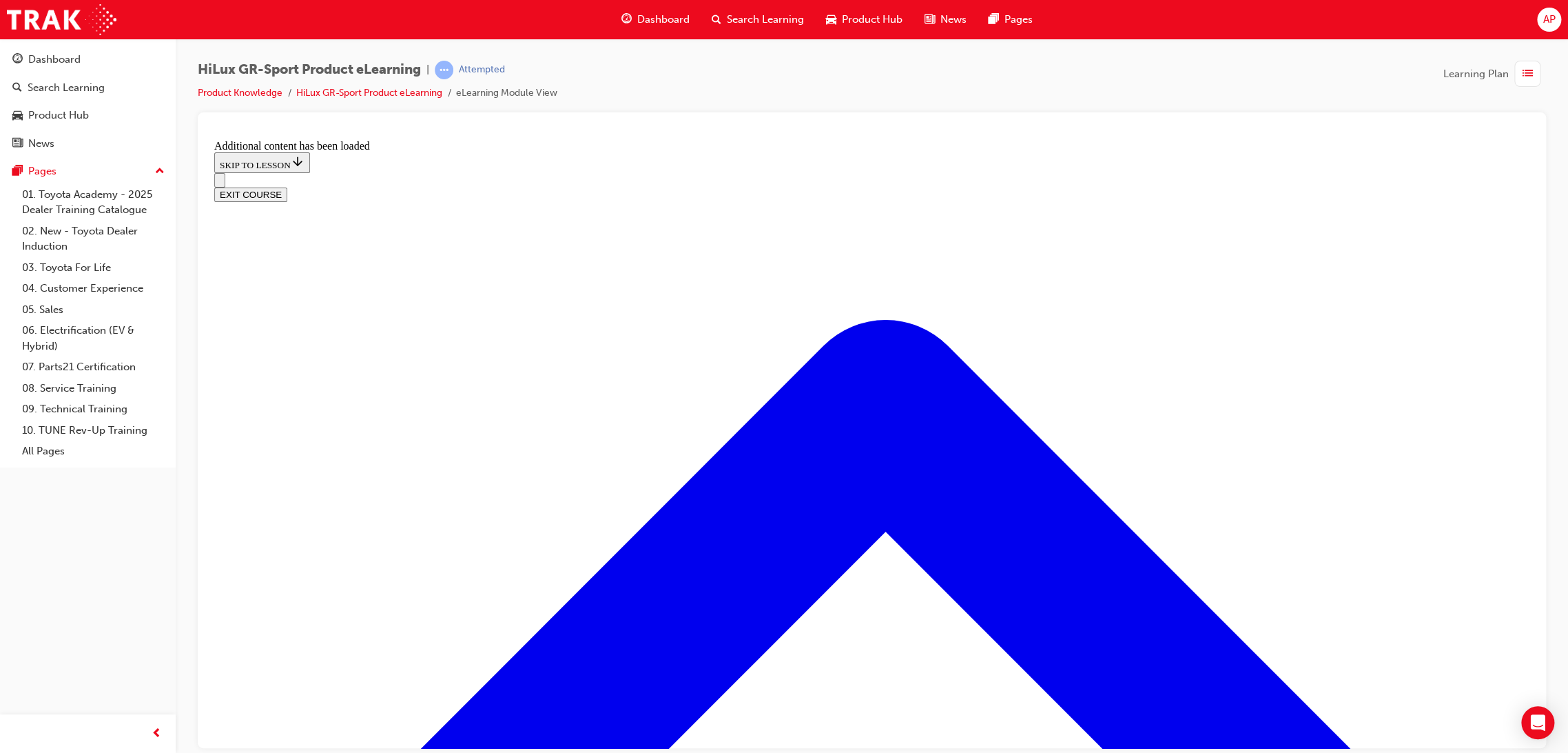
scroll to position [860, 0]
click at [237, 173] on div "EXIT COURSE" at bounding box center [872, 187] width 1315 height 29
click at [220, 182] on icon "Open navigation menu" at bounding box center [220, 182] width 0 height 0
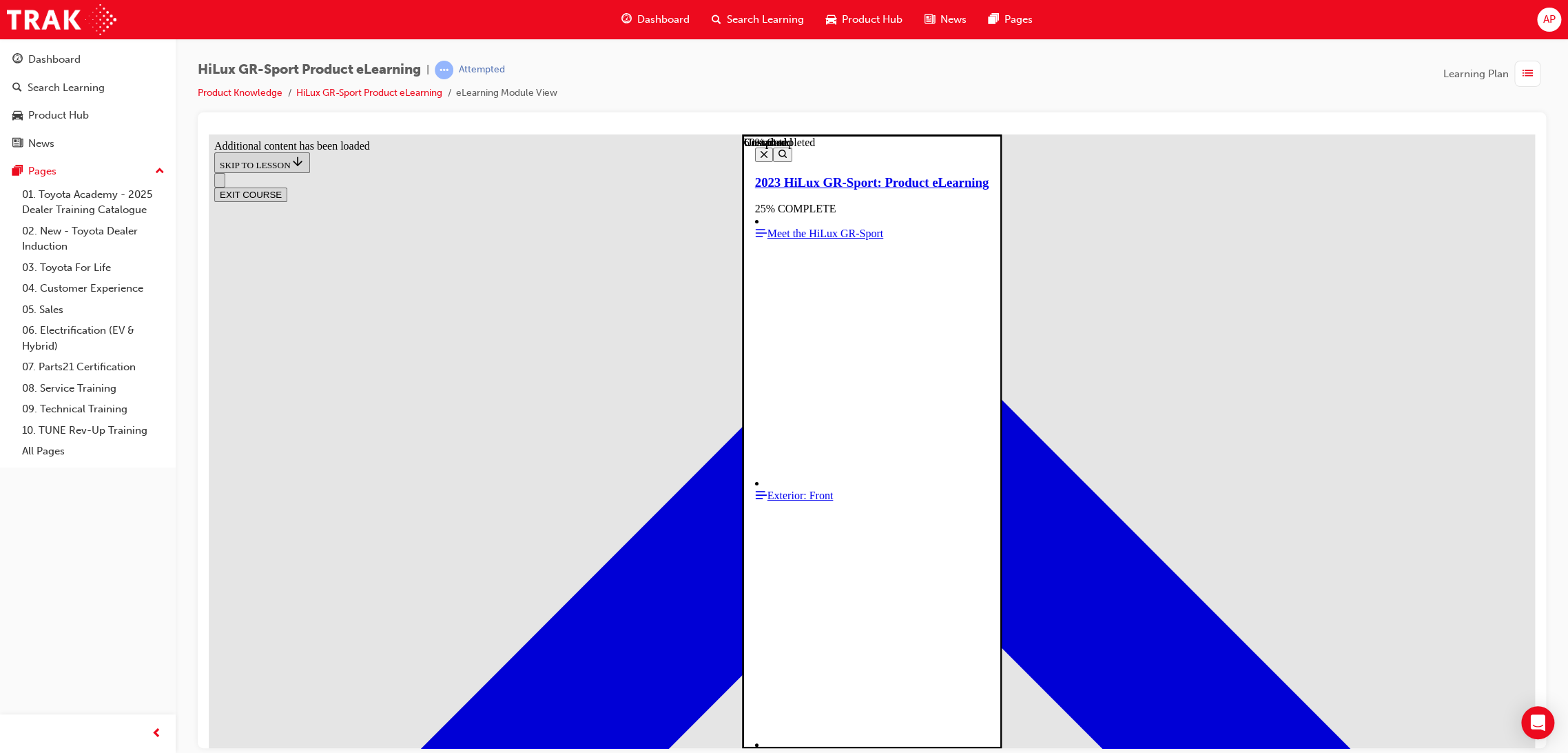
click at [761, 150] on icon "Close navigation menu" at bounding box center [764, 154] width 7 height 7
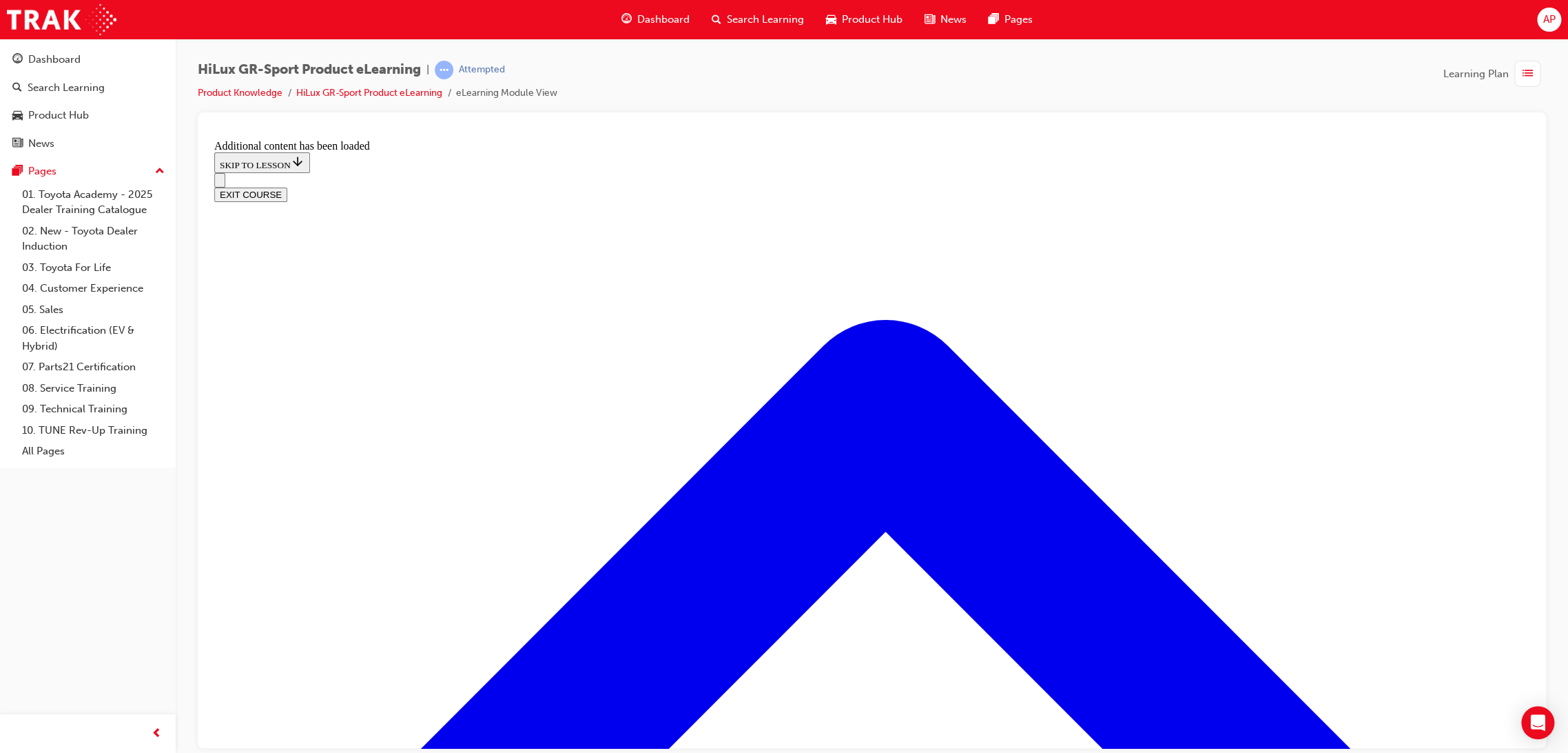
radio input "true"
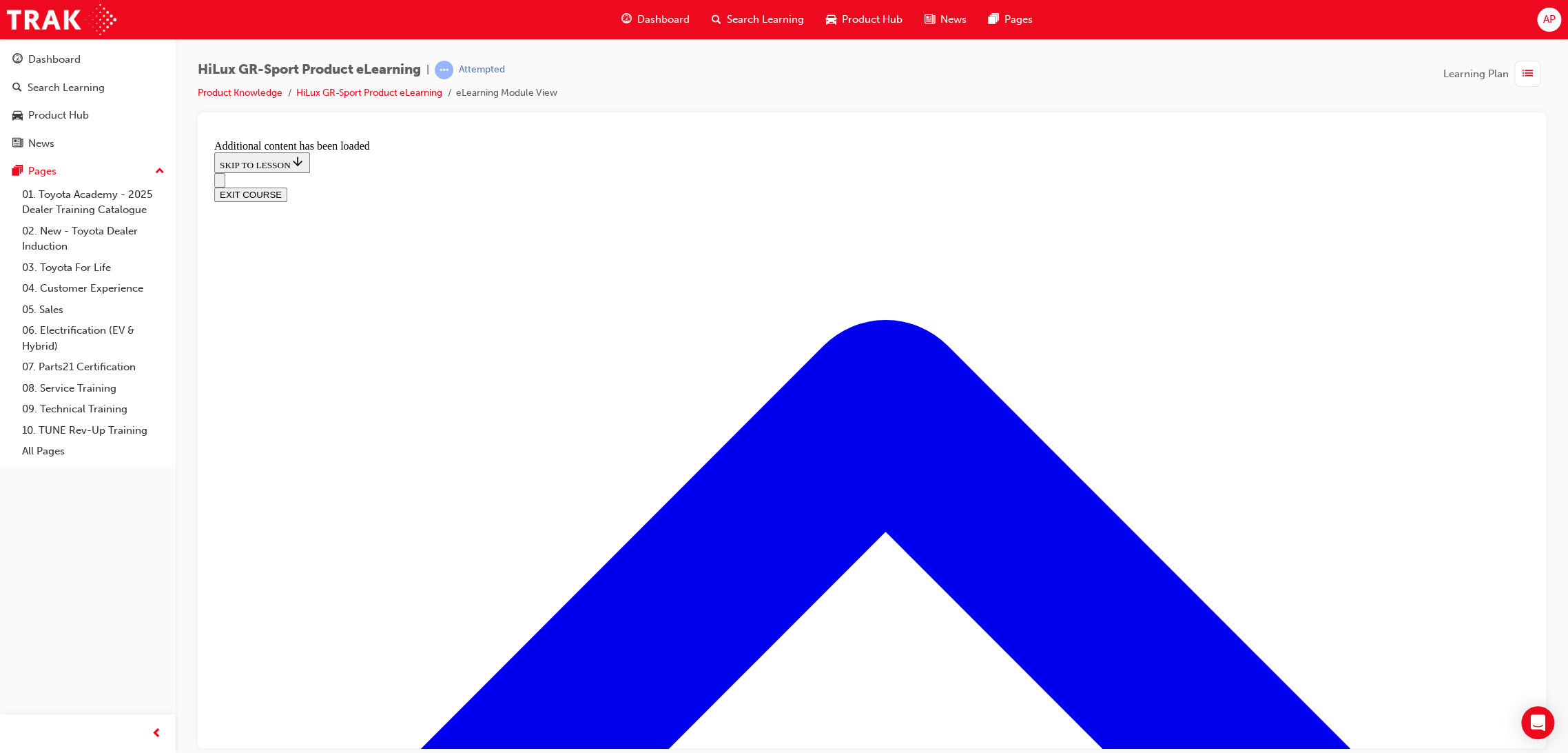
radio input "true"
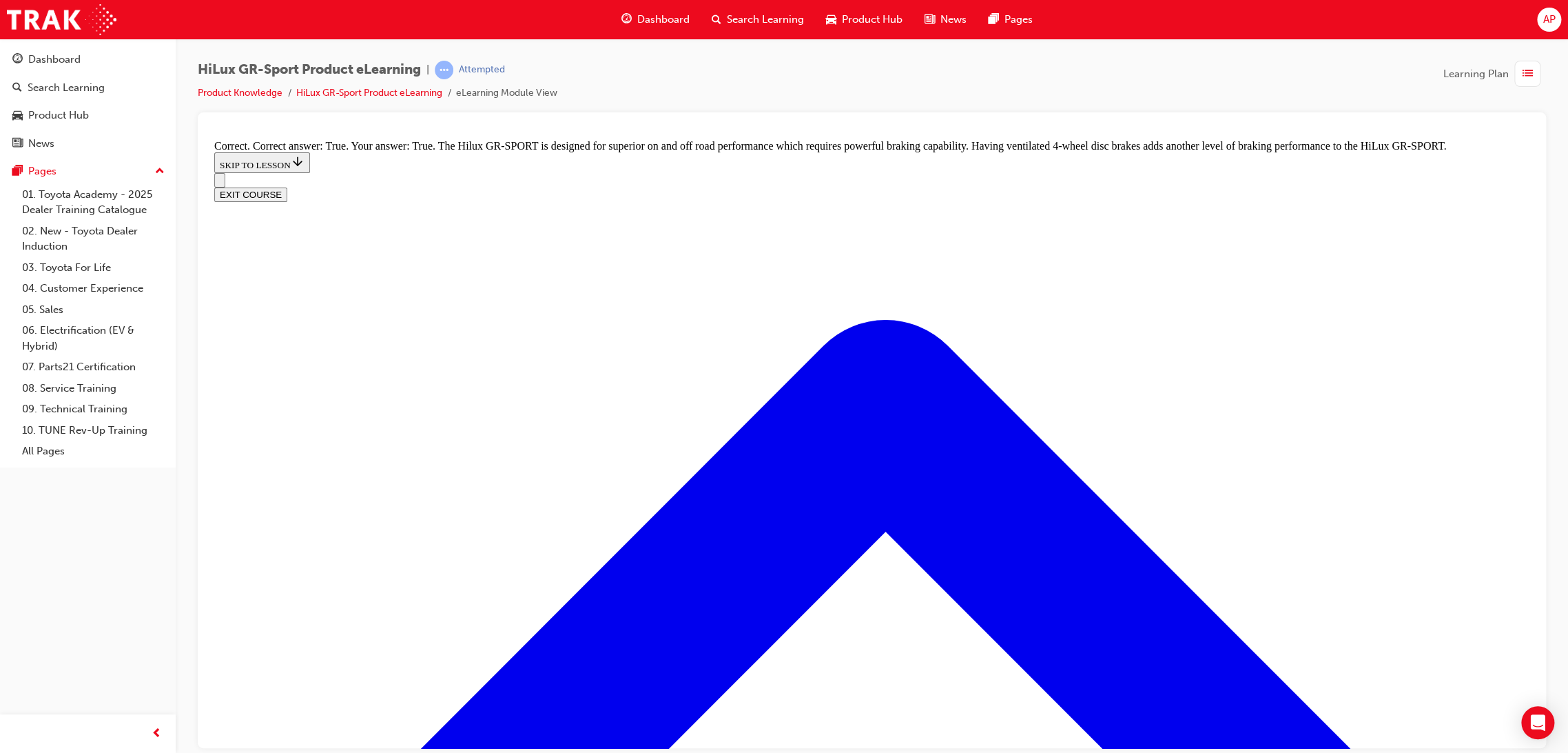
scroll to position [1048, 0]
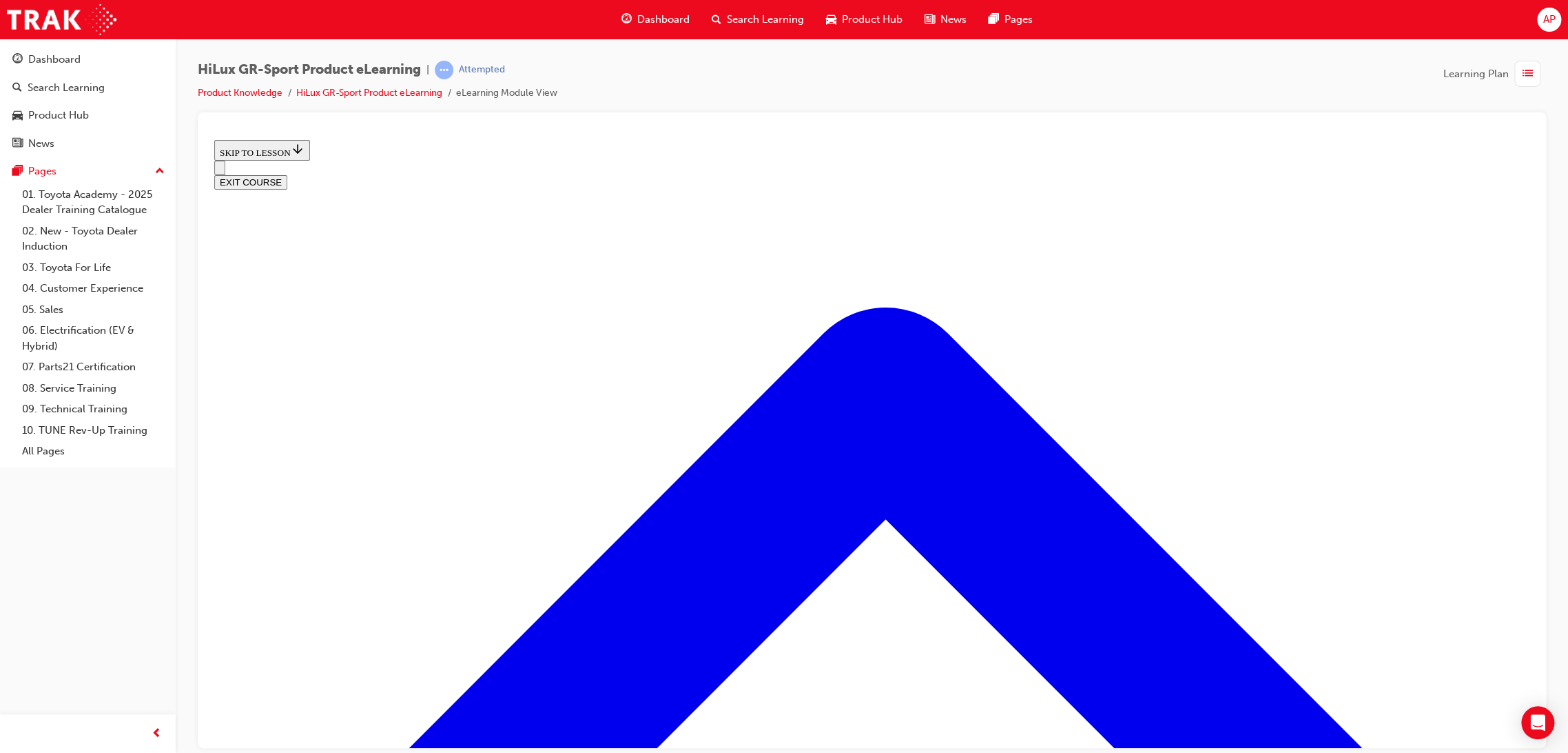
scroll to position [1175, 0]
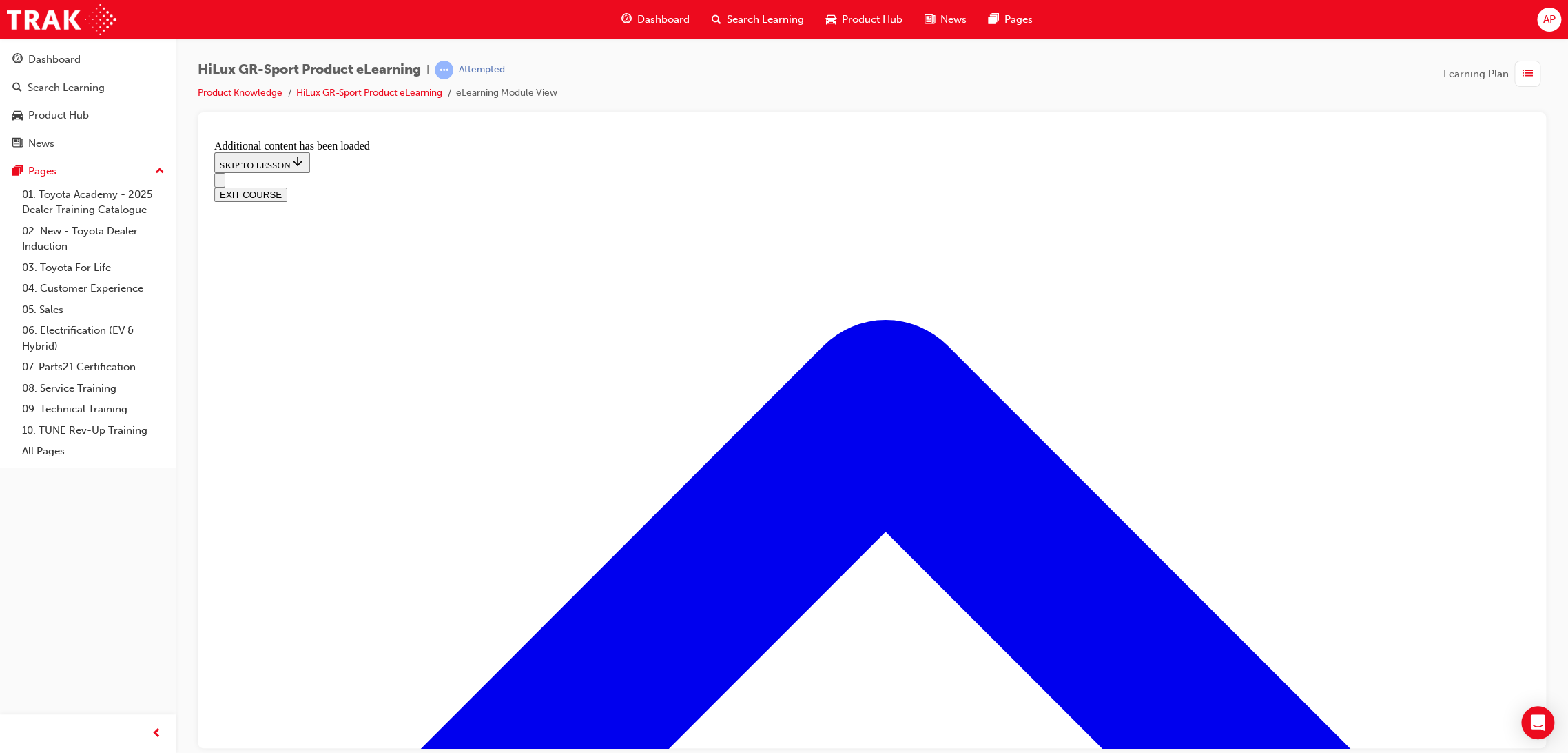
scroll to position [1657, 0]
checkbox input "true"
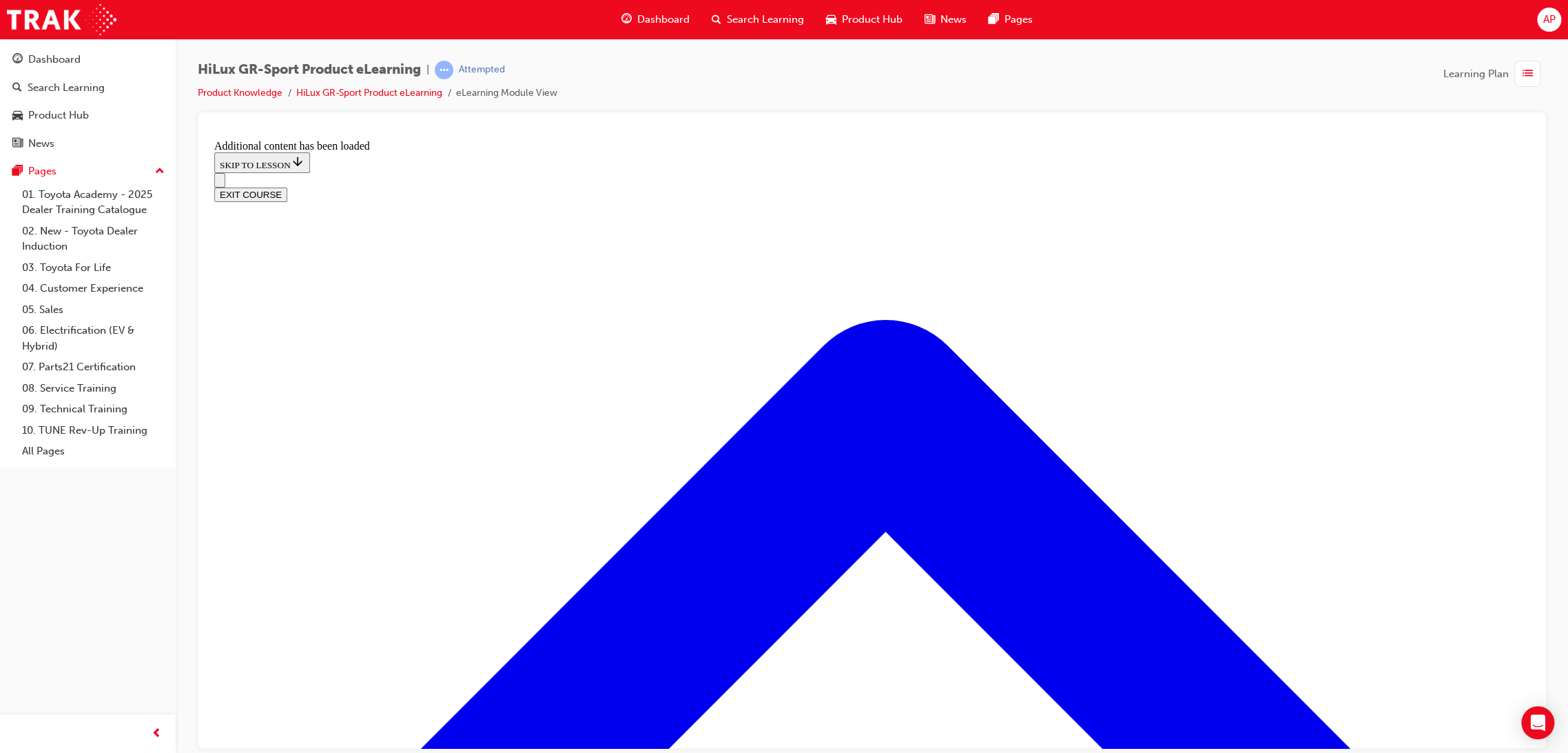
checkbox input "true"
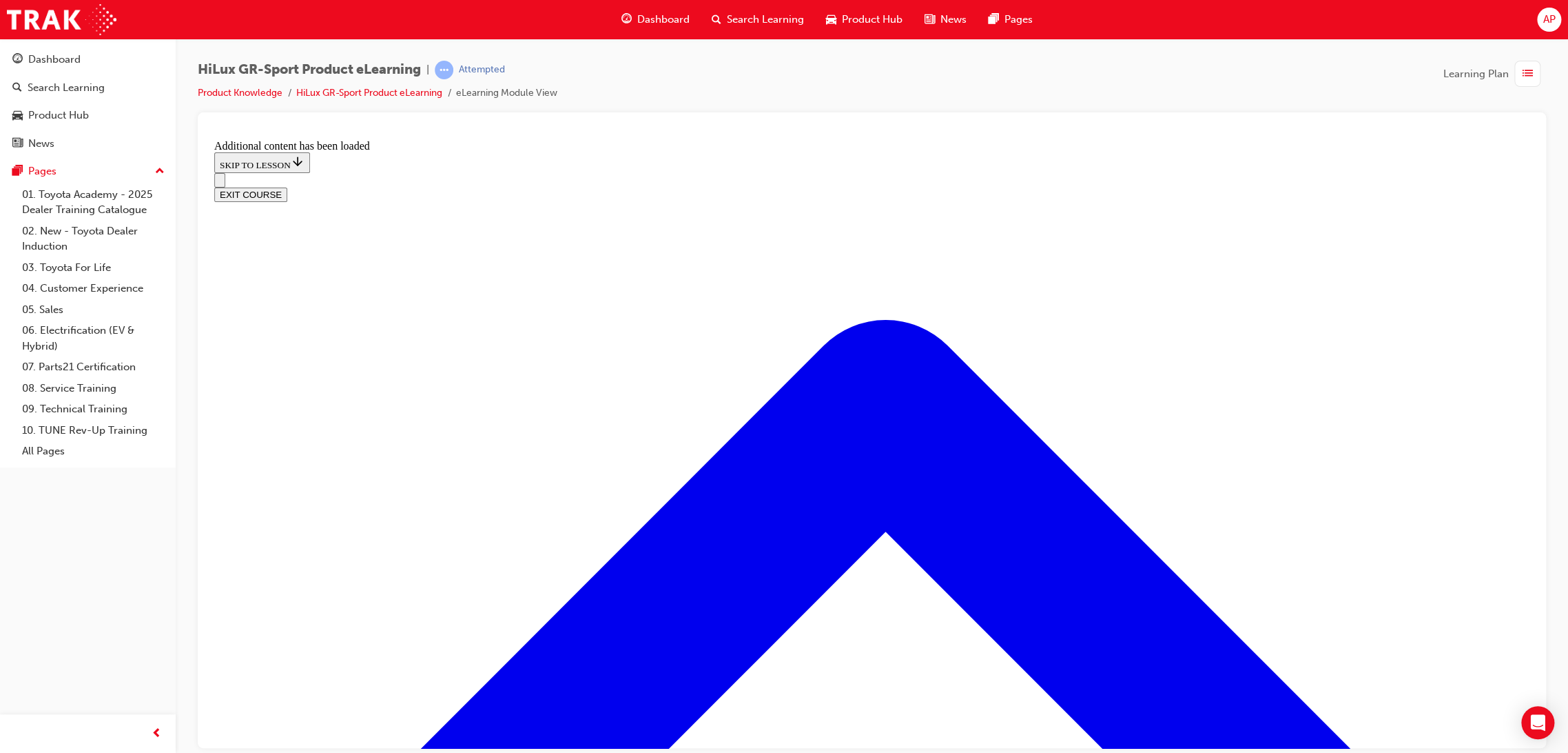
checkbox input "true"
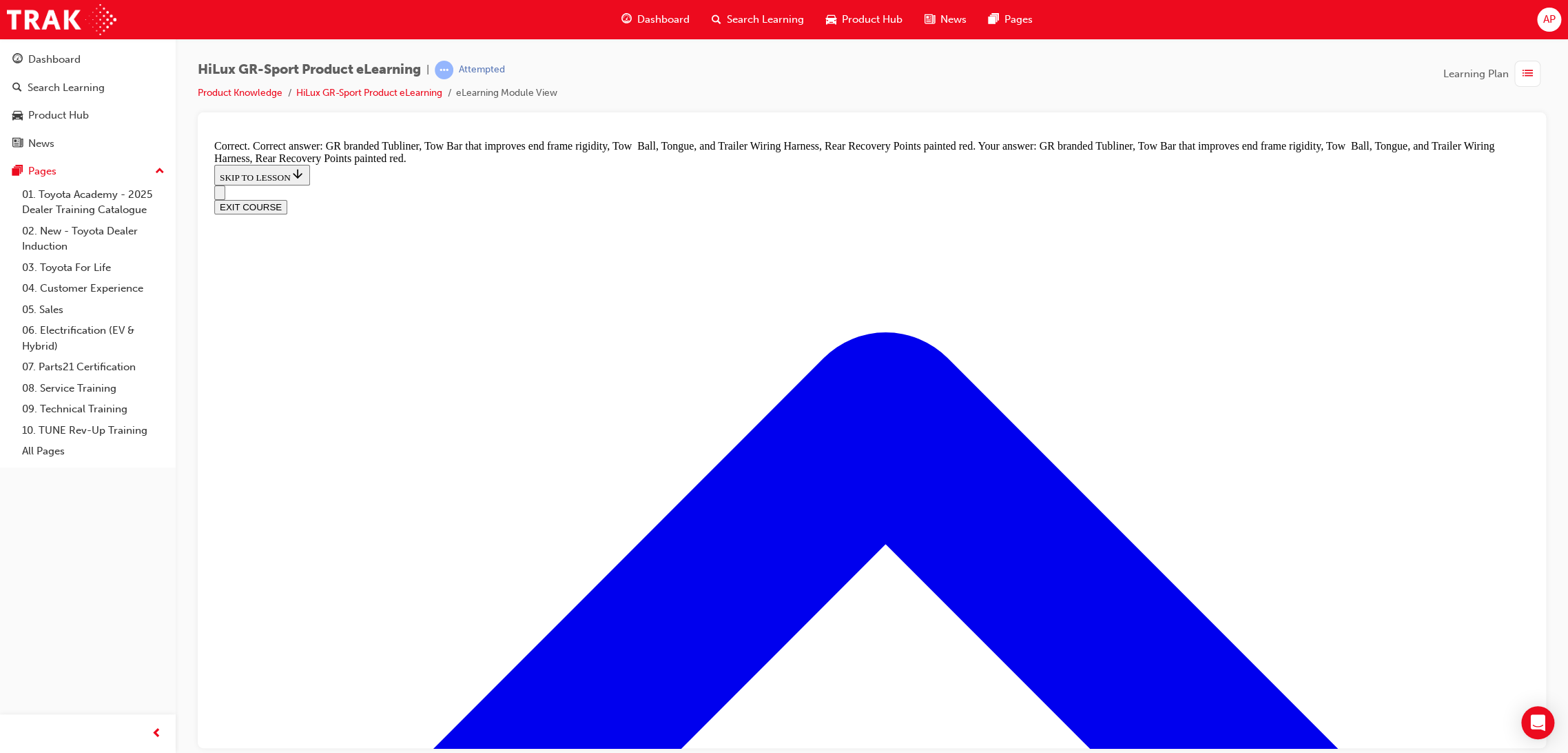
scroll to position [1869, 0]
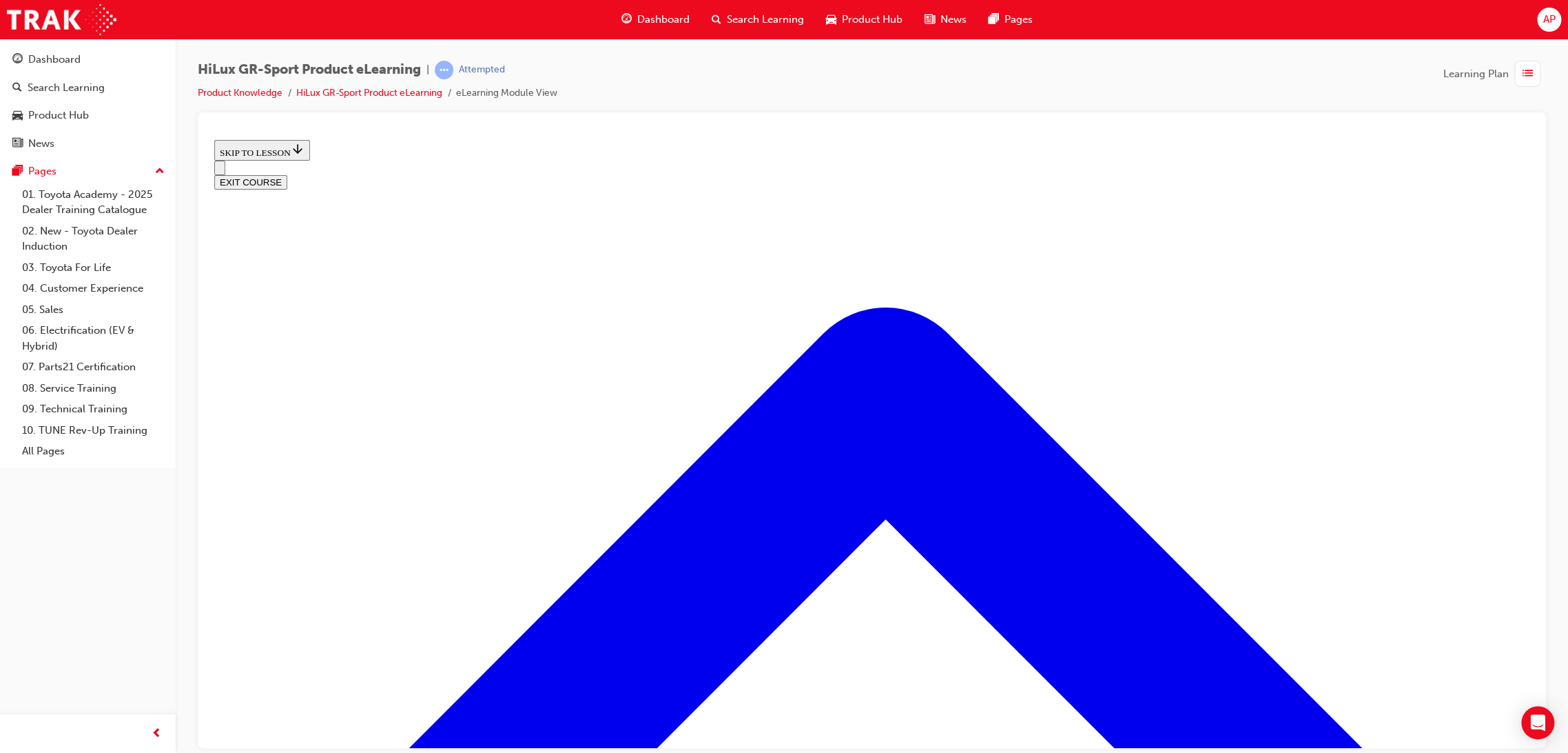
scroll to position [579, 0]
drag, startPoint x: 535, startPoint y: 249, endPoint x: 749, endPoint y: 232, distance: 214.7
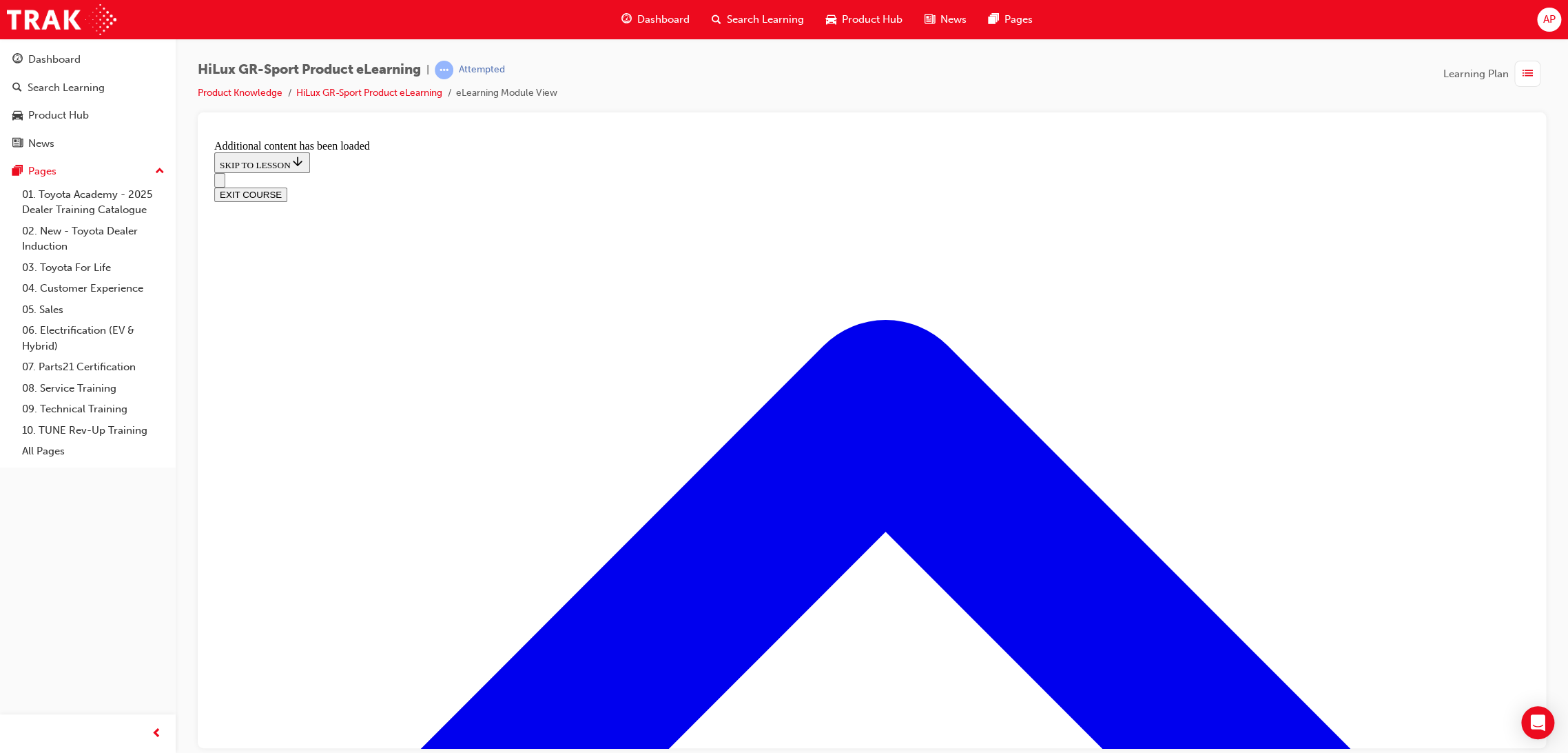
scroll to position [1384, 0]
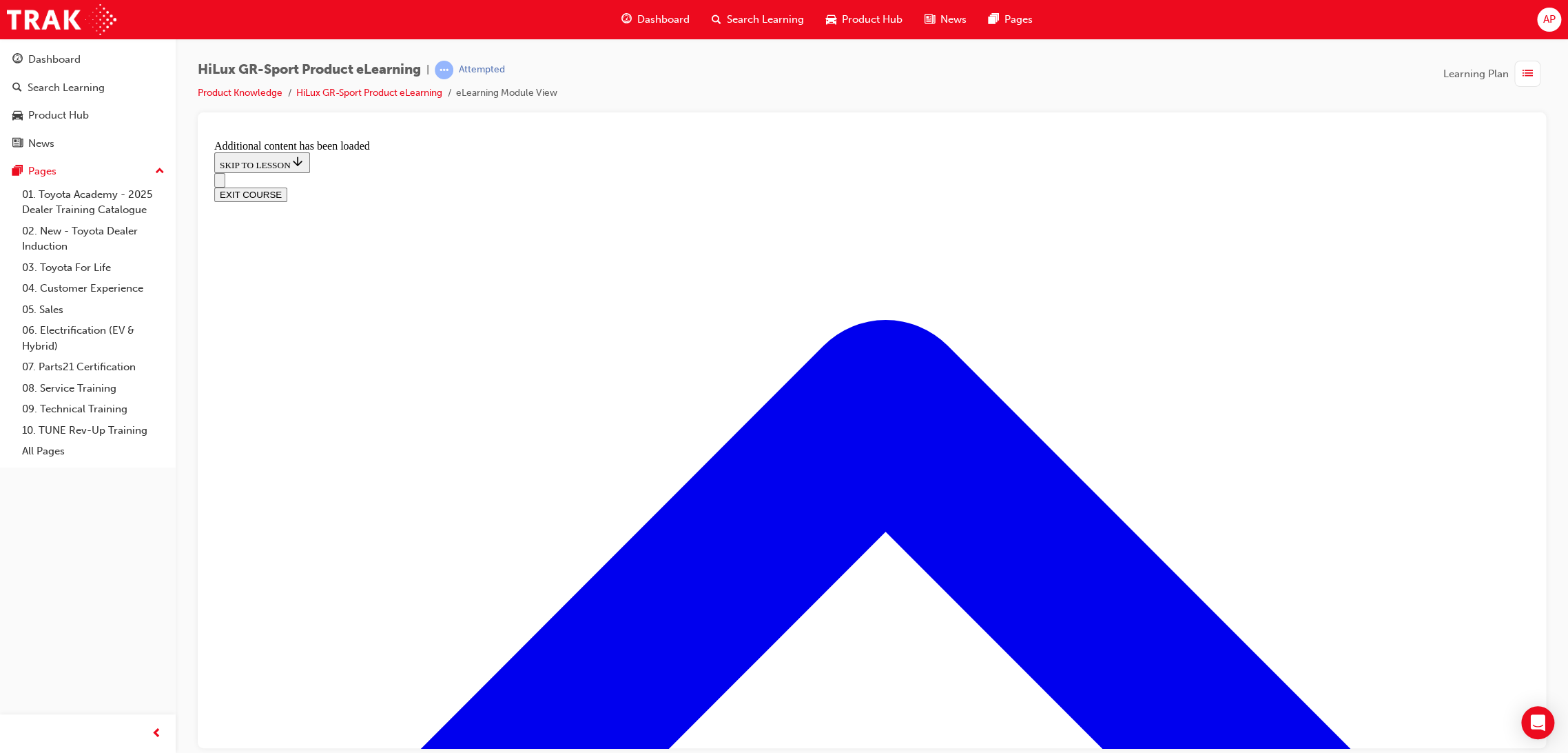
checkbox input "true"
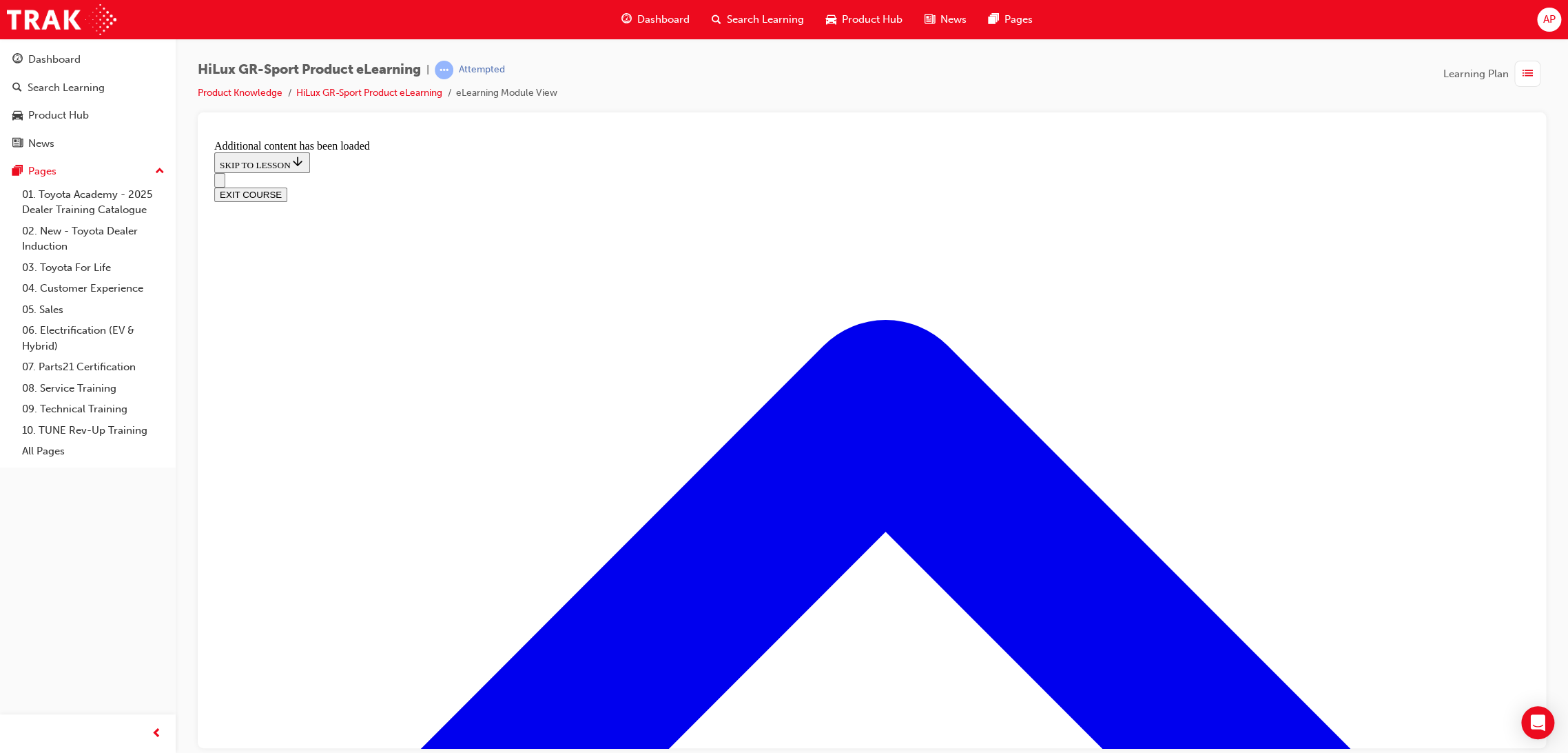
radio input "true"
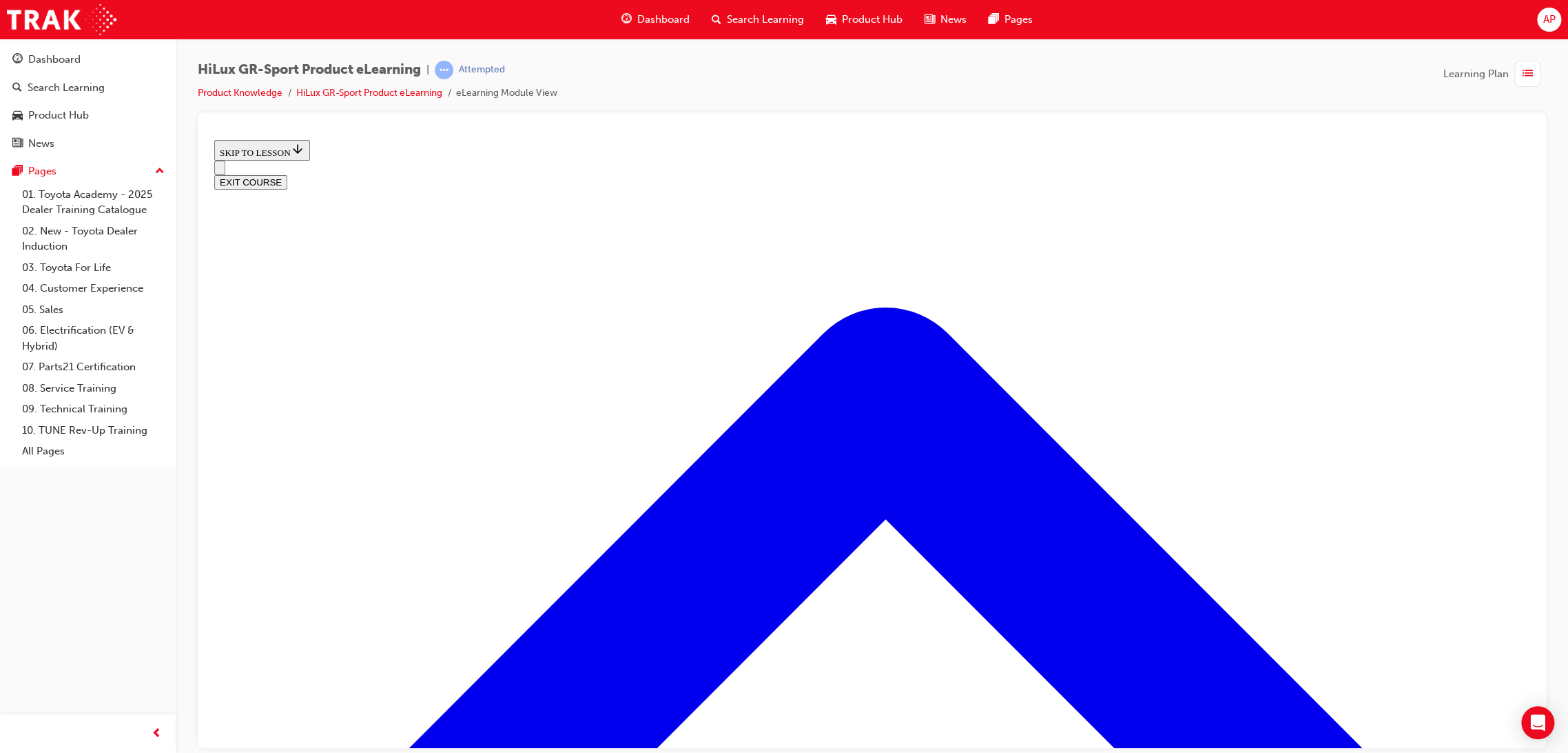
scroll to position [455, 0]
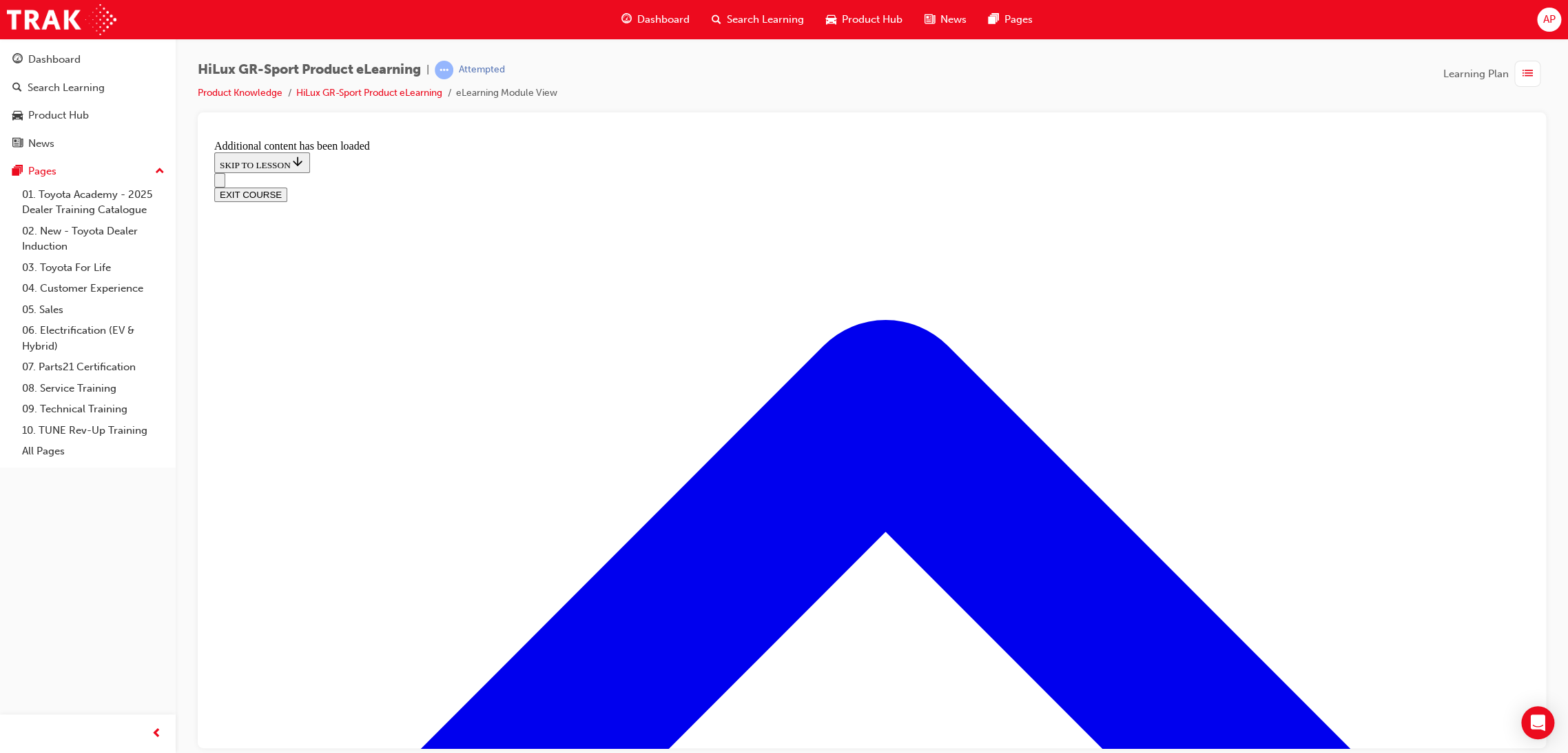
scroll to position [929, 0]
radio input "true"
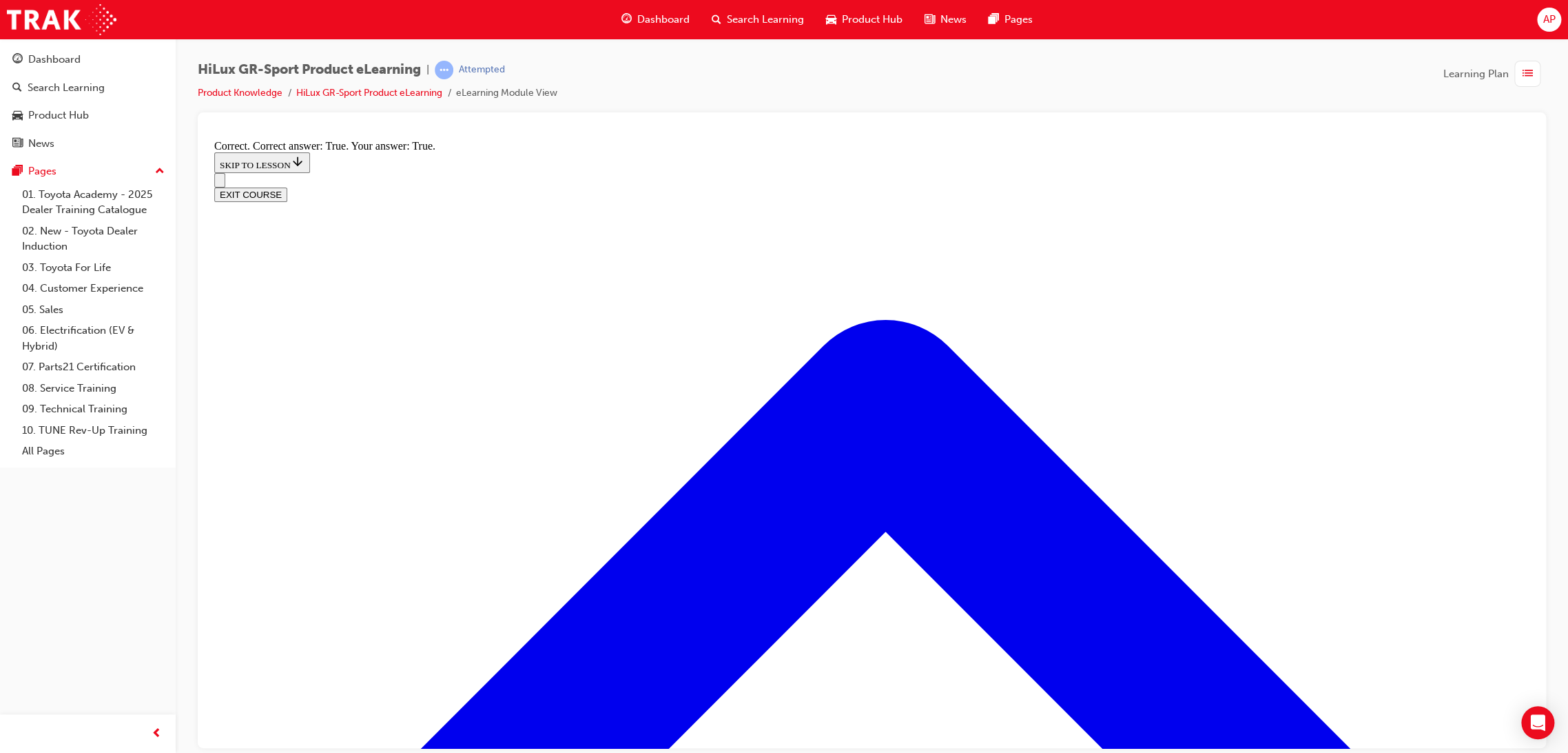
scroll to position [984, 0]
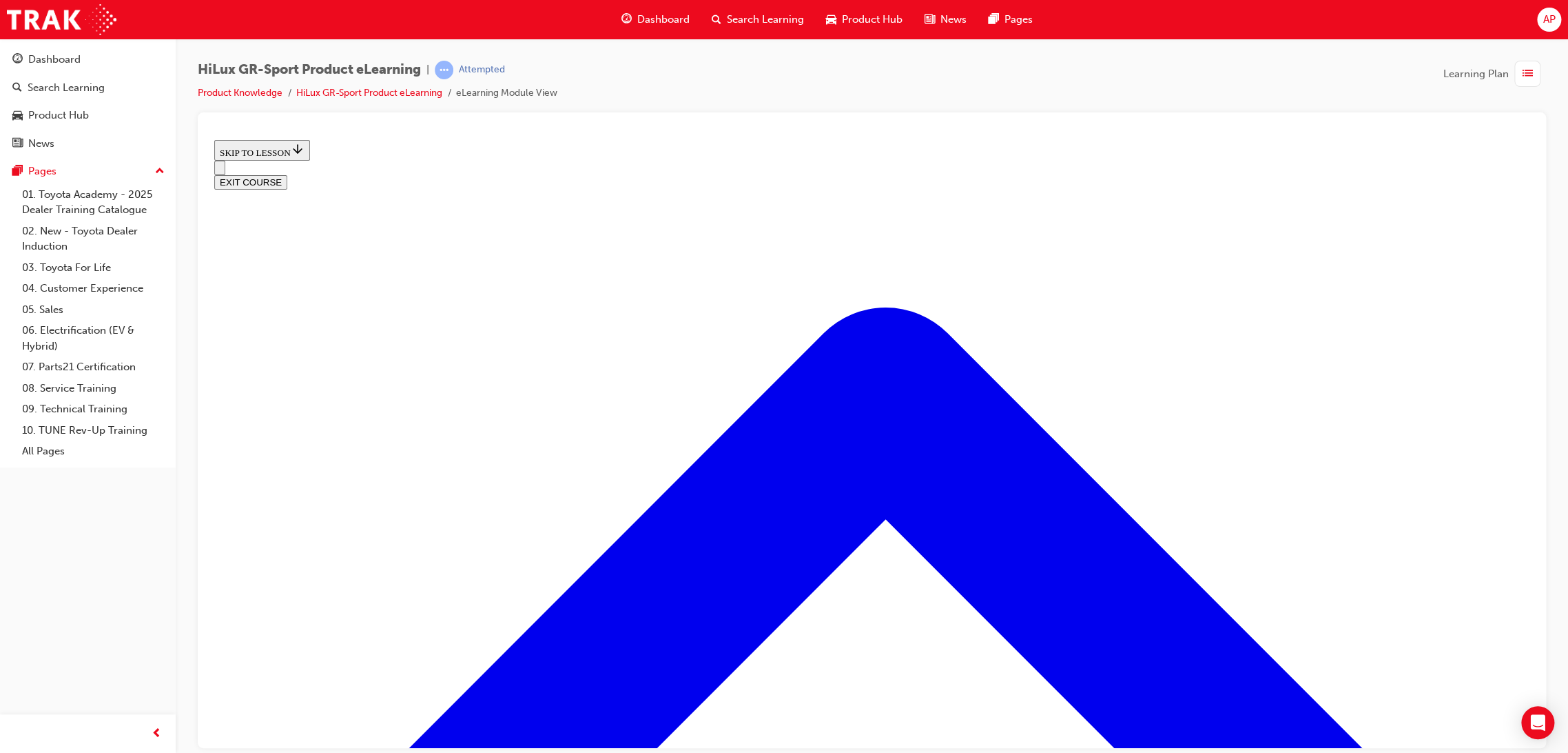
scroll to position [1675, 0]
drag, startPoint x: 937, startPoint y: 621, endPoint x: 942, endPoint y: 628, distance: 8.6
click at [287, 174] on button "EXIT COURSE" at bounding box center [251, 182] width 73 height 14
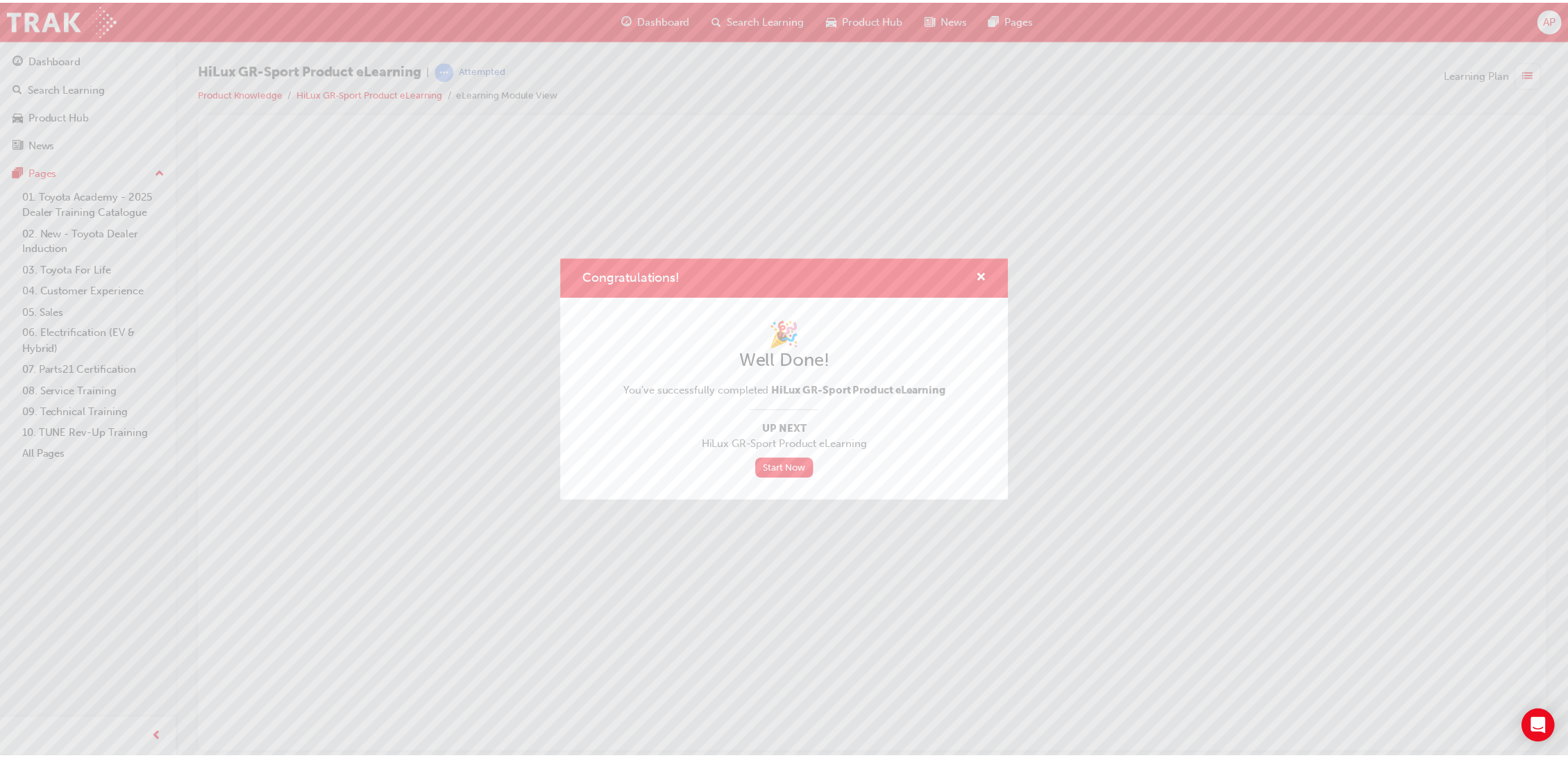
scroll to position [0, 0]
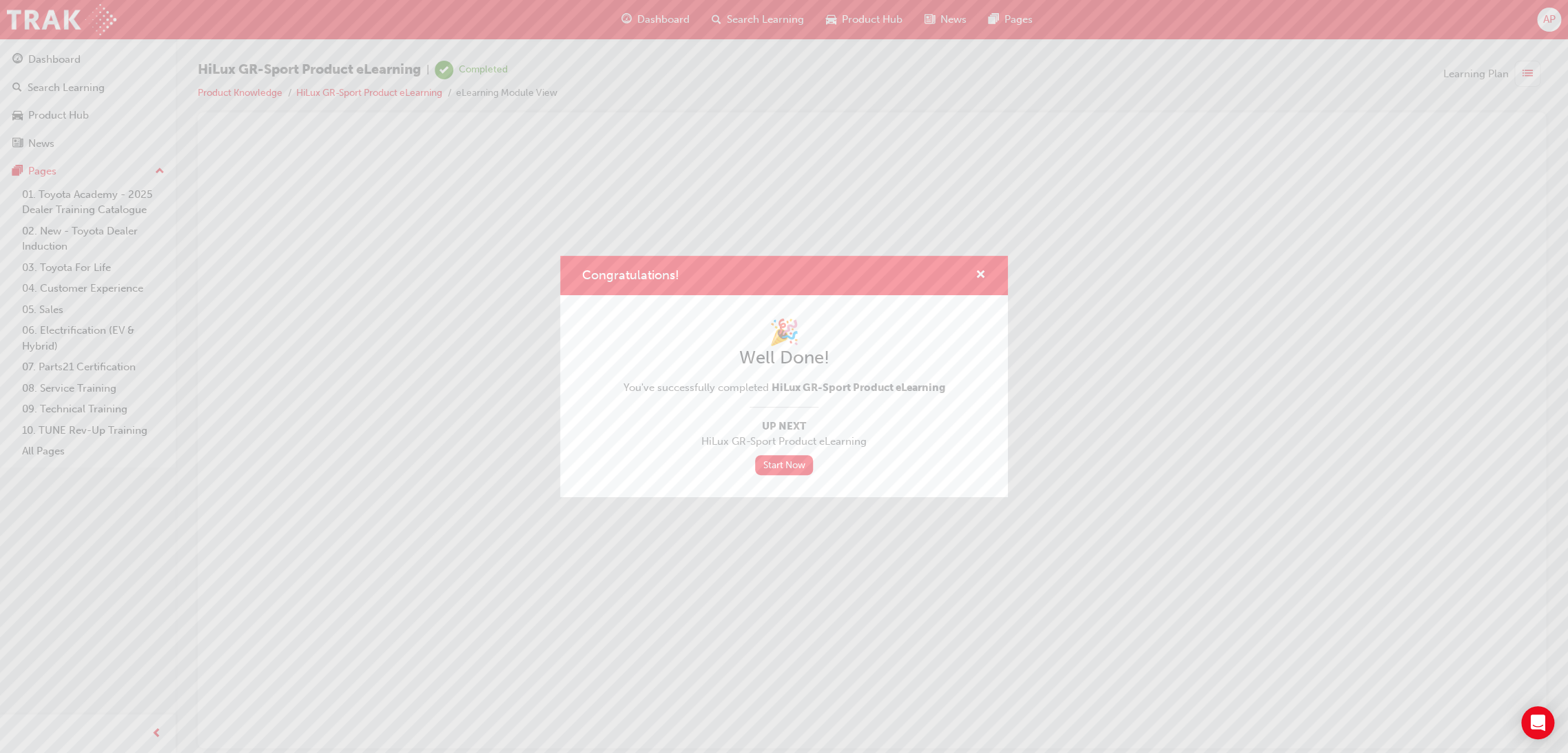
click at [992, 271] on div "Congratulations!" at bounding box center [784, 275] width 448 height 39
click at [982, 271] on span "cross-icon" at bounding box center [981, 276] width 11 height 12
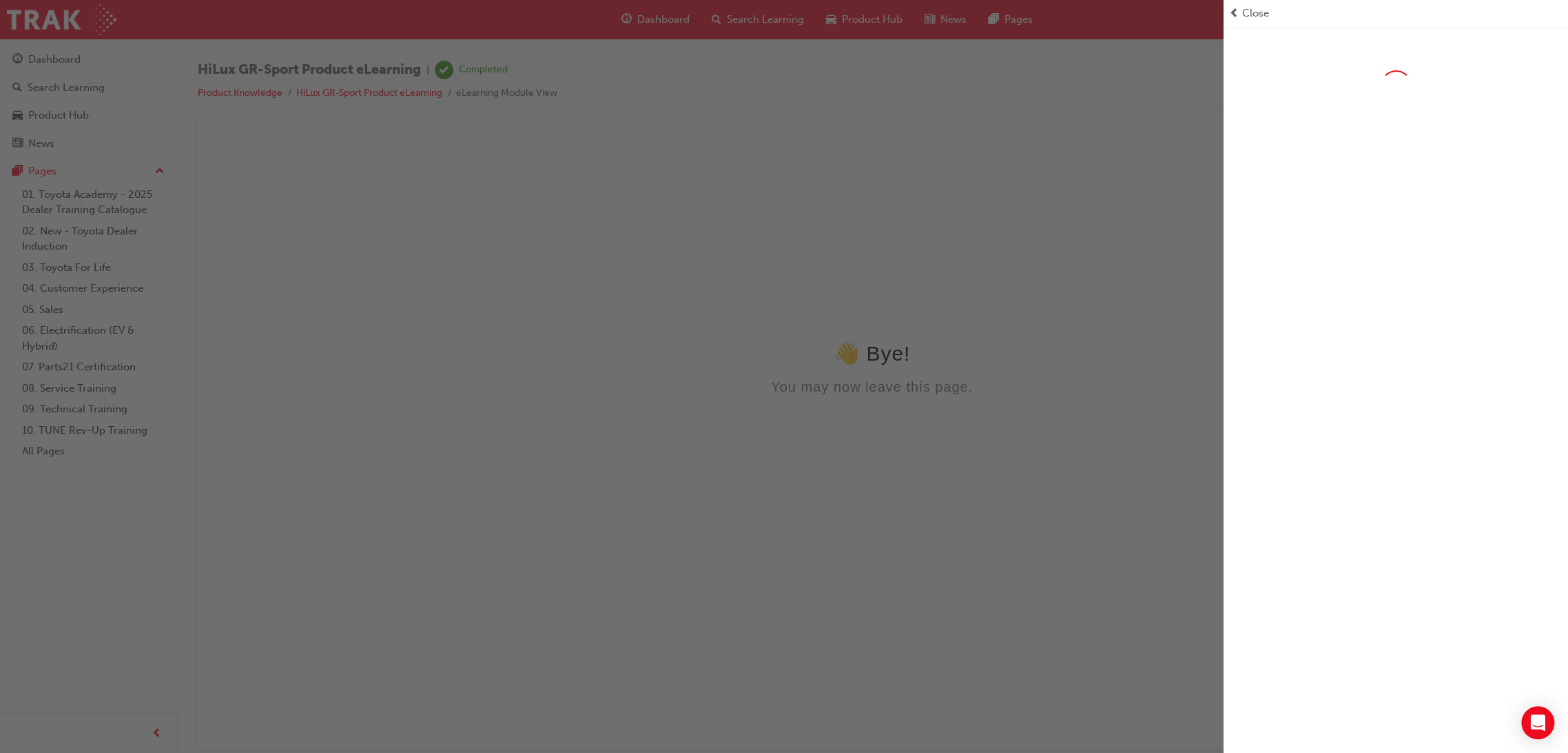
click at [1258, 14] on span "Close" at bounding box center [1256, 13] width 27 height 16
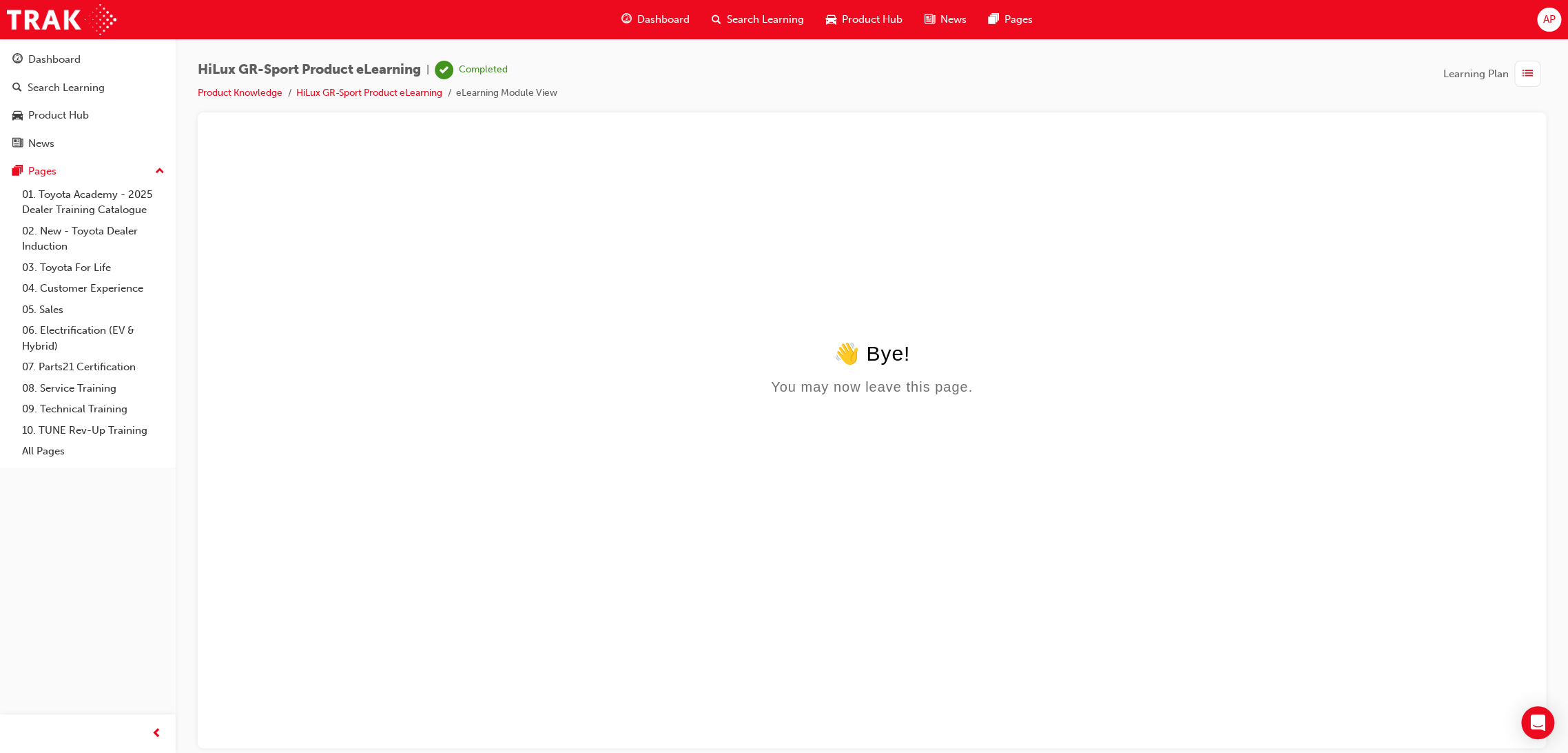
click at [633, 18] on div "Dashboard" at bounding box center [655, 20] width 90 height 28
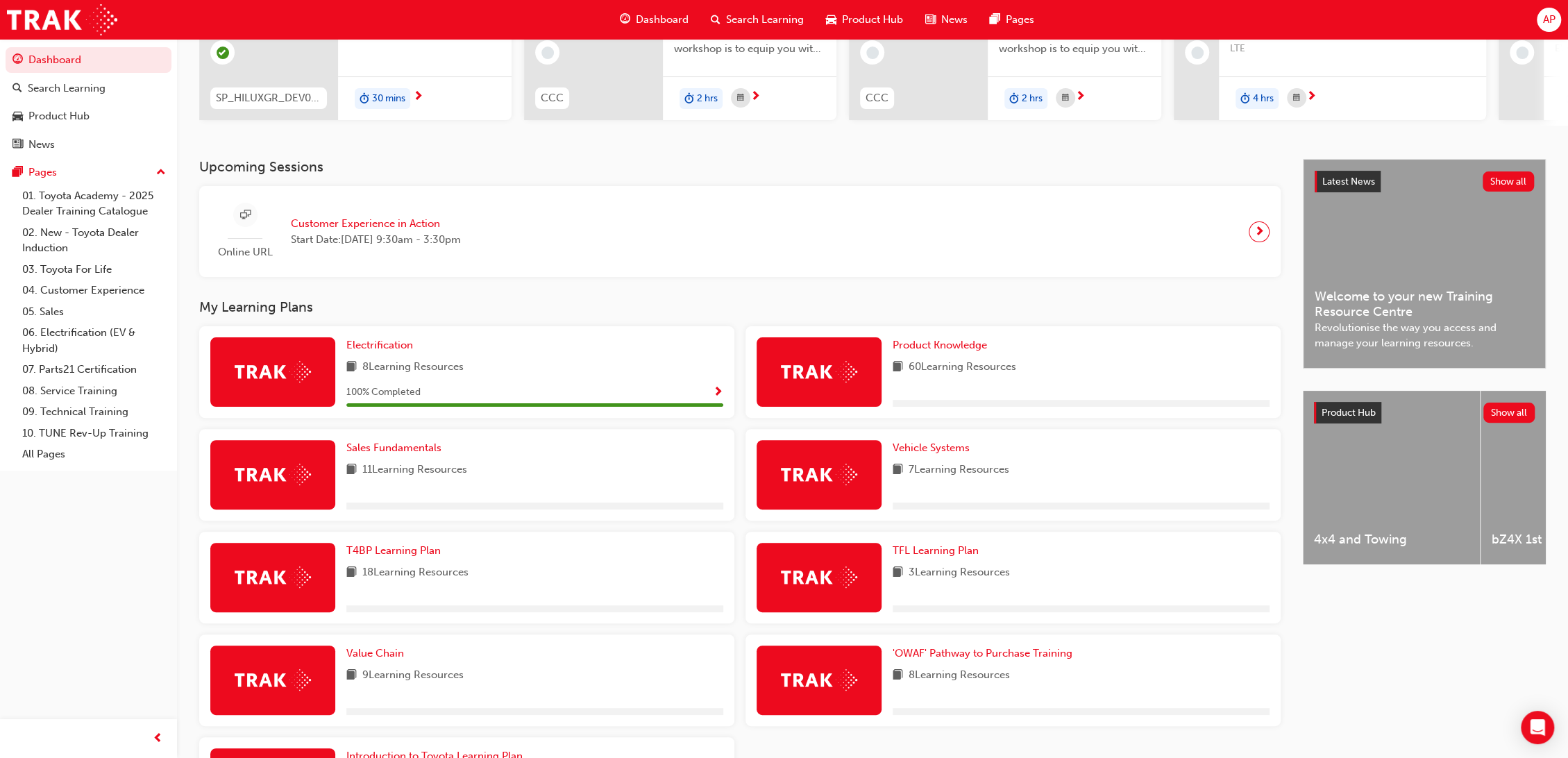
scroll to position [322, 0]
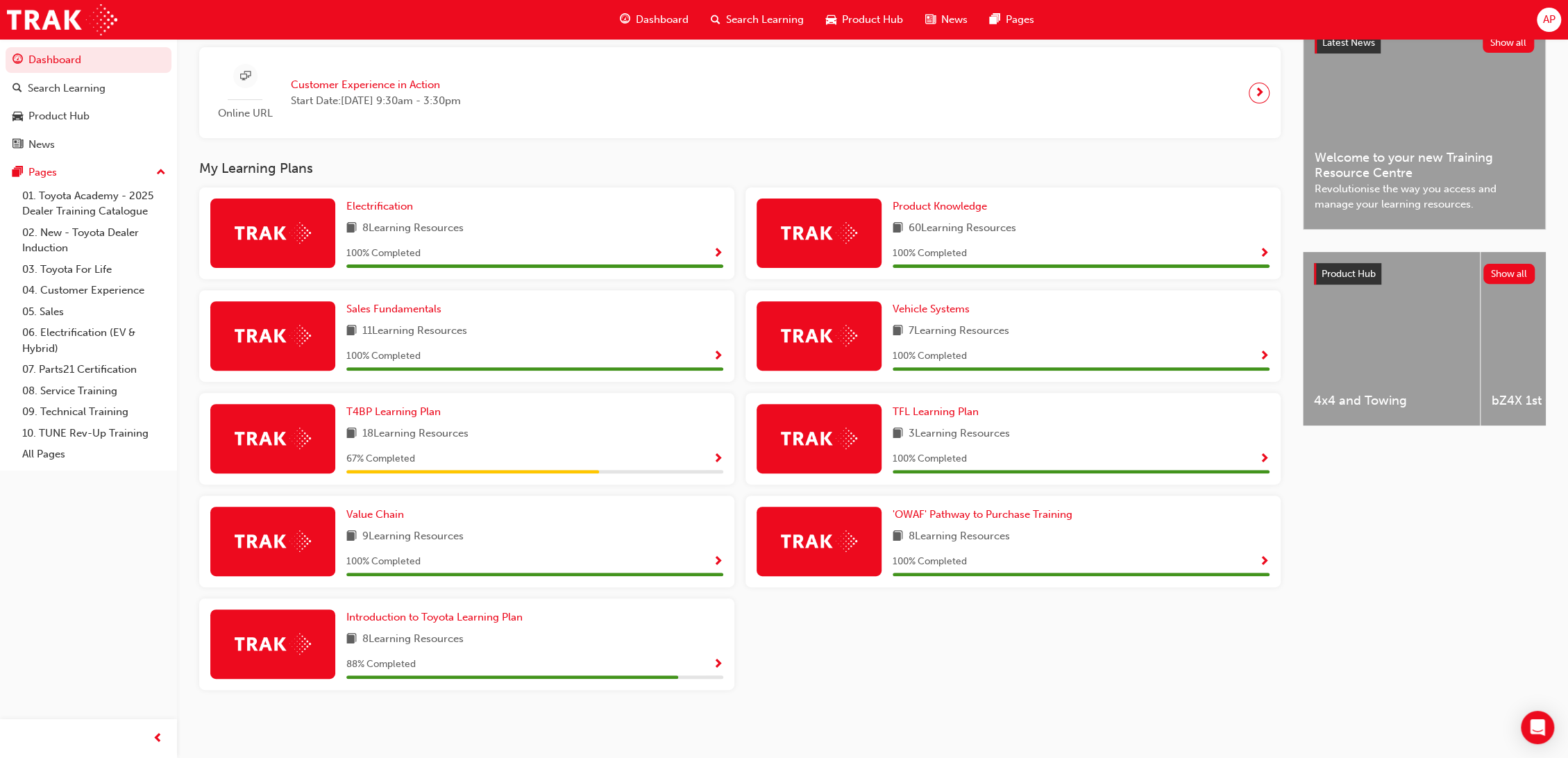
click at [718, 461] on span "Show Progress" at bounding box center [718, 460] width 11 height 13
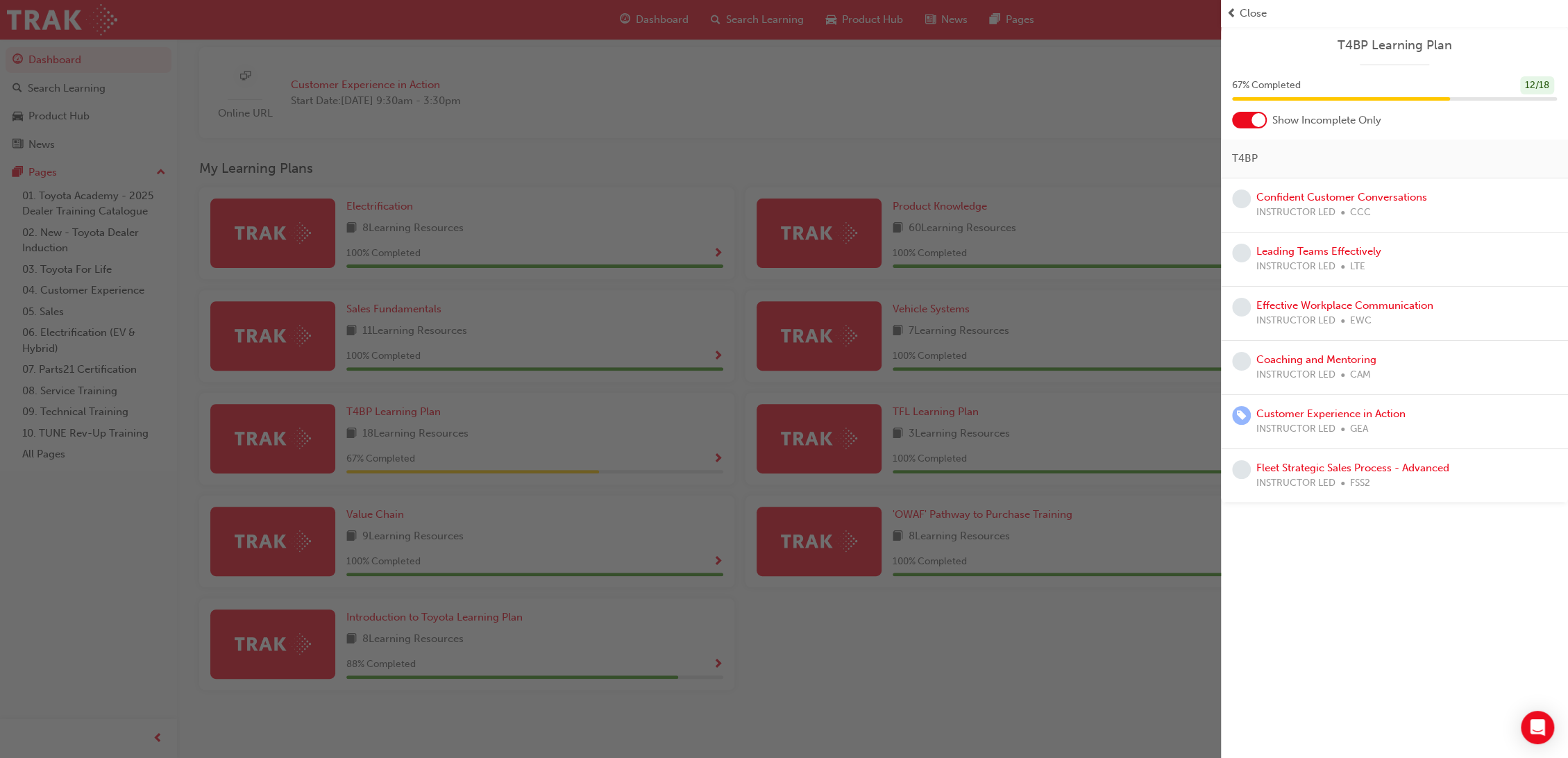
click at [1242, 13] on span "Close" at bounding box center [1253, 13] width 27 height 16
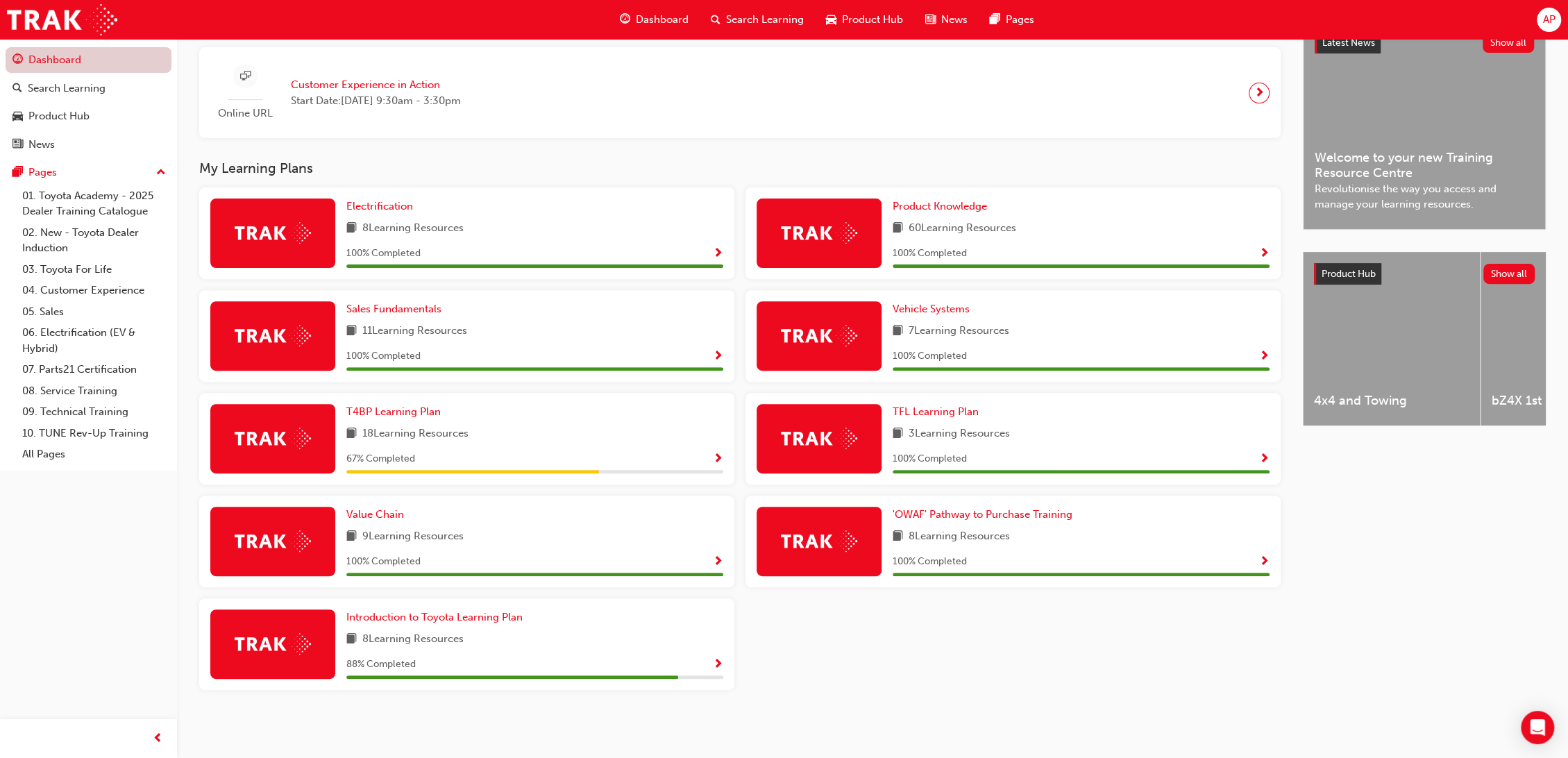
click at [69, 65] on link "Dashboard" at bounding box center [88, 60] width 166 height 26
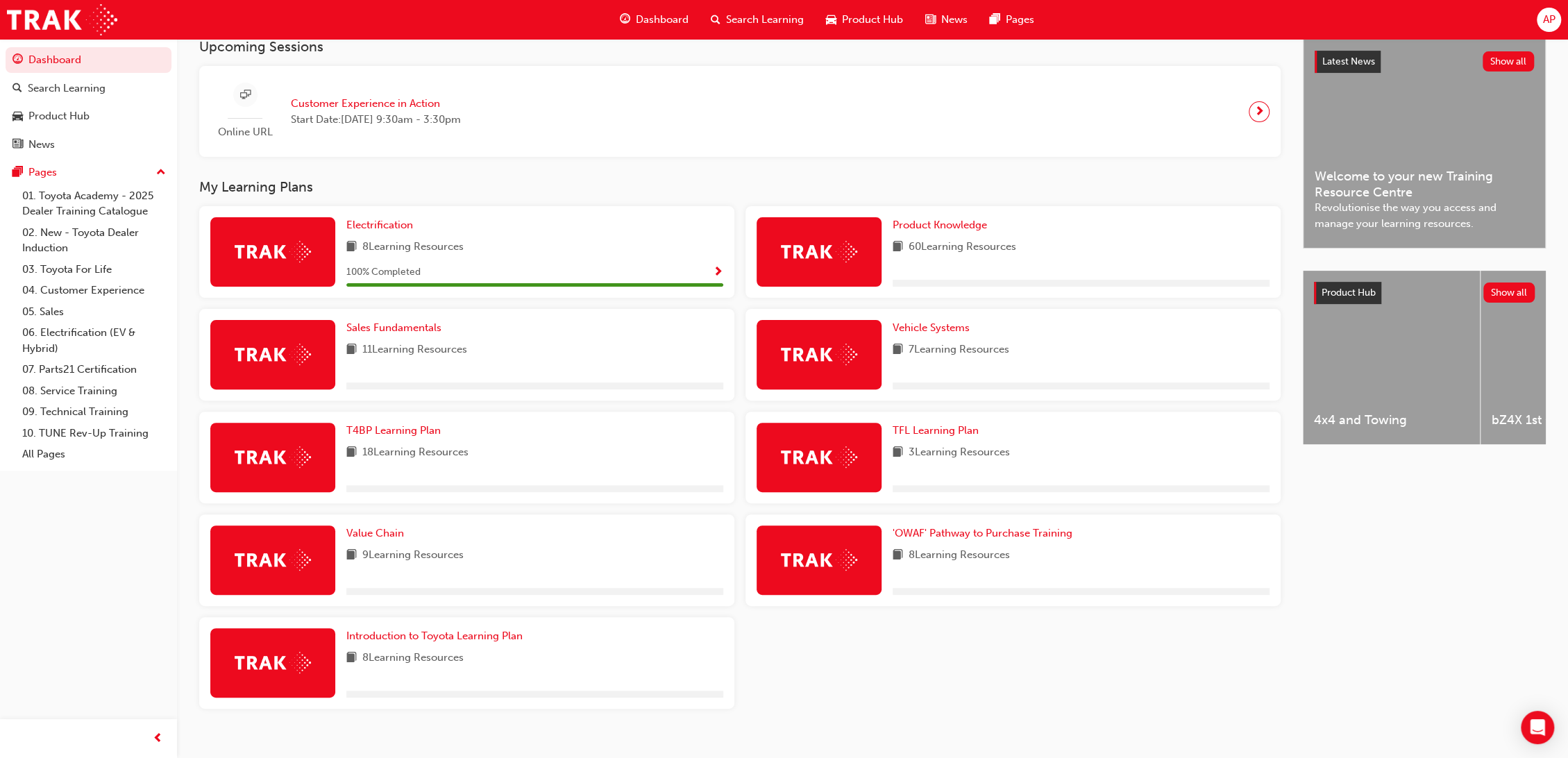
scroll to position [283, 0]
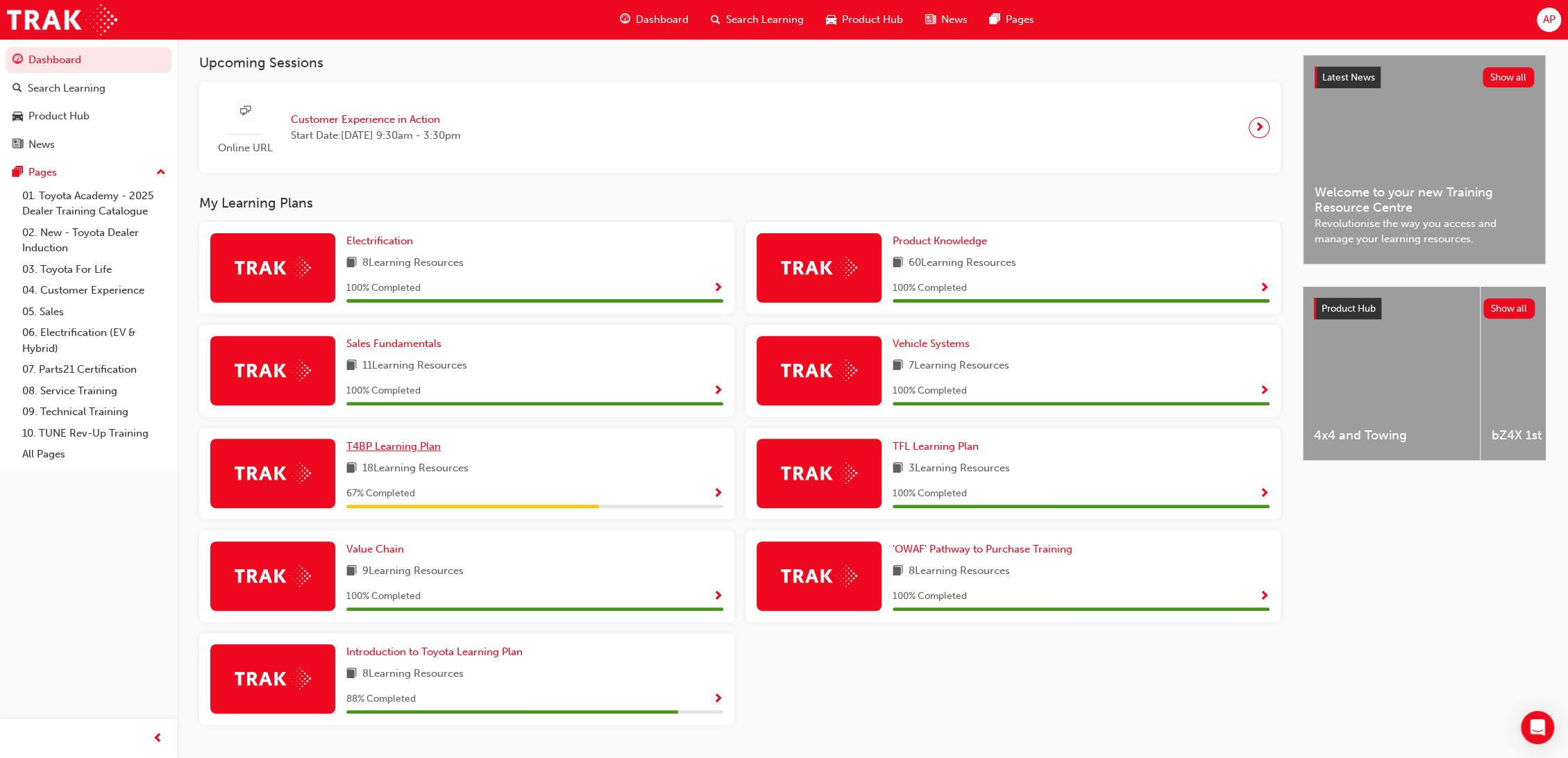
click at [417, 451] on span "T4BP Learning Plan" at bounding box center [393, 446] width 94 height 13
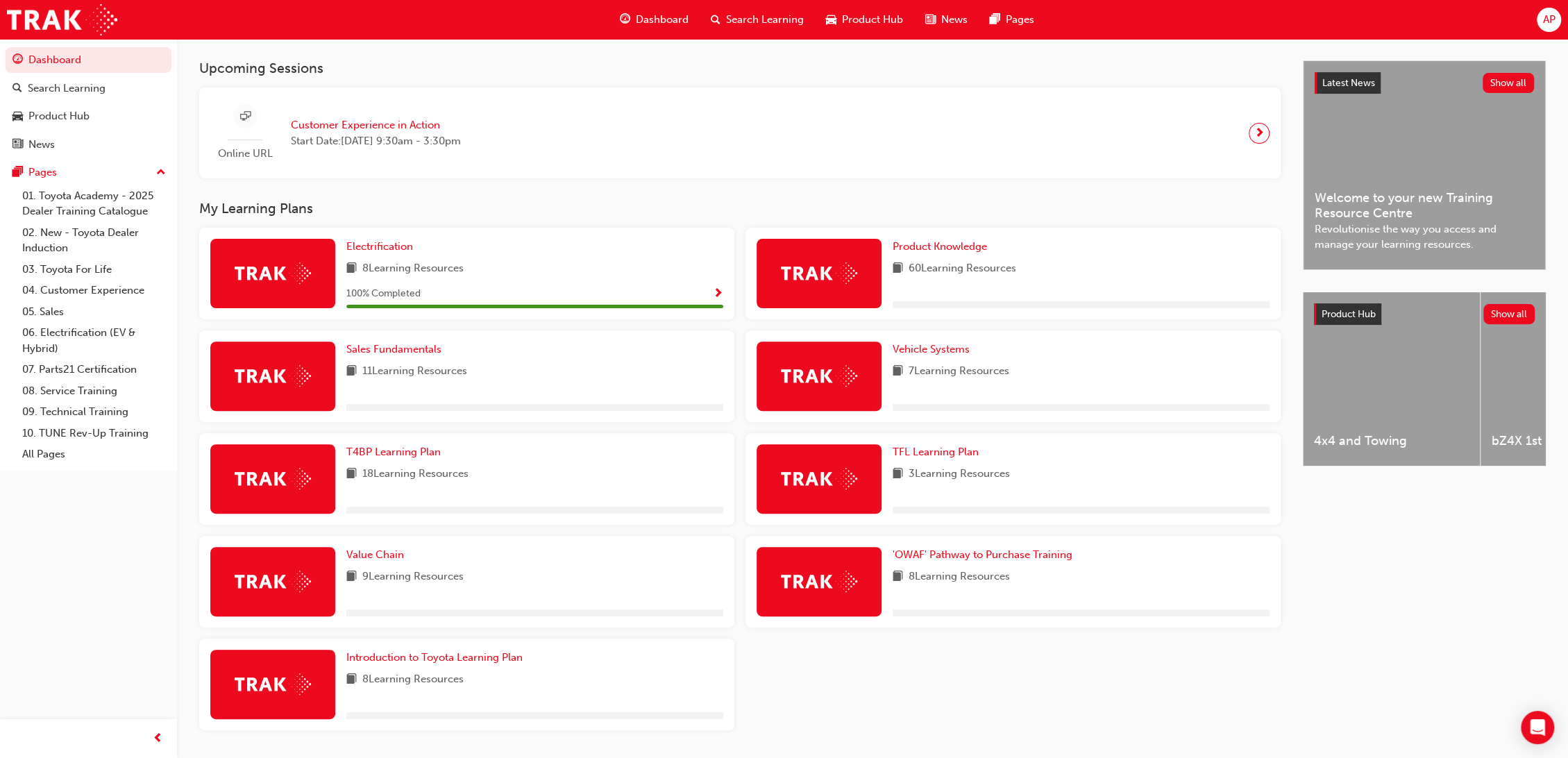
scroll to position [322, 0]
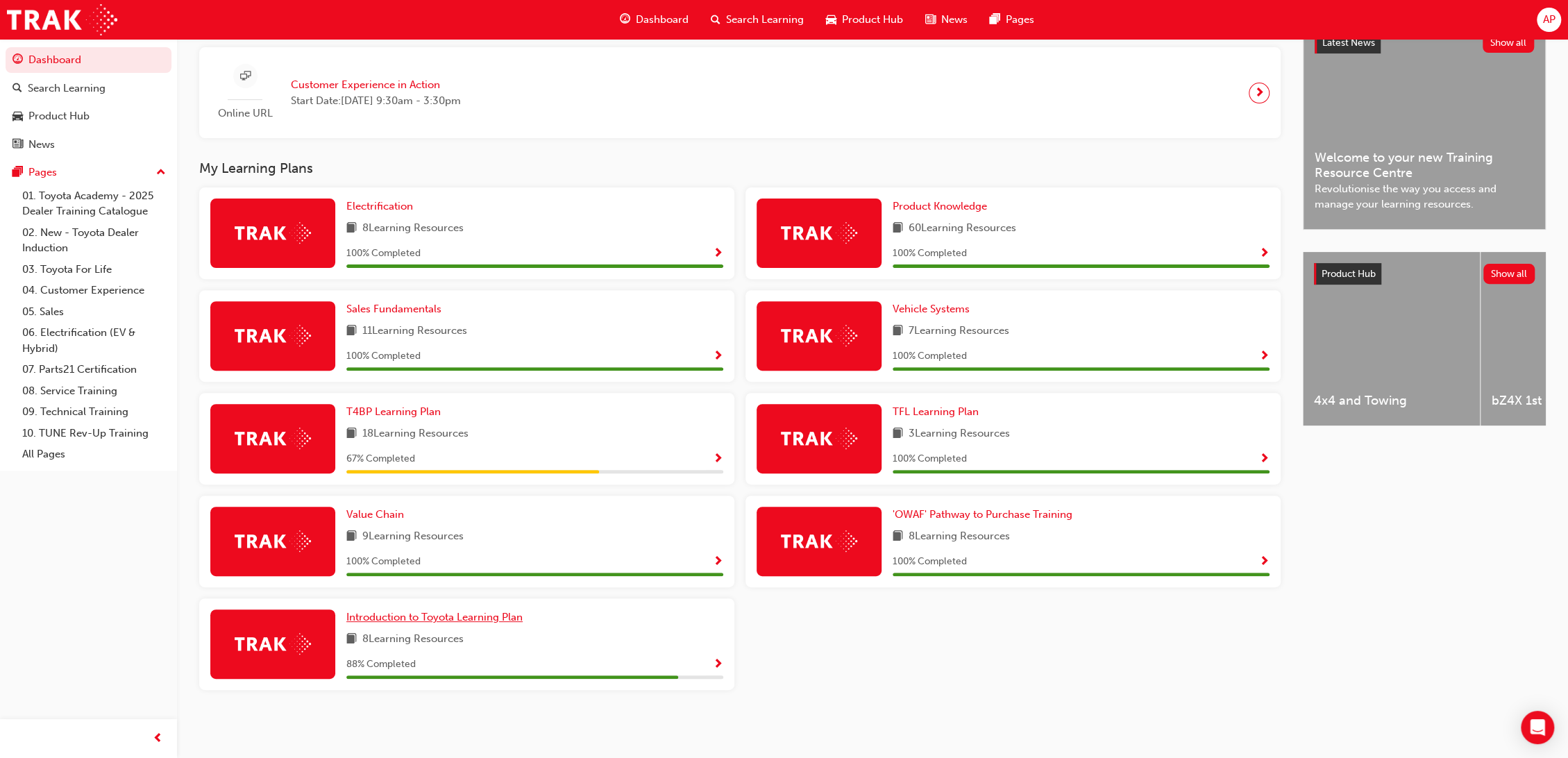
click at [458, 611] on span "Introduction to Toyota Learning Plan" at bounding box center [434, 616] width 177 height 13
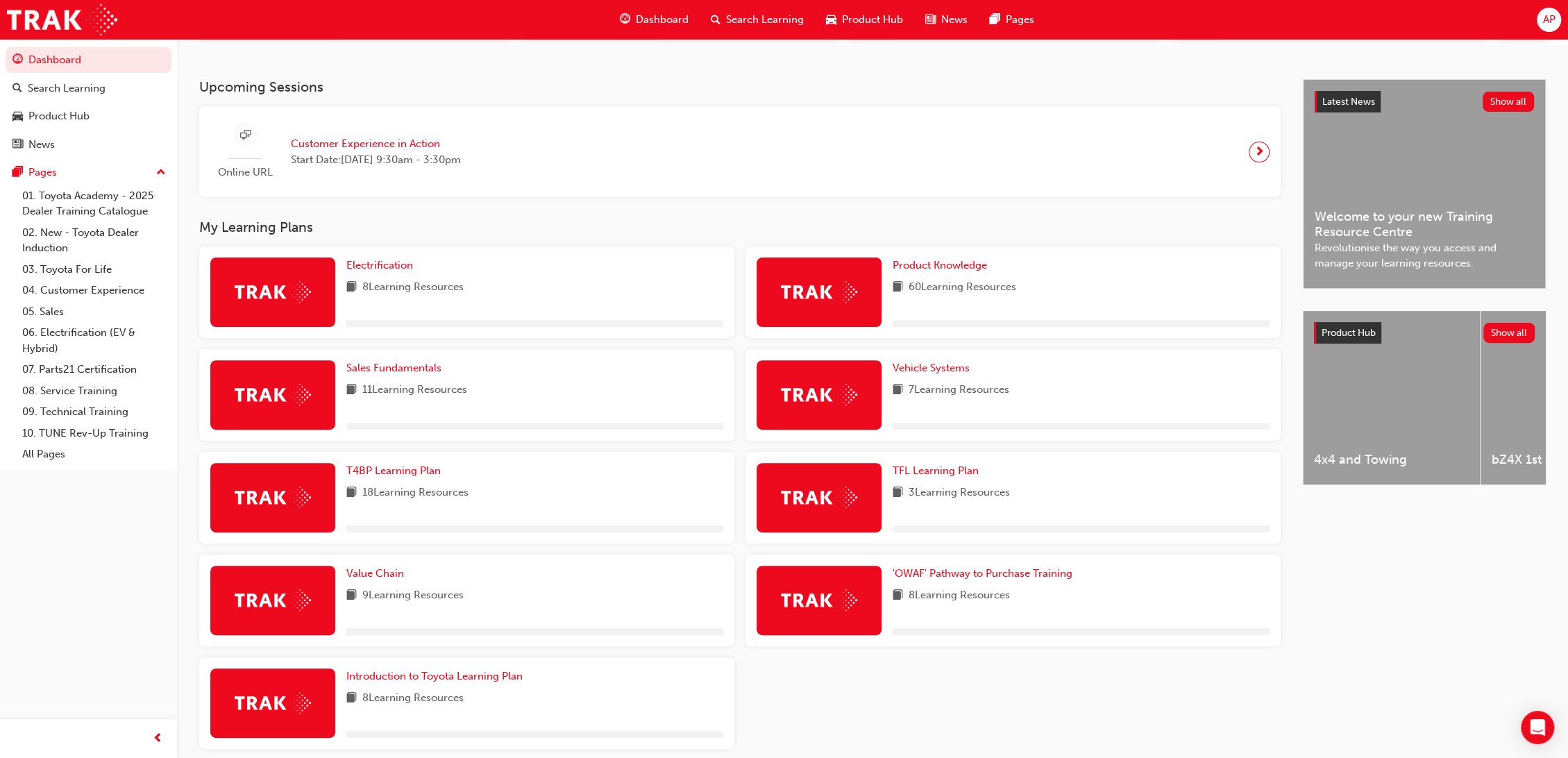
scroll to position [322, 0]
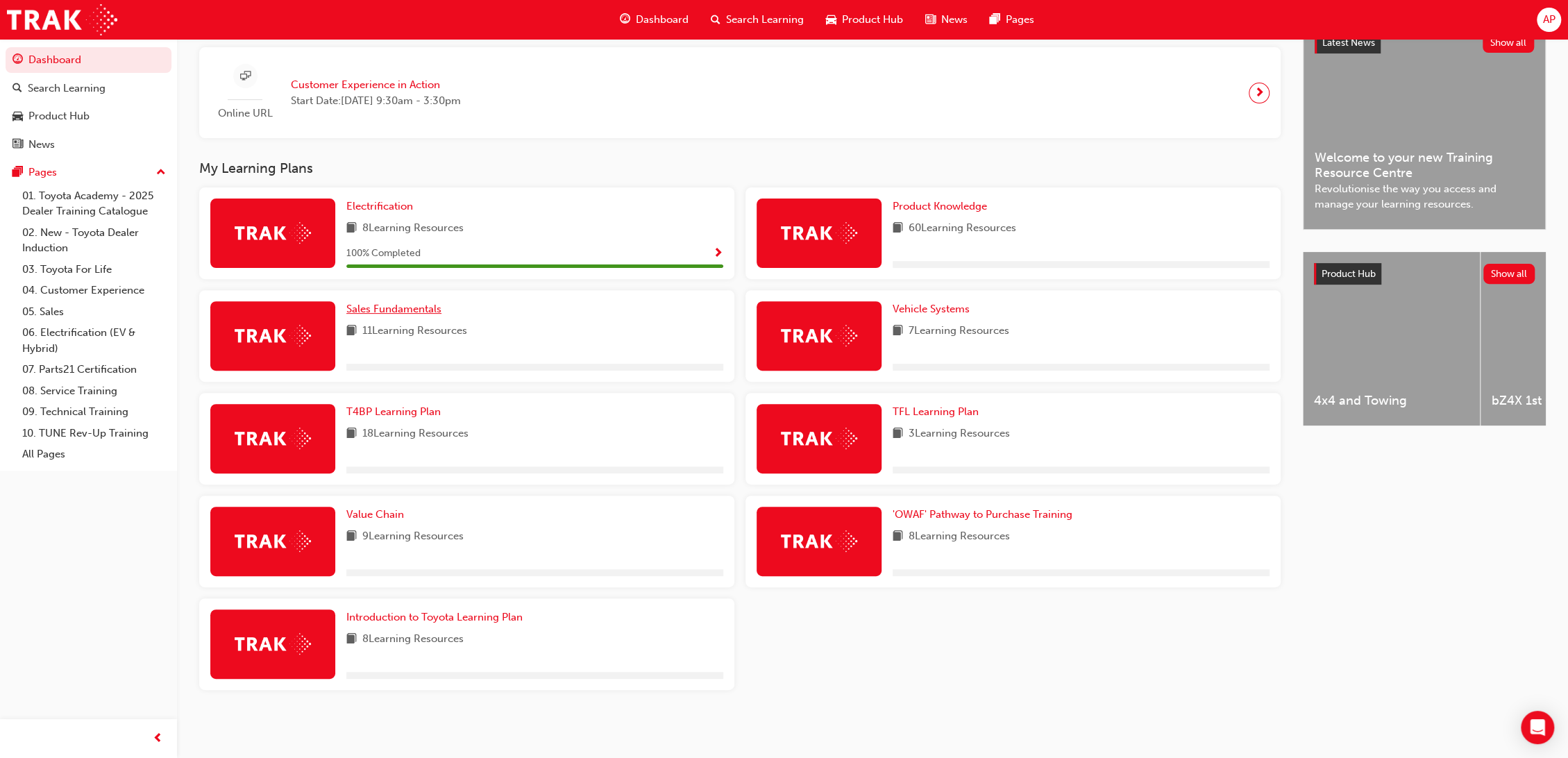
click at [392, 308] on span "Sales Fundamentals" at bounding box center [394, 309] width 95 height 13
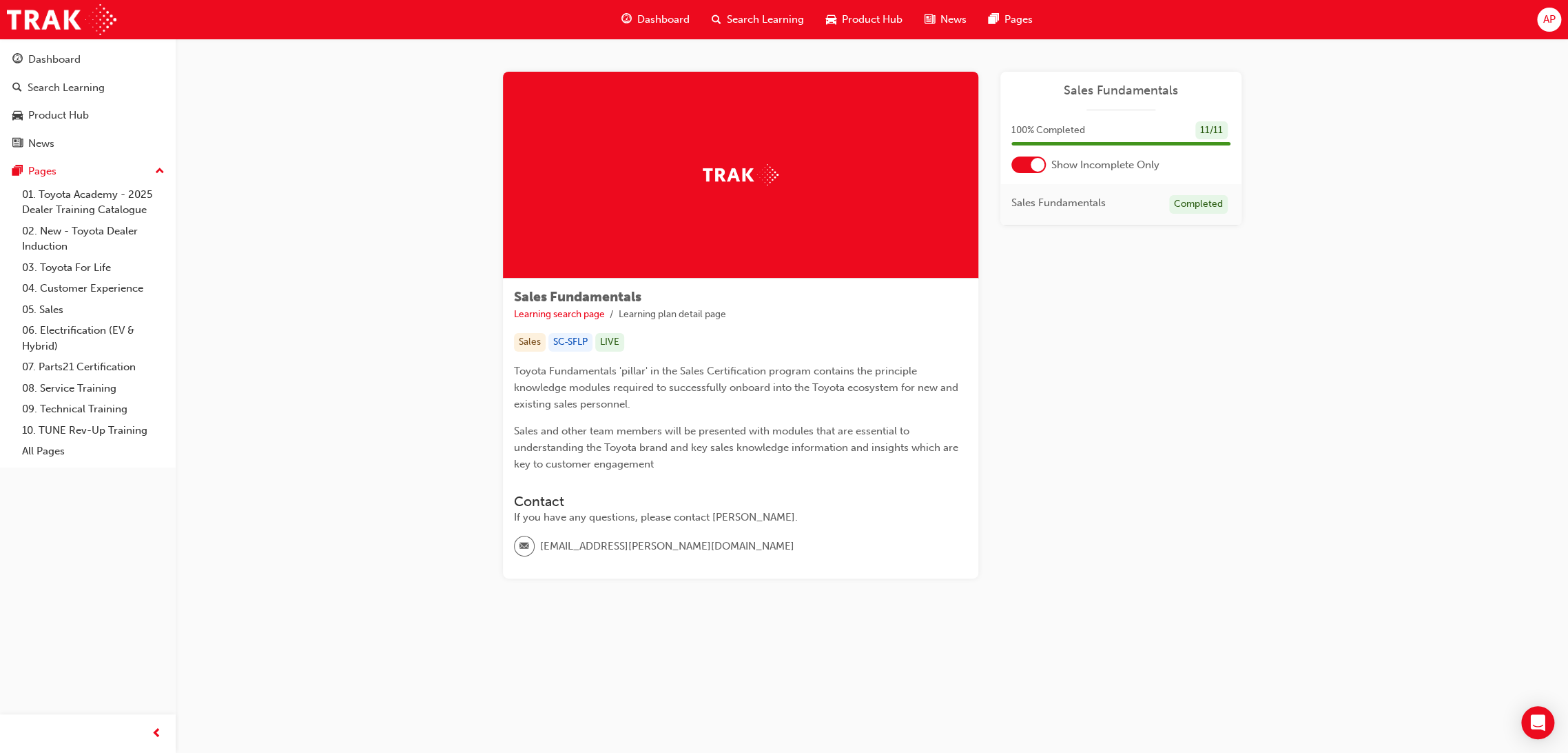
click at [1043, 162] on div at bounding box center [1037, 164] width 13 height 13
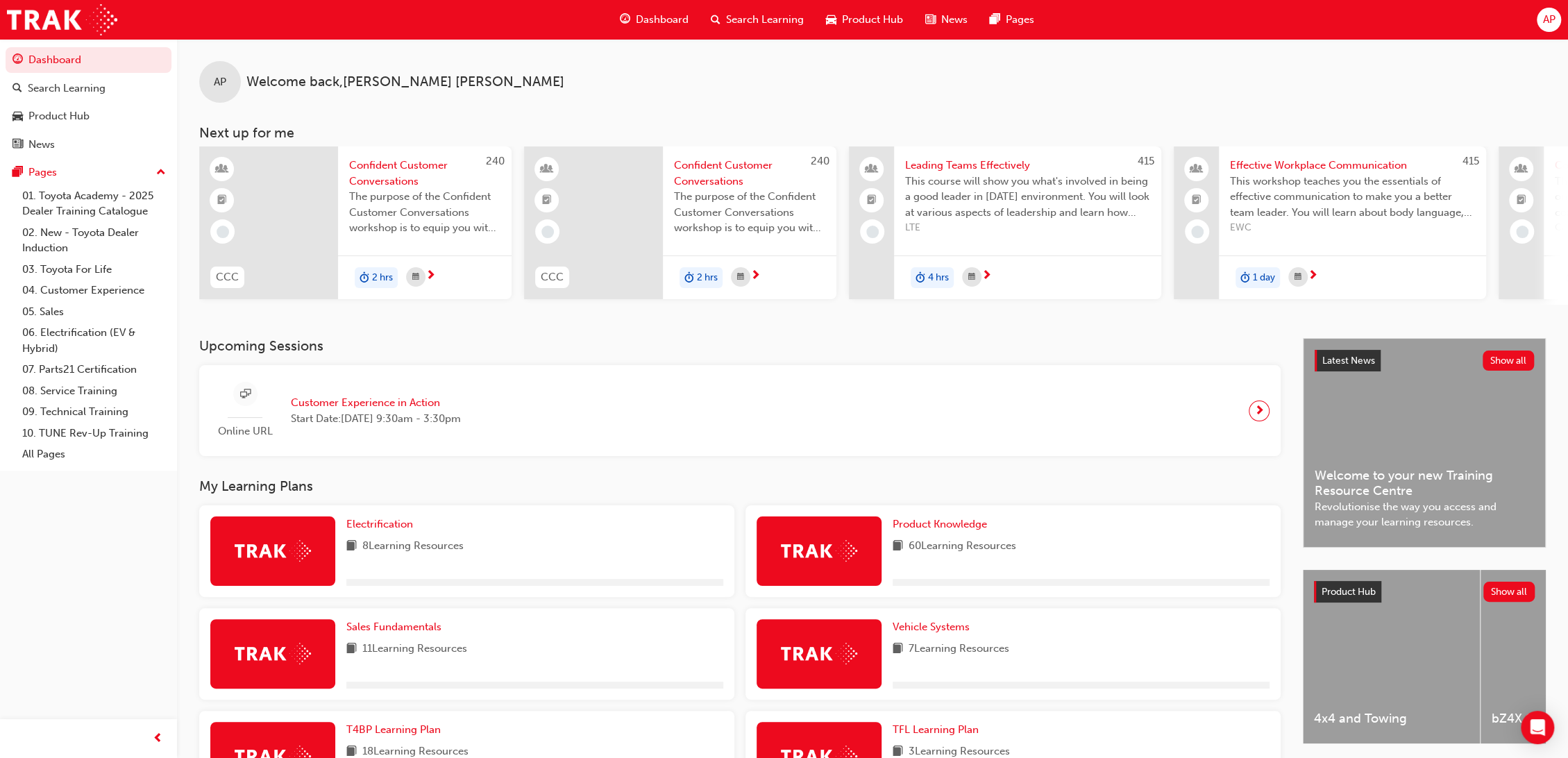
scroll to position [322, 0]
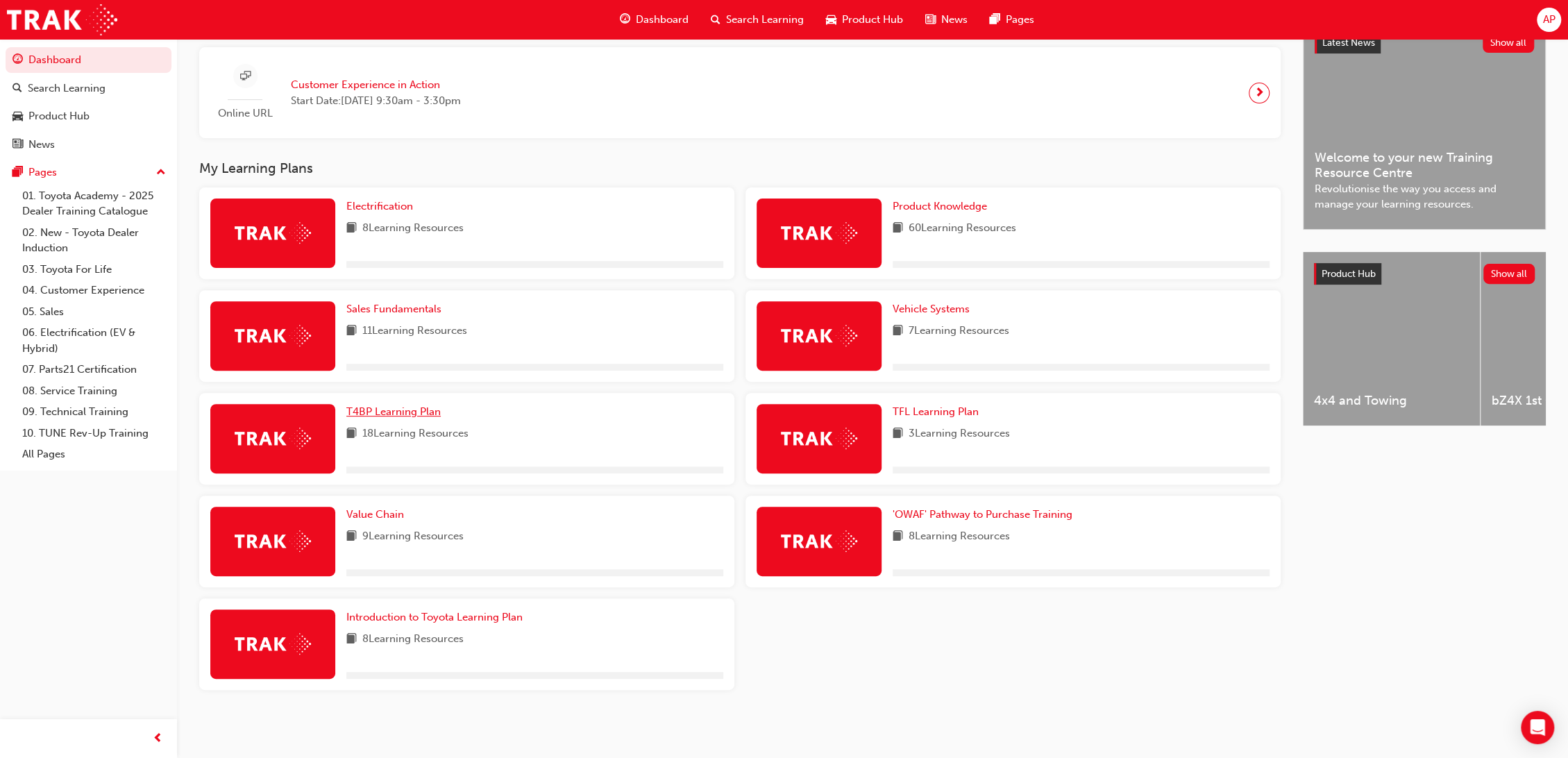
click at [420, 414] on span "T4BP Learning Plan" at bounding box center [393, 411] width 94 height 13
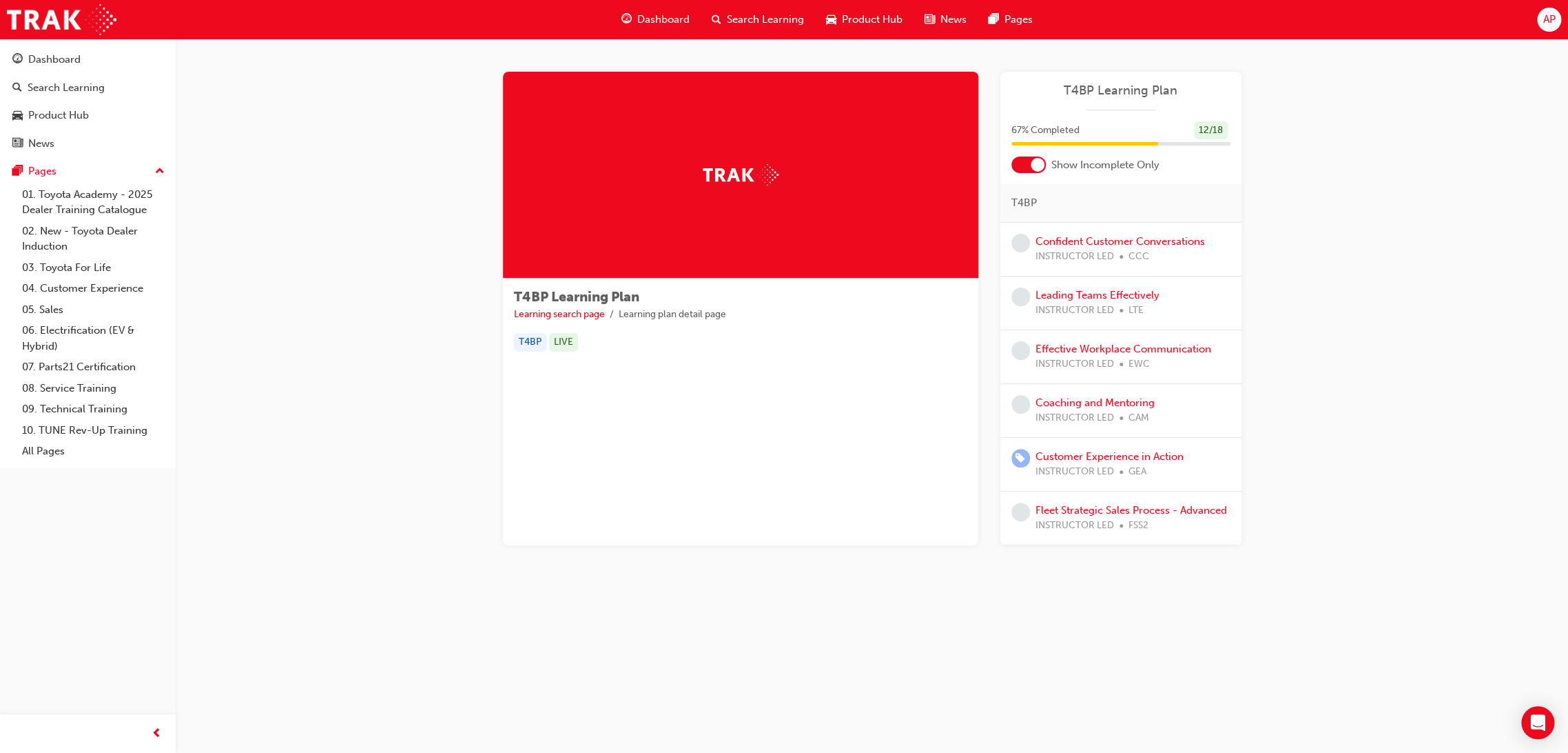
click at [1035, 169] on div at bounding box center [1037, 164] width 13 height 13
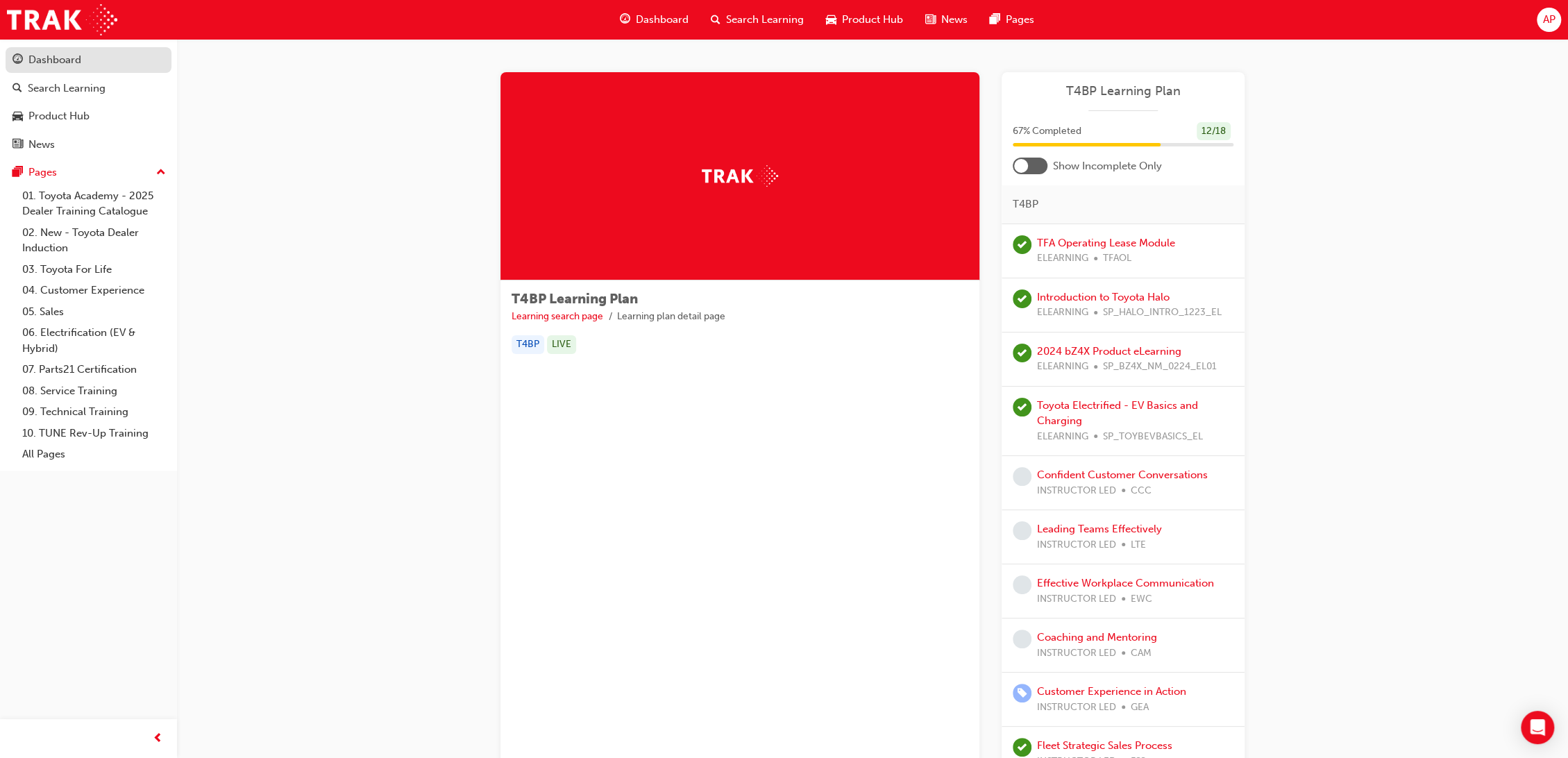
click at [88, 65] on div "Dashboard" at bounding box center [89, 59] width 152 height 17
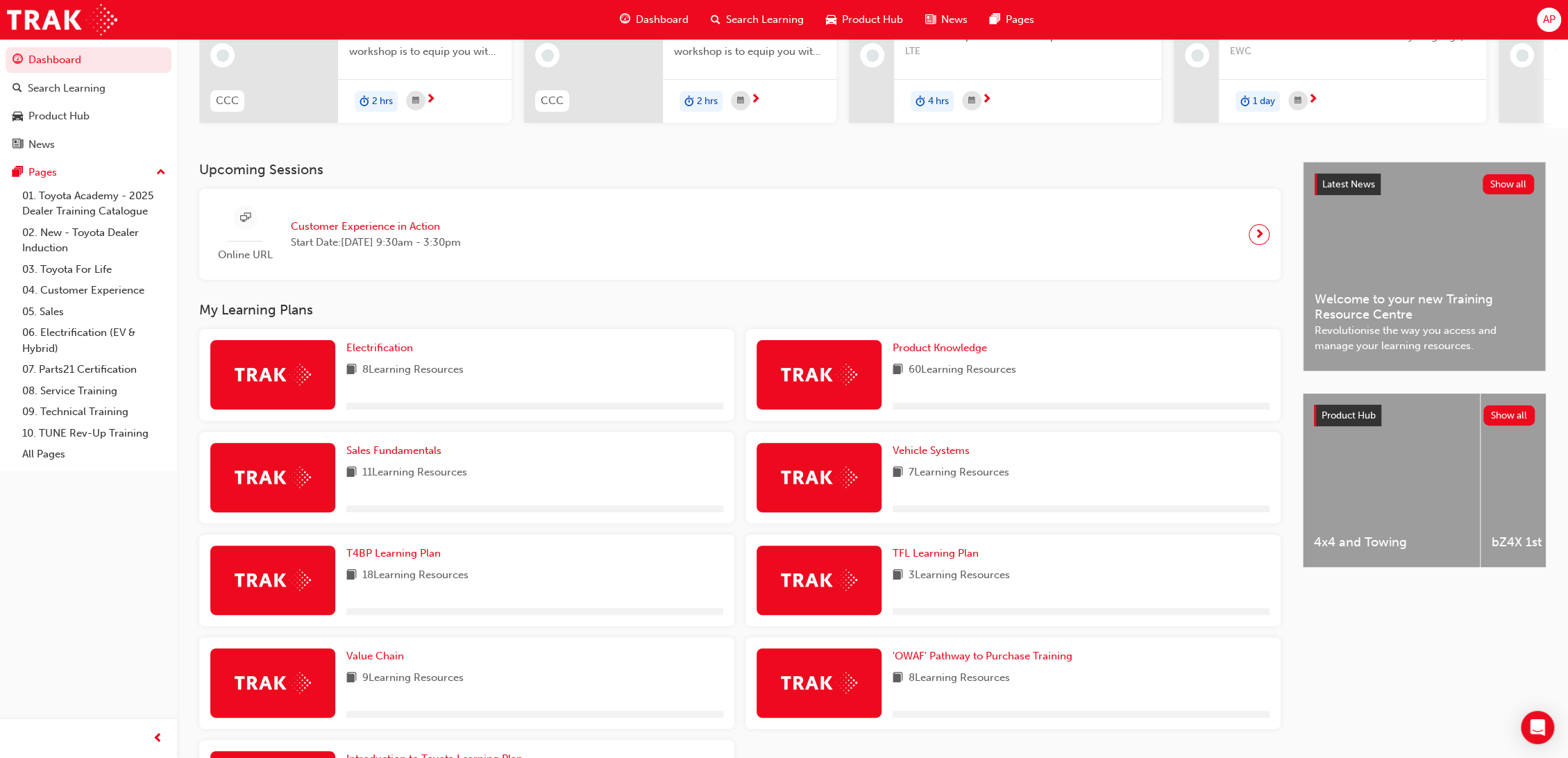
scroll to position [231, 0]
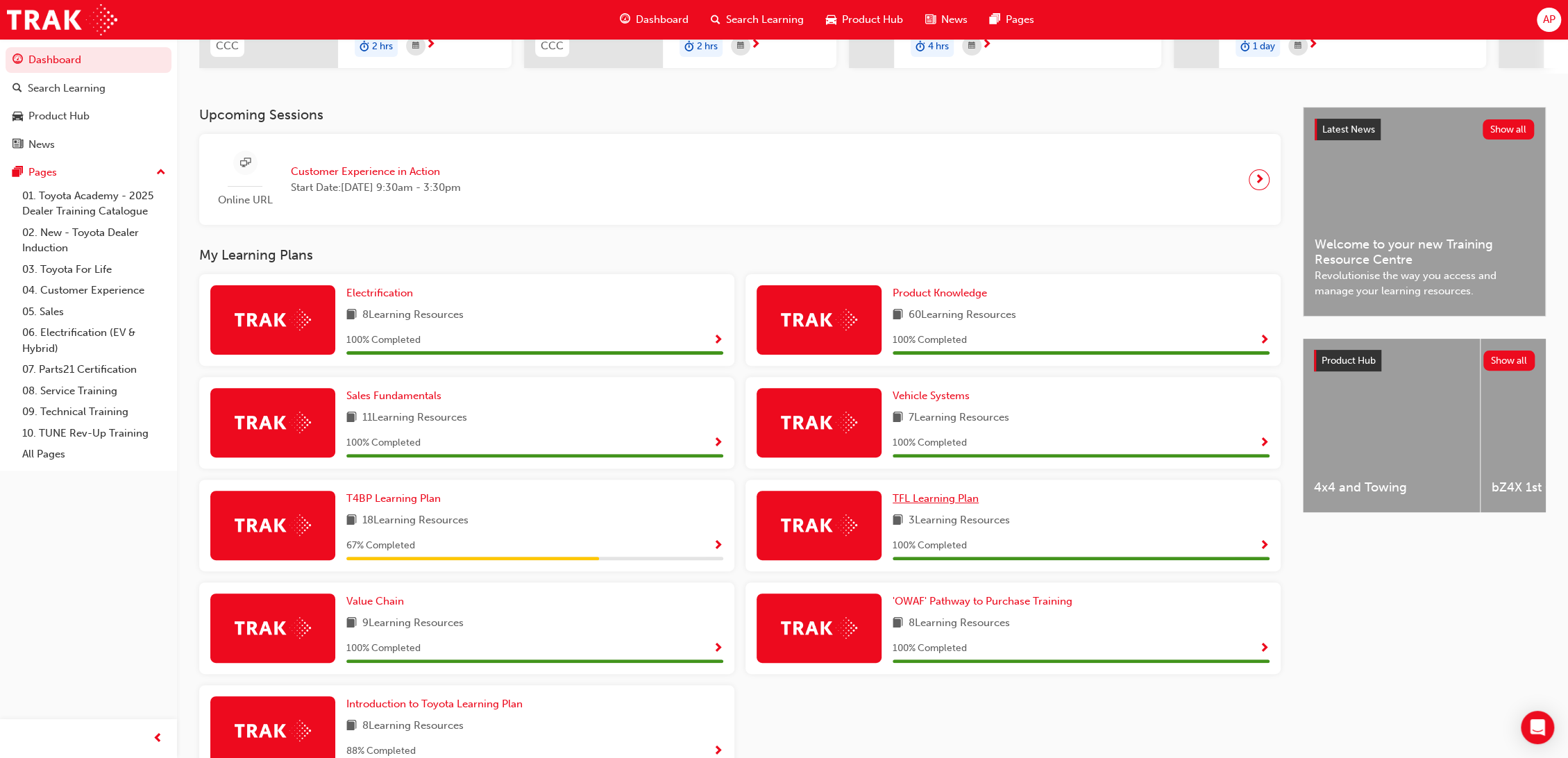
click at [958, 504] on span "TFL Learning Plan" at bounding box center [936, 498] width 86 height 13
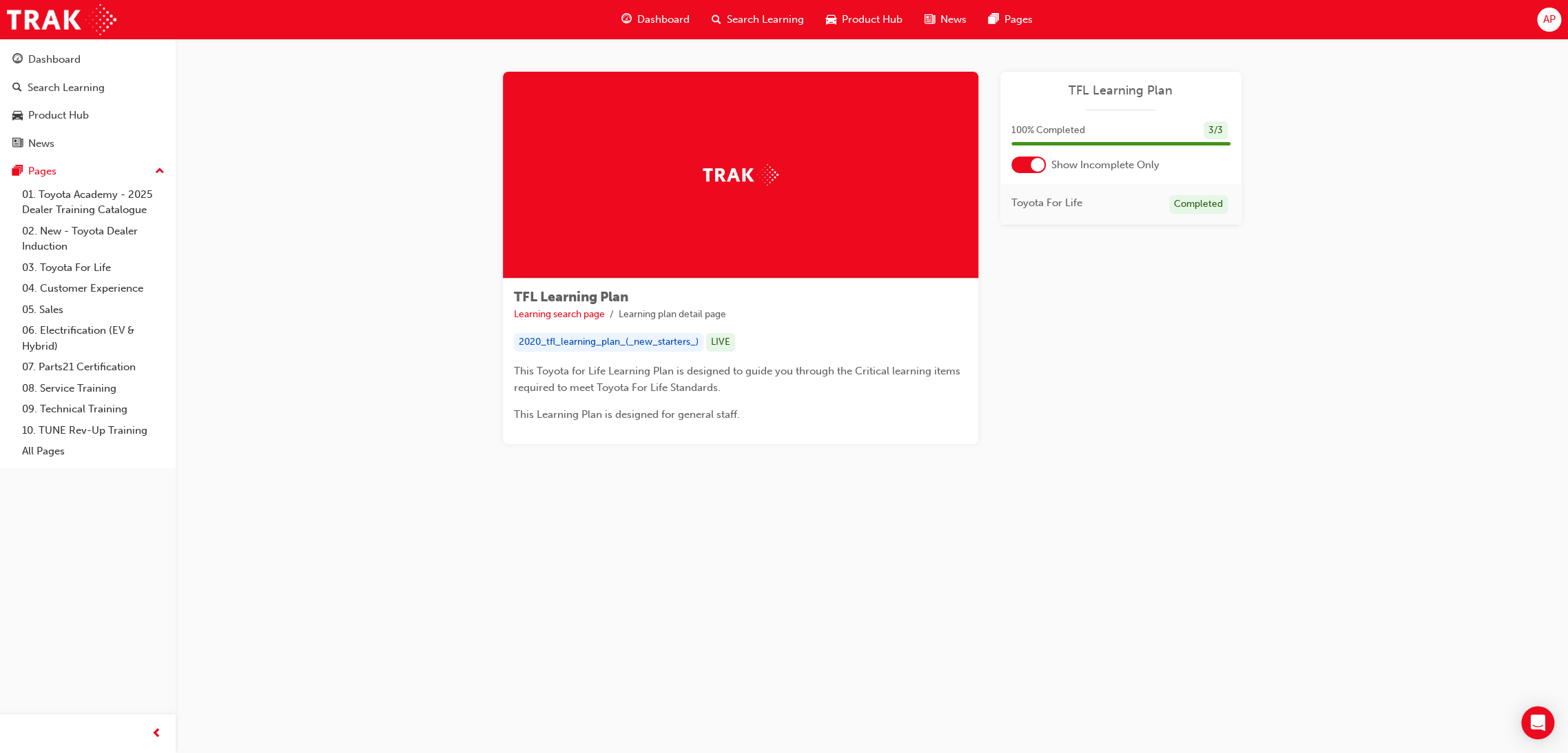
click at [1037, 169] on div at bounding box center [1037, 164] width 13 height 13
click at [1037, 169] on div at bounding box center [1029, 165] width 35 height 17
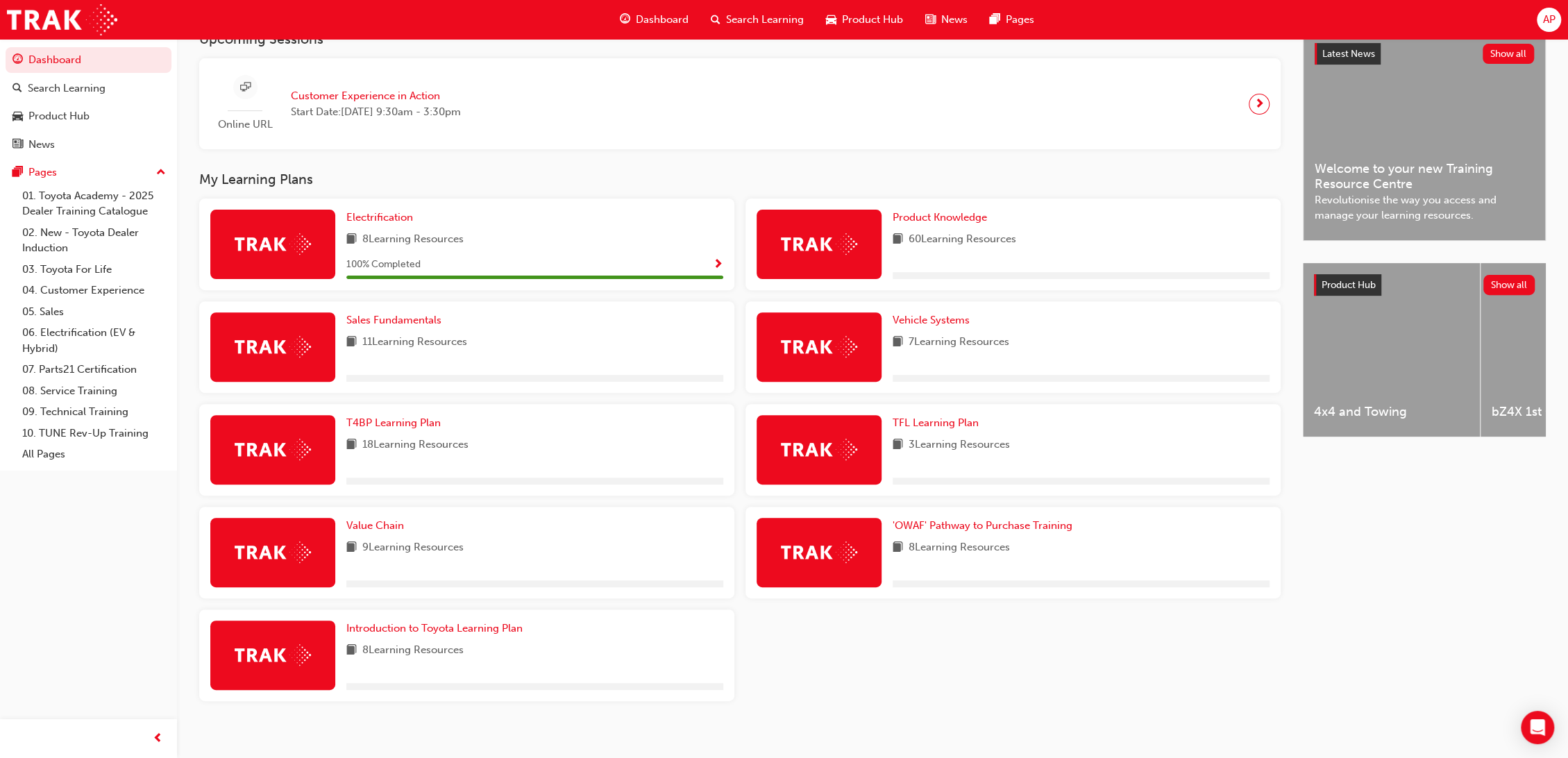
scroll to position [308, 0]
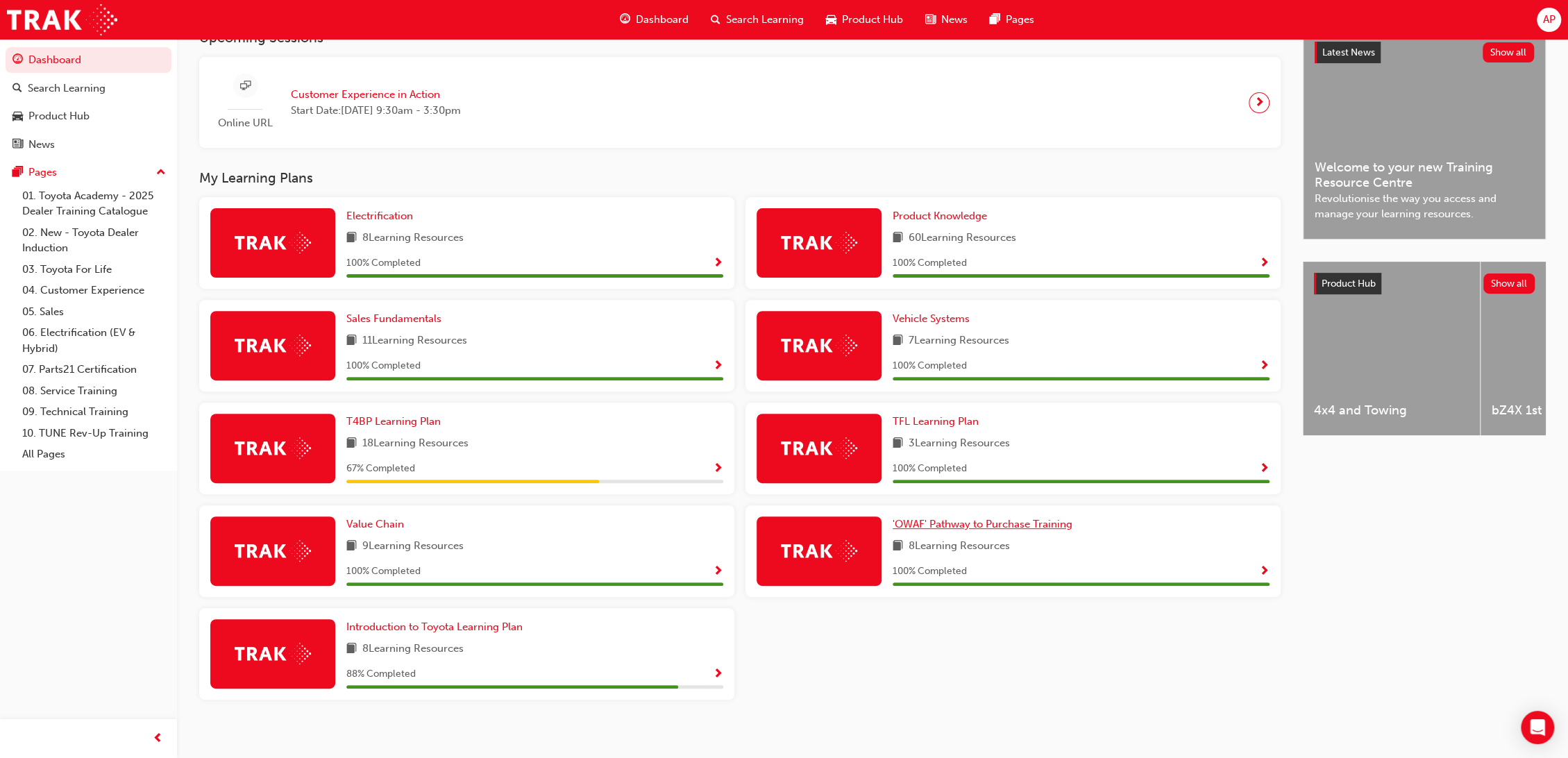
click at [1015, 532] on link "'OWAF' Pathway to Purchase Training" at bounding box center [985, 524] width 186 height 16
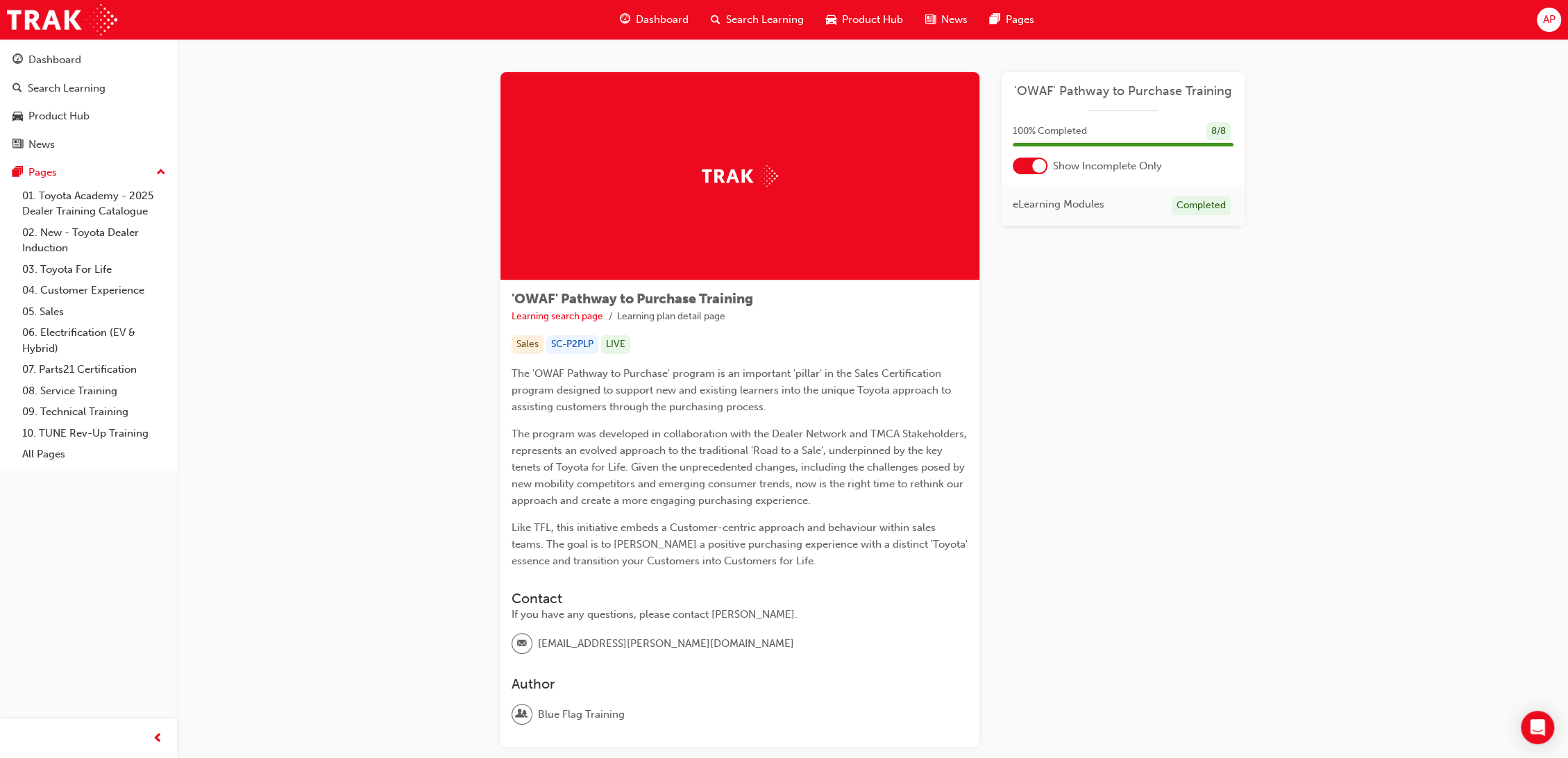
click at [1044, 163] on div at bounding box center [1038, 165] width 13 height 13
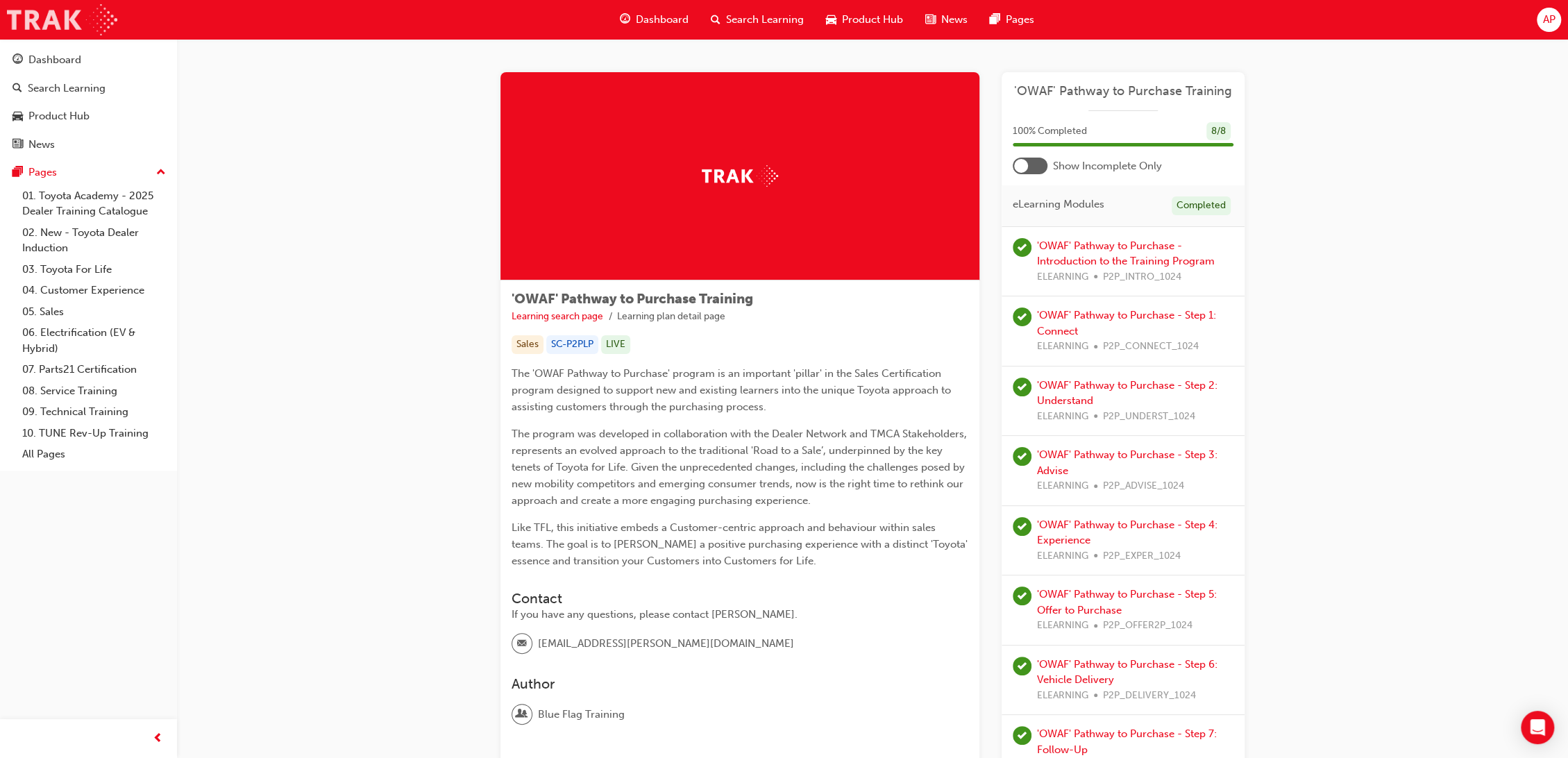
click at [51, 13] on img at bounding box center [62, 20] width 110 height 31
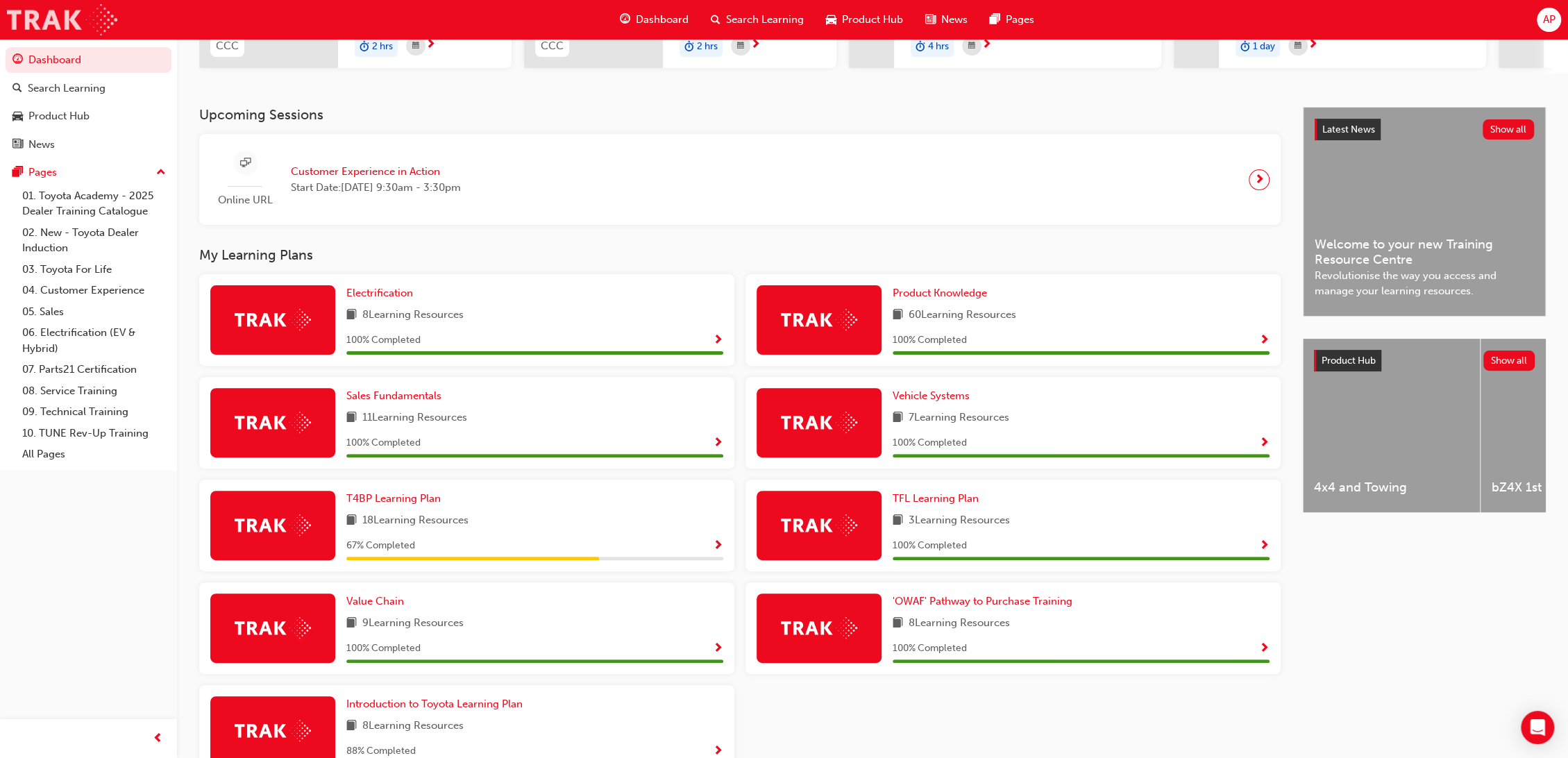
scroll to position [322, 0]
